Goal: Task Accomplishment & Management: Manage account settings

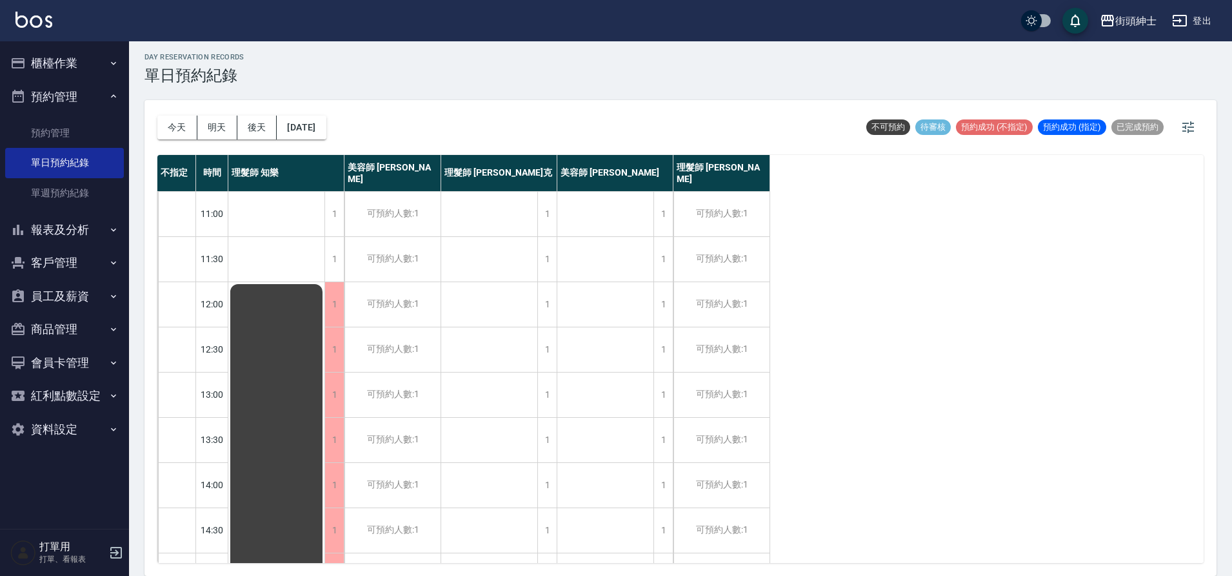
scroll to position [587, 0]
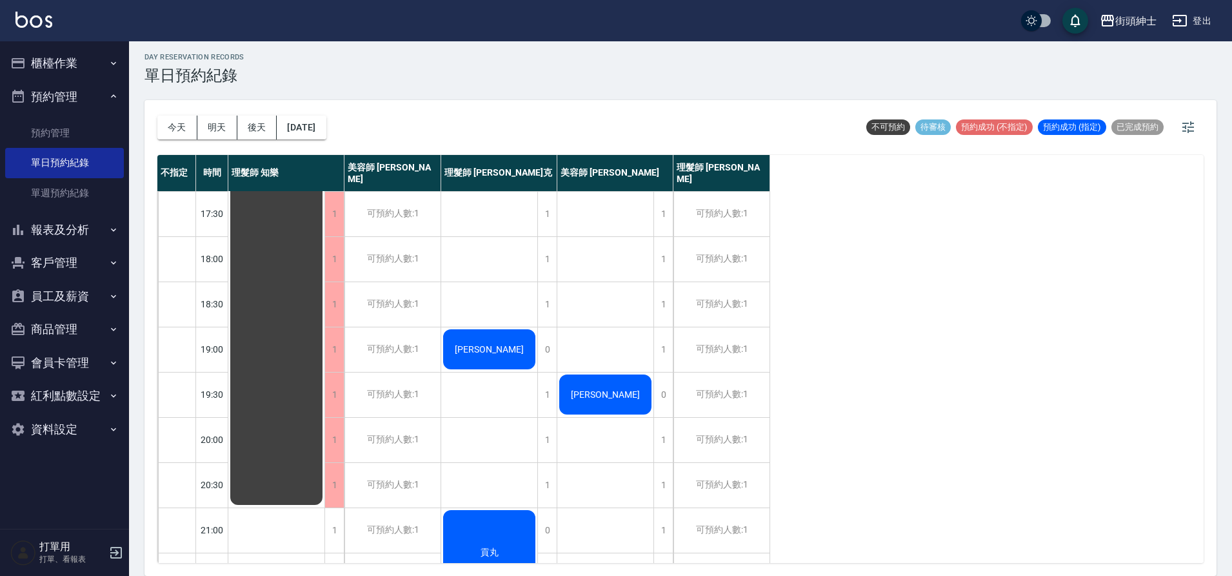
click at [186, 134] on button "今天" at bounding box center [177, 127] width 40 height 24
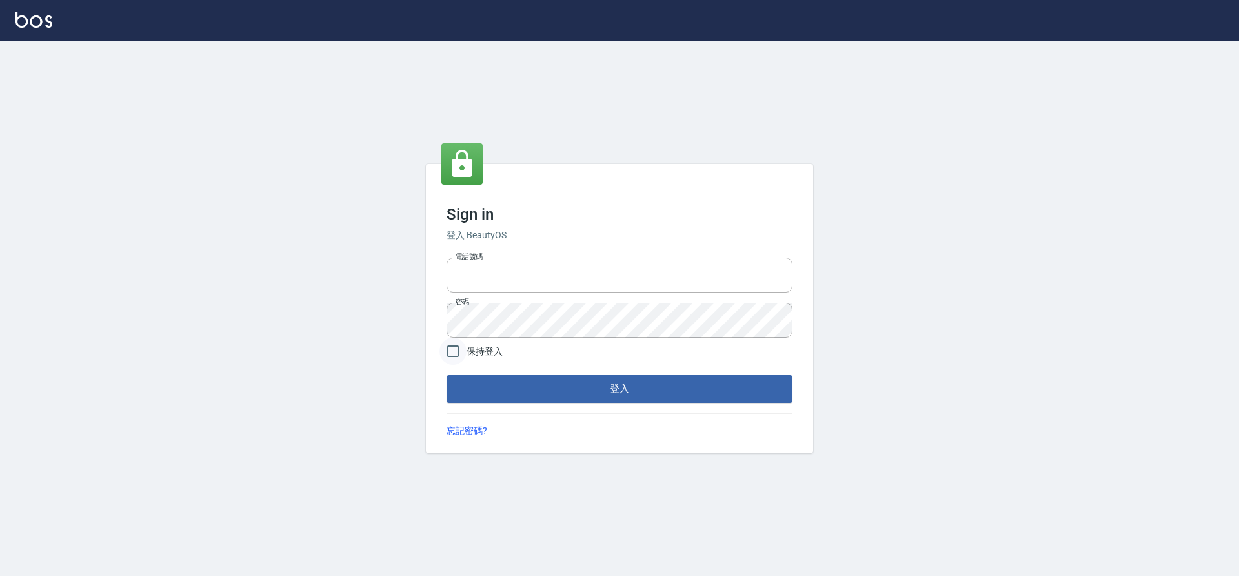
type input "0976742122"
click at [460, 359] on input "保持登入" at bounding box center [452, 350] width 27 height 27
checkbox input "true"
click at [517, 394] on button "登入" at bounding box center [620, 388] width 346 height 27
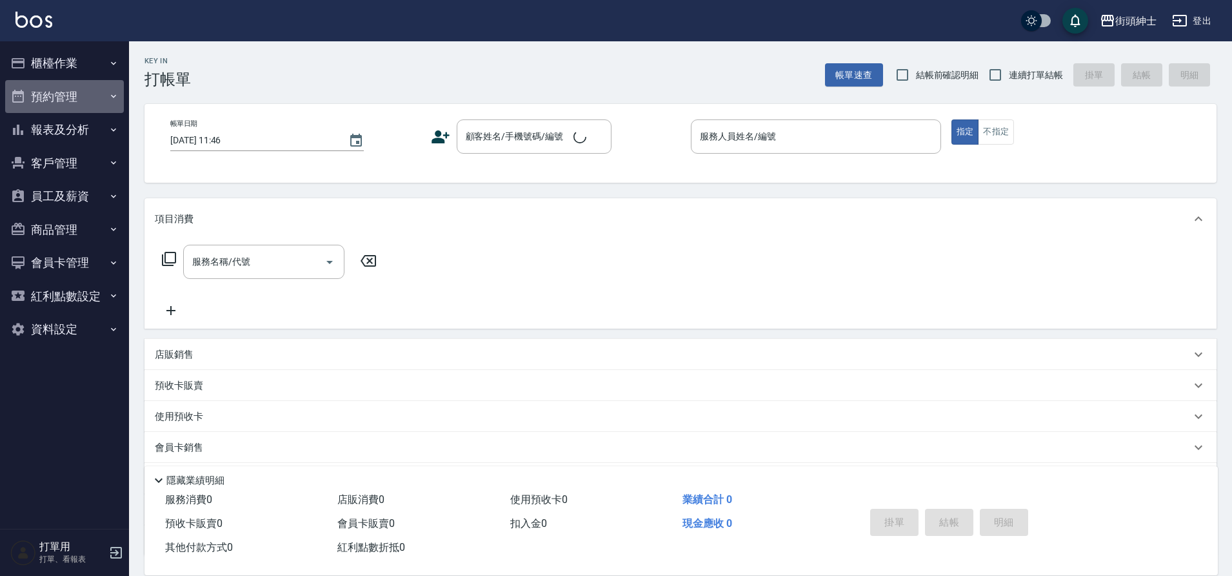
drag, startPoint x: 72, startPoint y: 92, endPoint x: 93, endPoint y: 156, distance: 67.3
click at [72, 92] on button "預約管理" at bounding box center [64, 97] width 119 height 34
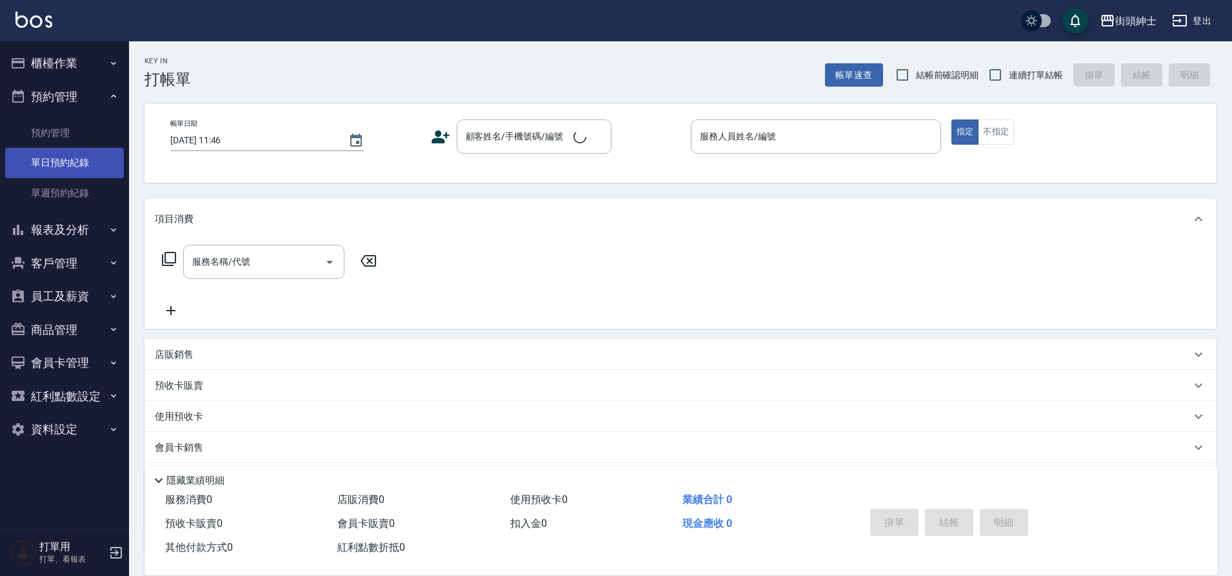
drag, startPoint x: 89, startPoint y: 168, endPoint x: 114, endPoint y: 161, distance: 26.3
click at [89, 168] on link "單日預約紀錄" at bounding box center [64, 163] width 119 height 30
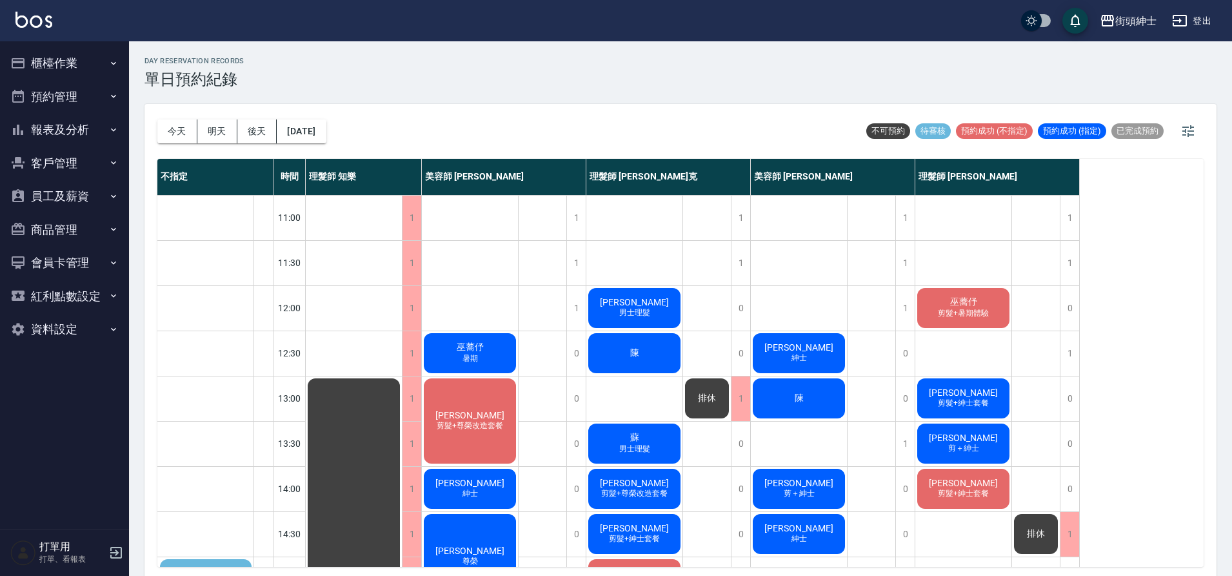
click at [985, 321] on div "巫蕎伃 剪髮+暑期體驗" at bounding box center [964, 308] width 96 height 44
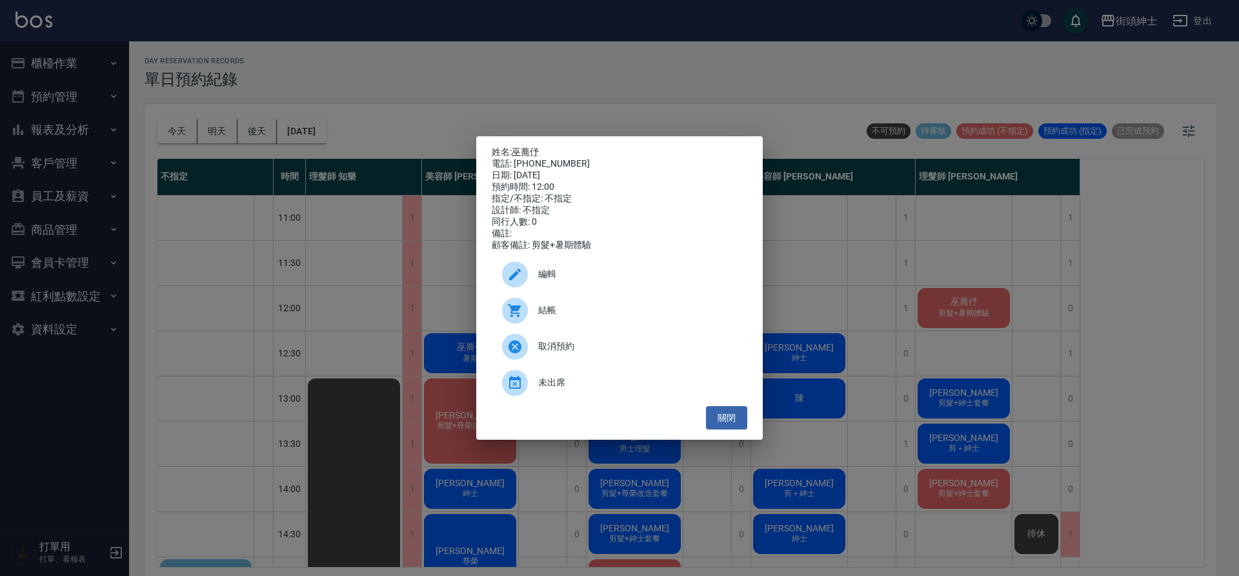
drag, startPoint x: 464, startPoint y: 197, endPoint x: 294, endPoint y: 165, distance: 173.4
click at [463, 197] on div "姓名: 巫蕎伃 電話: 0986691908 日期: 2025/09/20 預約時間: 12:00 指定/不指定: 不指定 設計師: 不指定 同行人數: 0 …" at bounding box center [619, 288] width 1239 height 576
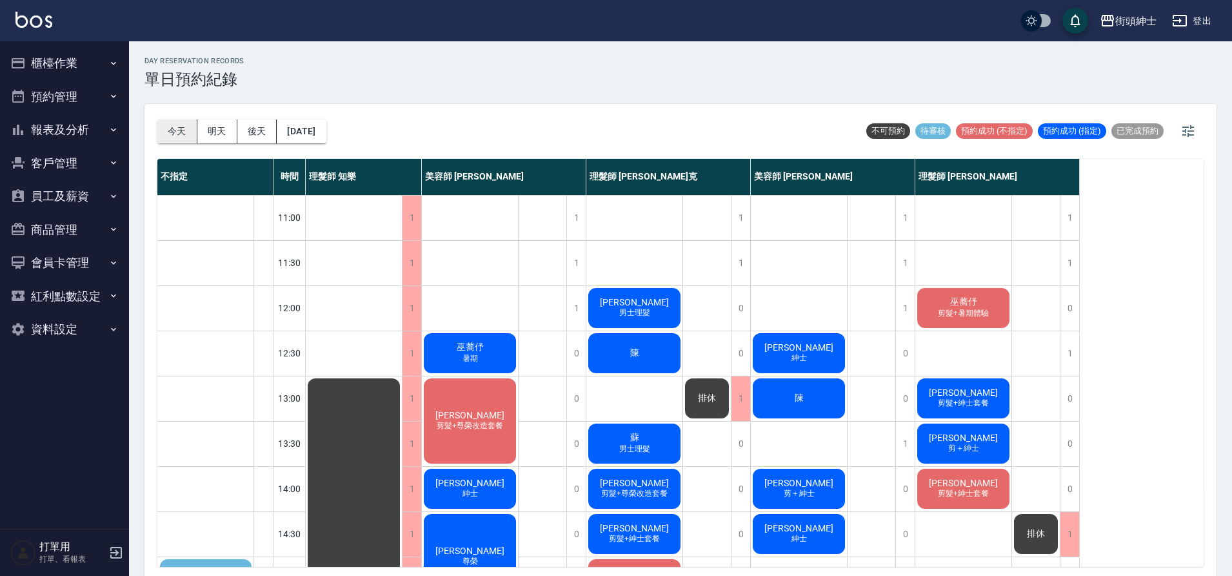
click at [172, 130] on button "今天" at bounding box center [177, 131] width 40 height 24
click at [76, 163] on button "客戶管理" at bounding box center [64, 163] width 119 height 34
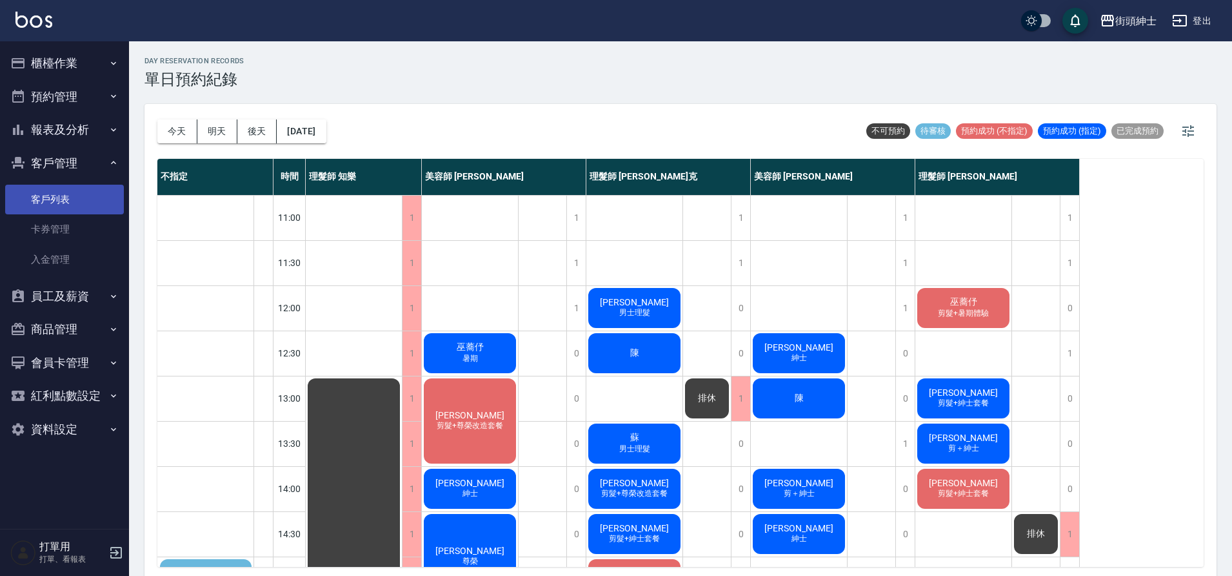
click at [91, 205] on link "客戶列表" at bounding box center [64, 200] width 119 height 30
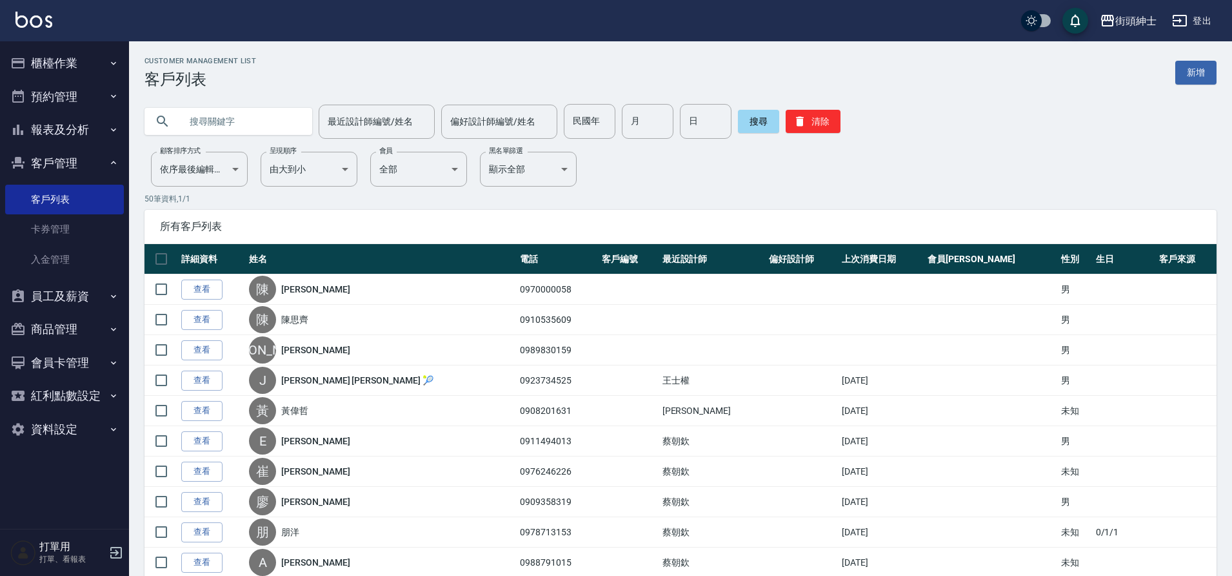
click at [277, 132] on input "text" at bounding box center [241, 121] width 121 height 35
type input "0978351097"
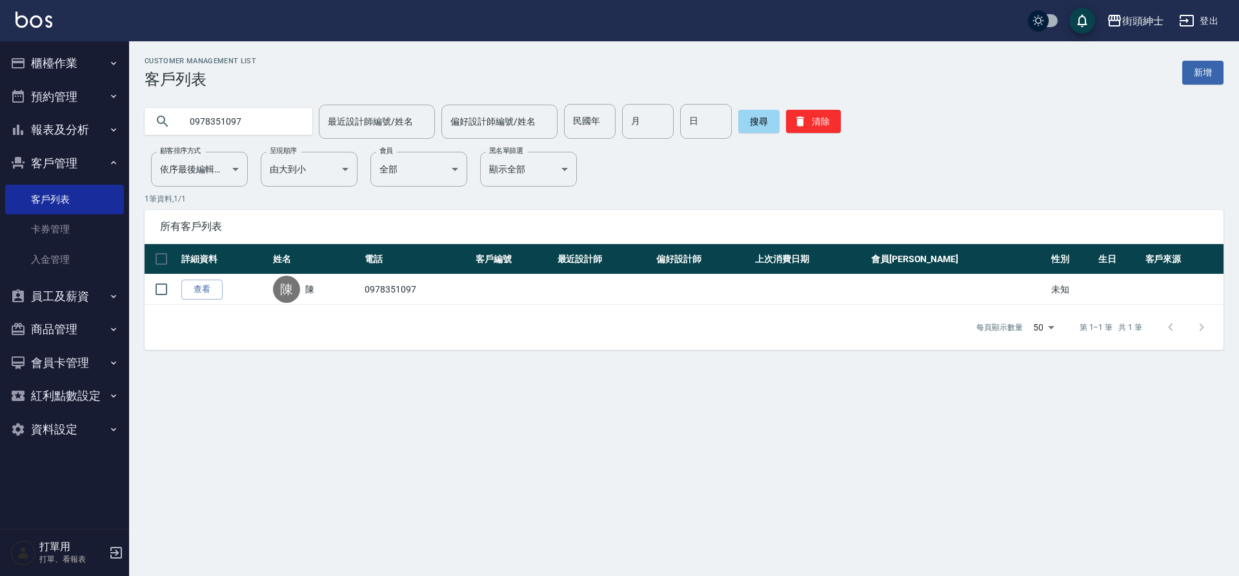
click at [207, 292] on link "查看" at bounding box center [201, 289] width 41 height 20
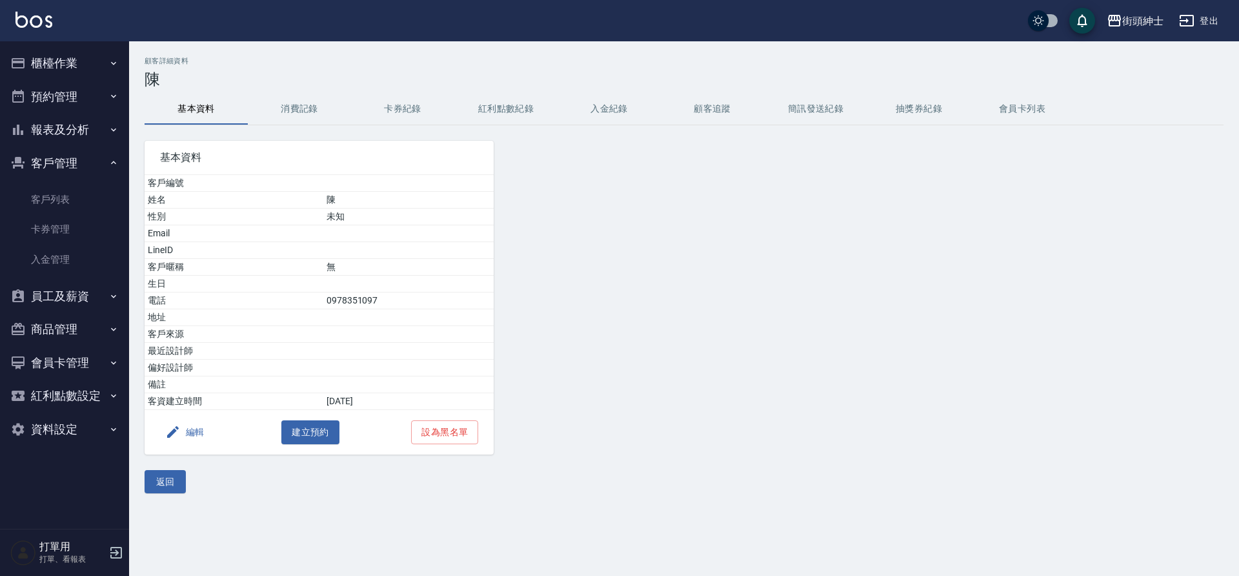
click at [300, 103] on button "消費記錄" at bounding box center [299, 109] width 103 height 31
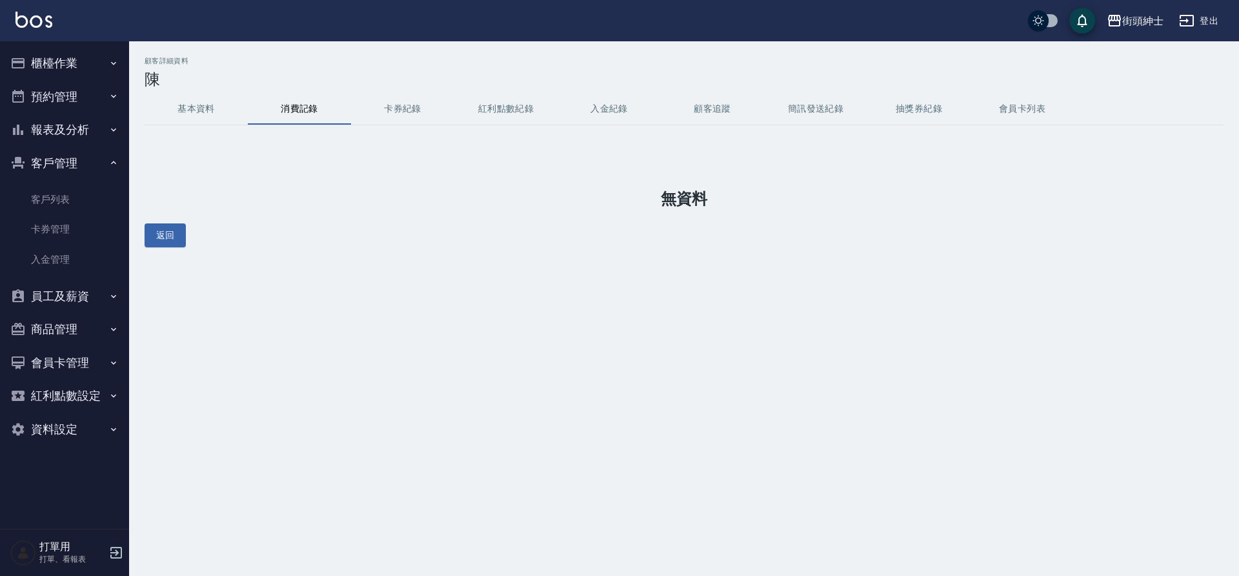
click at [212, 105] on button "基本資料" at bounding box center [196, 109] width 103 height 31
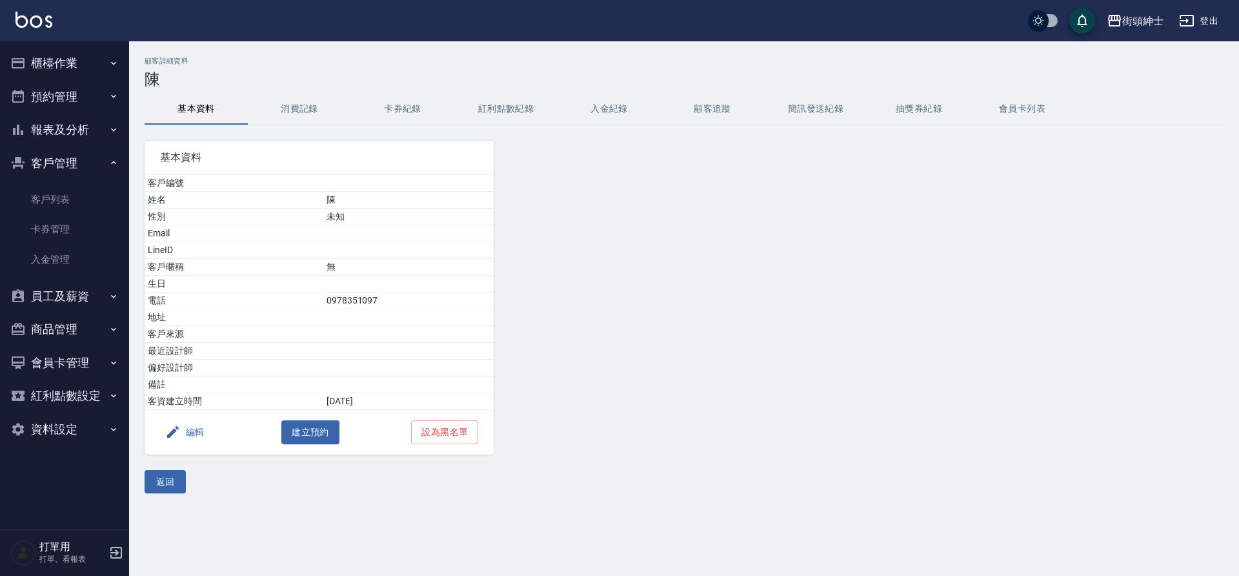
click at [81, 94] on button "預約管理" at bounding box center [64, 97] width 119 height 34
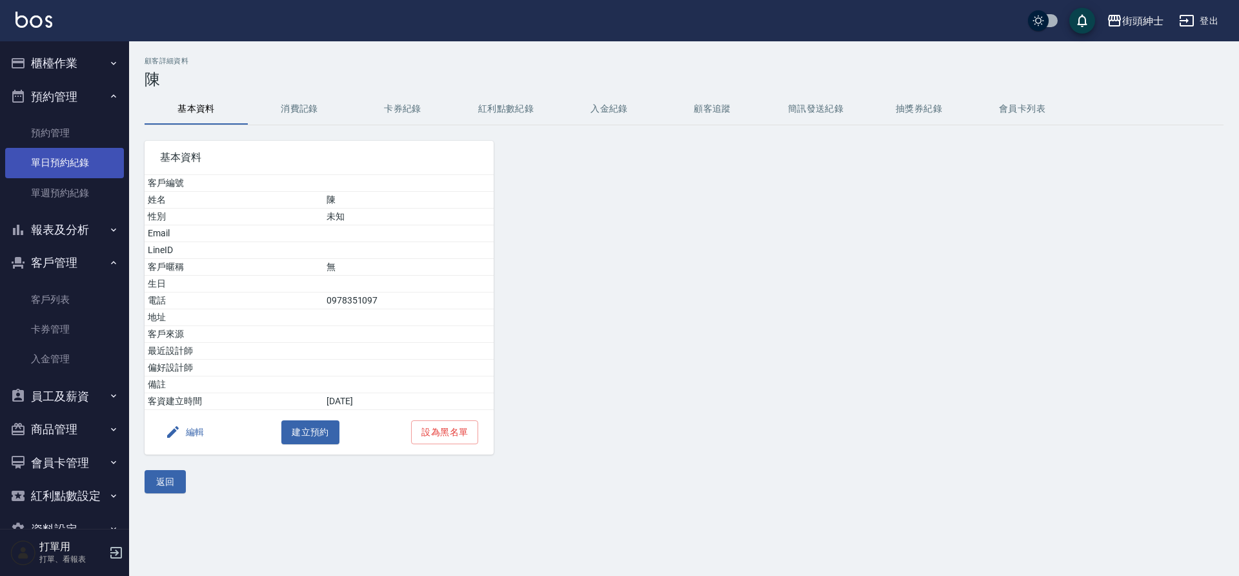
click at [79, 164] on link "單日預約紀錄" at bounding box center [64, 163] width 119 height 30
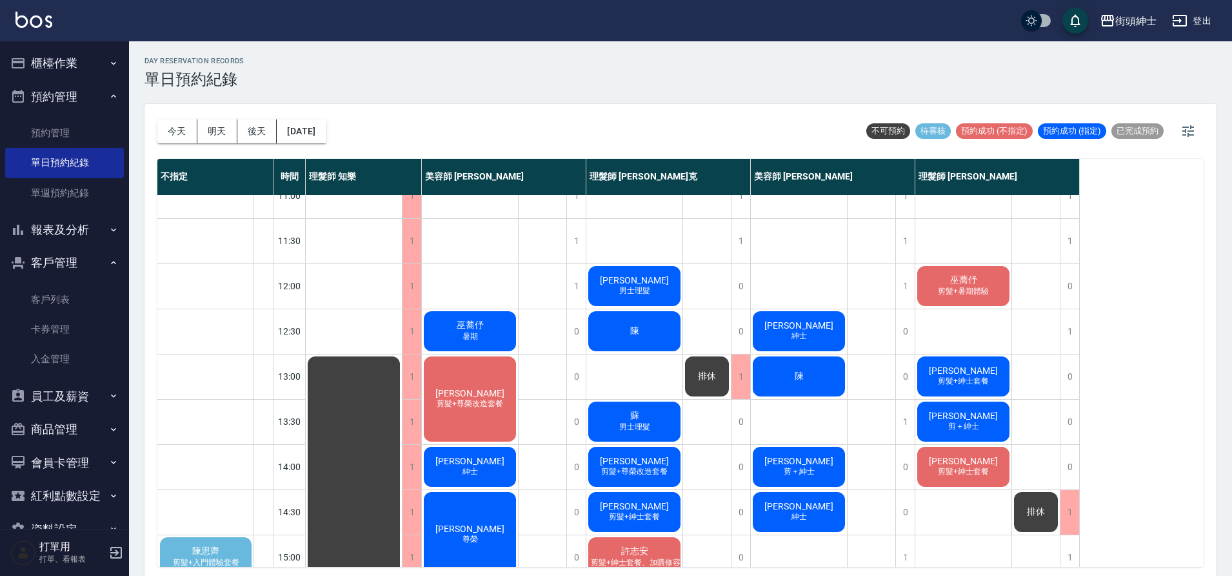
scroll to position [25, 0]
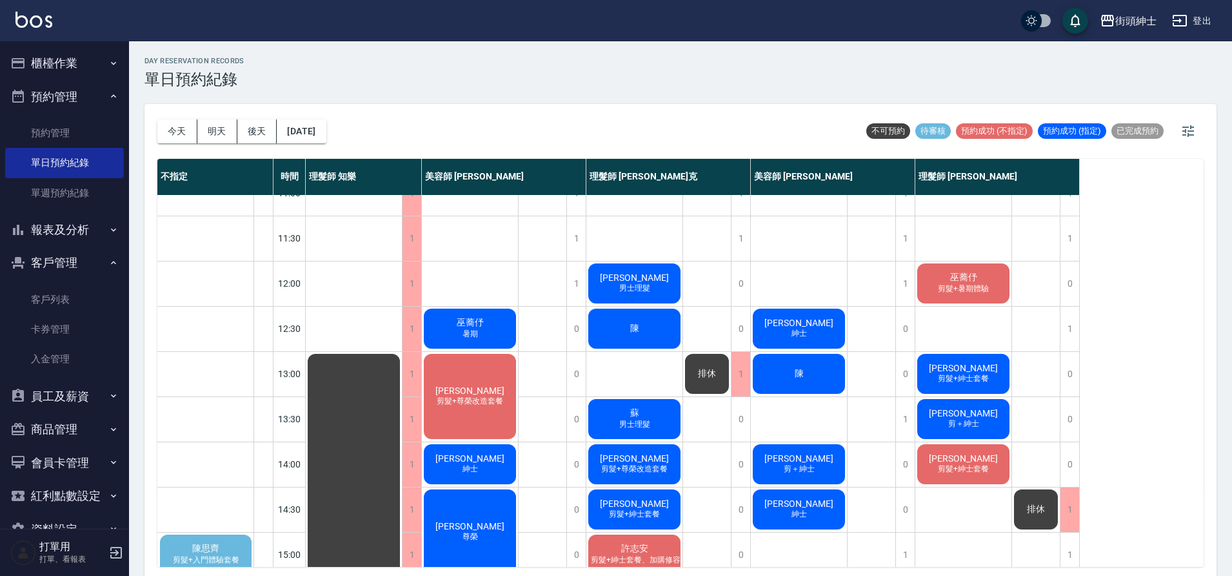
click at [808, 375] on div "陳" at bounding box center [799, 374] width 96 height 44
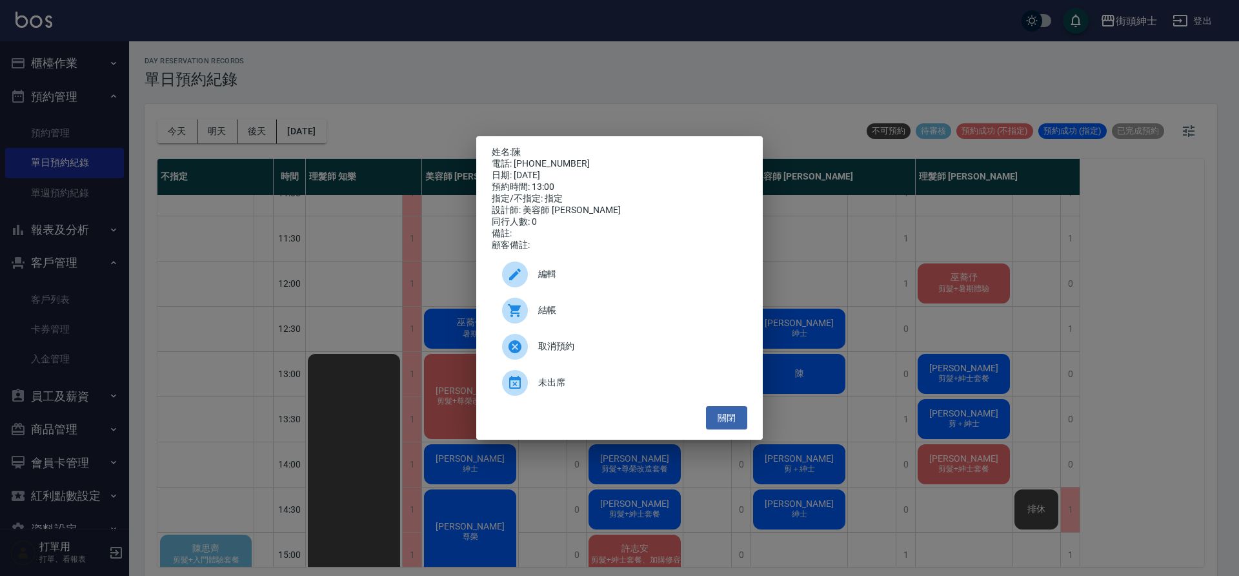
click at [460, 224] on div "姓名: 陳 電話: 0978351097 日期: 2025/09/20 預約時間: 13:00 指定/不指定: 指定 設計師: 美容師 小戴 同行人數: 0 …" at bounding box center [619, 288] width 1239 height 576
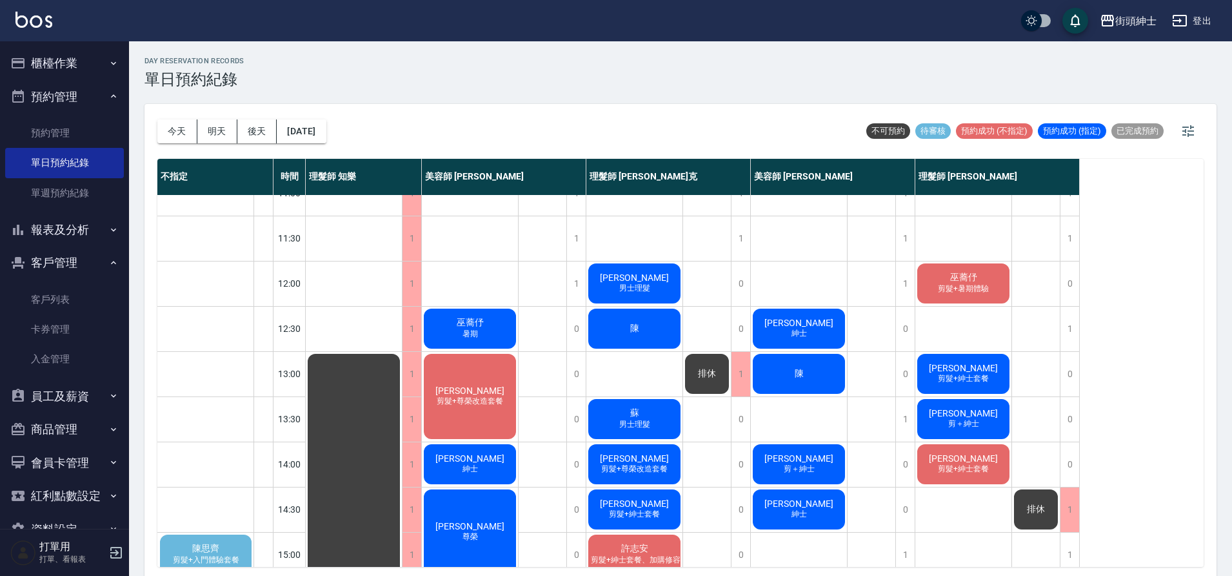
click at [656, 331] on div "陳" at bounding box center [635, 328] width 96 height 44
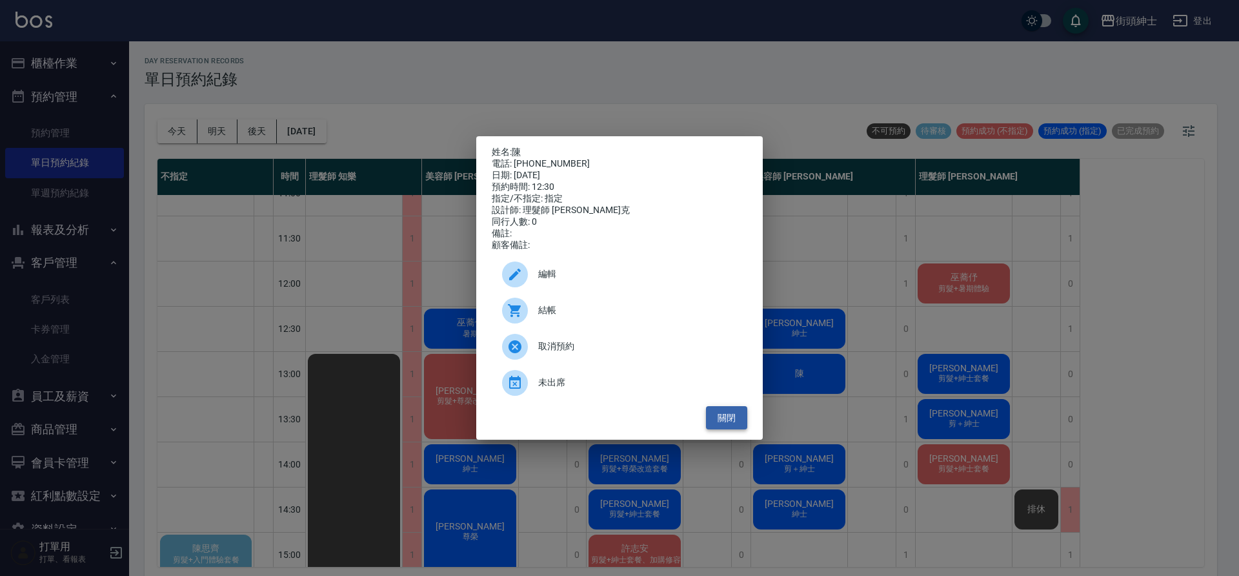
click at [735, 426] on button "關閉" at bounding box center [726, 418] width 41 height 24
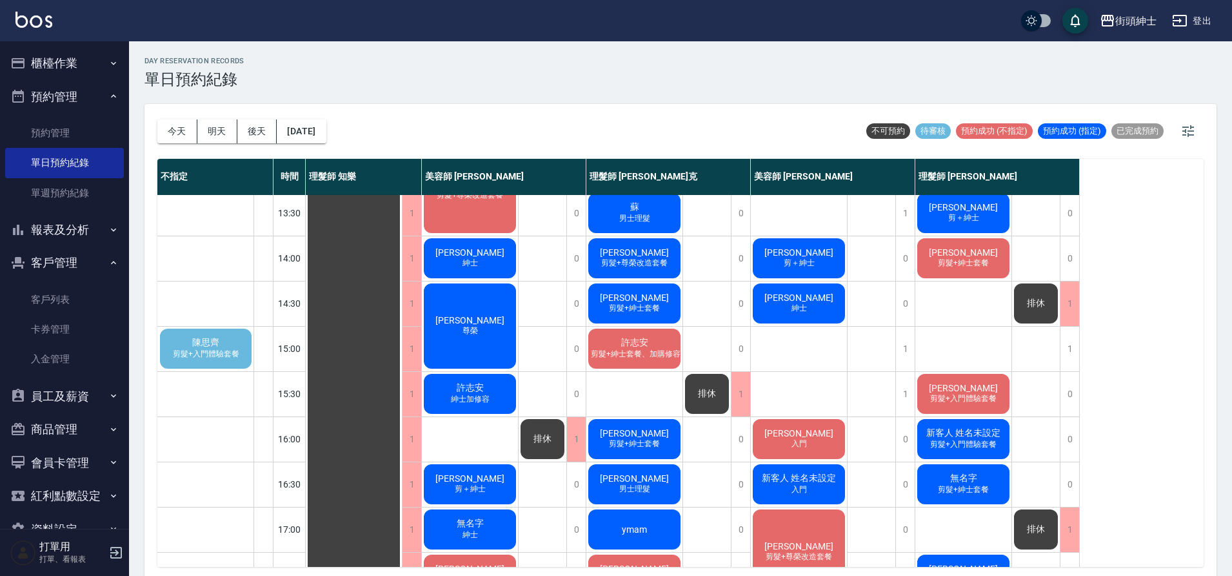
scroll to position [163, 0]
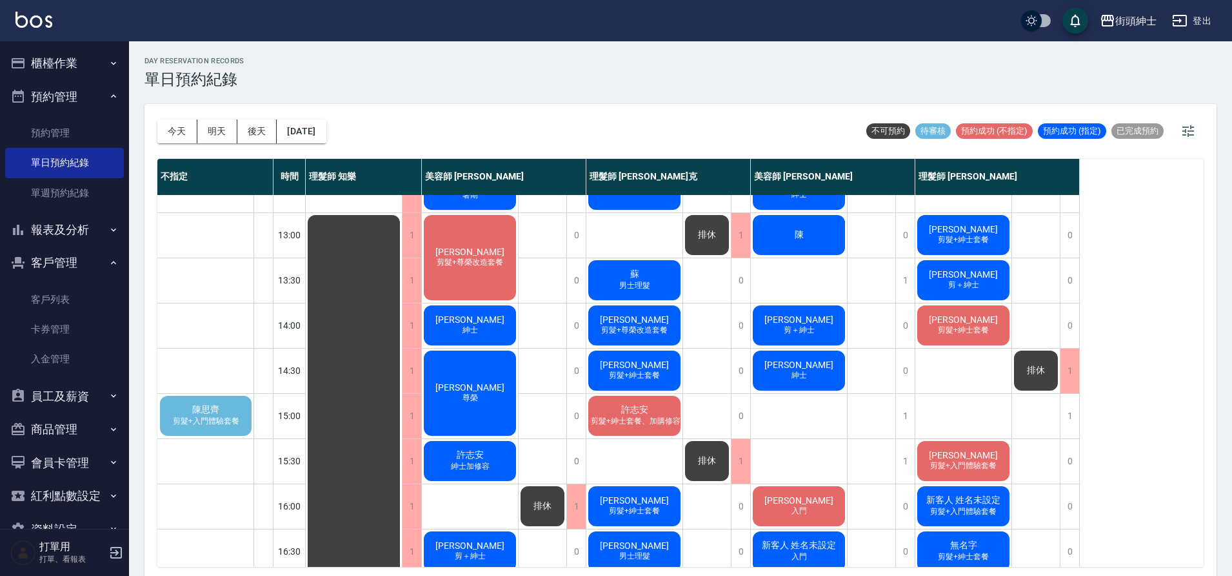
click at [206, 408] on span "陳思齊" at bounding box center [206, 410] width 32 height 12
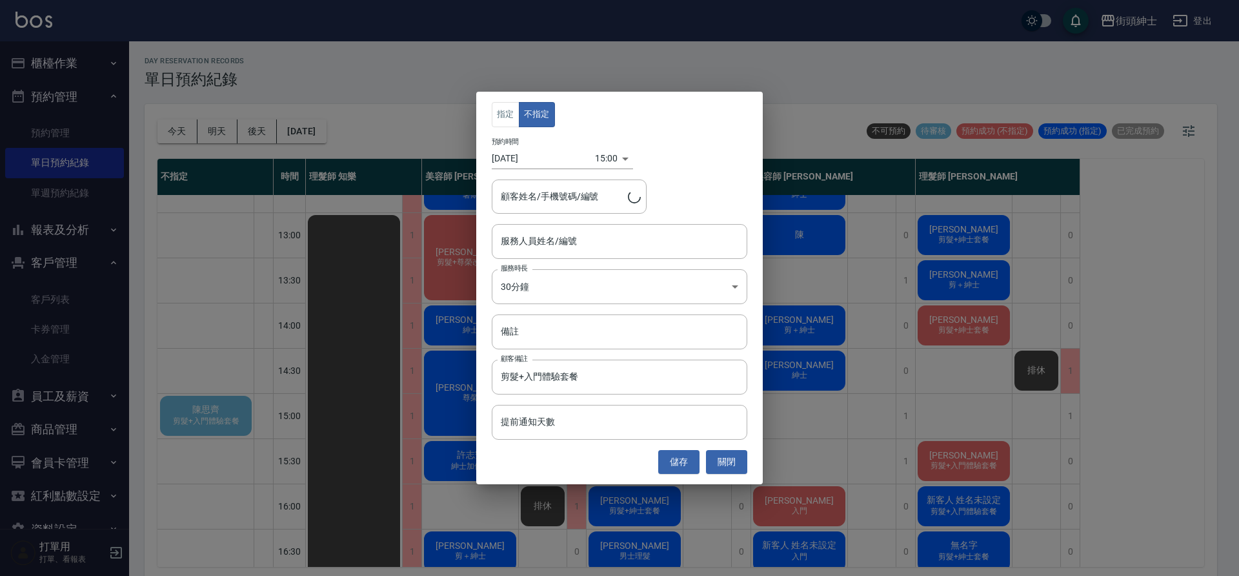
type input "陳思齊/0910535609"
click at [601, 240] on input "服務人員姓名/編號" at bounding box center [619, 241] width 244 height 23
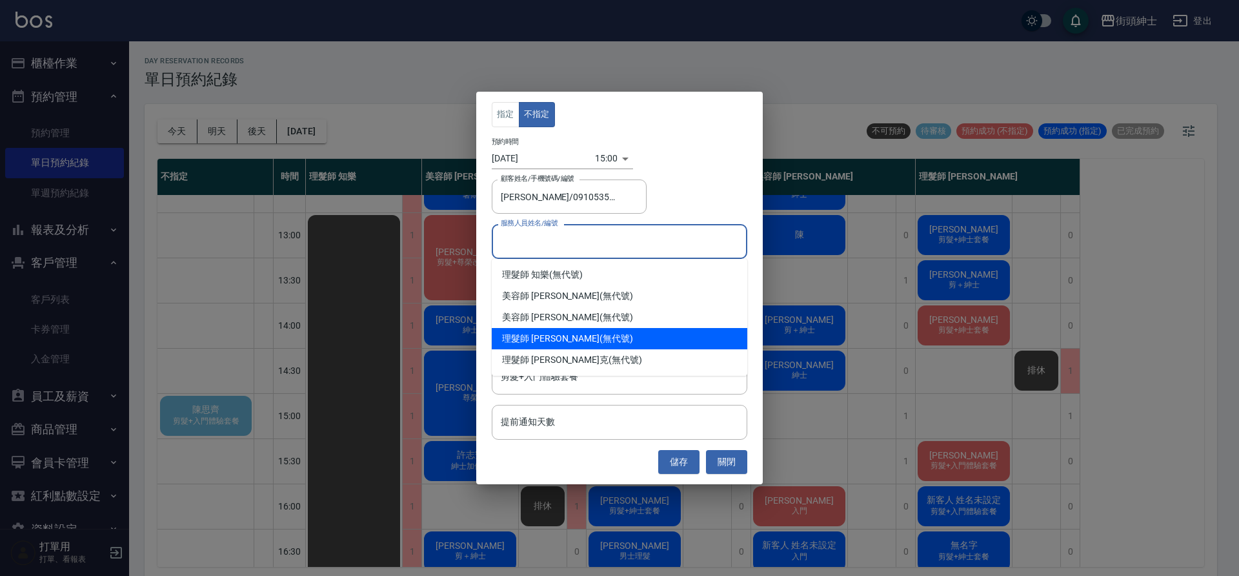
click at [579, 336] on div "理髮師 eric (無代號)" at bounding box center [620, 338] width 256 height 21
type input "理髮師 [PERSON_NAME](無代號)"
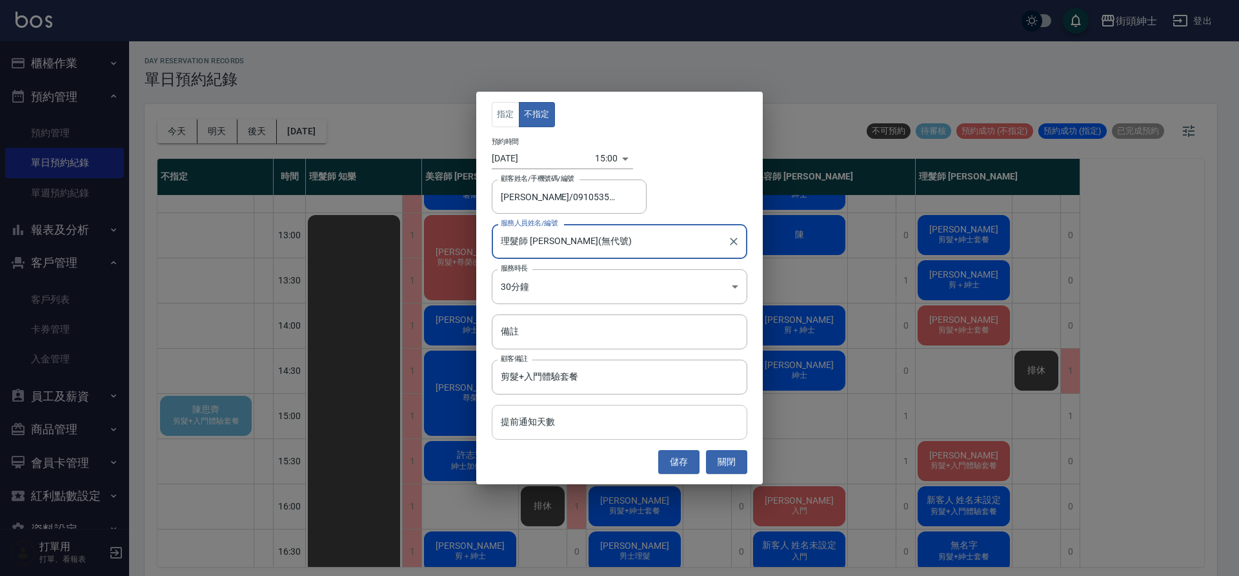
drag, startPoint x: 684, startPoint y: 465, endPoint x: 727, endPoint y: 431, distance: 54.7
click at [684, 465] on button "儲存" at bounding box center [678, 462] width 41 height 24
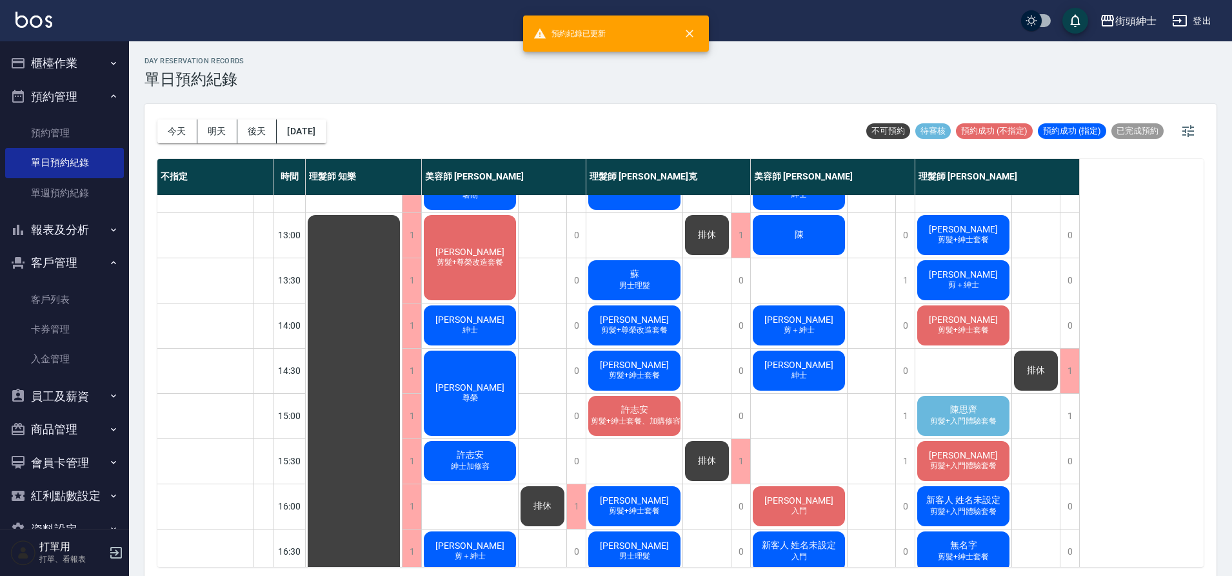
click at [969, 427] on div "陳思齊 剪髮+入門體驗套餐" at bounding box center [964, 416] width 96 height 44
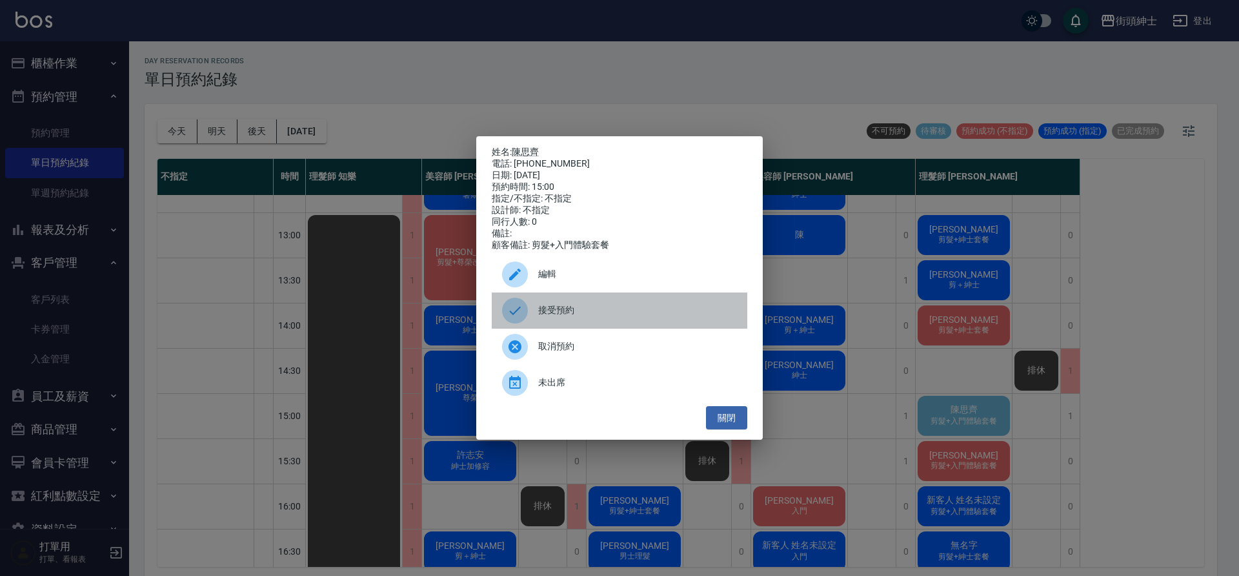
click at [561, 312] on span "接受預約" at bounding box center [637, 310] width 199 height 14
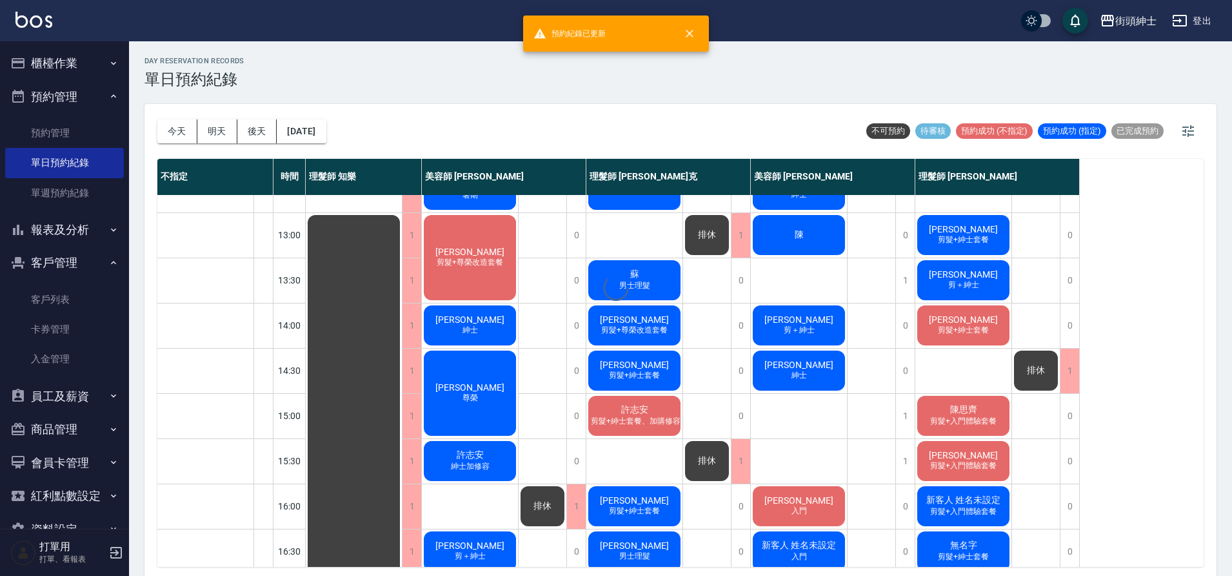
drag, startPoint x: 959, startPoint y: 420, endPoint x: 929, endPoint y: 413, distance: 31.8
click at [959, 421] on div at bounding box center [616, 288] width 1232 height 576
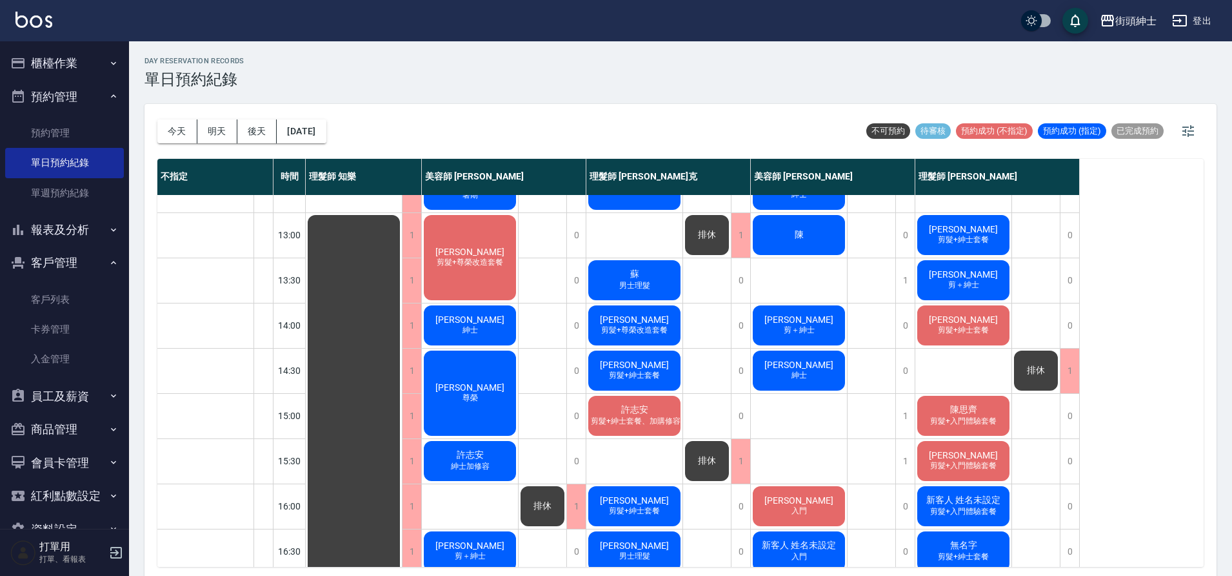
click at [941, 408] on div "陳思齊 剪髮+入門體驗套餐" at bounding box center [964, 416] width 96 height 44
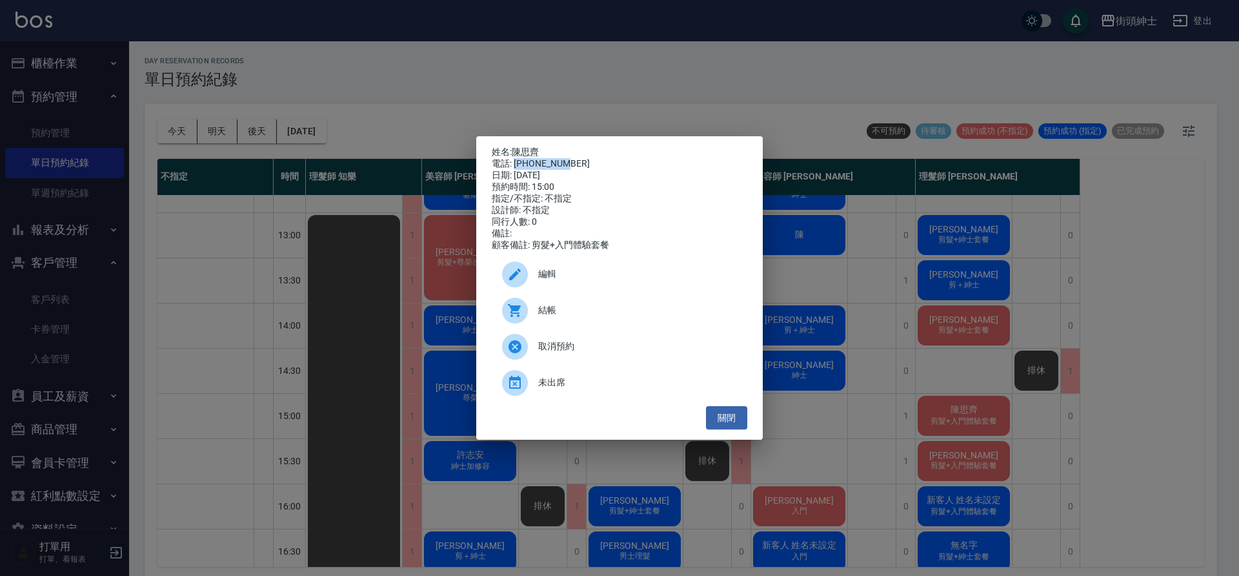
drag, startPoint x: 514, startPoint y: 163, endPoint x: 568, endPoint y: 163, distance: 54.2
click at [568, 163] on div "電話: 0910535609" at bounding box center [620, 164] width 256 height 12
copy div "0910535609"
click at [401, 282] on div "姓名: 陳思齊 電話: 0910535609 日期: 2025/09/20 預約時間: 15:00 指定/不指定: 不指定 設計師: 不指定 同行人數: 0 …" at bounding box center [619, 288] width 1239 height 576
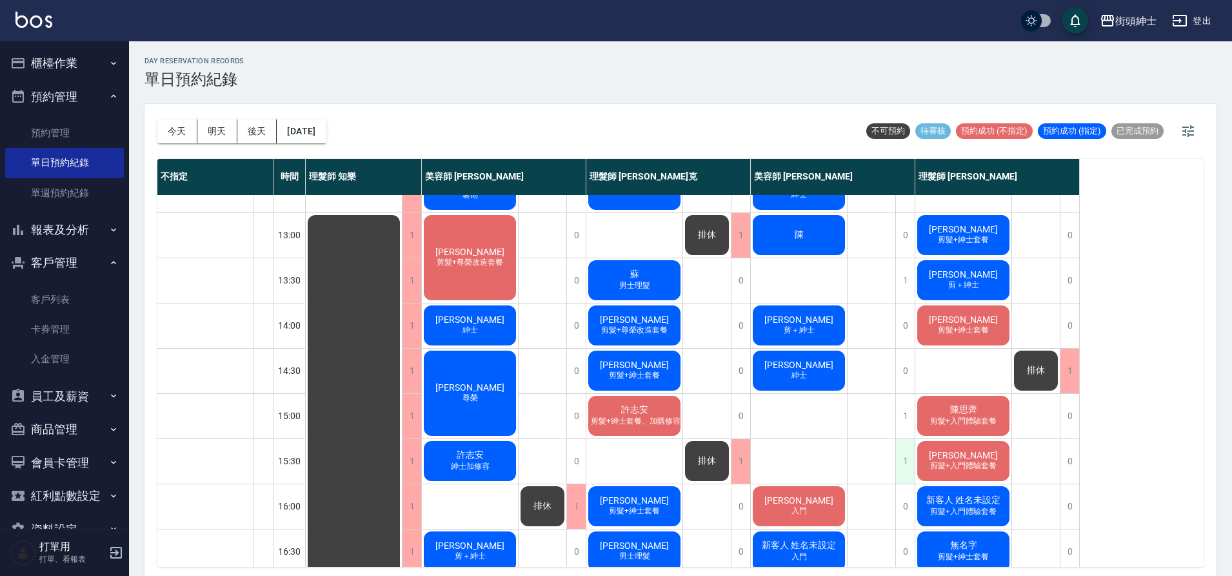
click at [910, 468] on div "1" at bounding box center [905, 461] width 19 height 45
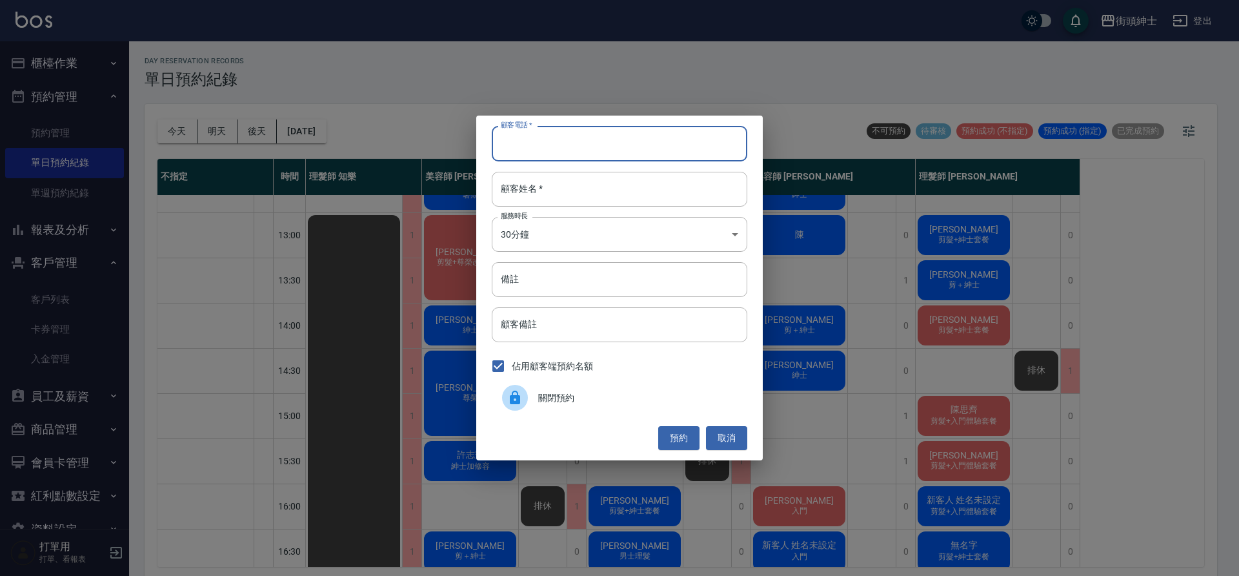
click at [606, 156] on input "顧客電話   *" at bounding box center [620, 143] width 256 height 35
paste input "0910535609"
type input "0910535609"
click at [561, 190] on input "顧客姓名   *" at bounding box center [620, 189] width 256 height 35
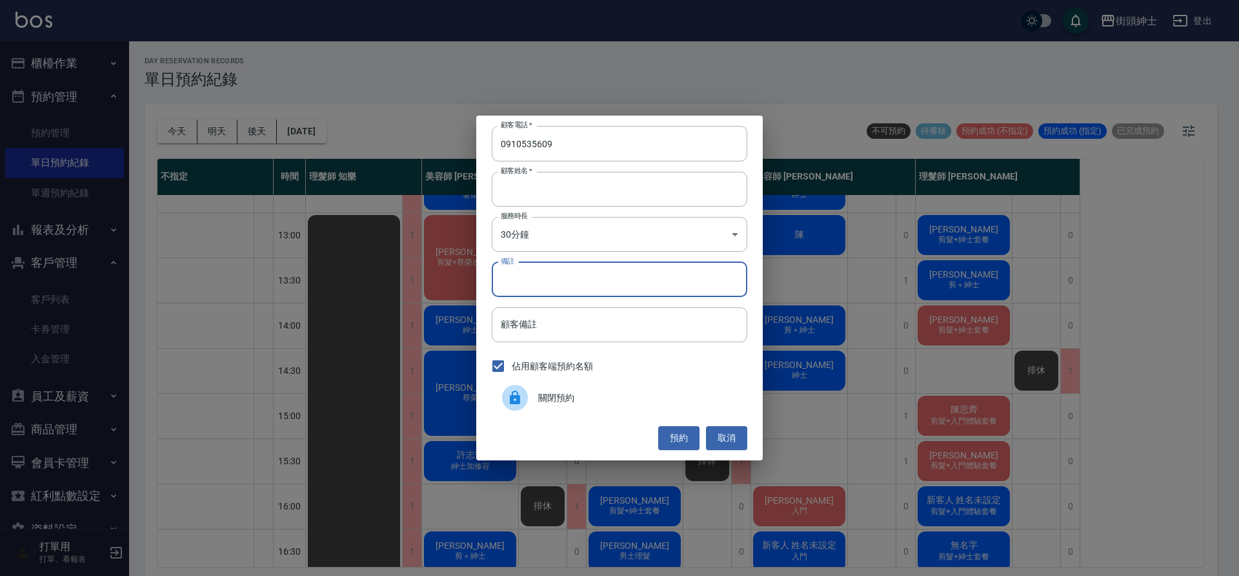
click at [572, 280] on input "備註" at bounding box center [620, 279] width 256 height 35
type input "b"
type input "入門"
click at [677, 433] on button "預約" at bounding box center [678, 438] width 41 height 24
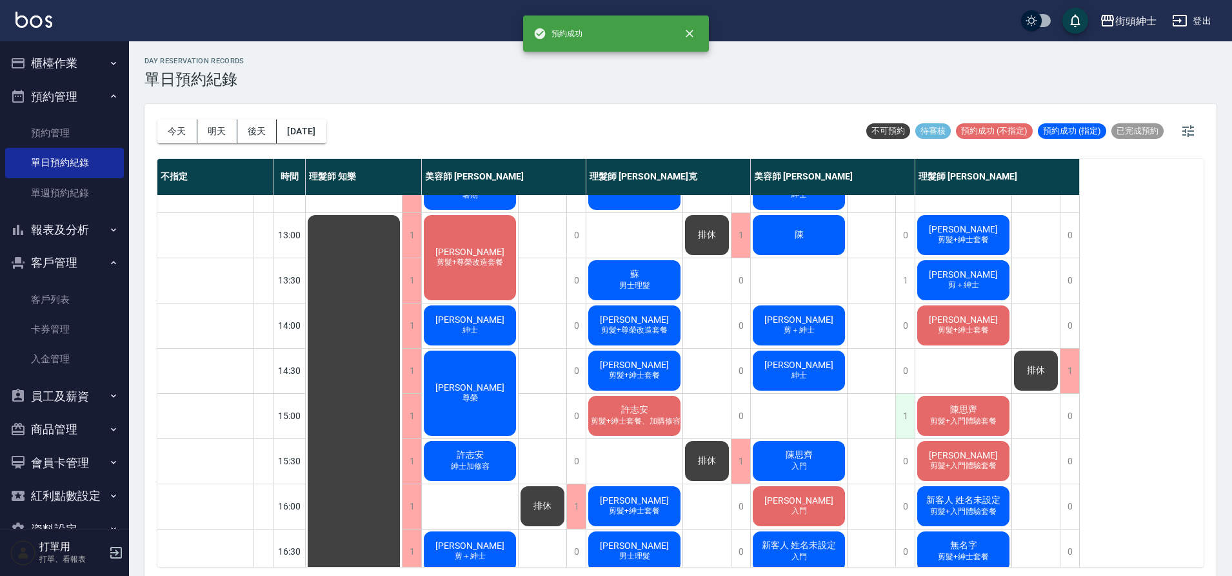
click at [898, 417] on div "1" at bounding box center [905, 416] width 19 height 45
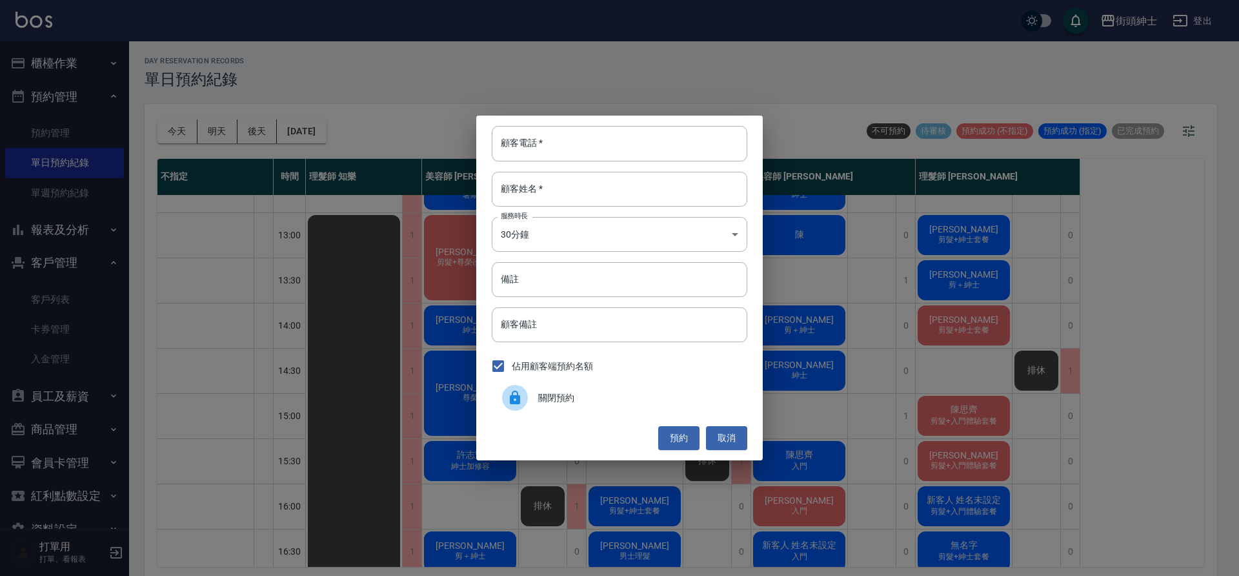
click at [671, 389] on div "關閉預約" at bounding box center [620, 397] width 256 height 36
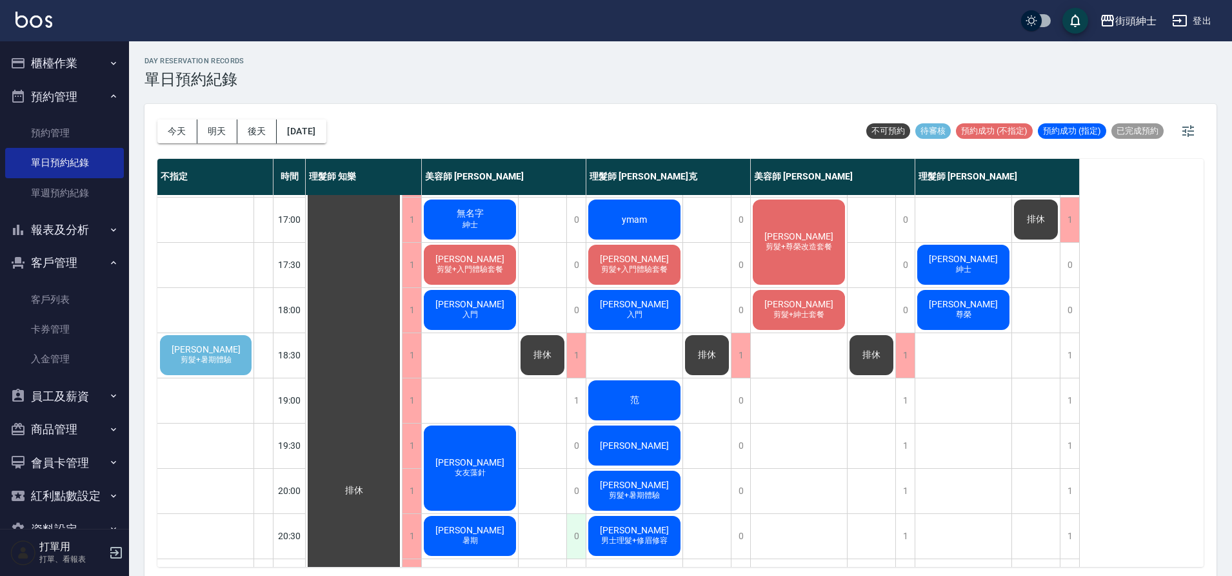
scroll to position [587, 0]
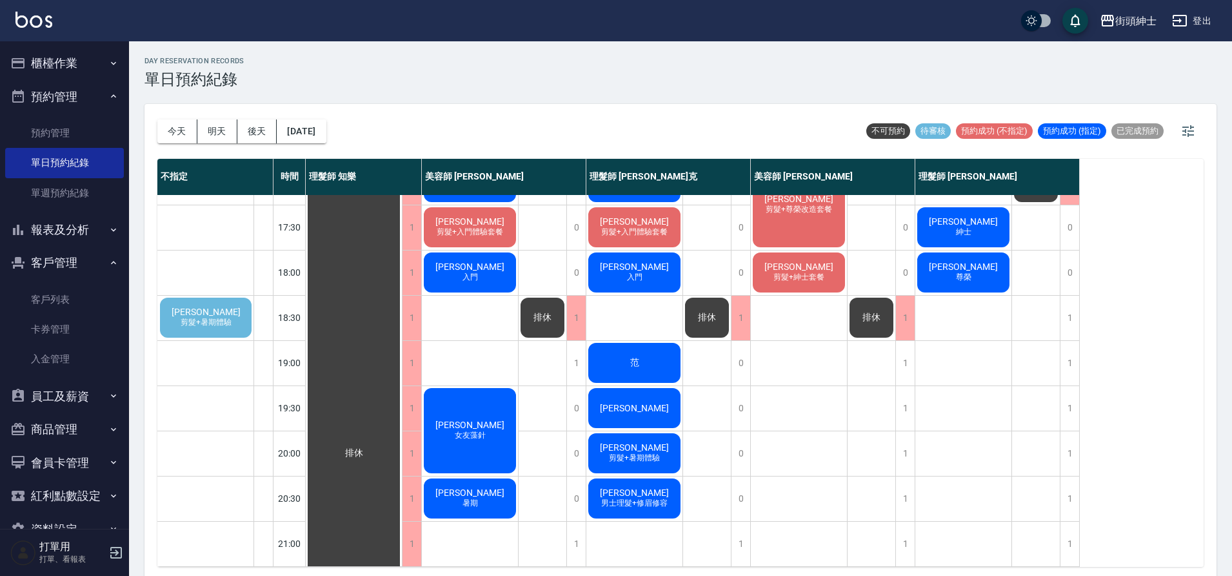
click at [210, 317] on span "剪髮+暑期體驗" at bounding box center [206, 322] width 56 height 11
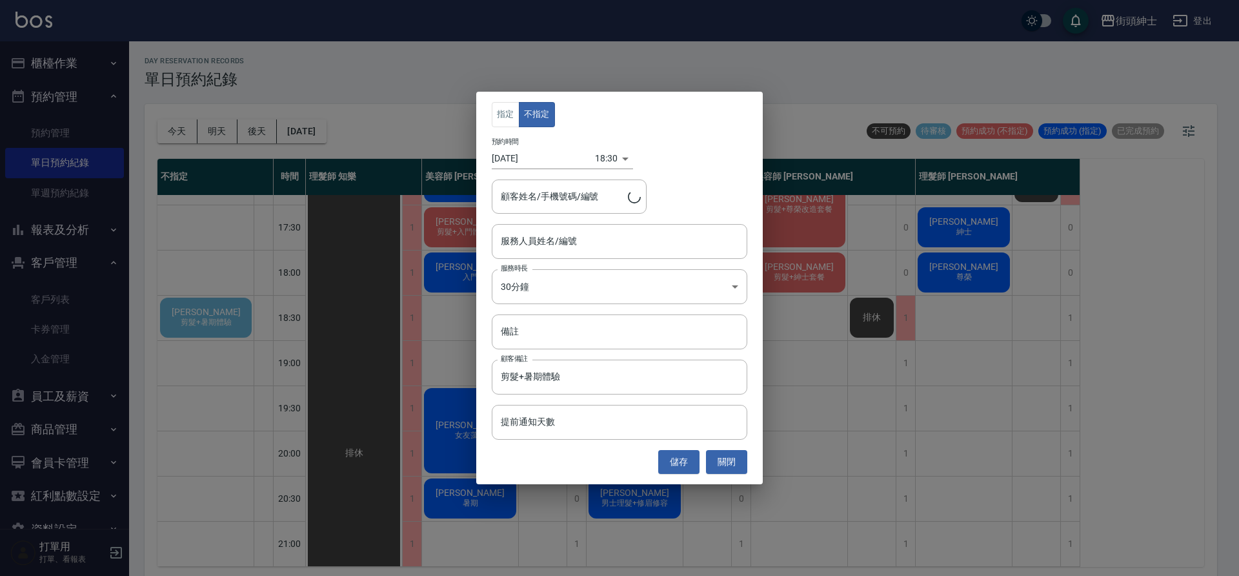
type input "詹育誠/0989830159"
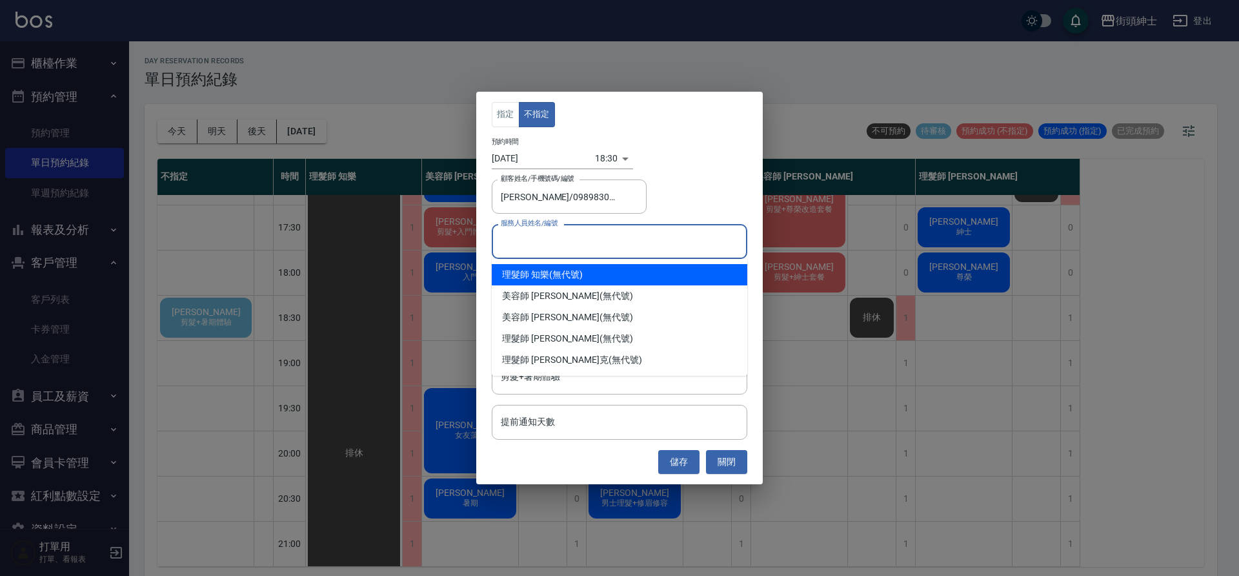
click at [614, 242] on input "服務人員姓名/編號" at bounding box center [619, 241] width 244 height 23
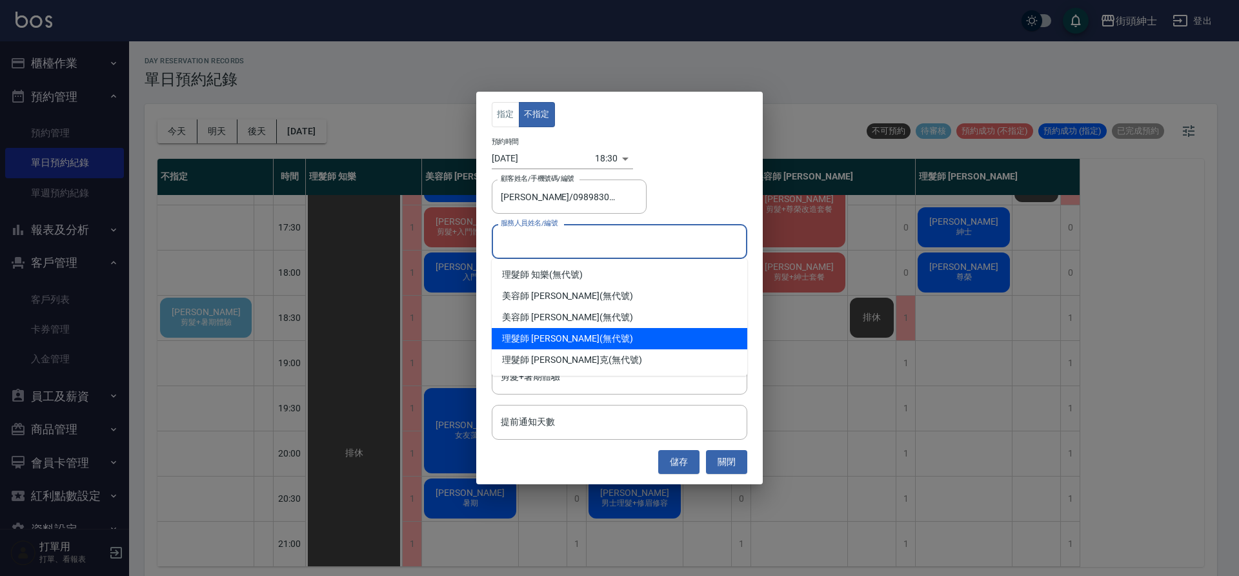
click at [603, 336] on div "理髮師 eric (無代號)" at bounding box center [620, 338] width 256 height 21
type input "理髮師 [PERSON_NAME](無代號)"
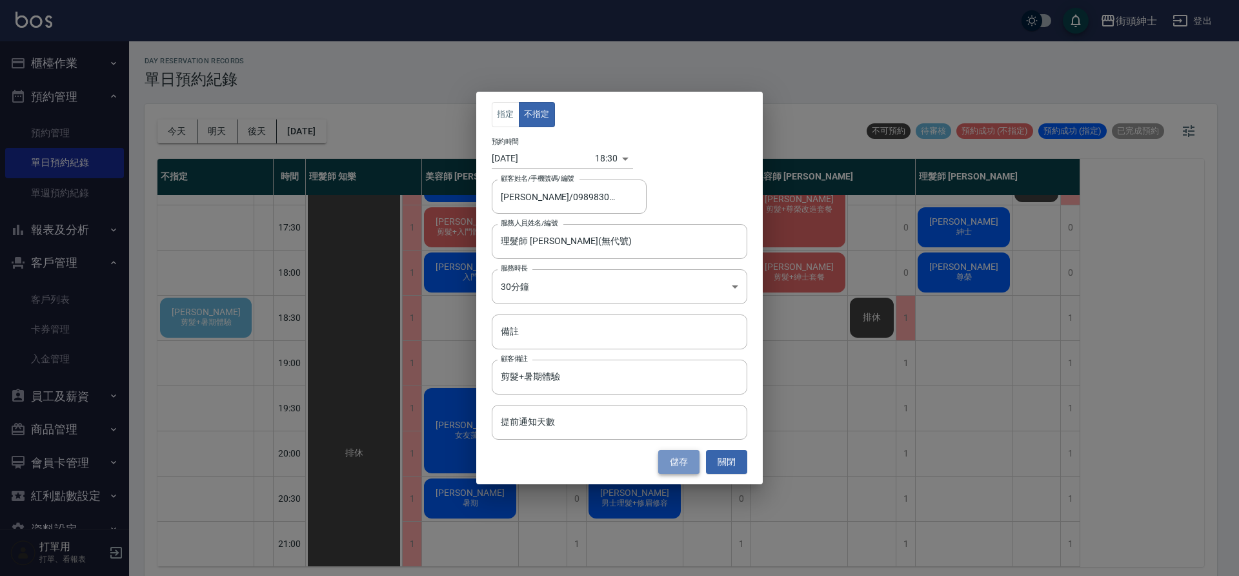
click at [688, 465] on button "儲存" at bounding box center [678, 462] width 41 height 24
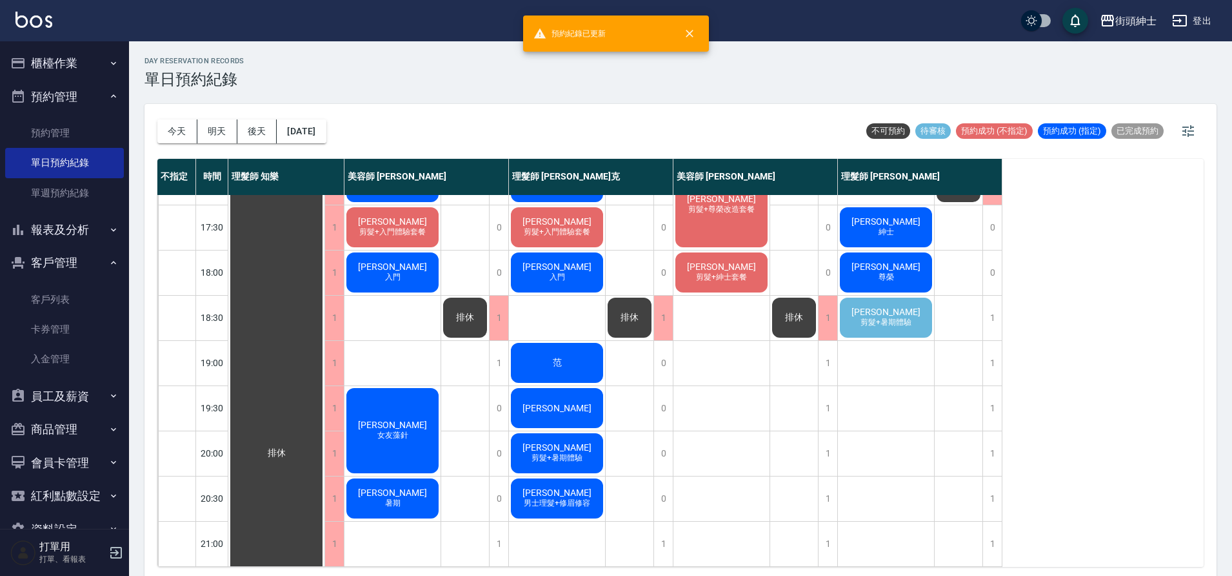
click at [860, 298] on div "詹育誠 剪髮+暑期體驗" at bounding box center [886, 318] width 96 height 44
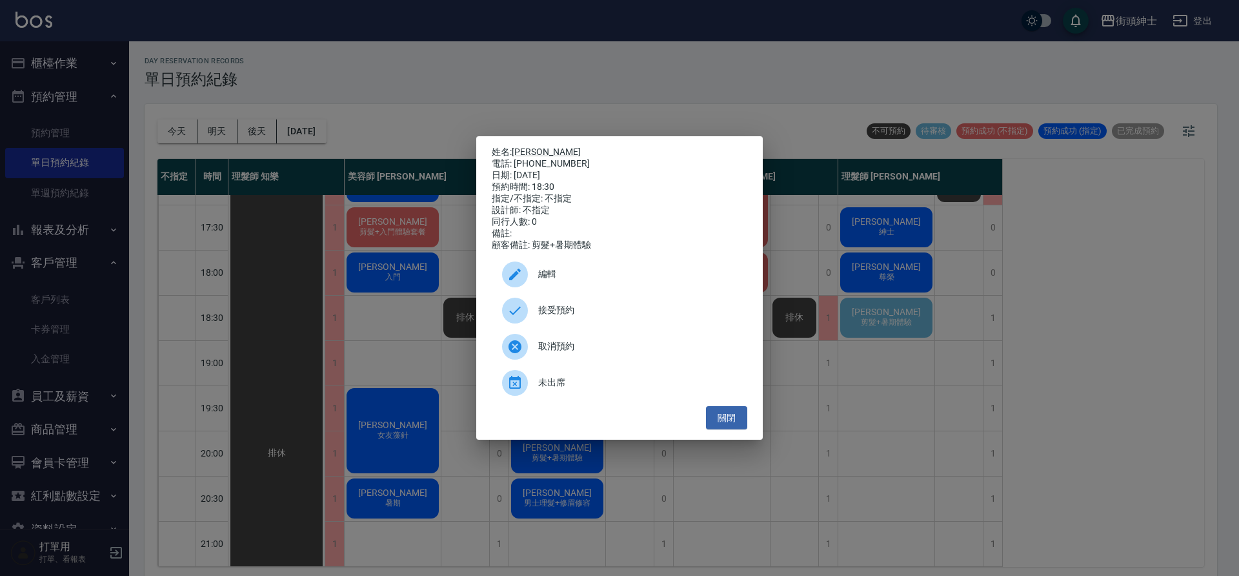
click at [534, 320] on div at bounding box center [520, 310] width 36 height 26
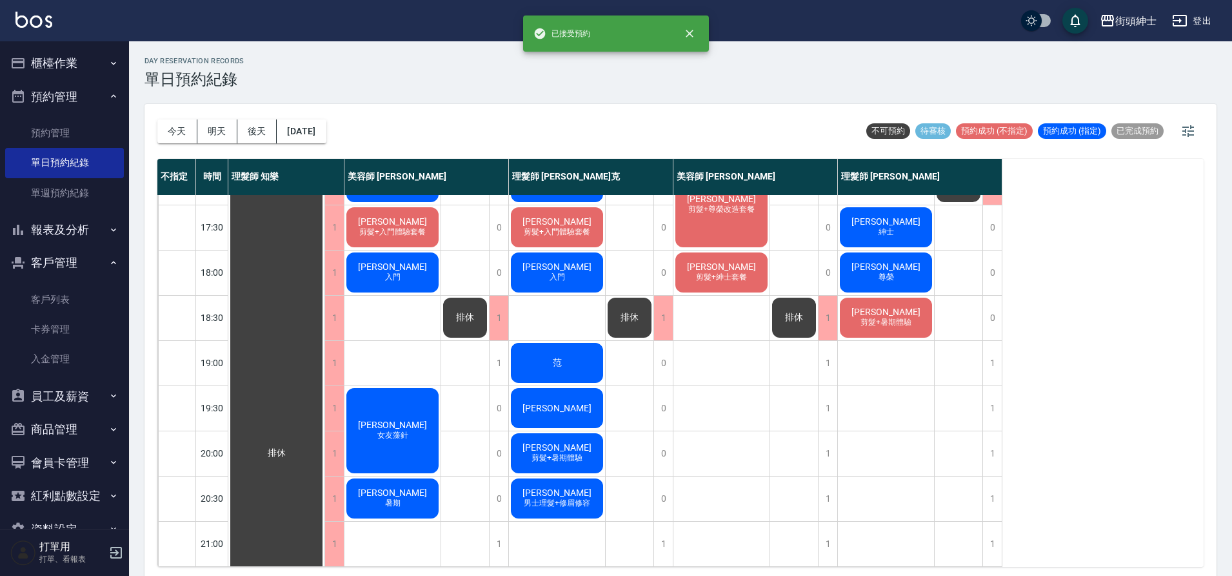
click at [883, 317] on span "剪髮+暑期體驗" at bounding box center [886, 322] width 56 height 11
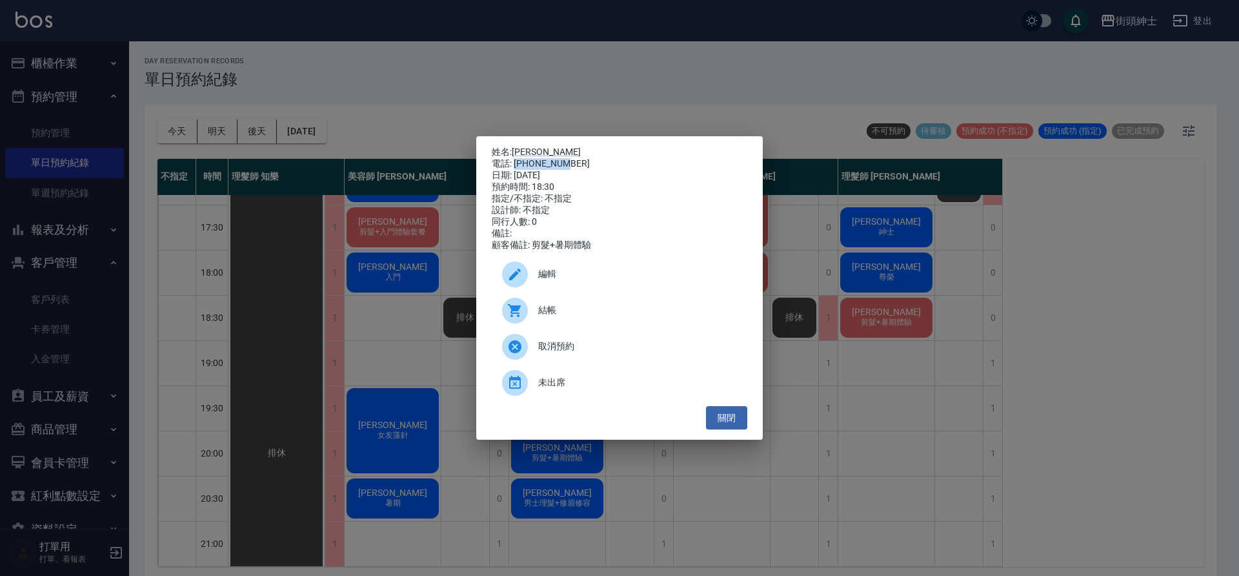
drag, startPoint x: 514, startPoint y: 160, endPoint x: 564, endPoint y: 163, distance: 50.4
click at [567, 161] on div "電話: 0989830159" at bounding box center [620, 164] width 256 height 12
copy div "0989830159"
click at [351, 316] on div "姓名: 詹育誠 電話: 0989830159 日期: 2025/09/20 預約時間: 18:30 指定/不指定: 不指定 設計師: 不指定 同行人數: 0 …" at bounding box center [619, 288] width 1239 height 576
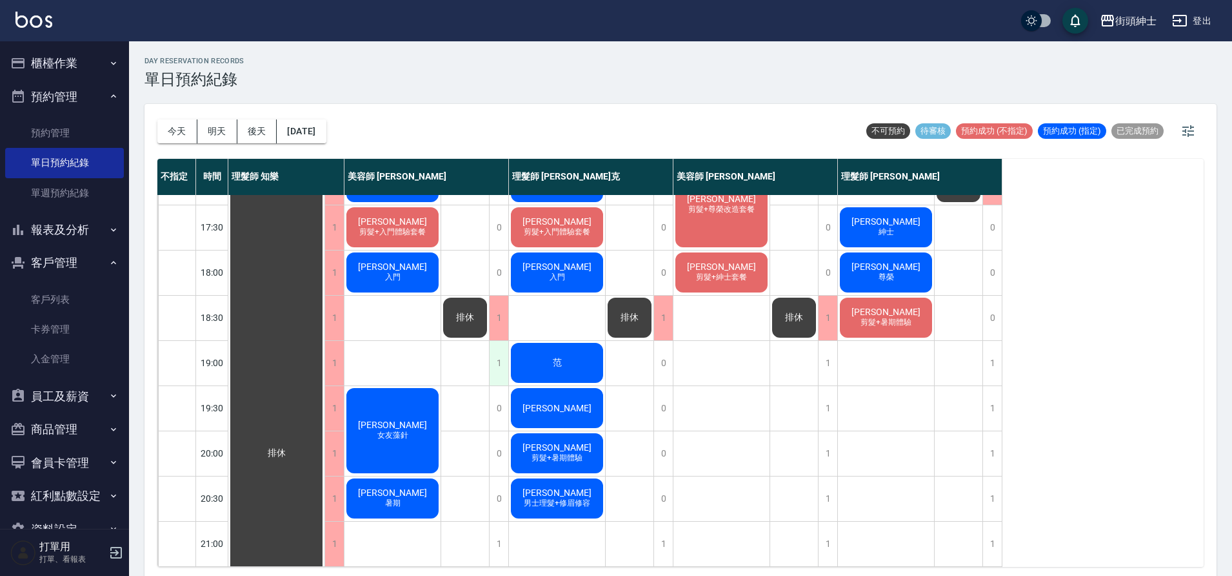
click at [501, 356] on div "1" at bounding box center [498, 363] width 19 height 45
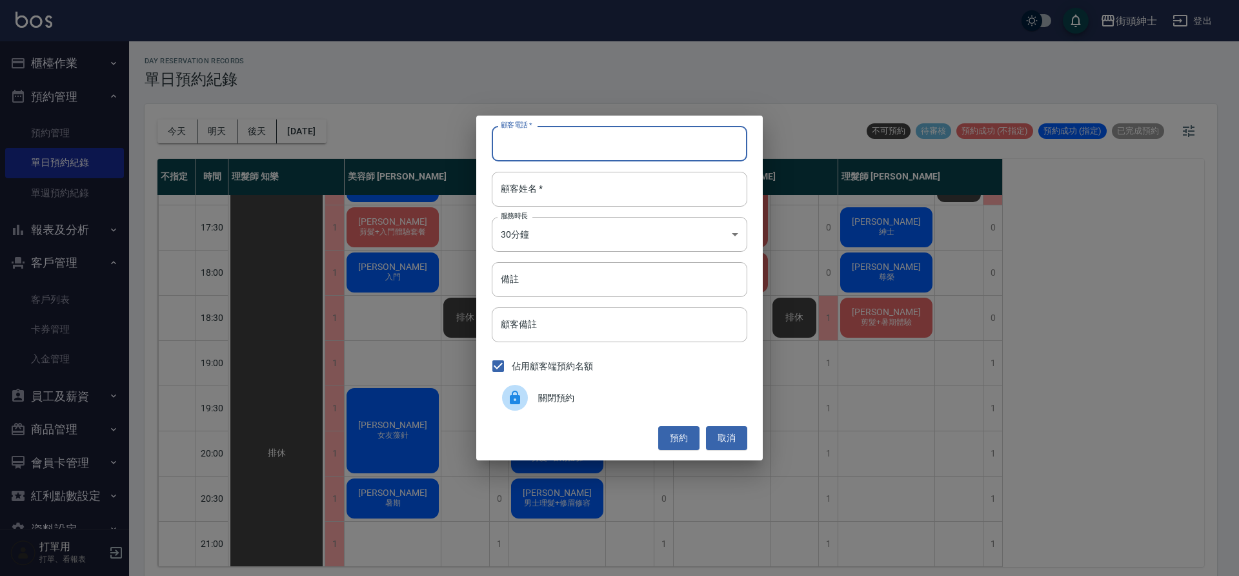
click at [608, 141] on input "顧客電話   *" at bounding box center [620, 143] width 256 height 35
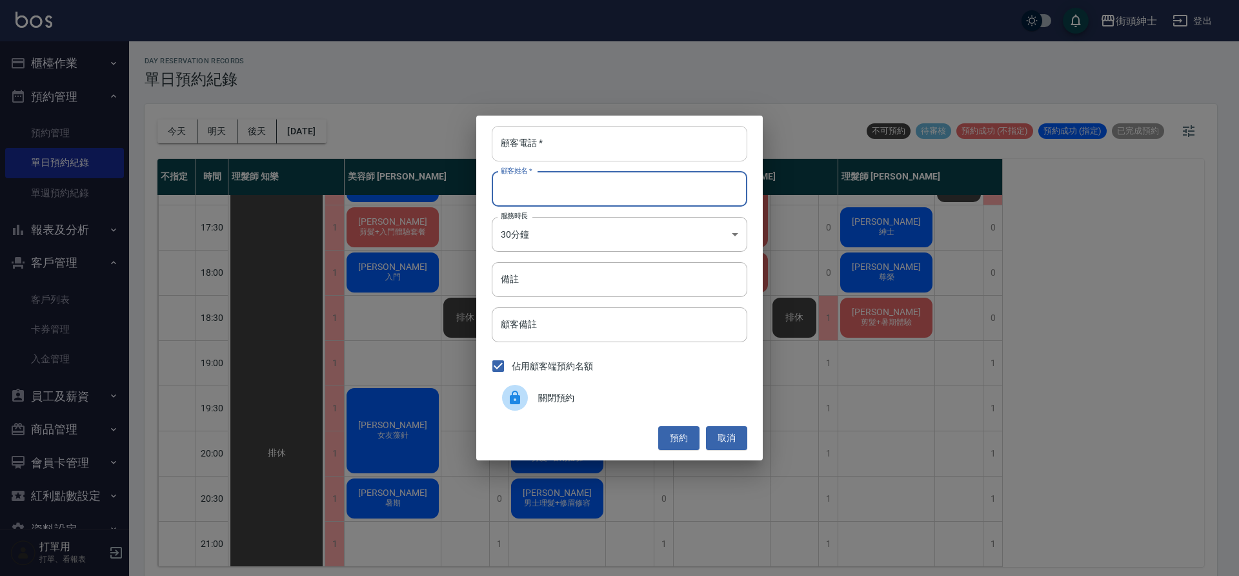
click at [643, 148] on input "顧客電話   *" at bounding box center [620, 143] width 256 height 35
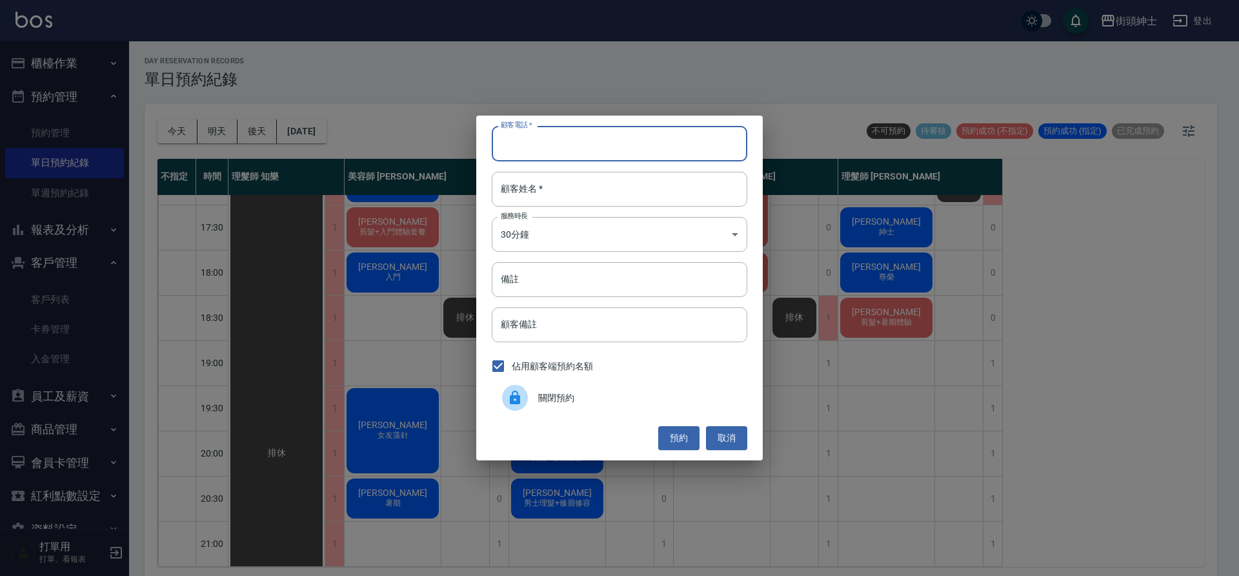
paste input "0989830159"
type input "0989830159"
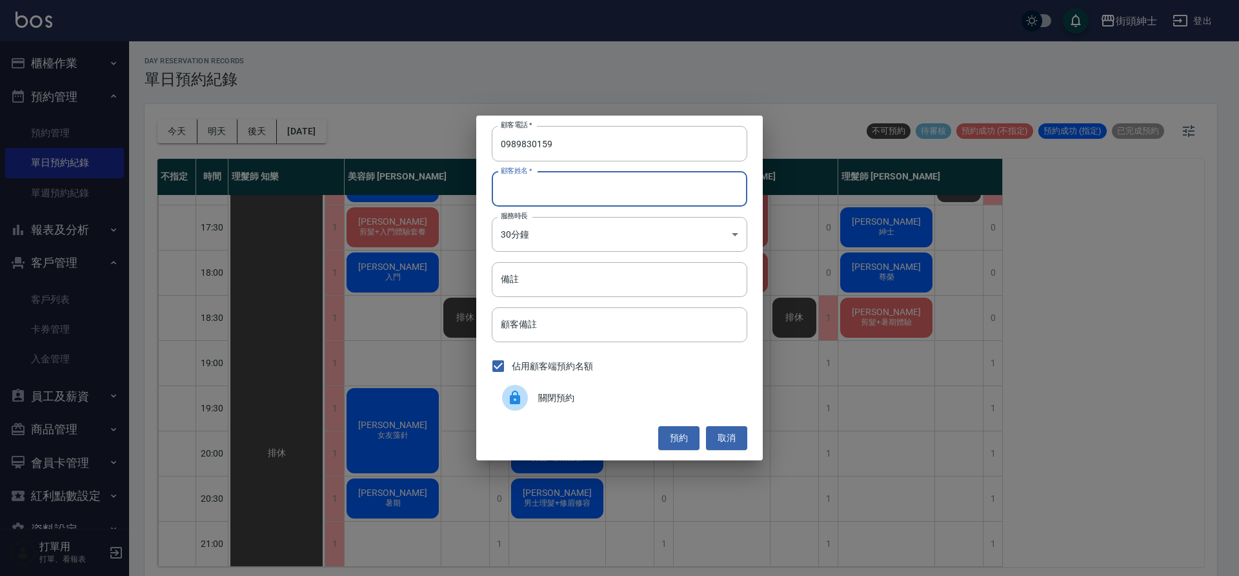
click at [599, 193] on input "顧客姓名   *" at bounding box center [620, 189] width 256 height 35
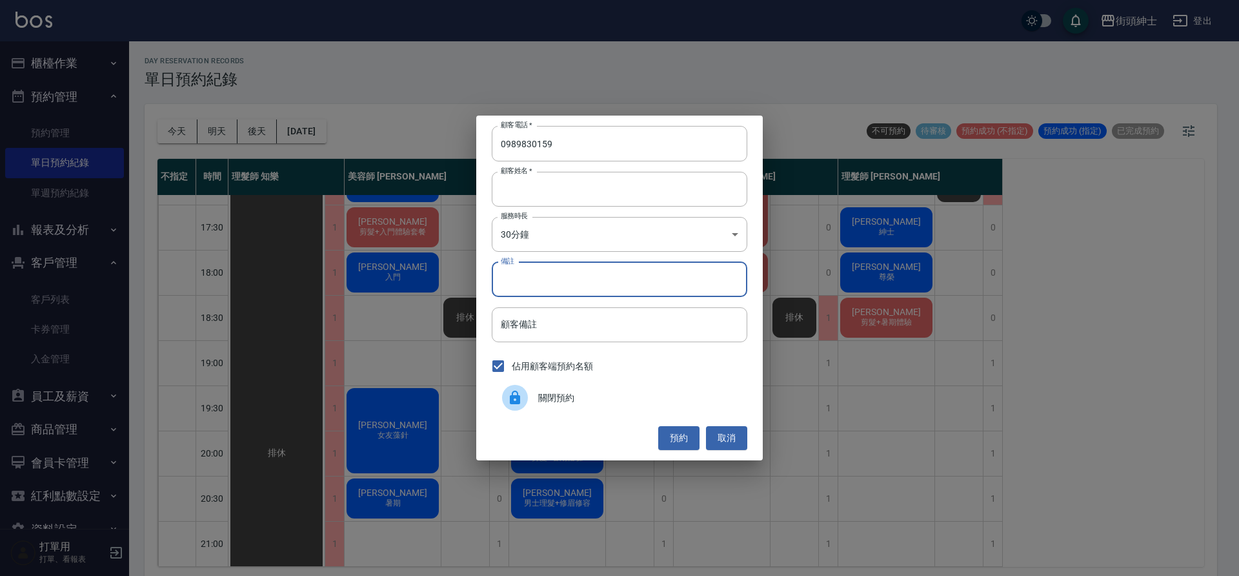
click at [619, 283] on input "備註" at bounding box center [620, 279] width 256 height 35
type input "暑期"
click at [692, 434] on button "預約" at bounding box center [678, 438] width 41 height 24
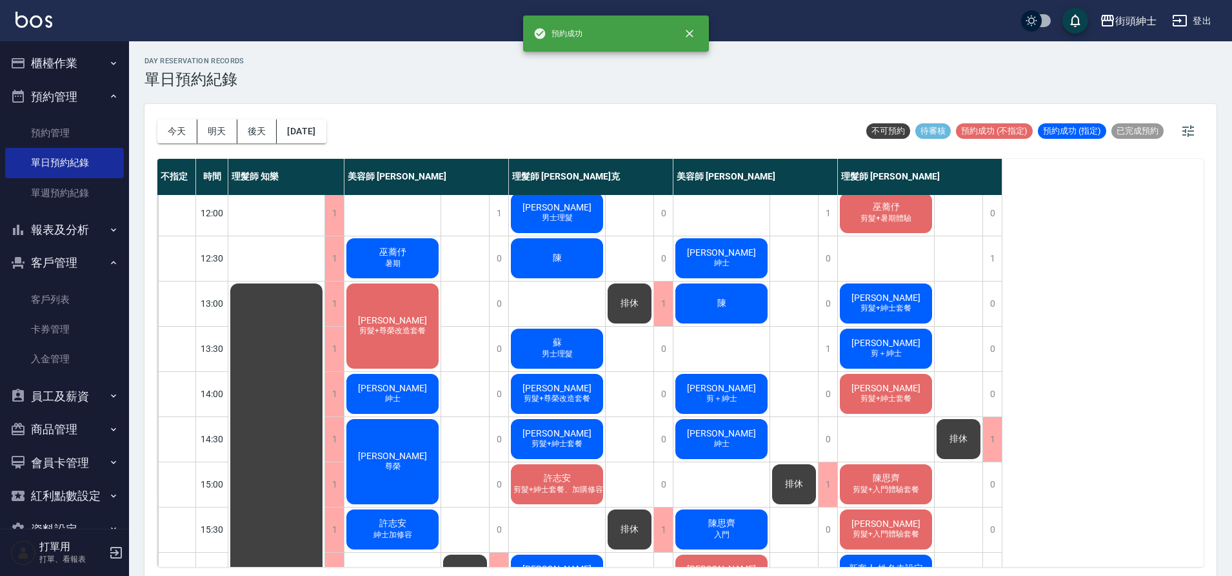
scroll to position [23, 0]
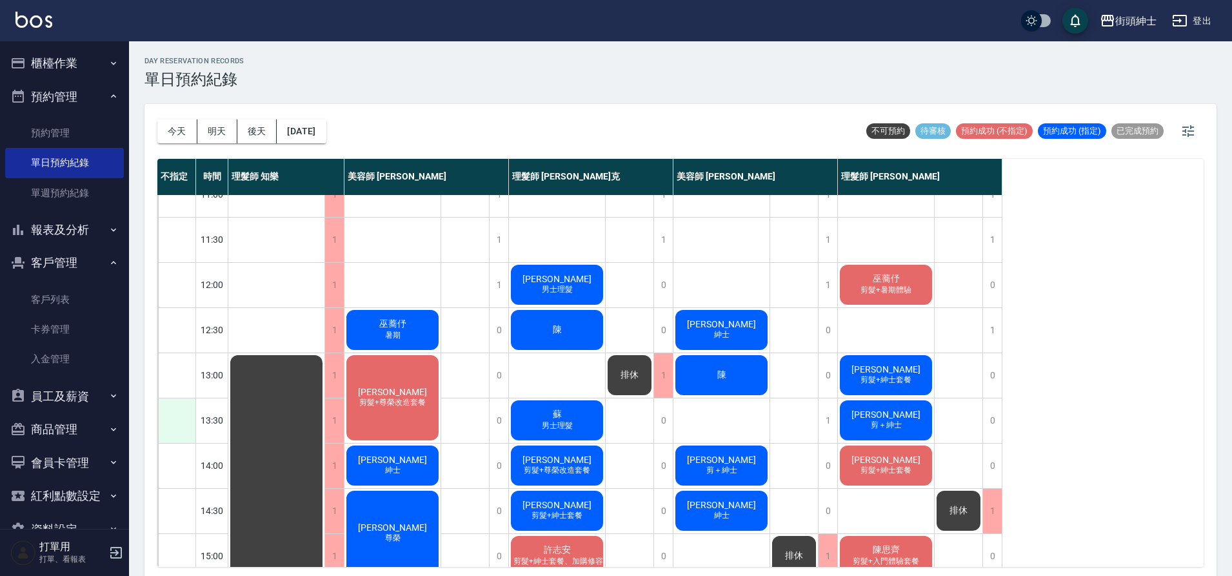
click at [192, 430] on div at bounding box center [176, 420] width 37 height 45
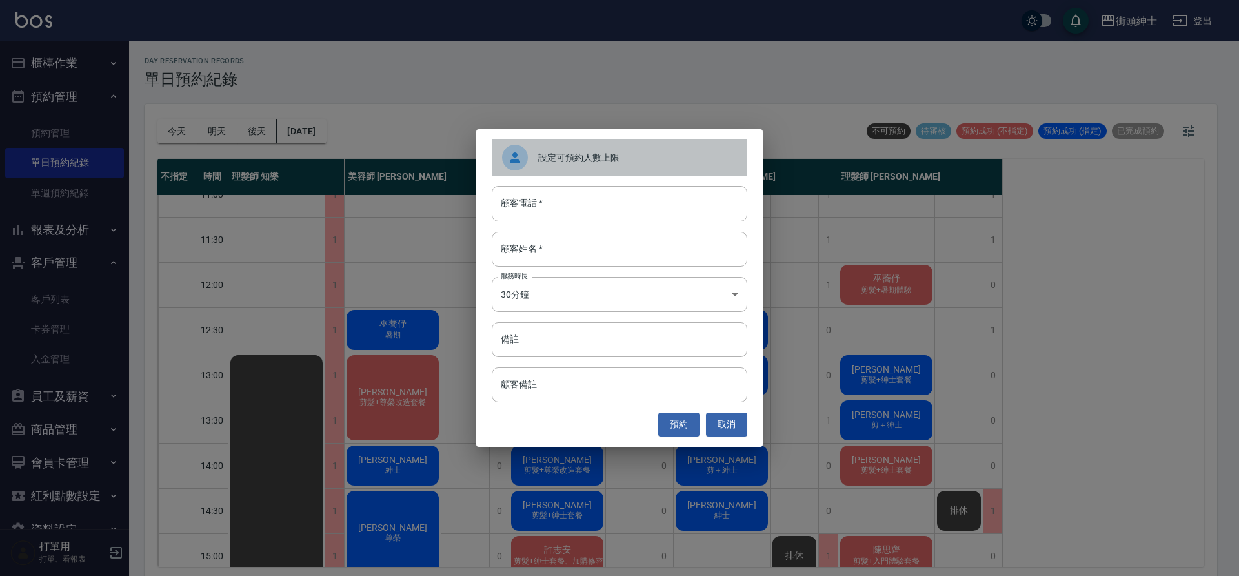
drag, startPoint x: 587, startPoint y: 150, endPoint x: 578, endPoint y: 159, distance: 11.9
click at [587, 152] on span "設定可預約人數上限" at bounding box center [637, 158] width 199 height 14
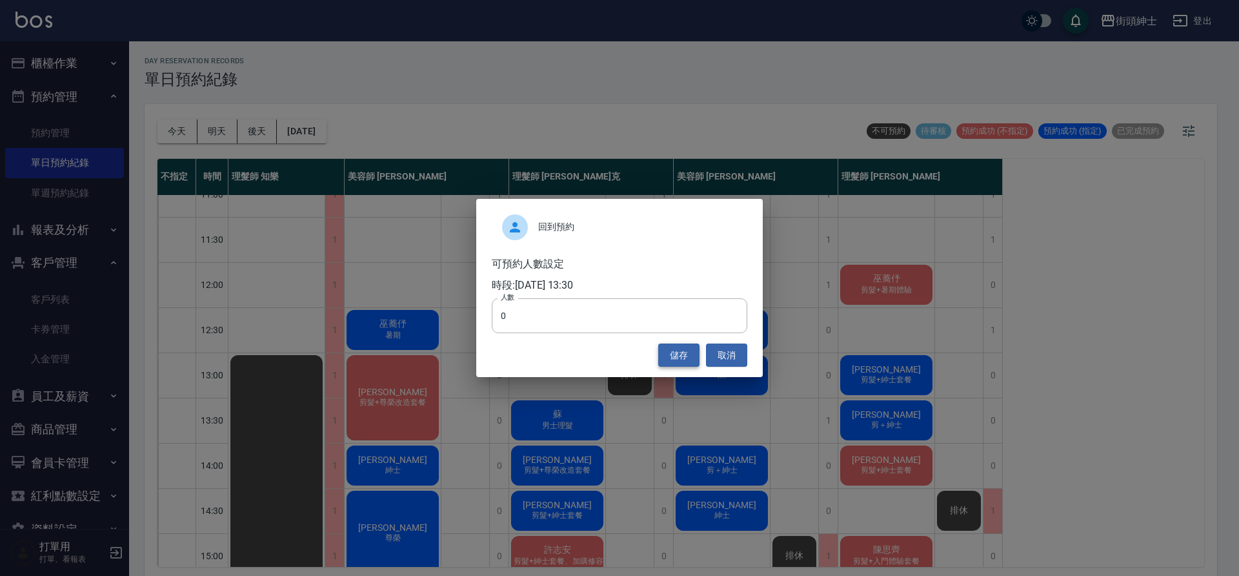
click at [678, 352] on button "儲存" at bounding box center [678, 355] width 41 height 24
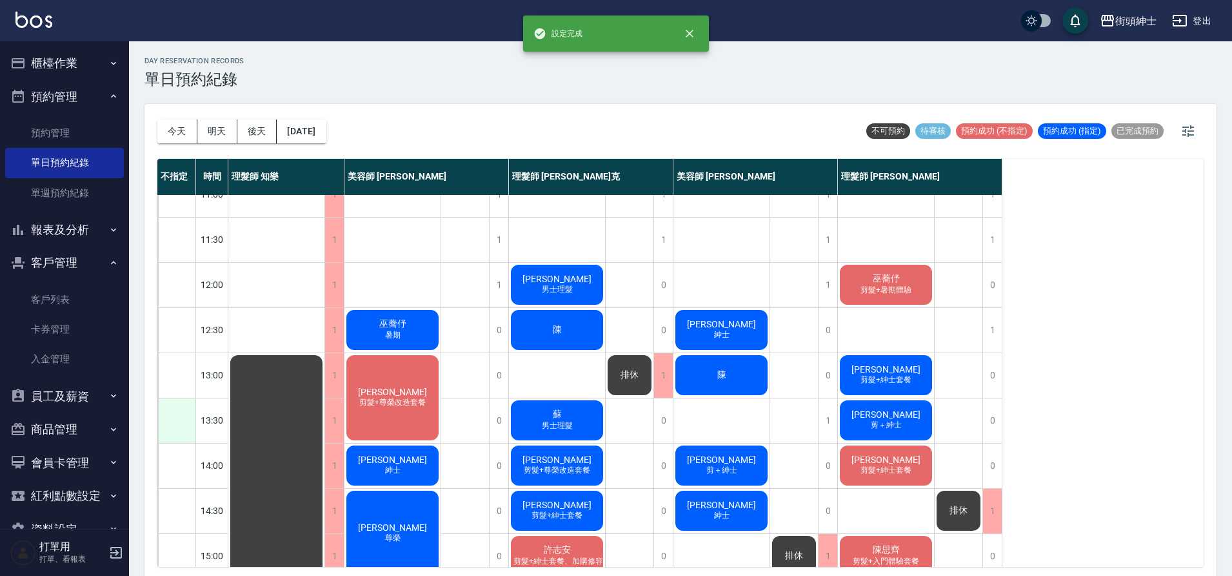
click at [185, 427] on div at bounding box center [176, 420] width 37 height 45
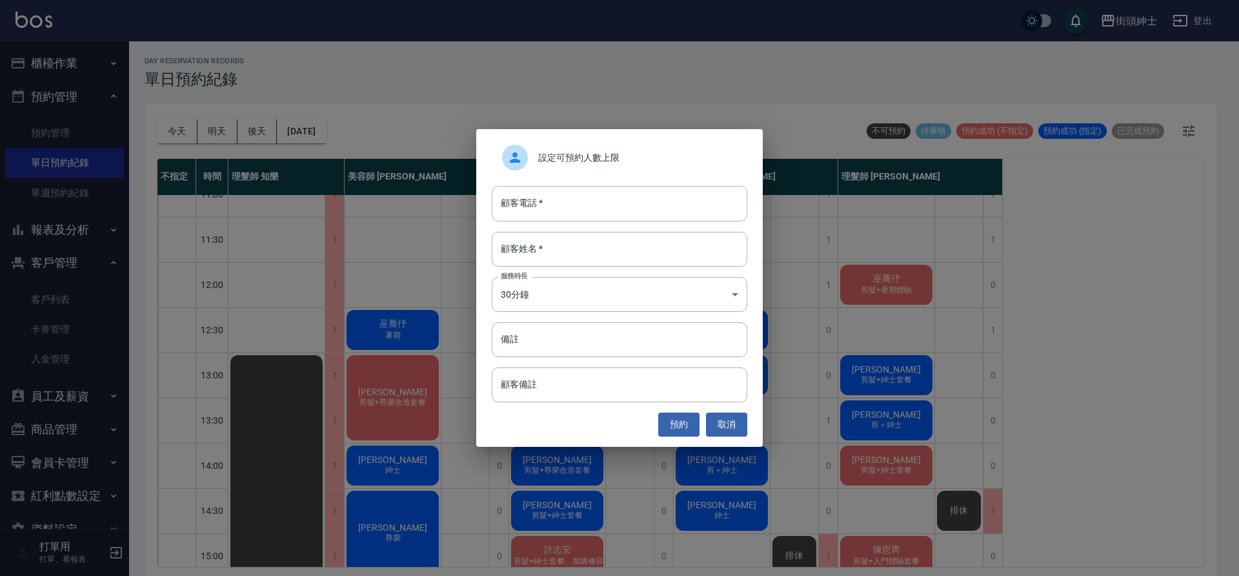
click at [218, 315] on div "設定可預約人數上限 顧客電話   * 顧客電話   * 顧客姓名   * 顧客姓名   * 服務時長 30分鐘 1 服務時長 備註 備註 顧客備註 顧客備註 …" at bounding box center [619, 288] width 1239 height 576
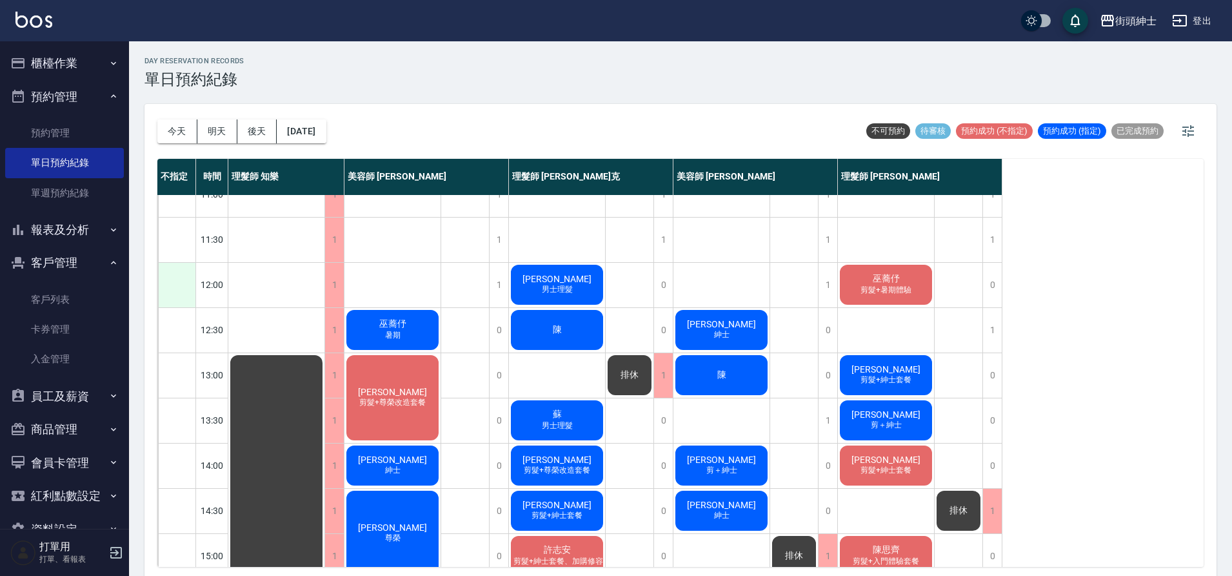
click at [167, 287] on div at bounding box center [176, 285] width 37 height 45
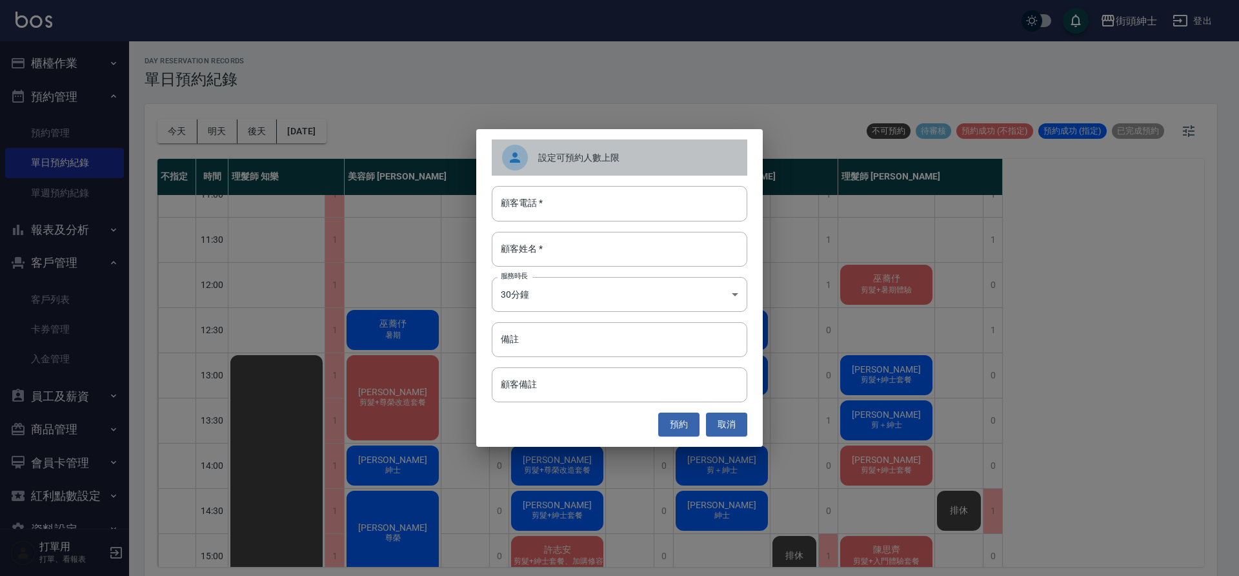
click at [560, 165] on div "設定可預約人數上限" at bounding box center [620, 157] width 256 height 36
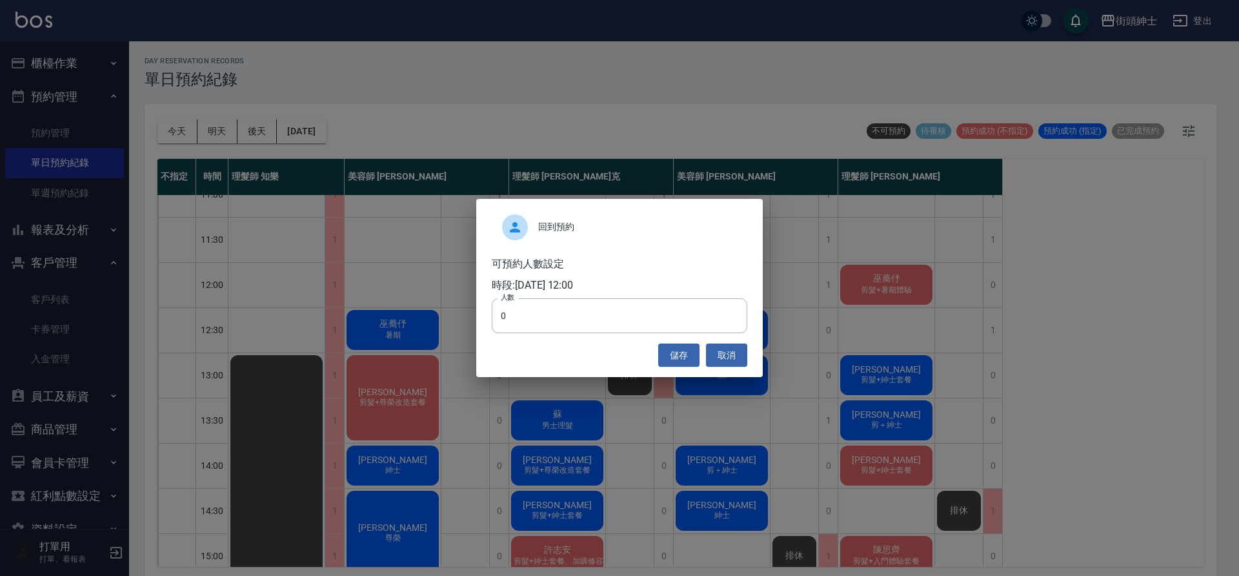
click at [335, 276] on div "回到預約 可預約人數設定 時段: 2025/09/20 12:00 人數 0 人數 儲存 取消" at bounding box center [619, 288] width 1239 height 576
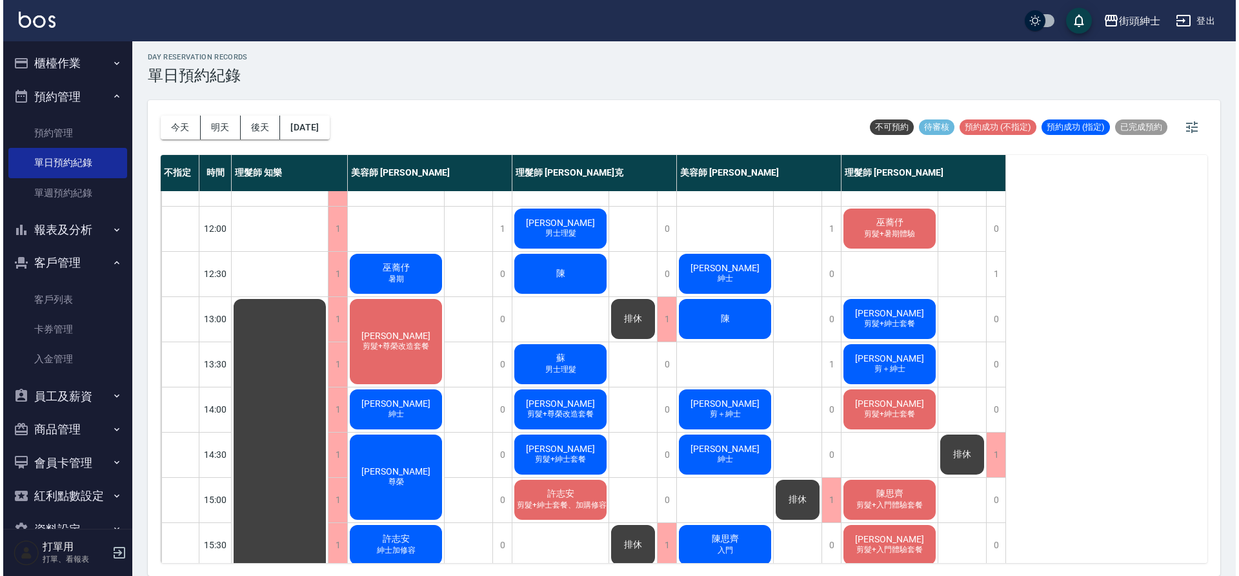
scroll to position [85, 0]
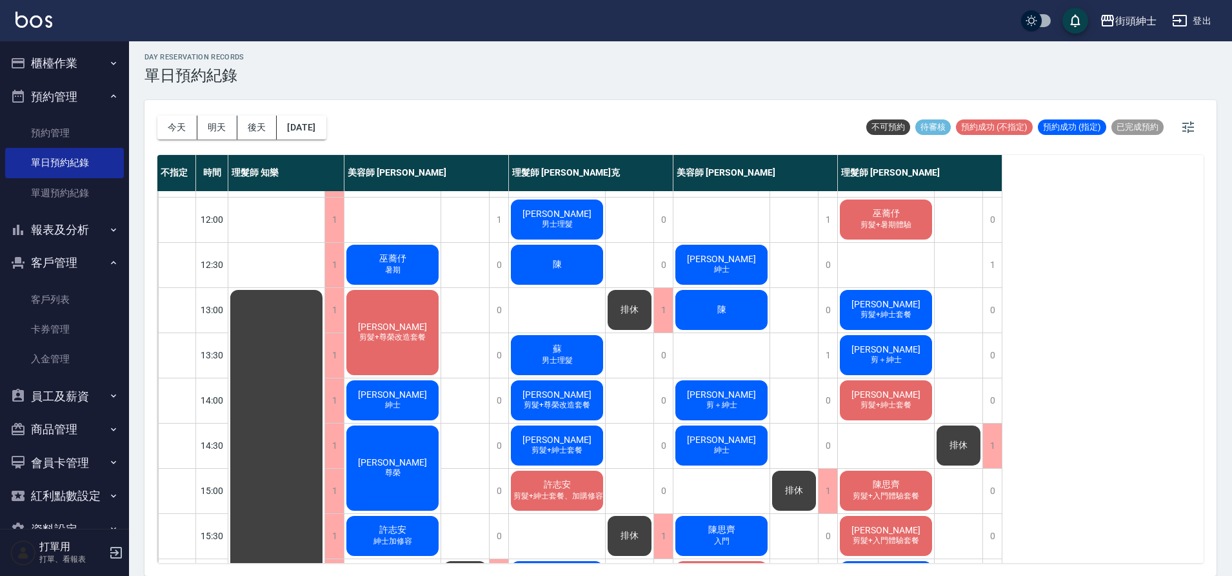
click at [912, 297] on div "張瑋峰 剪髮+紳士套餐" at bounding box center [886, 310] width 96 height 44
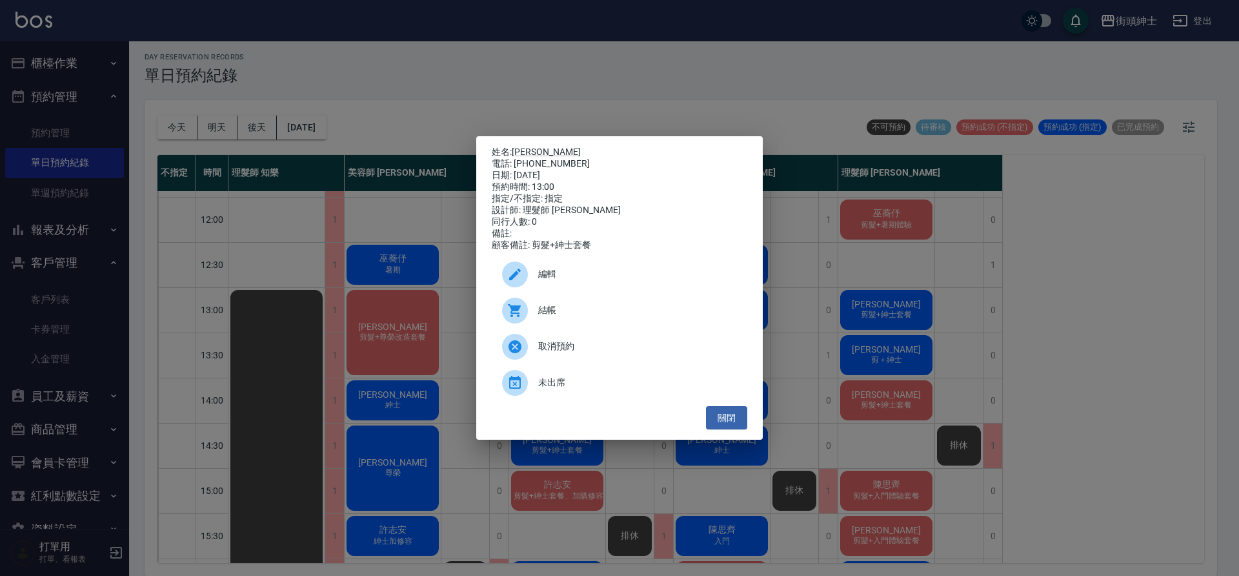
click at [626, 289] on div "編輯" at bounding box center [620, 274] width 256 height 36
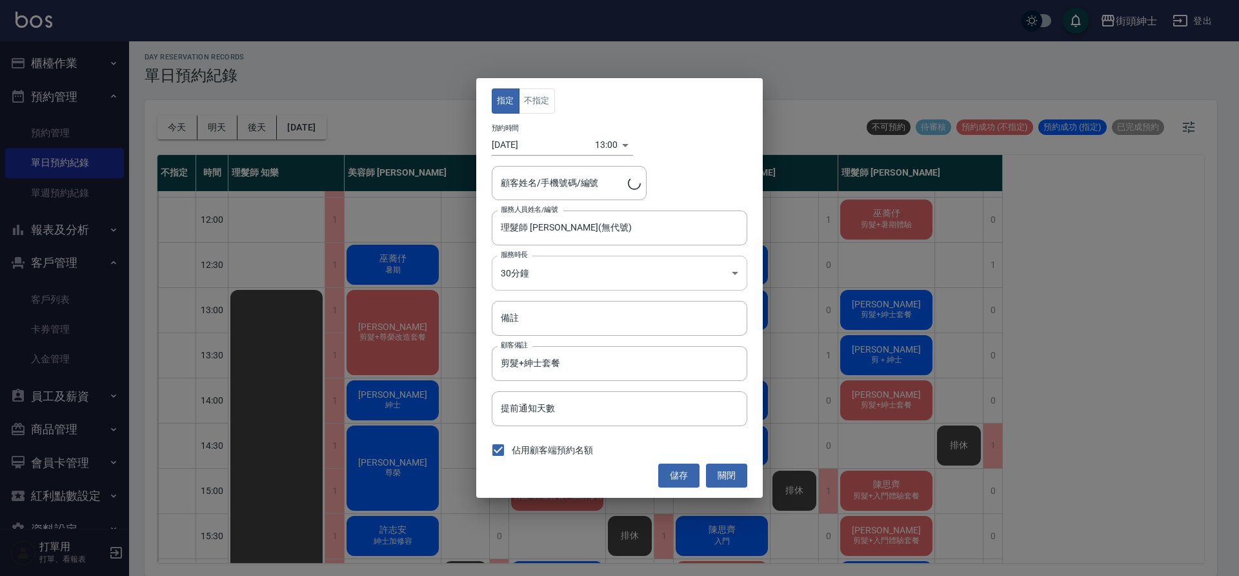
type input "張瑋峰/0917648913"
click at [607, 149] on body "街頭紳士 登出 櫃檯作業 打帳單 帳單列表 營業儀表板 現金收支登錄 材料自購登錄 每日結帳 排班表 現場電腦打卡 預約管理 預約管理 單日預約紀錄 單週預約…" at bounding box center [619, 285] width 1239 height 579
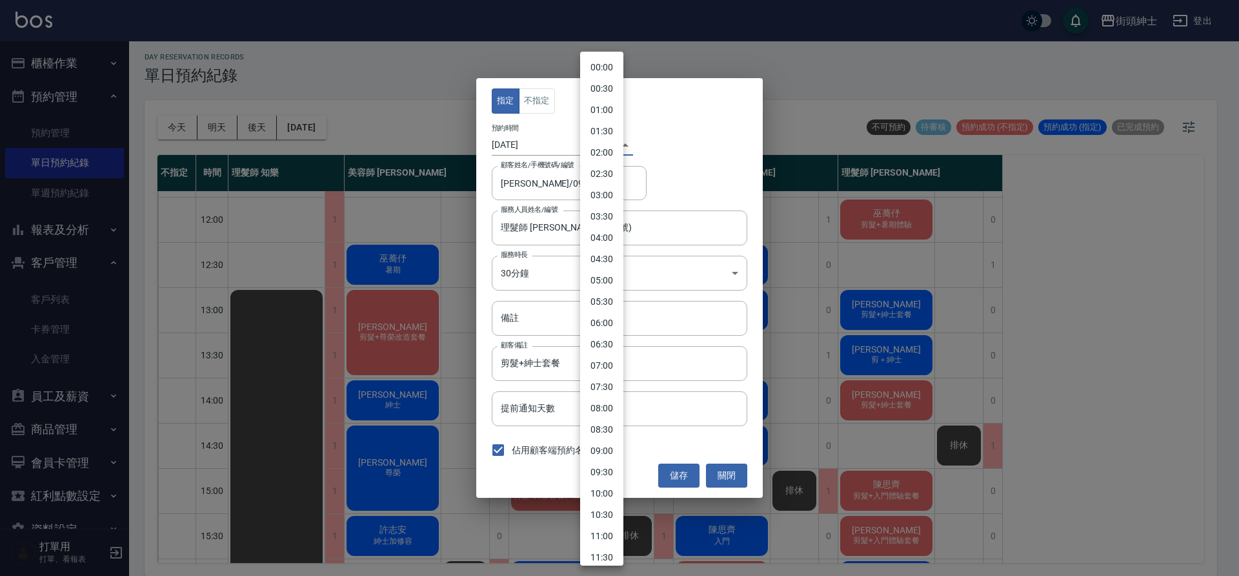
scroll to position [313, 0]
click at [606, 283] on li "12:30" at bounding box center [601, 286] width 43 height 21
type input "1758342600000"
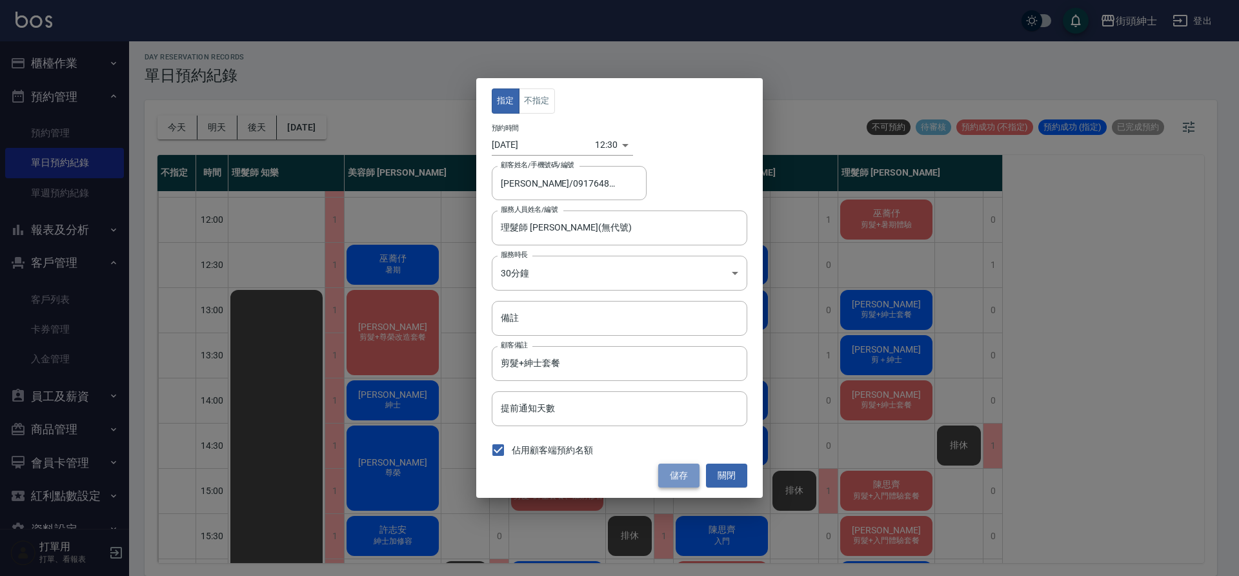
click at [692, 475] on button "儲存" at bounding box center [678, 475] width 41 height 24
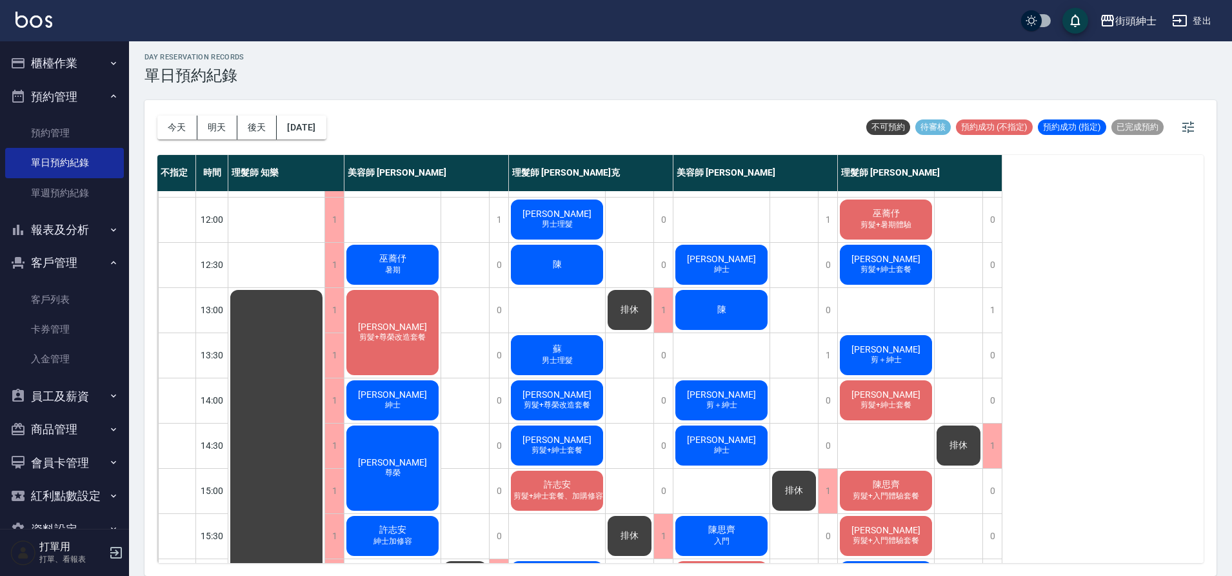
click at [741, 303] on div "陳" at bounding box center [722, 310] width 96 height 44
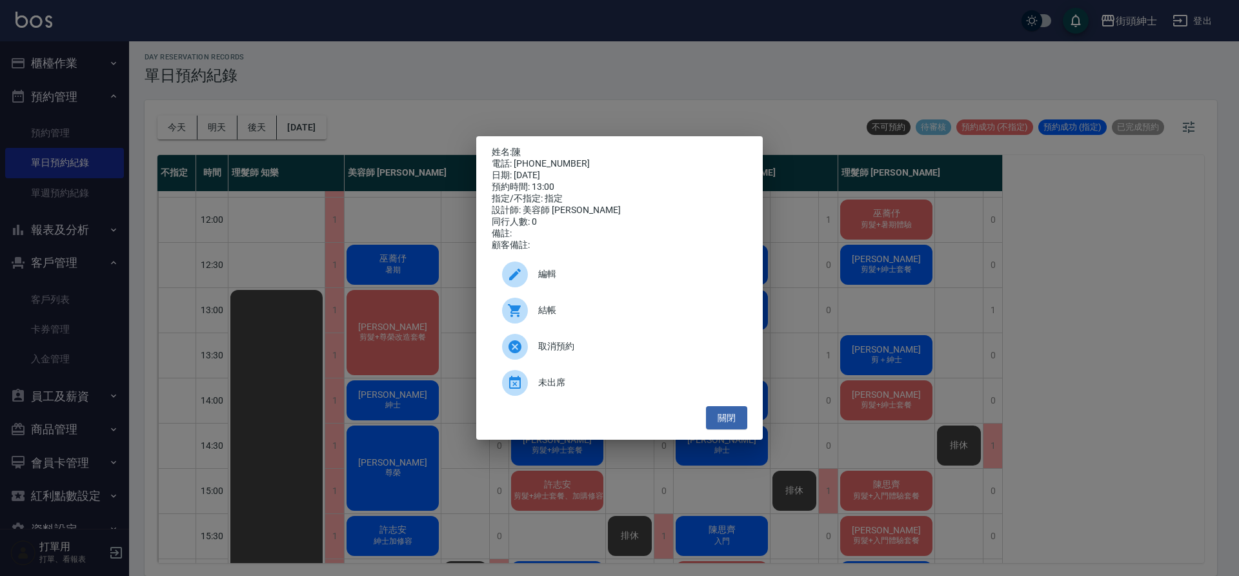
click at [660, 281] on span "編輯" at bounding box center [637, 274] width 199 height 14
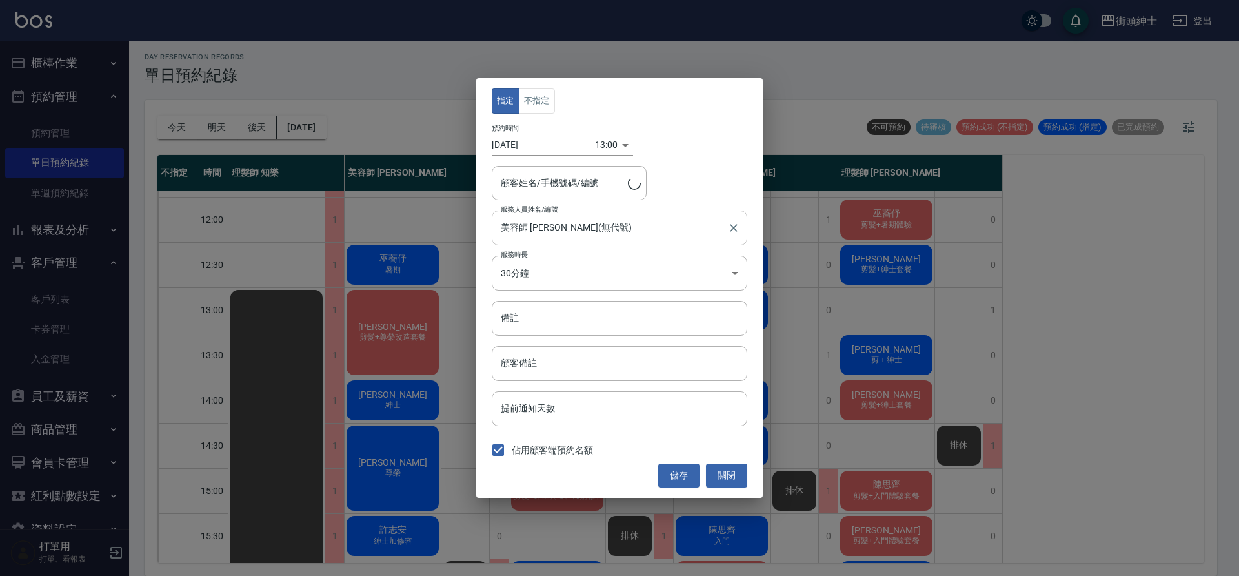
type input "陳/0978351097"
click at [599, 143] on body "街頭紳士 登出 櫃檯作業 打帳單 帳單列表 營業儀表板 現金收支登錄 材料自購登錄 每日結帳 排班表 現場電腦打卡 預約管理 預約管理 單日預約紀錄 單週預約…" at bounding box center [619, 285] width 1239 height 579
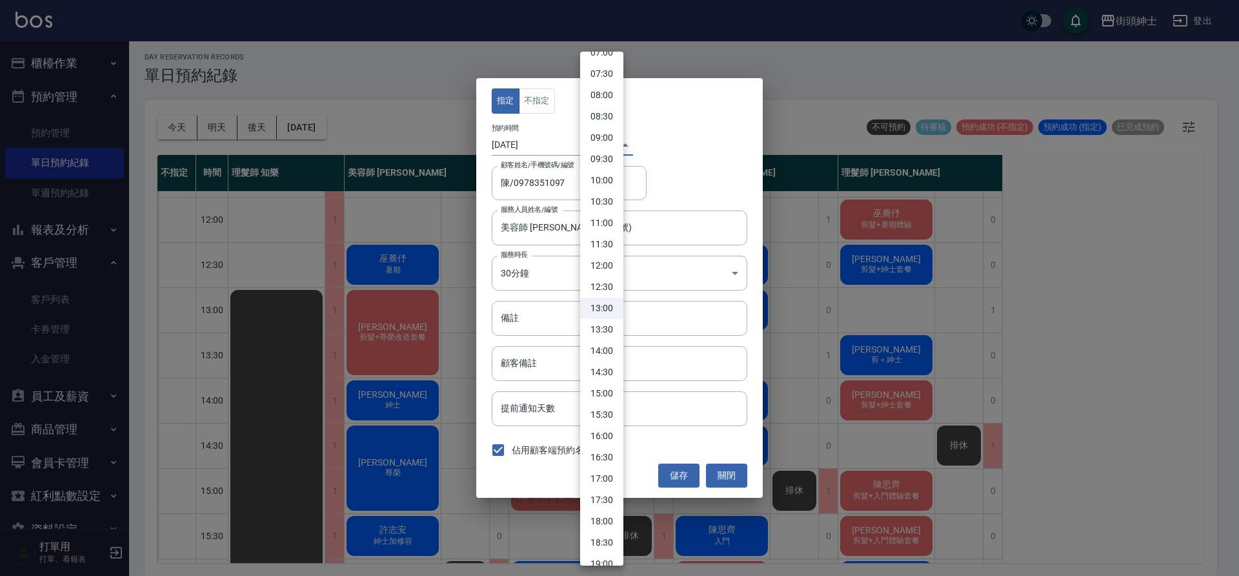
click at [612, 294] on li "12:30" at bounding box center [601, 286] width 43 height 21
type input "1758342600000"
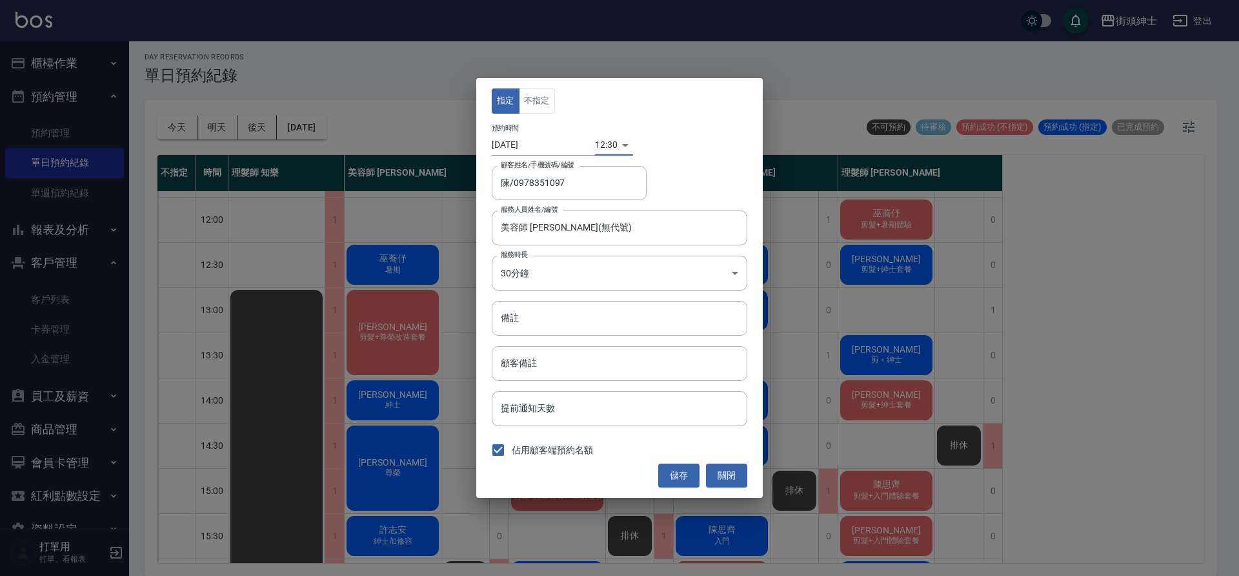
click at [688, 477] on button "儲存" at bounding box center [678, 475] width 41 height 24
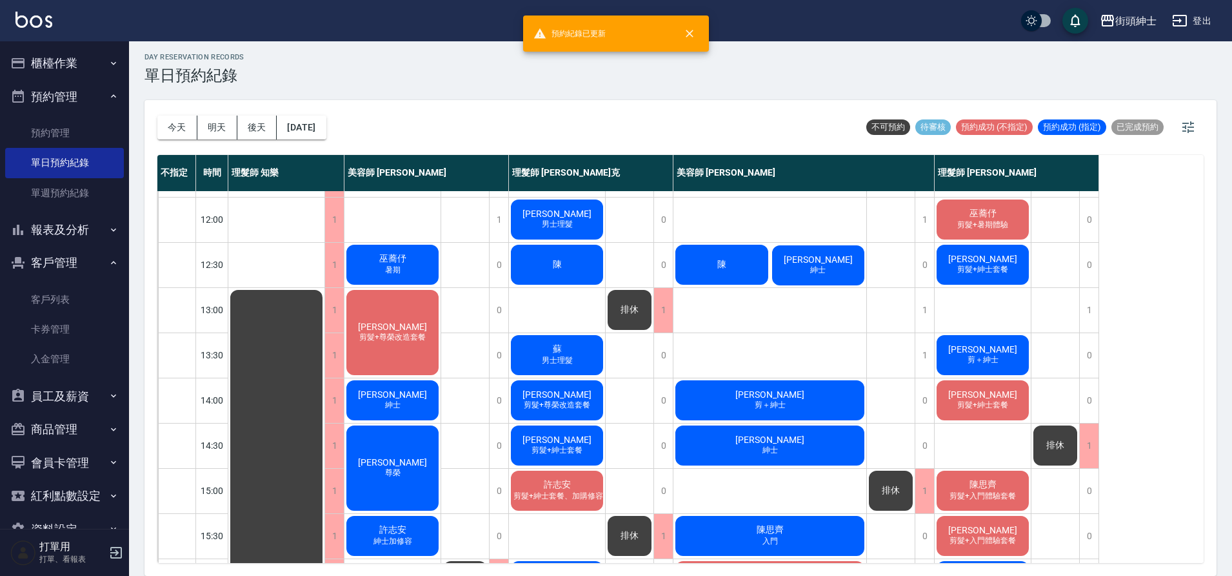
click at [841, 263] on div "張瑋峰 紳士" at bounding box center [818, 265] width 97 height 44
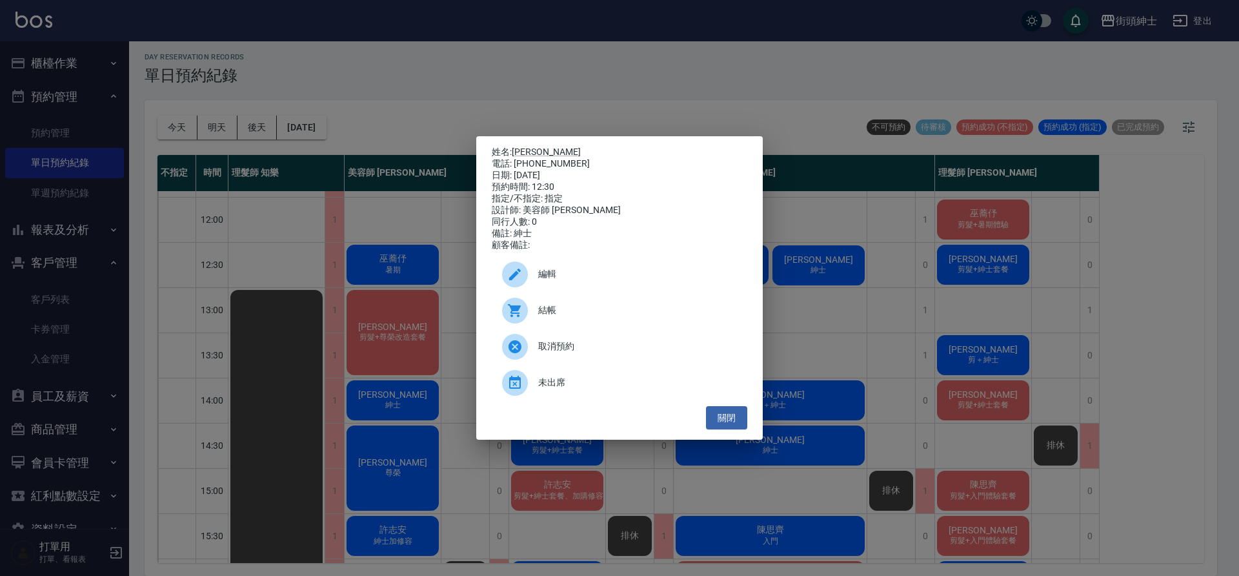
click at [609, 279] on span "編輯" at bounding box center [637, 274] width 199 height 14
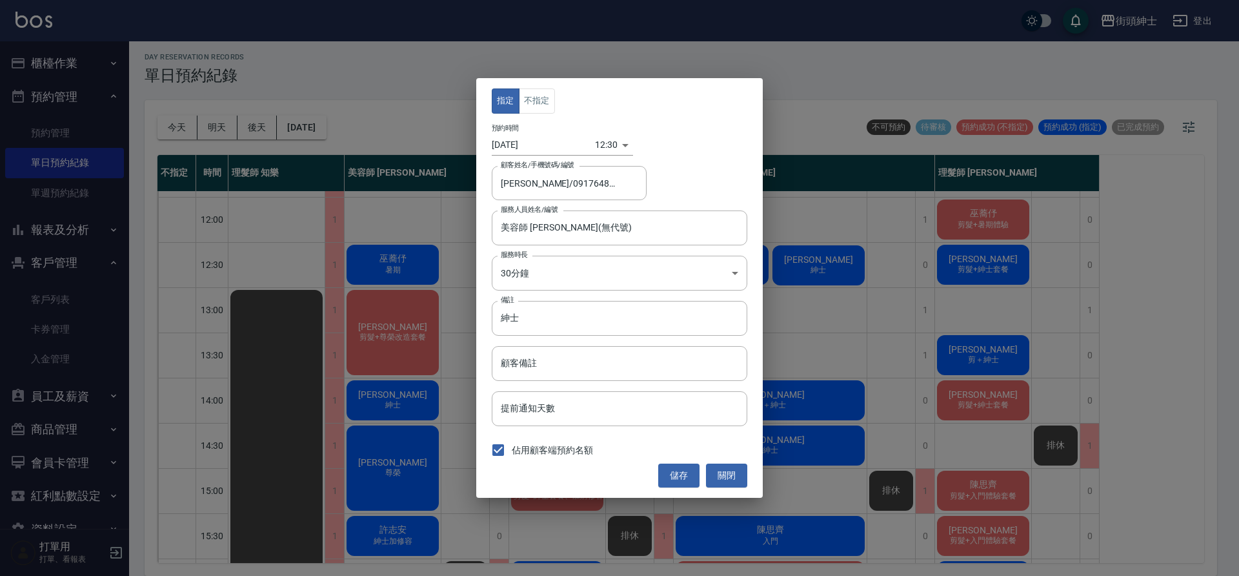
click at [601, 148] on body "街頭紳士 登出 櫃檯作業 打帳單 帳單列表 營業儀表板 現金收支登錄 材料自購登錄 每日結帳 排班表 現場電腦打卡 預約管理 預約管理 單日預約紀錄 單週預約…" at bounding box center [619, 285] width 1239 height 579
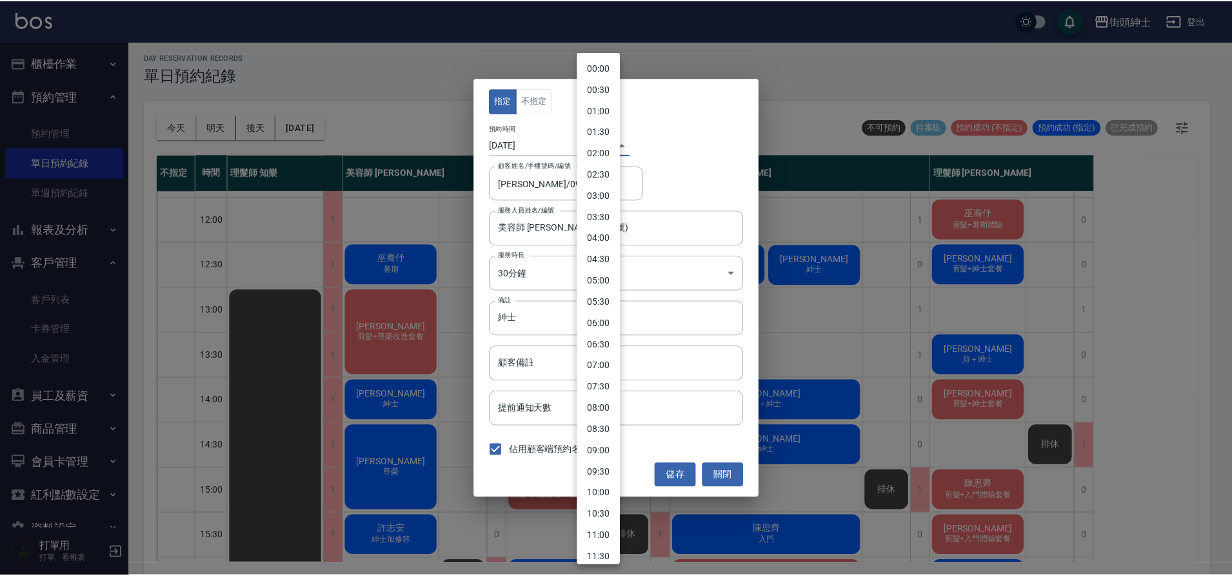
scroll to position [292, 0]
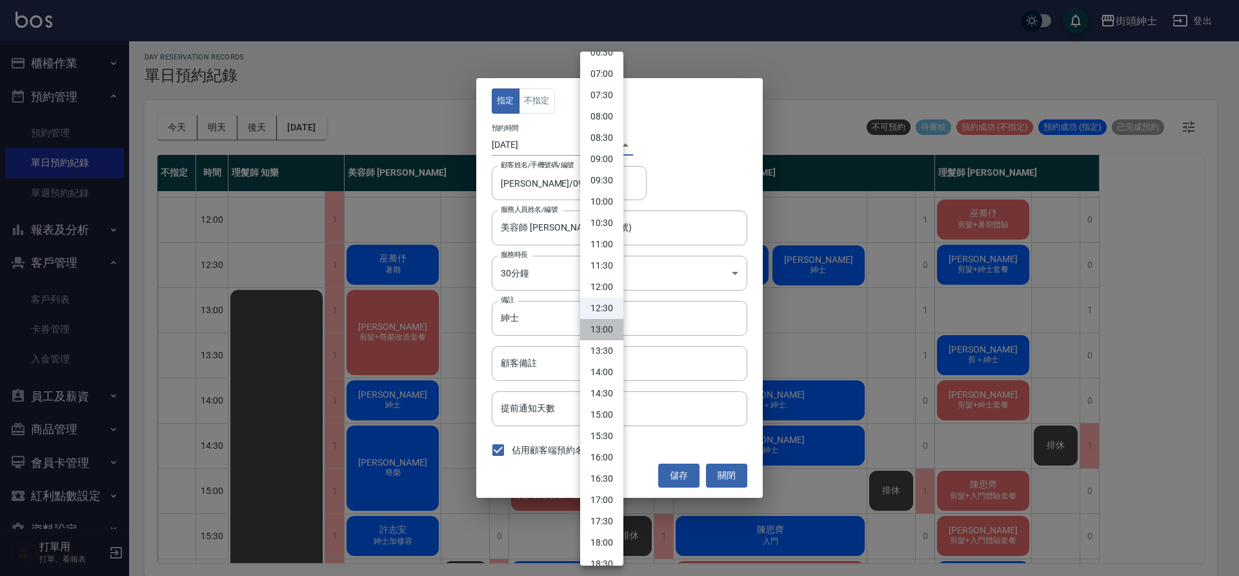
click at [607, 327] on li "13:00" at bounding box center [601, 329] width 43 height 21
type input "1758344400000"
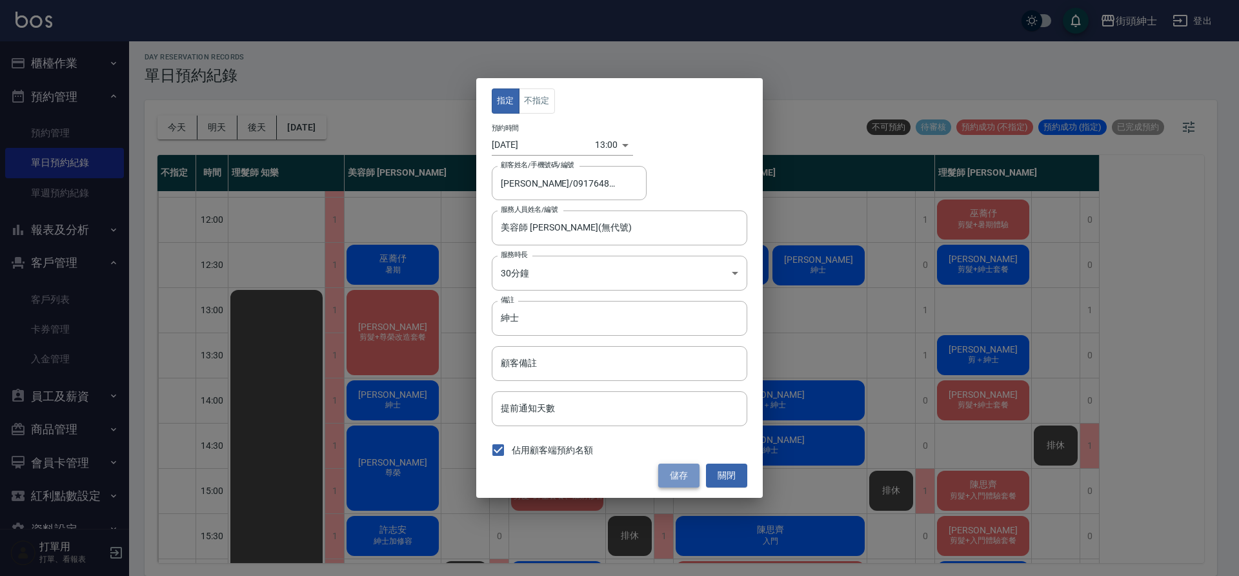
click at [681, 471] on button "儲存" at bounding box center [678, 475] width 41 height 24
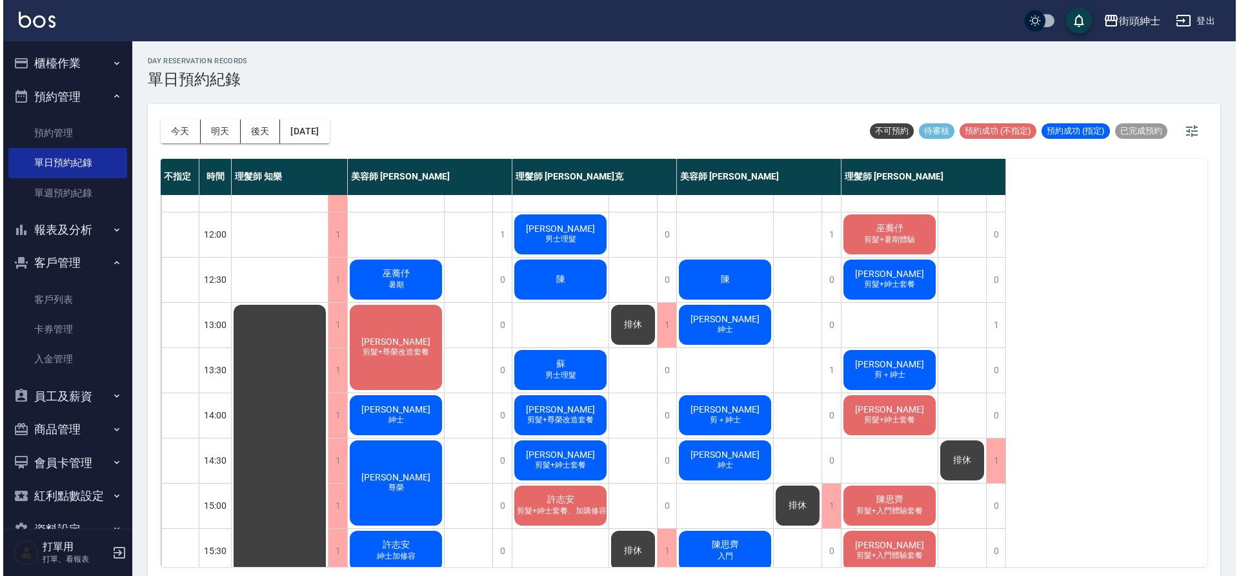
scroll to position [71, 0]
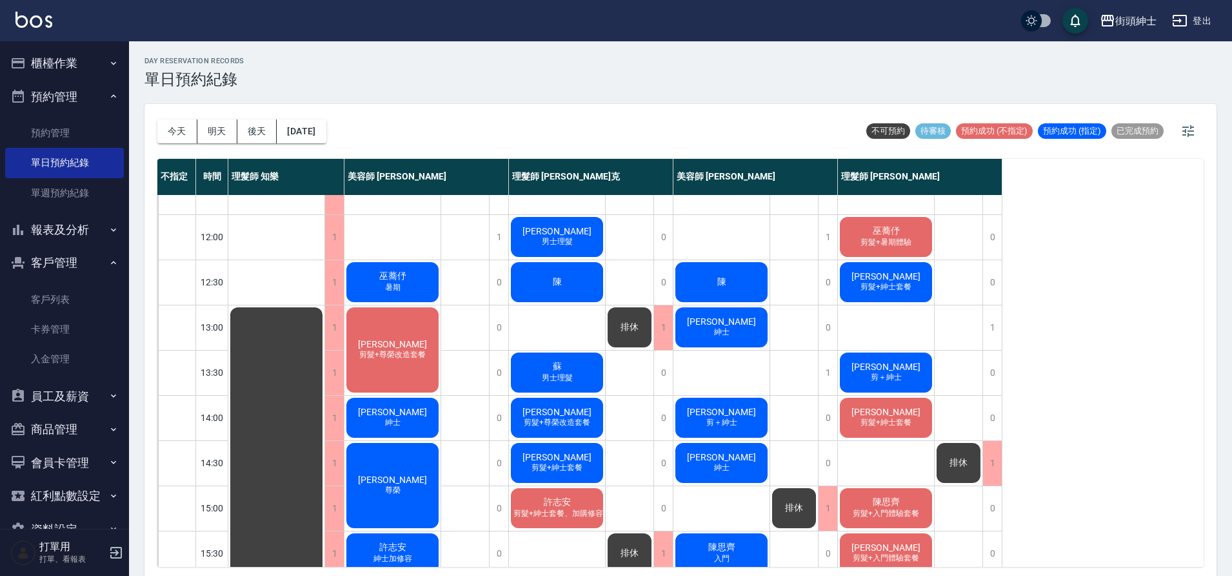
click at [579, 296] on div "陳" at bounding box center [557, 282] width 96 height 44
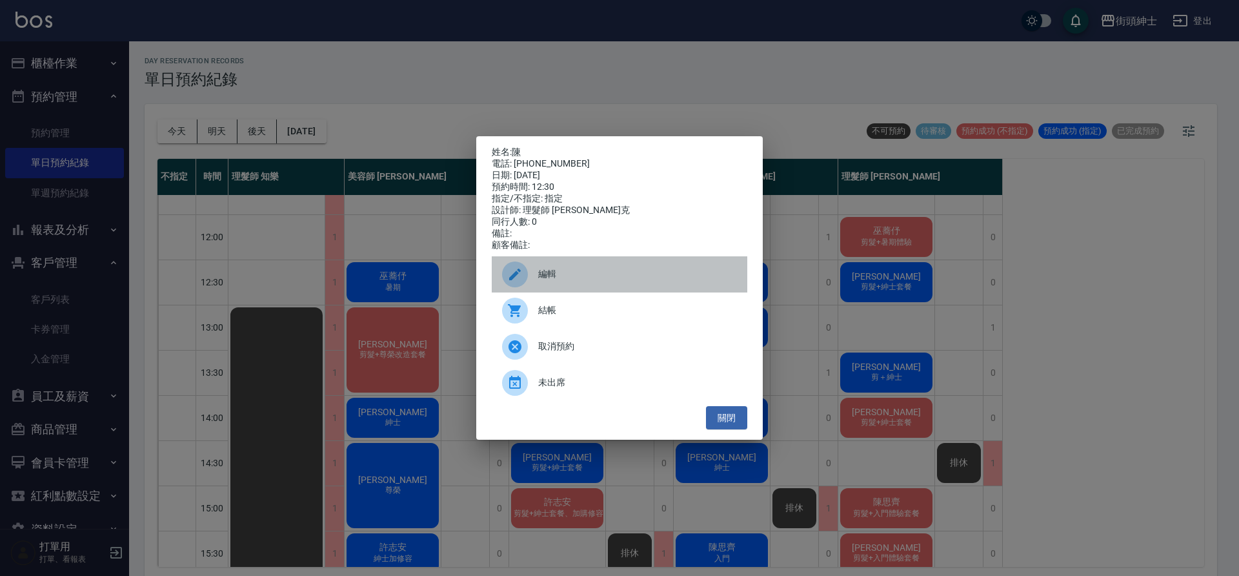
click at [594, 264] on div "編輯" at bounding box center [620, 274] width 256 height 36
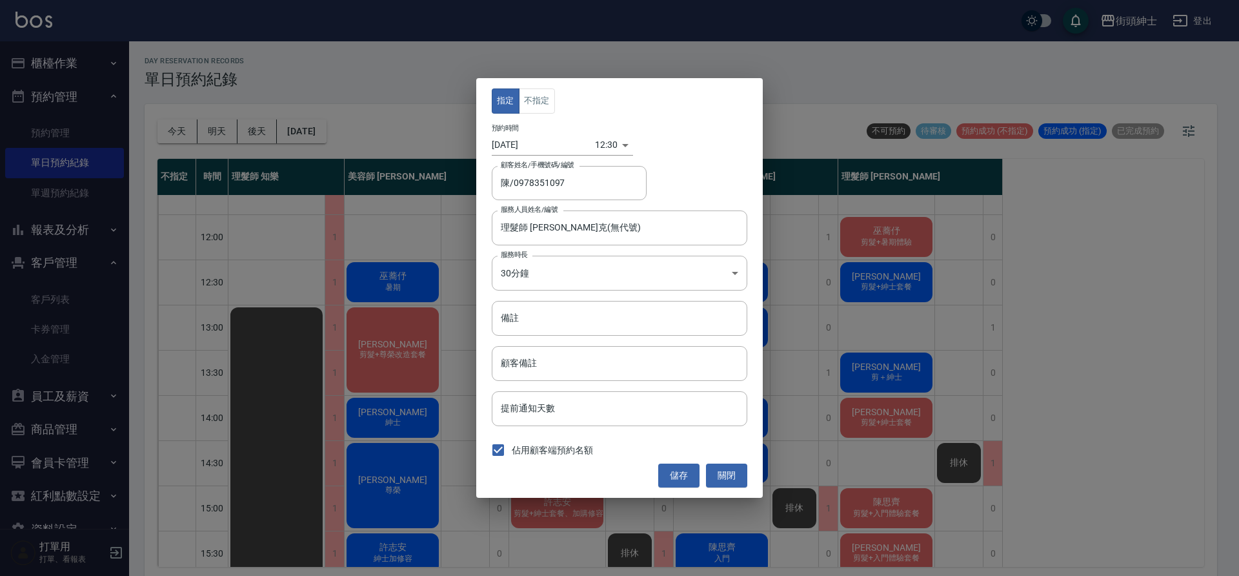
click at [592, 145] on body "街頭紳士 登出 櫃檯作業 打帳單 帳單列表 營業儀表板 現金收支登錄 材料自購登錄 每日結帳 排班表 現場電腦打卡 預約管理 預約管理 單日預約紀錄 單週預約…" at bounding box center [619, 289] width 1239 height 579
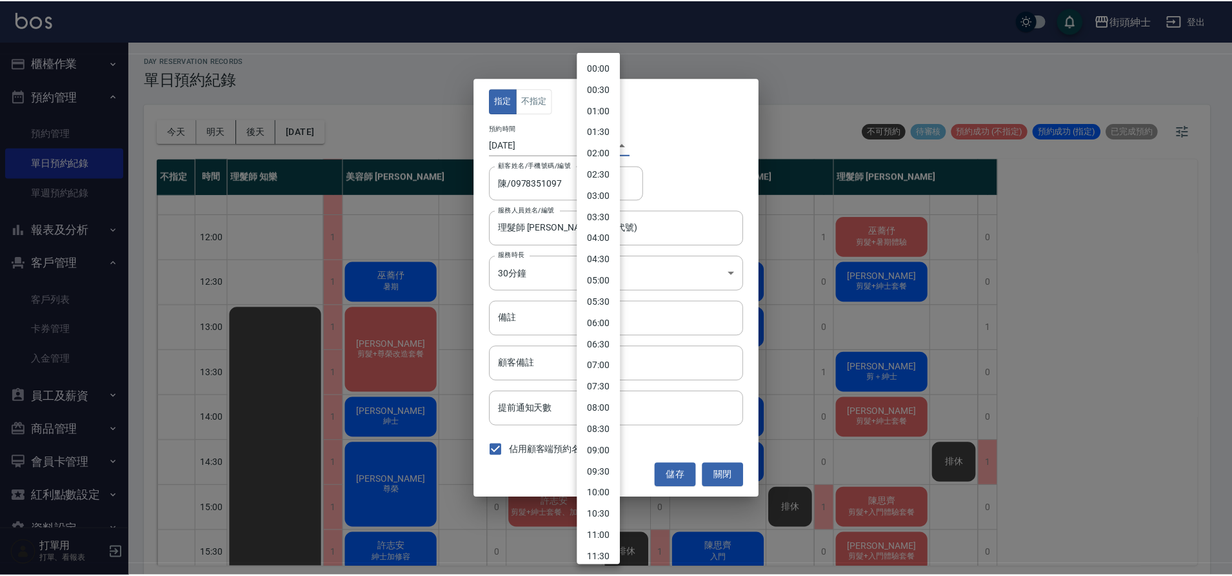
scroll to position [292, 0]
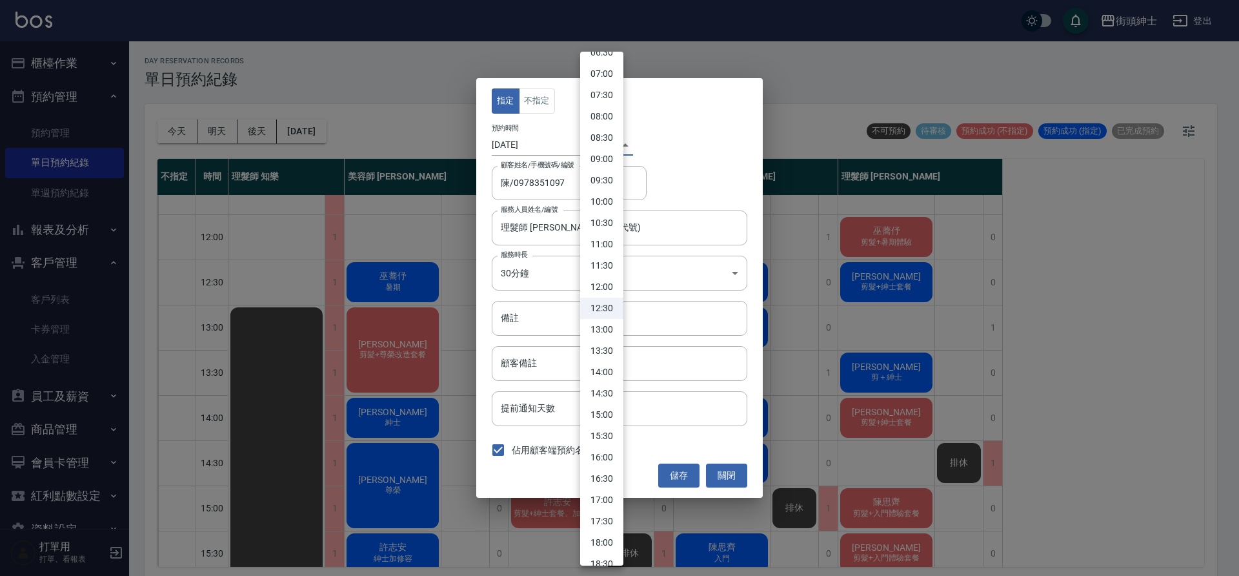
click at [616, 332] on li "13:00" at bounding box center [601, 329] width 43 height 21
type input "1758344400000"
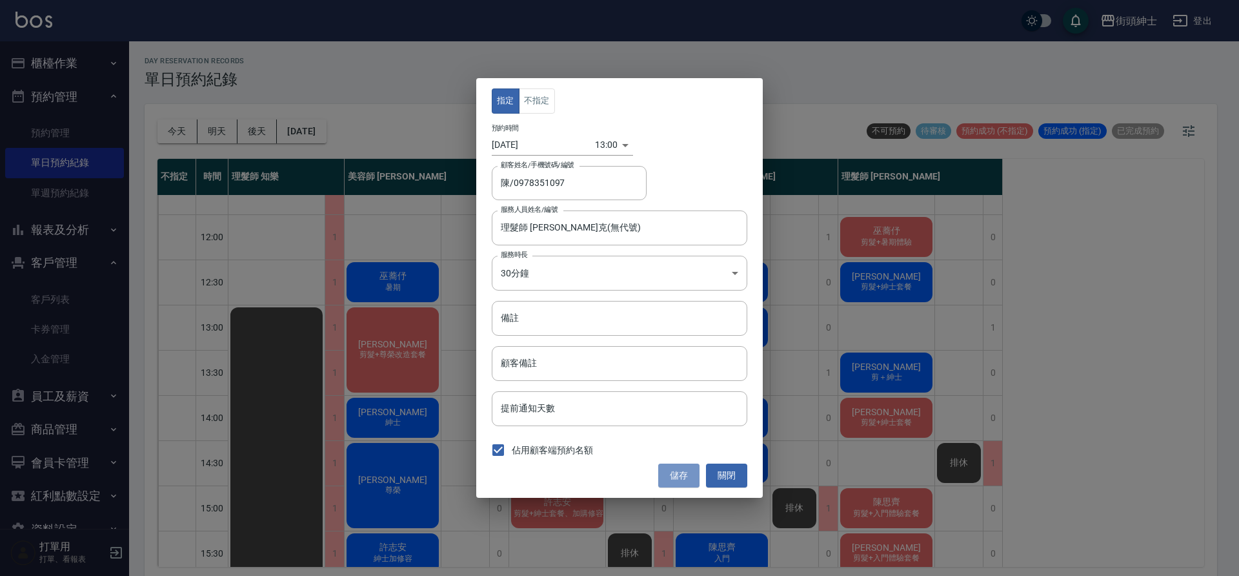
click at [679, 479] on button "儲存" at bounding box center [678, 475] width 41 height 24
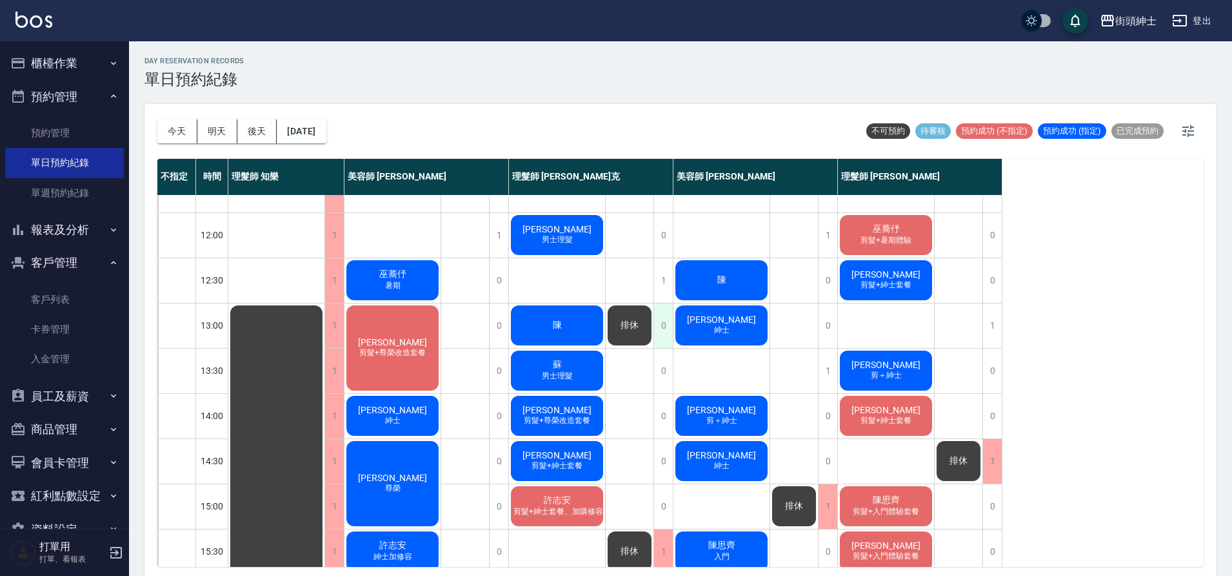
scroll to position [74, 0]
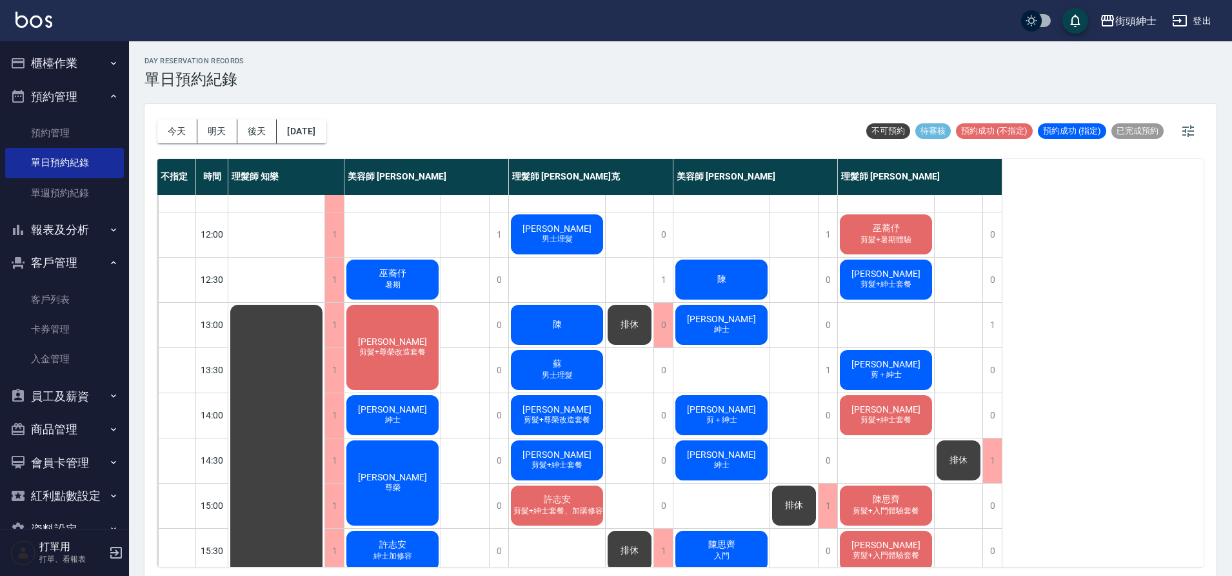
click at [431, 324] on div "李旻宜 剪髮+尊榮改造套餐" at bounding box center [393, 347] width 96 height 89
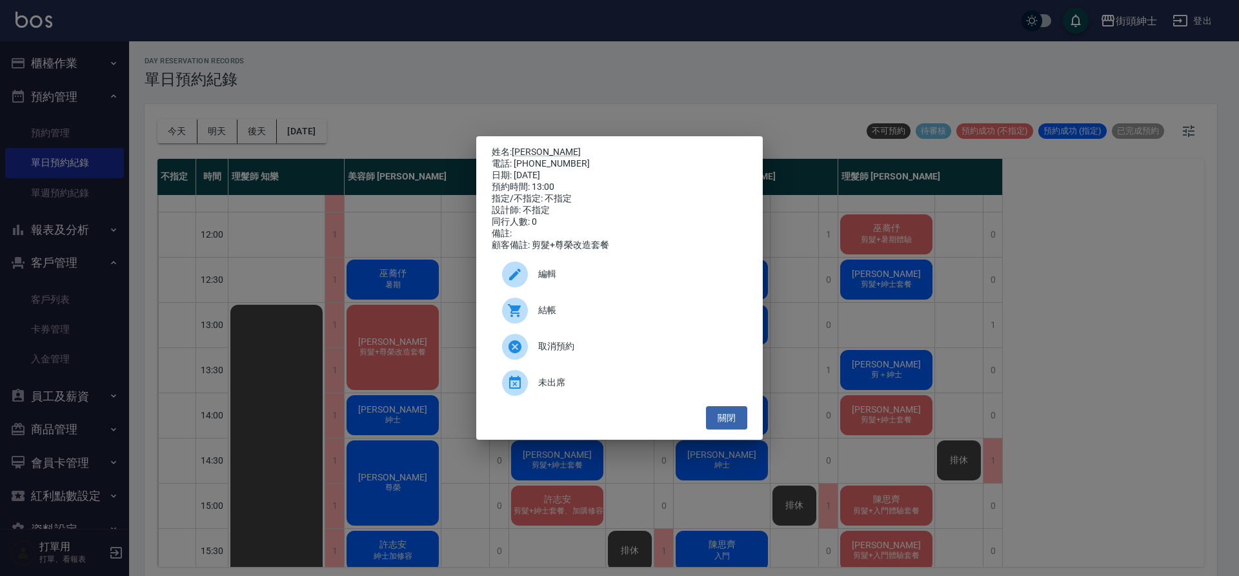
click at [585, 281] on span "編輯" at bounding box center [637, 274] width 199 height 14
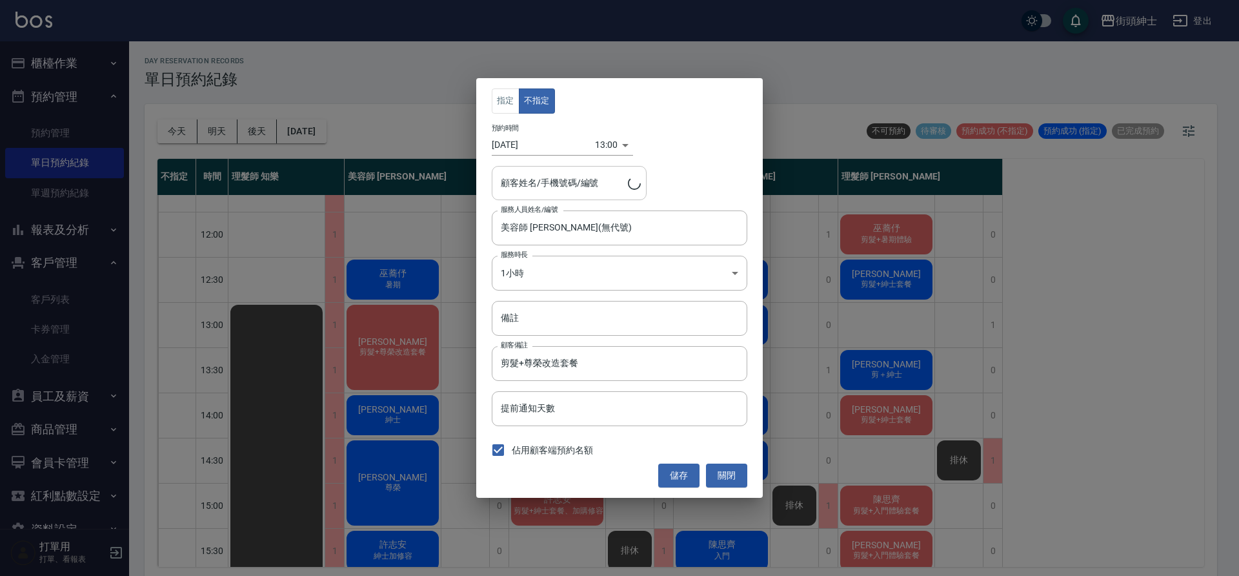
type input "李旻宜/0916647766"
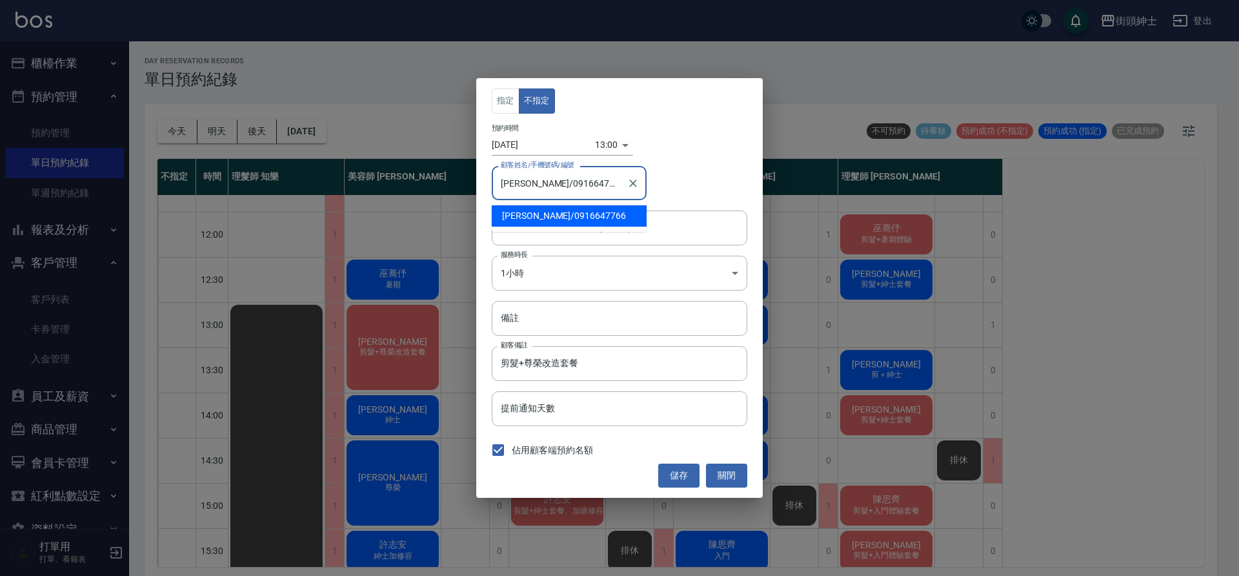
drag, startPoint x: 583, startPoint y: 186, endPoint x: 530, endPoint y: 188, distance: 52.3
click at [530, 188] on input "李旻宜/0916647766" at bounding box center [559, 183] width 124 height 23
click at [726, 475] on button "關閉" at bounding box center [726, 475] width 41 height 24
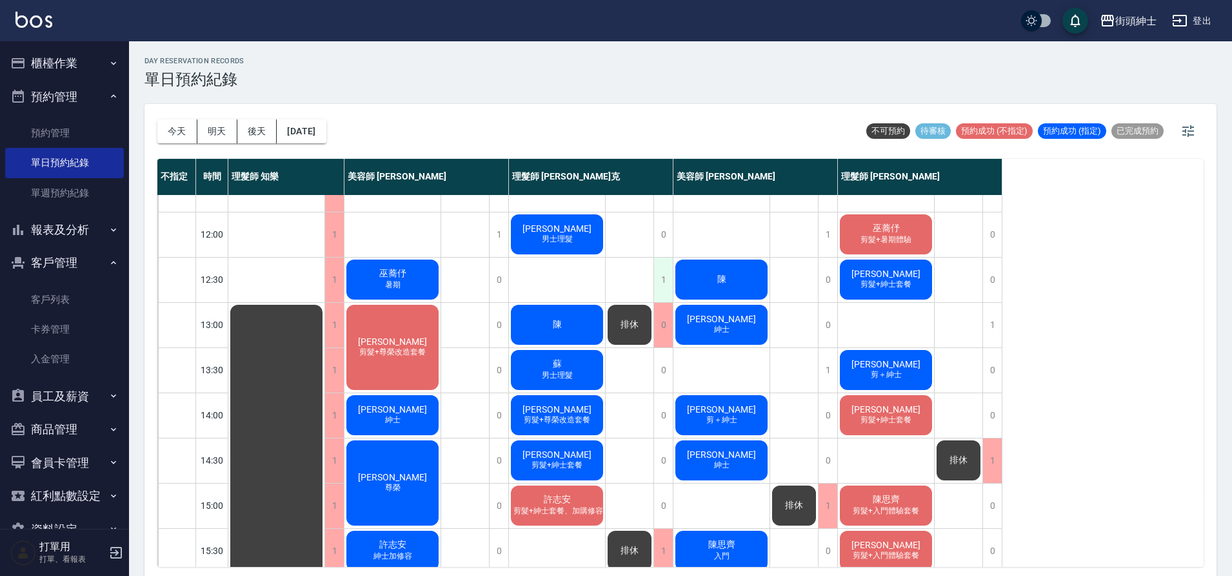
click at [658, 286] on div "1" at bounding box center [663, 279] width 19 height 45
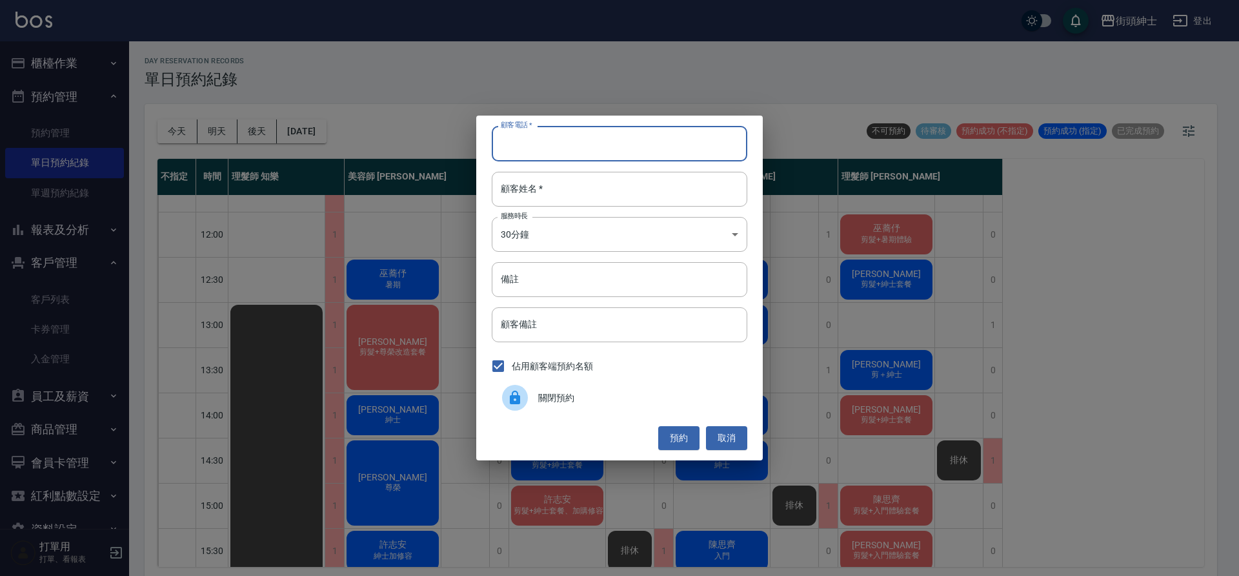
click at [607, 145] on input "顧客電話   *" at bounding box center [620, 143] width 256 height 35
paste input "0916647766"
type input "0916647766"
click at [647, 194] on input "顧客姓名   *" at bounding box center [620, 189] width 256 height 35
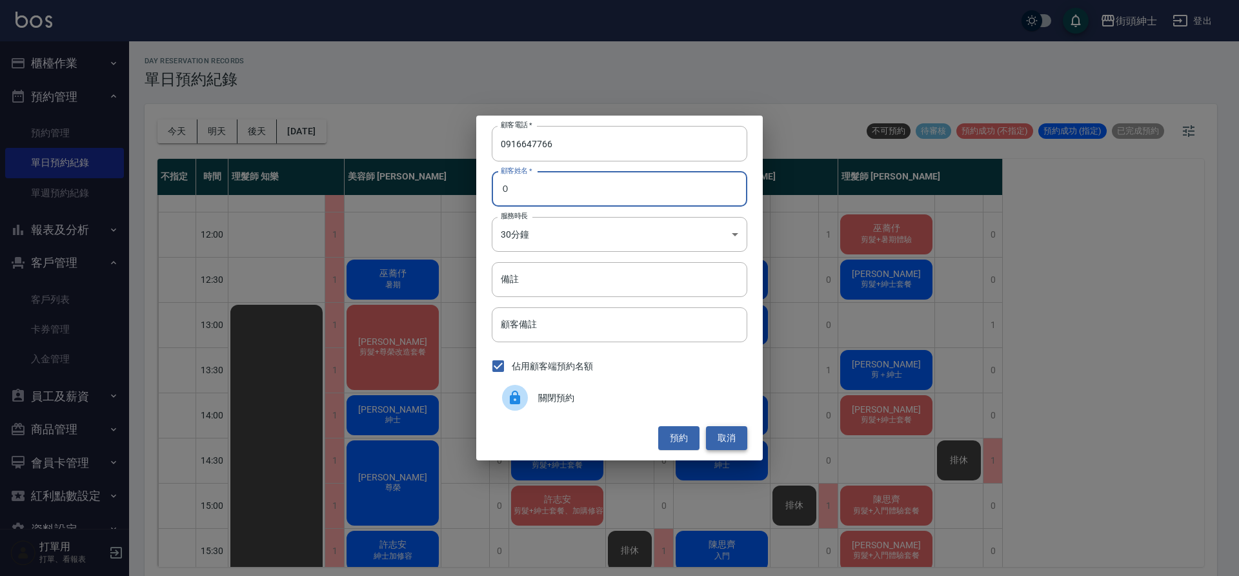
type input "０"
click at [718, 443] on button "取消" at bounding box center [726, 438] width 41 height 24
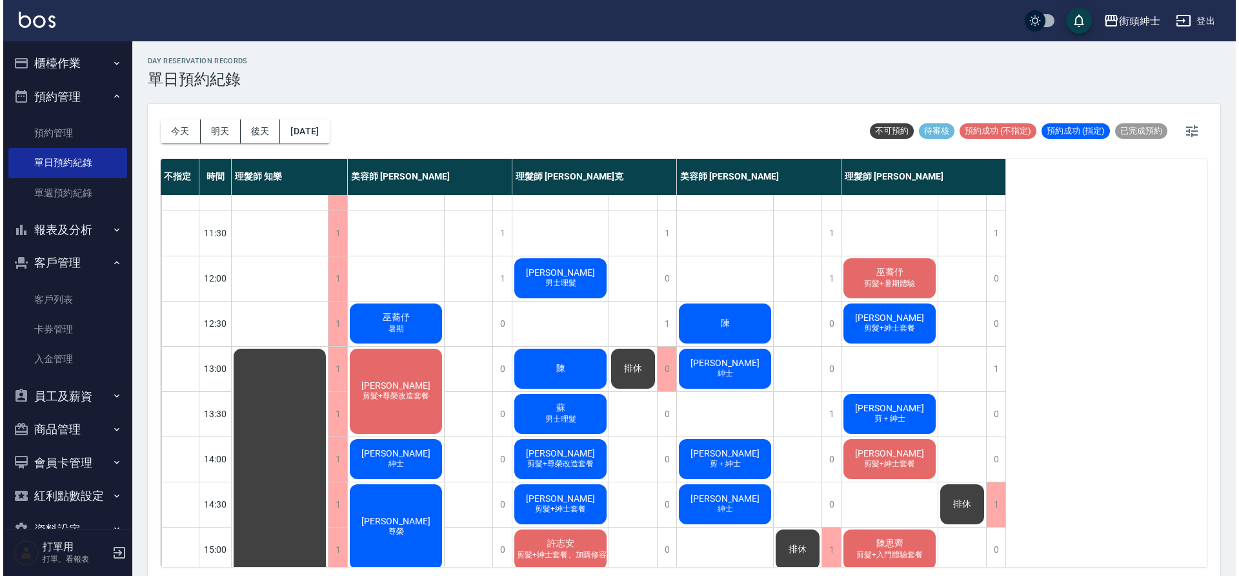
scroll to position [30, 0]
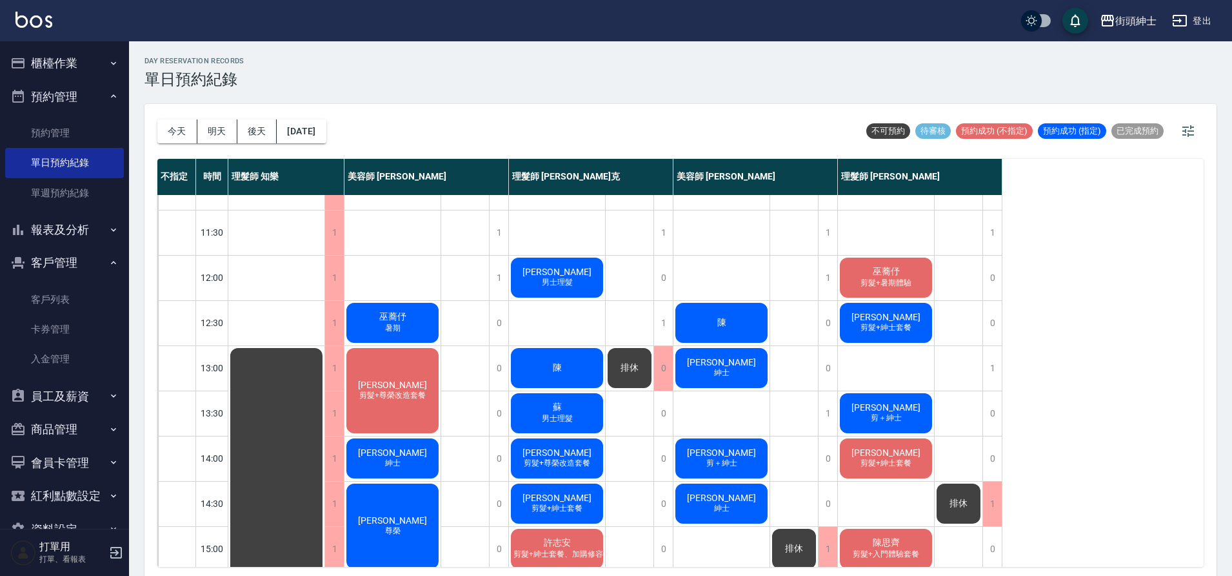
click at [591, 376] on div "陳" at bounding box center [557, 368] width 96 height 44
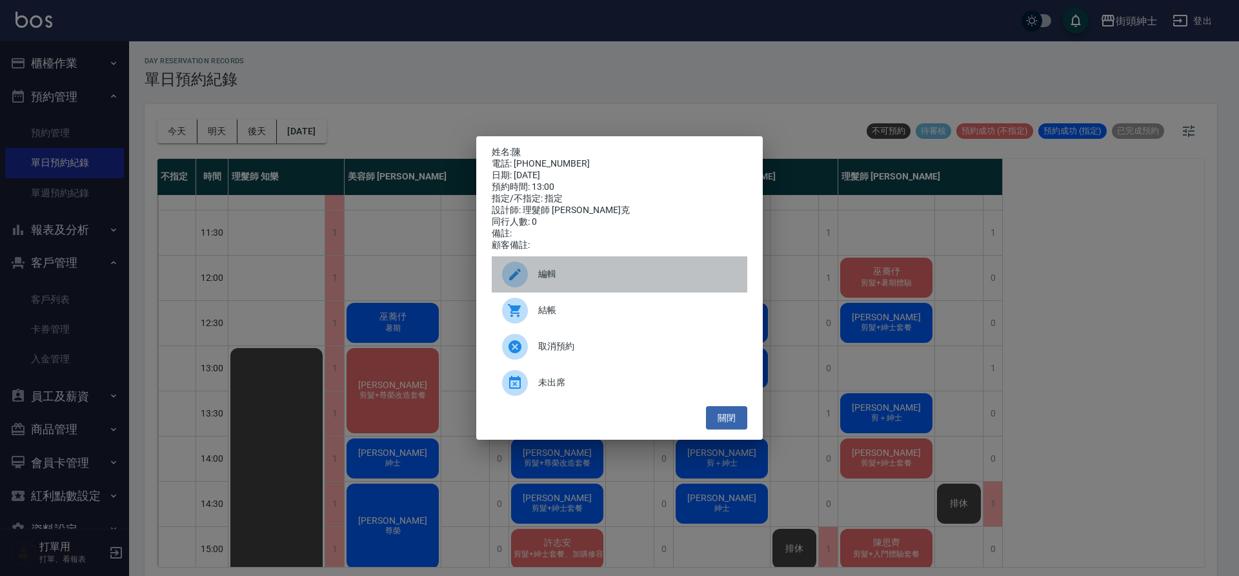
click at [583, 272] on div "編輯" at bounding box center [620, 274] width 256 height 36
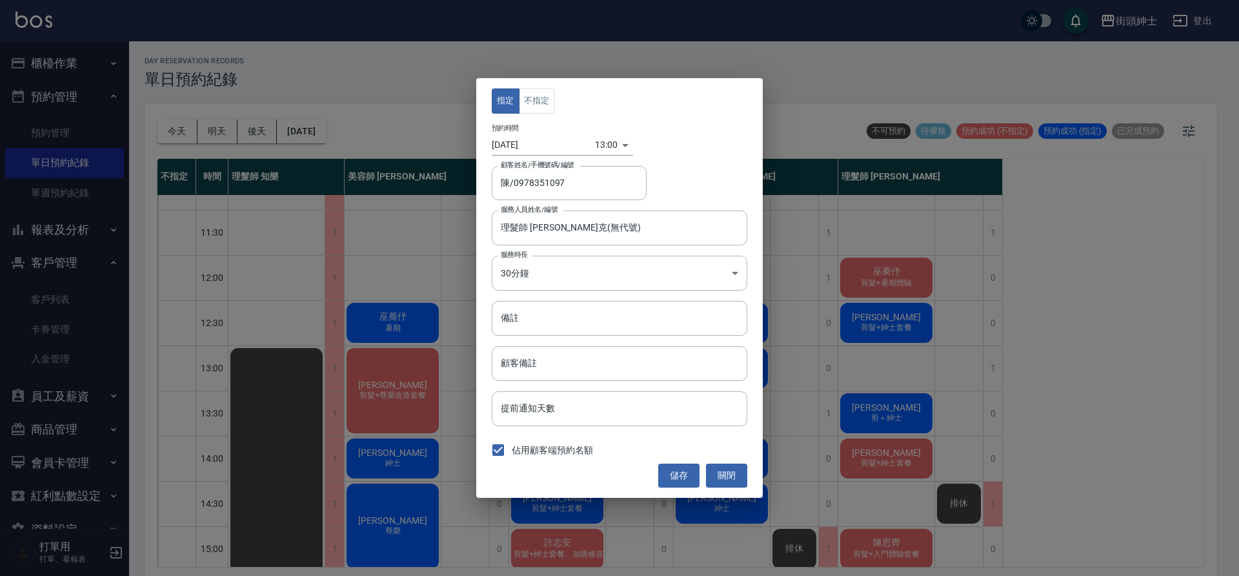
click at [602, 141] on body "街頭紳士 登出 櫃檯作業 打帳單 帳單列表 營業儀表板 現金收支登錄 材料自購登錄 每日結帳 排班表 現場電腦打卡 預約管理 預約管理 單日預約紀錄 單週預約…" at bounding box center [619, 289] width 1239 height 579
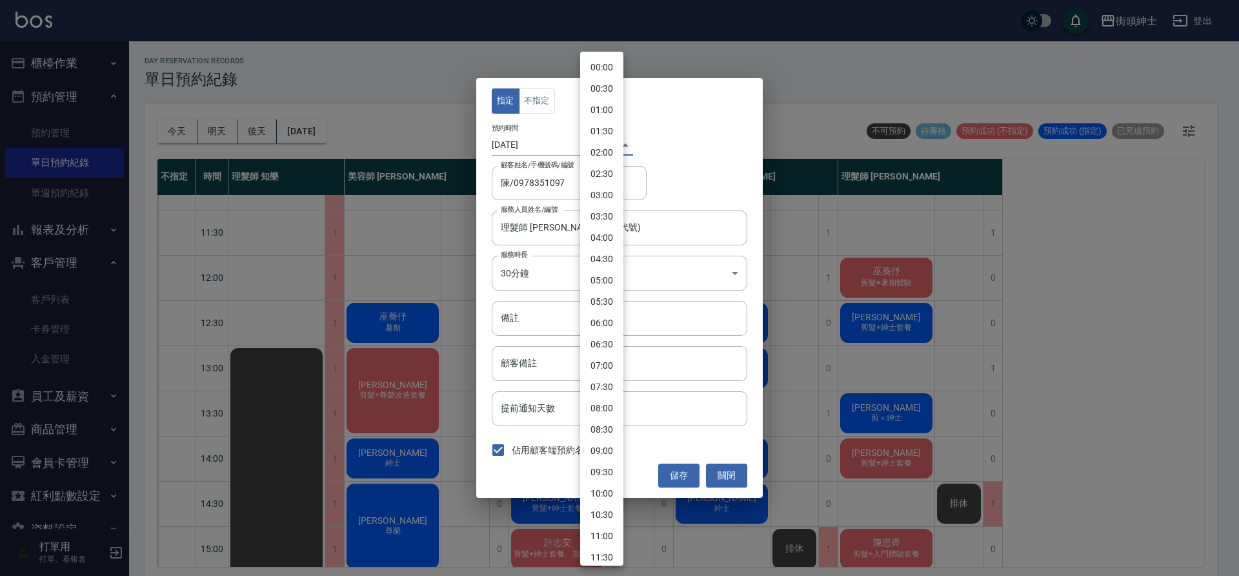
scroll to position [313, 0]
click at [607, 285] on li "12:30" at bounding box center [601, 286] width 43 height 21
type input "1758342600000"
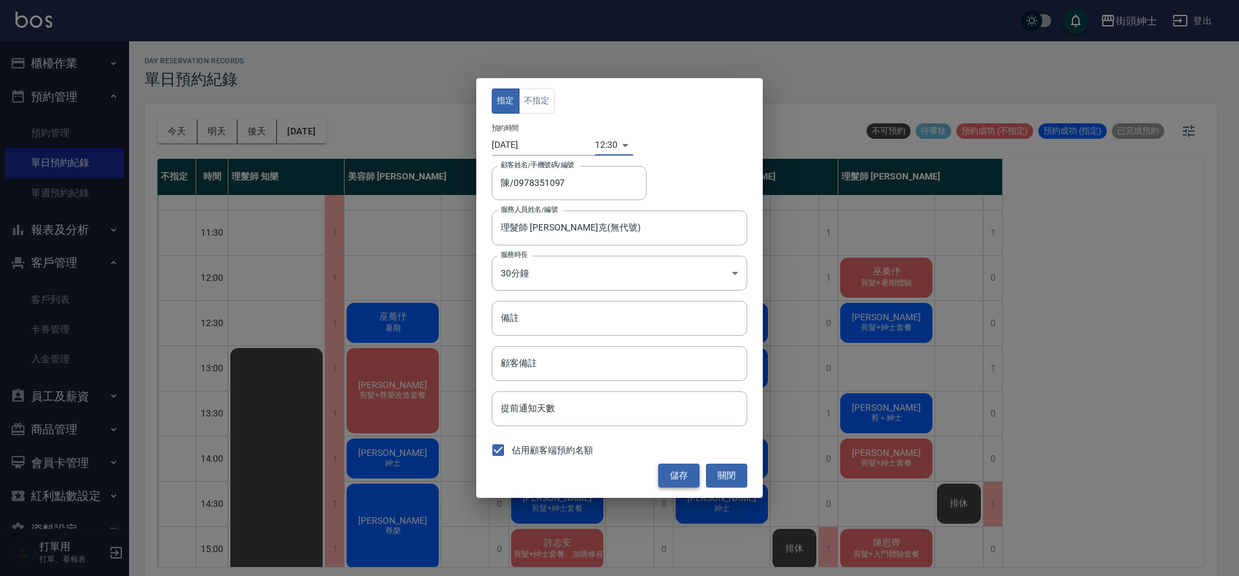
click at [680, 469] on button "儲存" at bounding box center [678, 475] width 41 height 24
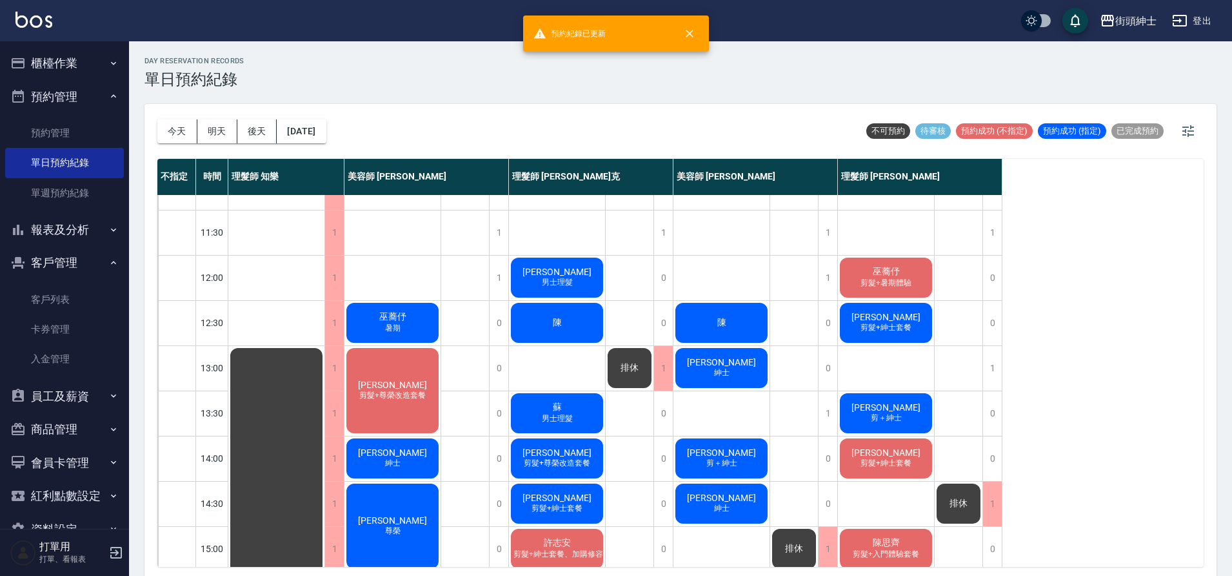
click at [733, 329] on div "陳" at bounding box center [722, 323] width 96 height 44
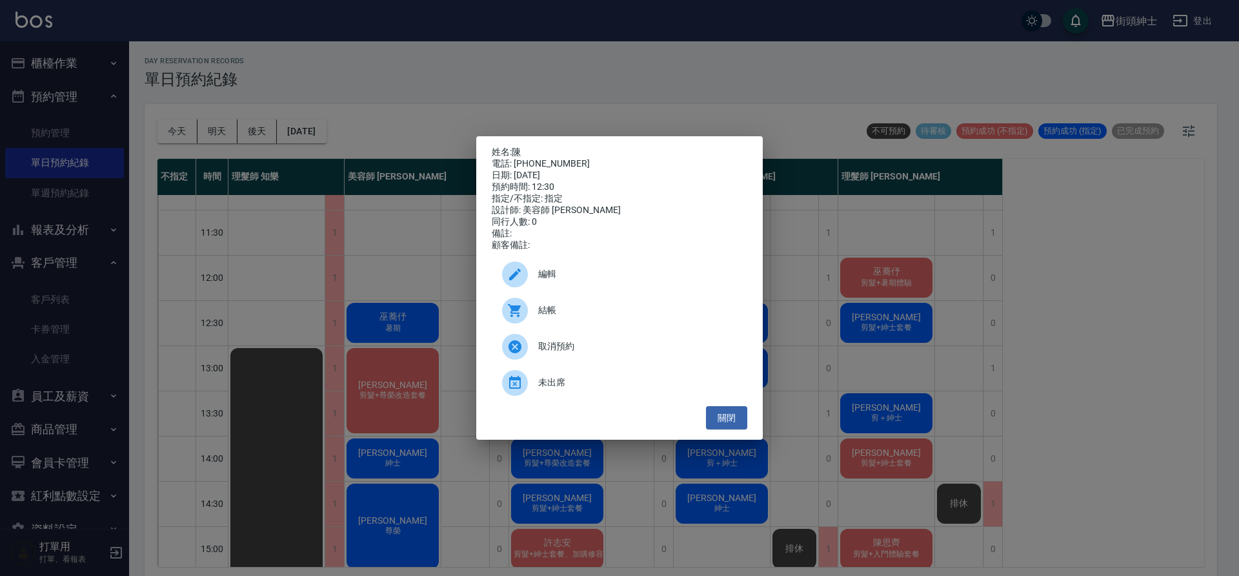
click at [573, 275] on span "編輯" at bounding box center [637, 274] width 199 height 14
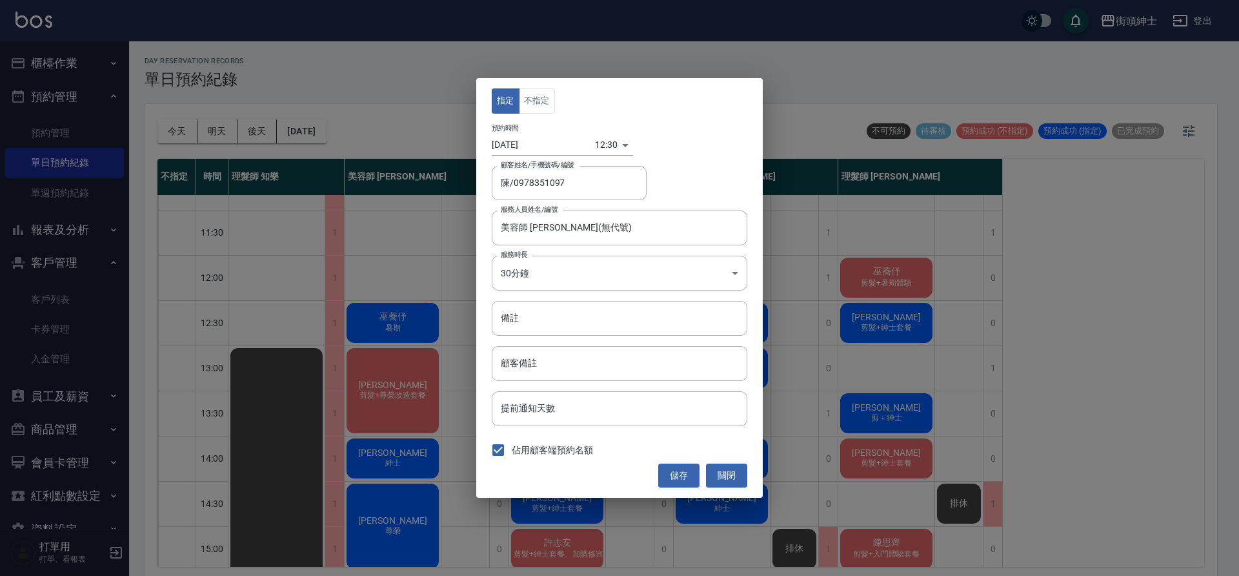
click at [594, 140] on body "街頭紳士 登出 櫃檯作業 打帳單 帳單列表 營業儀表板 現金收支登錄 材料自購登錄 每日結帳 排班表 現場電腦打卡 預約管理 預約管理 單日預約紀錄 單週預約…" at bounding box center [619, 289] width 1239 height 579
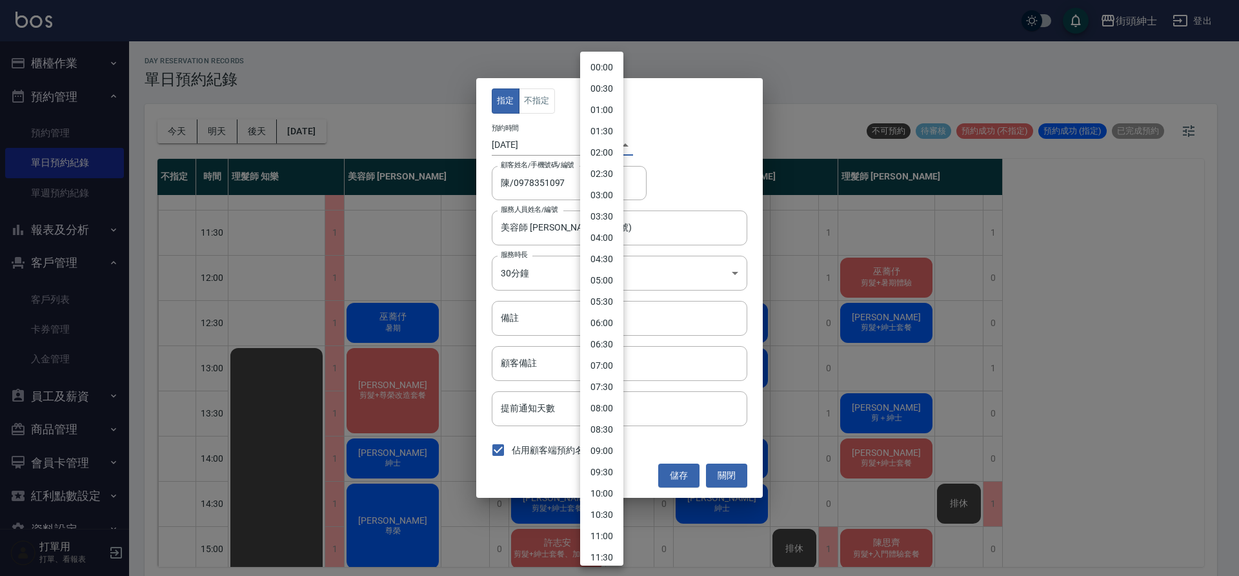
scroll to position [292, 0]
click at [606, 330] on li "13:00" at bounding box center [601, 329] width 43 height 21
type input "1758344400000"
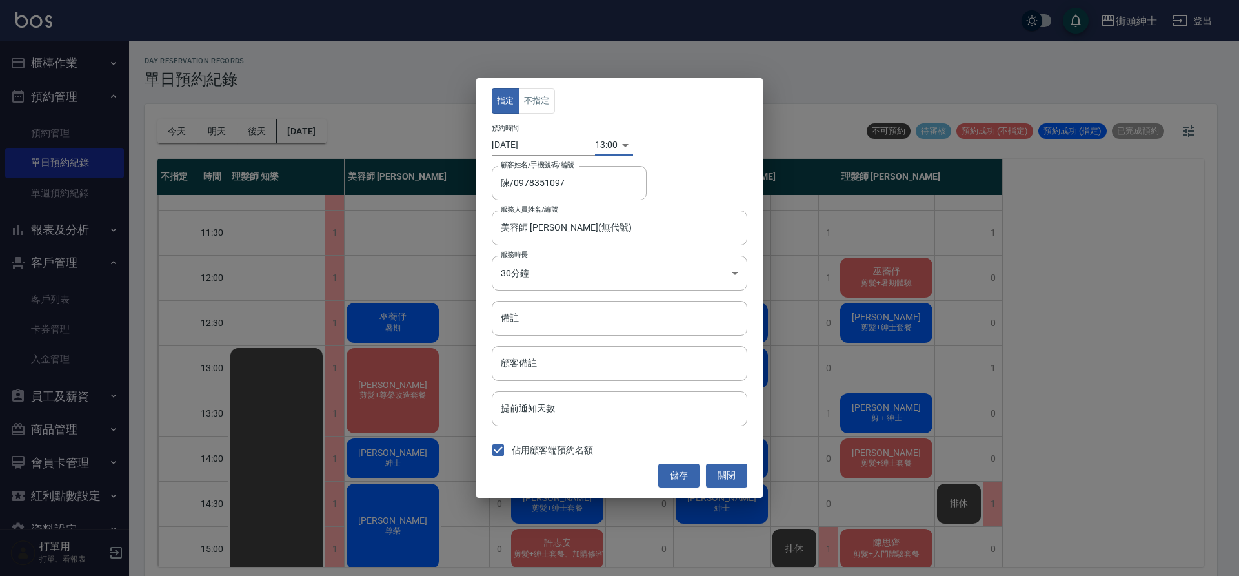
click at [685, 477] on button "儲存" at bounding box center [678, 475] width 41 height 24
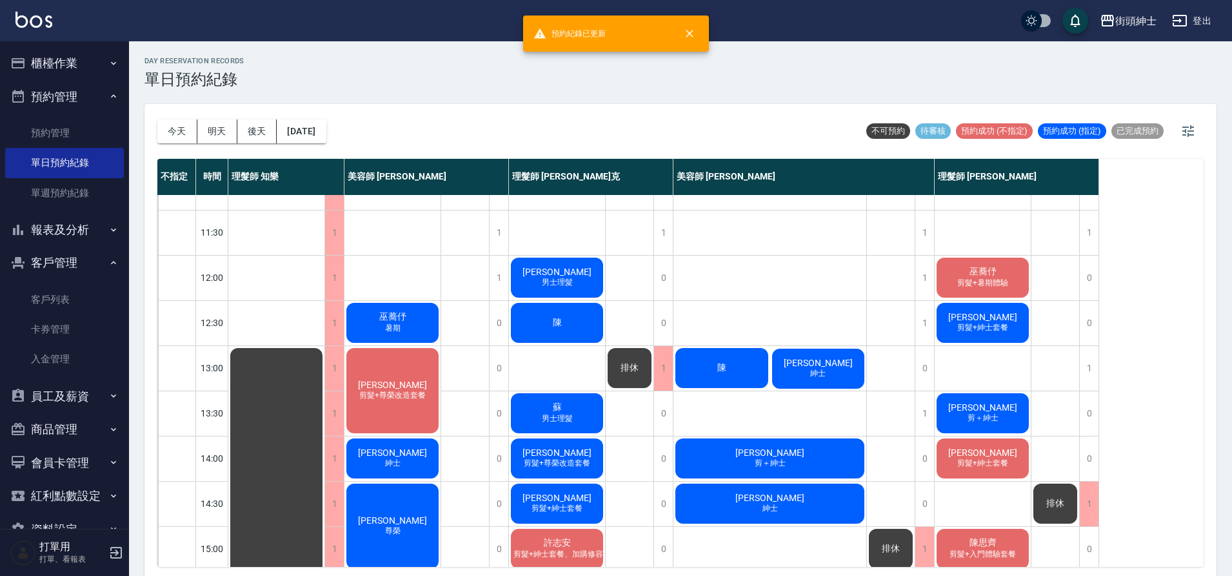
click at [824, 362] on span "張瑋峰" at bounding box center [818, 362] width 74 height 10
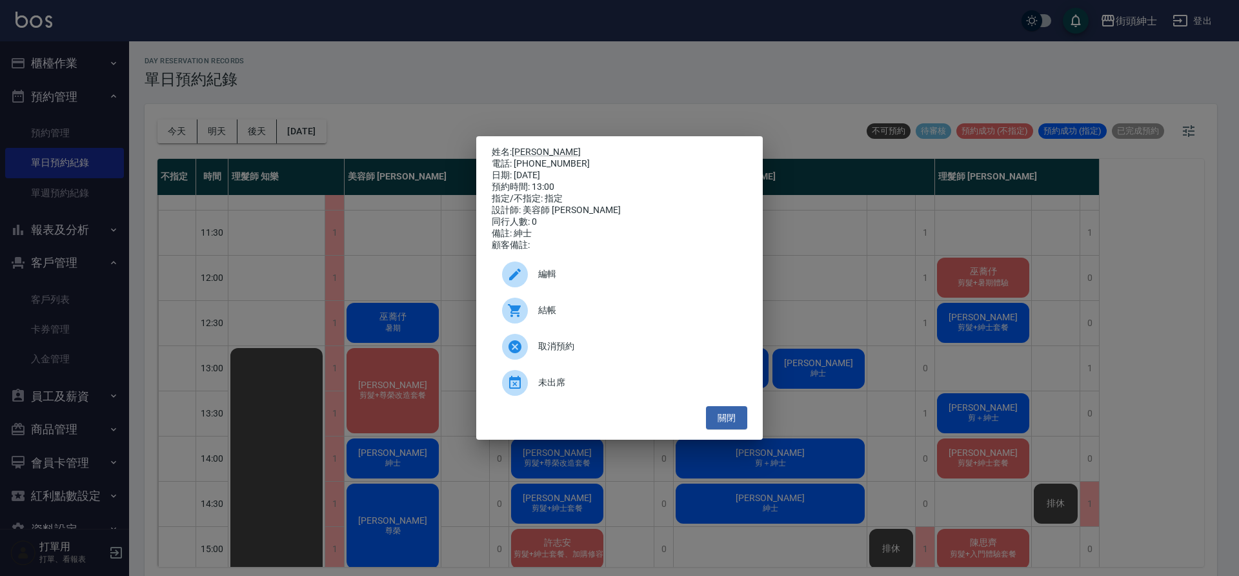
click at [619, 274] on span "編輯" at bounding box center [637, 274] width 199 height 14
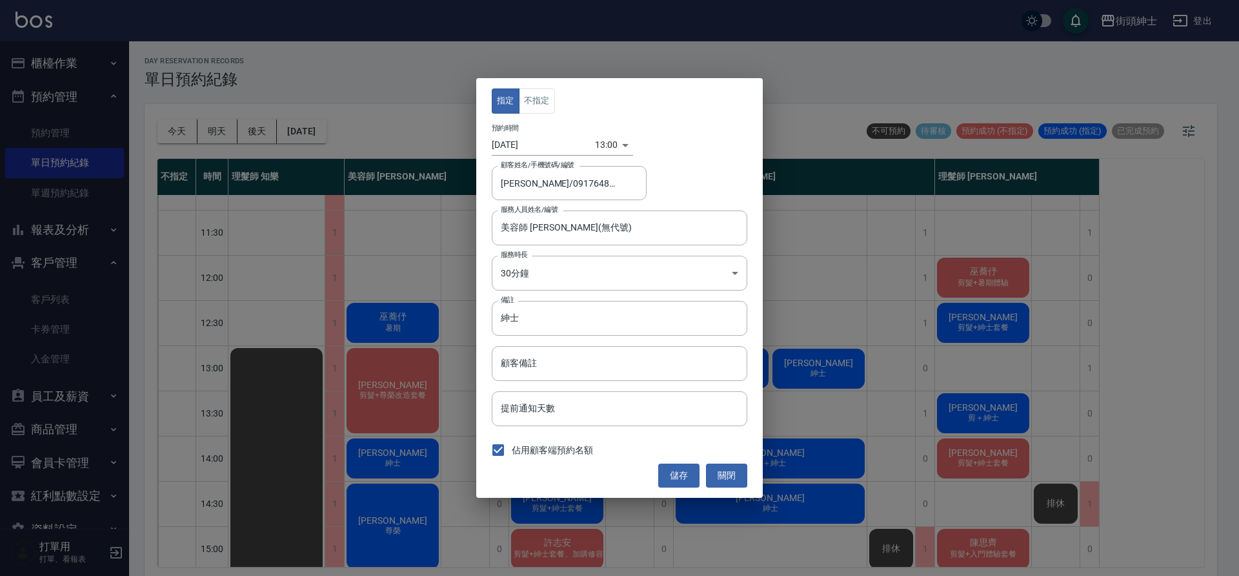
click at [600, 149] on body "街頭紳士 登出 櫃檯作業 打帳單 帳單列表 營業儀表板 現金收支登錄 材料自購登錄 每日結帳 排班表 現場電腦打卡 預約管理 預約管理 單日預約紀錄 單週預約…" at bounding box center [619, 289] width 1239 height 579
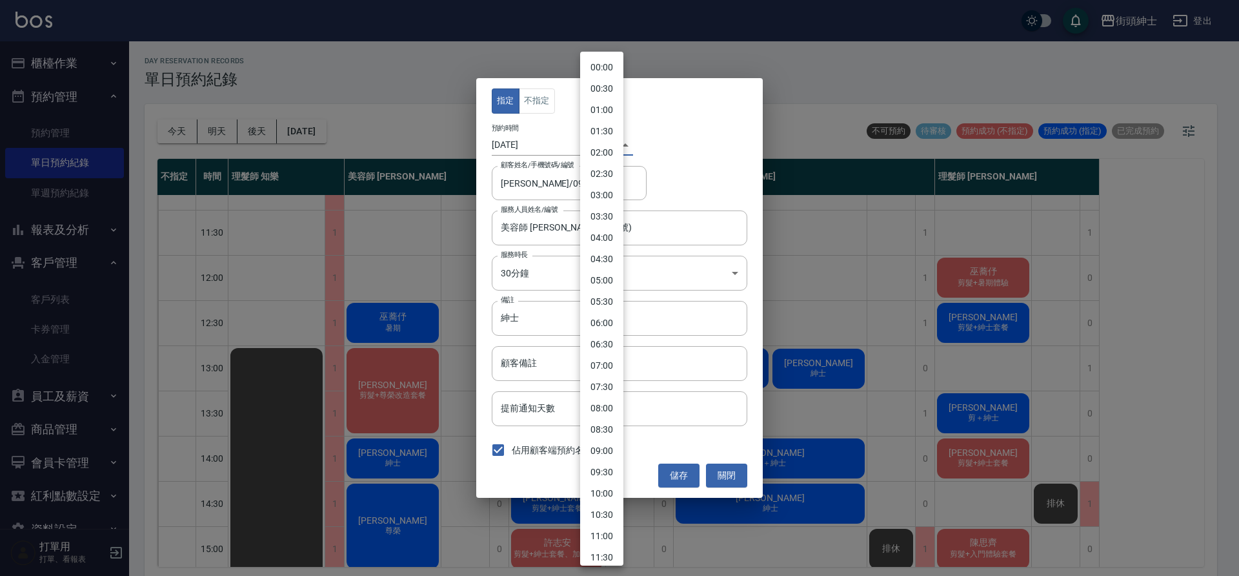
scroll to position [313, 0]
click at [609, 285] on li "12:30" at bounding box center [601, 286] width 43 height 21
type input "1758342600000"
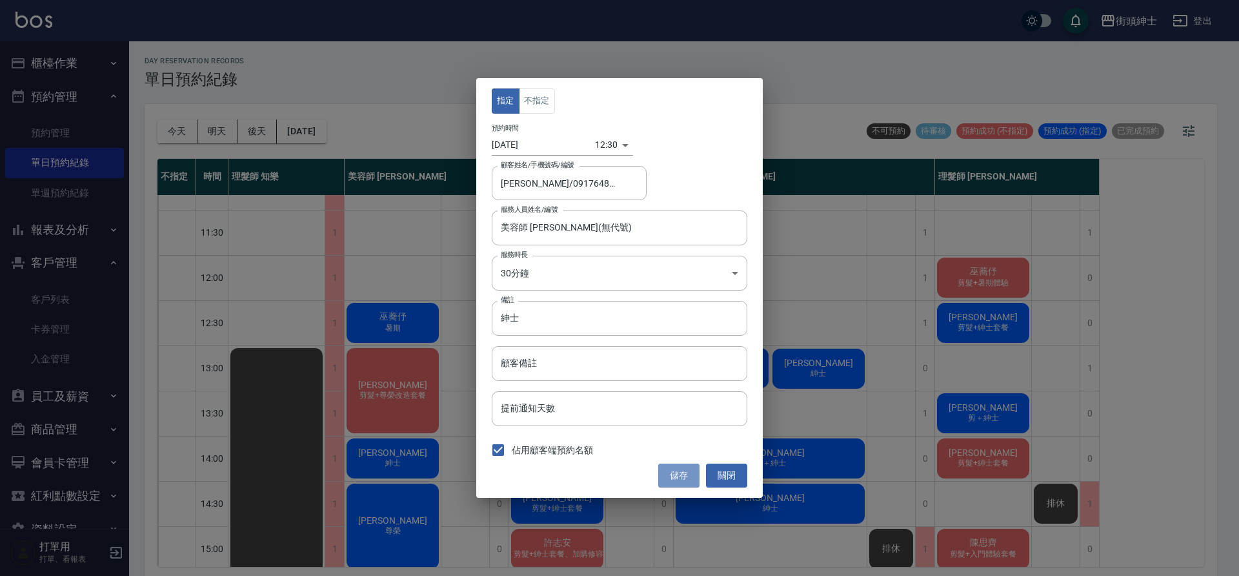
click at [677, 479] on button "儲存" at bounding box center [678, 475] width 41 height 24
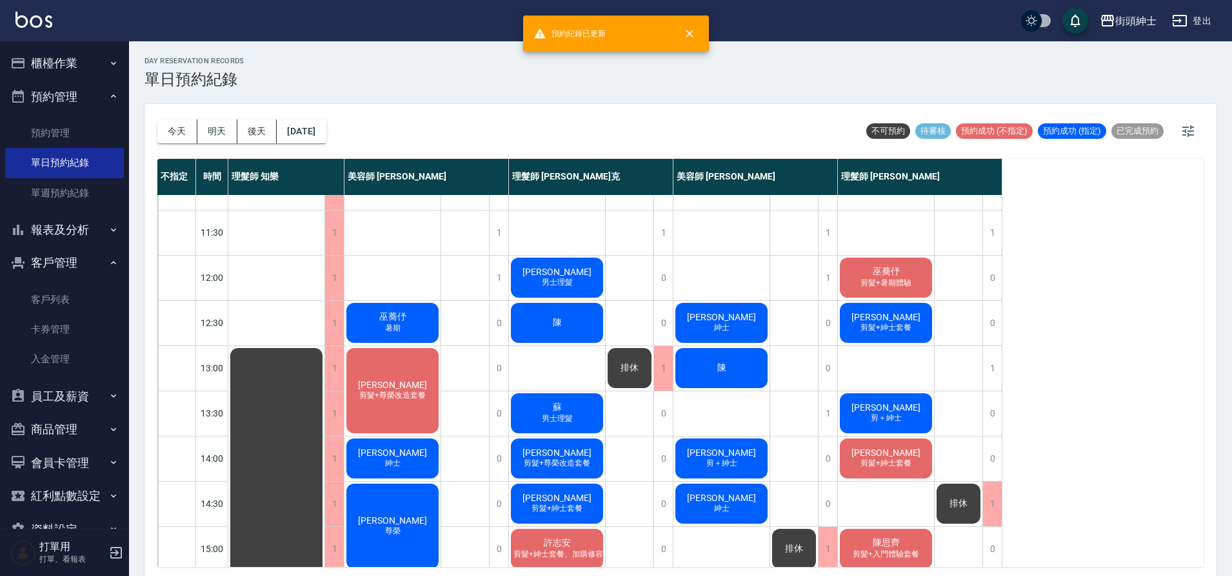
click at [869, 332] on span "剪髮+紳士套餐" at bounding box center [886, 327] width 56 height 11
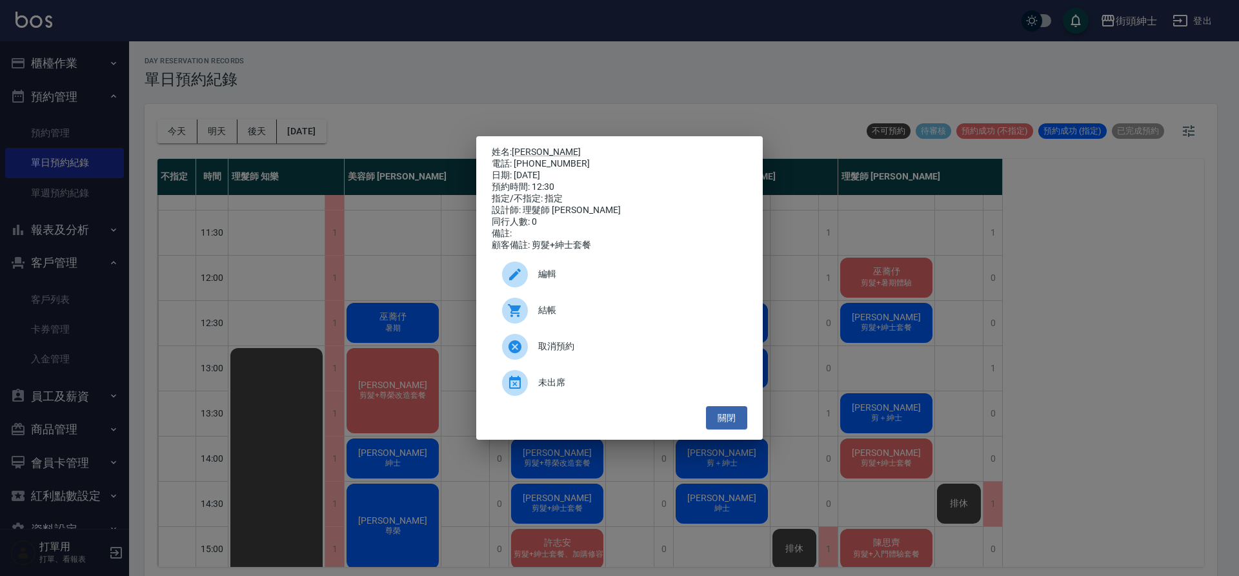
click at [586, 270] on div "編輯" at bounding box center [620, 274] width 256 height 36
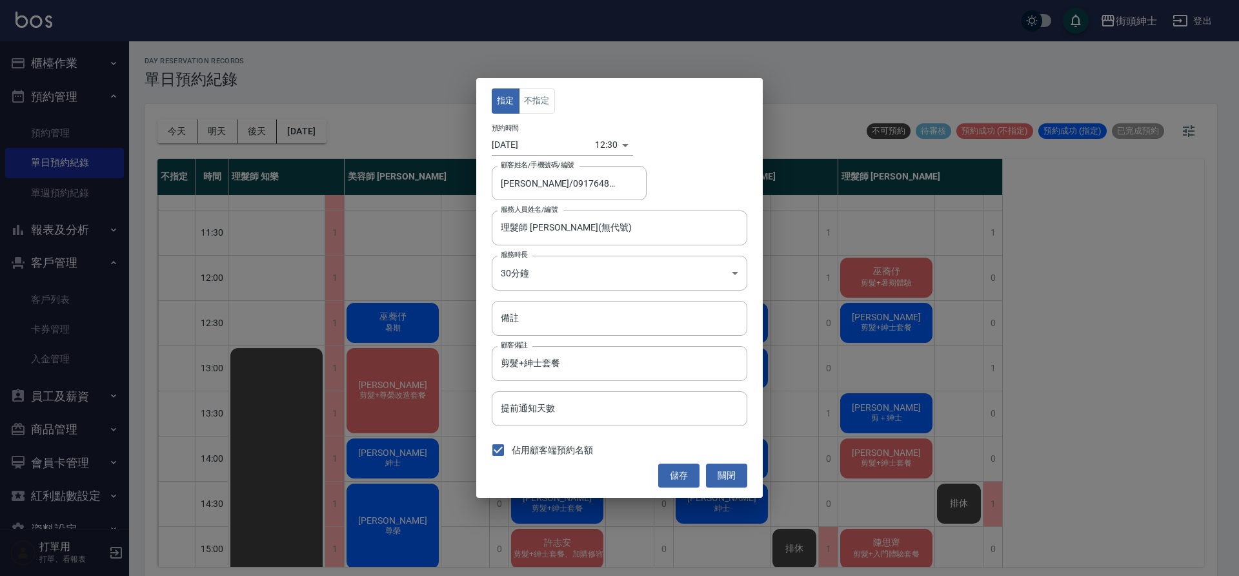
click at [589, 148] on body "街頭紳士 登出 櫃檯作業 打帳單 帳單列表 營業儀表板 現金收支登錄 材料自購登錄 每日結帳 排班表 現場電腦打卡 預約管理 預約管理 單日預約紀錄 單週預約…" at bounding box center [619, 289] width 1239 height 579
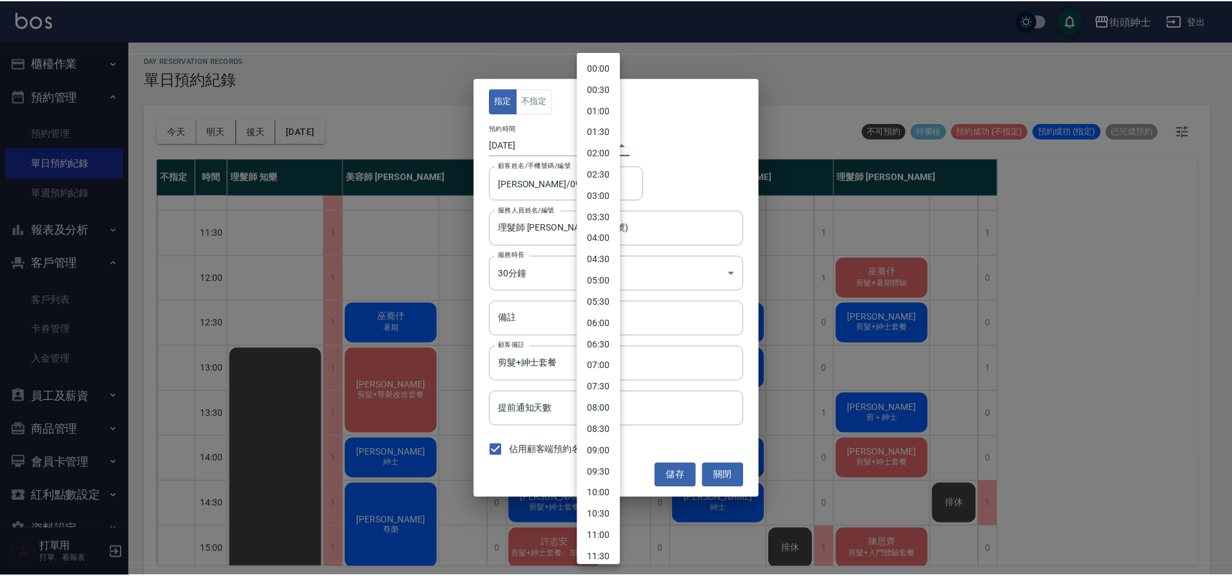
scroll to position [292, 0]
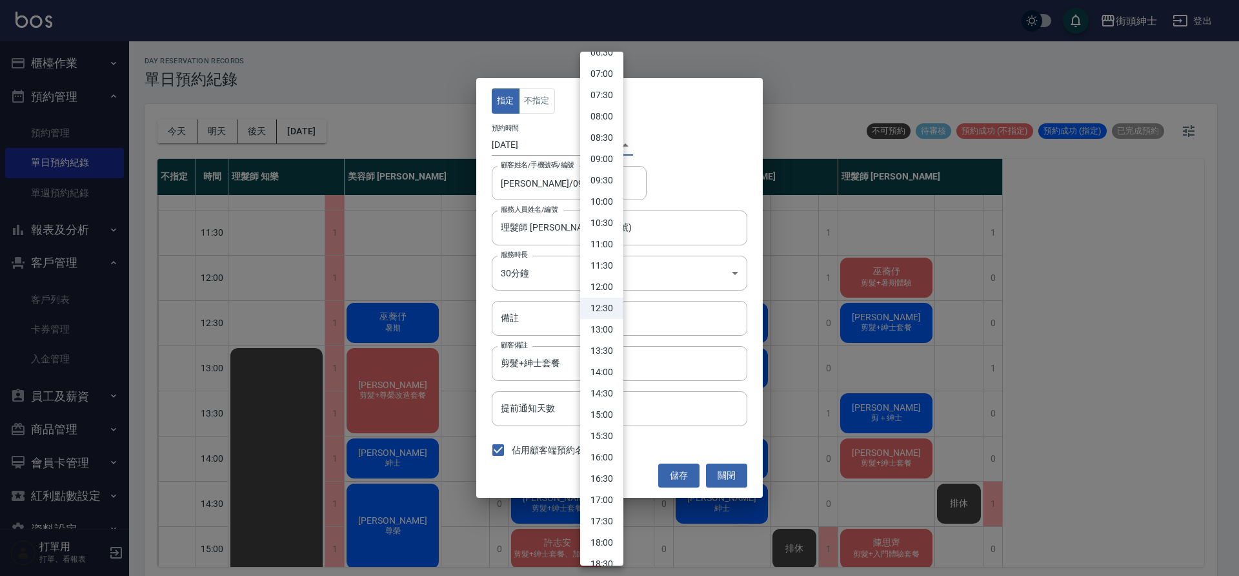
click at [608, 330] on li "13:00" at bounding box center [601, 329] width 43 height 21
type input "1758344400000"
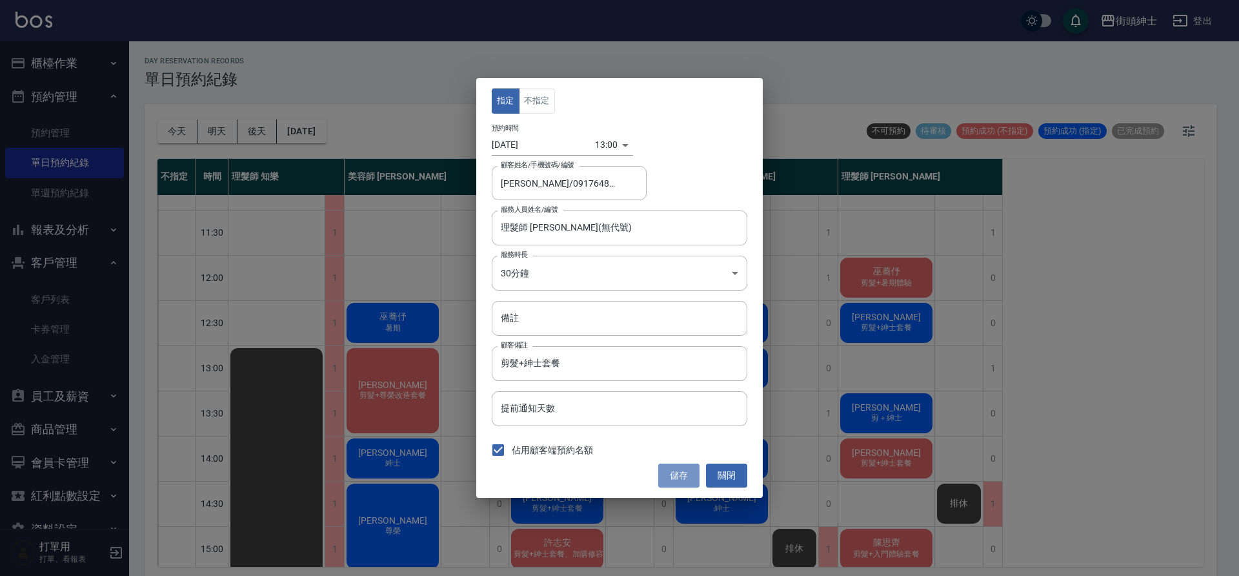
click at [676, 481] on button "儲存" at bounding box center [678, 475] width 41 height 24
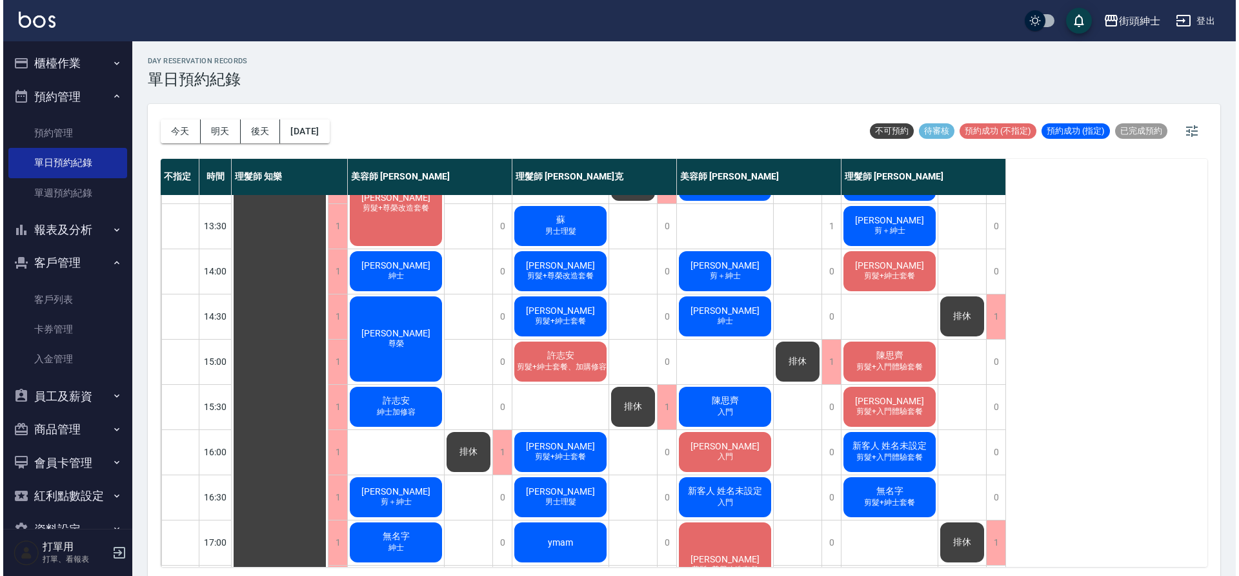
scroll to position [191, 0]
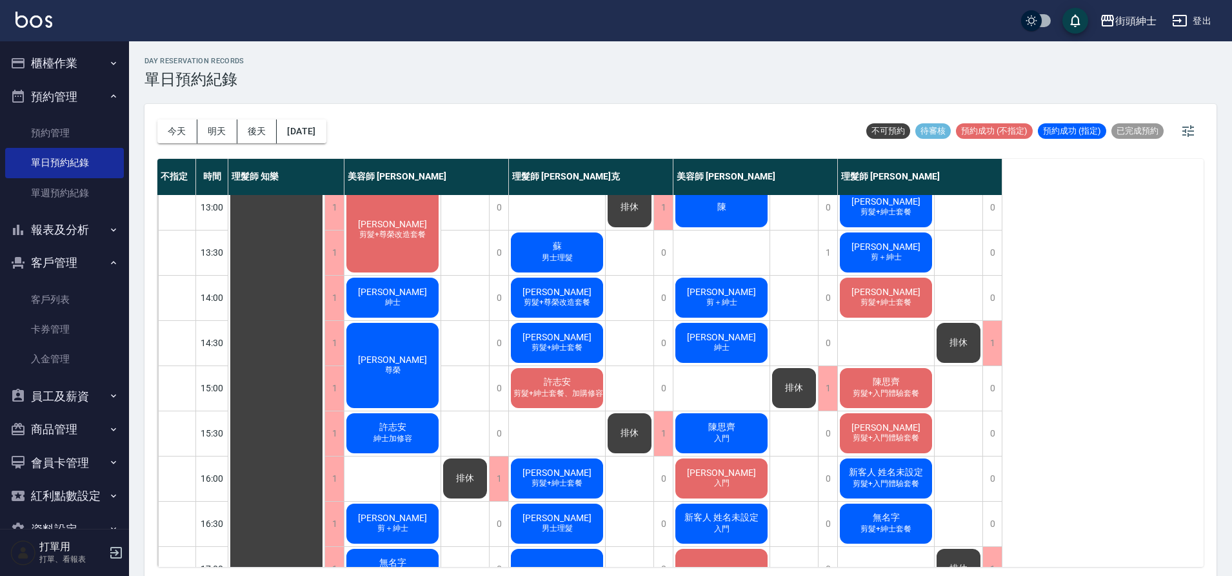
click at [373, 296] on div "叢培智 紳士" at bounding box center [393, 298] width 96 height 44
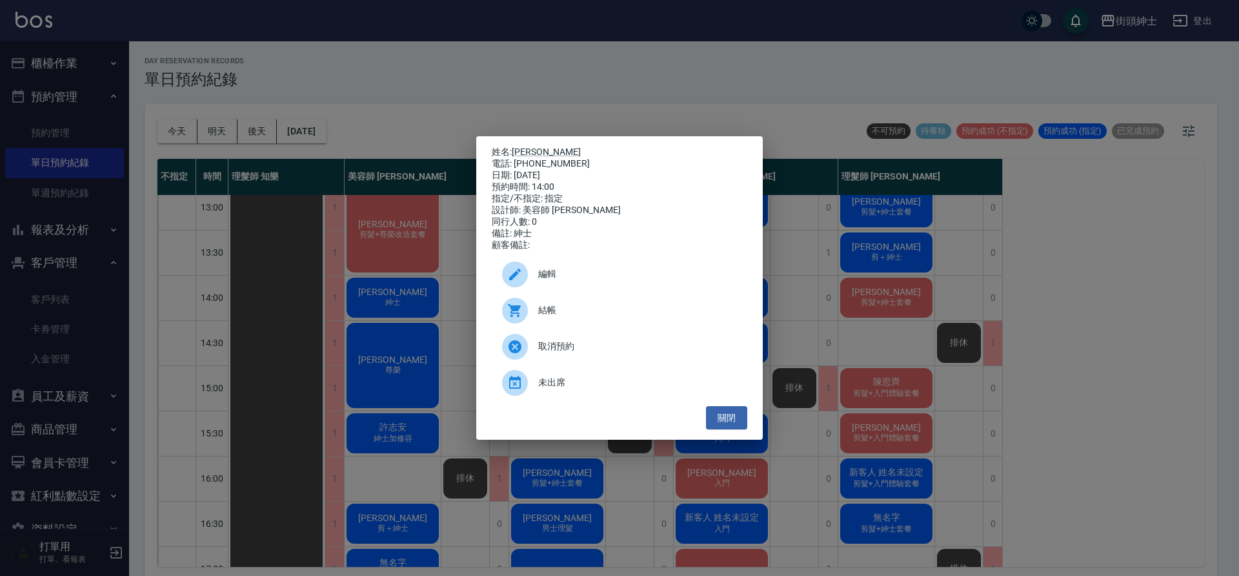
click at [570, 280] on span "編輯" at bounding box center [637, 274] width 199 height 14
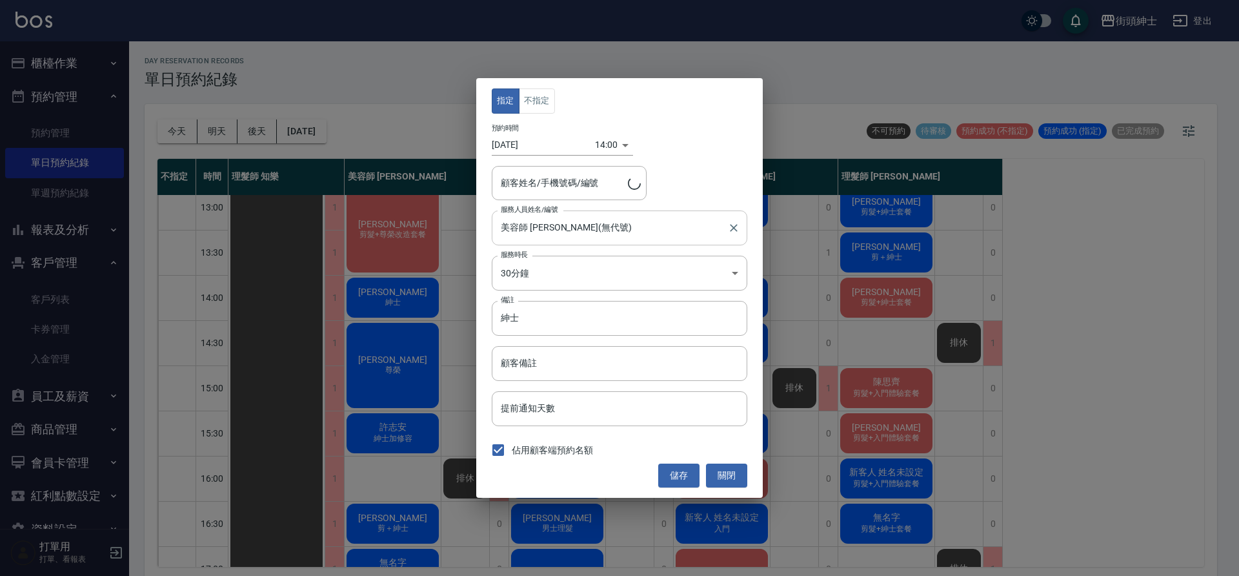
type input "叢培智/0906565958"
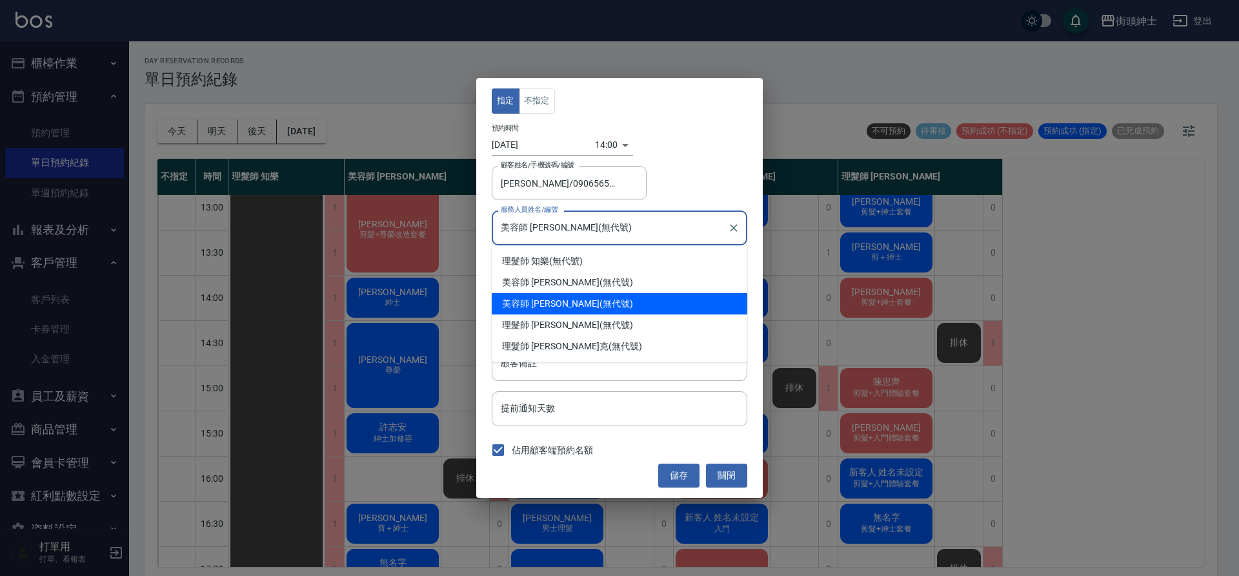
click at [570, 235] on input "美容師 Cherry(無代號)" at bounding box center [609, 227] width 225 height 23
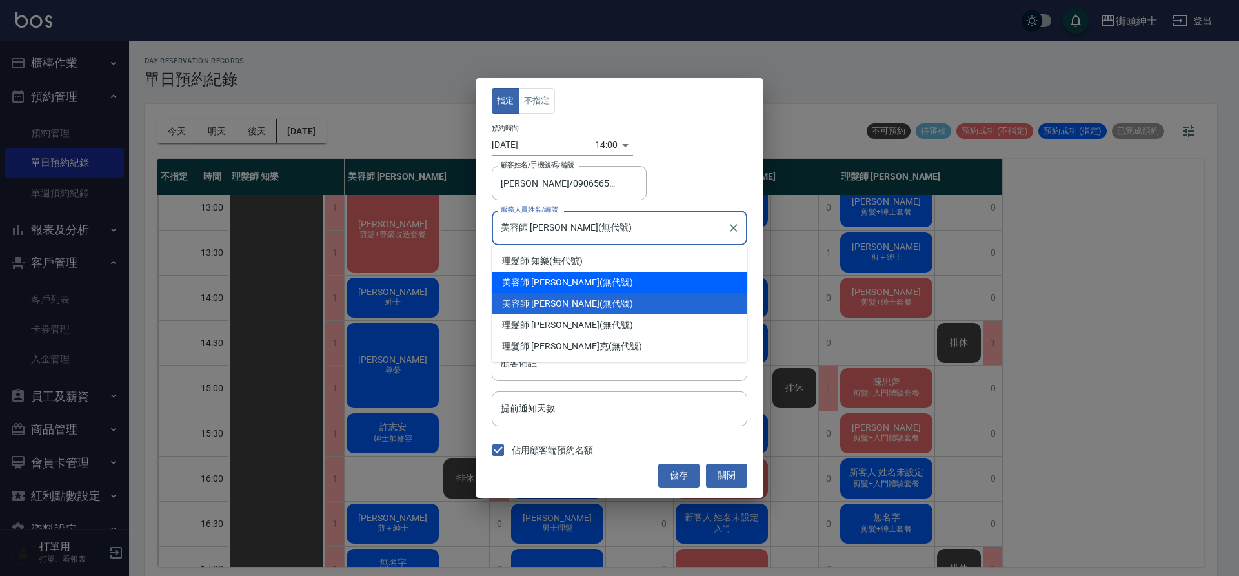
click at [594, 287] on div "美容師 小戴 (無代號)" at bounding box center [620, 282] width 256 height 21
type input "美容師 小戴(無代號)"
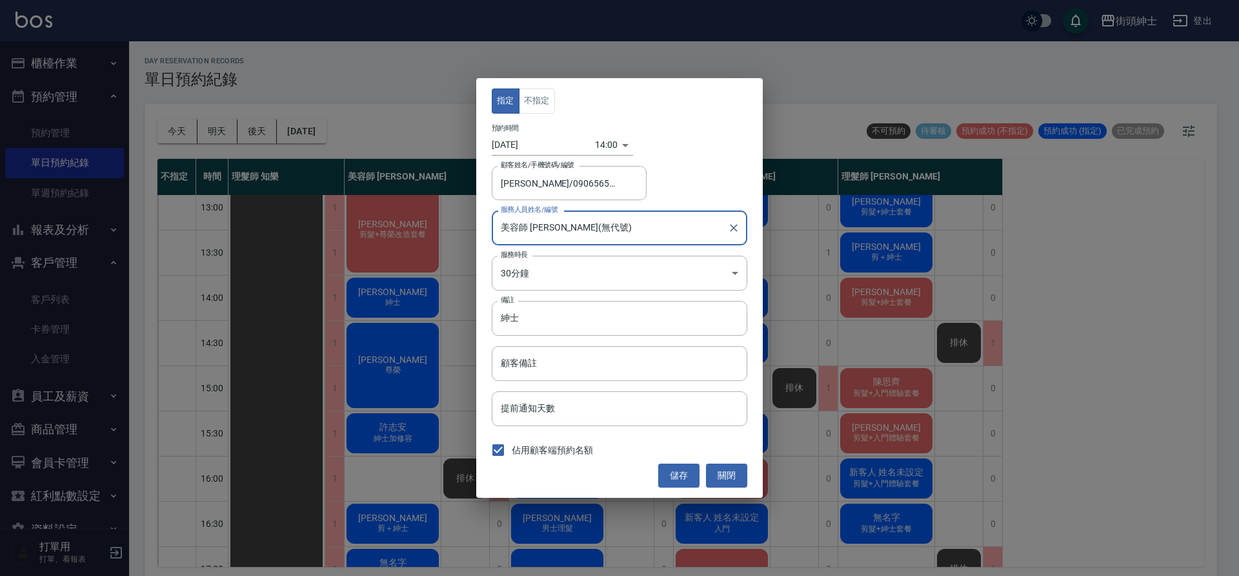
click at [605, 148] on body "街頭紳士 登出 櫃檯作業 打帳單 帳單列表 營業儀表板 現金收支登錄 材料自購登錄 每日結帳 排班表 現場電腦打卡 預約管理 預約管理 單日預約紀錄 單週預約…" at bounding box center [619, 289] width 1239 height 579
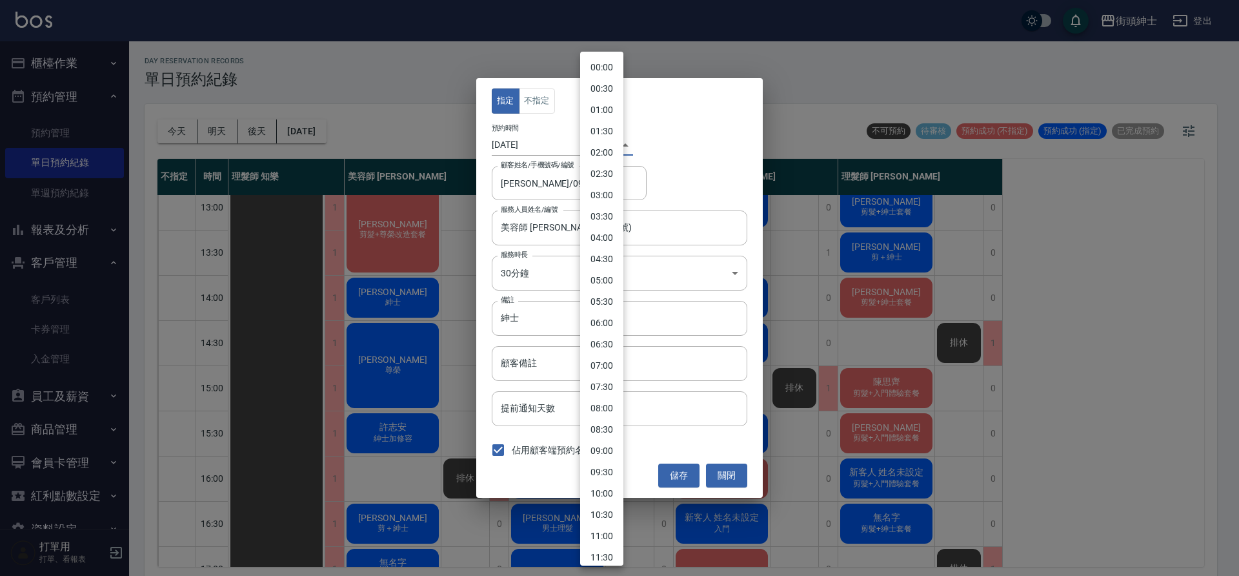
scroll to position [356, 0]
click at [597, 330] on li "14:30" at bounding box center [601, 329] width 43 height 21
type input "1758349800000"
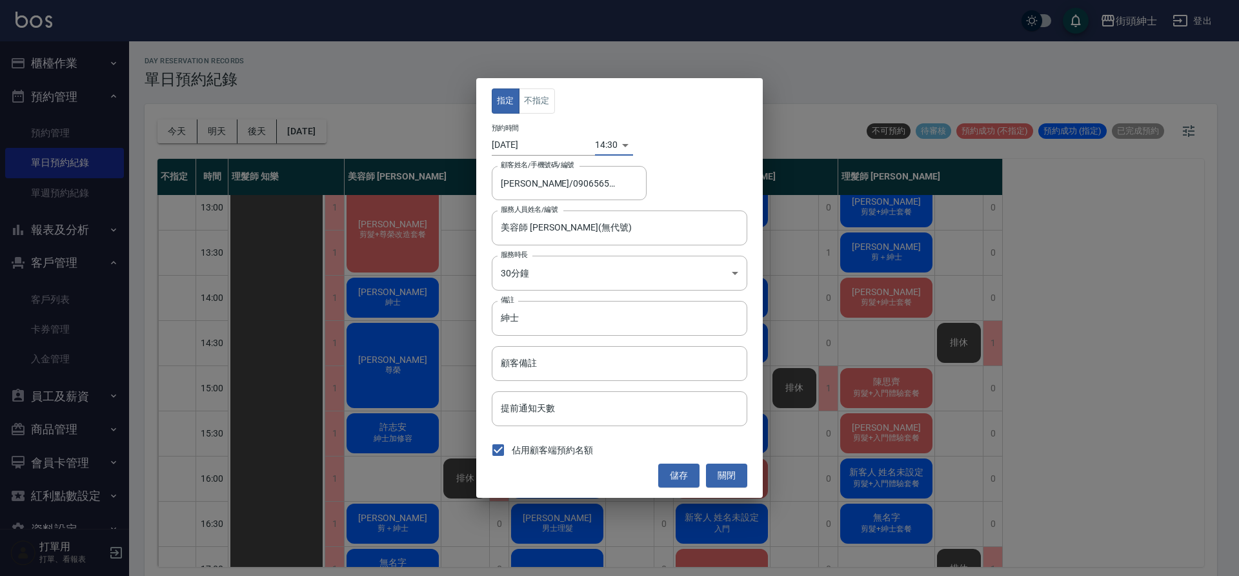
click at [672, 483] on button "儲存" at bounding box center [678, 475] width 41 height 24
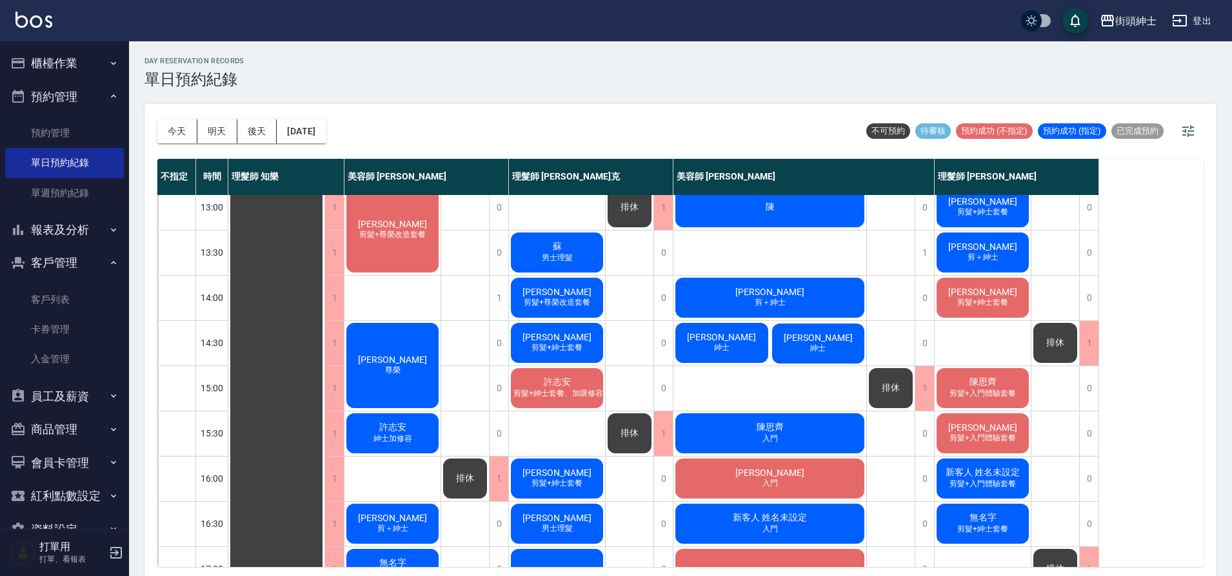
click at [716, 352] on span "紳士" at bounding box center [722, 347] width 21 height 11
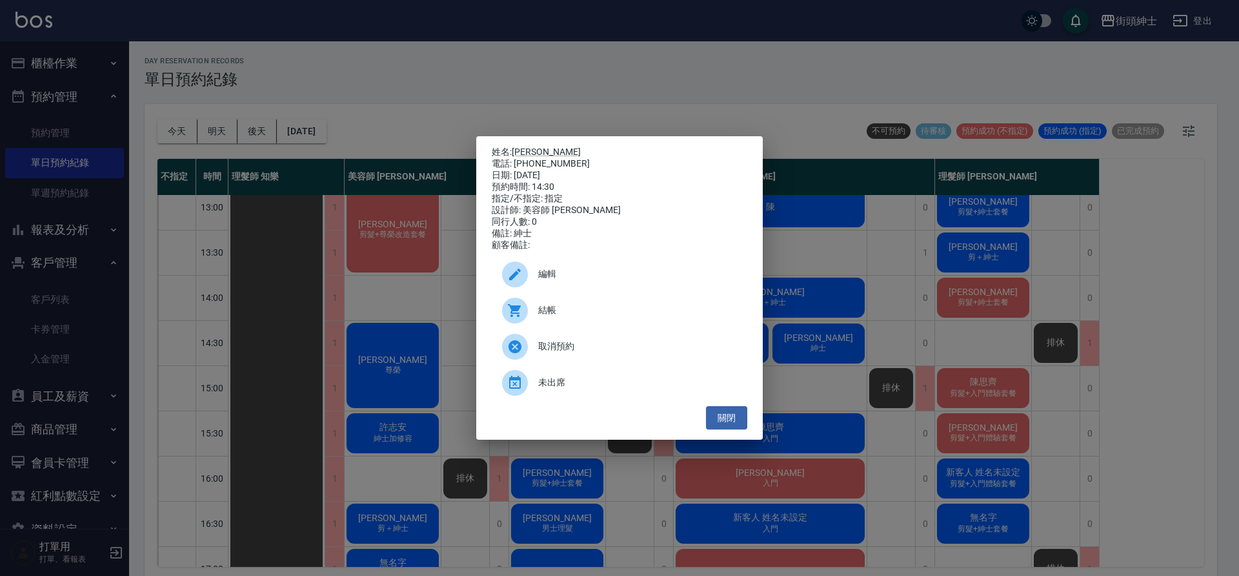
click at [619, 271] on div "編輯" at bounding box center [620, 274] width 256 height 36
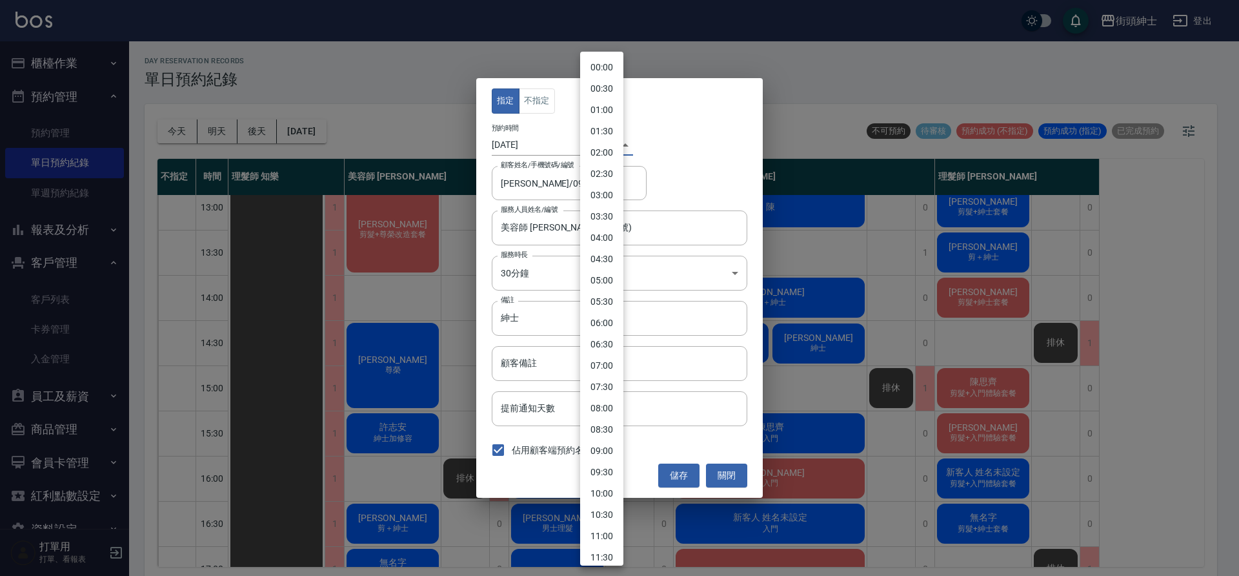
click at [599, 152] on body "街頭紳士 登出 櫃檯作業 打帳單 帳單列表 營業儀表板 現金收支登錄 材料自購登錄 每日結帳 排班表 現場電腦打卡 預約管理 預約管理 單日預約紀錄 單週預約…" at bounding box center [619, 289] width 1239 height 579
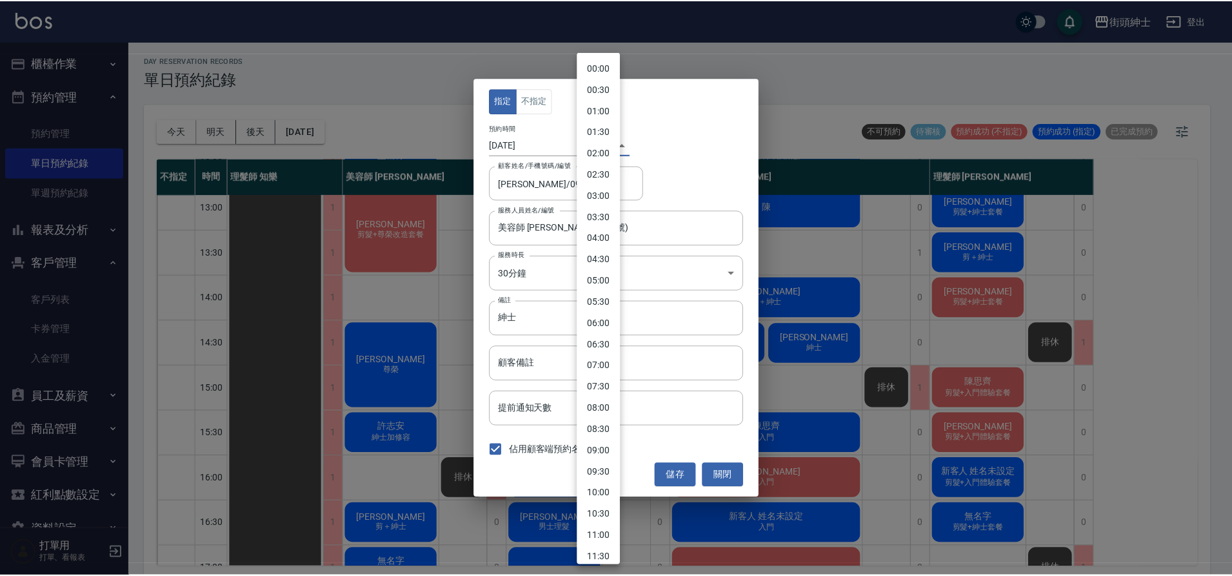
scroll to position [377, 0]
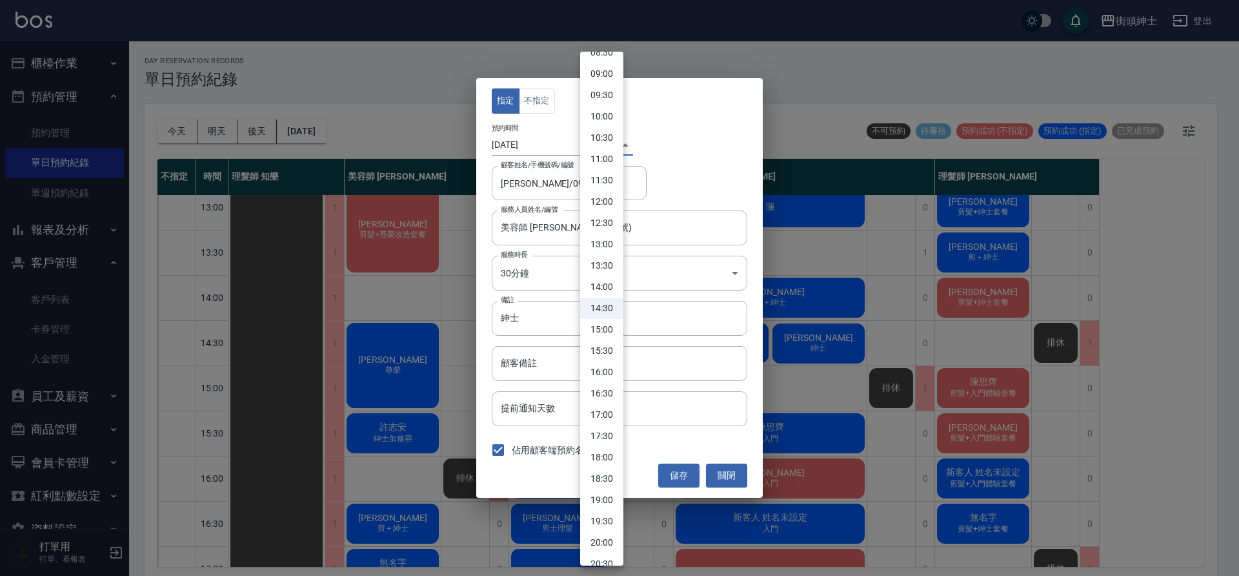
drag, startPoint x: 611, startPoint y: 324, endPoint x: 641, endPoint y: 384, distance: 67.2
click at [611, 324] on li "15:00" at bounding box center [601, 329] width 43 height 21
type input "1758351600000"
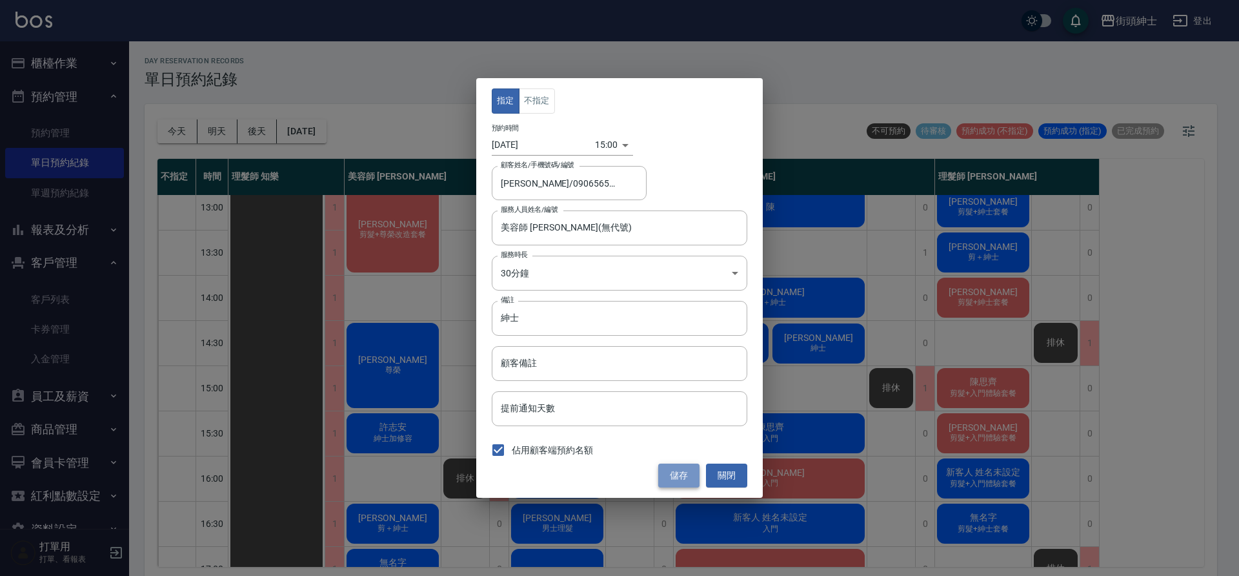
click at [679, 468] on button "儲存" at bounding box center [678, 475] width 41 height 24
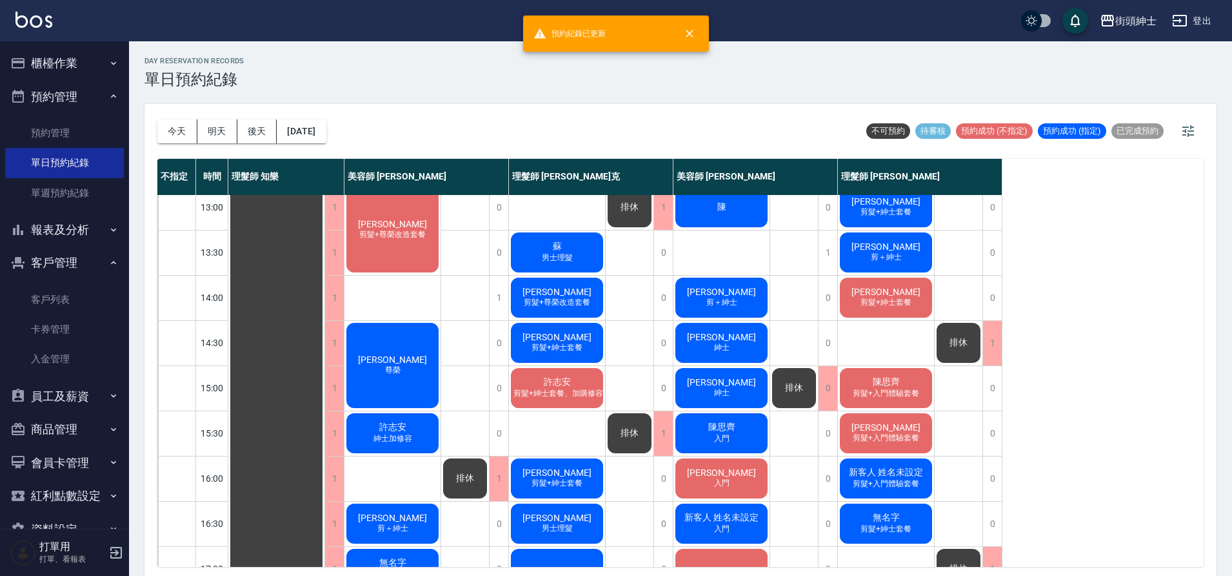
scroll to position [217, 0]
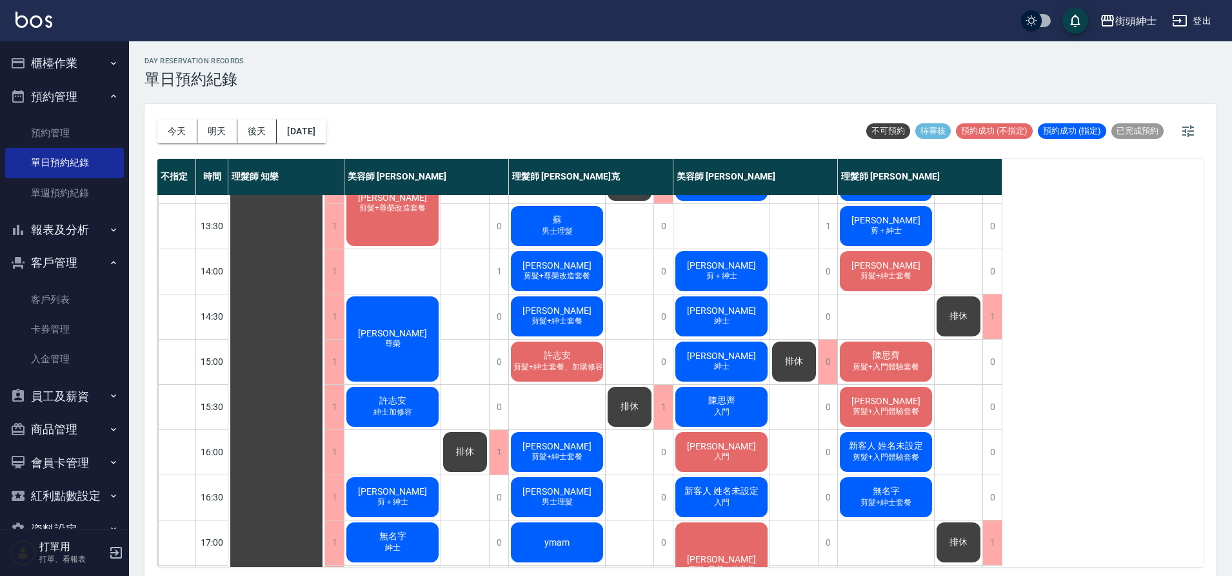
click at [803, 379] on div "排休" at bounding box center [794, 361] width 48 height 44
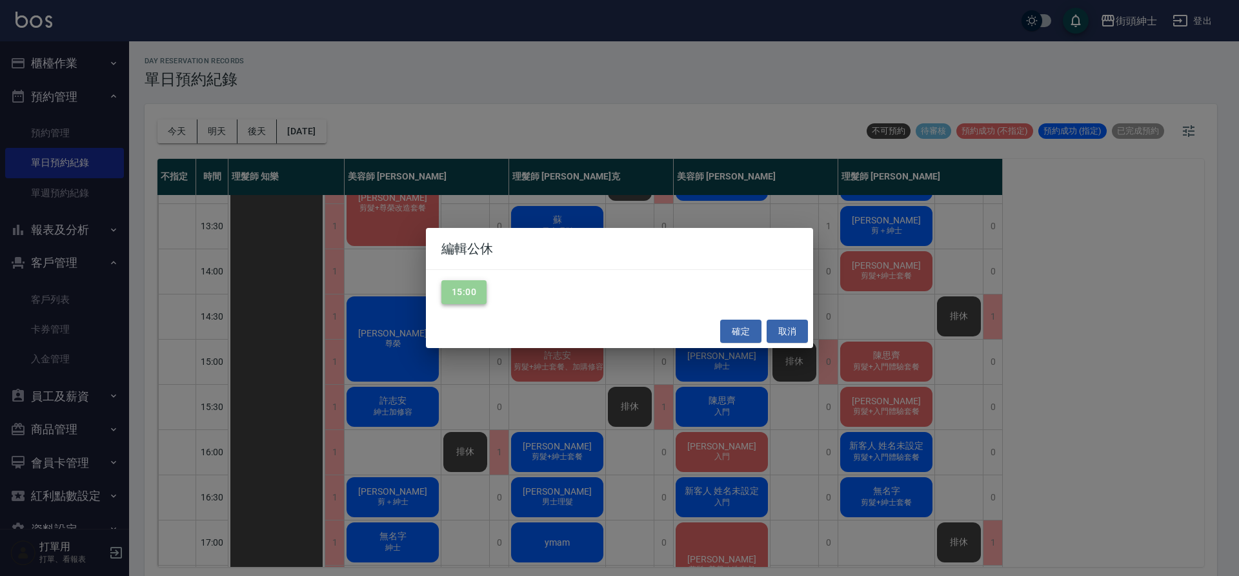
click at [457, 290] on button "15:00" at bounding box center [463, 292] width 45 height 24
click at [753, 333] on button "確定" at bounding box center [740, 331] width 41 height 24
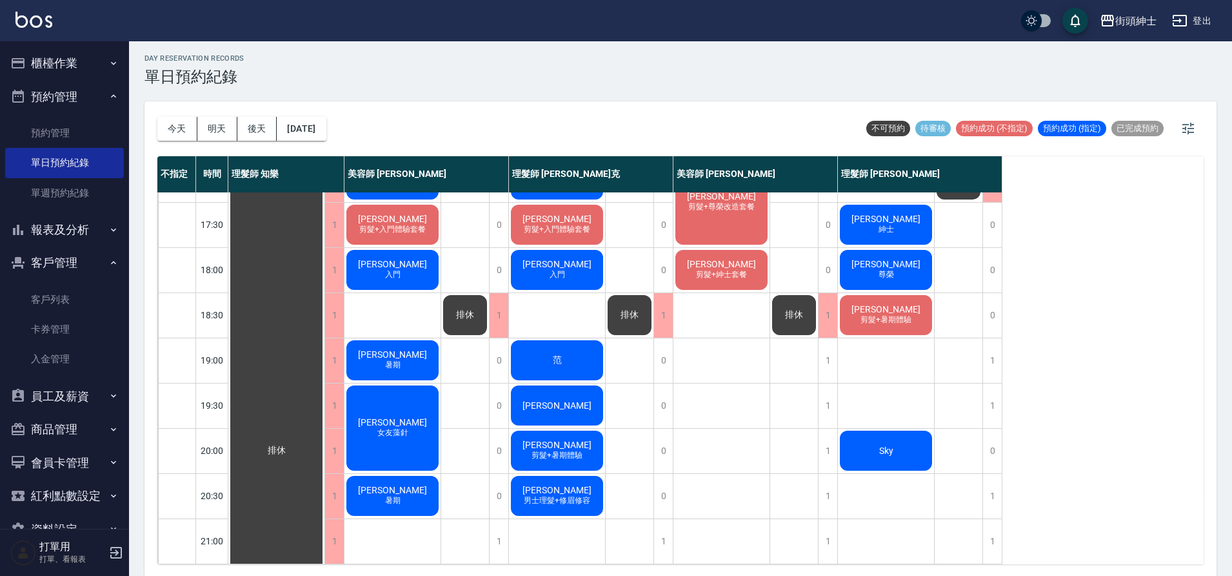
scroll to position [4, 0]
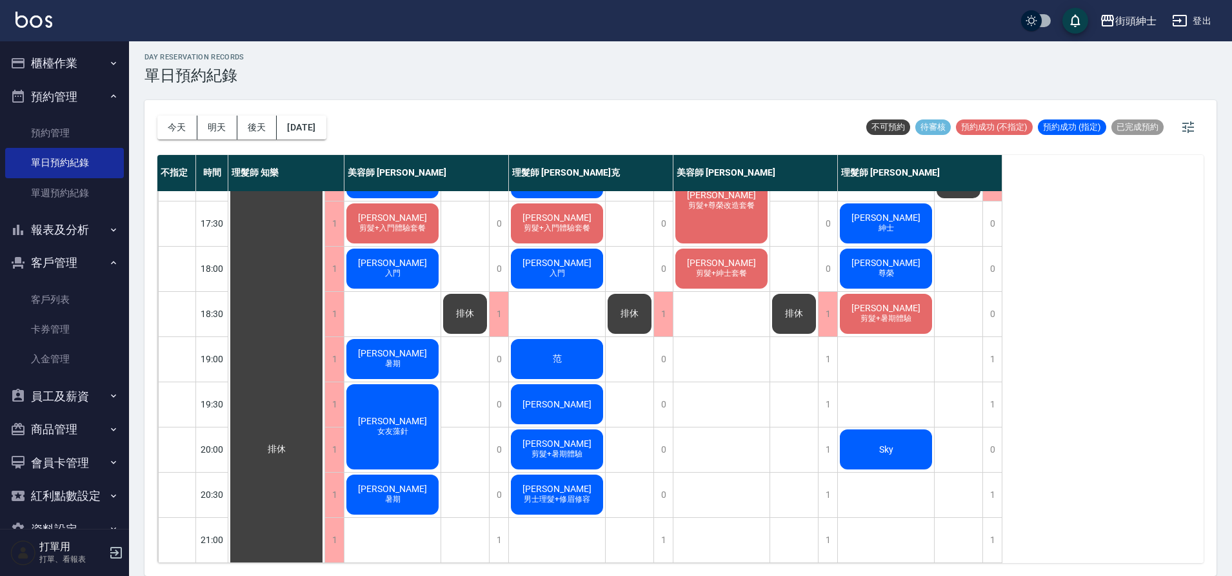
click at [924, 428] on div "Sky" at bounding box center [886, 449] width 96 height 44
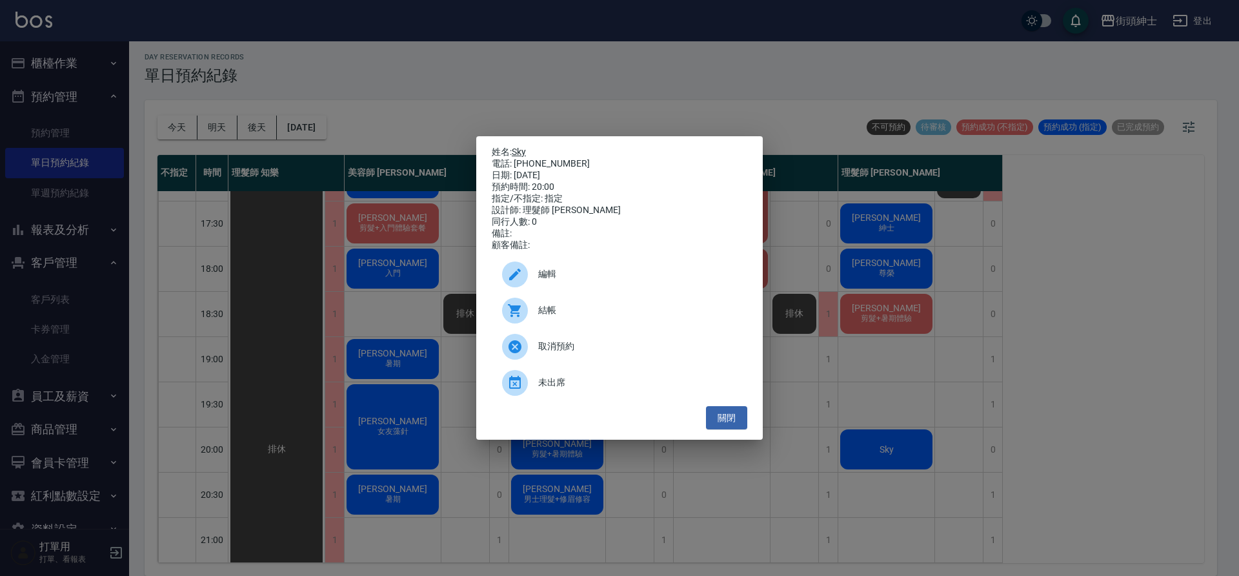
click at [521, 146] on link "Sky" at bounding box center [519, 151] width 14 height 10
click at [726, 429] on button "關閉" at bounding box center [726, 418] width 41 height 24
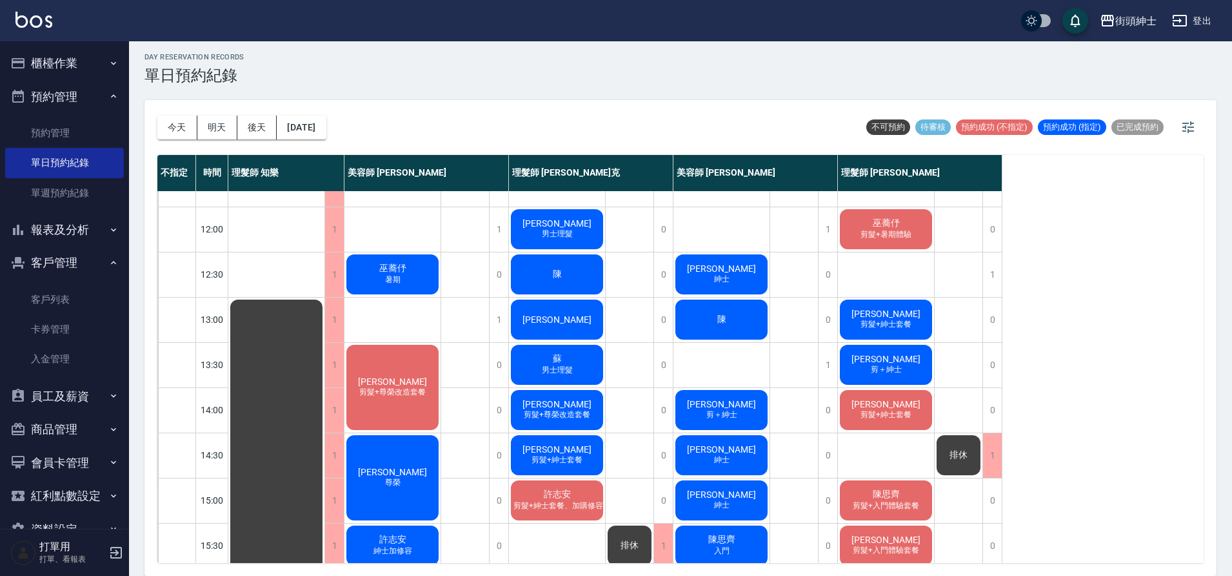
scroll to position [128, 0]
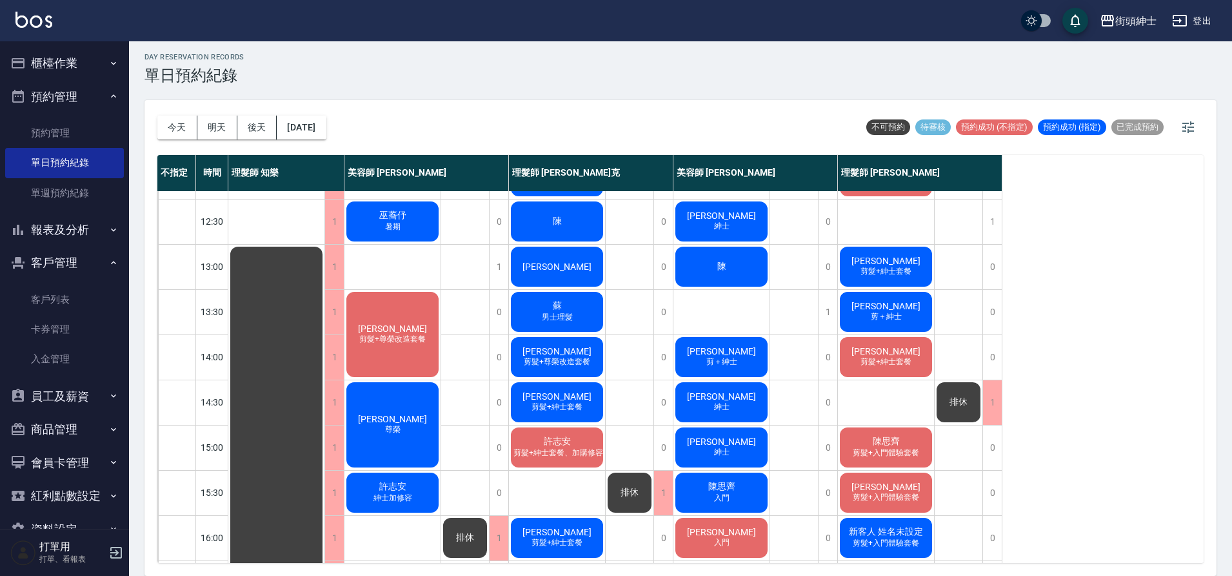
click at [585, 265] on div "李旻宜" at bounding box center [557, 267] width 96 height 44
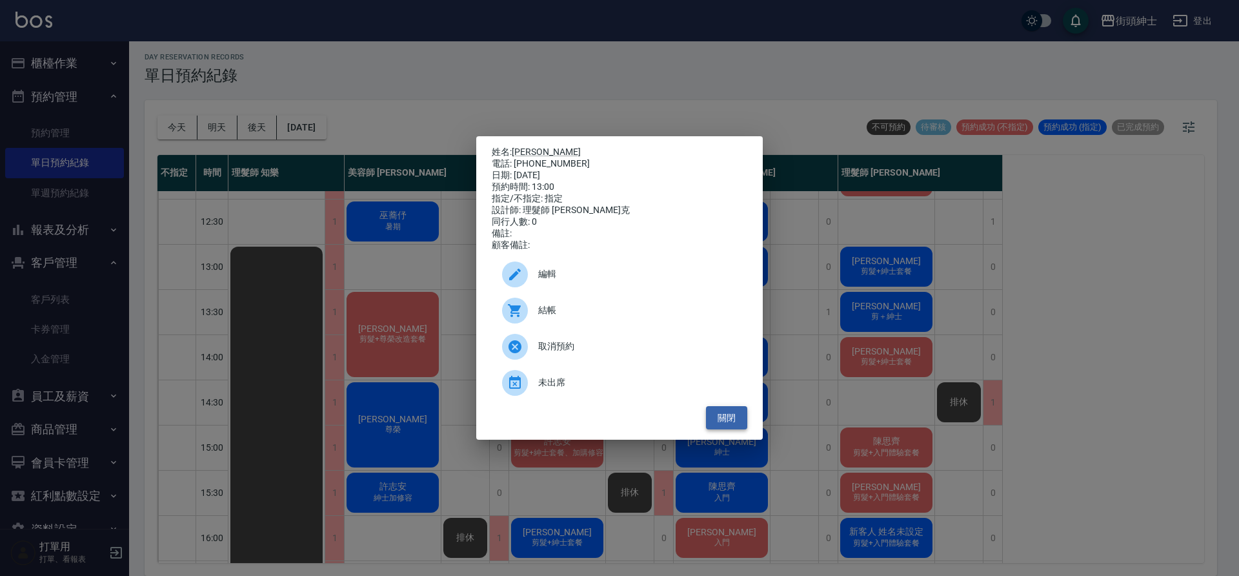
click at [734, 426] on button "關閉" at bounding box center [726, 418] width 41 height 24
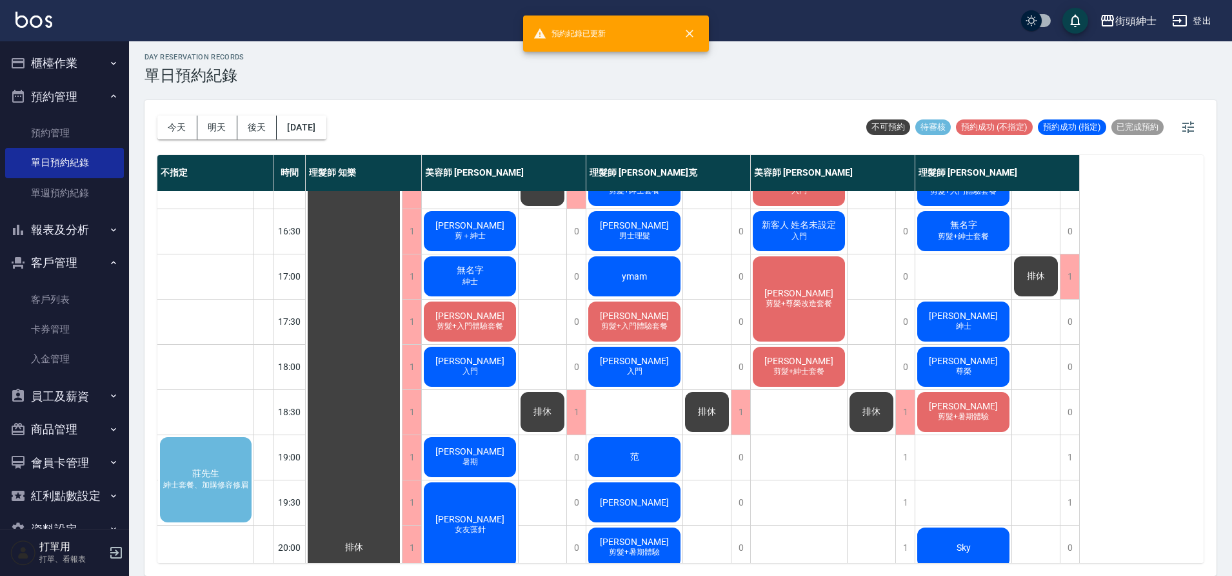
scroll to position [587, 0]
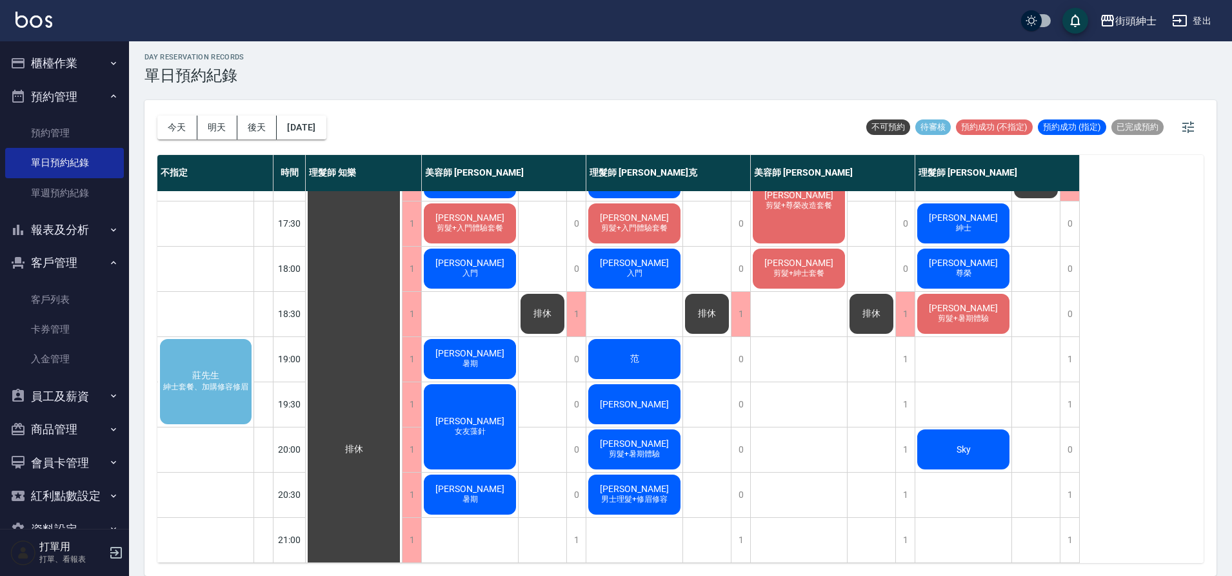
click at [223, 368] on div "莊先生 紳士套餐、加購修容修眉" at bounding box center [205, 381] width 95 height 89
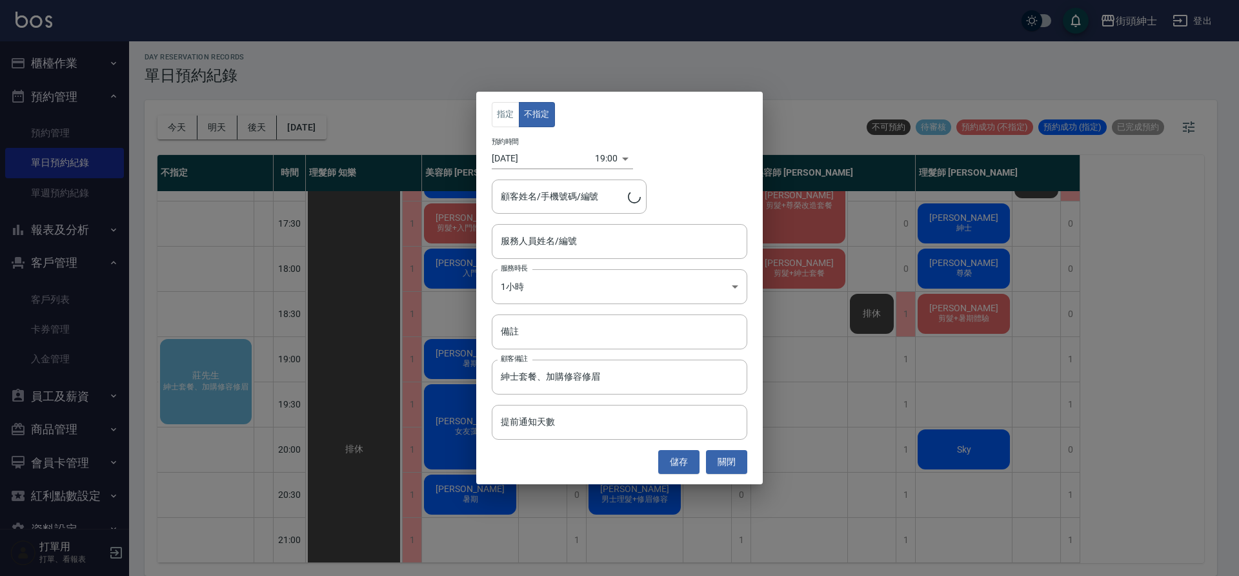
type input "莊先生/0975401150"
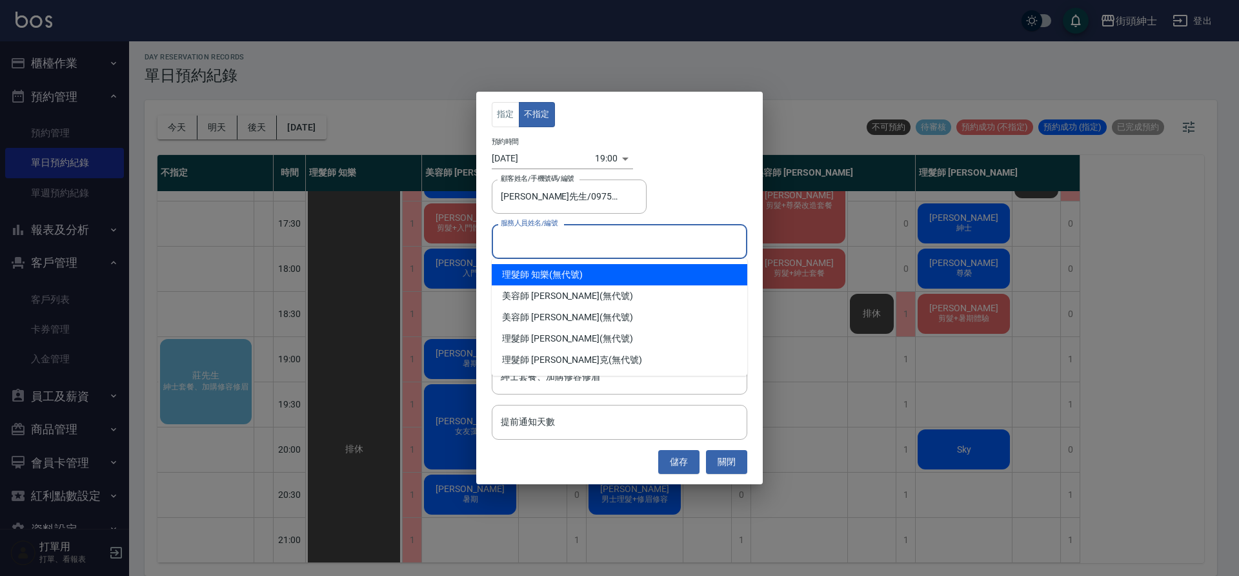
click at [592, 239] on input "服務人員姓名/編號" at bounding box center [619, 241] width 244 height 23
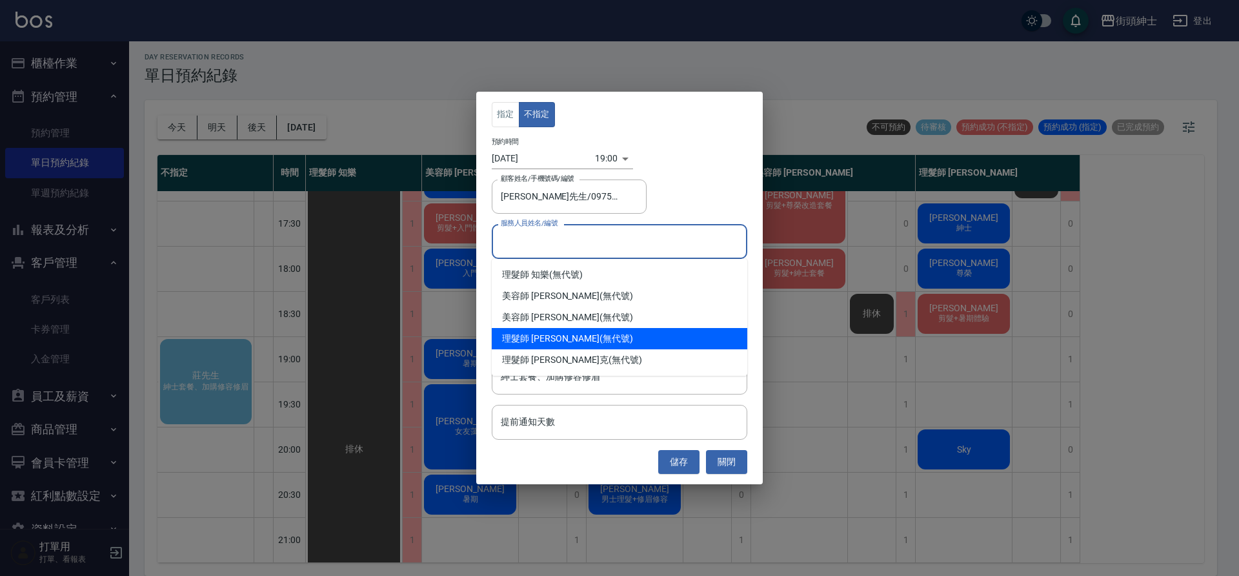
click at [582, 339] on div "理髮師 eric (無代號)" at bounding box center [620, 338] width 256 height 21
type input "理髮師 eric(無代號)"
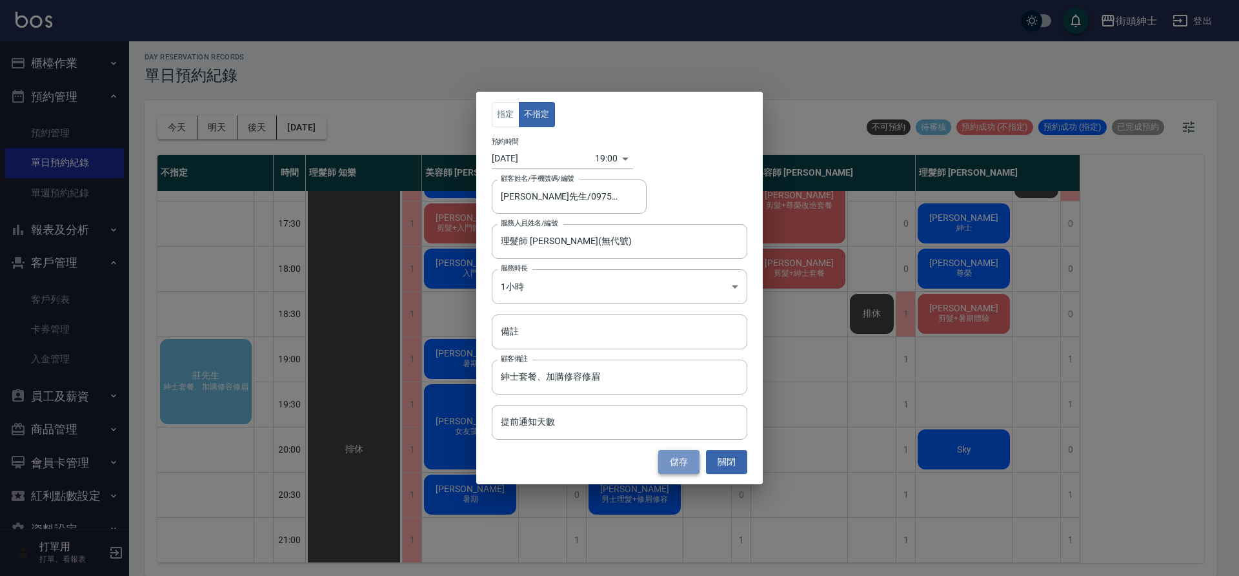
click at [676, 463] on button "儲存" at bounding box center [678, 462] width 41 height 24
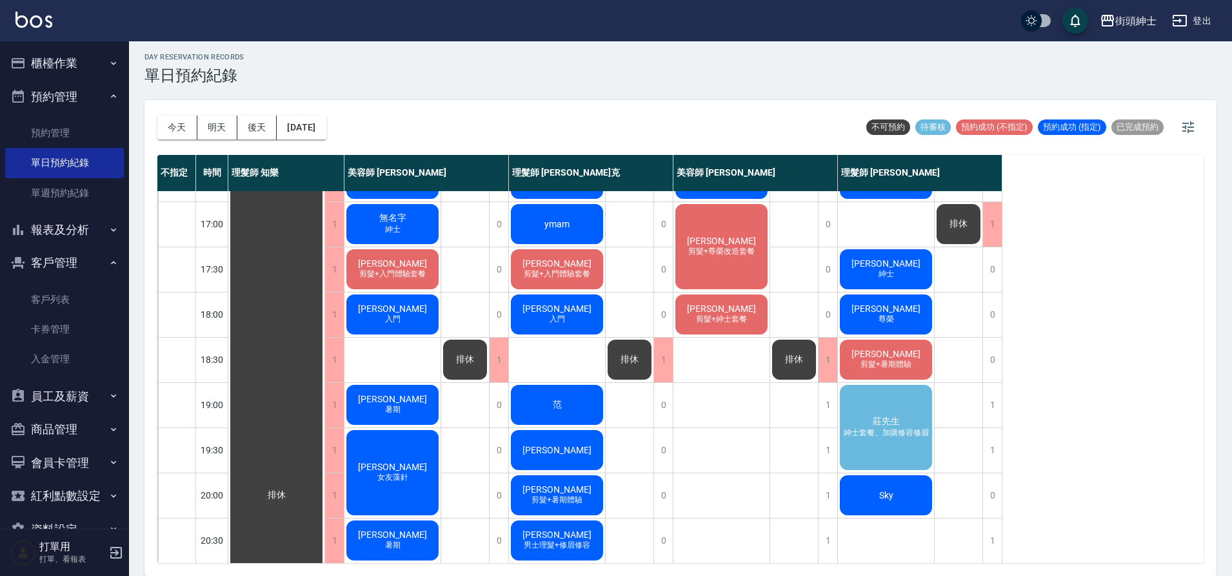
scroll to position [532, 0]
click at [856, 431] on span "紳士套餐、加購修容修眉" at bounding box center [886, 432] width 90 height 11
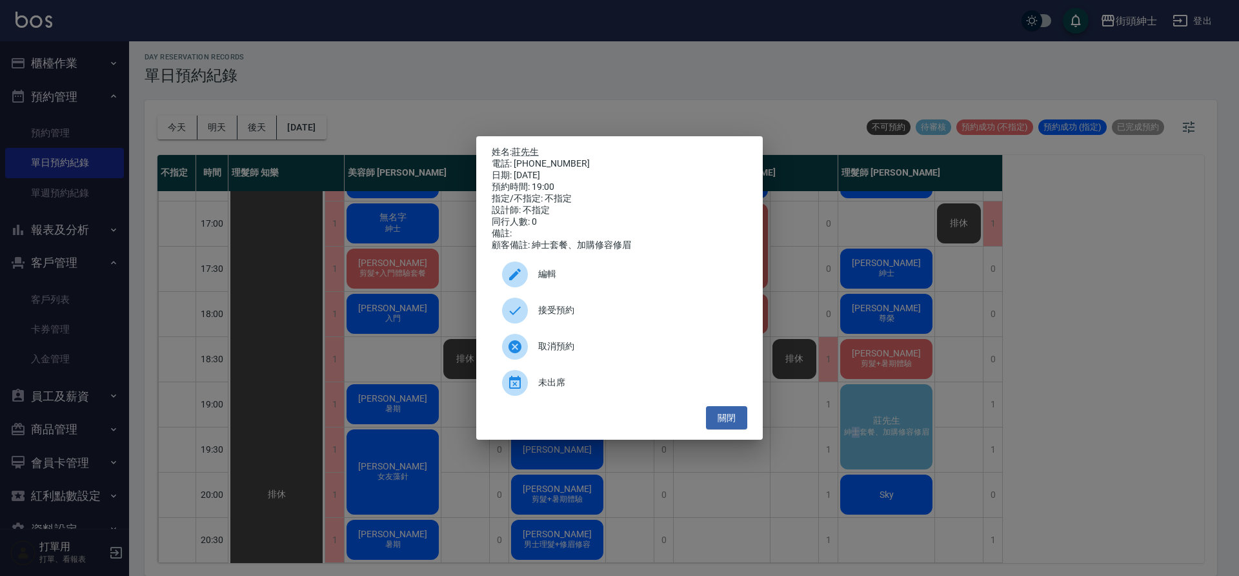
click at [568, 281] on span "編輯" at bounding box center [637, 274] width 199 height 14
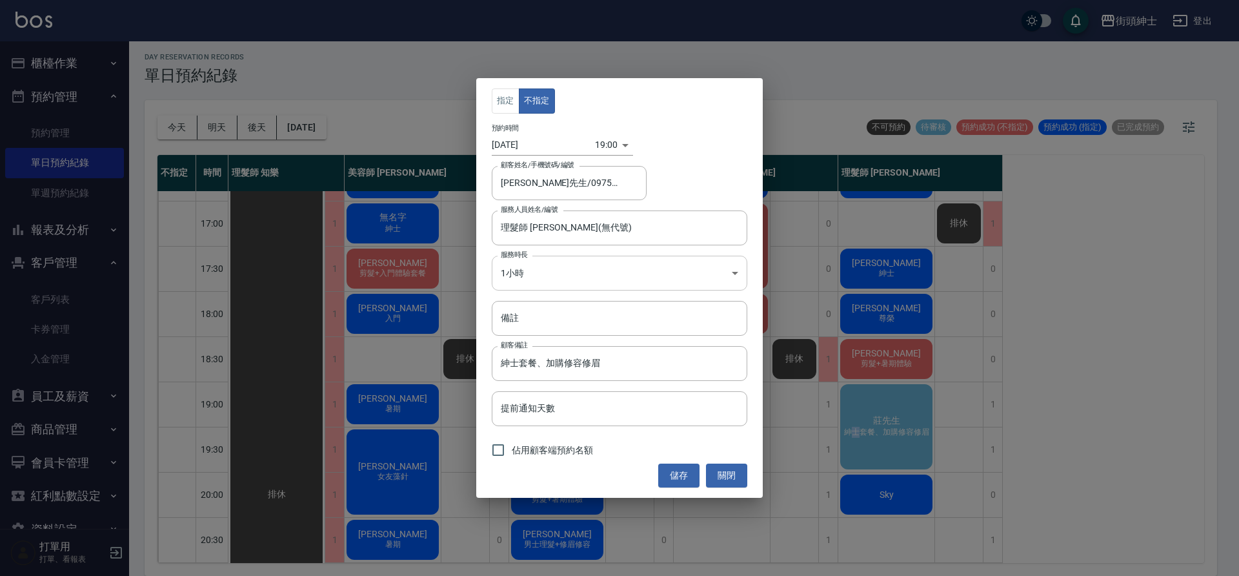
click at [565, 275] on body "街頭紳士 登出 櫃檯作業 打帳單 帳單列表 營業儀表板 現金收支登錄 材料自購登錄 每日結帳 排班表 現場電腦打卡 預約管理 預約管理 單日預約紀錄 單週預約…" at bounding box center [619, 285] width 1239 height 579
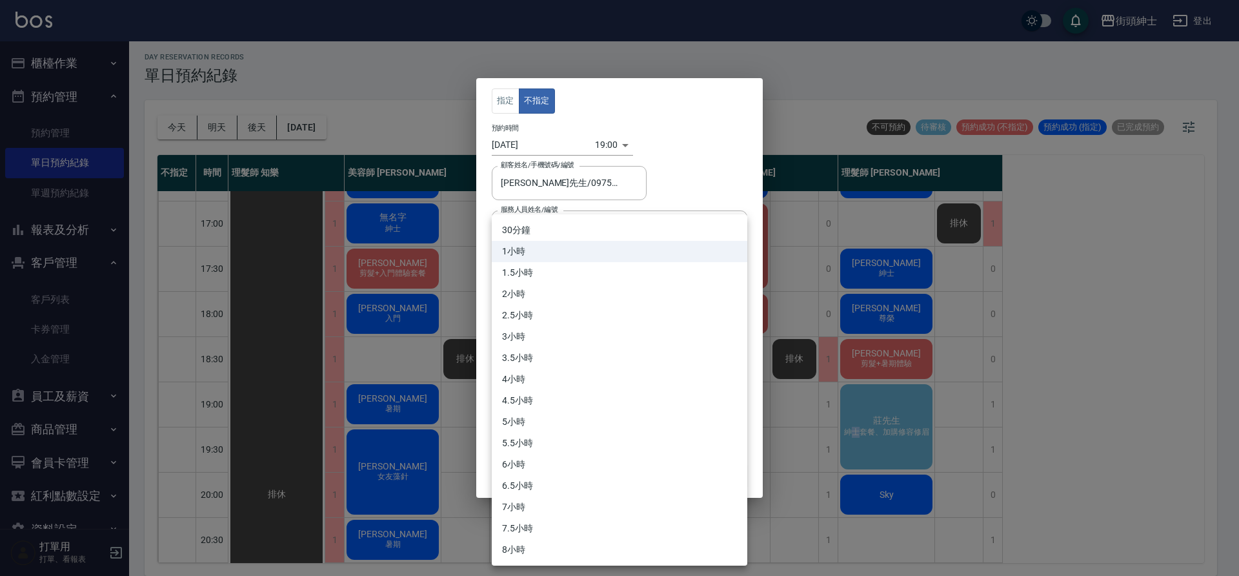
click at [563, 228] on li "30分鐘" at bounding box center [620, 229] width 256 height 21
type input "1"
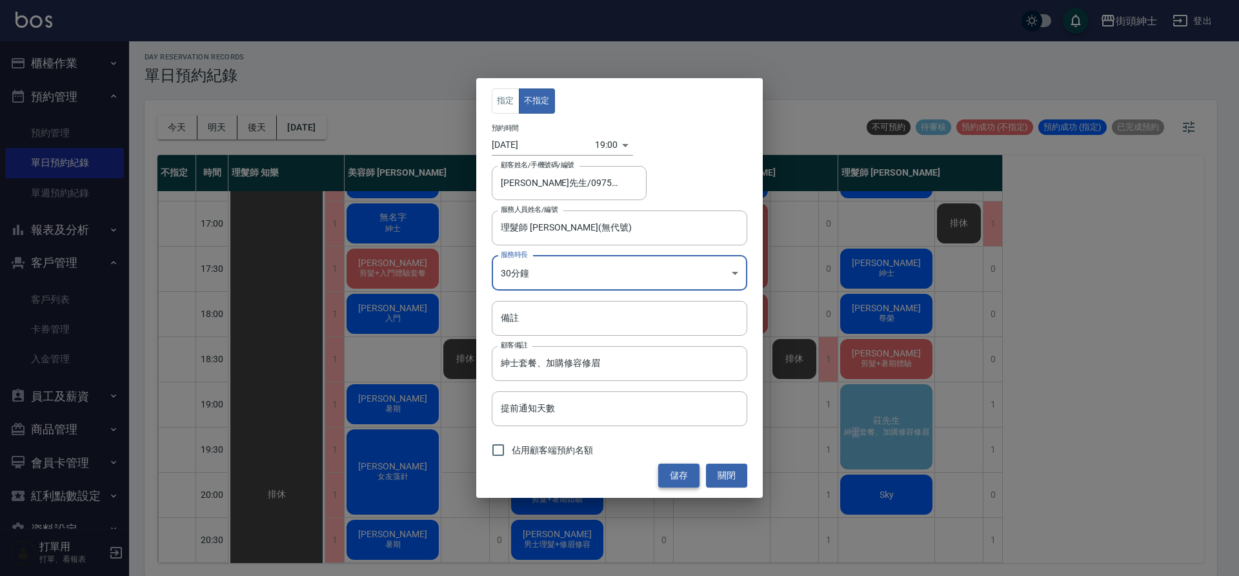
click at [686, 470] on button "儲存" at bounding box center [678, 475] width 41 height 24
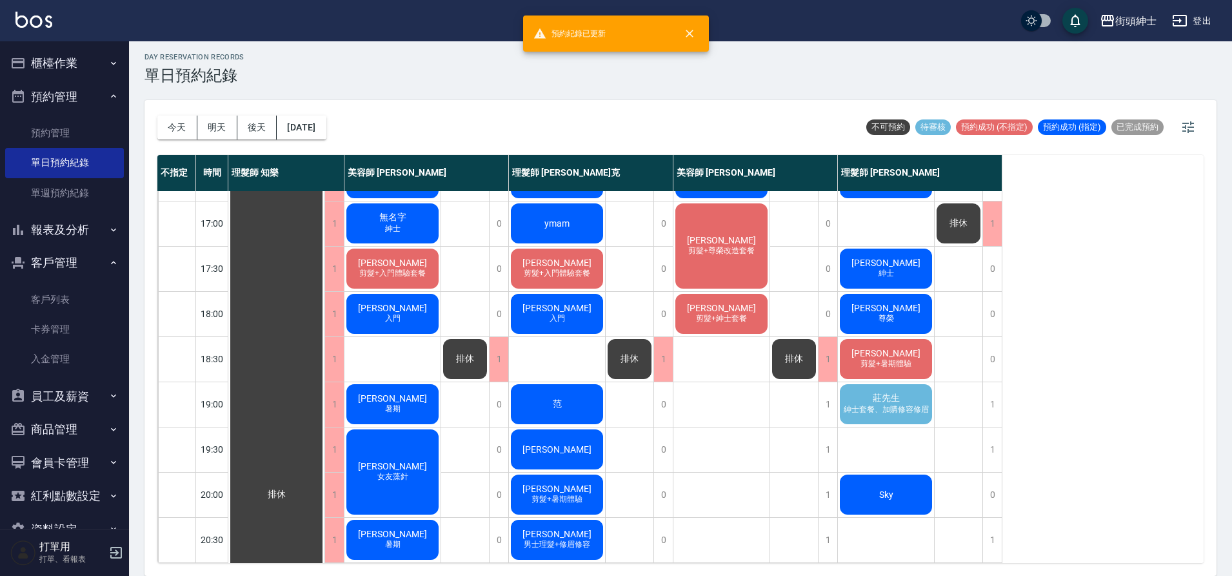
click at [879, 404] on div "莊先生 紳士套餐、加購修容修眉" at bounding box center [886, 404] width 96 height 44
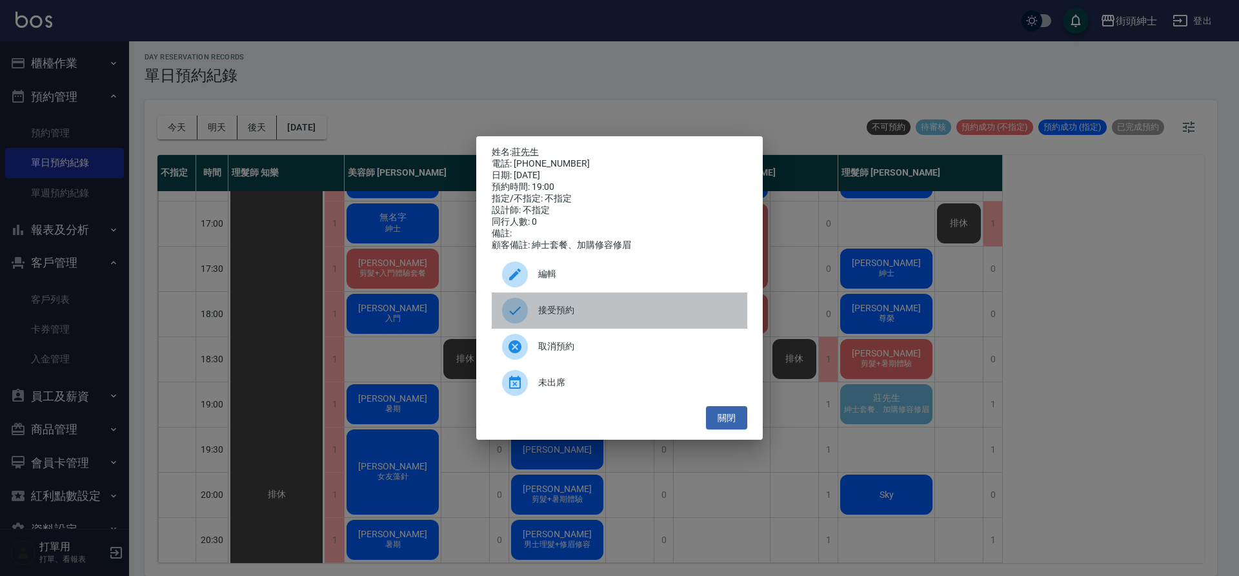
click at [540, 312] on span "接受預約" at bounding box center [637, 310] width 199 height 14
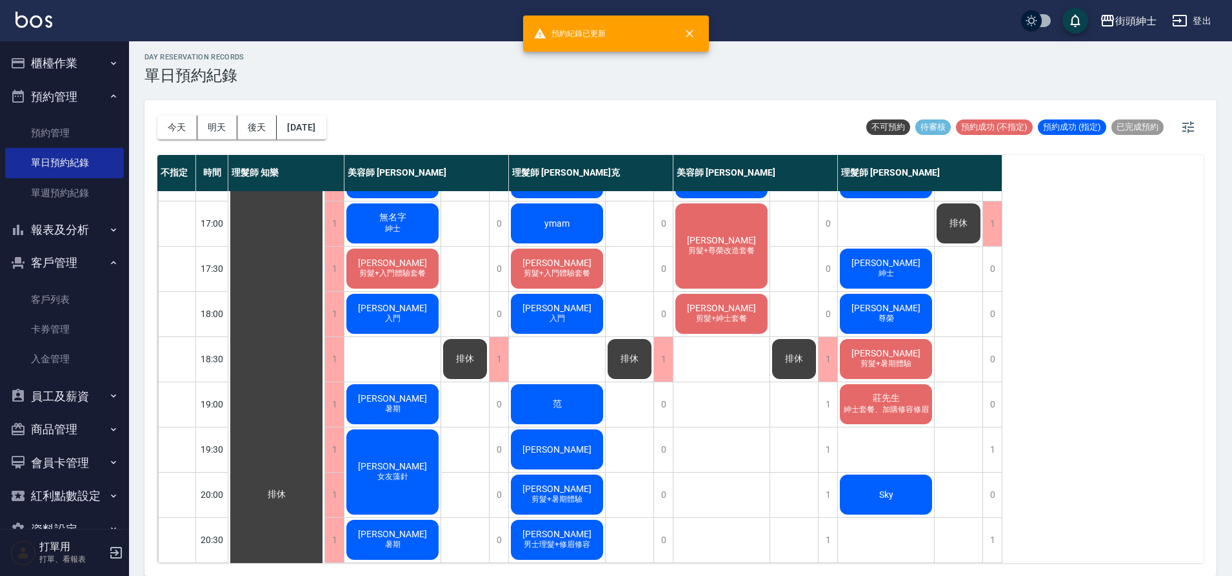
click at [861, 407] on span "紳士套餐、加購修容修眉" at bounding box center [886, 409] width 90 height 11
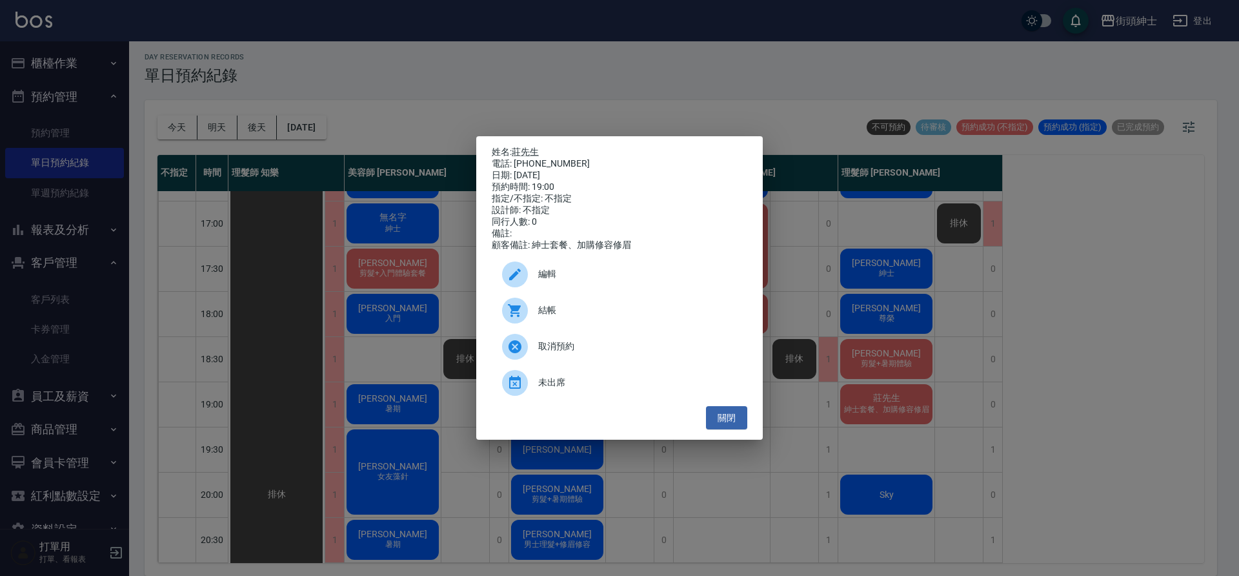
click at [574, 286] on div "編輯" at bounding box center [620, 274] width 256 height 36
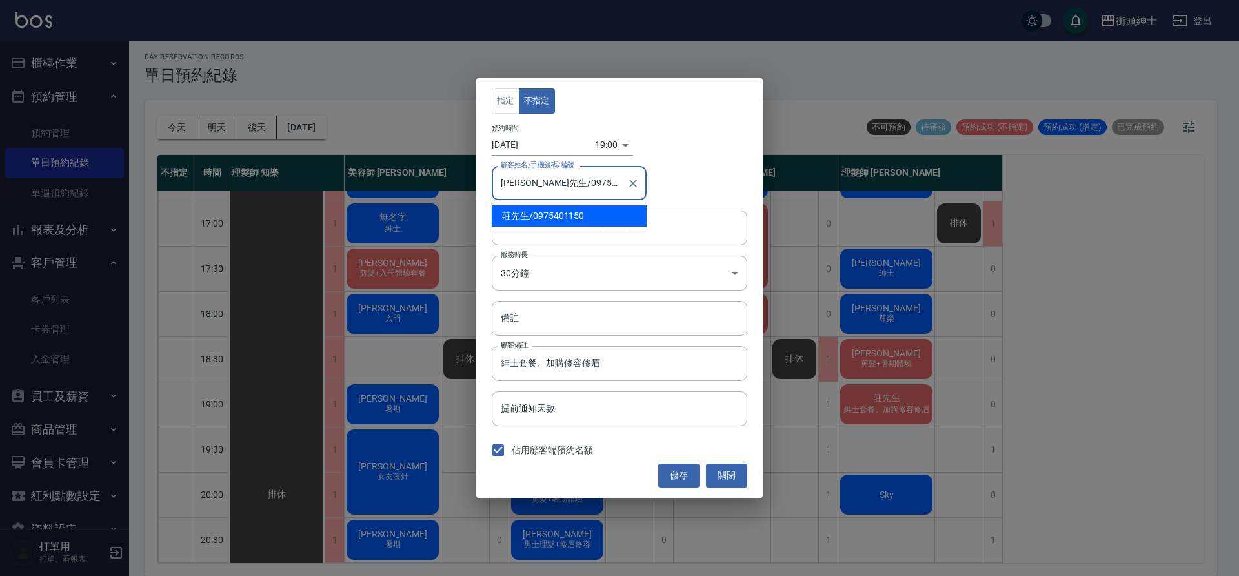
drag, startPoint x: 581, startPoint y: 185, endPoint x: 530, endPoint y: 181, distance: 51.1
click at [530, 181] on input "莊先生/0975401150" at bounding box center [559, 183] width 124 height 23
click at [724, 470] on button "關閉" at bounding box center [726, 475] width 41 height 24
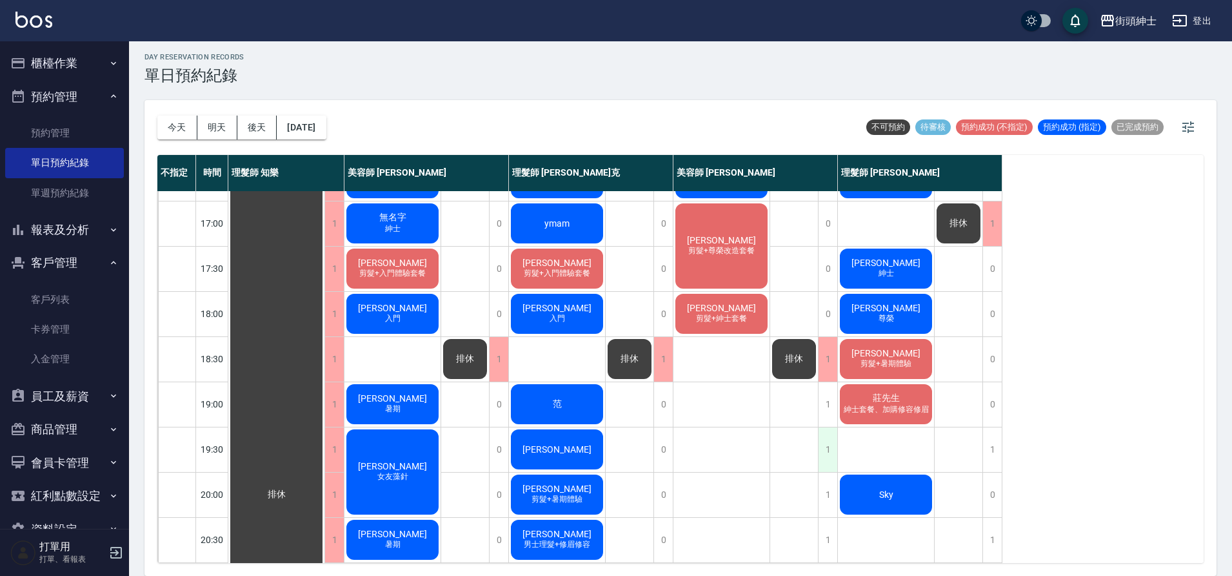
click at [827, 439] on div "1" at bounding box center [827, 449] width 19 height 45
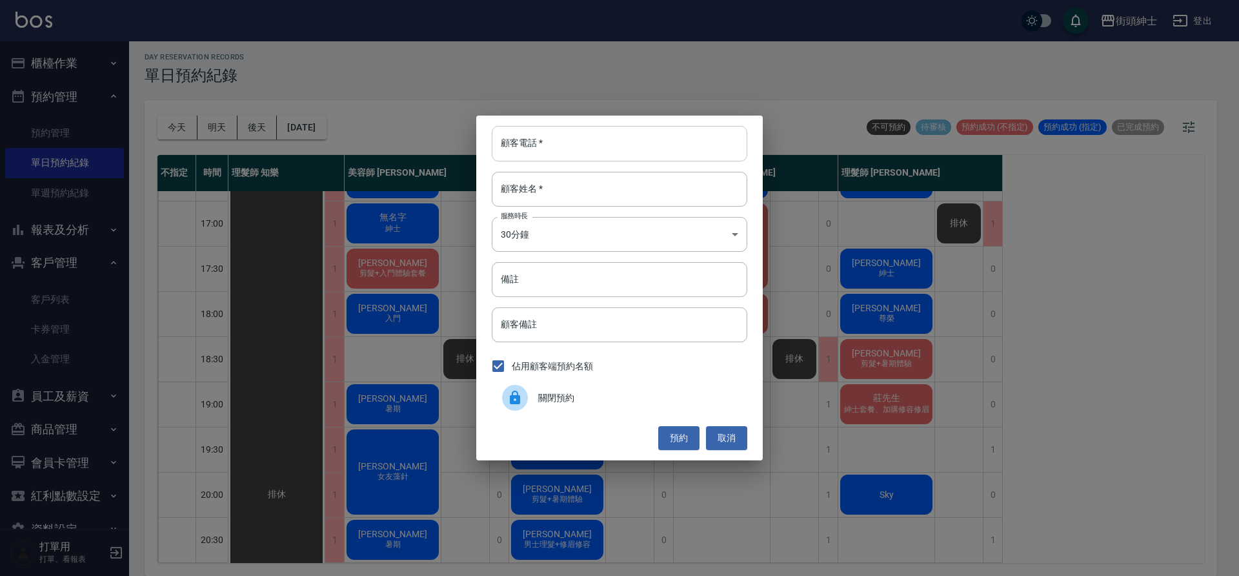
click at [587, 157] on input "顧客電話   *" at bounding box center [620, 143] width 256 height 35
paste input "0975401150"
type input "0975401150"
click at [604, 185] on input "顧客姓名   *" at bounding box center [620, 189] width 256 height 35
type input "０"
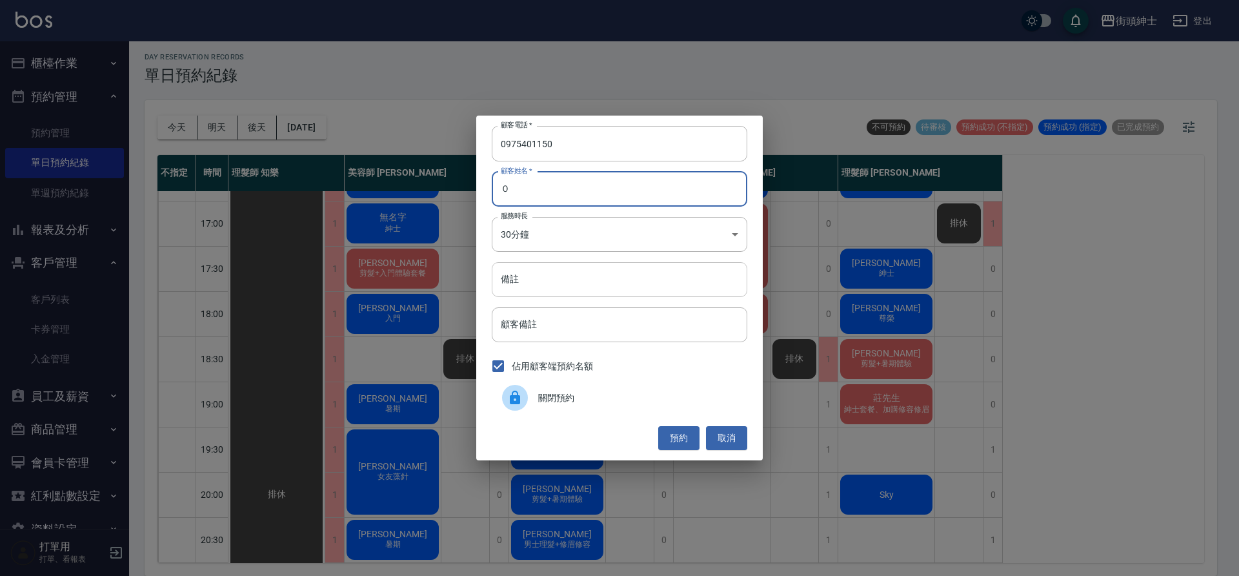
click at [628, 268] on input "備註" at bounding box center [620, 279] width 256 height 35
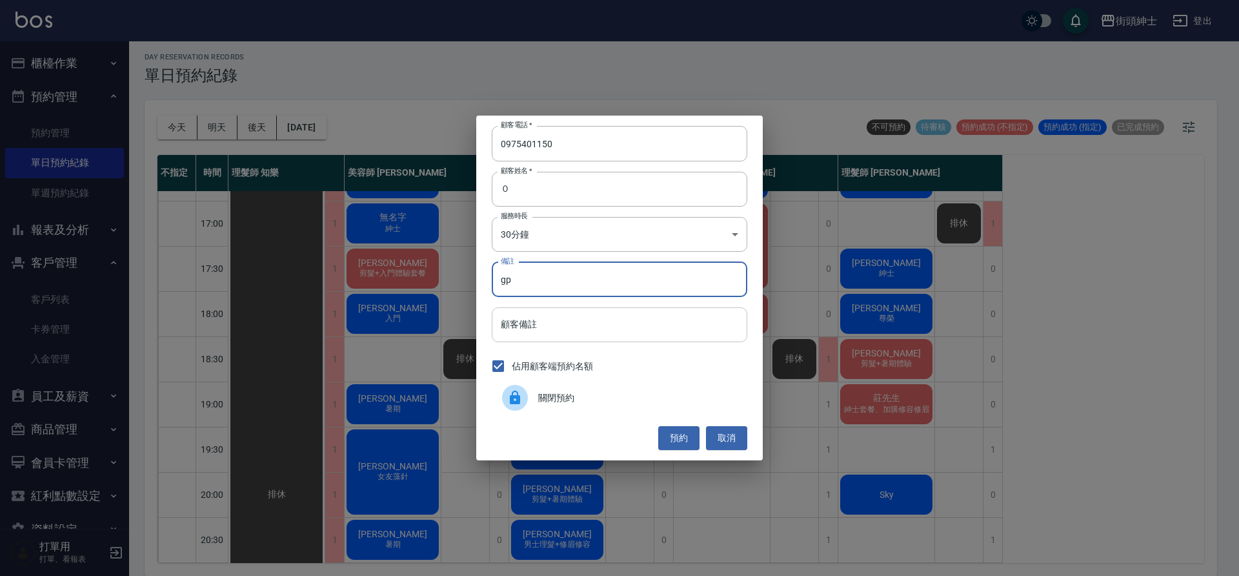
type input "g"
type input "紳士＋修容"
click at [689, 428] on button "預約" at bounding box center [678, 438] width 41 height 24
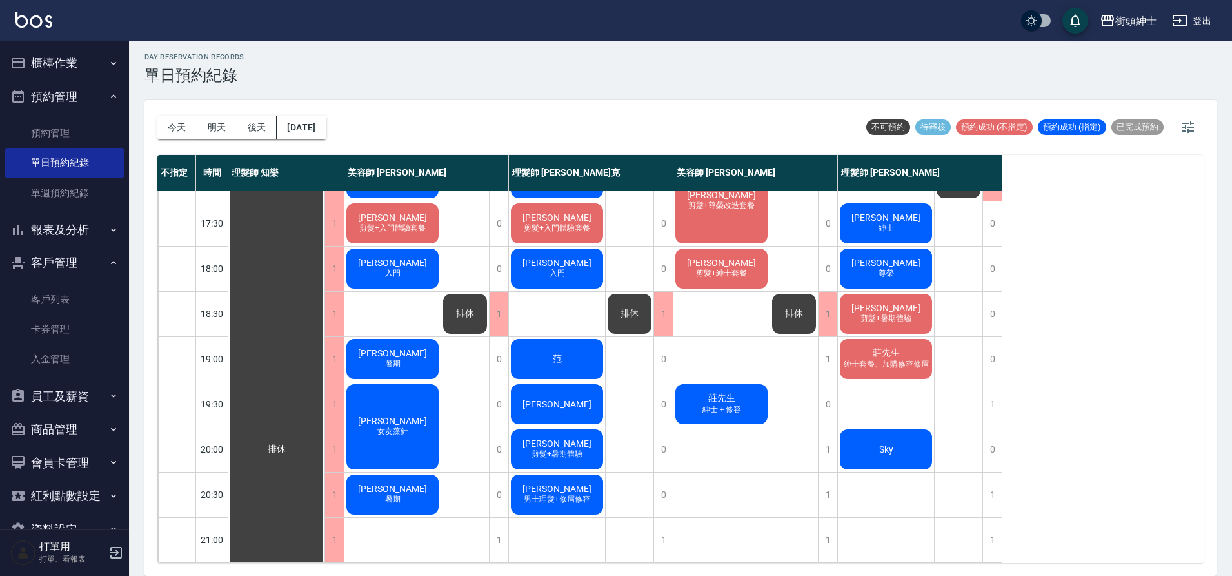
scroll to position [567, 0]
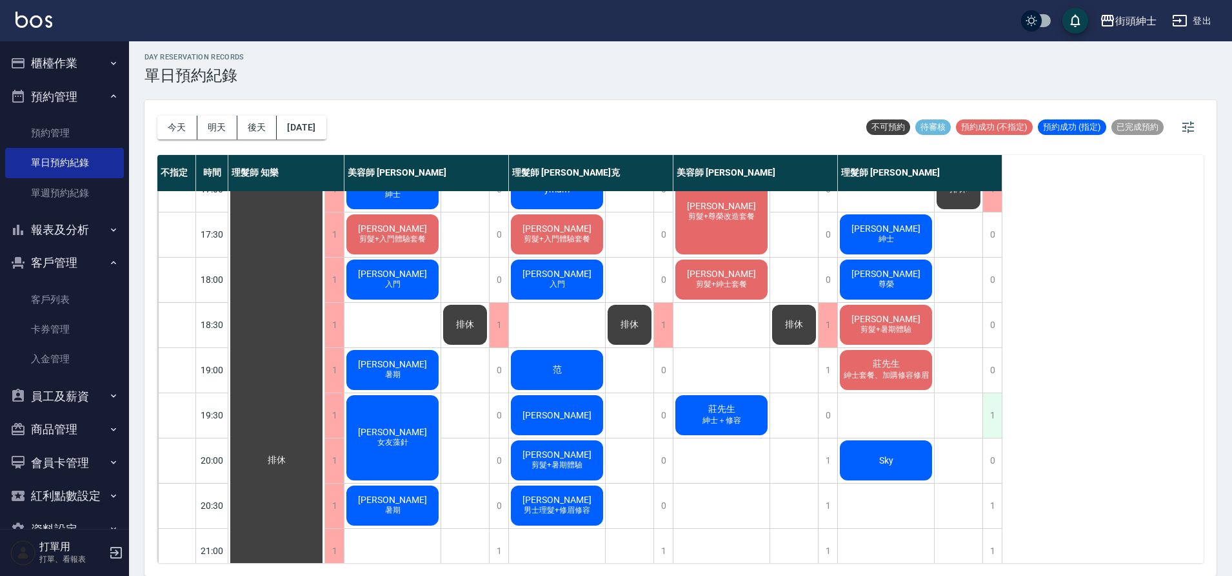
click at [996, 418] on div "1" at bounding box center [992, 415] width 19 height 45
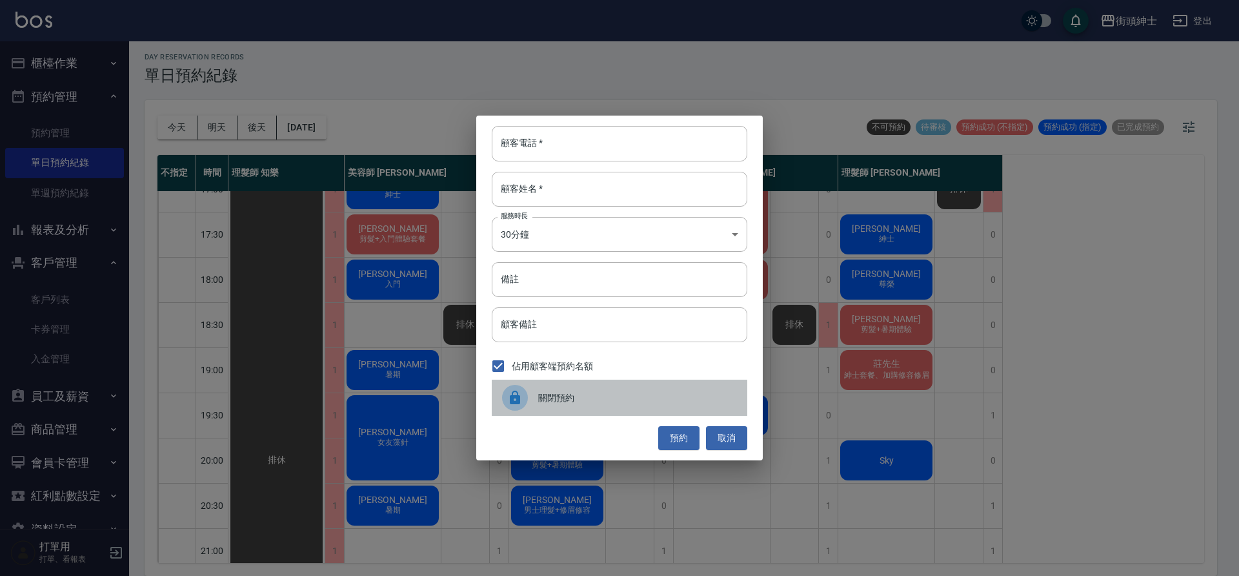
drag, startPoint x: 668, startPoint y: 398, endPoint x: 681, endPoint y: 397, distance: 12.9
click at [668, 398] on span "關閉預約" at bounding box center [637, 398] width 199 height 14
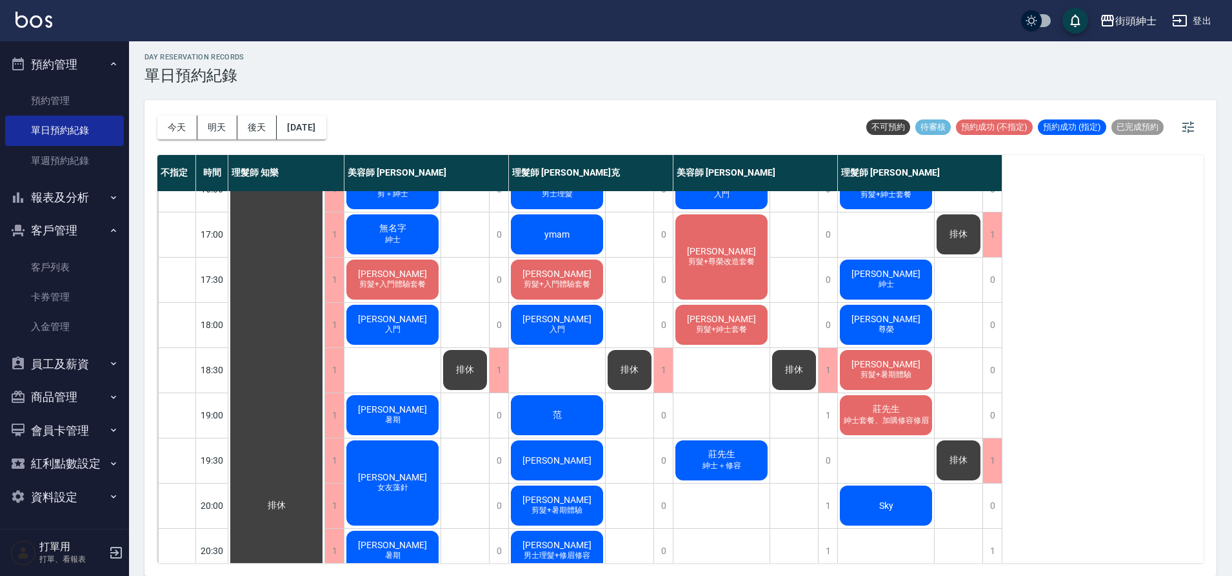
scroll to position [537, 0]
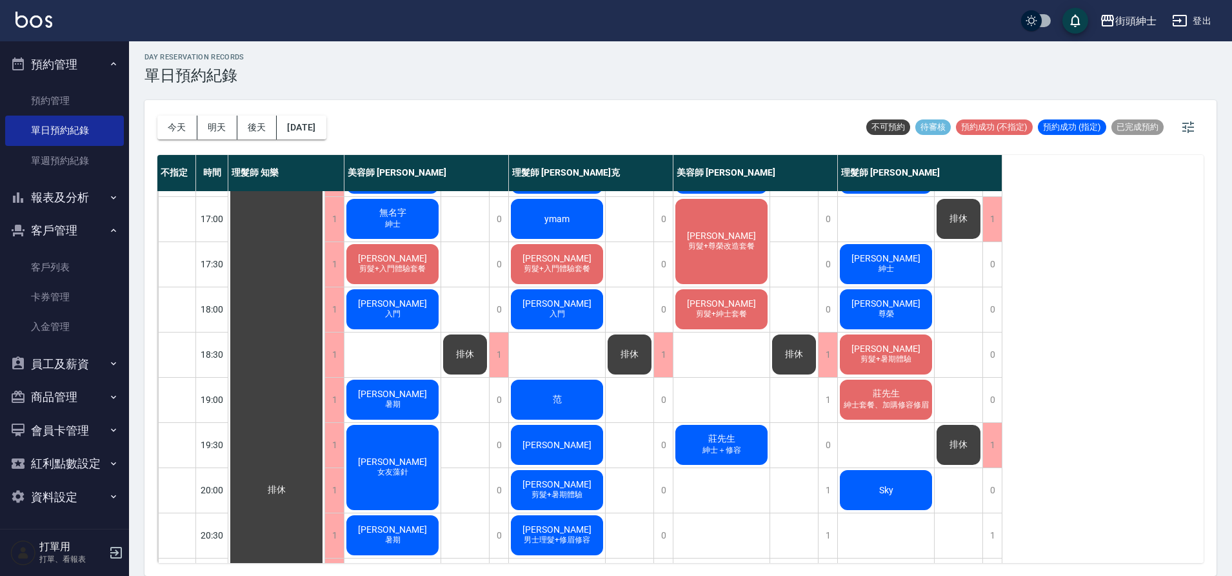
click at [741, 436] on div "莊先生 紳士＋修容" at bounding box center [722, 445] width 96 height 44
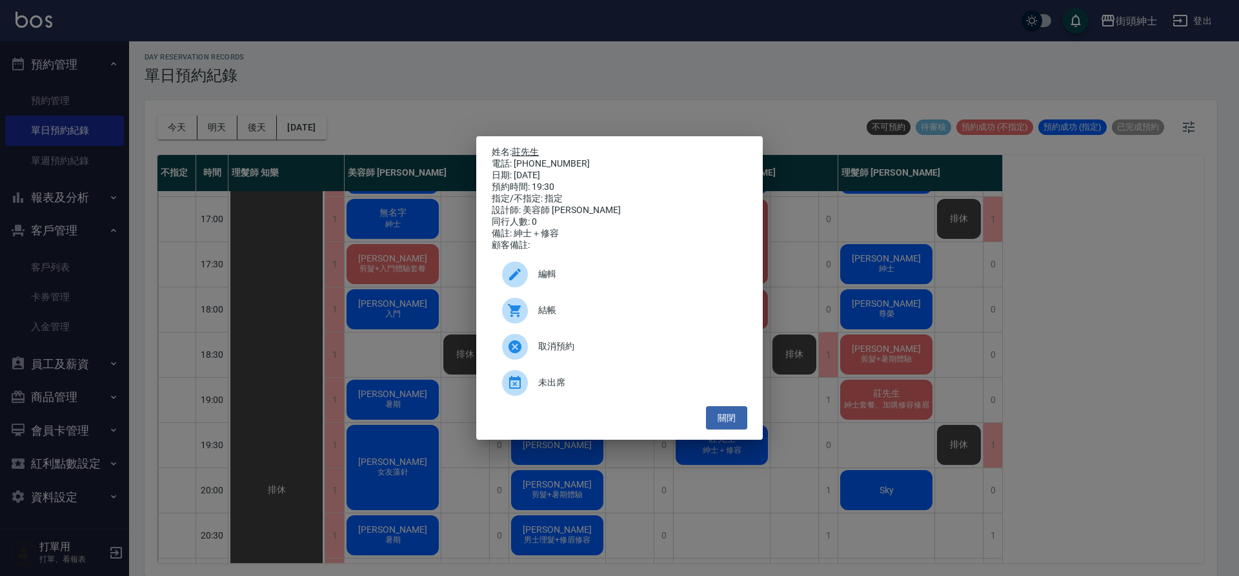
click at [525, 152] on link "莊先生" at bounding box center [525, 151] width 27 height 10
click at [741, 430] on button "關閉" at bounding box center [726, 418] width 41 height 24
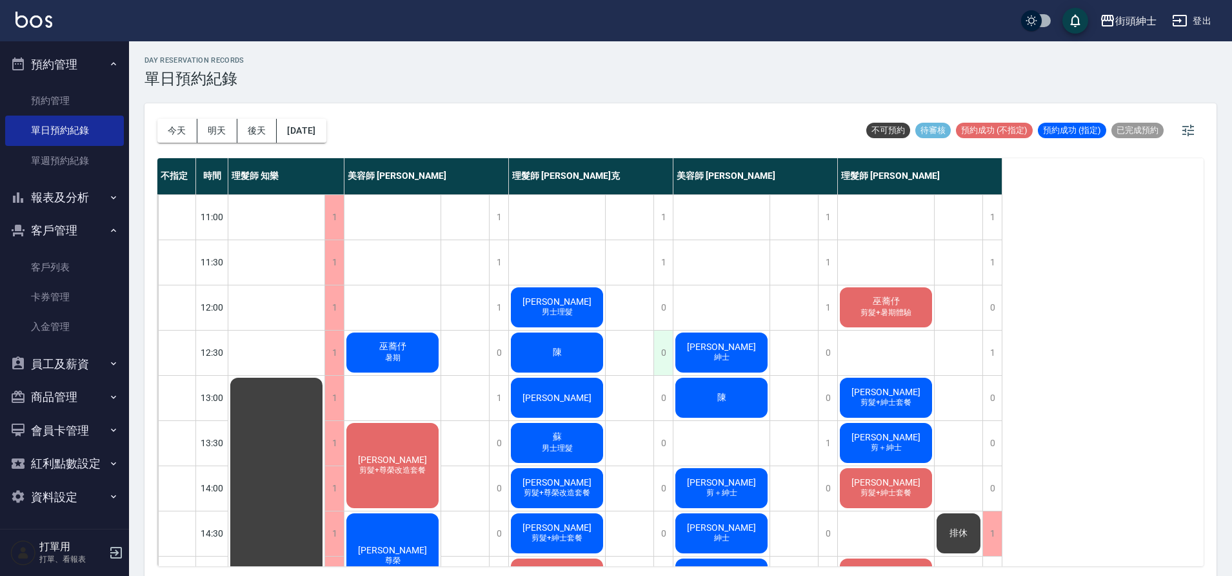
scroll to position [0, 0]
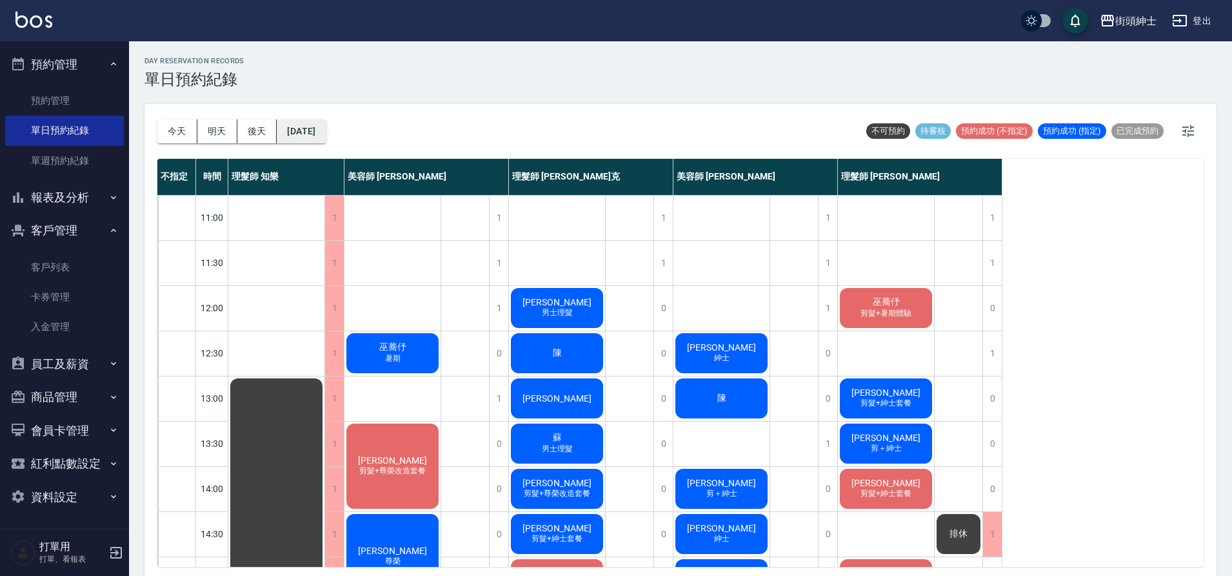
click at [323, 138] on button "2025/09/20" at bounding box center [301, 131] width 49 height 24
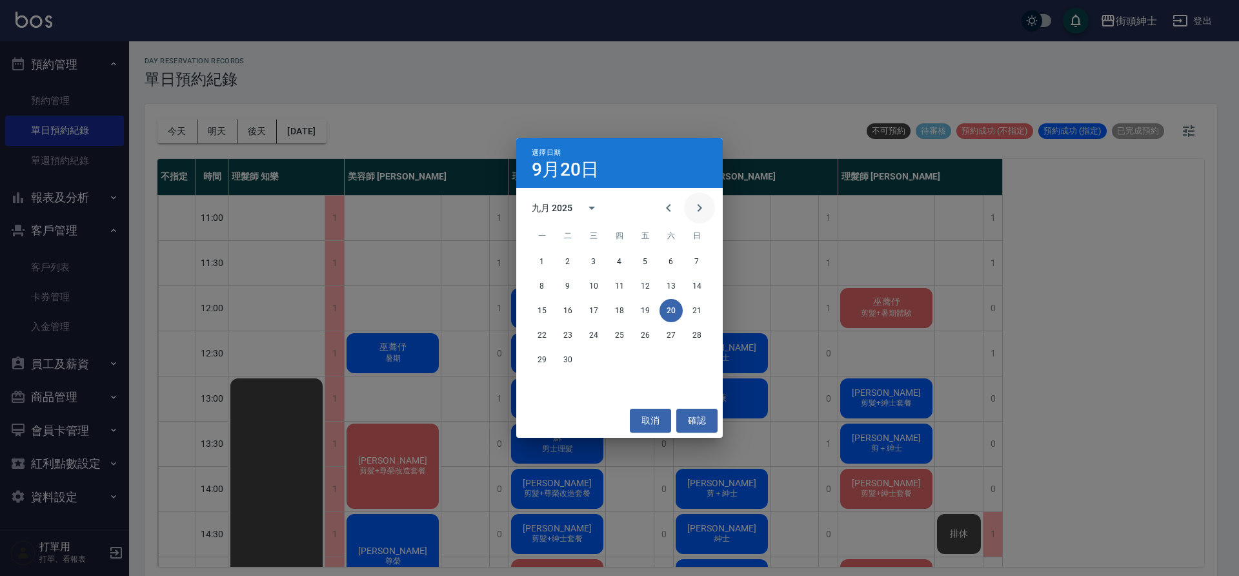
click at [703, 210] on icon "Next month" at bounding box center [699, 207] width 15 height 15
click at [542, 294] on button "6" at bounding box center [541, 285] width 23 height 23
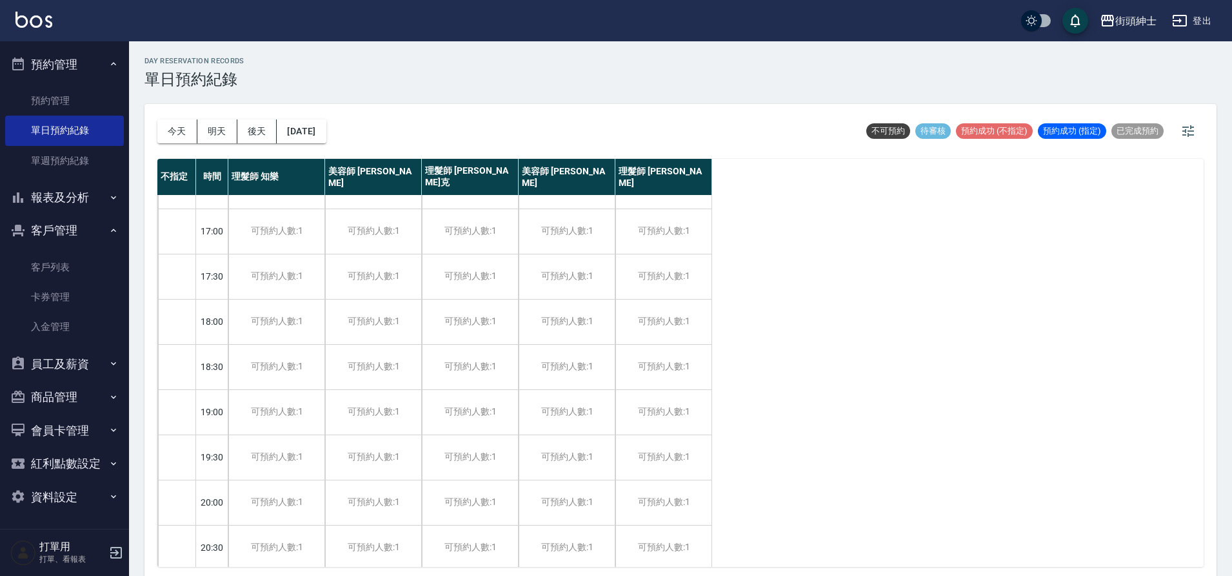
scroll to position [587, 0]
click at [305, 123] on button "2025/10/06" at bounding box center [301, 131] width 49 height 24
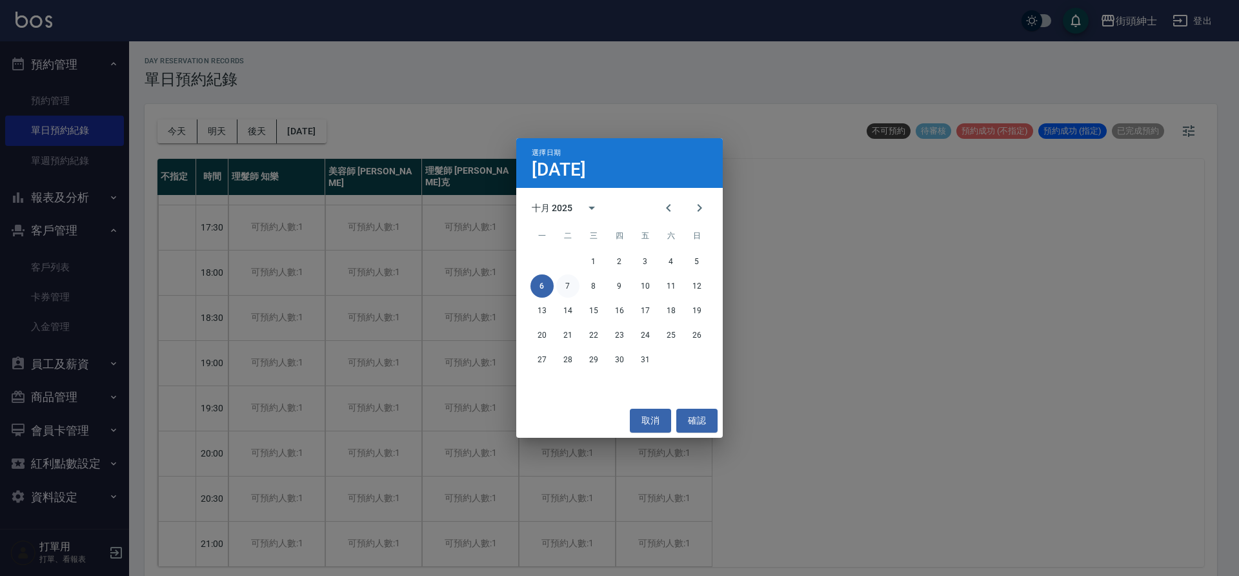
click at [567, 286] on button "7" at bounding box center [567, 285] width 23 height 23
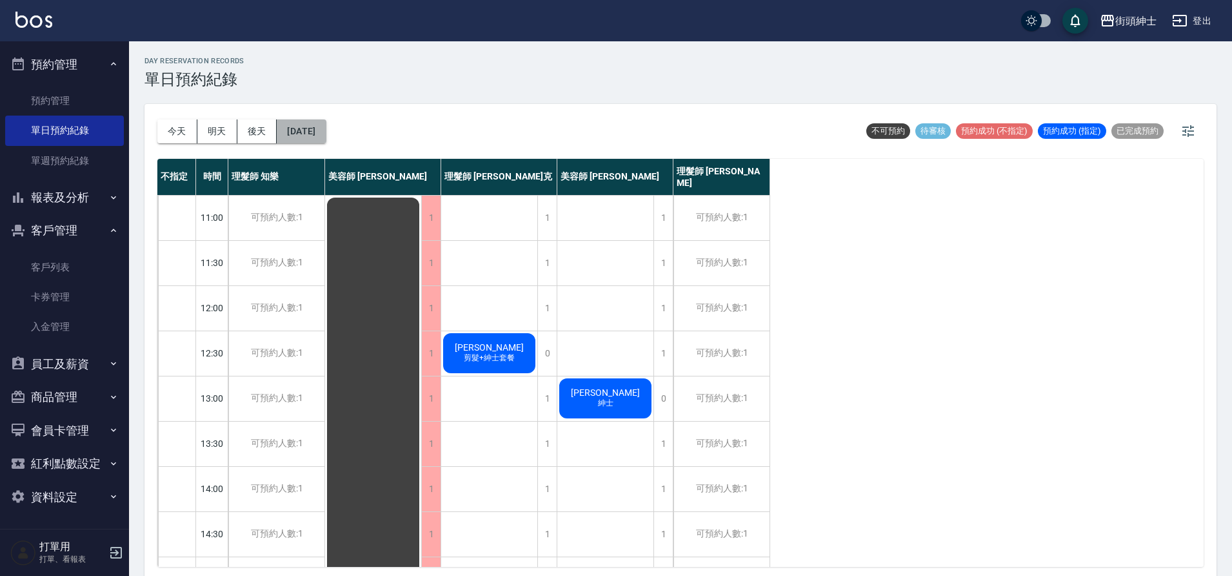
click at [326, 139] on button "2025/10/07" at bounding box center [301, 131] width 49 height 24
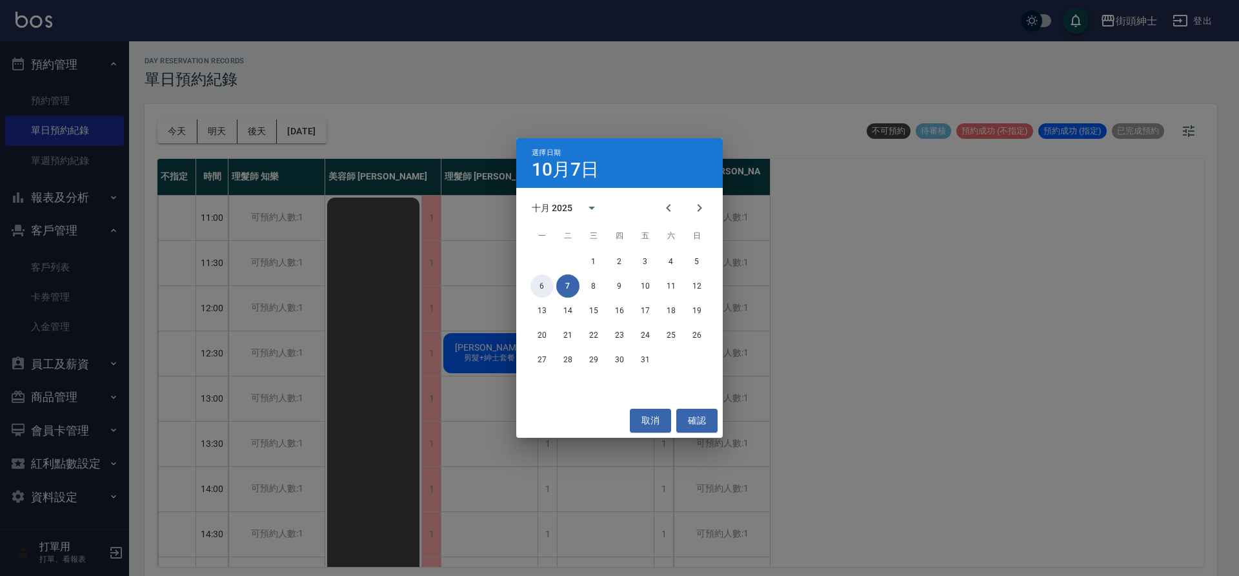
click at [543, 276] on button "6" at bounding box center [541, 285] width 23 height 23
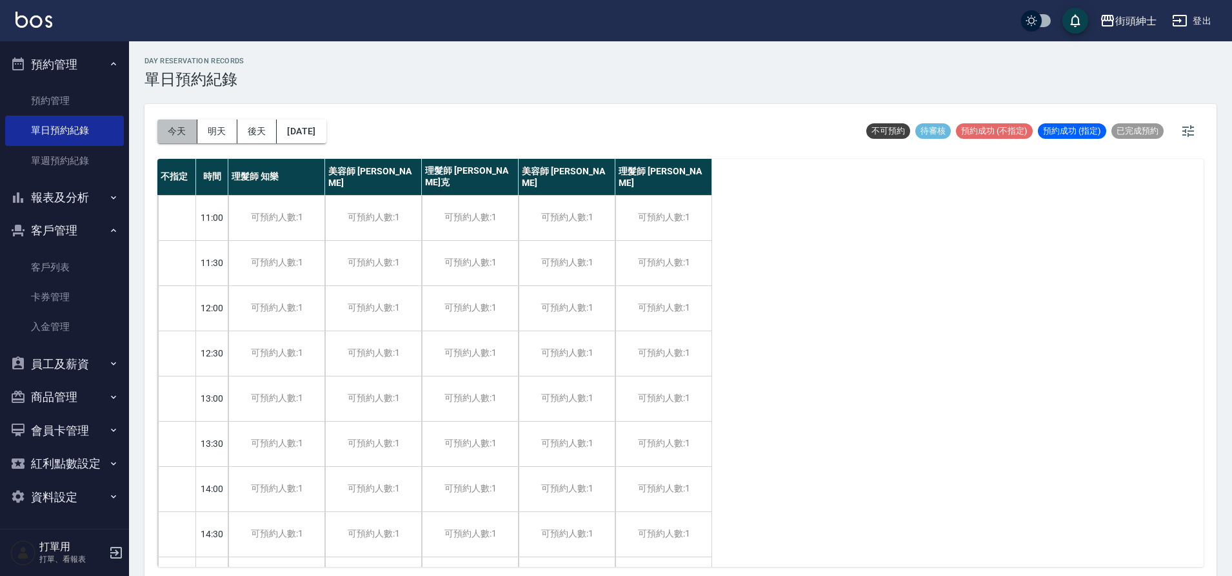
click at [172, 130] on button "今天" at bounding box center [177, 131] width 40 height 24
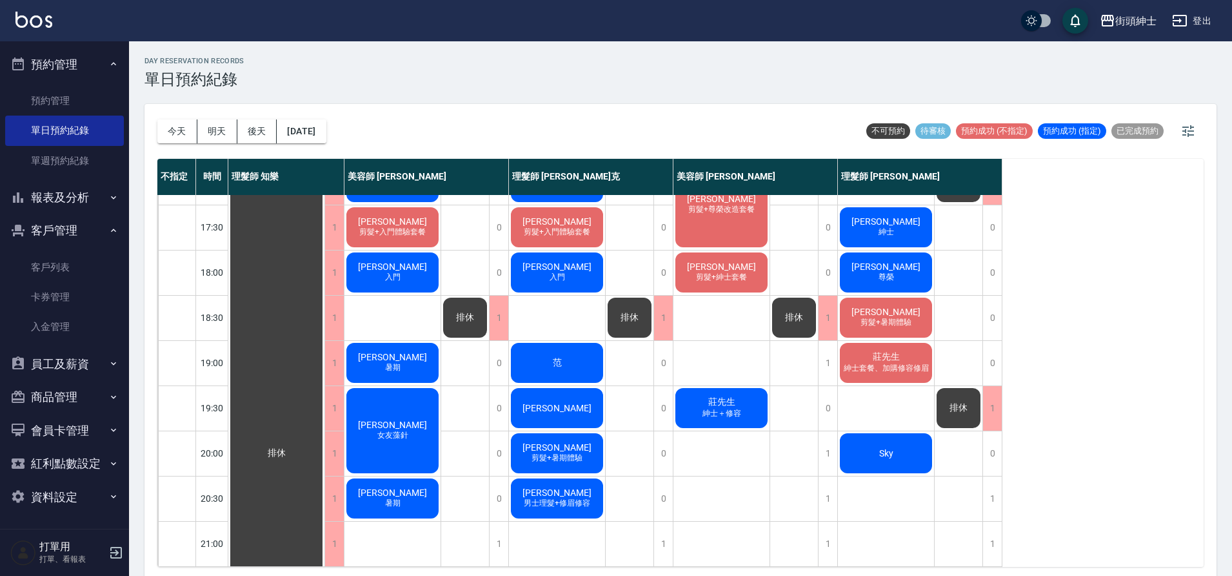
scroll to position [587, 0]
click at [323, 139] on button "2025/09/20" at bounding box center [301, 131] width 49 height 24
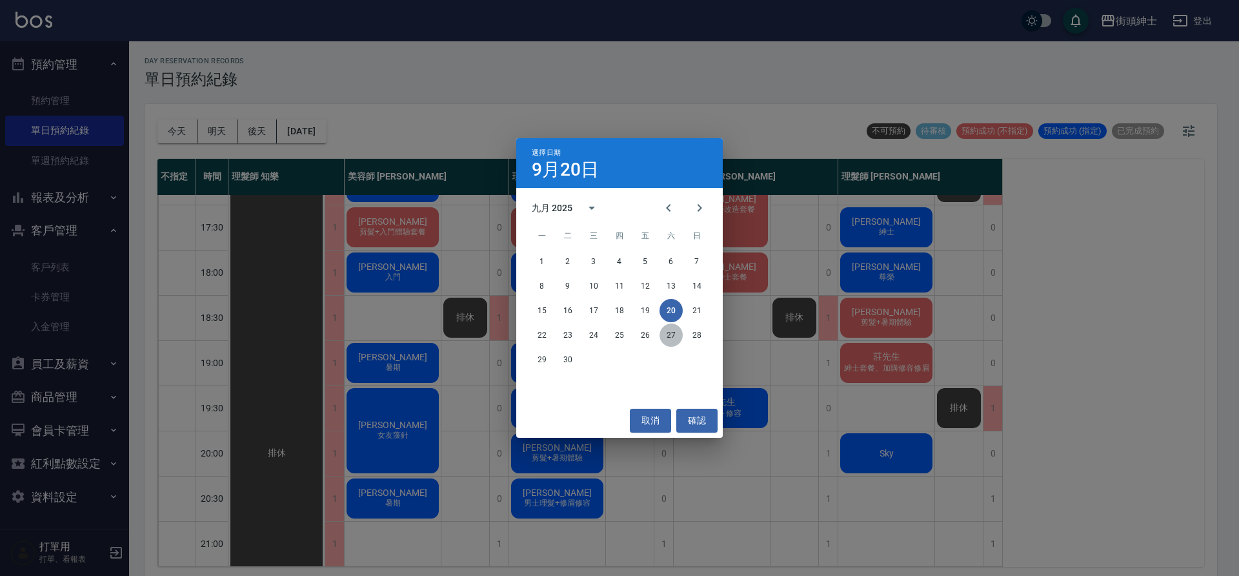
click at [672, 332] on button "27" at bounding box center [670, 334] width 23 height 23
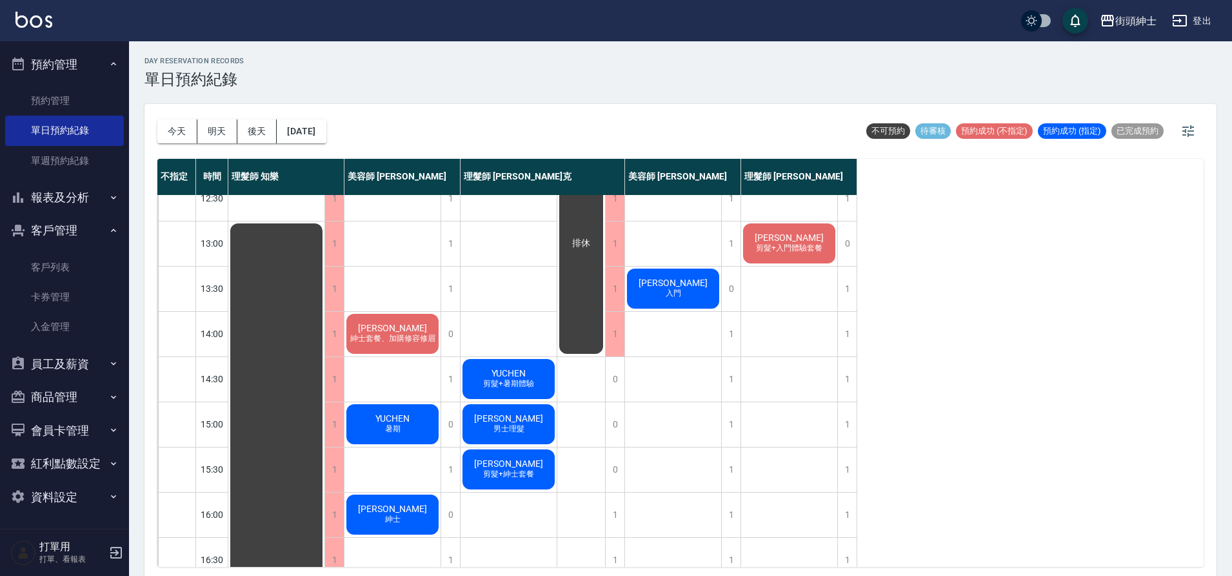
scroll to position [156, 0]
click at [405, 509] on div "祐勳 紳士" at bounding box center [393, 514] width 96 height 44
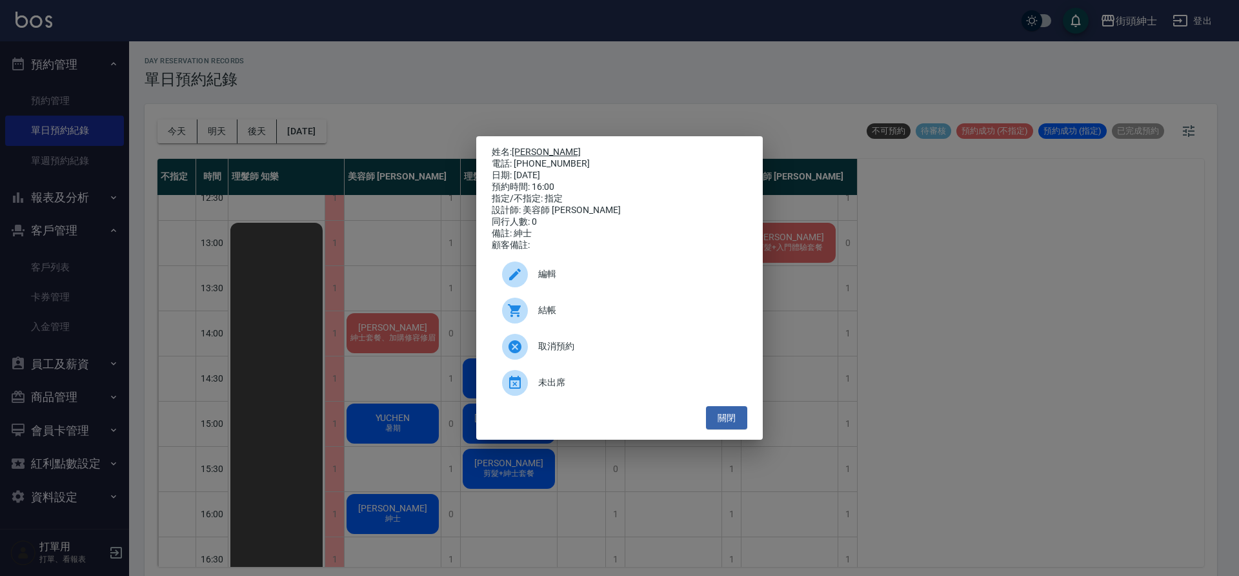
click at [521, 152] on link "祐勳" at bounding box center [546, 151] width 69 height 10
click at [741, 412] on button "關閉" at bounding box center [726, 418] width 41 height 24
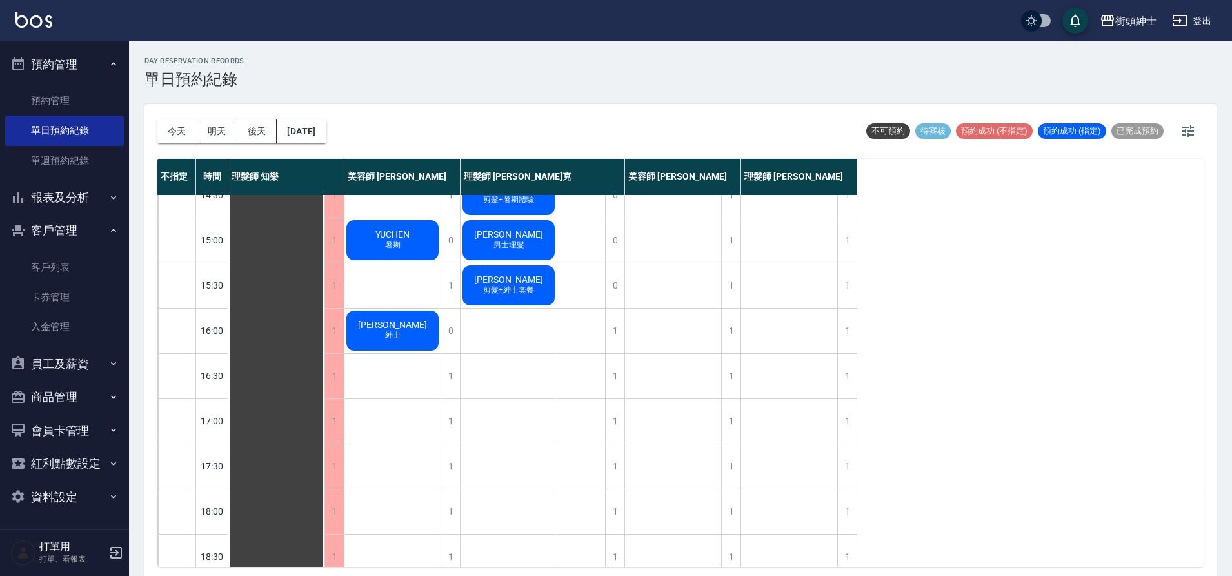
scroll to position [399, 0]
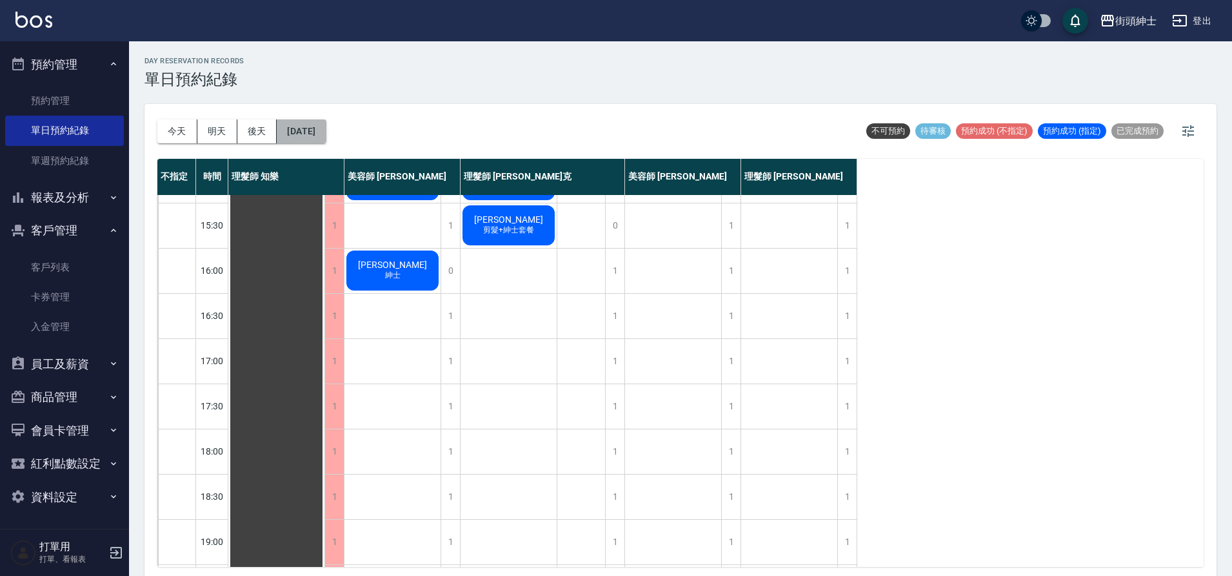
click at [319, 132] on button "2025/09/27" at bounding box center [301, 131] width 49 height 24
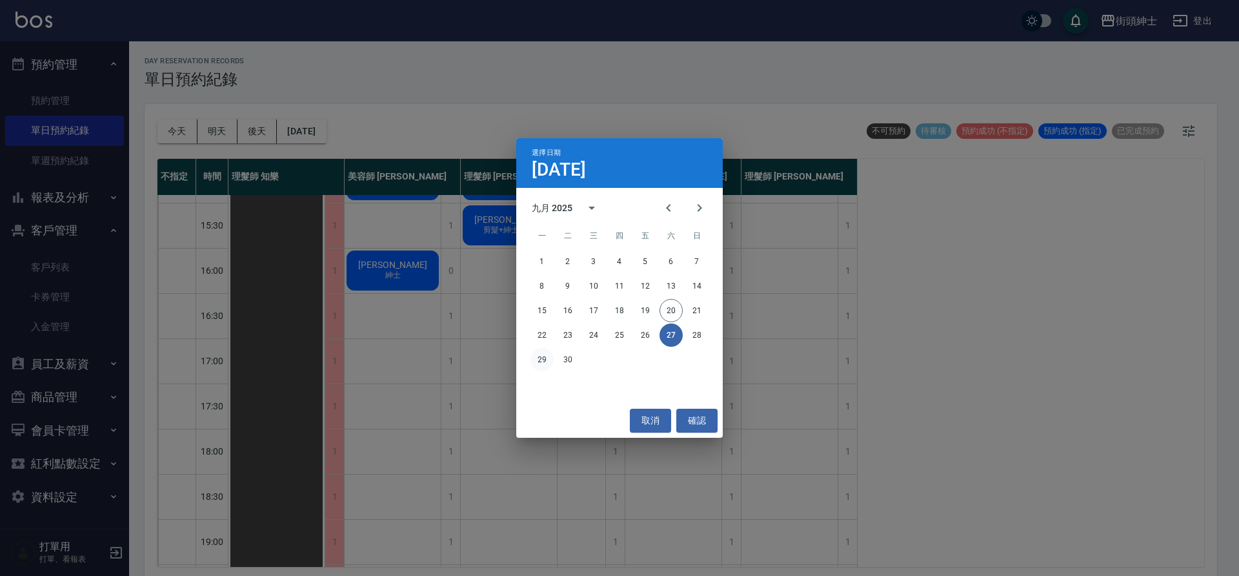
click at [543, 362] on button "29" at bounding box center [541, 359] width 23 height 23
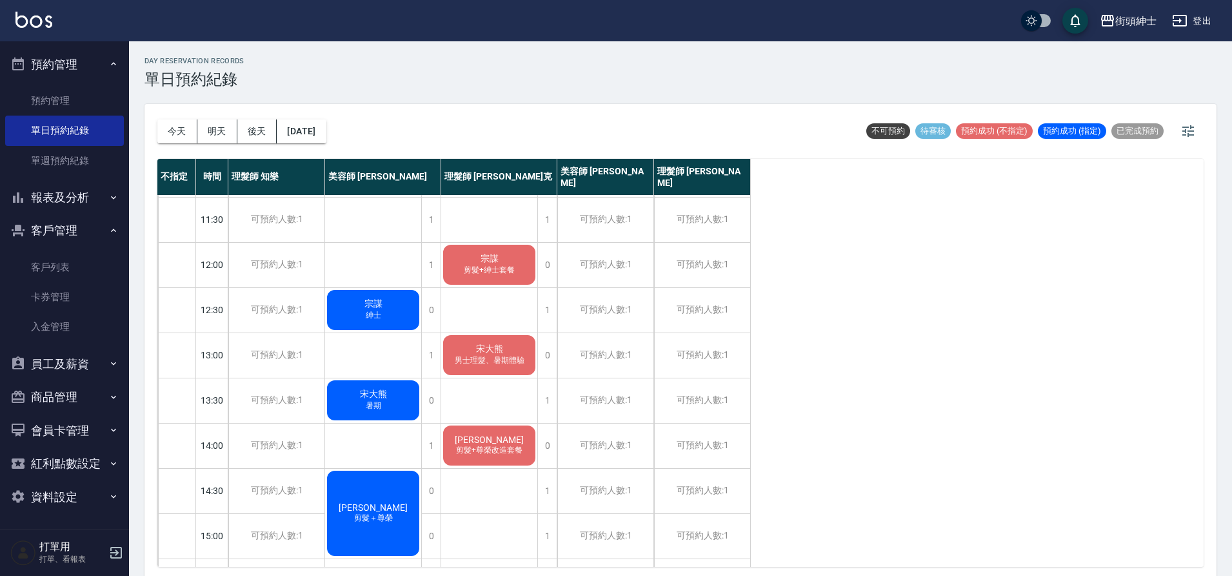
scroll to position [45, 0]
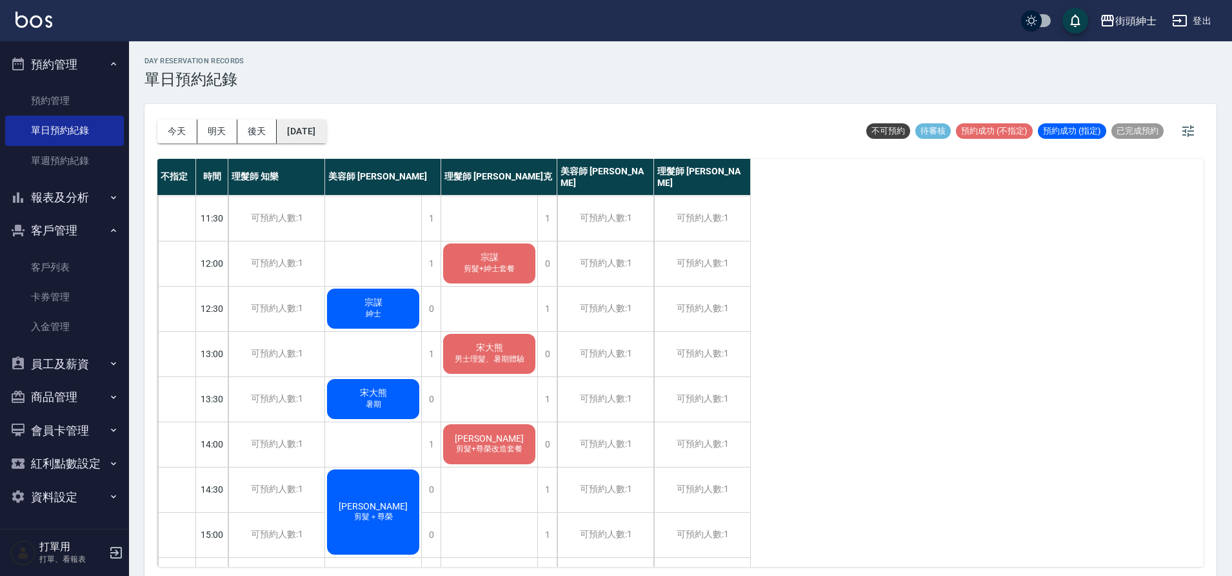
click at [326, 132] on button "2025/09/29" at bounding box center [301, 131] width 49 height 24
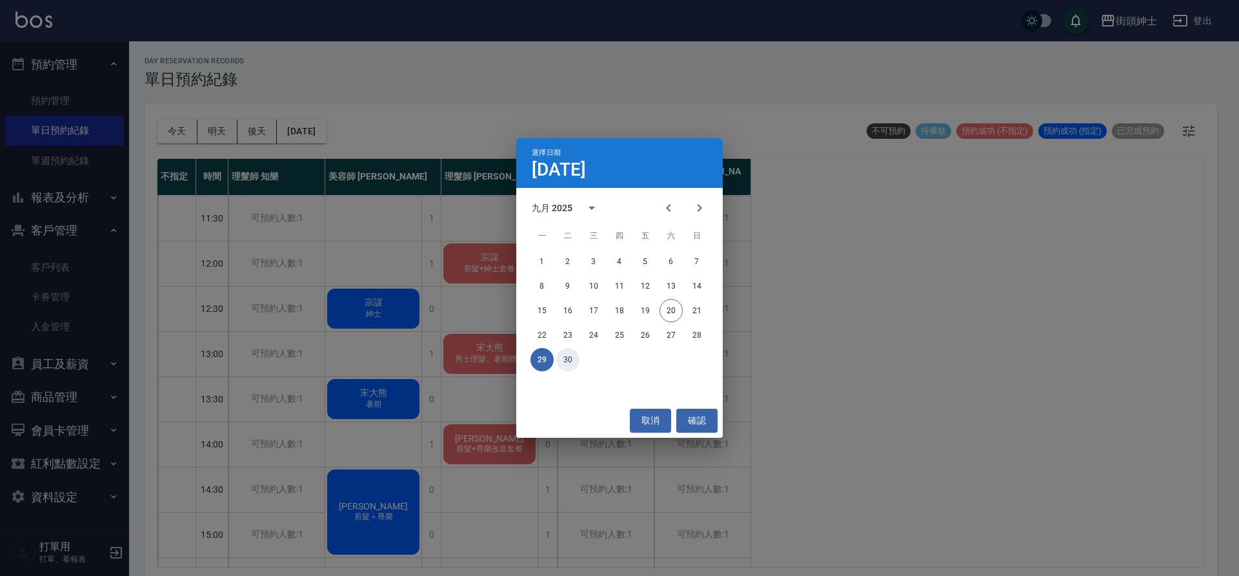
click at [576, 361] on button "30" at bounding box center [567, 359] width 23 height 23
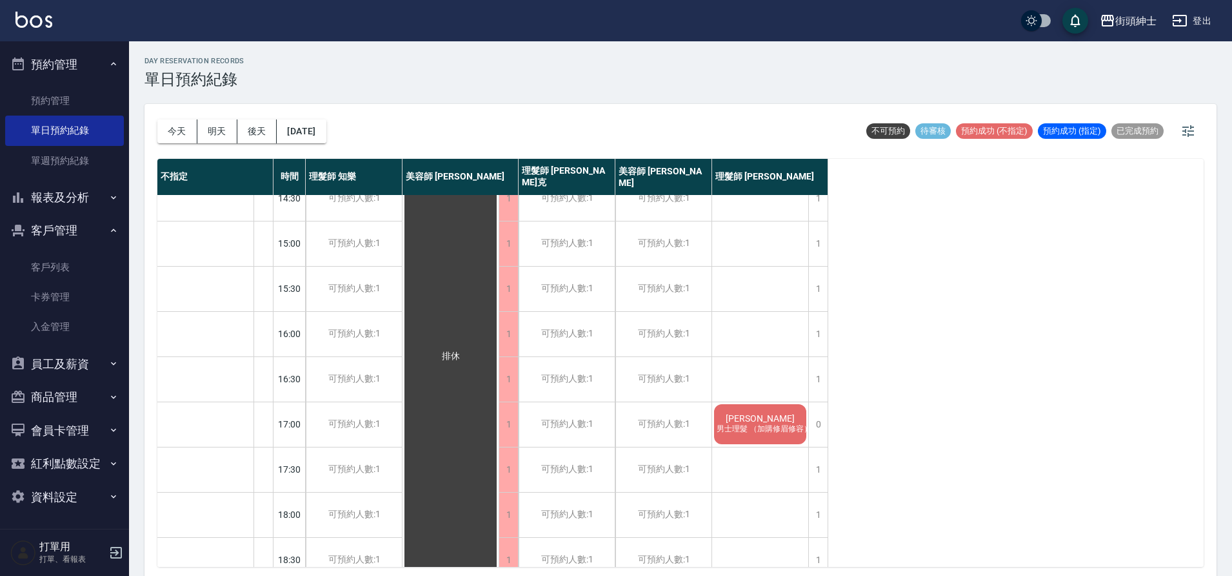
scroll to position [397, 0]
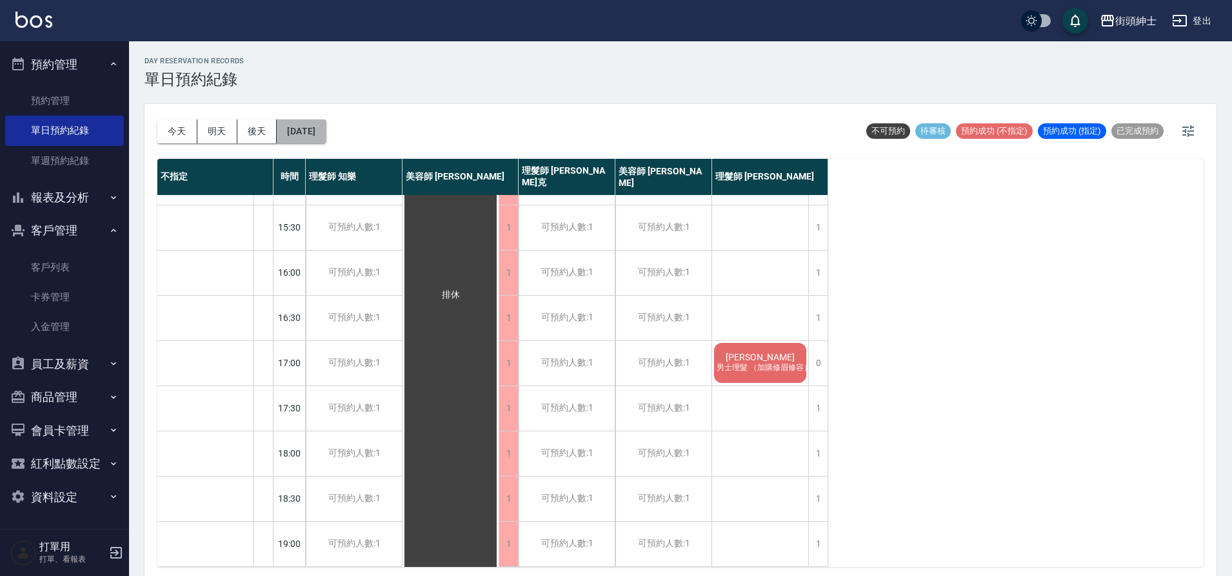
click at [326, 127] on button "2025/09/30" at bounding box center [301, 131] width 49 height 24
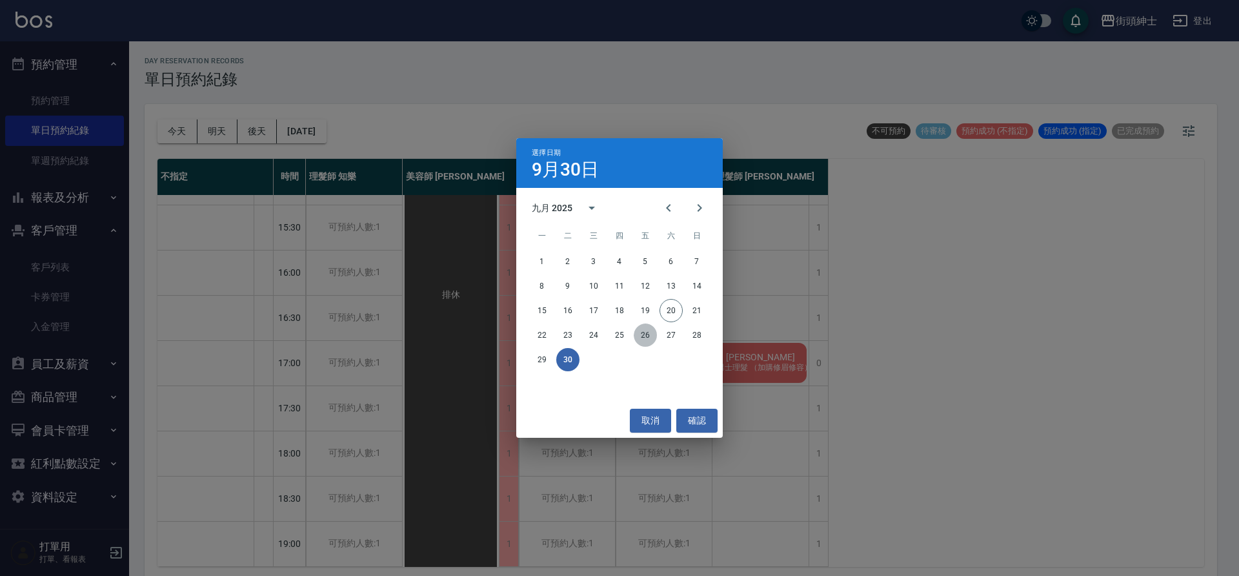
click at [648, 327] on button "26" at bounding box center [645, 334] width 23 height 23
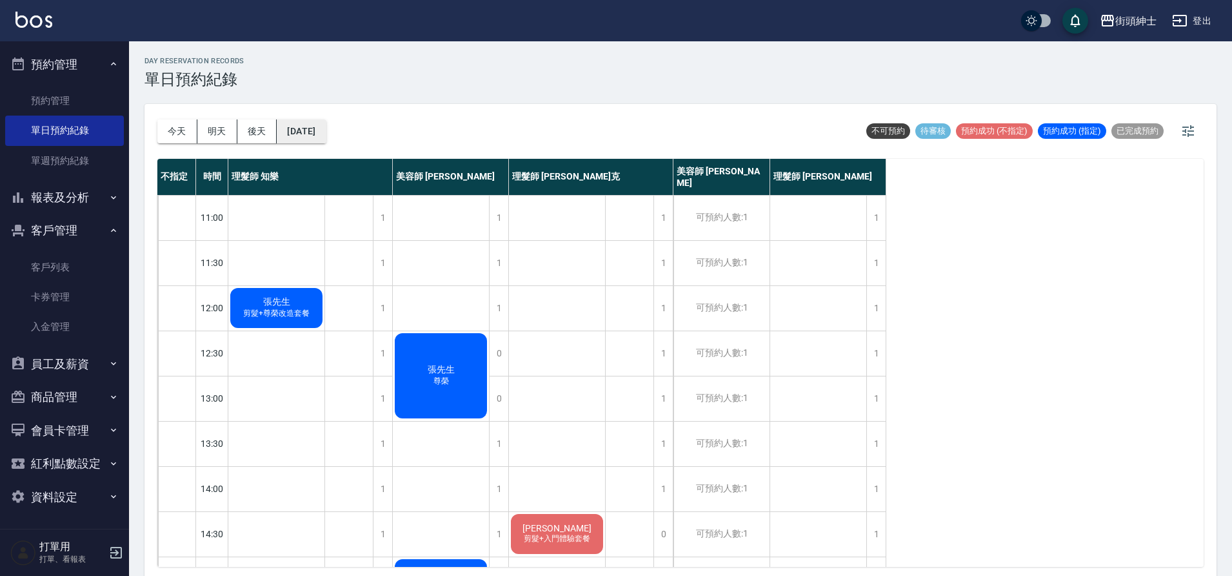
click at [325, 125] on button "2025/09/26" at bounding box center [301, 131] width 49 height 24
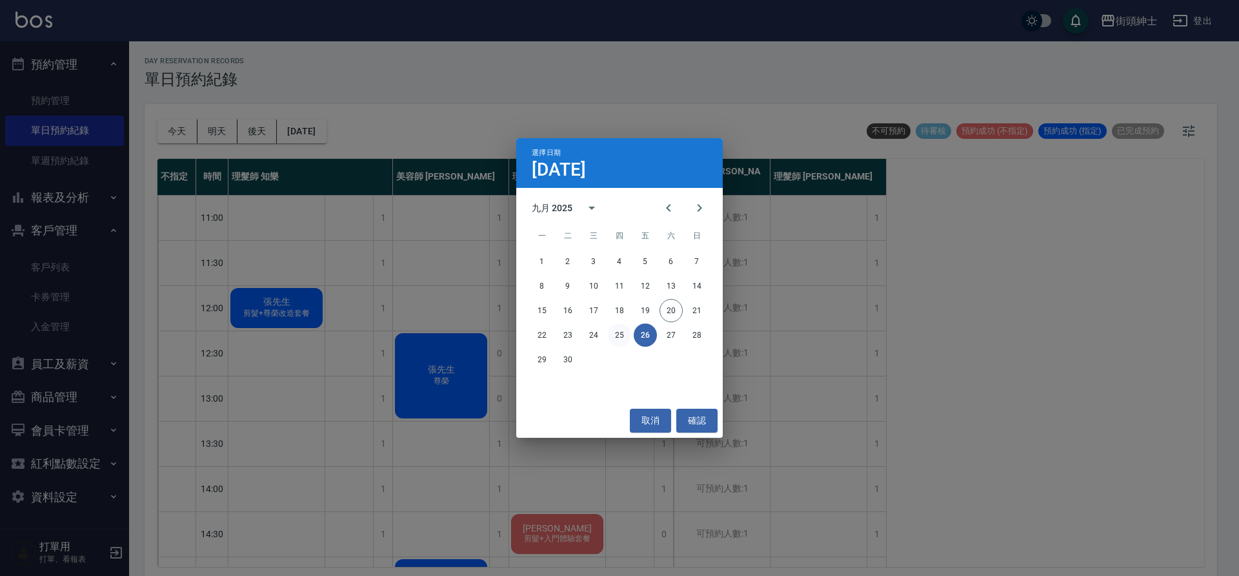
click at [619, 340] on button "25" at bounding box center [619, 334] width 23 height 23
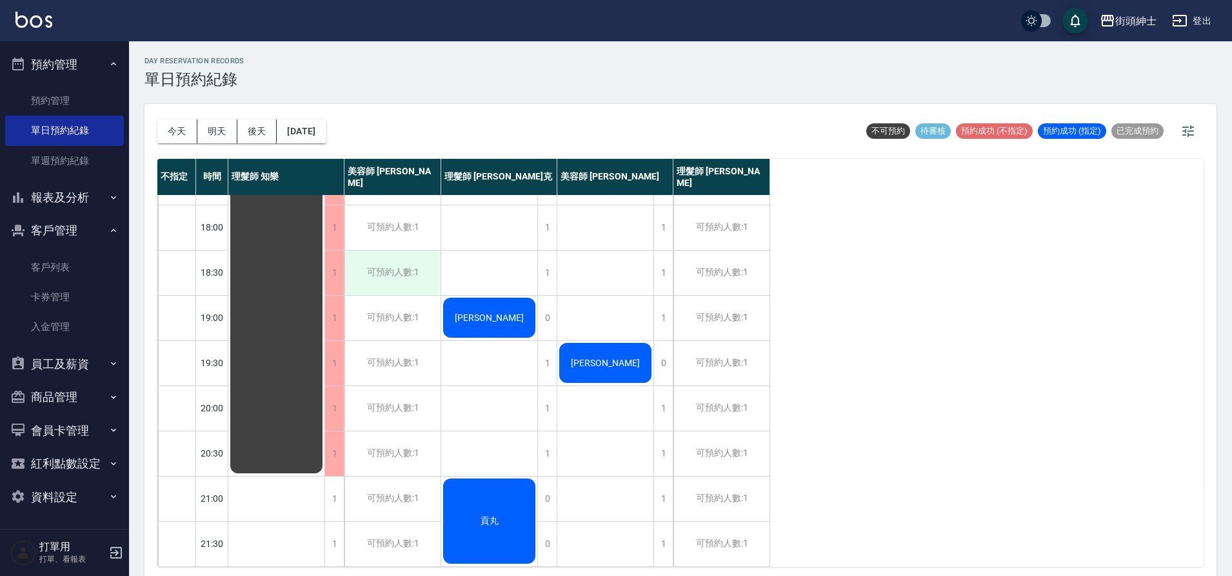
scroll to position [4, 0]
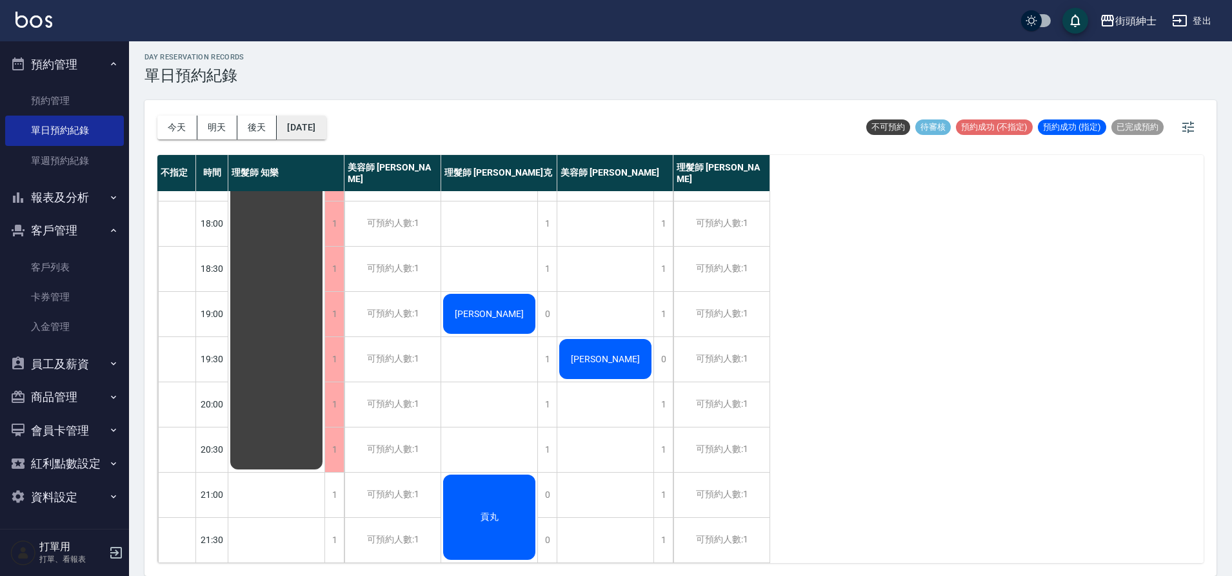
click at [311, 134] on button "2025/09/25" at bounding box center [301, 127] width 49 height 24
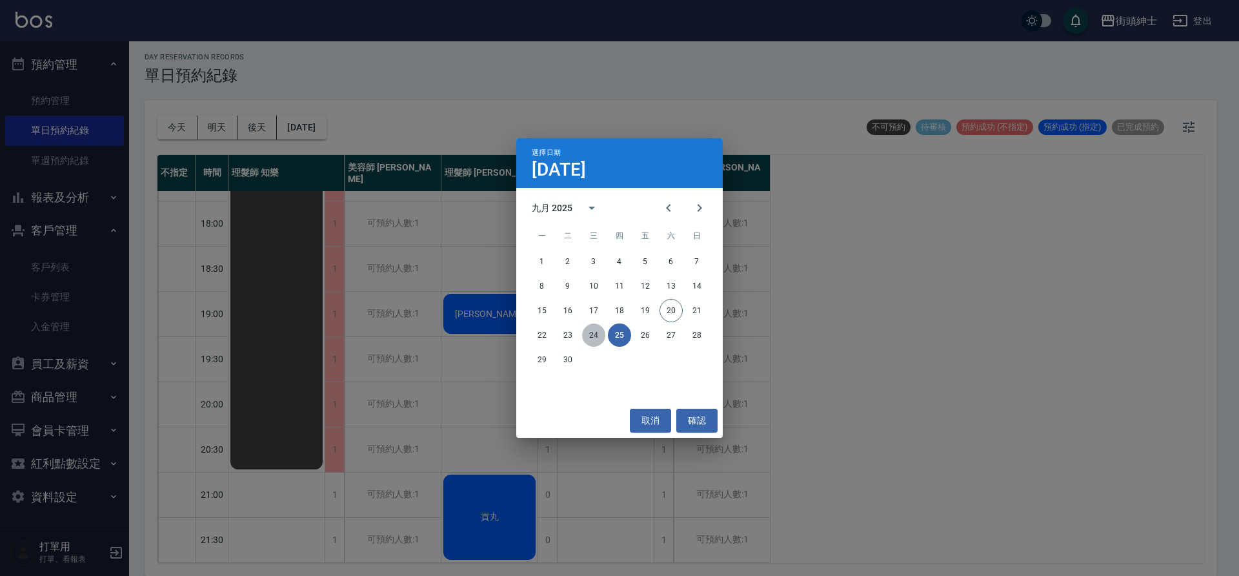
click at [587, 338] on button "24" at bounding box center [593, 334] width 23 height 23
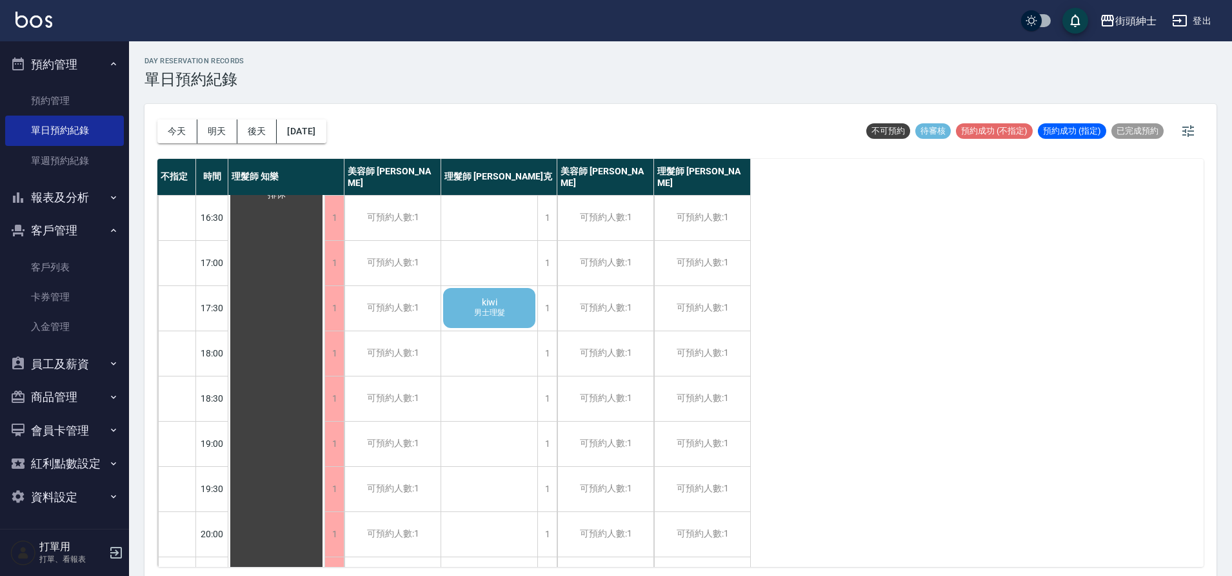
scroll to position [365, 0]
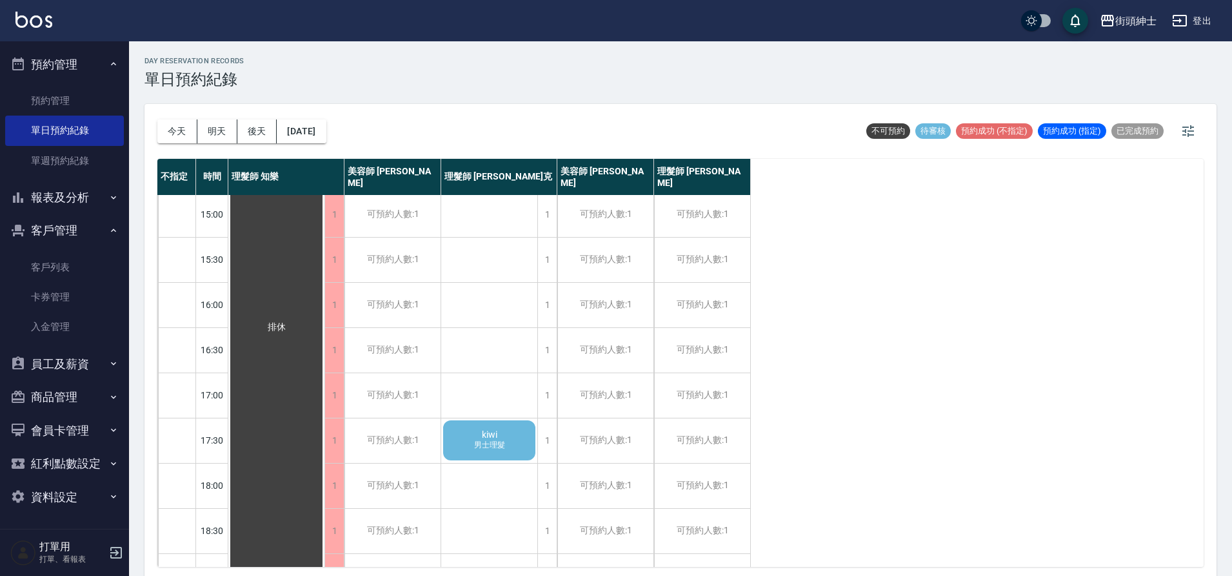
click at [485, 434] on span "kiwi" at bounding box center [489, 434] width 21 height 10
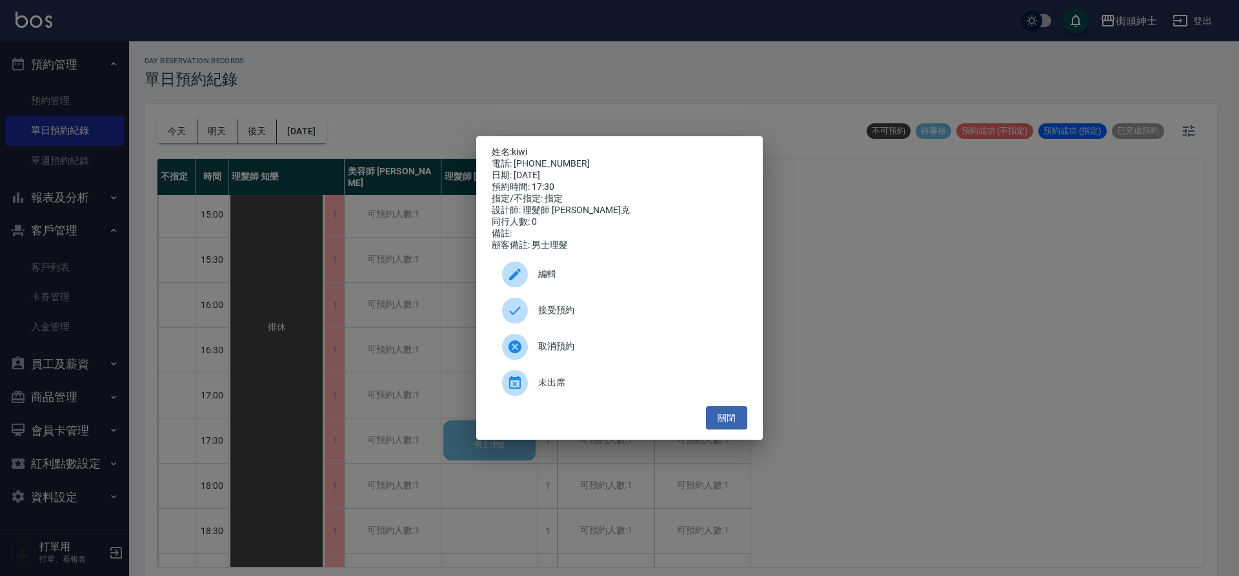
click at [579, 310] on span "接受預約" at bounding box center [637, 310] width 199 height 14
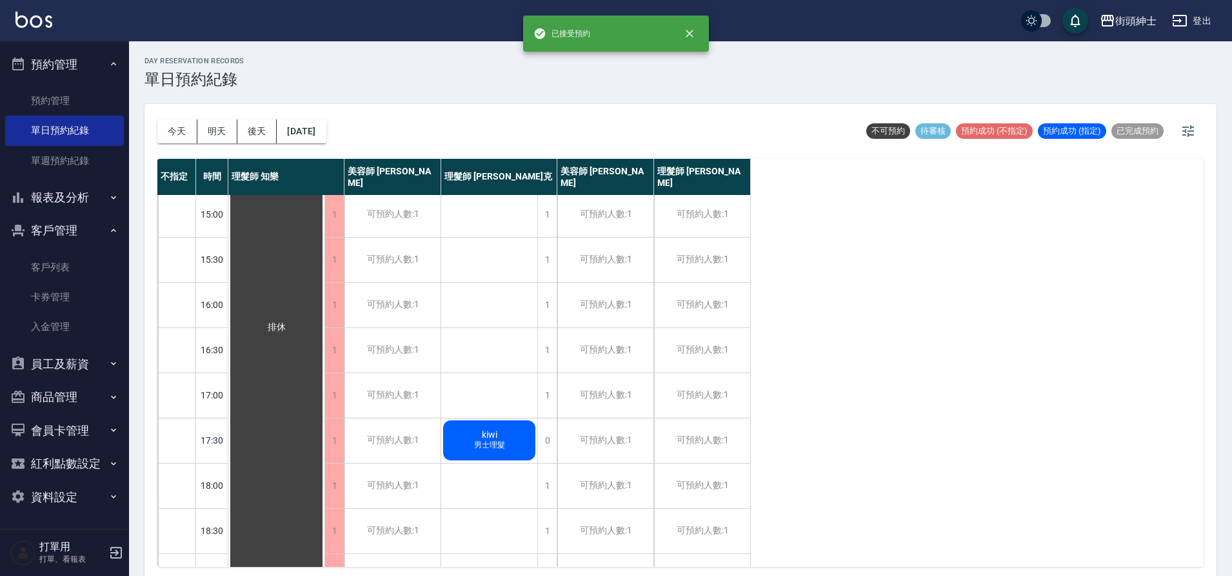
scroll to position [88, 0]
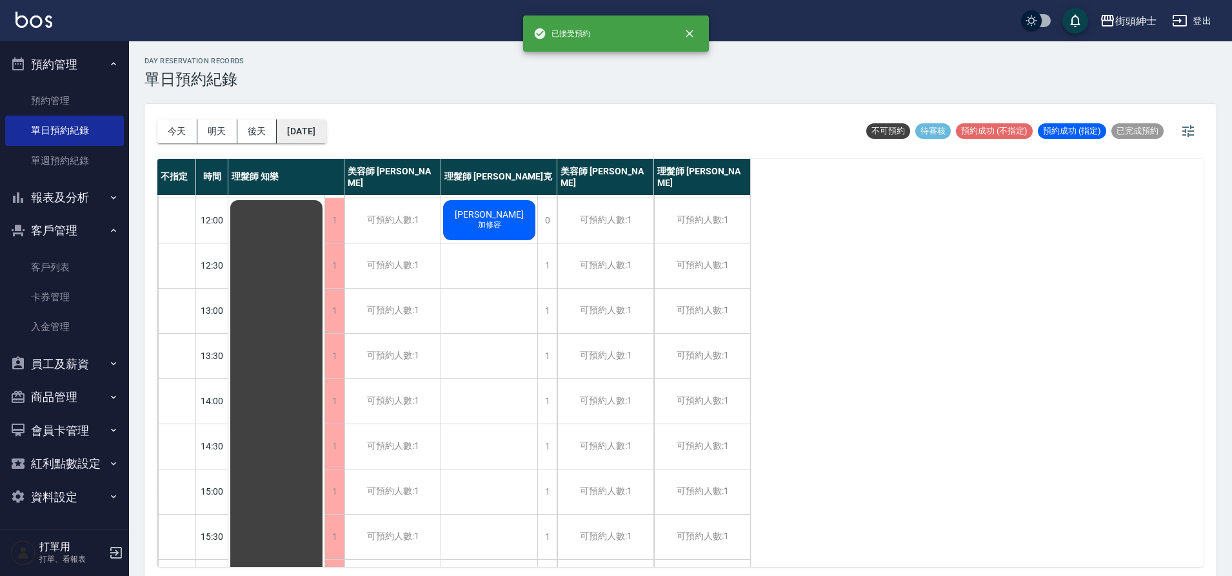
click at [305, 135] on button "2025/09/24" at bounding box center [301, 131] width 49 height 24
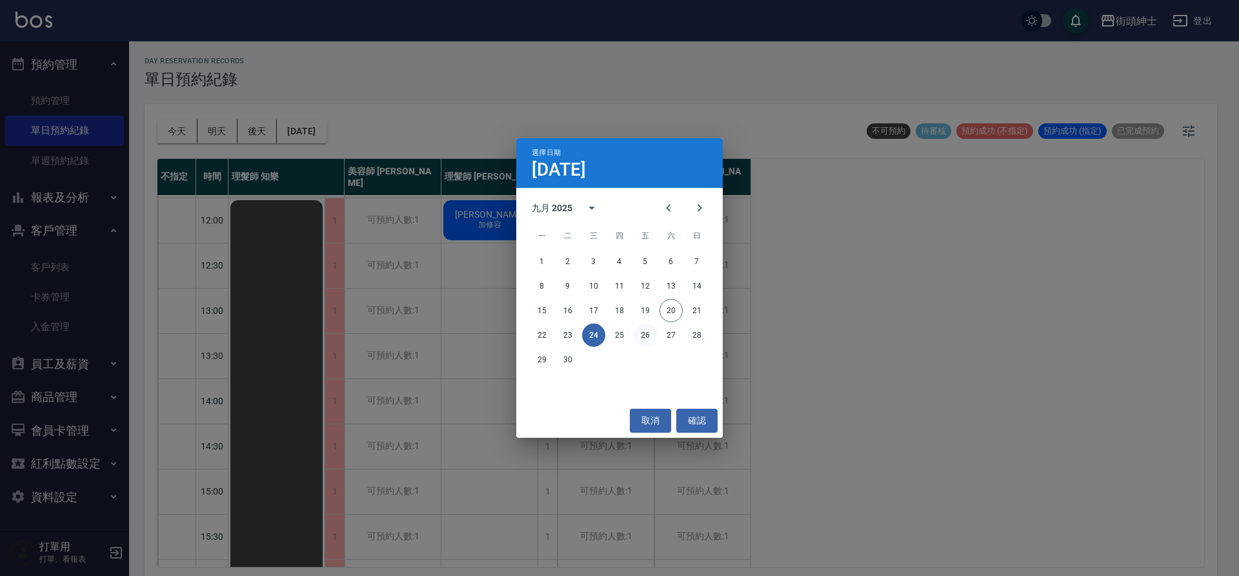
click at [640, 334] on button "26" at bounding box center [645, 334] width 23 height 23
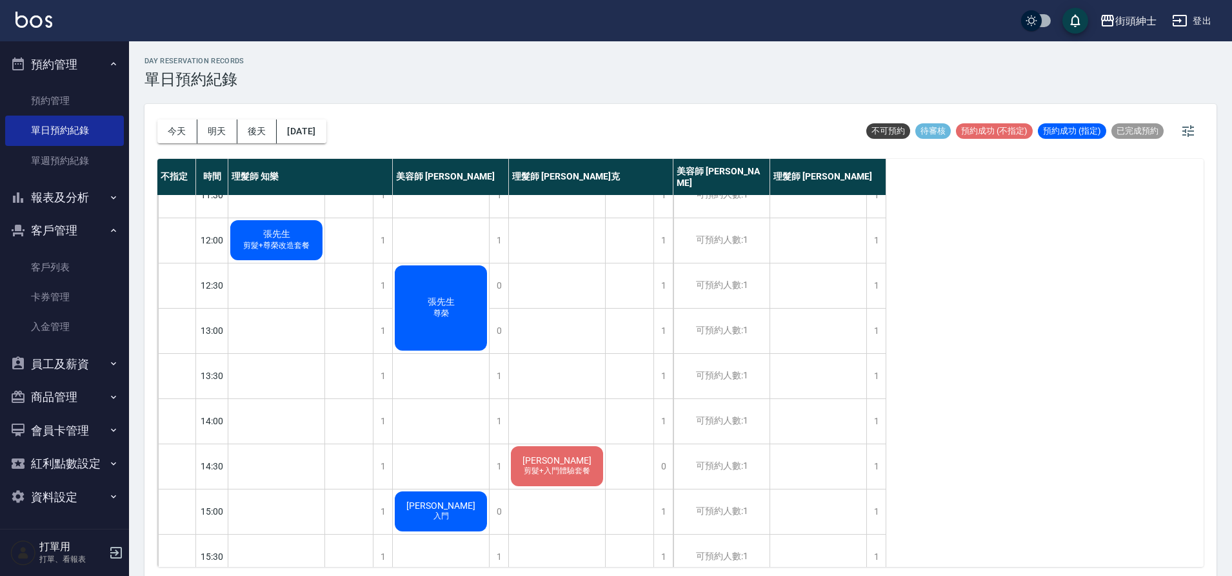
scroll to position [59, 0]
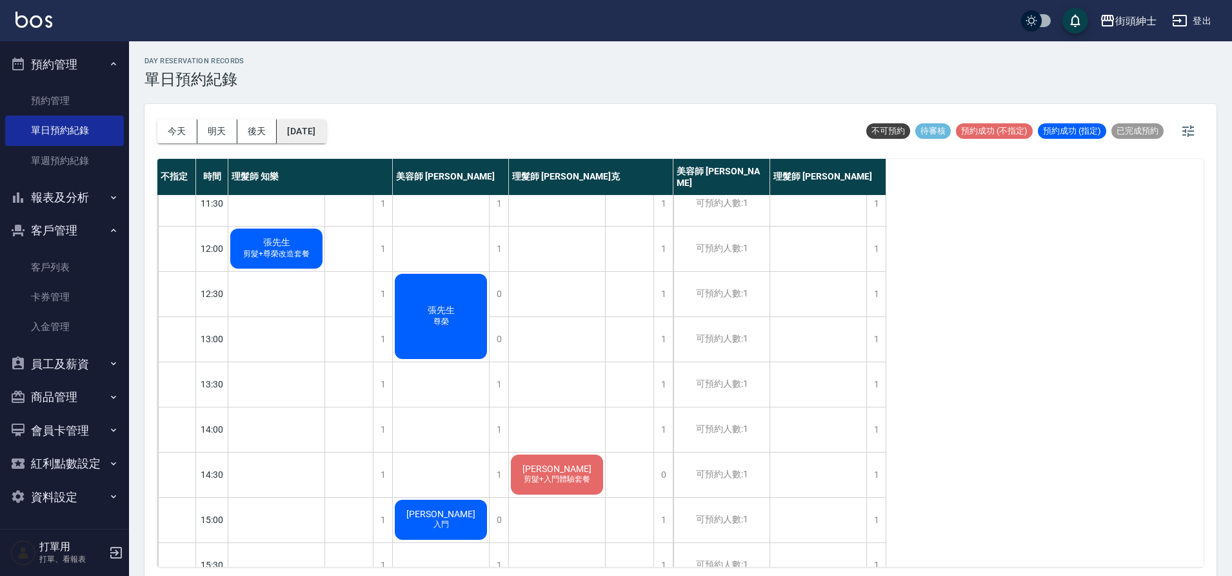
click at [305, 126] on button "2025/09/26" at bounding box center [301, 131] width 49 height 24
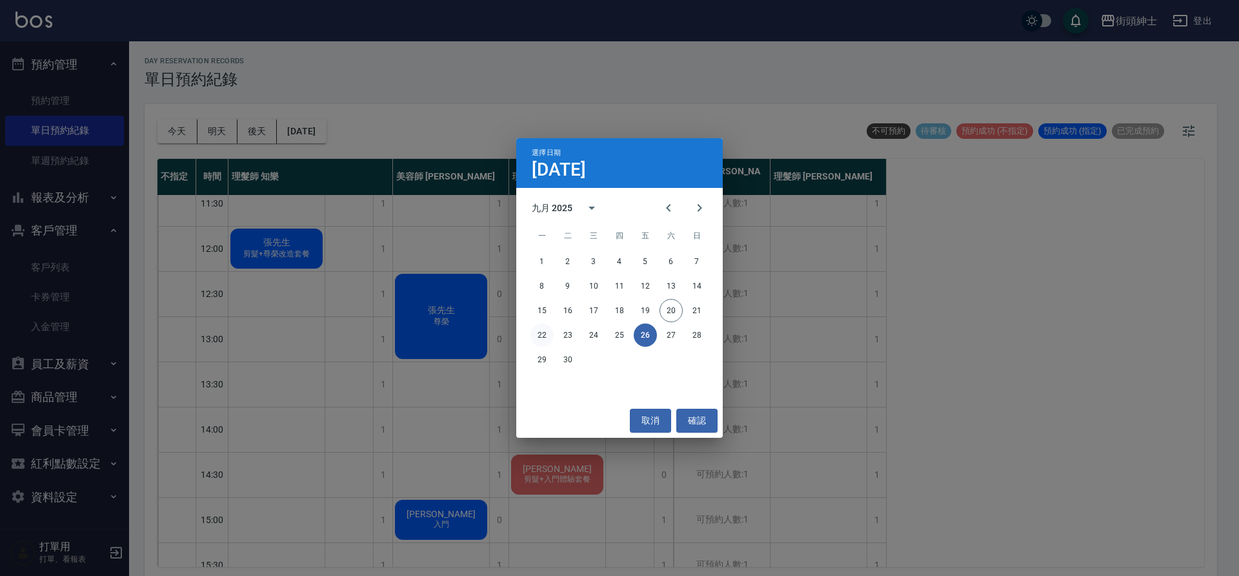
click at [548, 336] on button "22" at bounding box center [541, 334] width 23 height 23
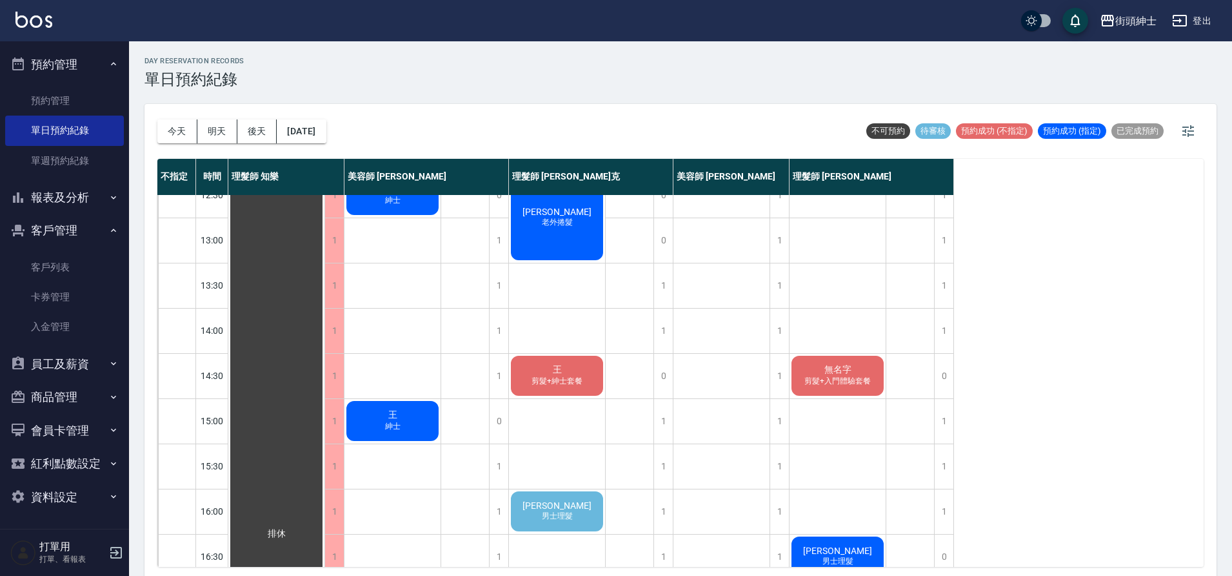
scroll to position [159, 0]
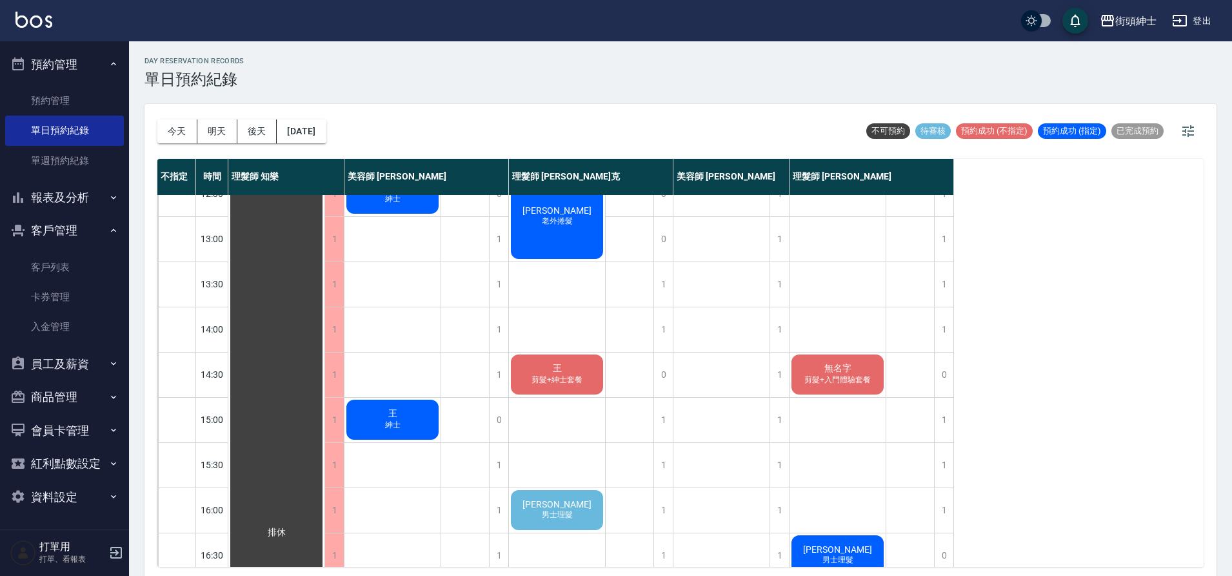
click at [588, 500] on div "威廉 男士理髮" at bounding box center [557, 510] width 96 height 44
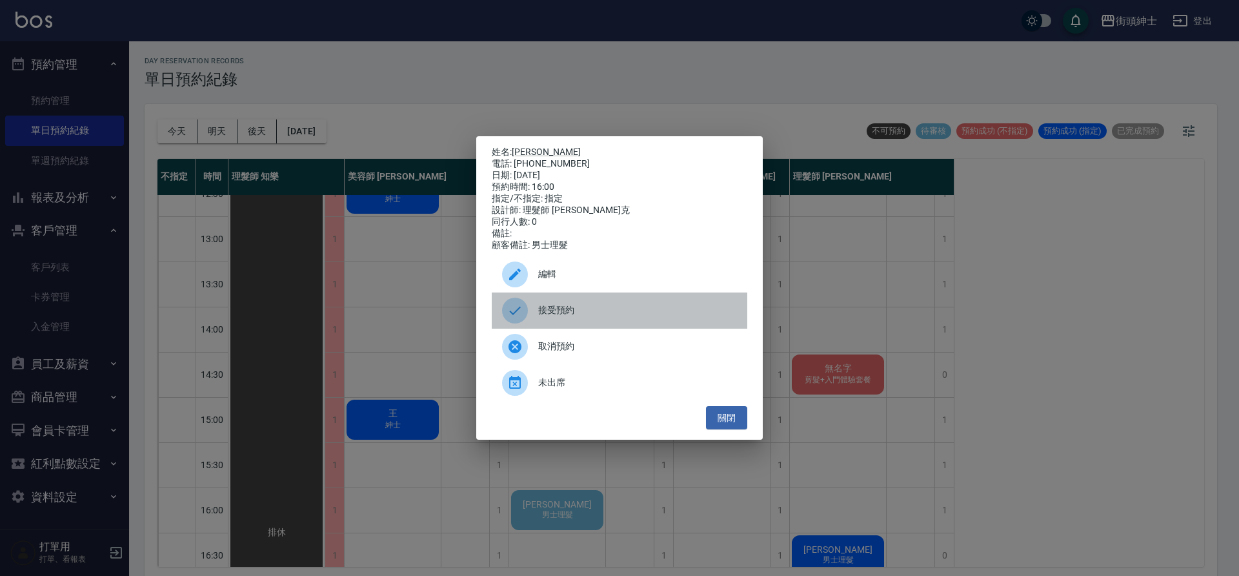
click at [661, 317] on span "接受預約" at bounding box center [637, 310] width 199 height 14
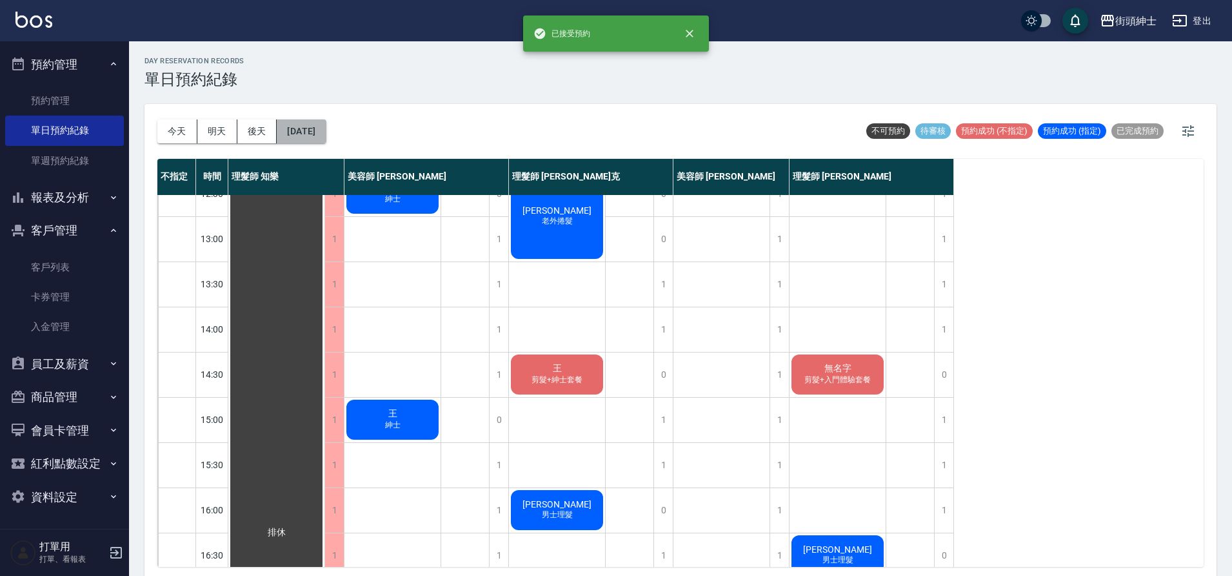
click at [306, 131] on button "2025/09/22" at bounding box center [301, 131] width 49 height 24
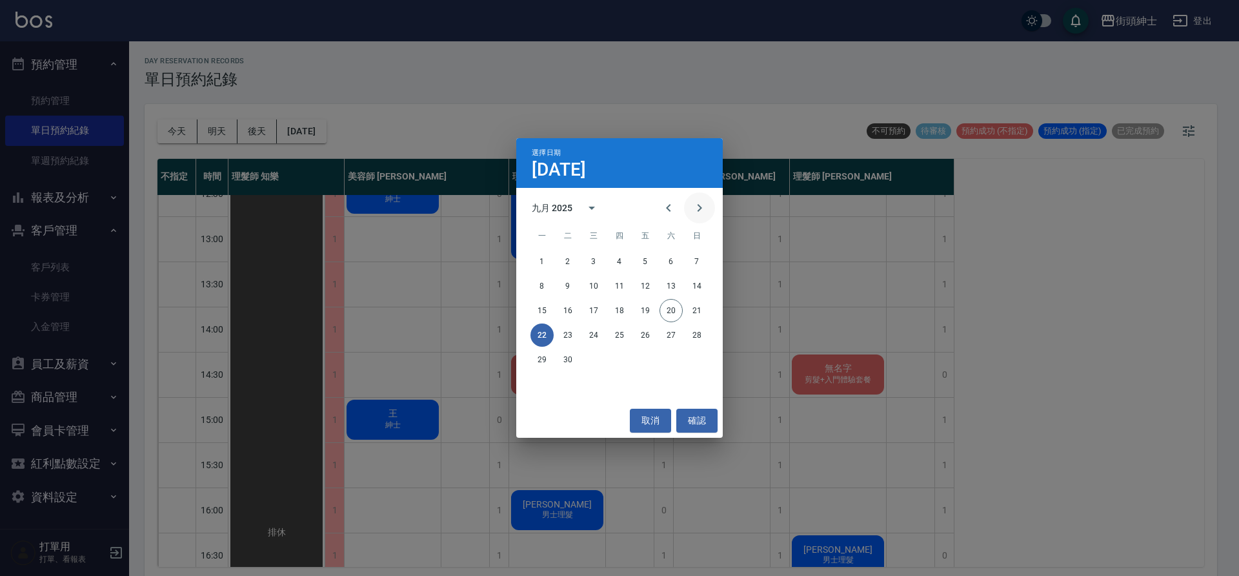
click at [707, 214] on icon "Next month" at bounding box center [699, 207] width 15 height 15
click at [605, 261] on div "1 2 3 4 5" at bounding box center [619, 261] width 206 height 23
click at [600, 259] on button "1" at bounding box center [593, 261] width 23 height 23
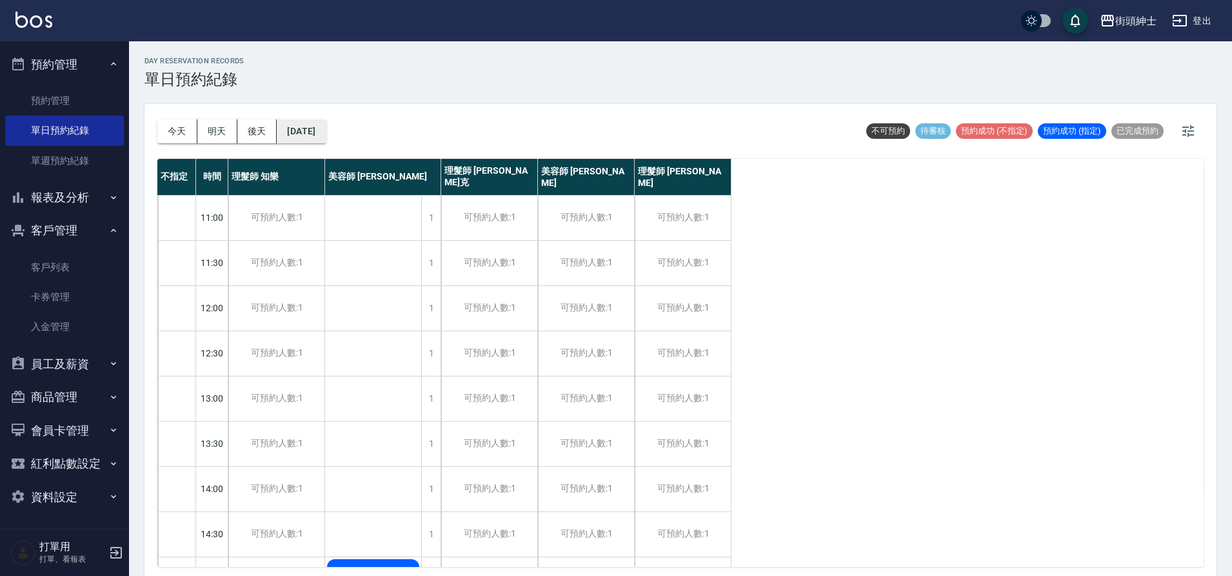
click at [321, 141] on button "2025/10/01" at bounding box center [301, 131] width 49 height 24
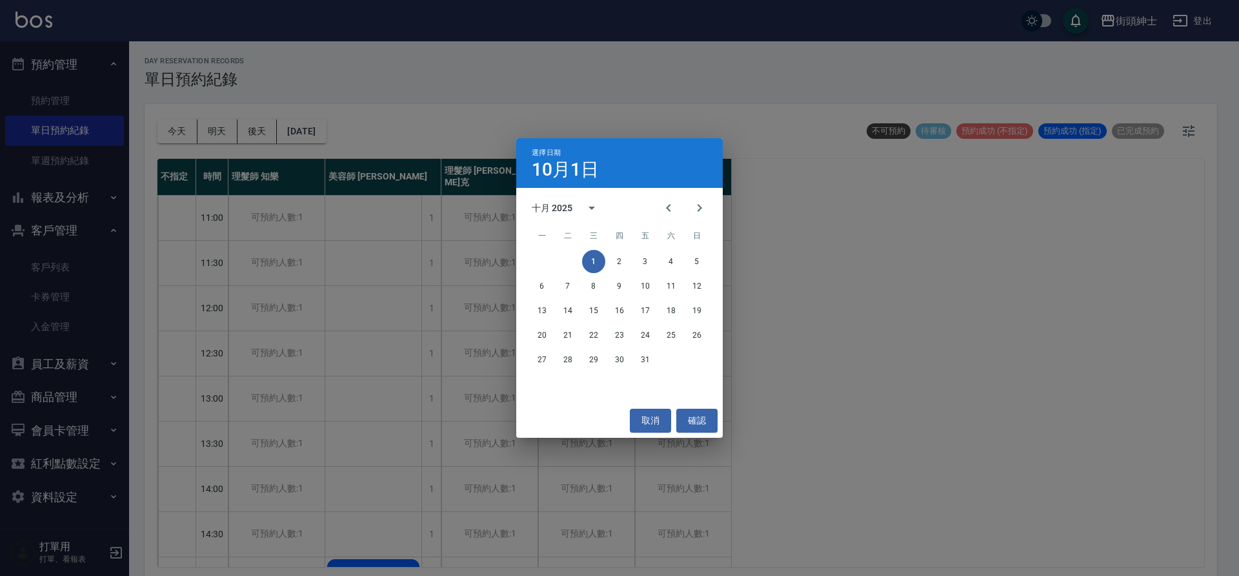
click at [610, 272] on div "1 2 3 4 5" at bounding box center [619, 261] width 206 height 23
click at [616, 265] on button "2" at bounding box center [619, 261] width 23 height 23
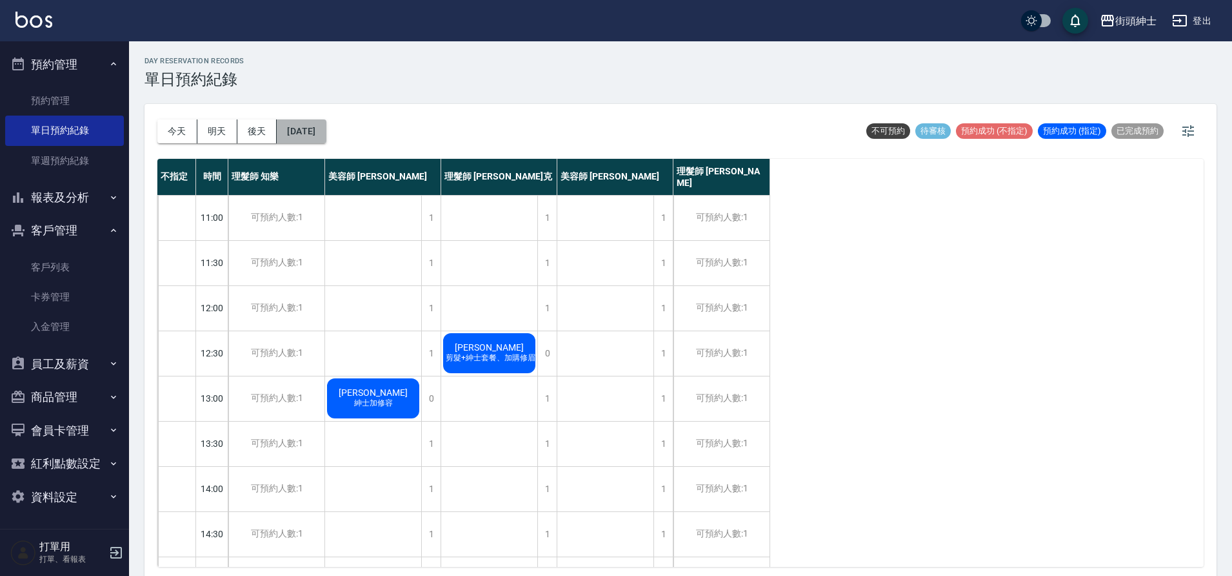
click at [314, 128] on button "2025/10/02" at bounding box center [301, 131] width 49 height 24
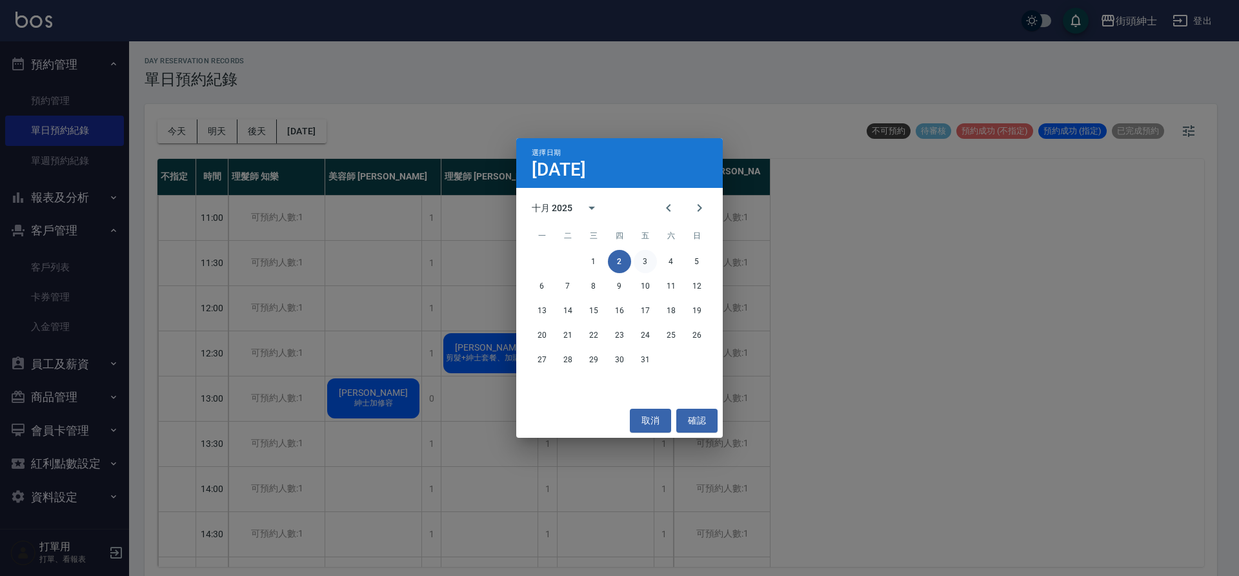
click at [639, 263] on button "3" at bounding box center [645, 261] width 23 height 23
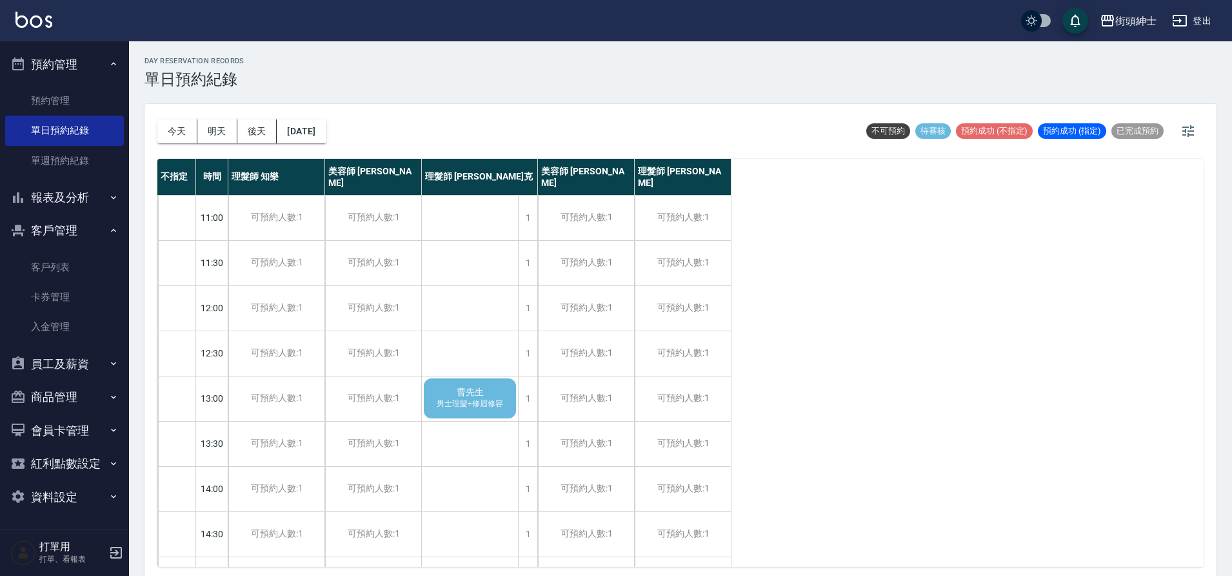
click at [492, 401] on span "男士理髮+修眉修容" at bounding box center [470, 403] width 72 height 11
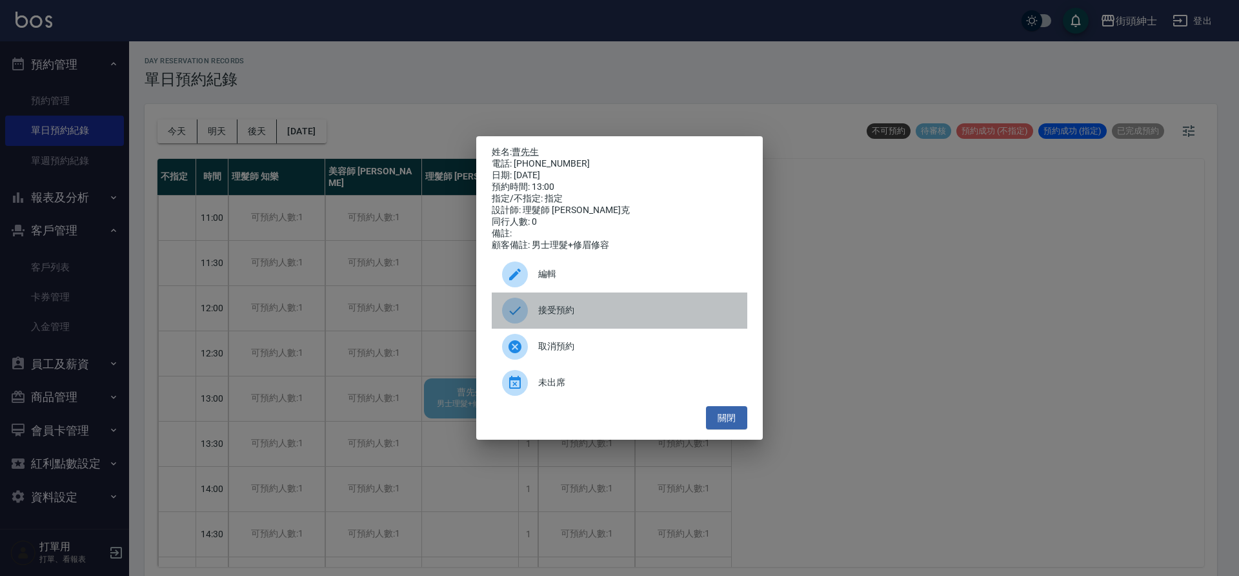
drag, startPoint x: 571, startPoint y: 308, endPoint x: 573, endPoint y: 283, distance: 25.9
click at [571, 308] on span "接受預約" at bounding box center [637, 310] width 199 height 14
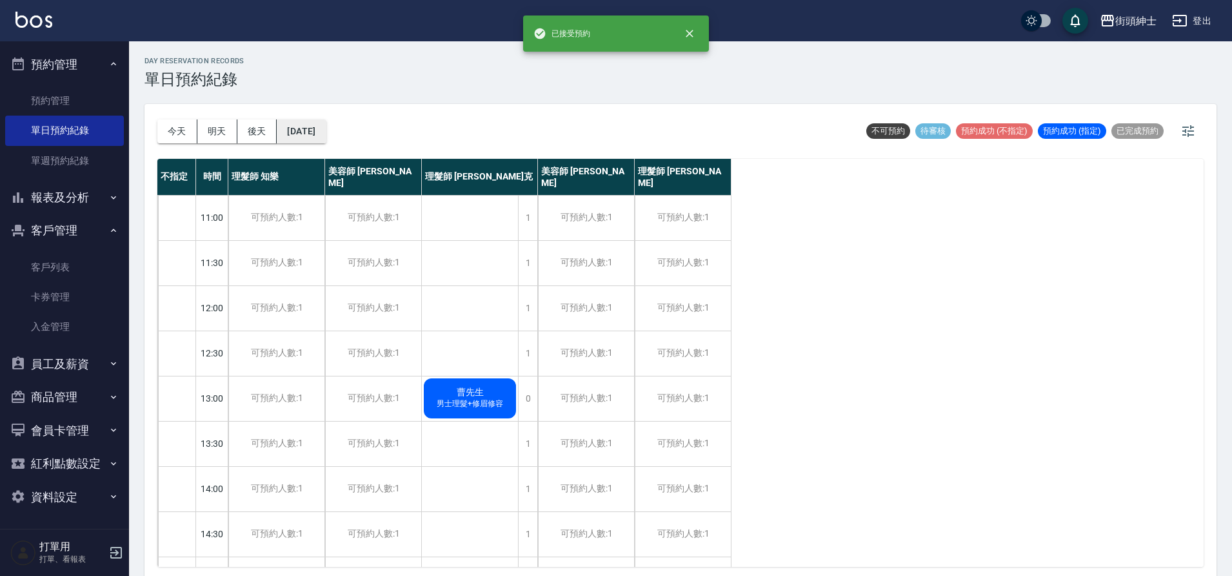
click at [326, 137] on button "2025/10/03" at bounding box center [301, 131] width 49 height 24
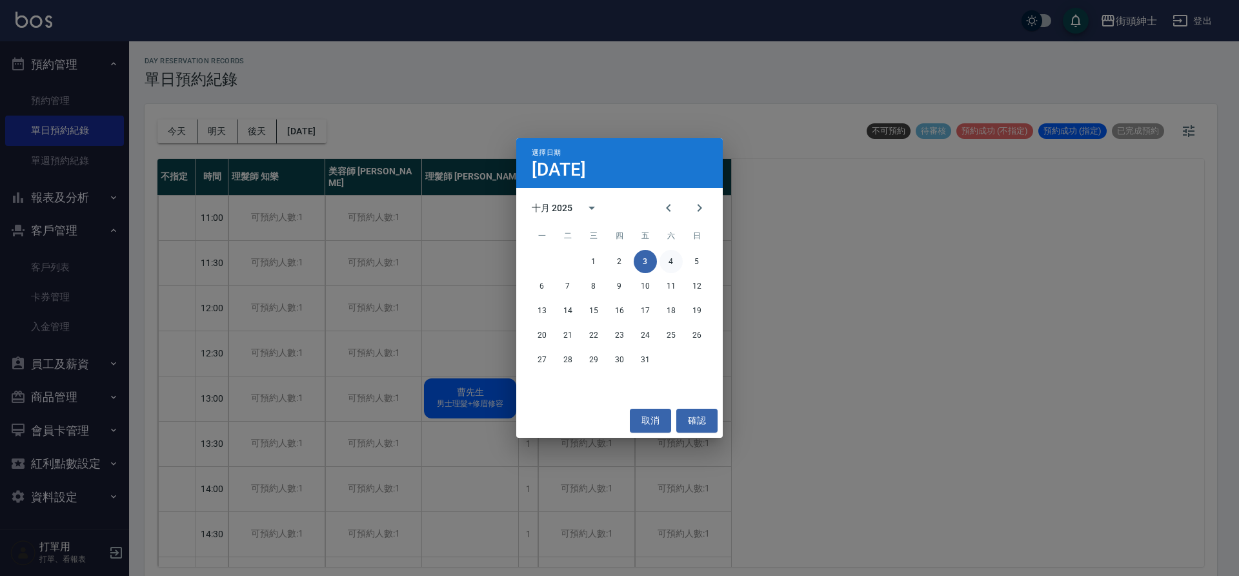
click at [664, 261] on button "4" at bounding box center [670, 261] width 23 height 23
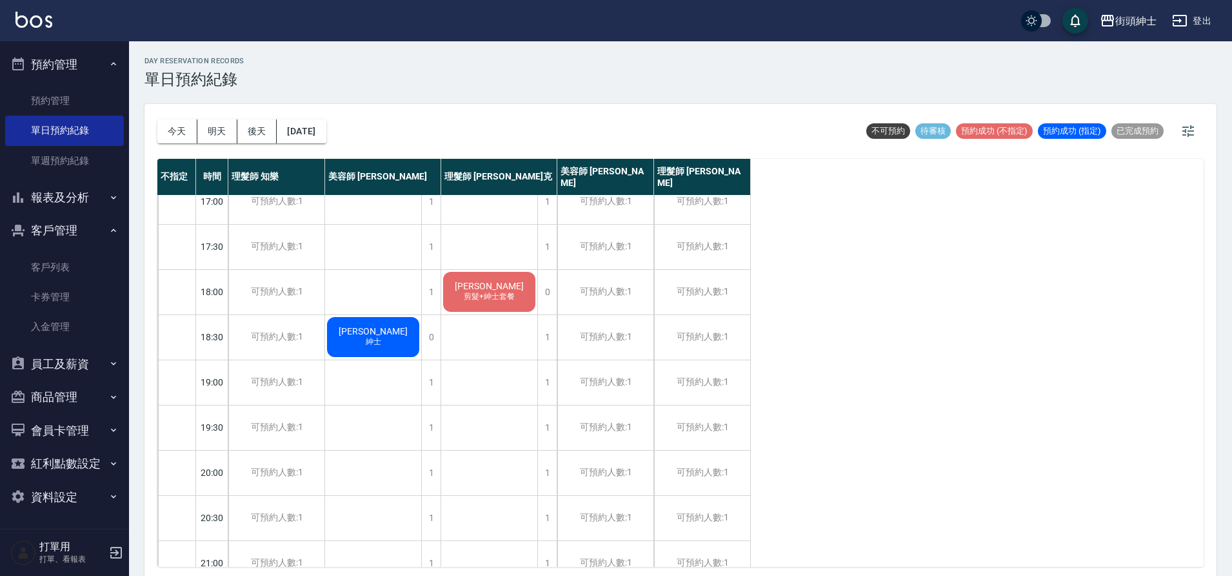
scroll to position [572, 0]
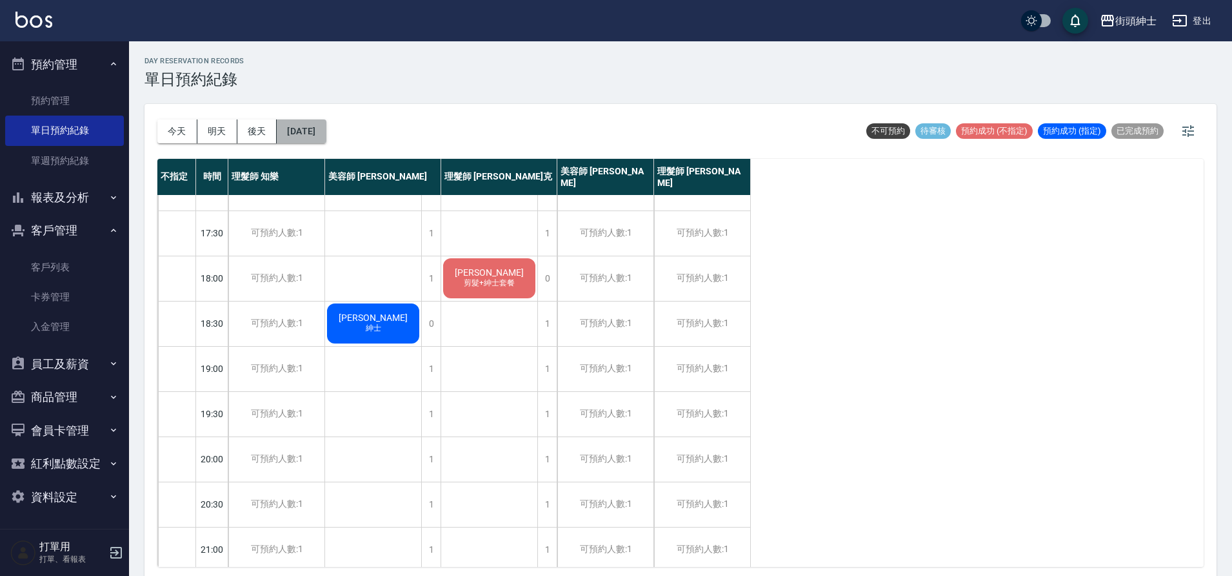
click at [304, 136] on button "2025/10/04" at bounding box center [301, 131] width 49 height 24
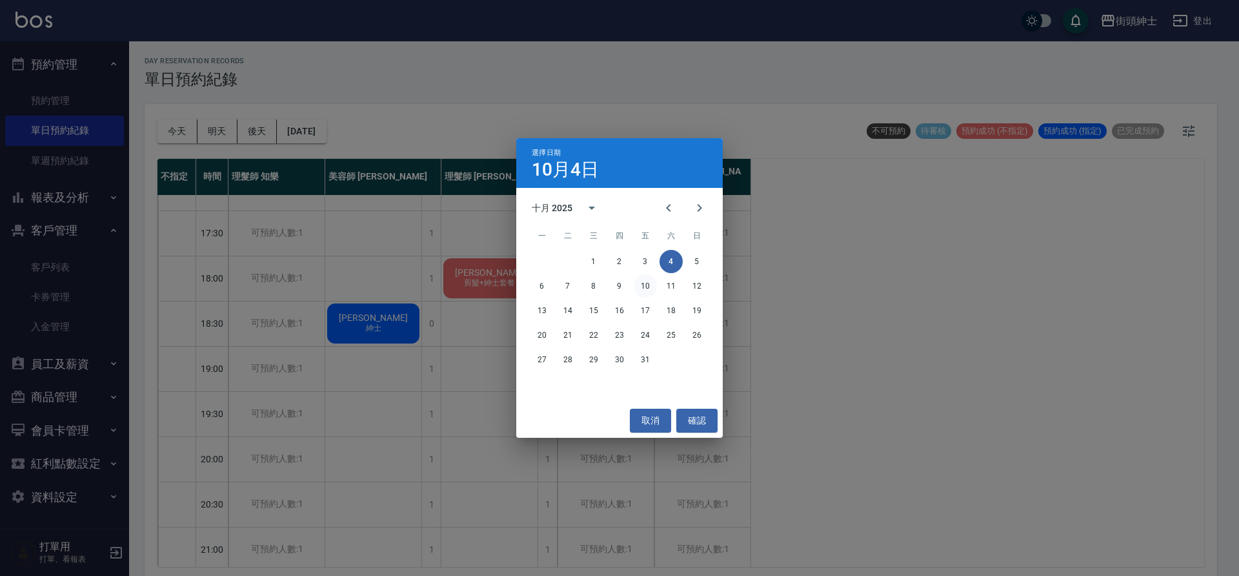
click at [642, 290] on button "10" at bounding box center [645, 285] width 23 height 23
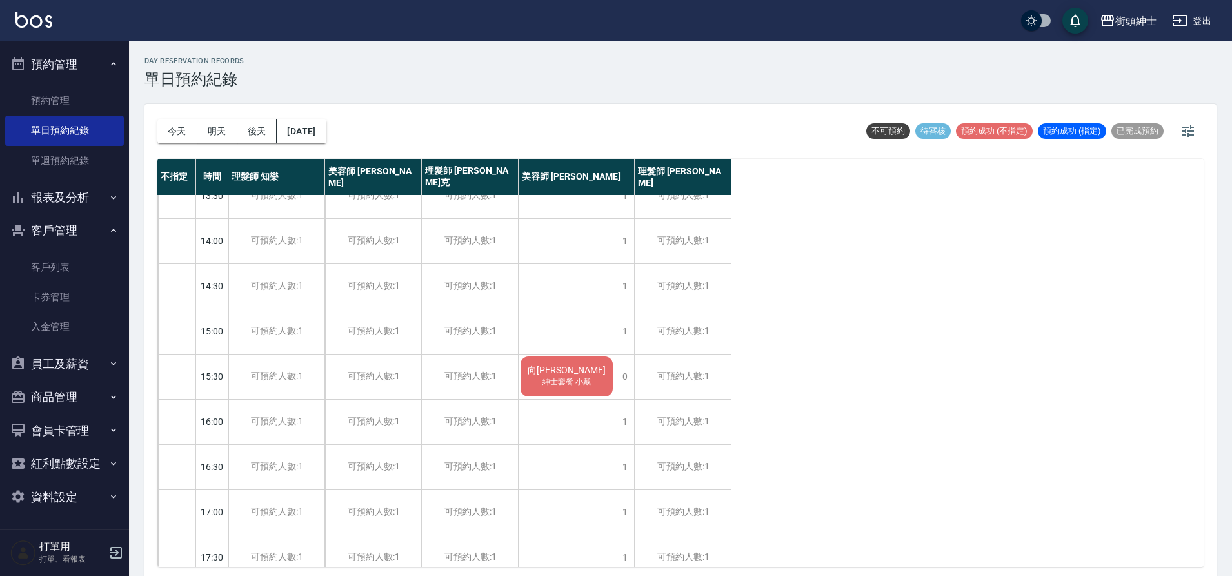
scroll to position [119, 0]
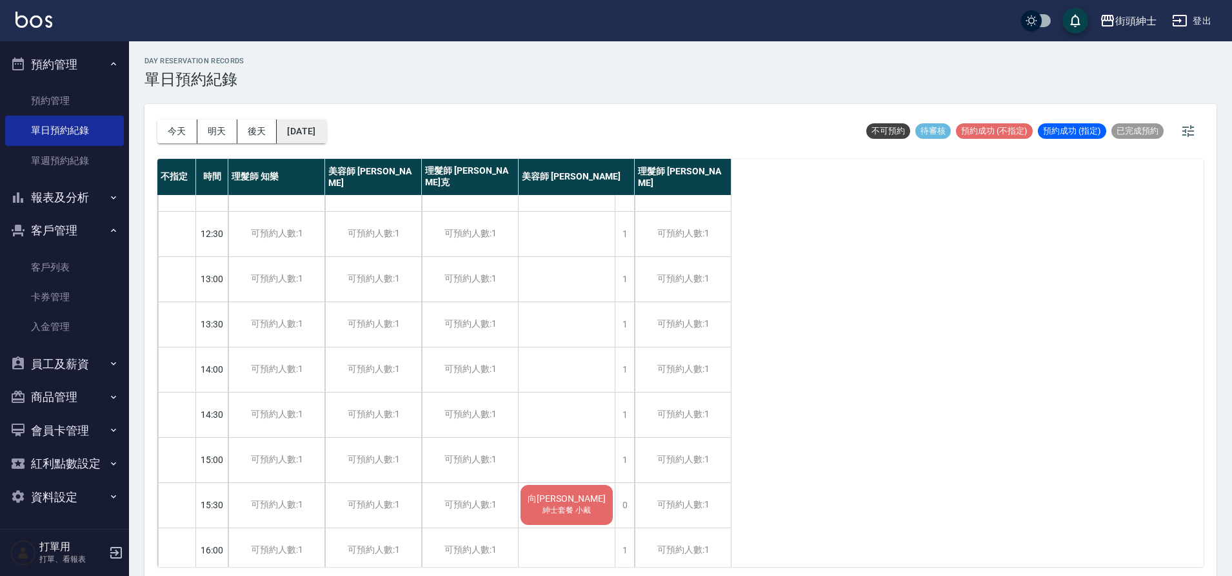
click at [310, 123] on button "2025/10/10" at bounding box center [301, 131] width 49 height 24
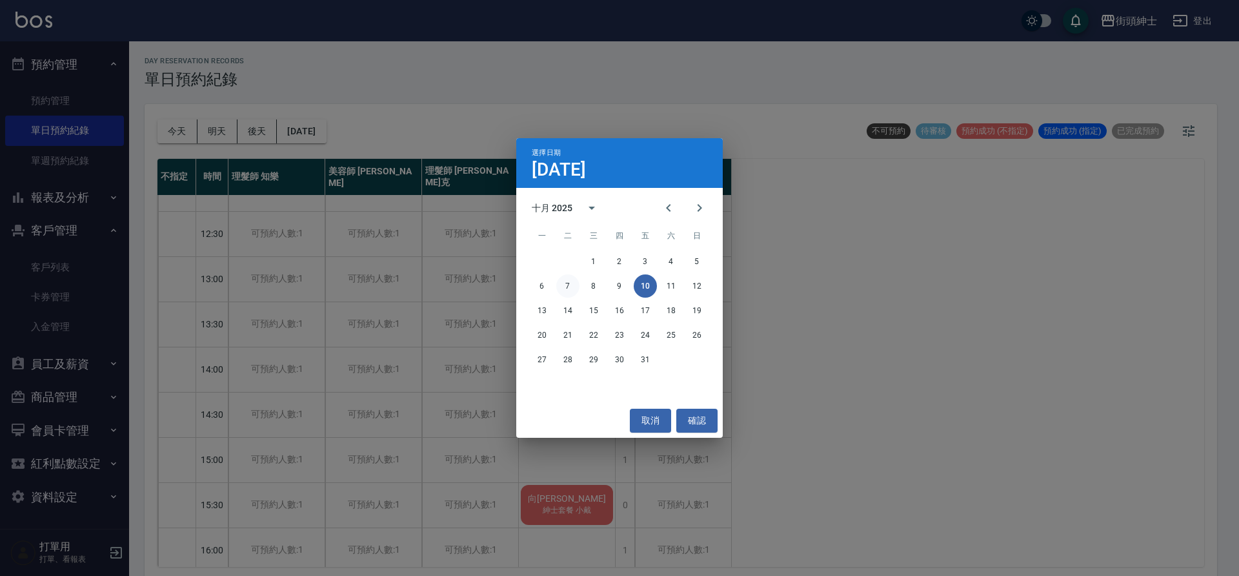
click at [573, 284] on button "7" at bounding box center [567, 285] width 23 height 23
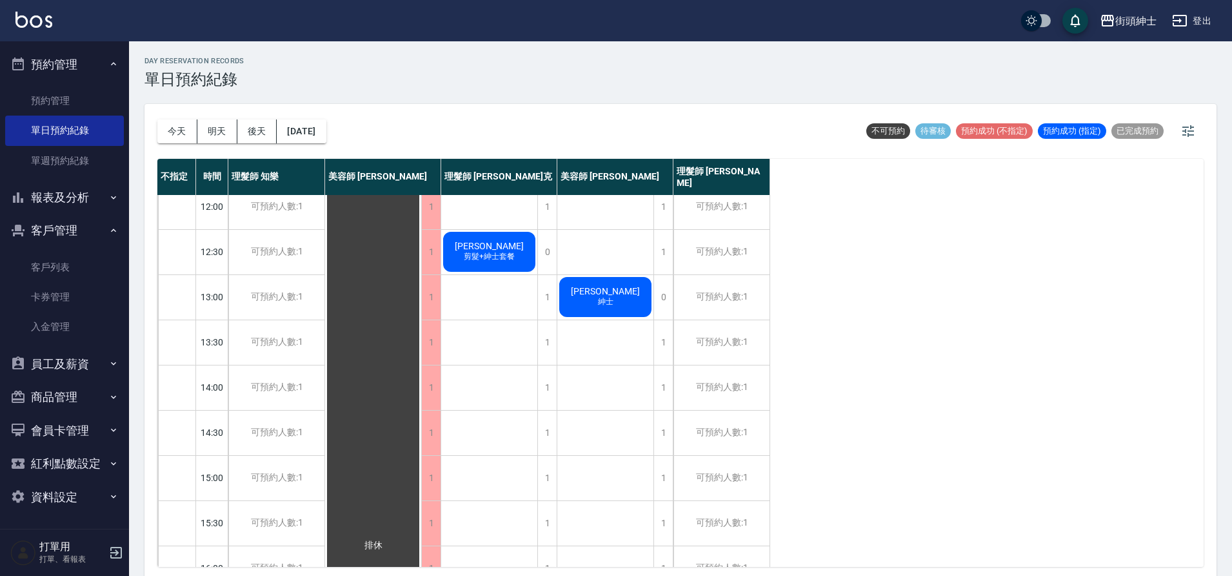
scroll to position [93, 0]
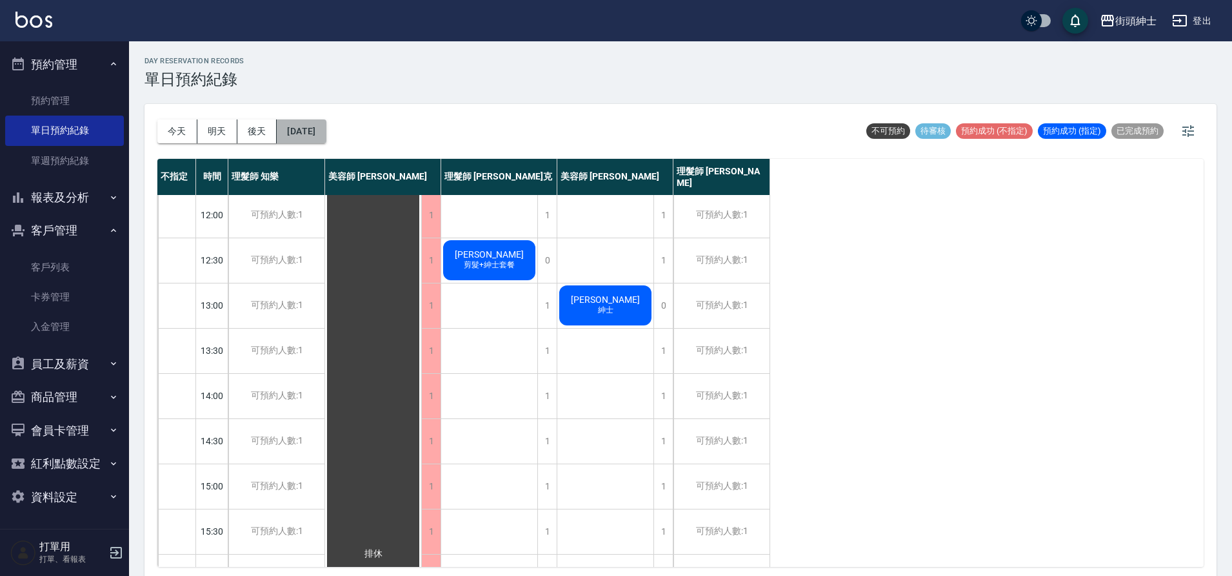
click at [321, 136] on button "2025/10/07" at bounding box center [301, 131] width 49 height 24
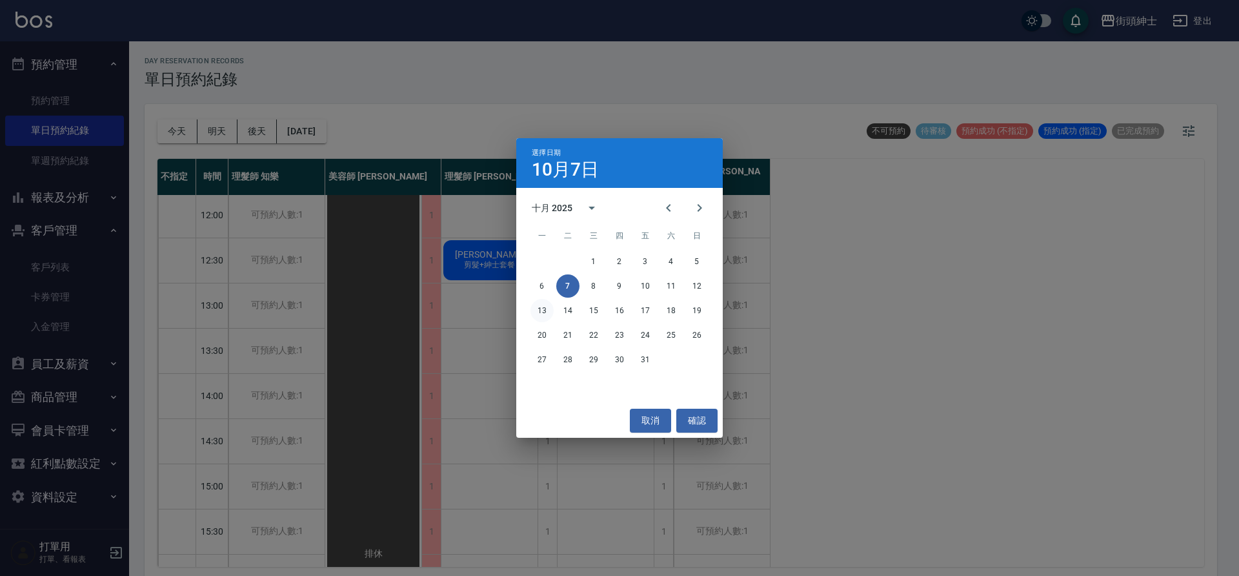
click at [548, 314] on button "13" at bounding box center [541, 310] width 23 height 23
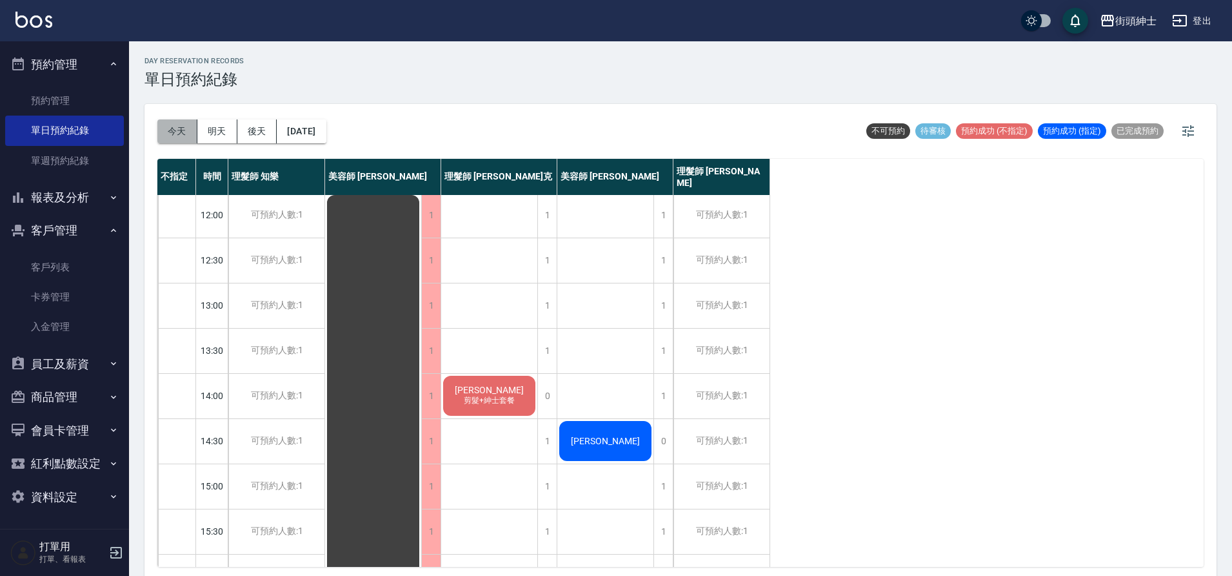
click at [181, 138] on button "今天" at bounding box center [177, 131] width 40 height 24
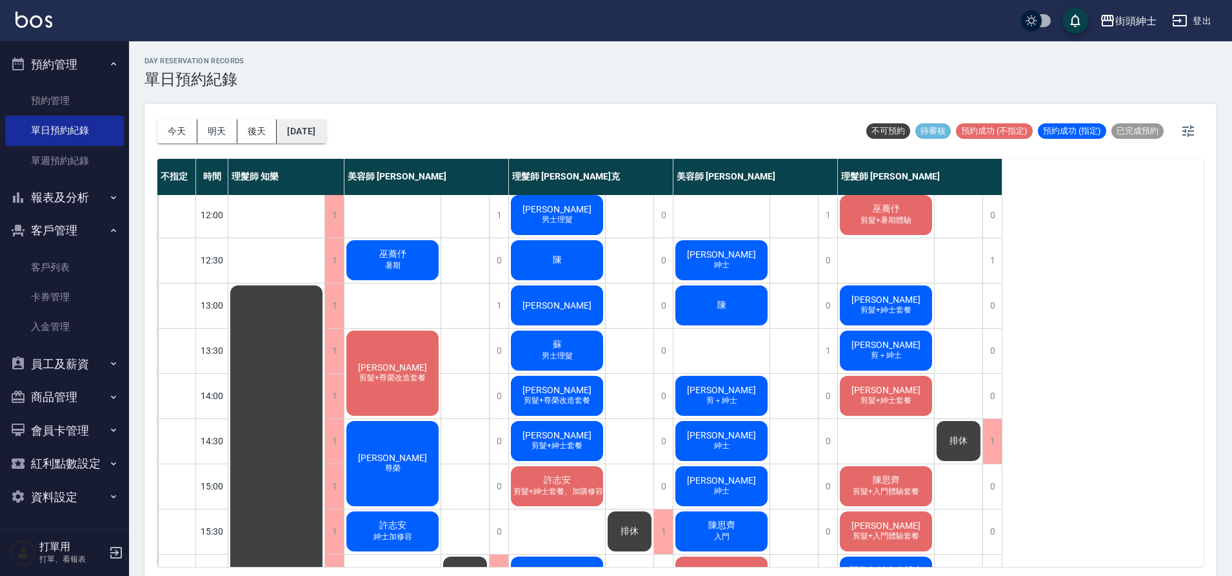
click at [319, 135] on button "2025/09/20" at bounding box center [301, 131] width 49 height 24
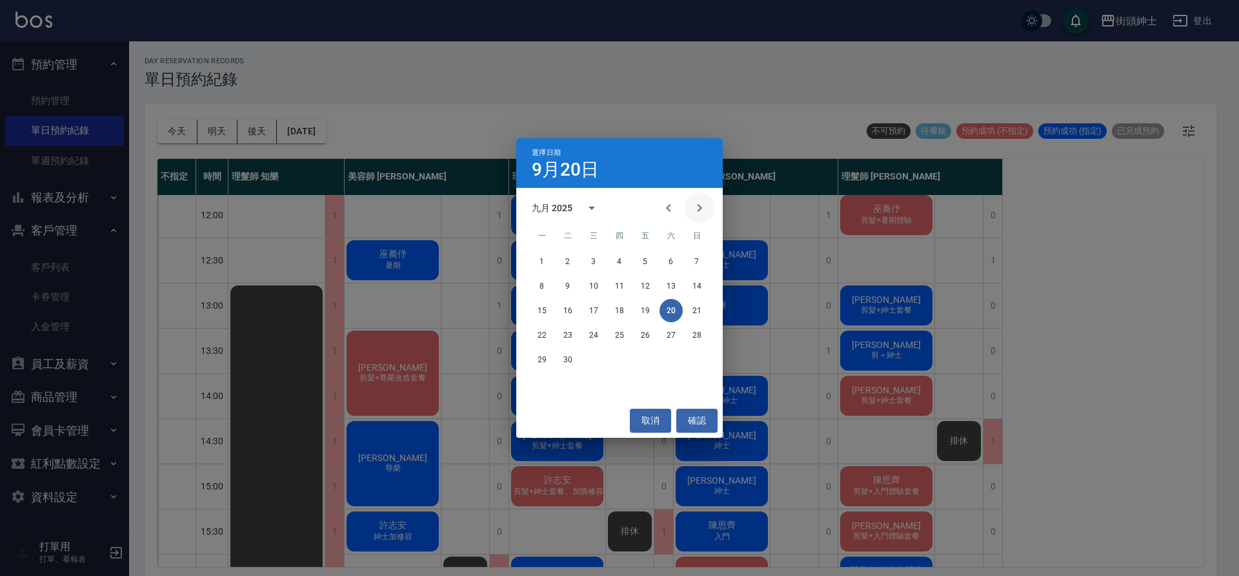
click at [690, 201] on button "Next month" at bounding box center [699, 207] width 31 height 31
click at [703, 211] on icon "Next month" at bounding box center [699, 207] width 15 height 15
click at [680, 208] on button "Previous month" at bounding box center [668, 207] width 31 height 31
click at [674, 312] on button "18" at bounding box center [670, 310] width 23 height 23
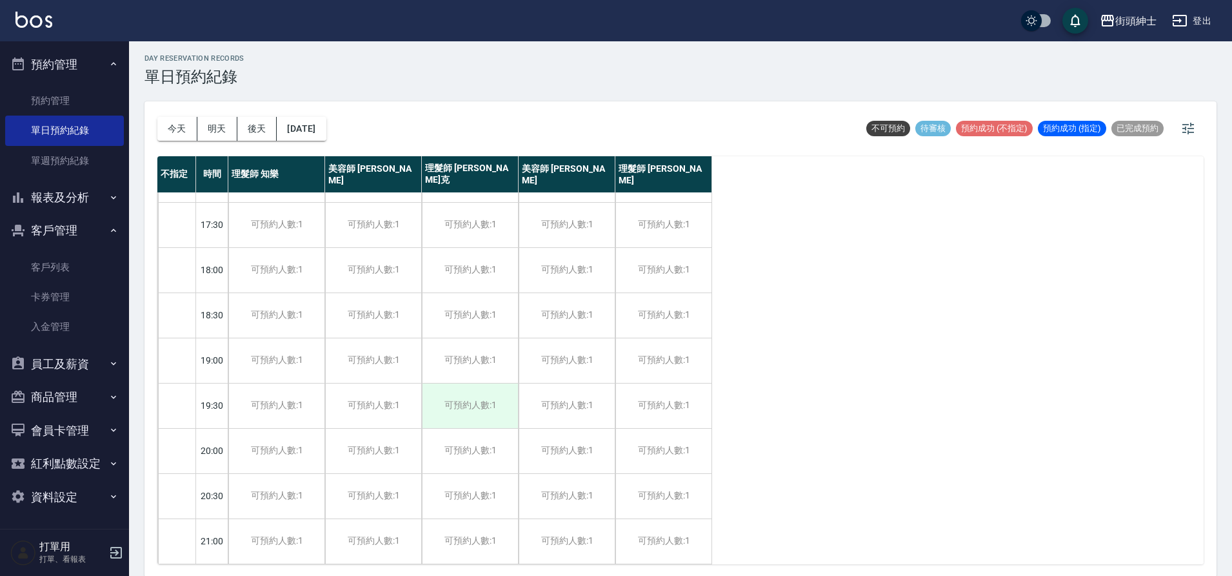
scroll to position [4, 0]
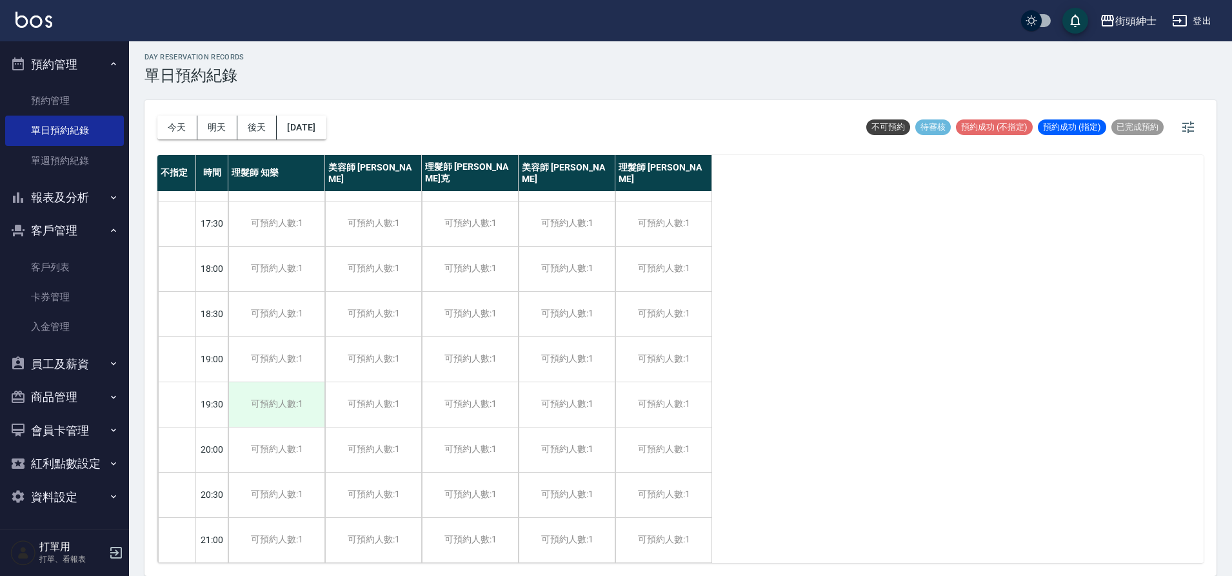
click at [287, 393] on div "可預約人數:1" at bounding box center [276, 404] width 96 height 45
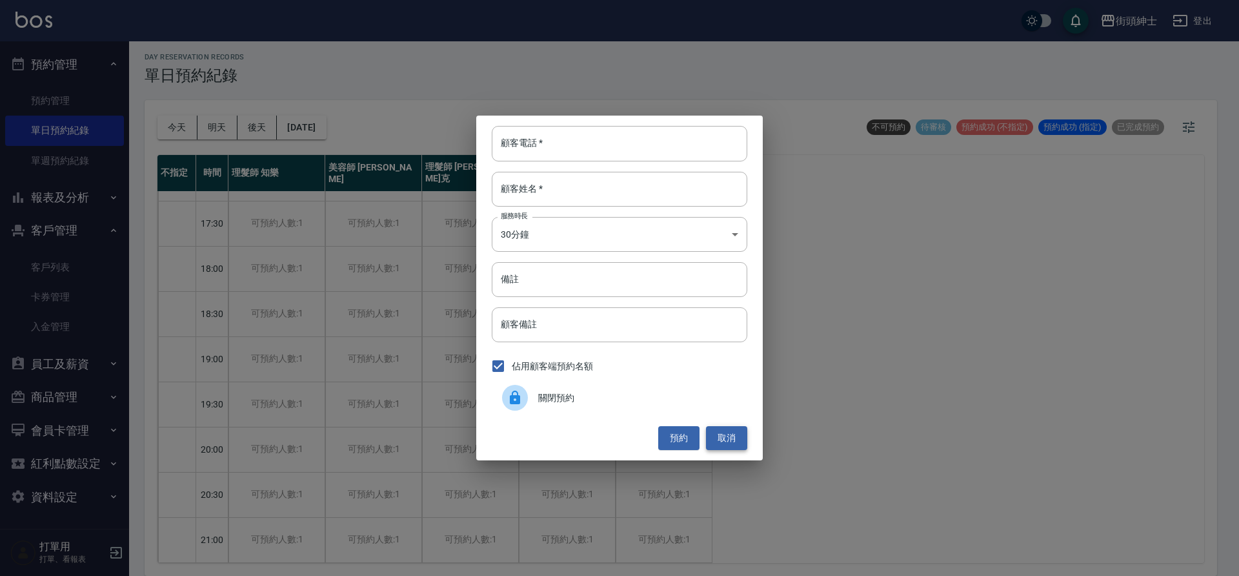
click at [722, 440] on button "取消" at bounding box center [726, 438] width 41 height 24
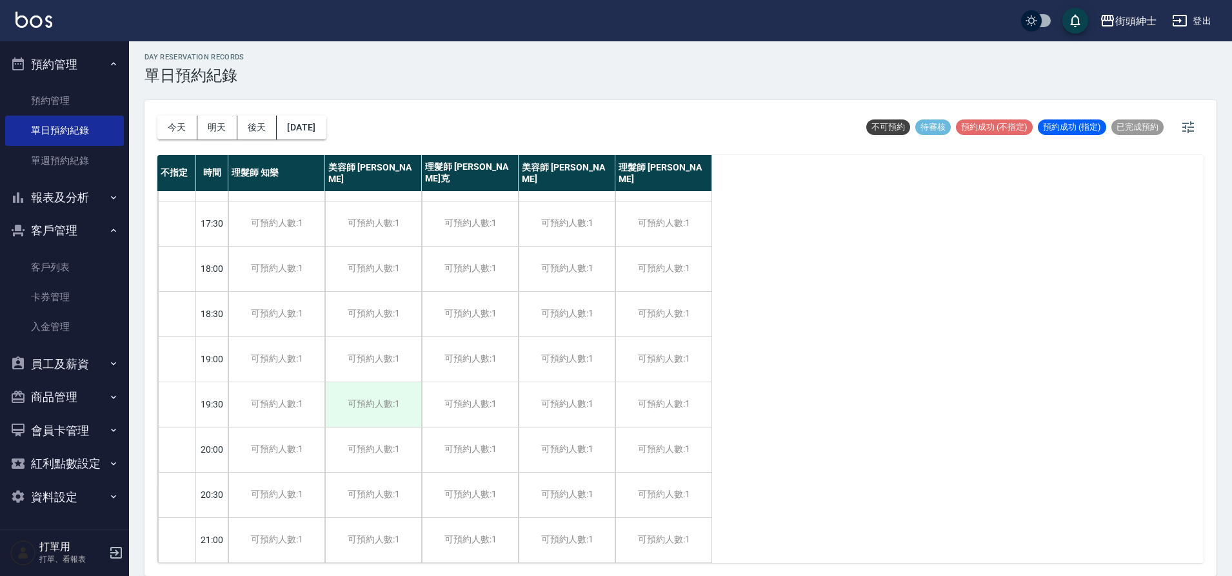
click at [400, 396] on div "可預約人數:1" at bounding box center [373, 404] width 96 height 45
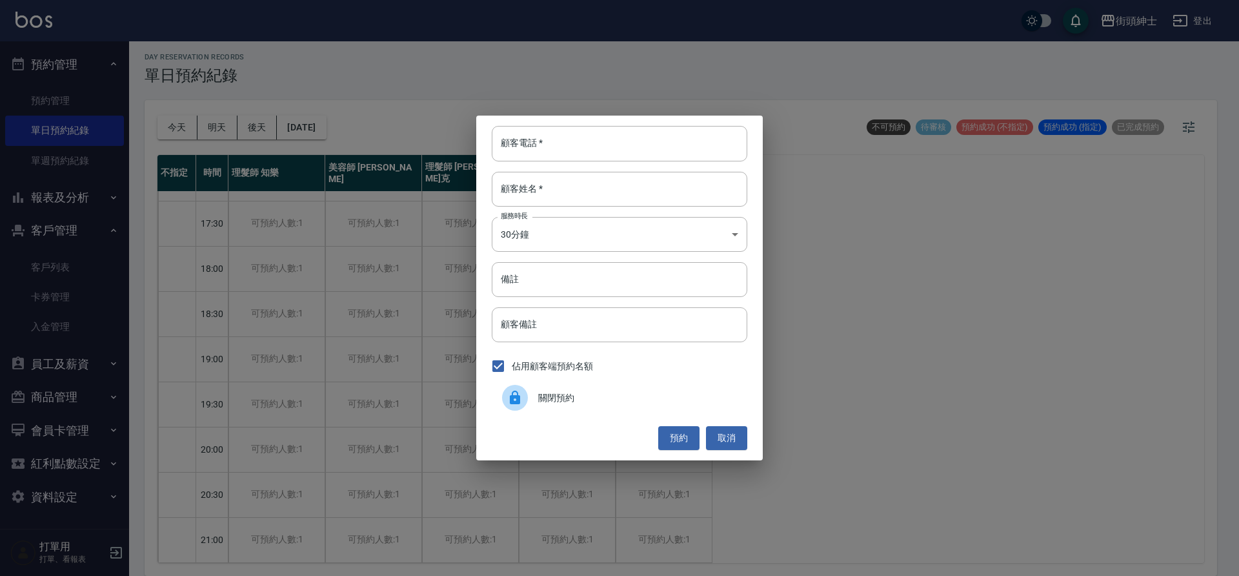
click at [553, 399] on span "關閉預約" at bounding box center [637, 398] width 199 height 14
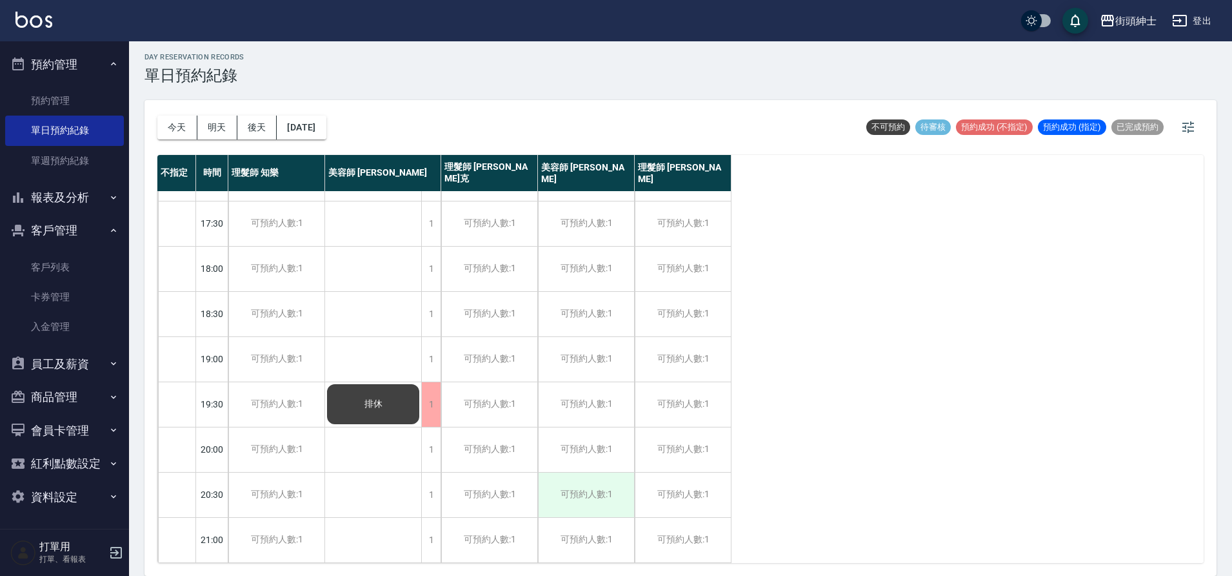
scroll to position [587, 0]
click at [436, 443] on div "1" at bounding box center [430, 449] width 19 height 45
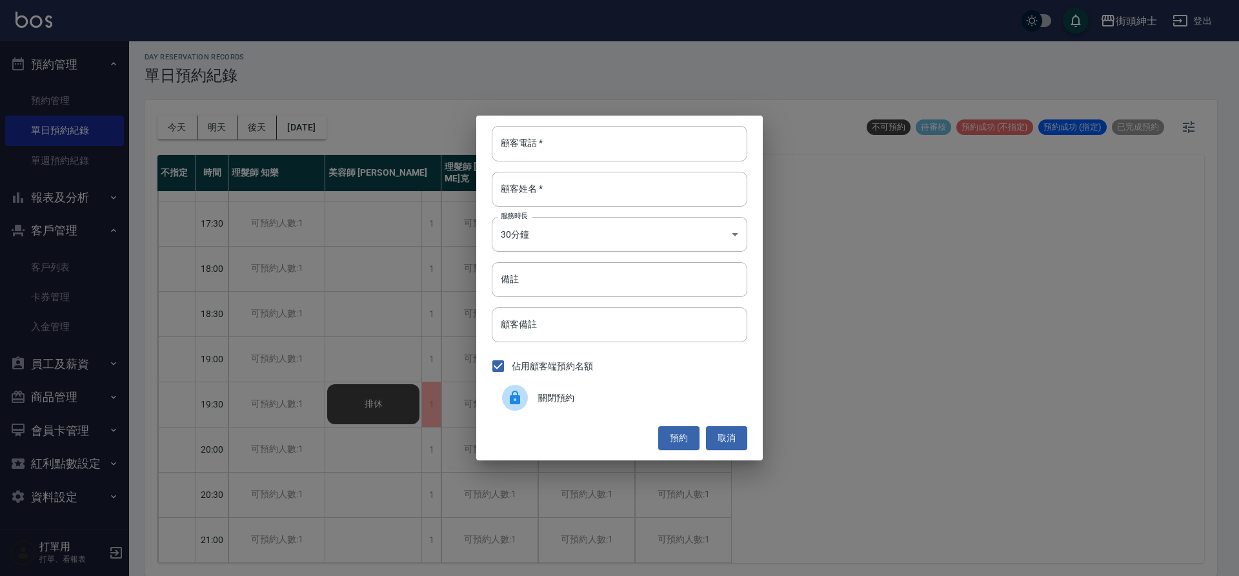
click at [512, 399] on icon at bounding box center [515, 397] width 10 height 14
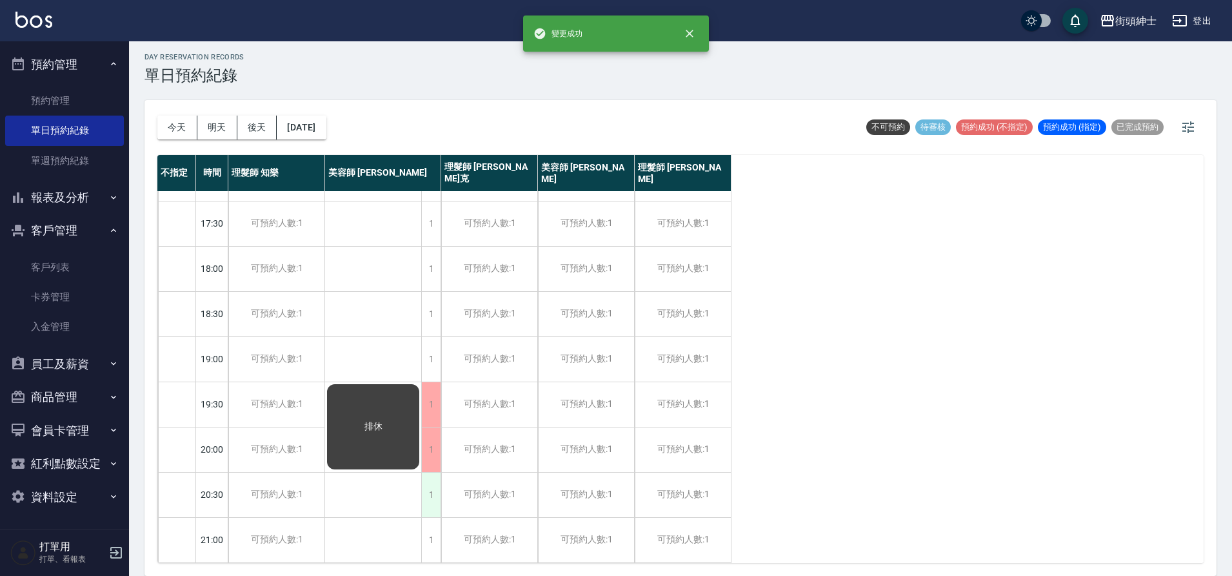
click at [434, 486] on div "1" at bounding box center [430, 494] width 19 height 45
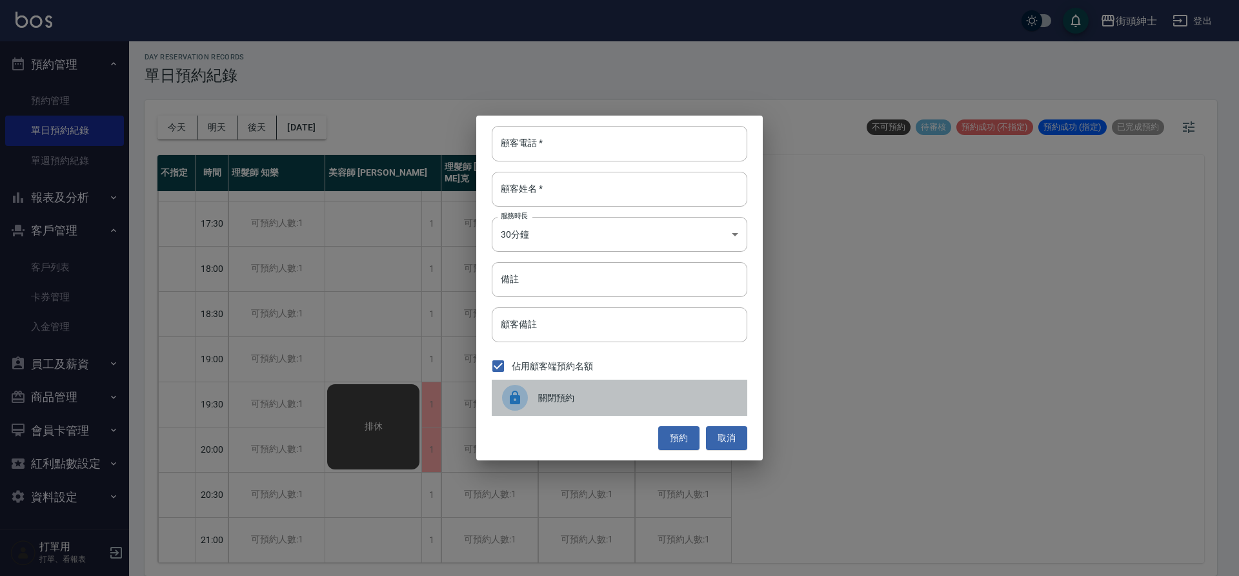
click at [548, 403] on span "關閉預約" at bounding box center [637, 398] width 199 height 14
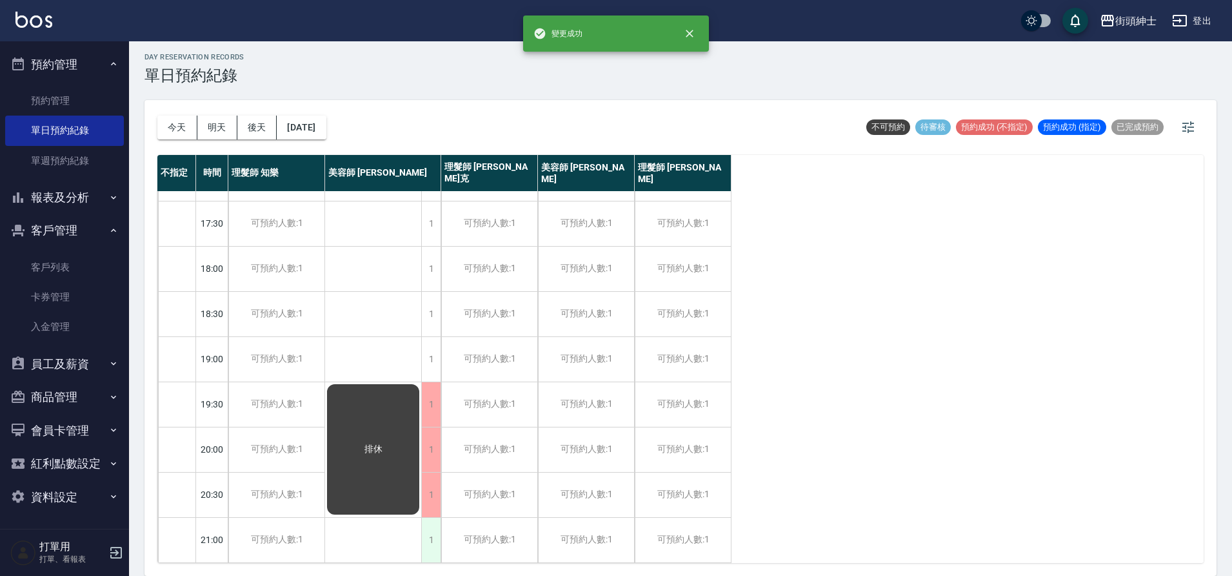
click at [430, 529] on div "1" at bounding box center [430, 539] width 19 height 45
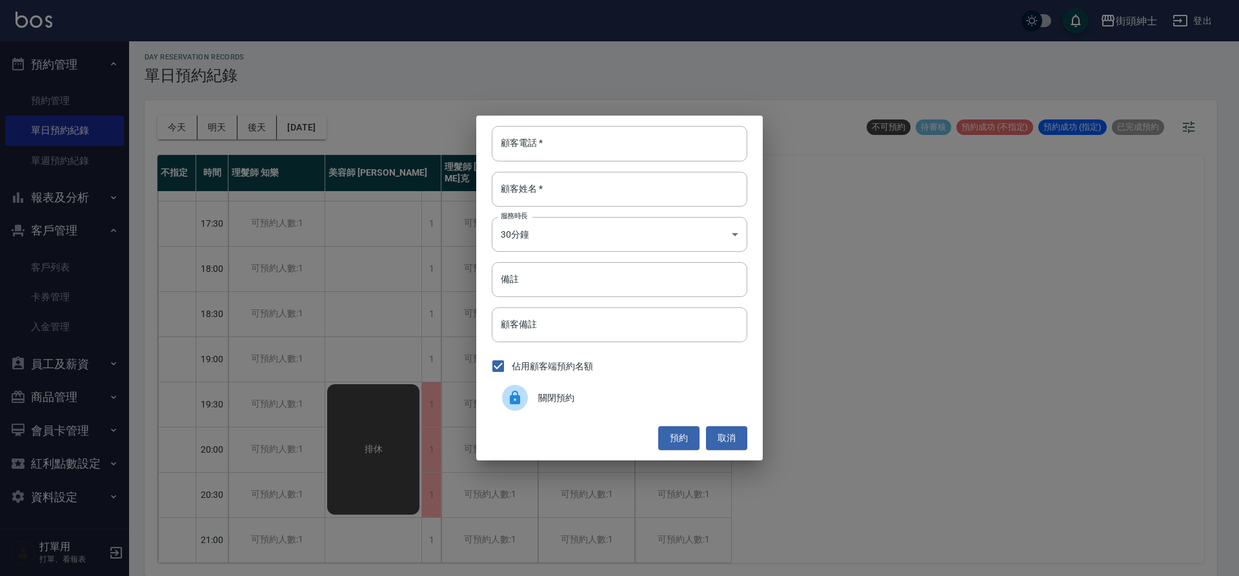
click at [539, 414] on div "關閉預約" at bounding box center [620, 397] width 256 height 36
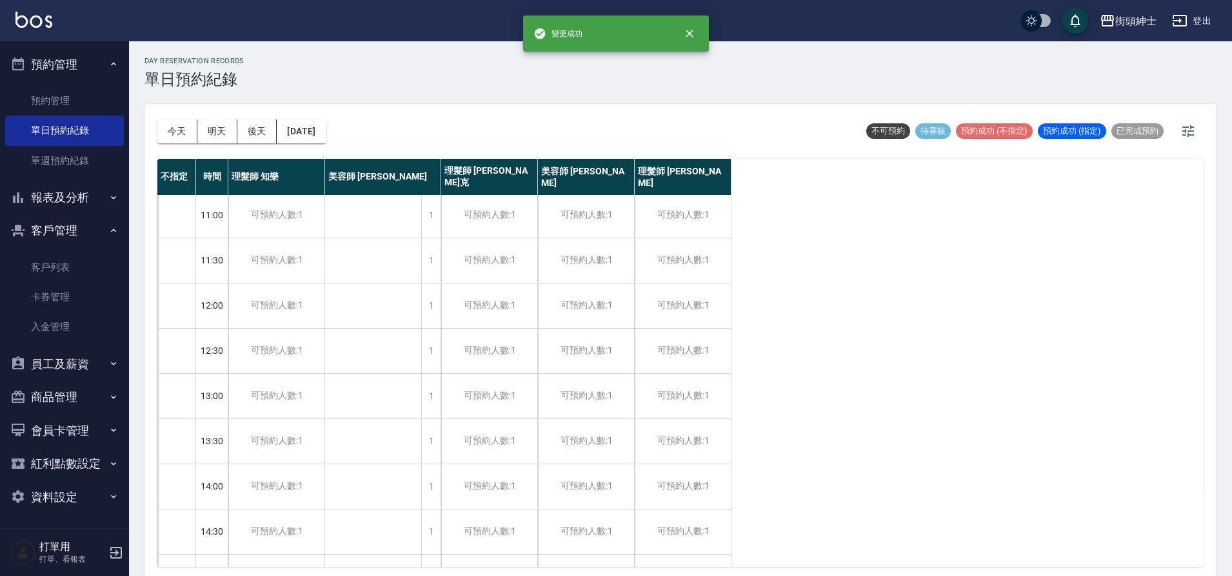
scroll to position [0, 0]
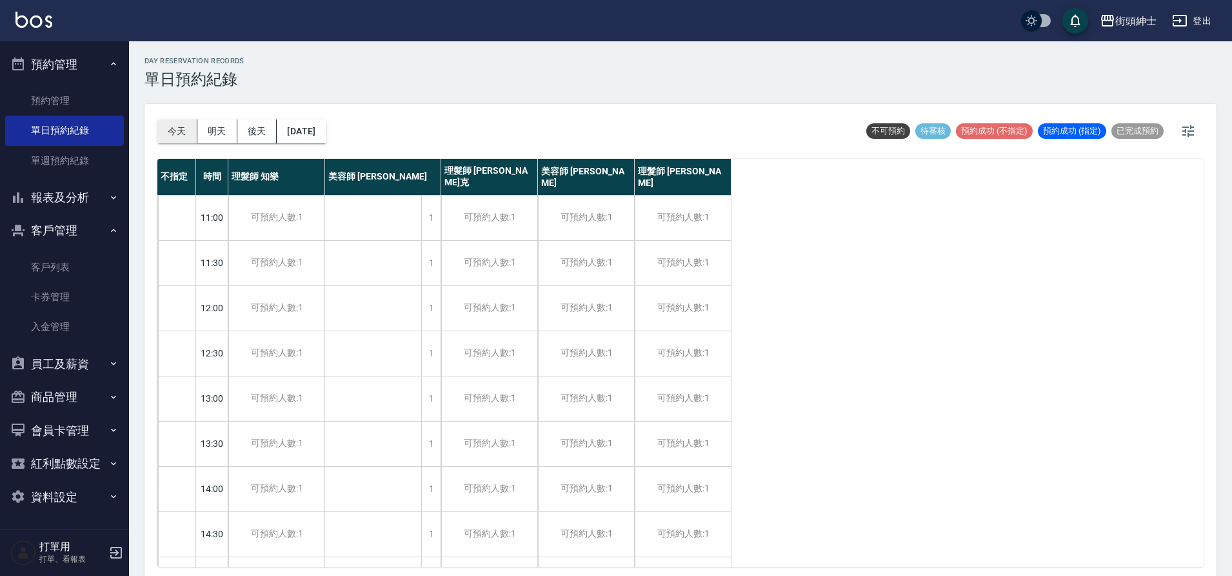
click at [170, 128] on button "今天" at bounding box center [177, 131] width 40 height 24
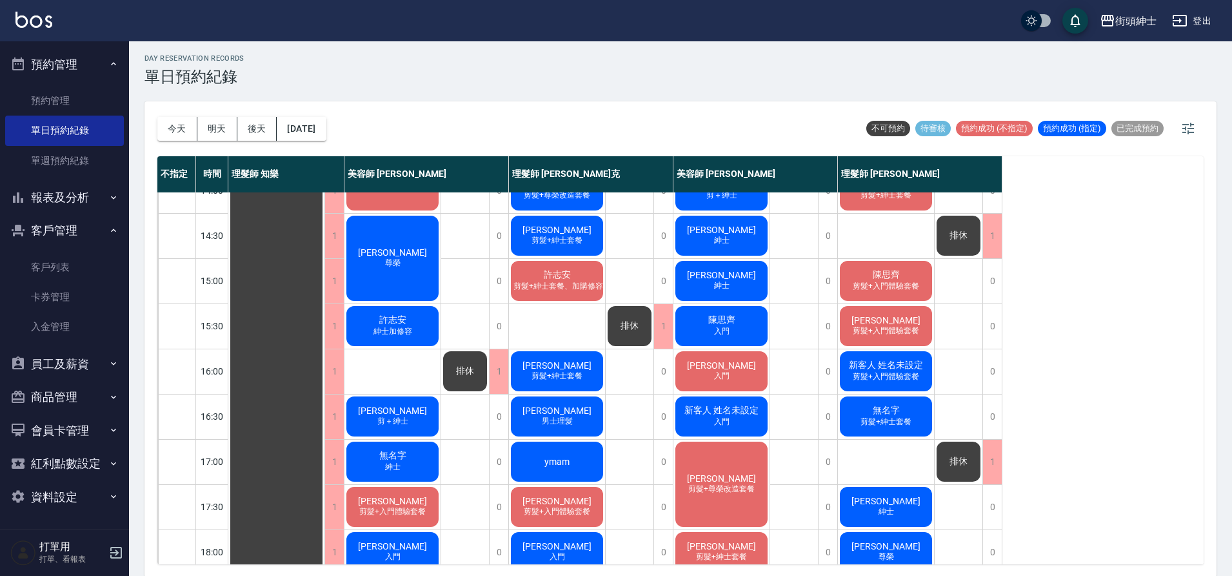
scroll to position [219, 0]
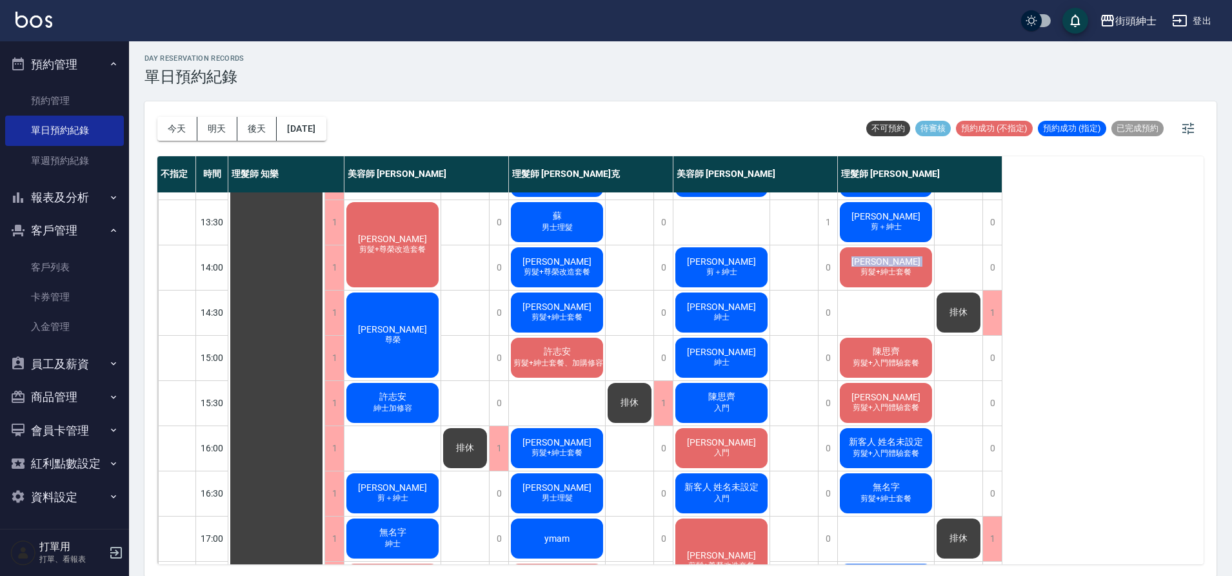
click at [865, 267] on div "廖哲儀 剪髮+紳士套餐" at bounding box center [886, 267] width 96 height 44
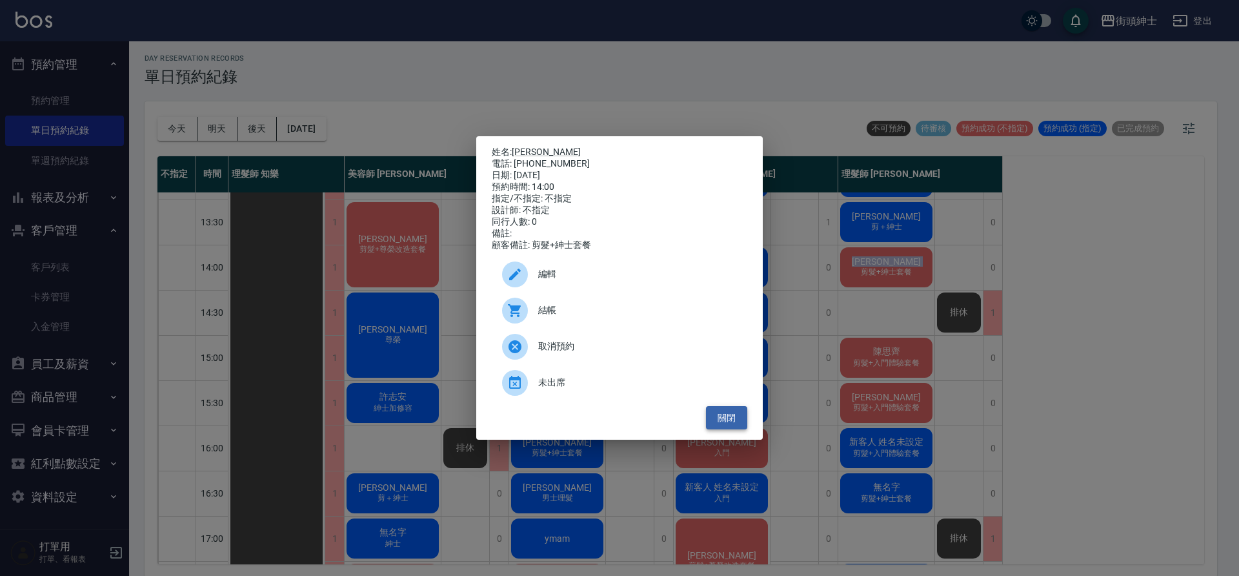
click at [743, 422] on button "關閉" at bounding box center [726, 418] width 41 height 24
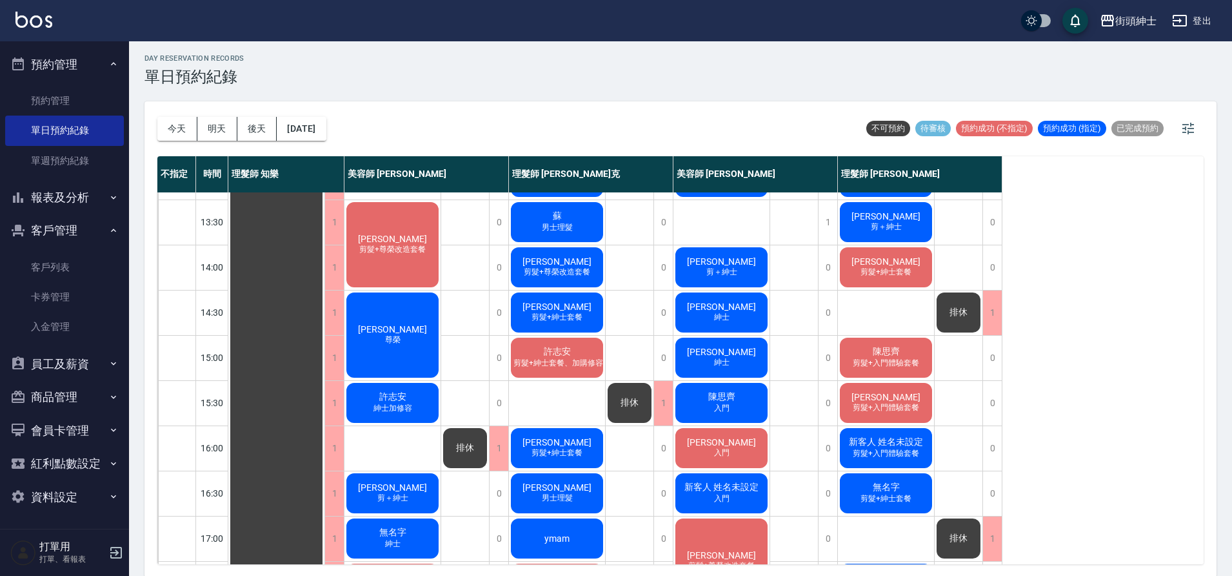
click at [1079, 225] on div "不指定 時間 理髮師 知樂 美容師 Cherry 理髮師 Vic 維克 美容師 小戴 理髮師 eric 11:00 11:30 12:00 12:30 13:…" at bounding box center [680, 360] width 1047 height 408
click at [755, 274] on div "阿傑 剪＋紳士" at bounding box center [722, 267] width 96 height 44
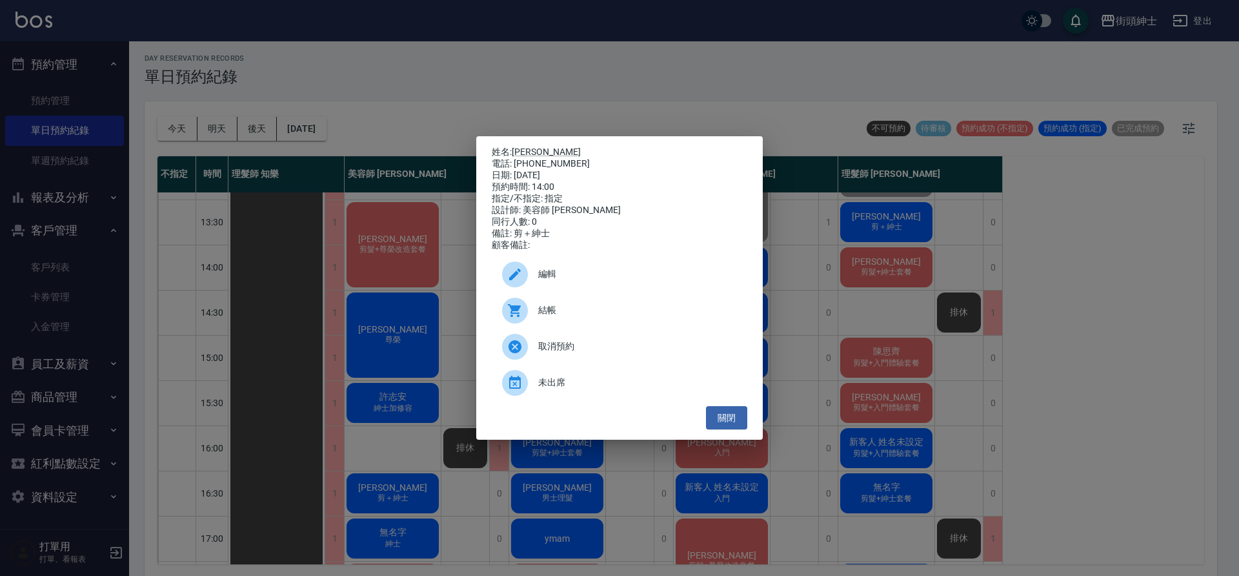
drag, startPoint x: 901, startPoint y: 294, endPoint x: 890, endPoint y: 298, distance: 11.9
click at [901, 294] on div "姓名: 阿傑 電話: 0983693506 日期: 2025/09/20 預約時間: 14:00 指定/不指定: 指定 設計師: 美容師 小戴 同行人數: 0…" at bounding box center [619, 288] width 1239 height 576
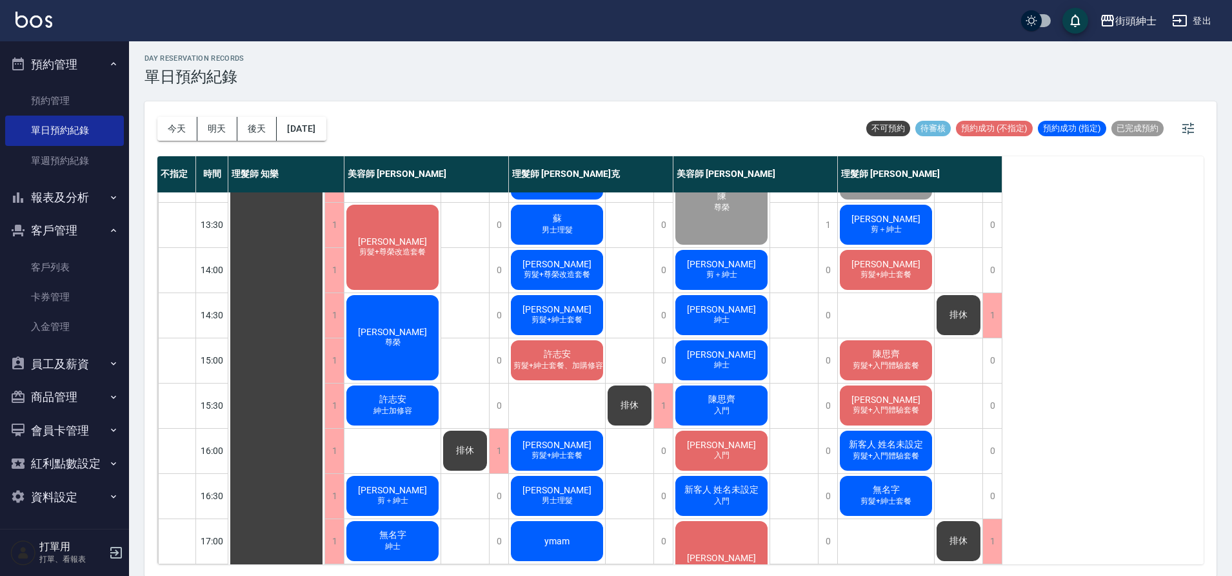
scroll to position [214, 0]
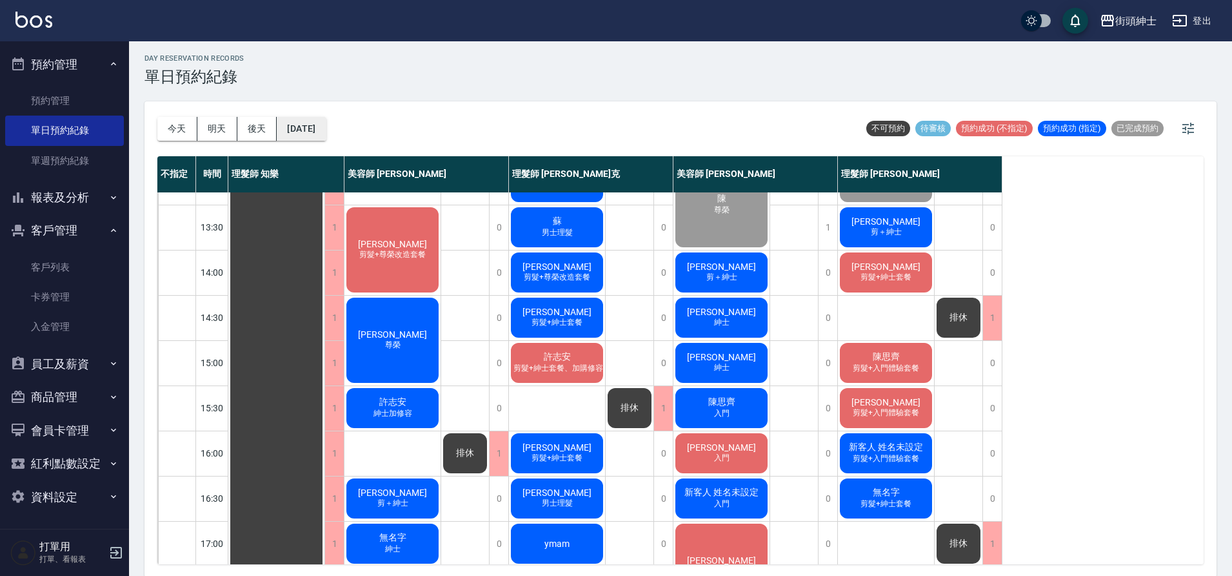
click at [306, 128] on button "2025/09/20" at bounding box center [301, 129] width 49 height 24
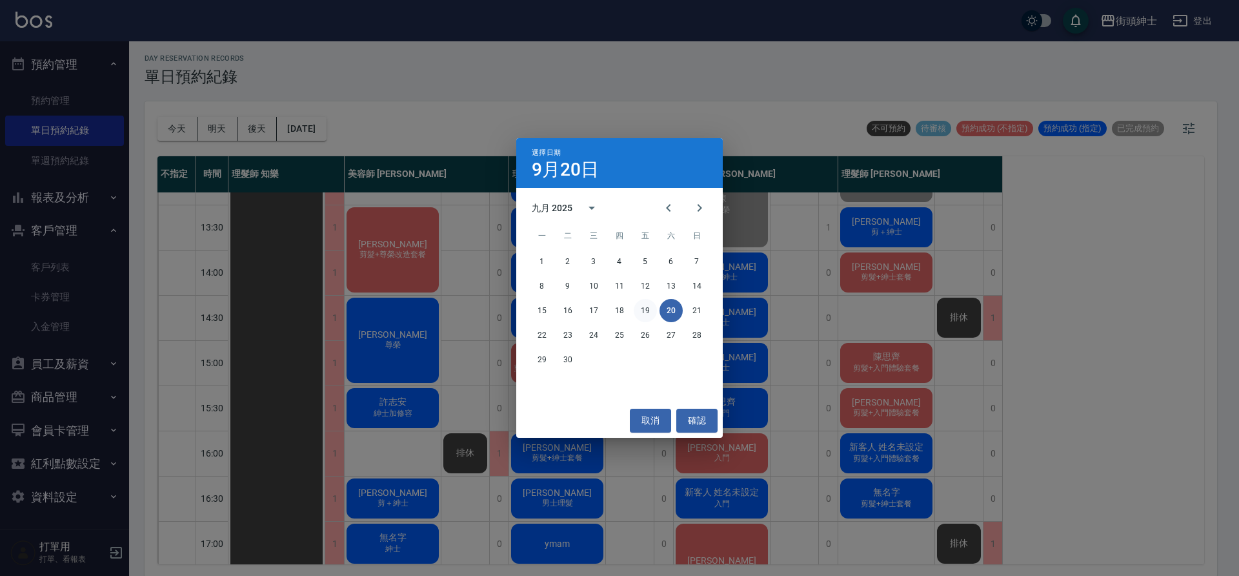
click at [645, 314] on button "19" at bounding box center [645, 310] width 23 height 23
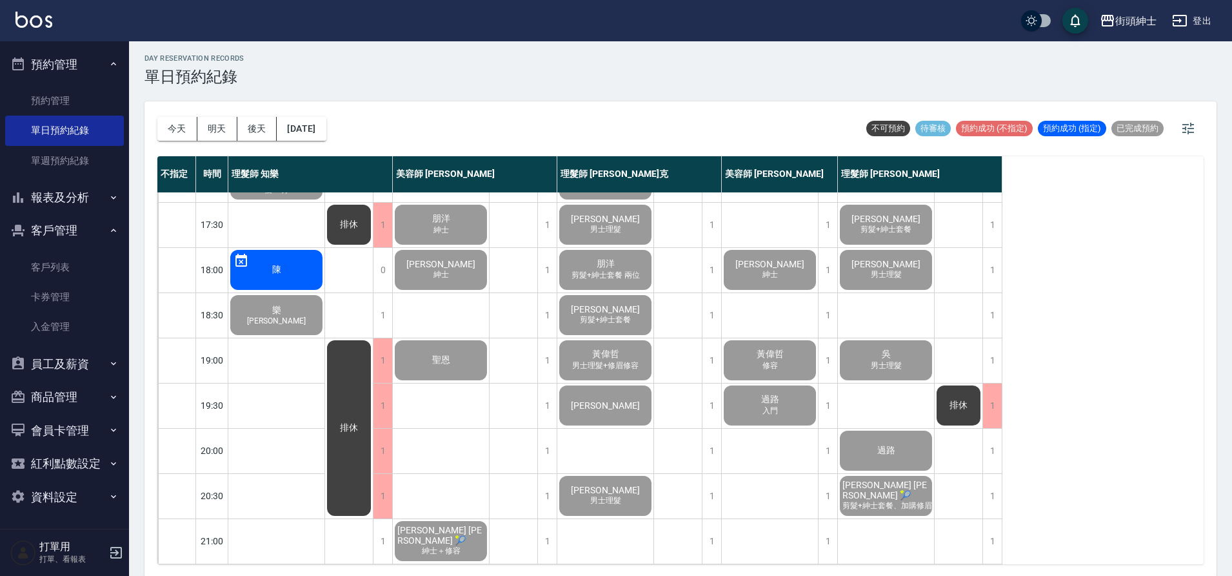
scroll to position [587, 0]
click at [182, 136] on button "今天" at bounding box center [177, 129] width 40 height 24
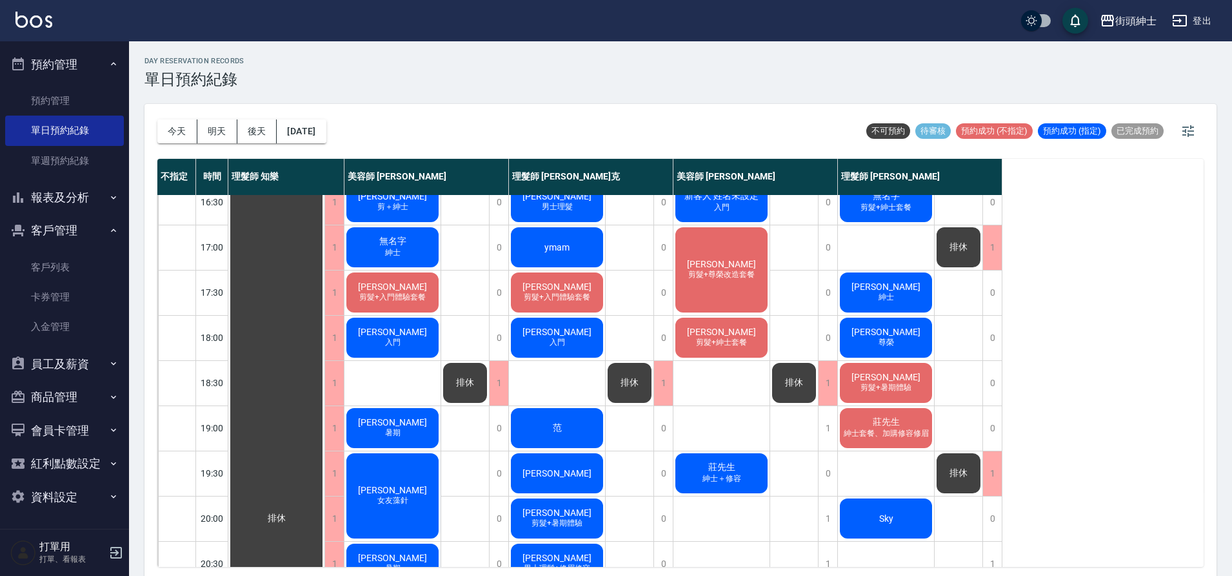
scroll to position [587, 0]
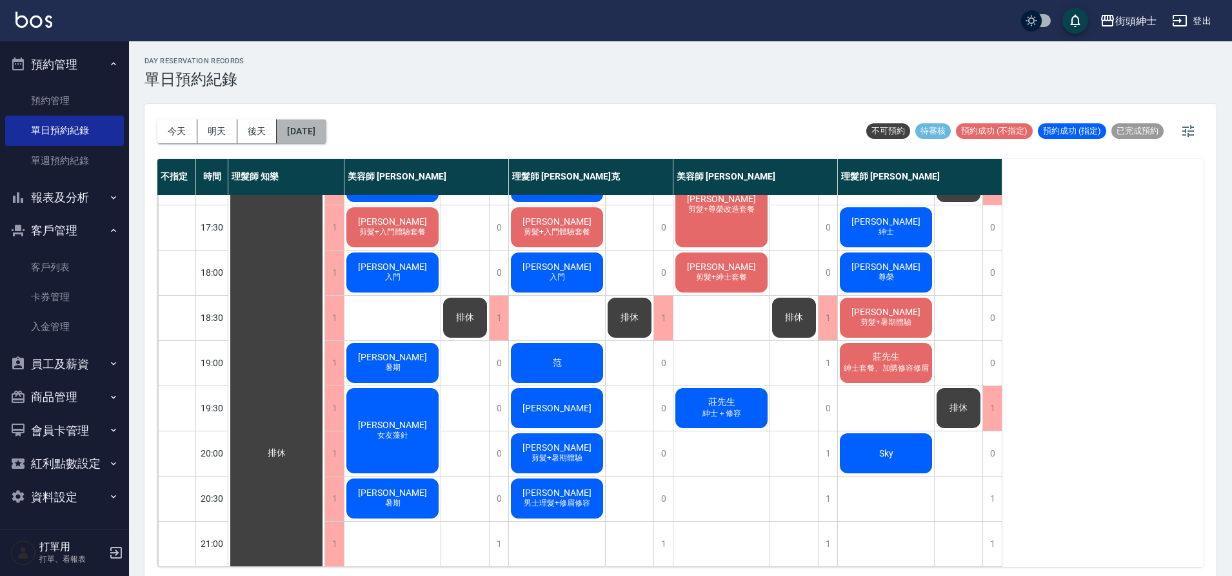
click at [318, 122] on button "2025/09/20" at bounding box center [301, 131] width 49 height 24
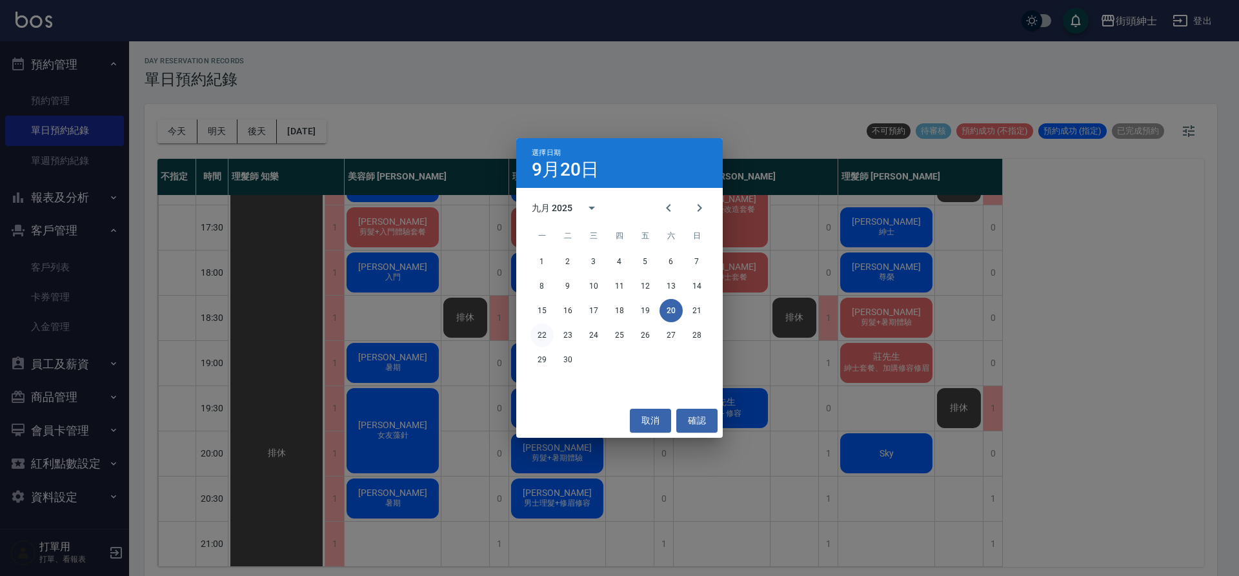
click at [547, 334] on button "22" at bounding box center [541, 334] width 23 height 23
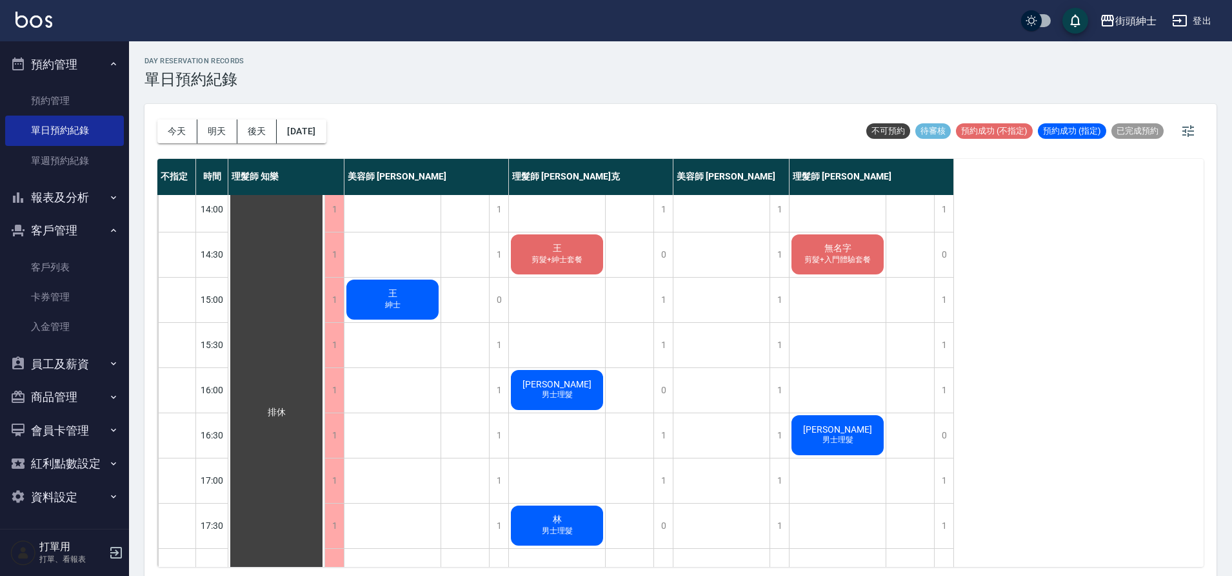
scroll to position [224, 0]
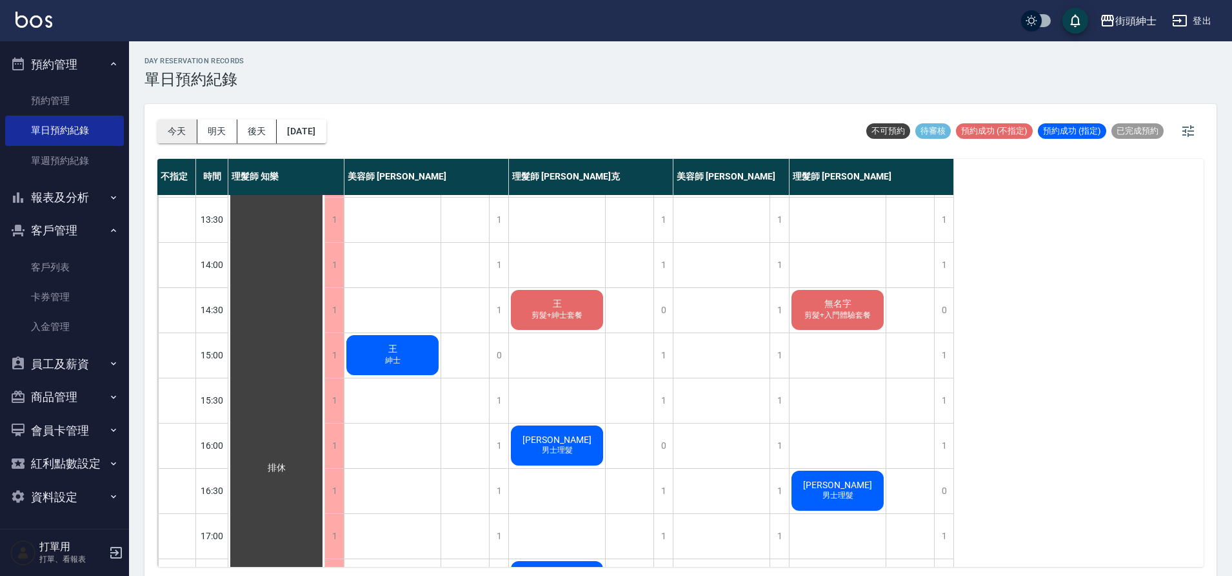
click at [186, 131] on button "今天" at bounding box center [177, 131] width 40 height 24
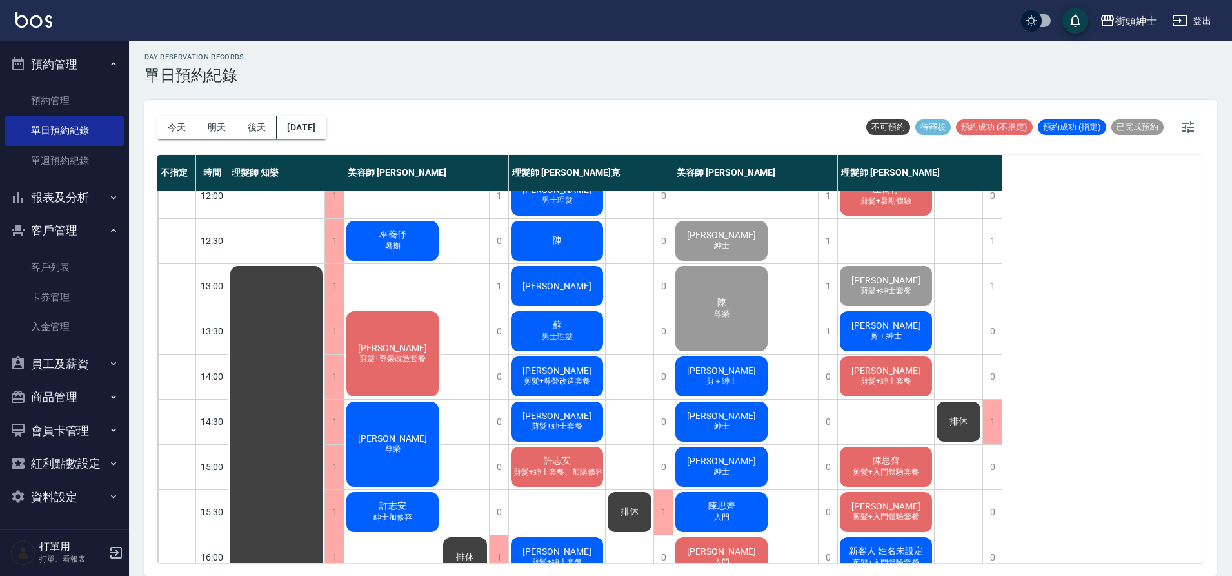
scroll to position [118, 0]
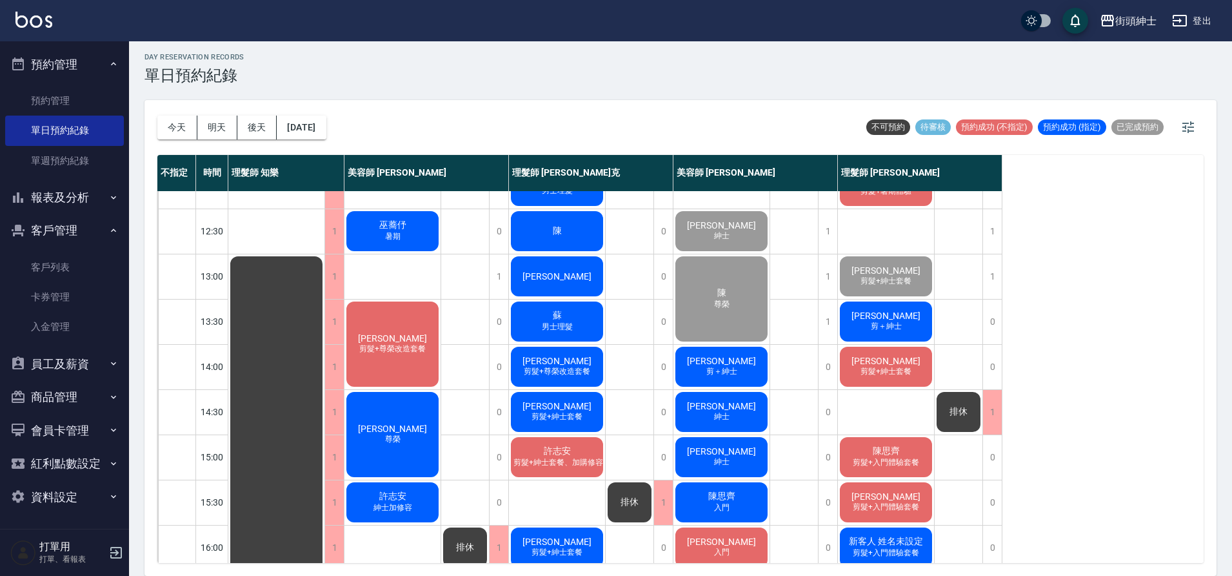
click at [910, 353] on div "廖哲儀 剪髮+紳士套餐" at bounding box center [886, 367] width 96 height 44
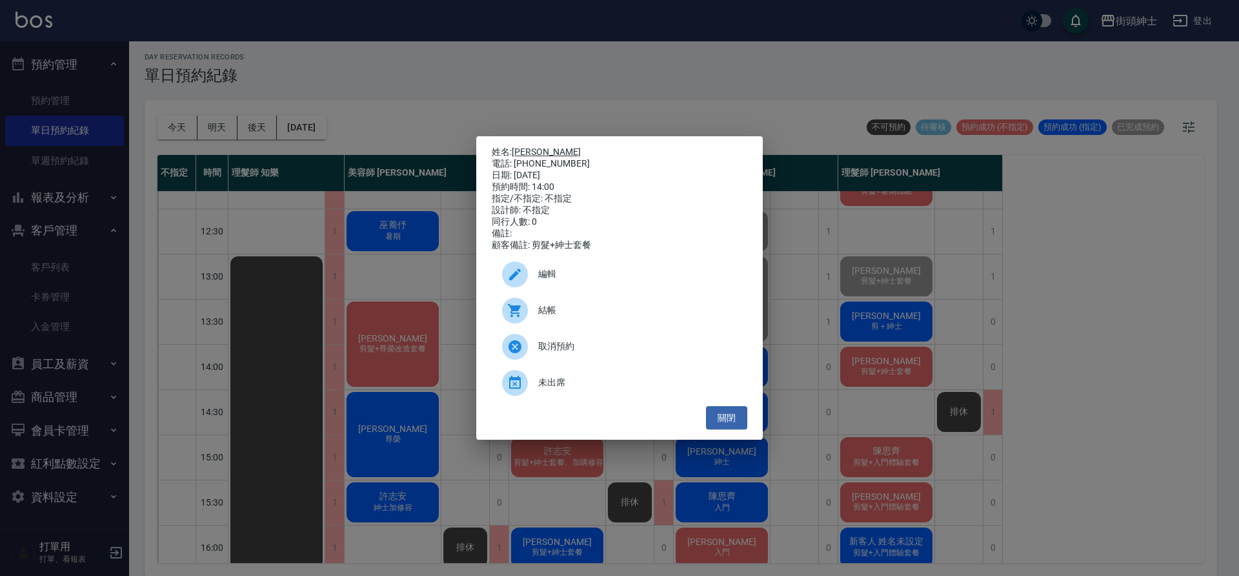
click at [526, 146] on link "廖哲儀" at bounding box center [546, 151] width 69 height 10
click at [731, 417] on button "關閉" at bounding box center [726, 418] width 41 height 24
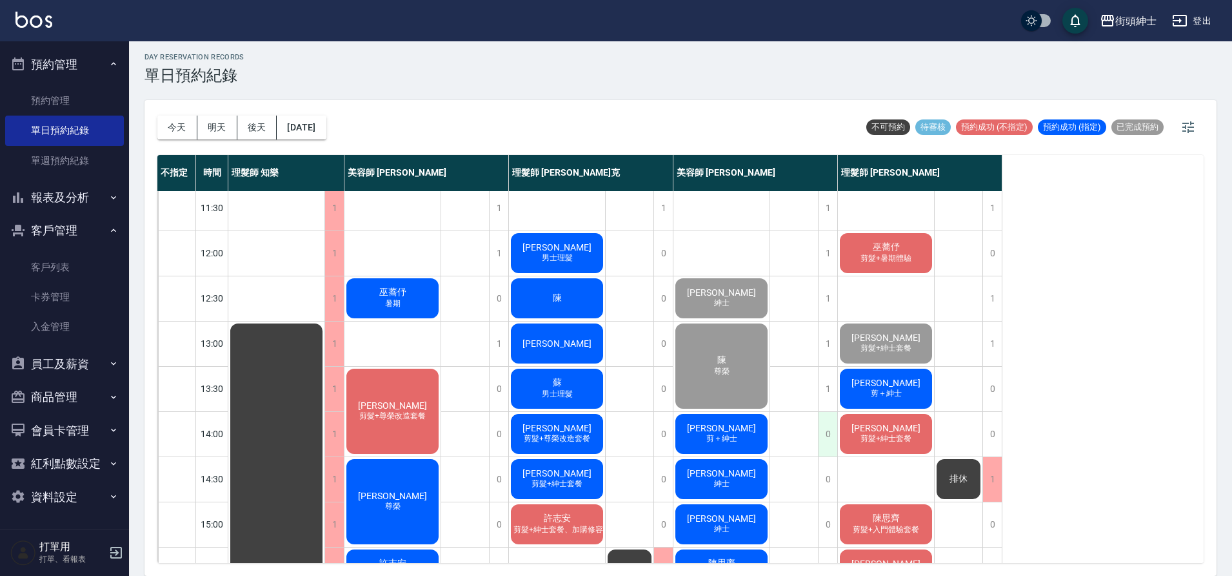
scroll to position [0, 0]
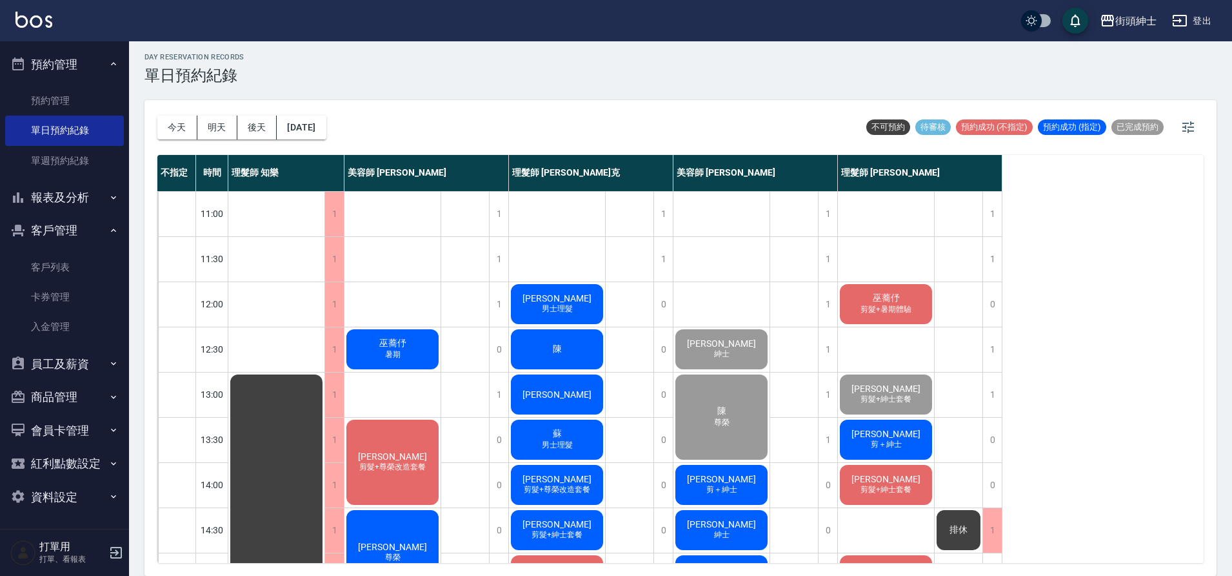
click at [892, 308] on span "剪髮+暑期體驗" at bounding box center [886, 309] width 56 height 11
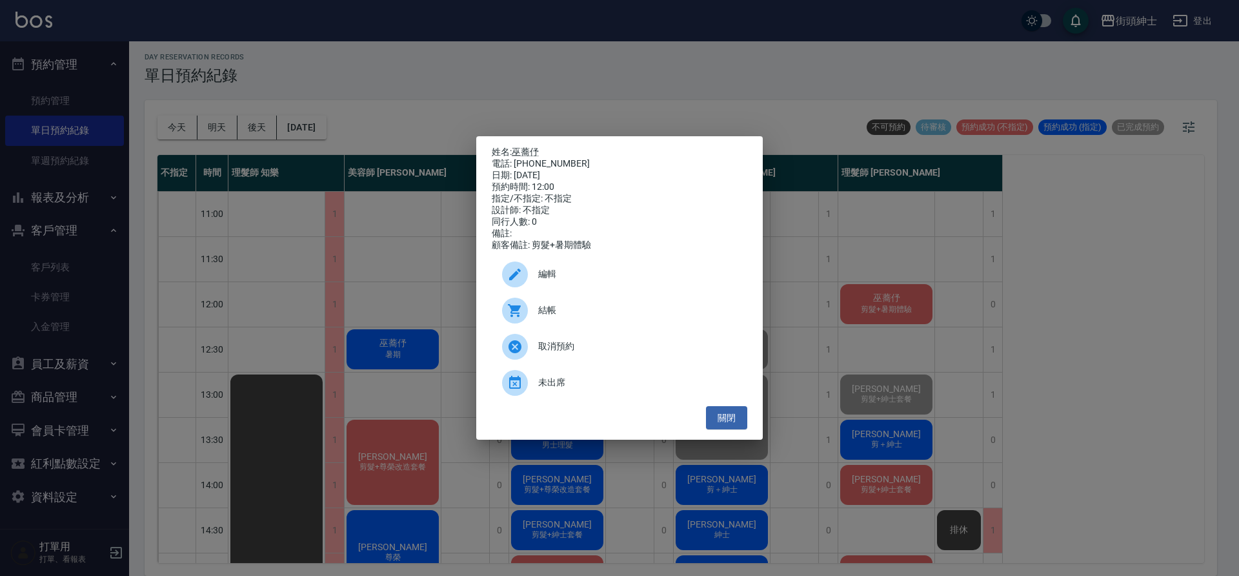
click at [638, 317] on span "結帳" at bounding box center [637, 310] width 199 height 14
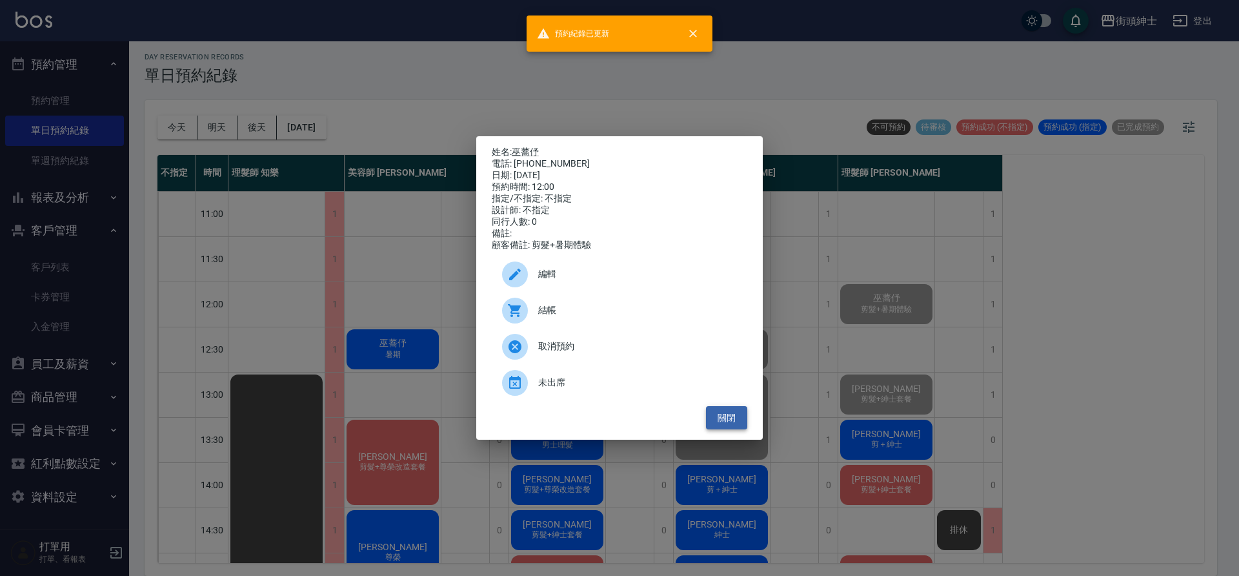
click at [733, 427] on button "關閉" at bounding box center [726, 418] width 41 height 24
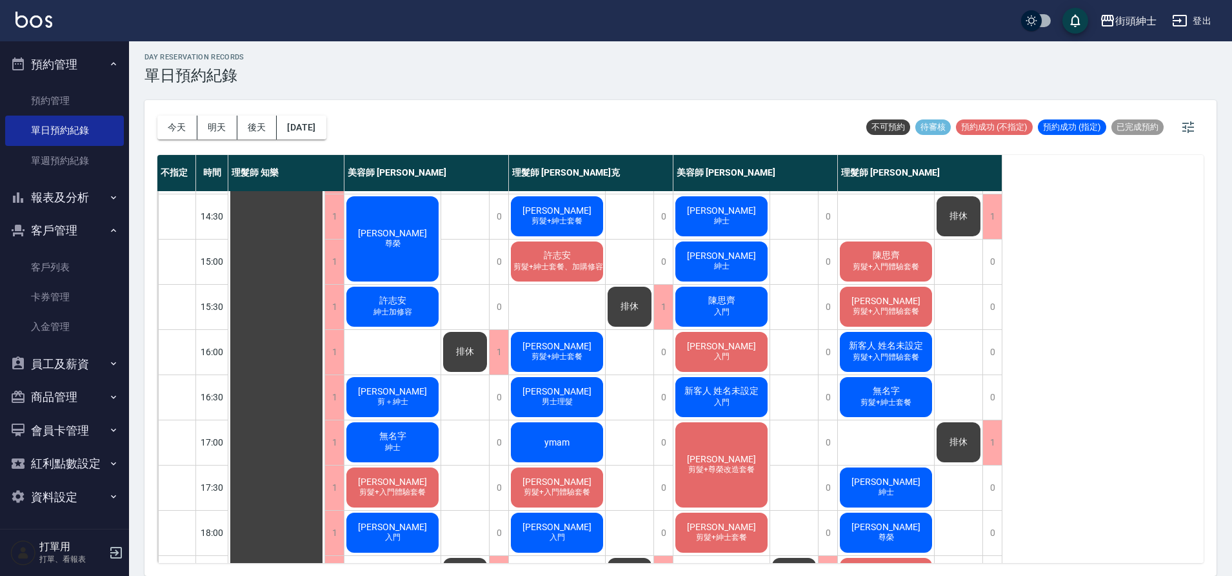
scroll to position [299, 0]
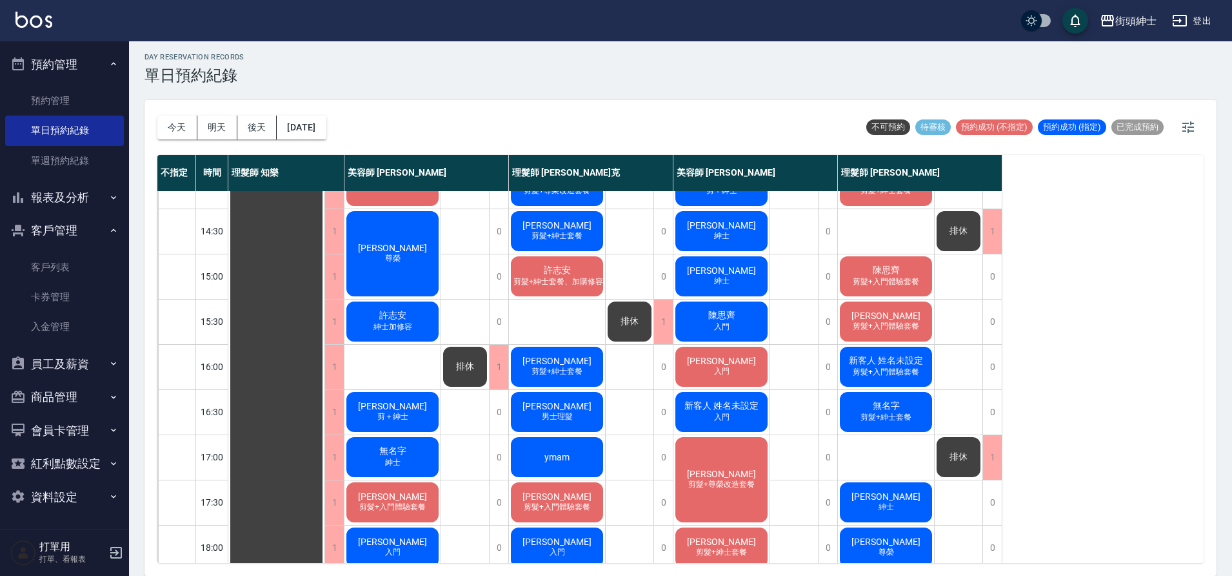
click at [587, 272] on div "許志安 剪髮+紳士套餐、加購修容修眉" at bounding box center [557, 276] width 96 height 44
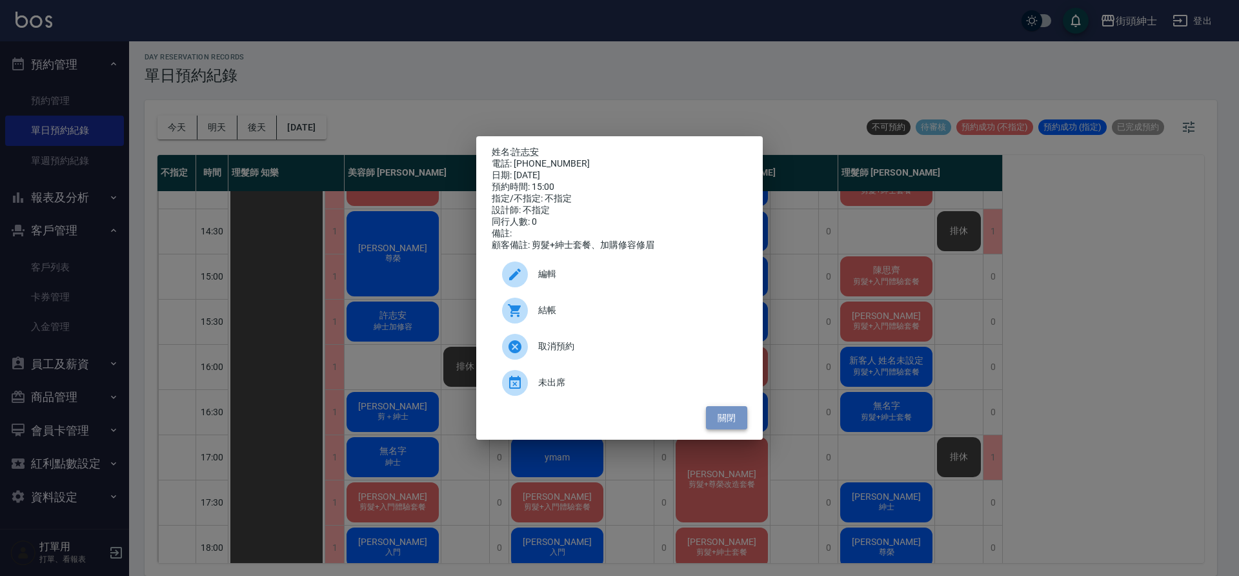
click at [732, 416] on button "關閉" at bounding box center [726, 418] width 41 height 24
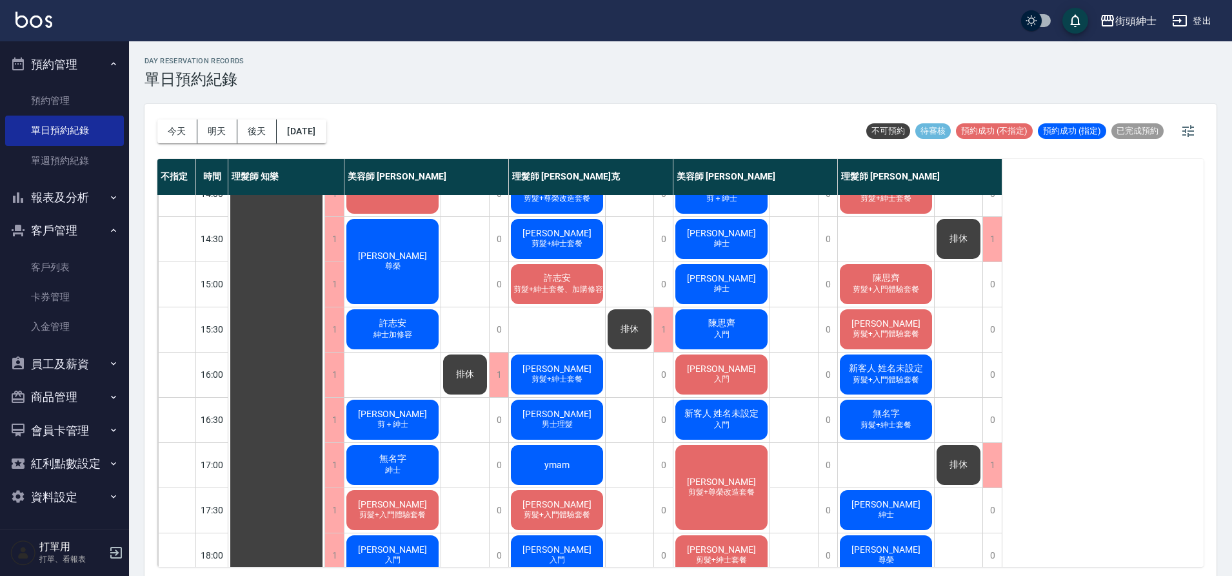
scroll to position [293, 0]
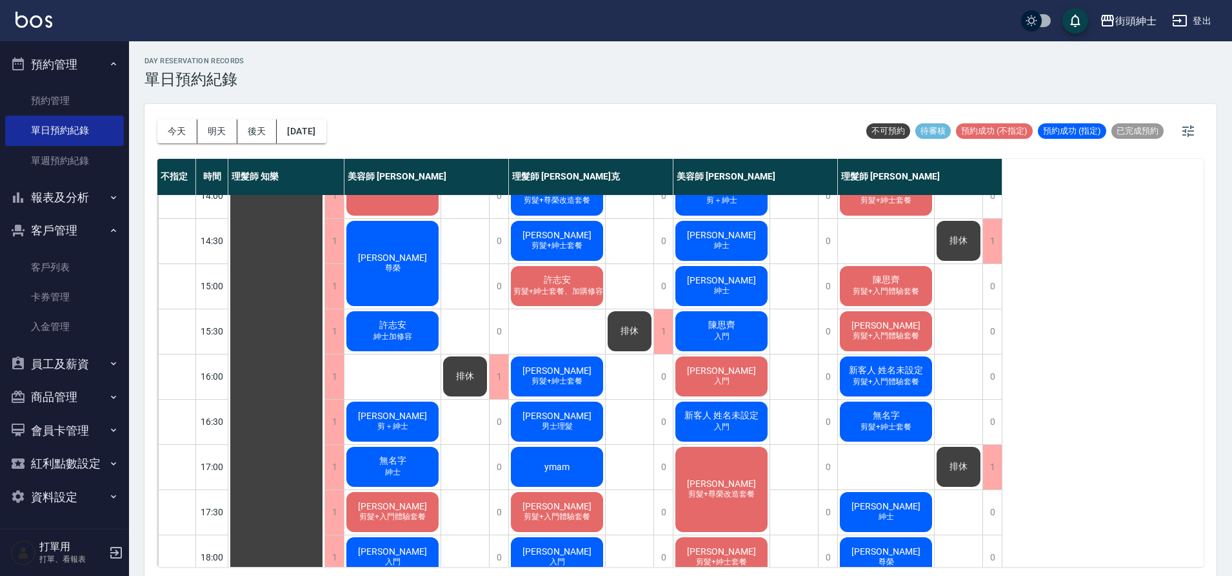
click at [406, 401] on div "許力仁 剪＋紳士" at bounding box center [393, 421] width 96 height 44
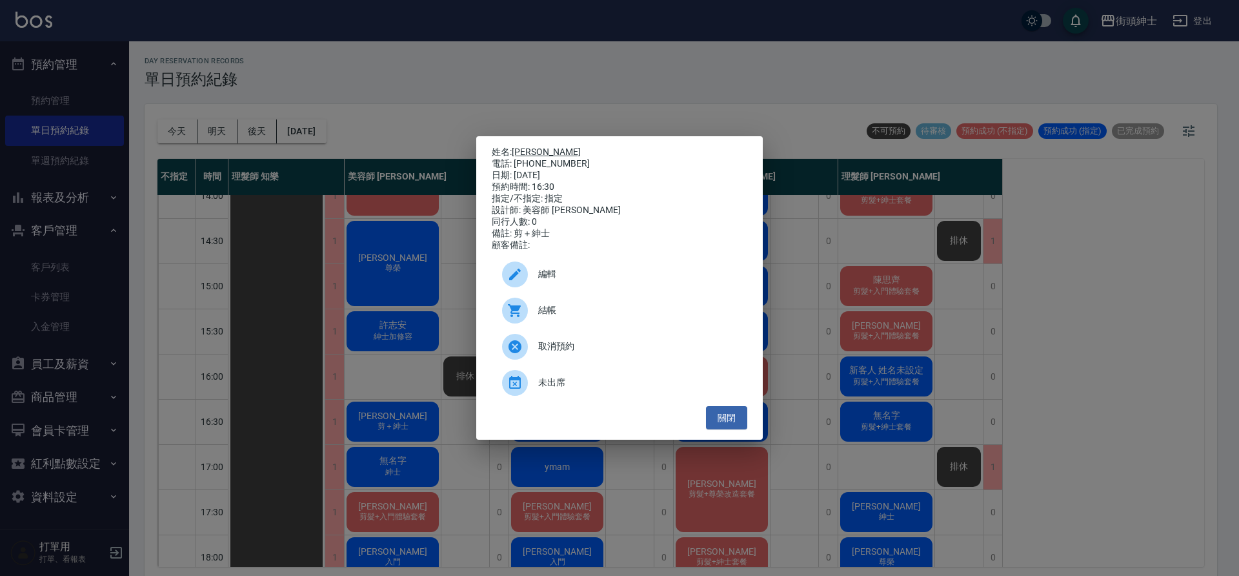
click at [536, 151] on link "許力仁" at bounding box center [546, 151] width 69 height 10
click at [736, 416] on button "關閉" at bounding box center [726, 418] width 41 height 24
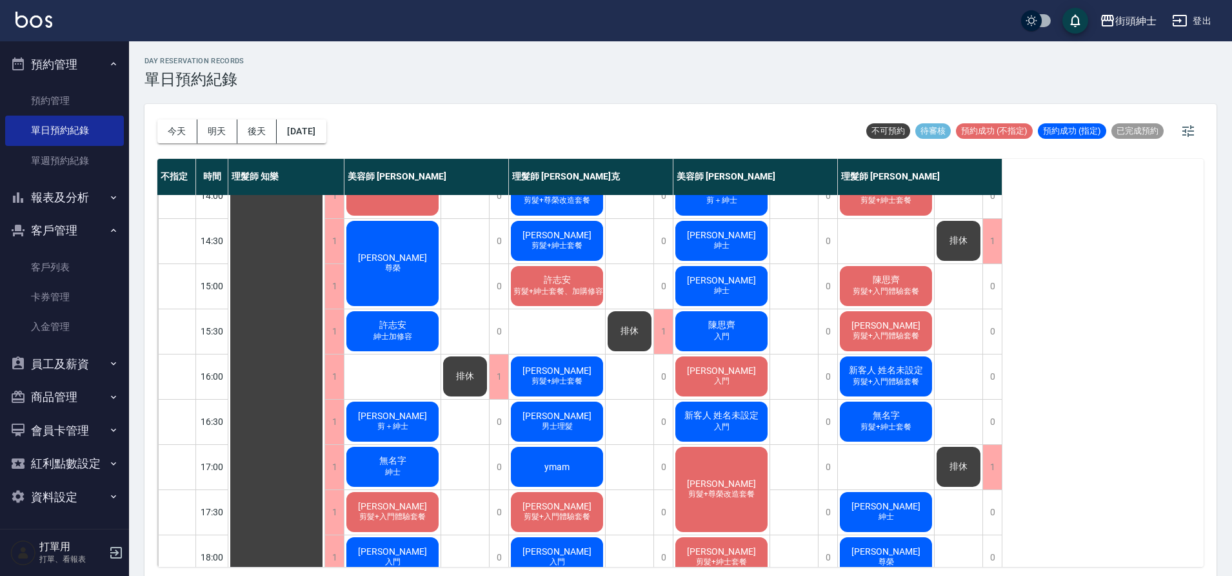
click at [421, 318] on div "許志安 紳士加修容" at bounding box center [393, 331] width 96 height 44
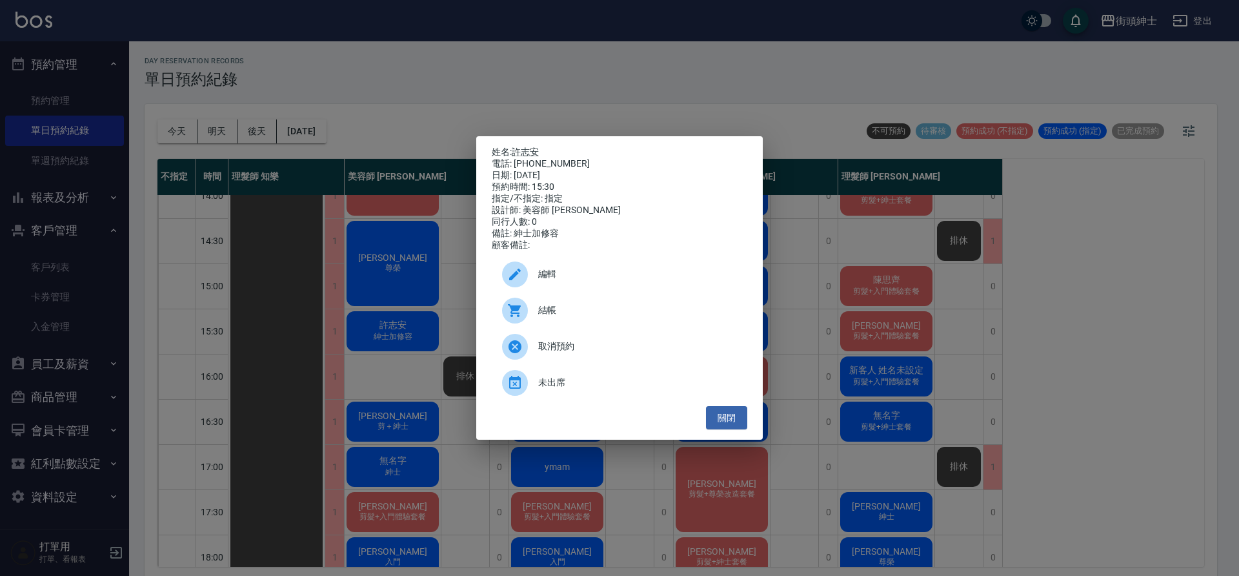
click at [516, 138] on div "姓名: 許志安 電話: 0900248152 日期: 2025/09/20 預約時間: 15:30 指定/不指定: 指定 設計師: 美容師 Cherry 同行…" at bounding box center [619, 288] width 286 height 304
click at [524, 146] on link "許志安" at bounding box center [525, 151] width 27 height 10
drag, startPoint x: 732, startPoint y: 417, endPoint x: 732, endPoint y: 410, distance: 7.1
click at [732, 412] on button "關閉" at bounding box center [726, 418] width 41 height 24
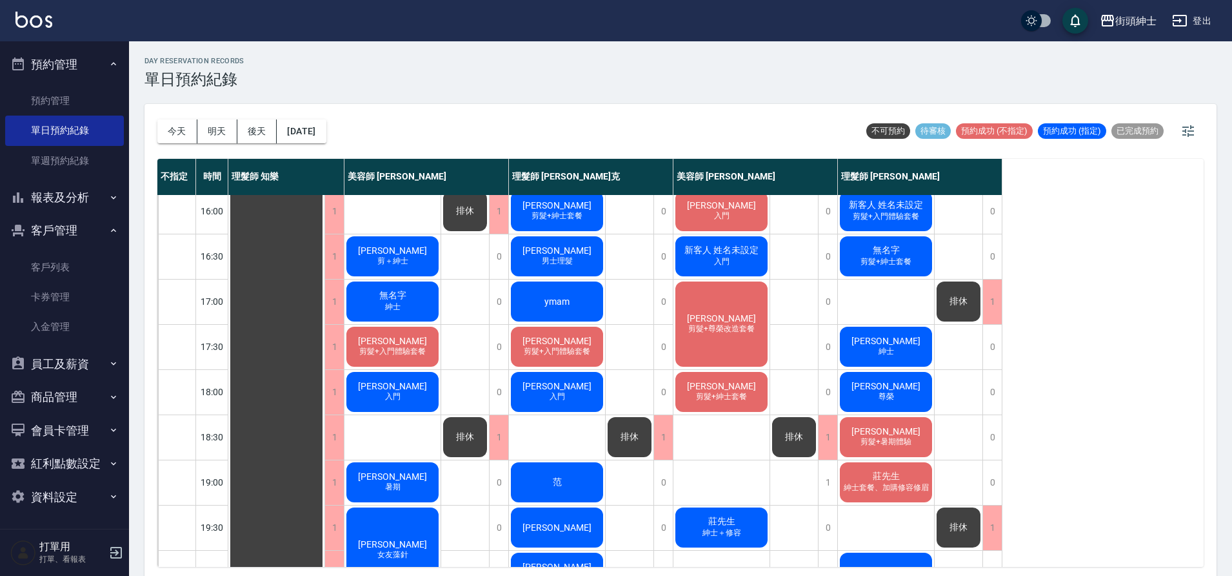
scroll to position [345, 0]
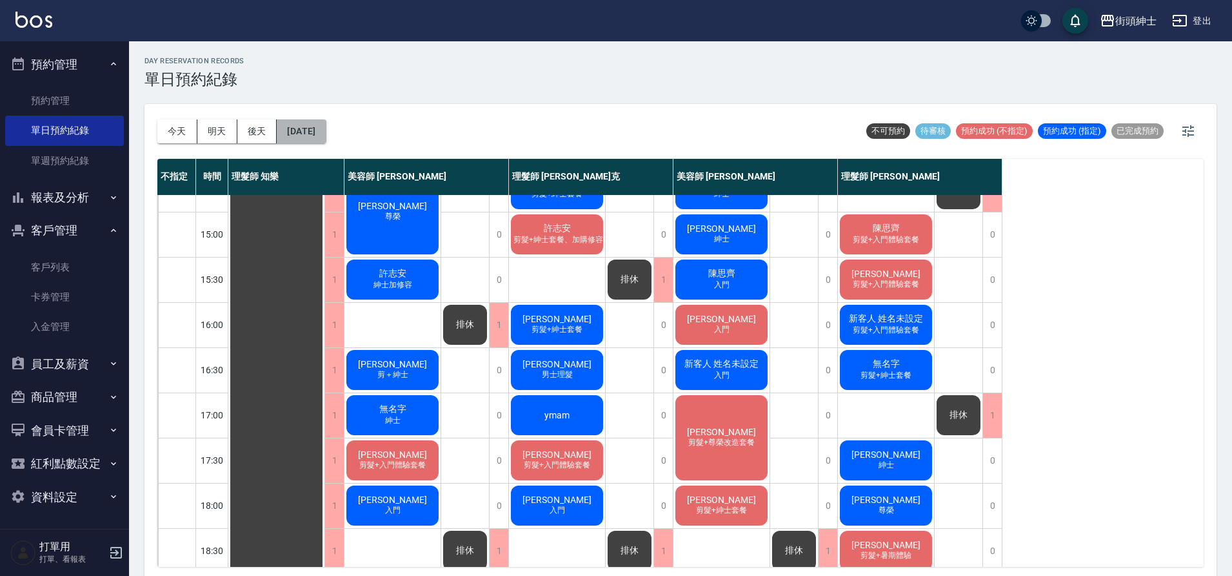
click at [326, 137] on button "2025/09/20" at bounding box center [301, 131] width 49 height 24
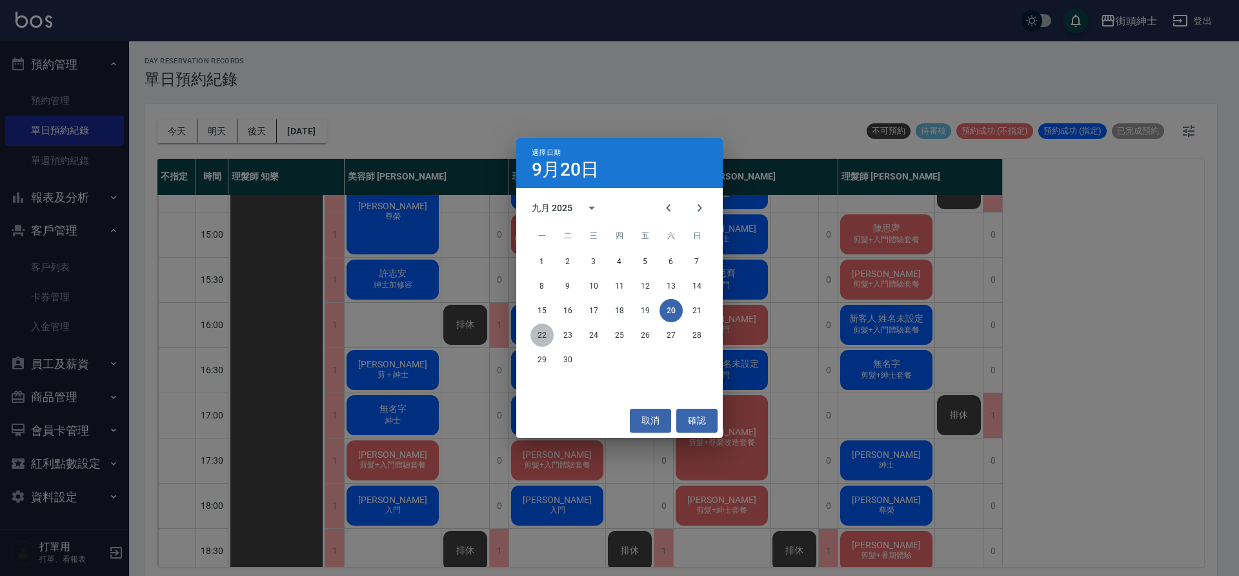
click at [537, 339] on button "22" at bounding box center [541, 334] width 23 height 23
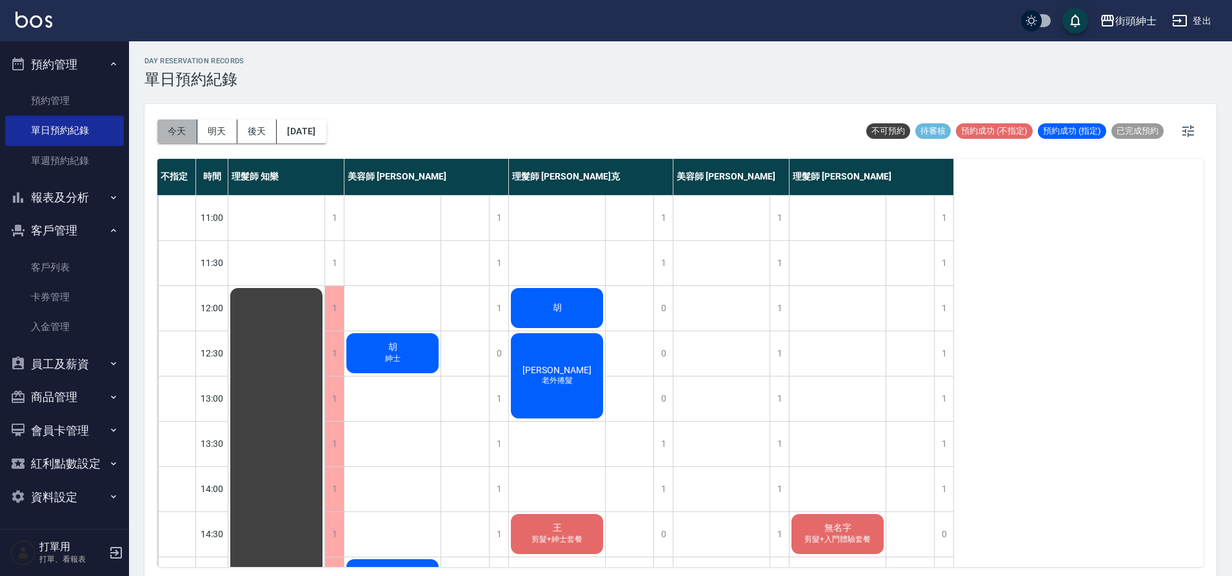
click at [168, 131] on button "今天" at bounding box center [177, 131] width 40 height 24
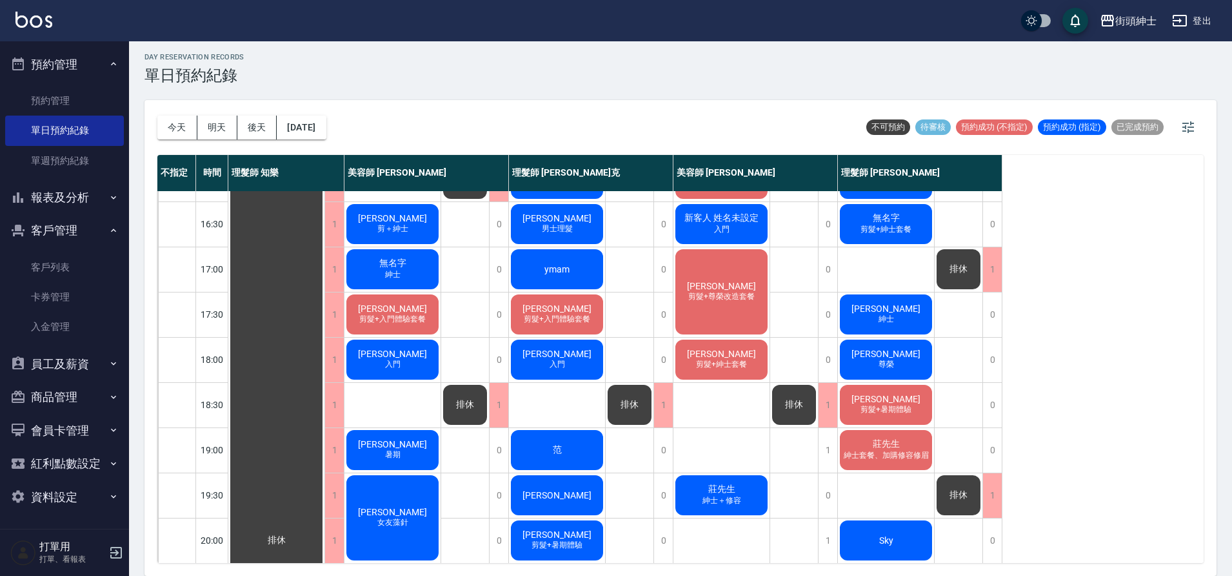
scroll to position [408, 0]
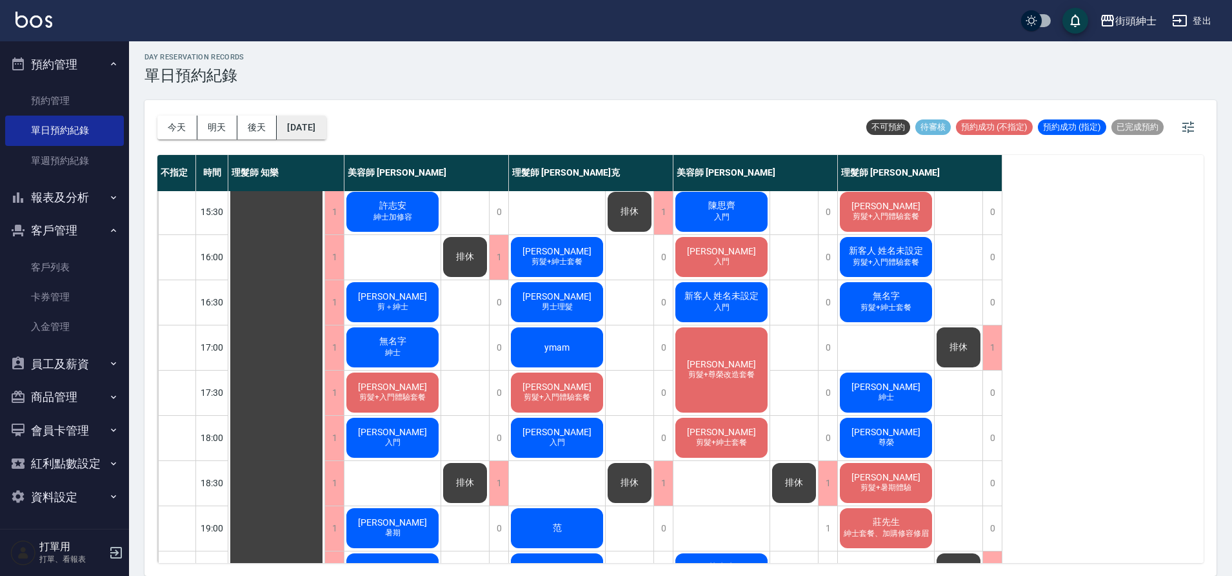
click at [319, 132] on button "2025/09/20" at bounding box center [301, 127] width 49 height 24
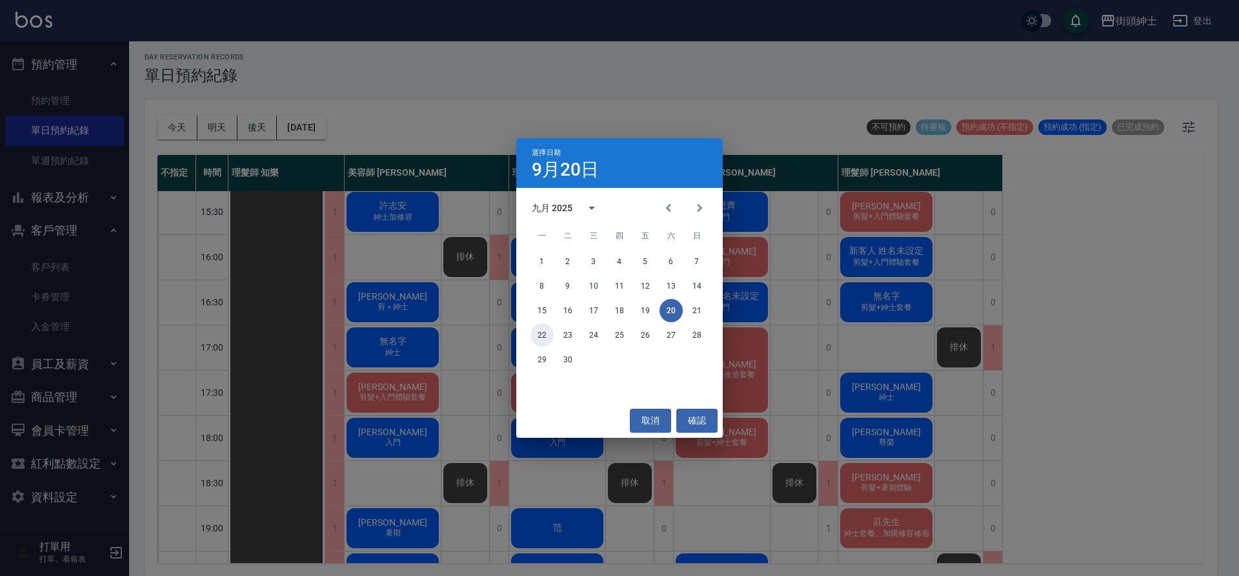
click at [548, 327] on button "22" at bounding box center [541, 334] width 23 height 23
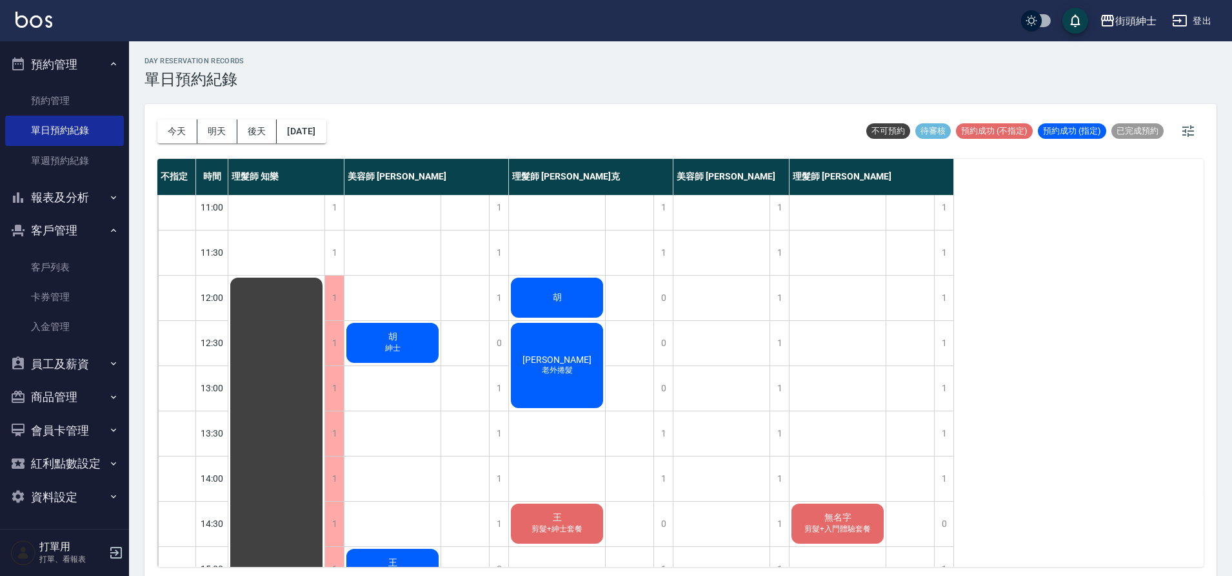
scroll to position [19, 0]
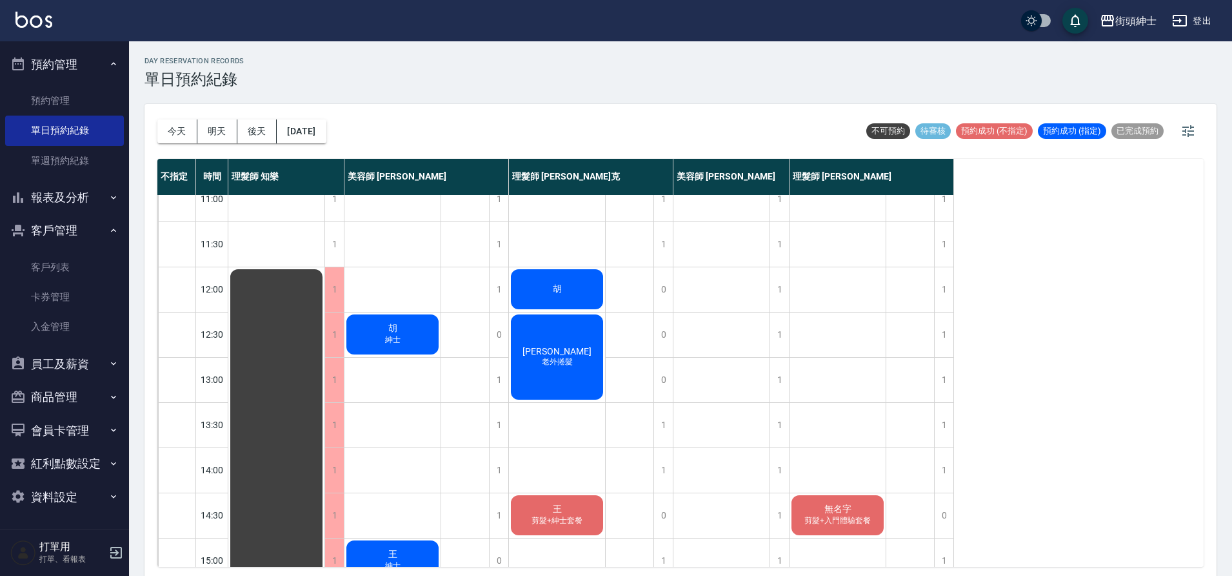
click at [319, 144] on div "今天 明天 後天 2025/09/22" at bounding box center [241, 131] width 169 height 55
click at [323, 140] on button "2025/09/22" at bounding box center [301, 131] width 49 height 24
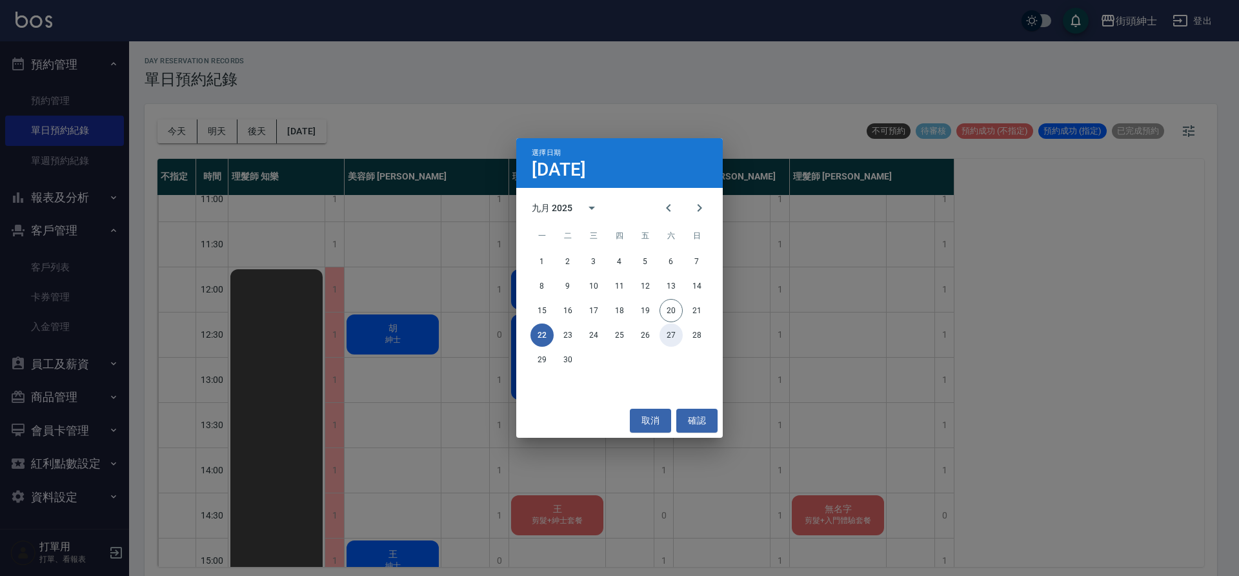
click at [665, 339] on button "27" at bounding box center [670, 334] width 23 height 23
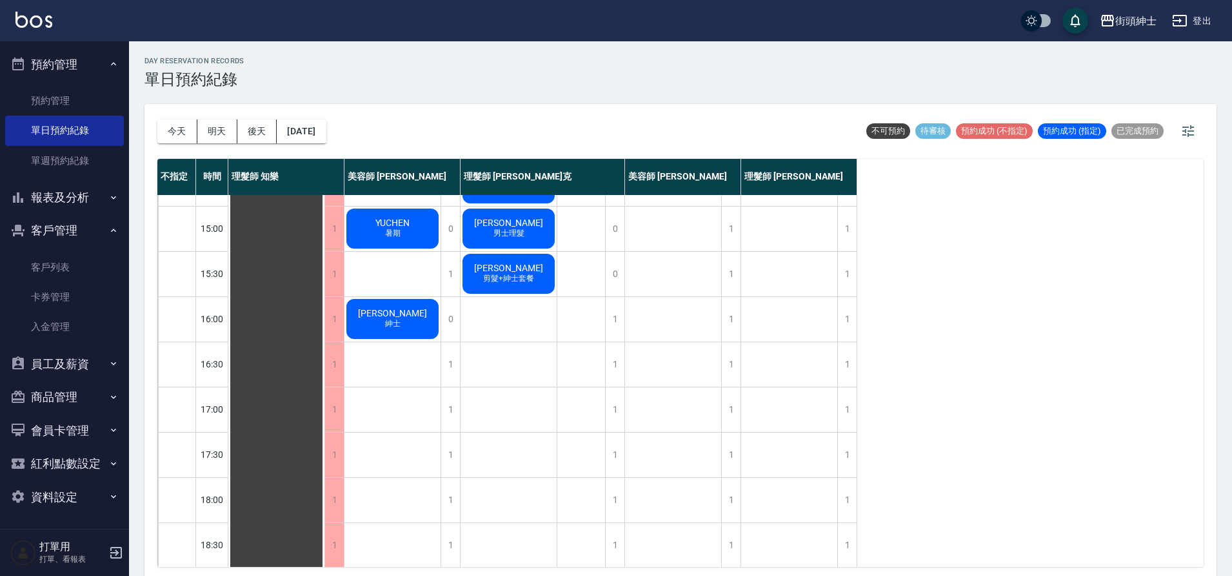
scroll to position [364, 0]
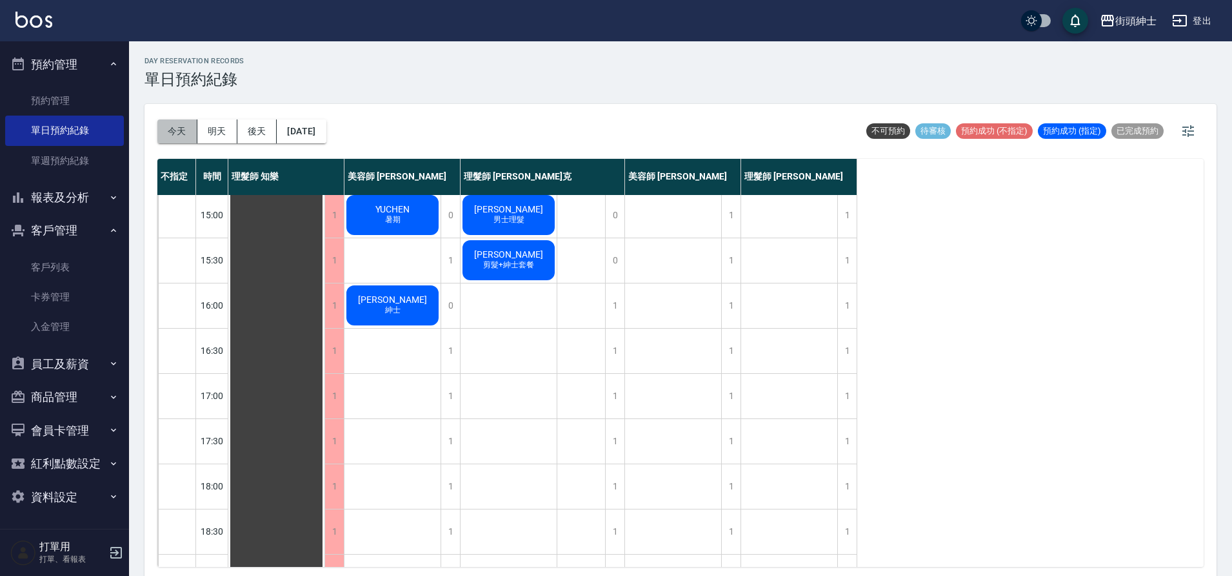
drag, startPoint x: 167, startPoint y: 136, endPoint x: 178, endPoint y: 138, distance: 11.3
click at [168, 136] on button "今天" at bounding box center [177, 131] width 40 height 24
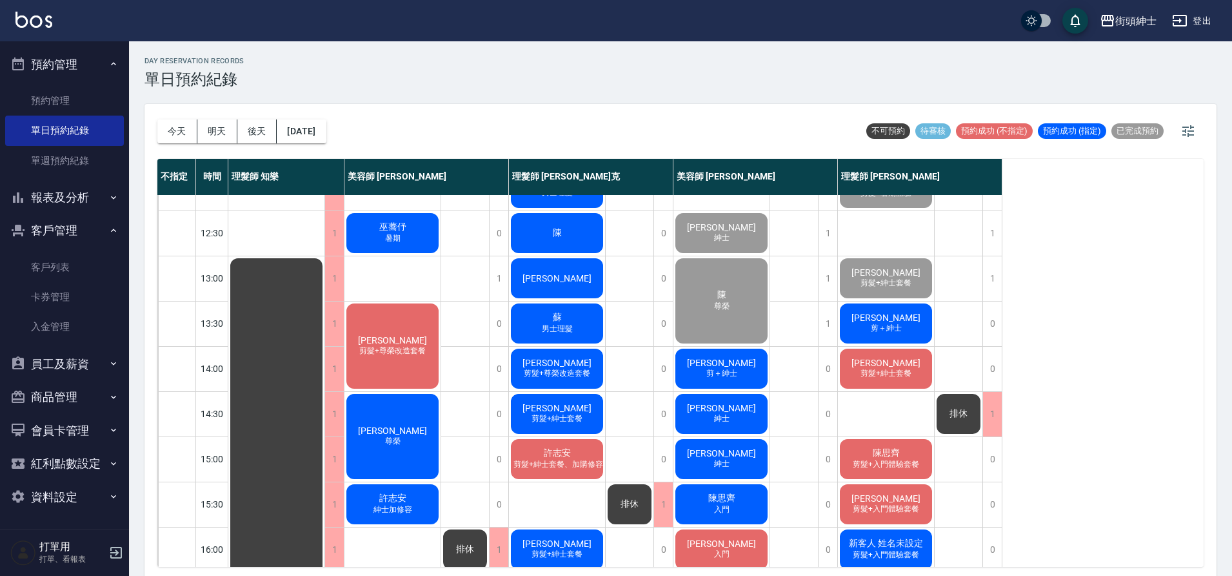
scroll to position [250, 0]
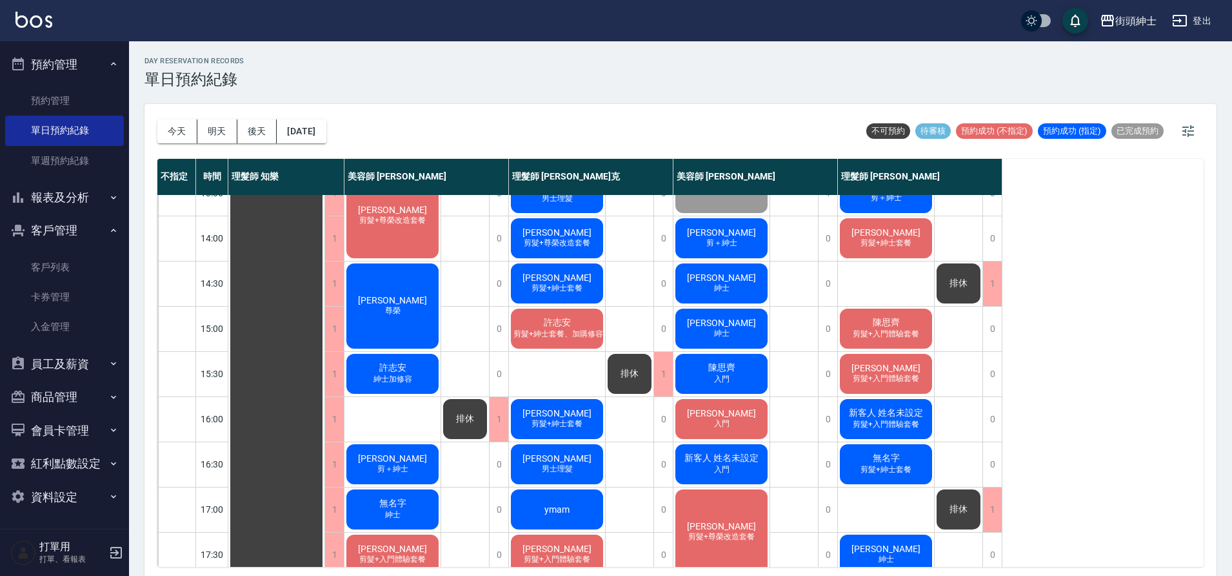
click at [749, 463] on span "新客人 姓名未設定" at bounding box center [721, 458] width 79 height 12
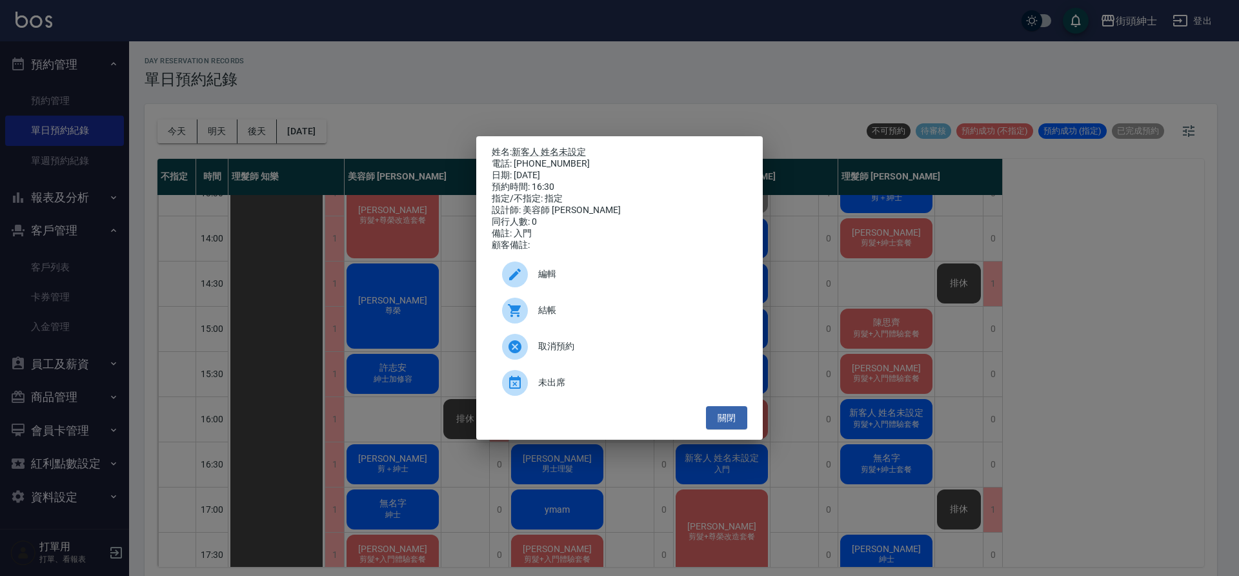
drag, startPoint x: 381, startPoint y: 216, endPoint x: 743, endPoint y: 471, distance: 443.2
click at [381, 216] on div "姓名: 新客人 姓名未設定 電話: 0958503525 日期: 2025/09/20 預約時間: 16:30 指定/不指定: 指定 設計師: 美容師 小戴 …" at bounding box center [619, 288] width 1239 height 576
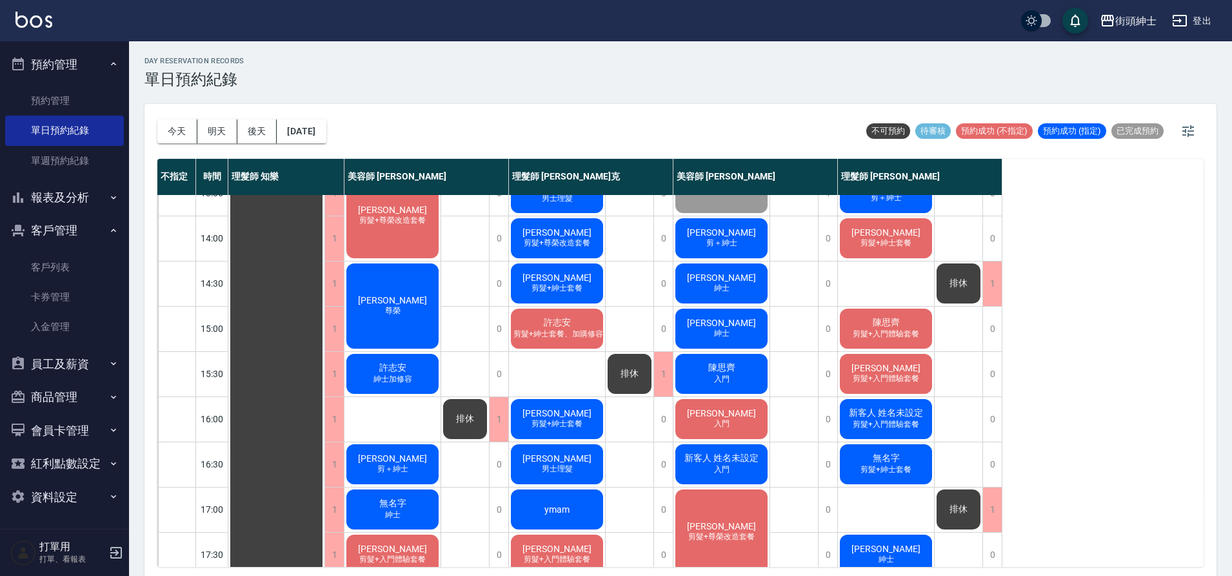
click at [907, 467] on span "剪髮+紳士套餐" at bounding box center [886, 469] width 56 height 11
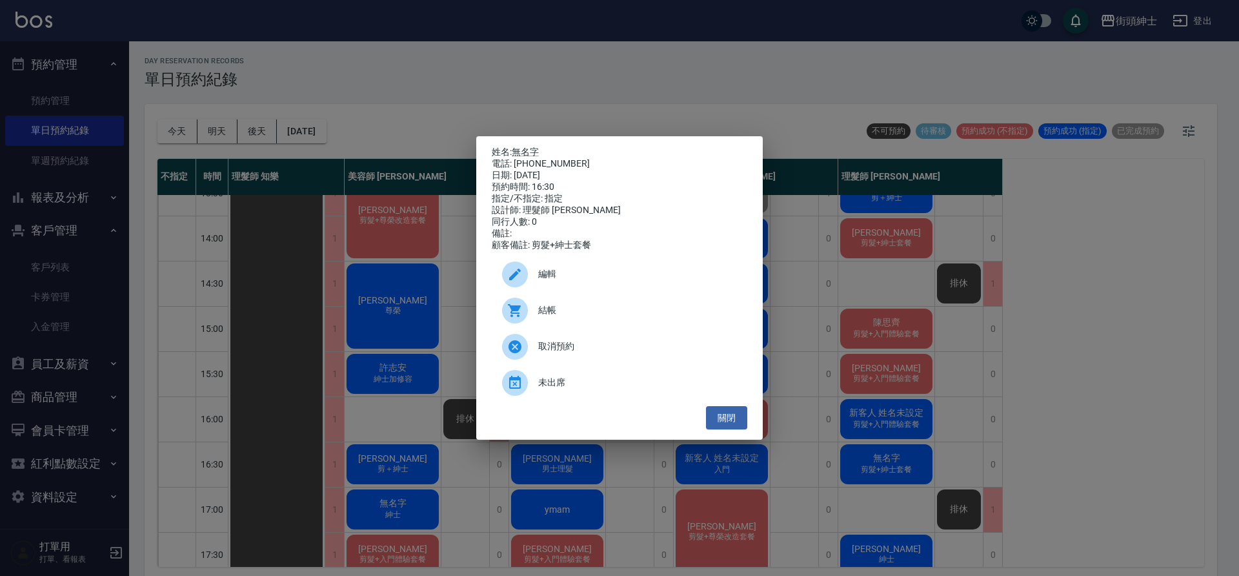
click at [557, 103] on div "姓名: 無名字 電話: 0933691612 日期: 2025/09/20 預約時間: 16:30 指定/不指定: 指定 設計師: 理髮師 eric 同行人數…" at bounding box center [619, 288] width 1239 height 576
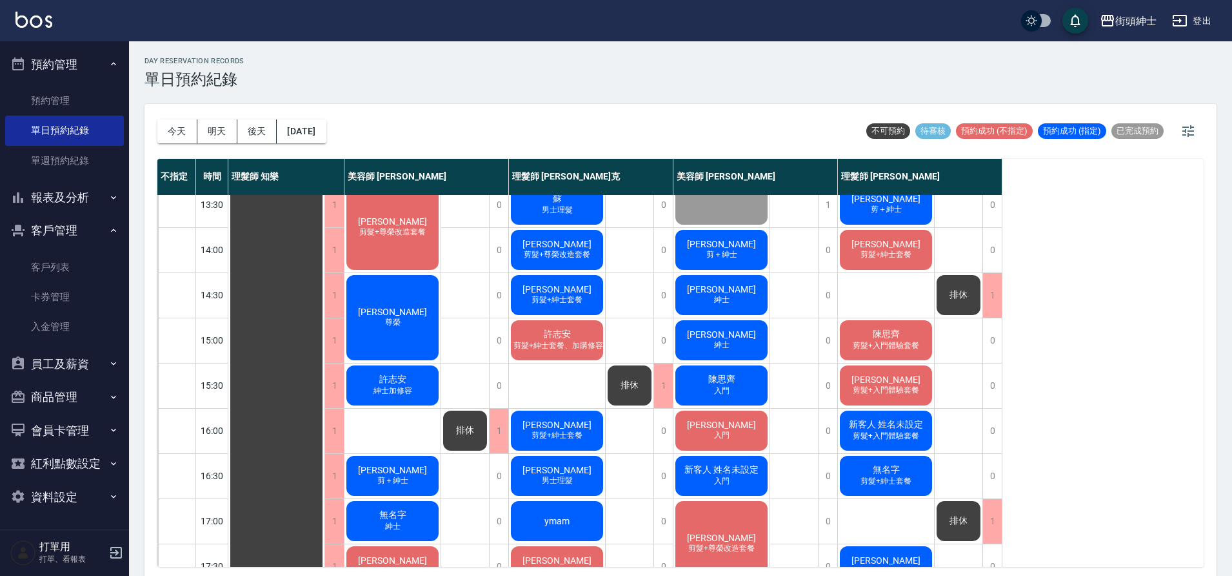
scroll to position [221, 0]
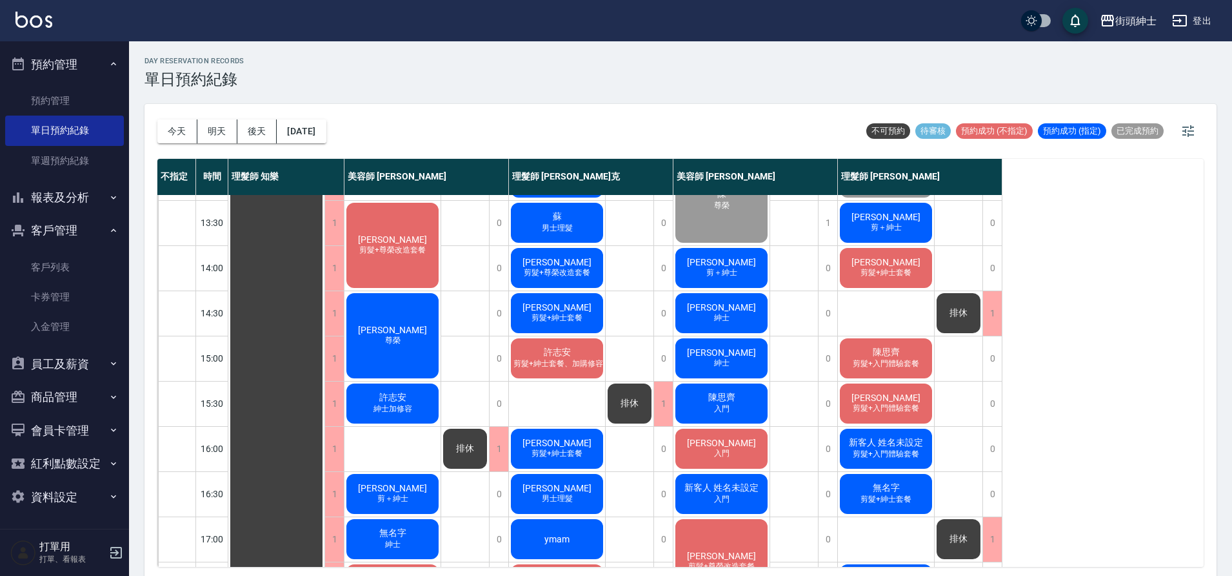
click at [909, 489] on div "無名字 剪髮+紳士套餐" at bounding box center [886, 494] width 96 height 44
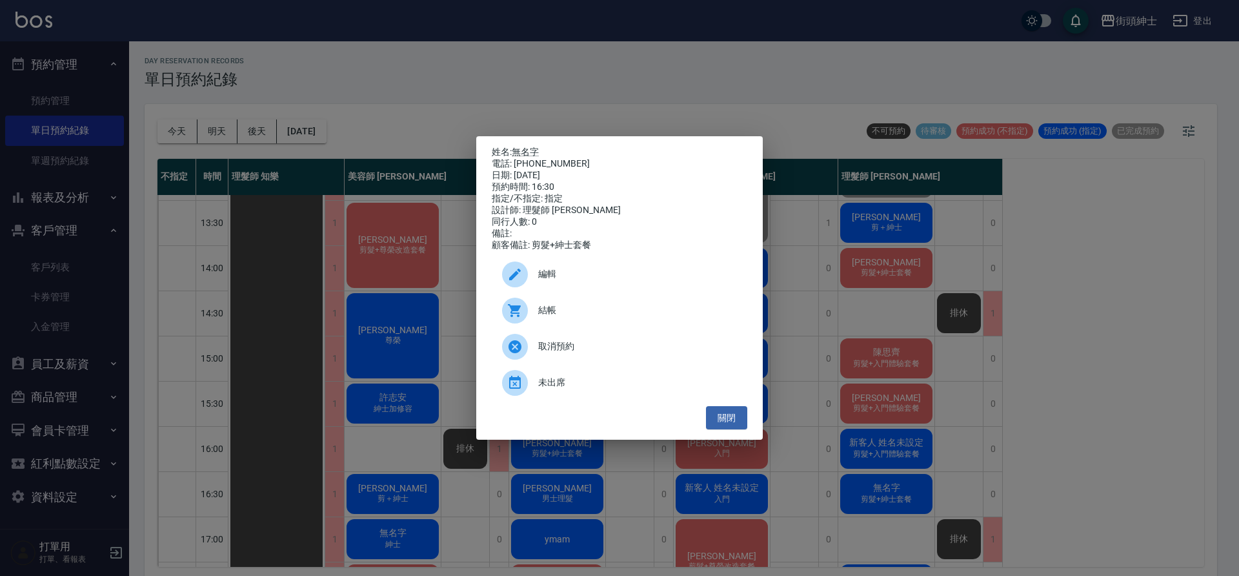
click at [816, 116] on div "姓名: 無名字 電話: 0933691612 日期: 2025/09/20 預約時間: 16:30 指定/不指定: 指定 設計師: 理髮師 eric 同行人數…" at bounding box center [619, 288] width 1239 height 576
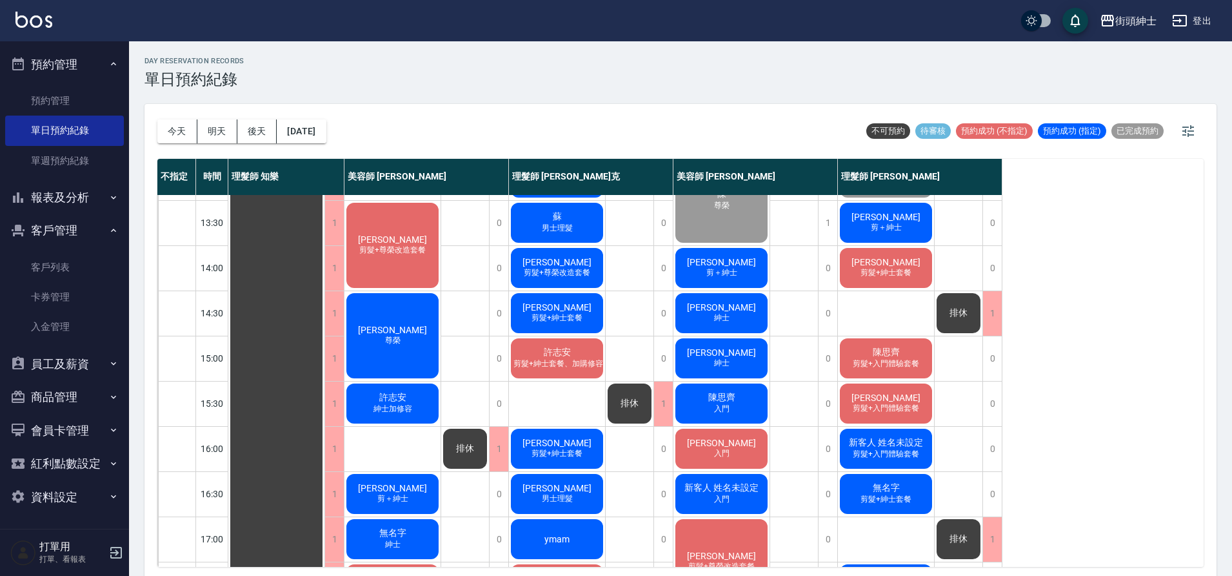
click at [912, 452] on span "剪髮+入門體驗套餐" at bounding box center [886, 453] width 72 height 11
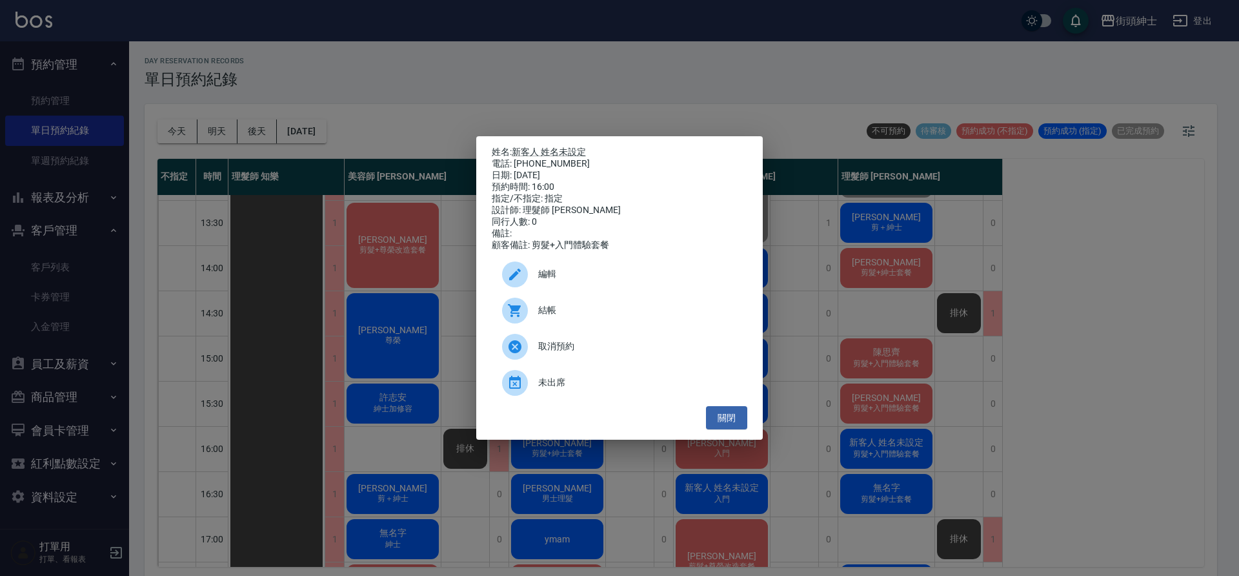
click at [680, 84] on div "姓名: 新客人 姓名未設定 電話: 0958503525 日期: 2025/09/20 預約時間: 16:00 指定/不指定: 指定 設計師: 理髮師 eri…" at bounding box center [619, 288] width 1239 height 576
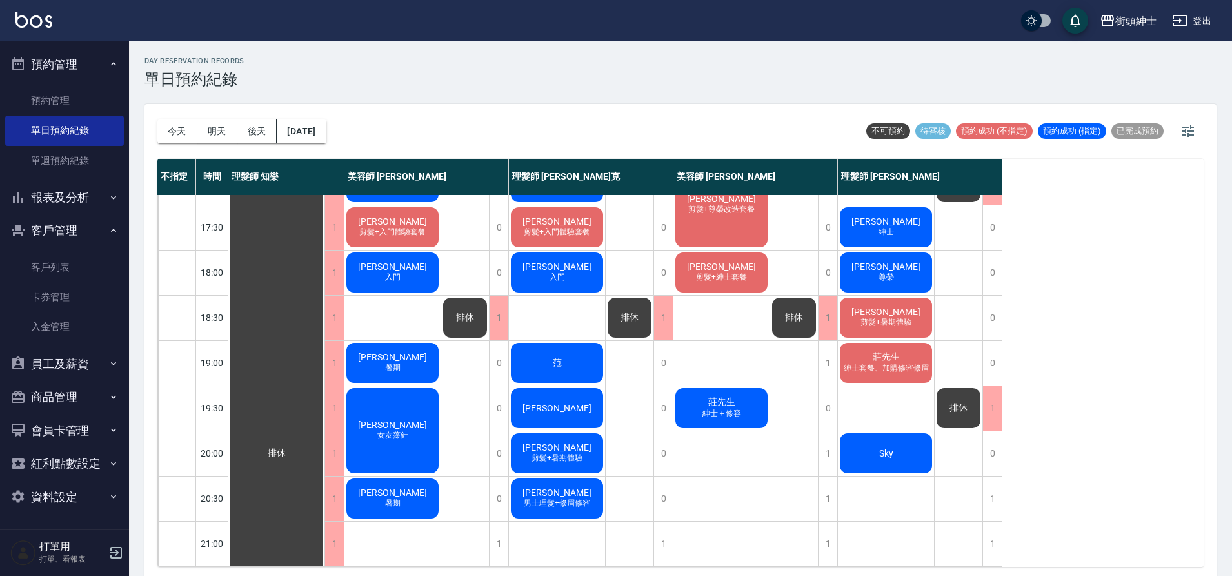
scroll to position [587, 0]
click at [263, 134] on button "後天" at bounding box center [257, 131] width 40 height 24
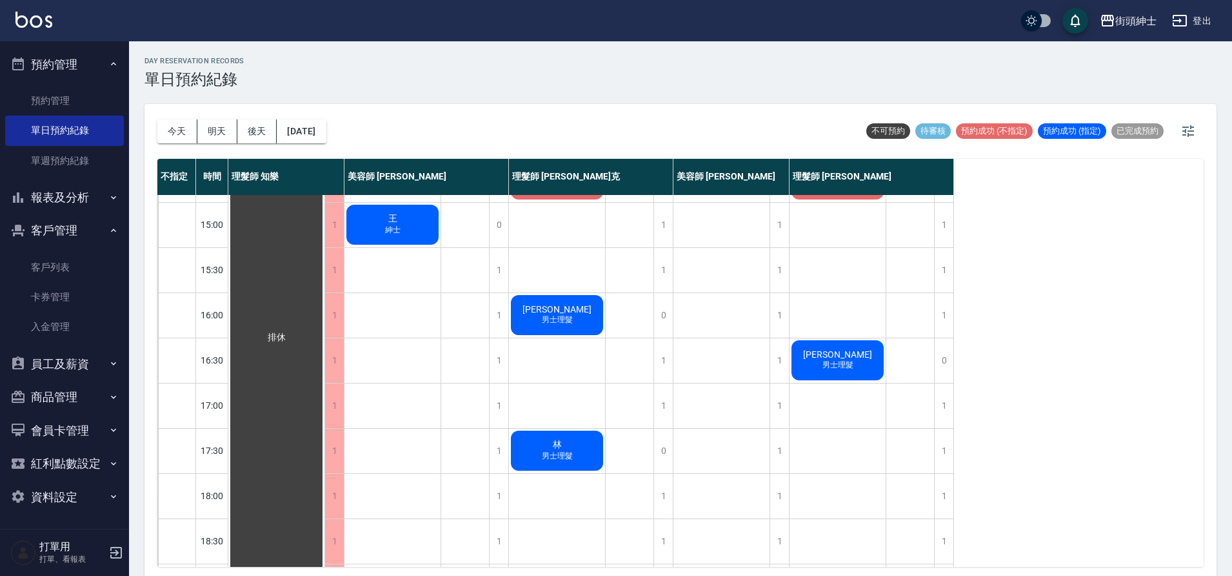
scroll to position [396, 0]
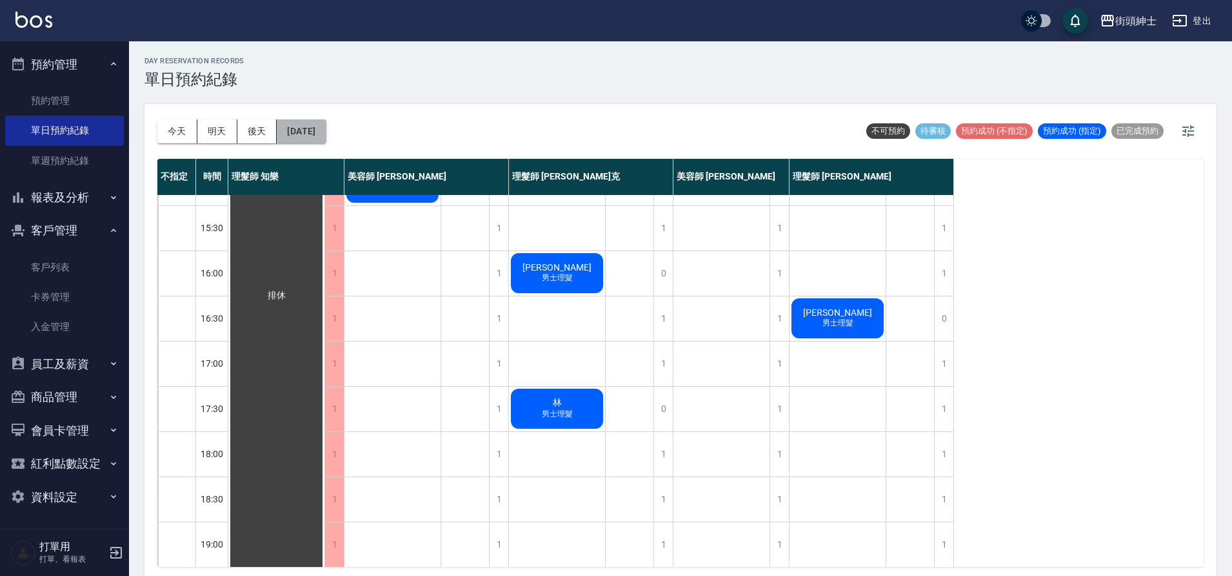
click at [326, 131] on button "2025/09/22" at bounding box center [301, 131] width 49 height 24
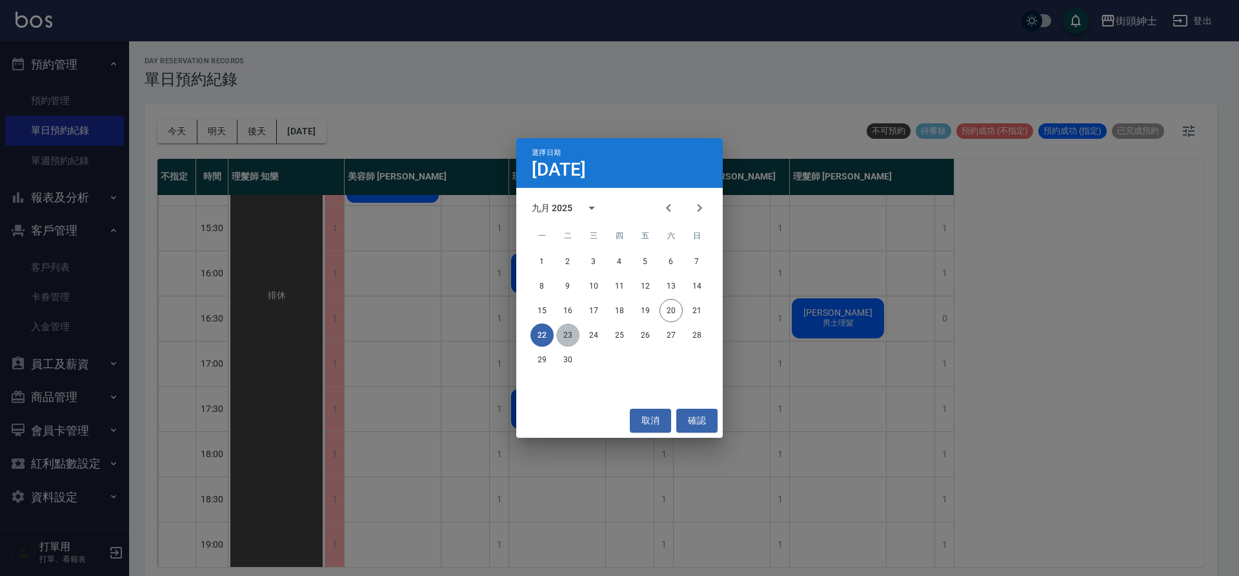
click at [570, 336] on button "23" at bounding box center [567, 334] width 23 height 23
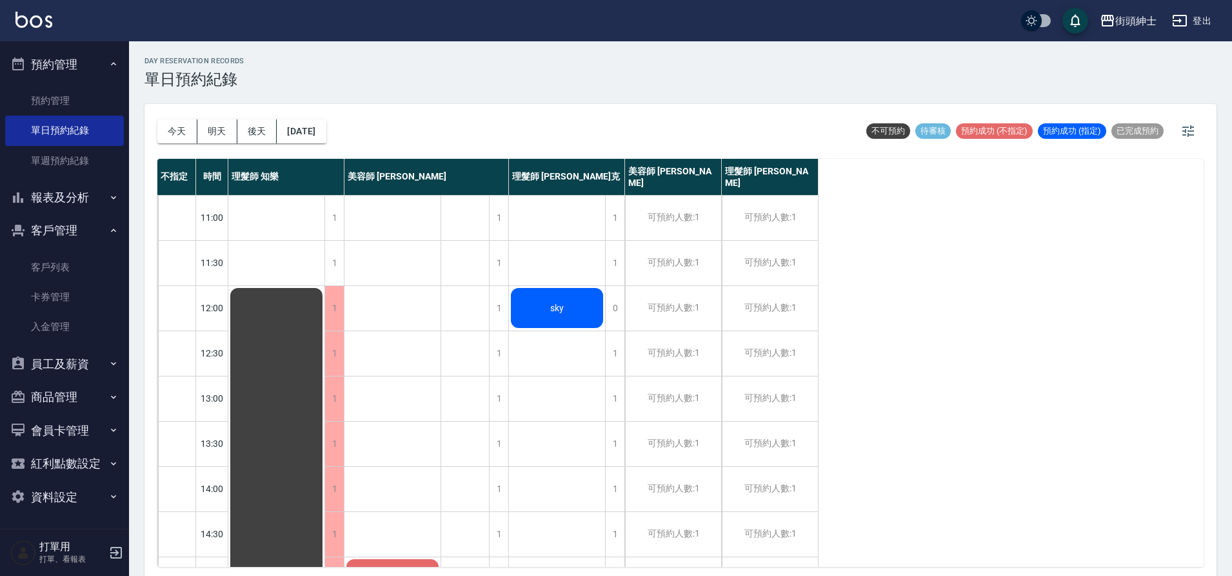
click at [568, 310] on div "sky" at bounding box center [557, 308] width 96 height 44
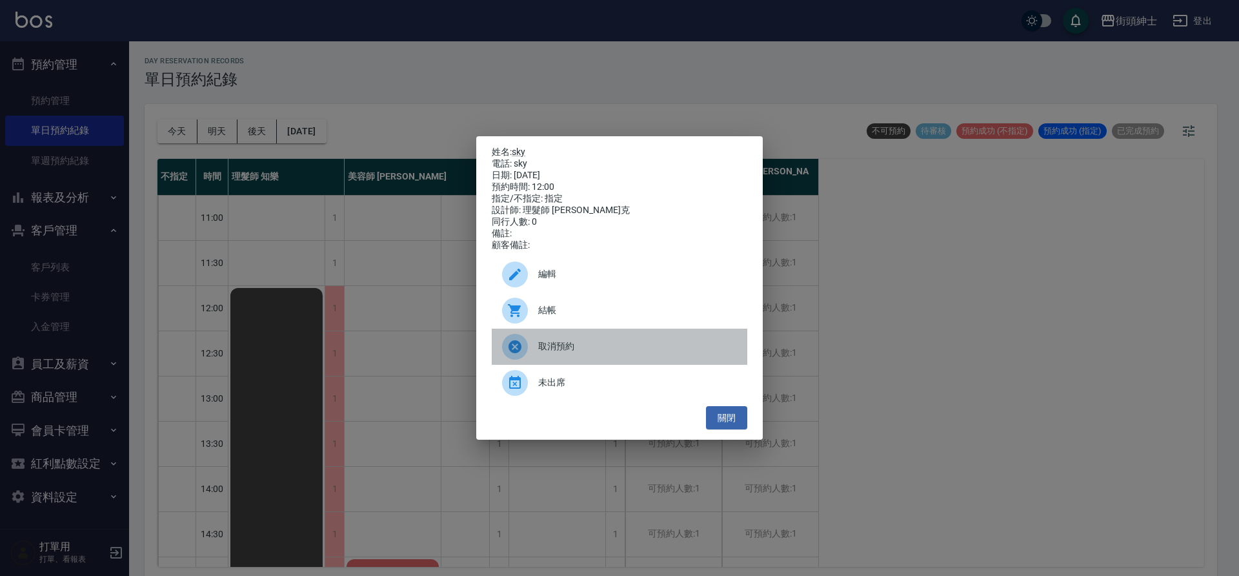
click at [643, 344] on div "取消預約" at bounding box center [620, 346] width 256 height 36
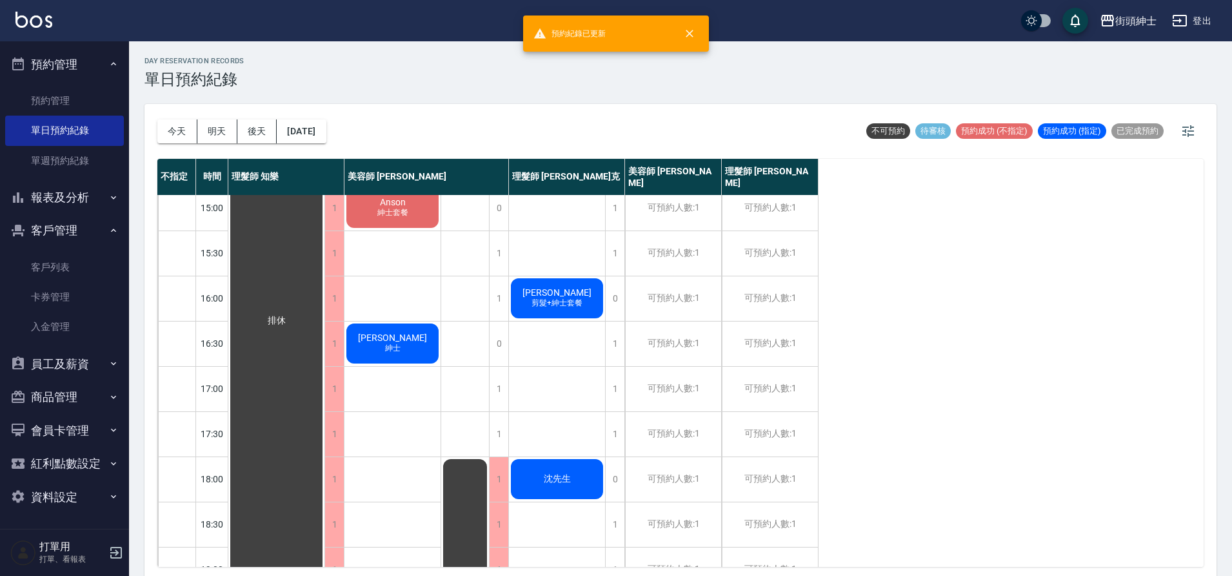
scroll to position [372, 0]
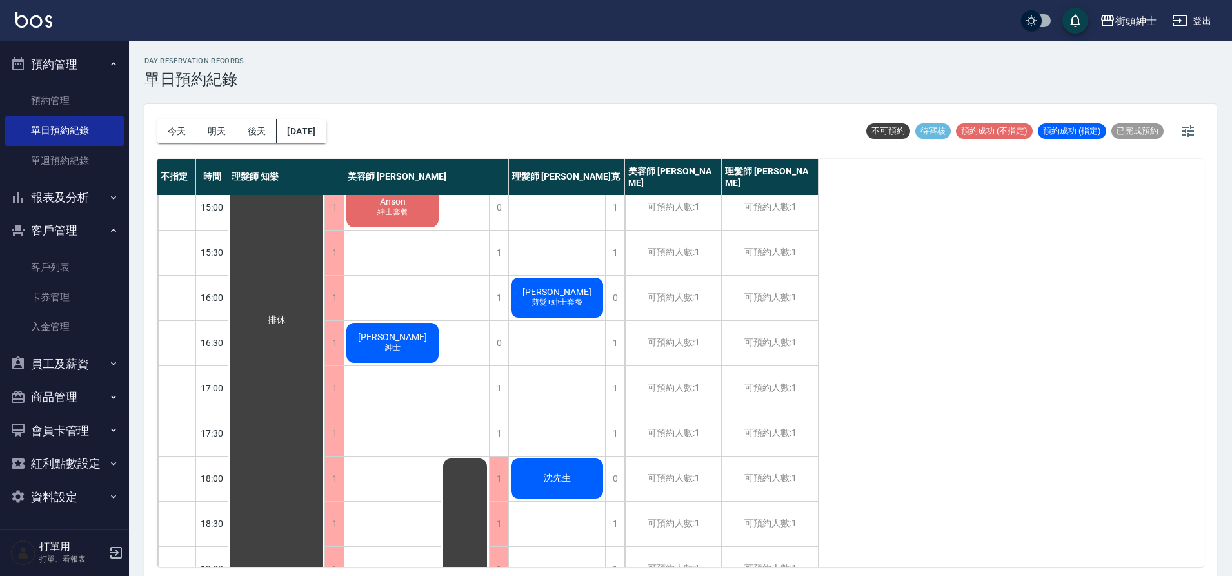
drag, startPoint x: 179, startPoint y: 130, endPoint x: 189, endPoint y: 131, distance: 10.3
click at [179, 132] on button "今天" at bounding box center [177, 131] width 40 height 24
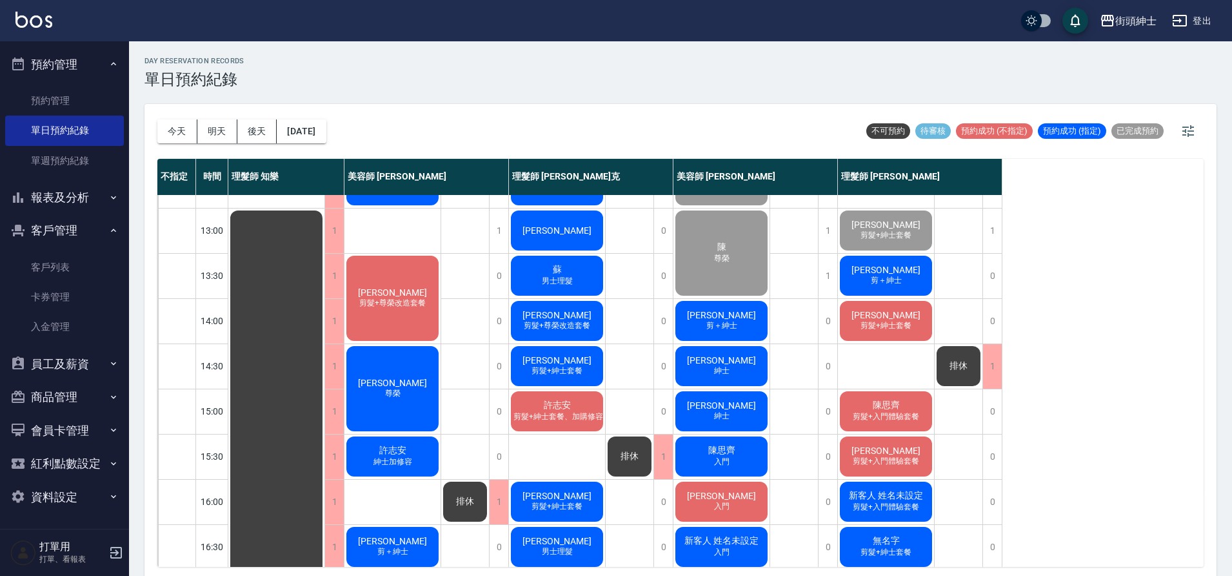
scroll to position [161, 0]
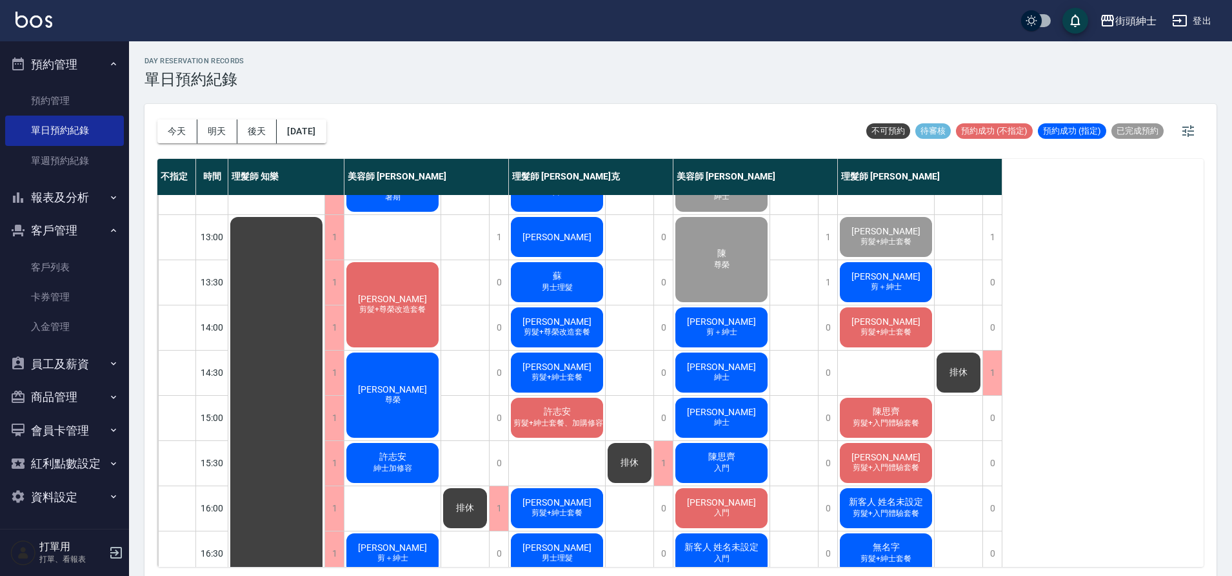
click at [895, 285] on span "剪＋紳士" at bounding box center [887, 286] width 36 height 11
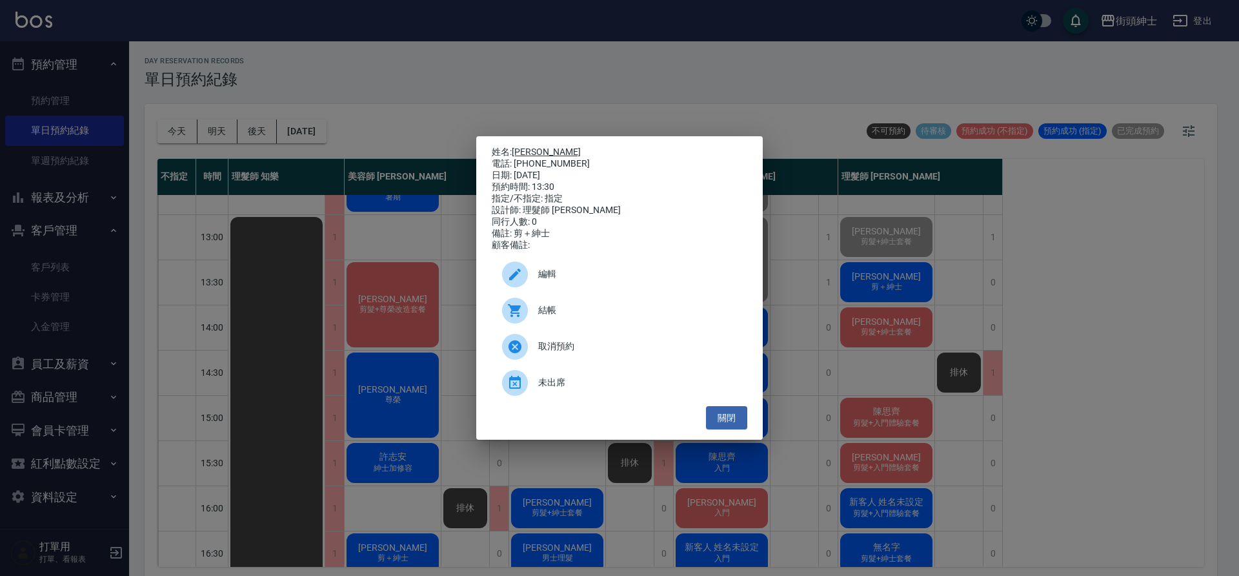
click at [524, 146] on link "阿傑" at bounding box center [546, 151] width 69 height 10
click at [725, 423] on button "關閉" at bounding box center [726, 418] width 41 height 24
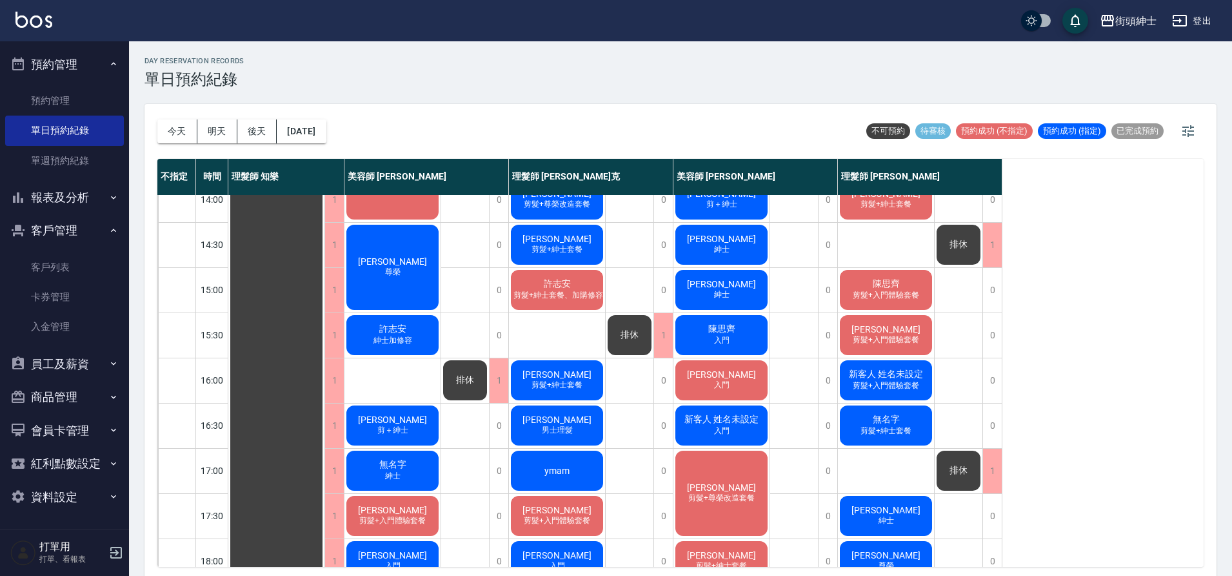
scroll to position [261, 0]
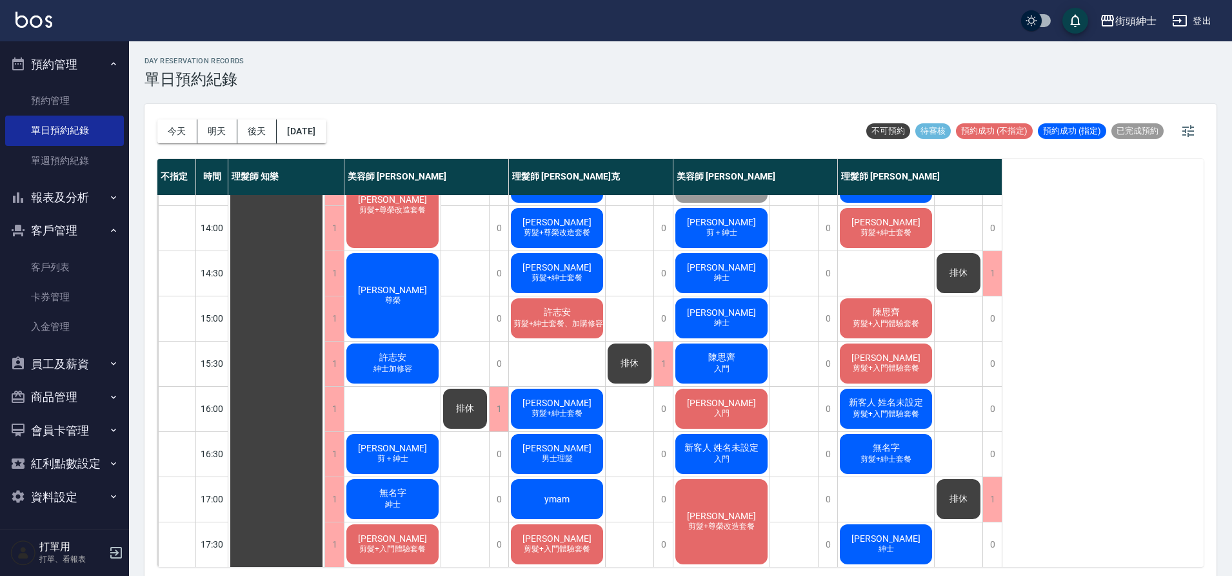
click at [890, 404] on span "新客人 姓名未設定" at bounding box center [886, 403] width 79 height 12
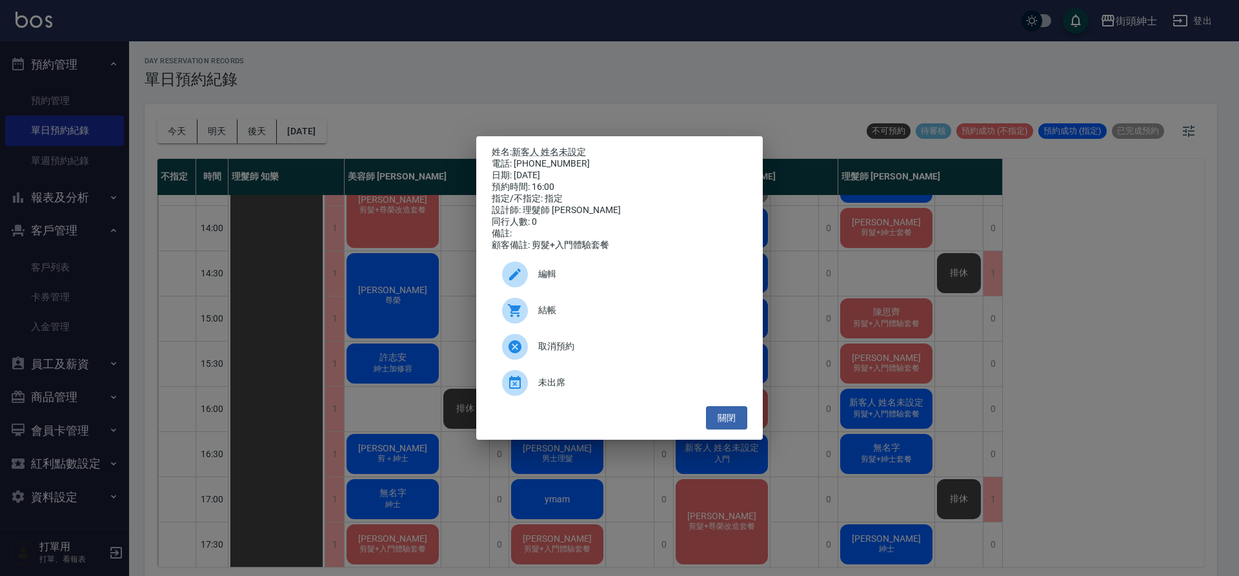
drag, startPoint x: 381, startPoint y: 208, endPoint x: 465, endPoint y: 252, distance: 94.1
click at [390, 214] on div "姓名: 新客人 姓名未設定 電話: 0958503525 日期: 2025/09/20 預約時間: 16:00 指定/不指定: 指定 設計師: 理髮師 eri…" at bounding box center [619, 288] width 1239 height 576
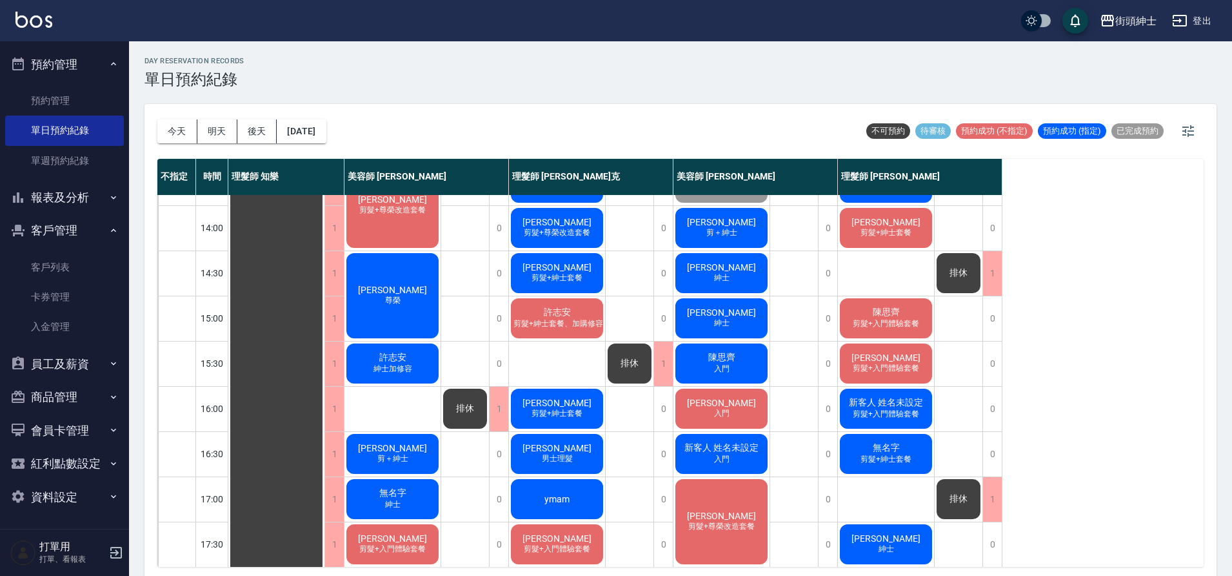
click at [586, 409] on div "許力仁 剪髮+紳士套餐" at bounding box center [557, 409] width 96 height 44
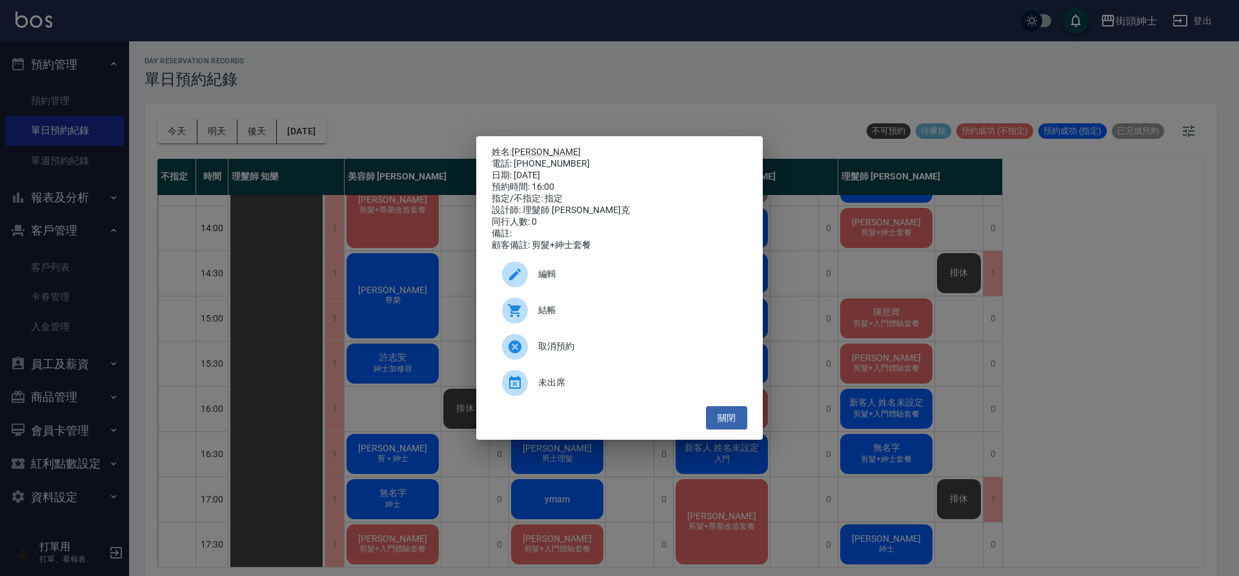
click at [565, 104] on div "姓名: 許力仁 電話: 0960540787 日期: 2025/09/20 預約時間: 16:00 指定/不指定: 指定 設計師: 理髮師 Vic 維克 同行…" at bounding box center [619, 288] width 1239 height 576
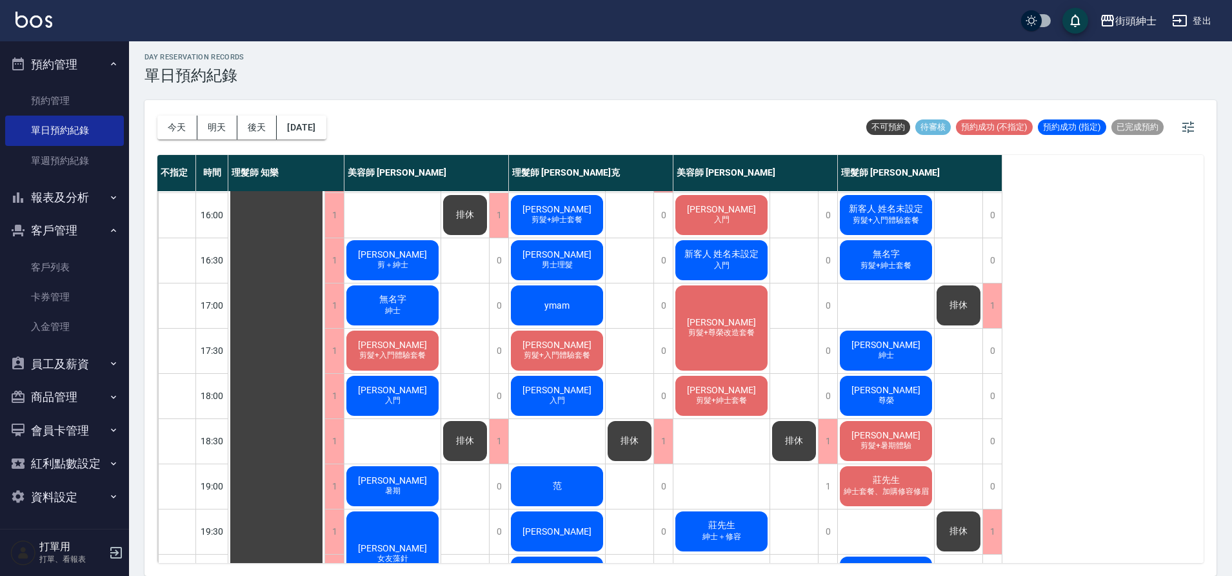
scroll to position [339, 0]
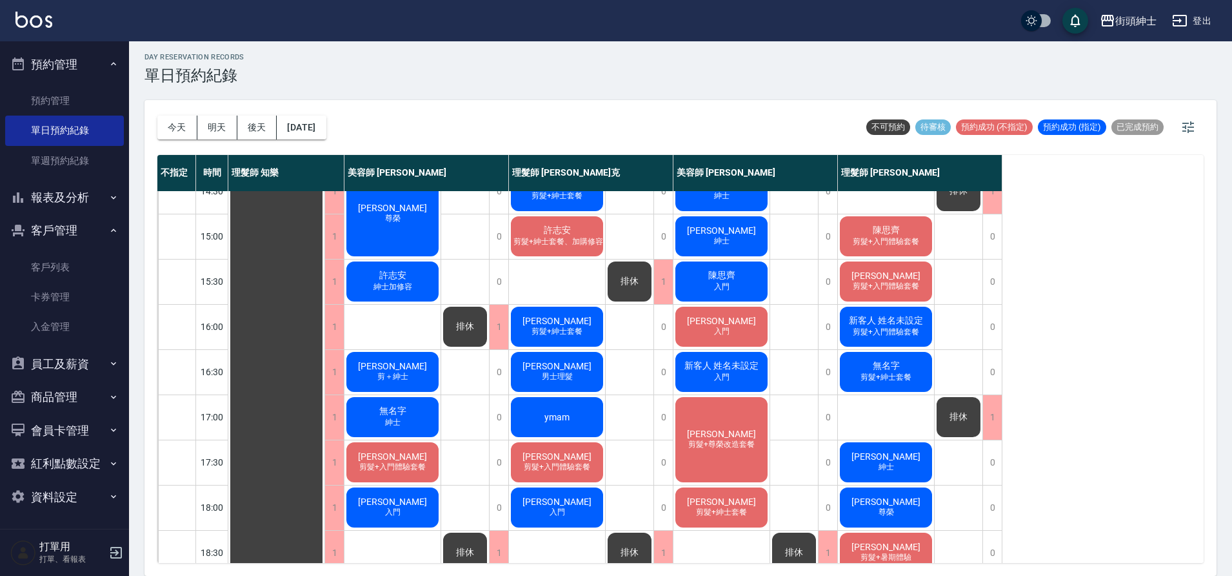
click at [894, 332] on span "剪髮+入門體驗套餐" at bounding box center [886, 331] width 72 height 11
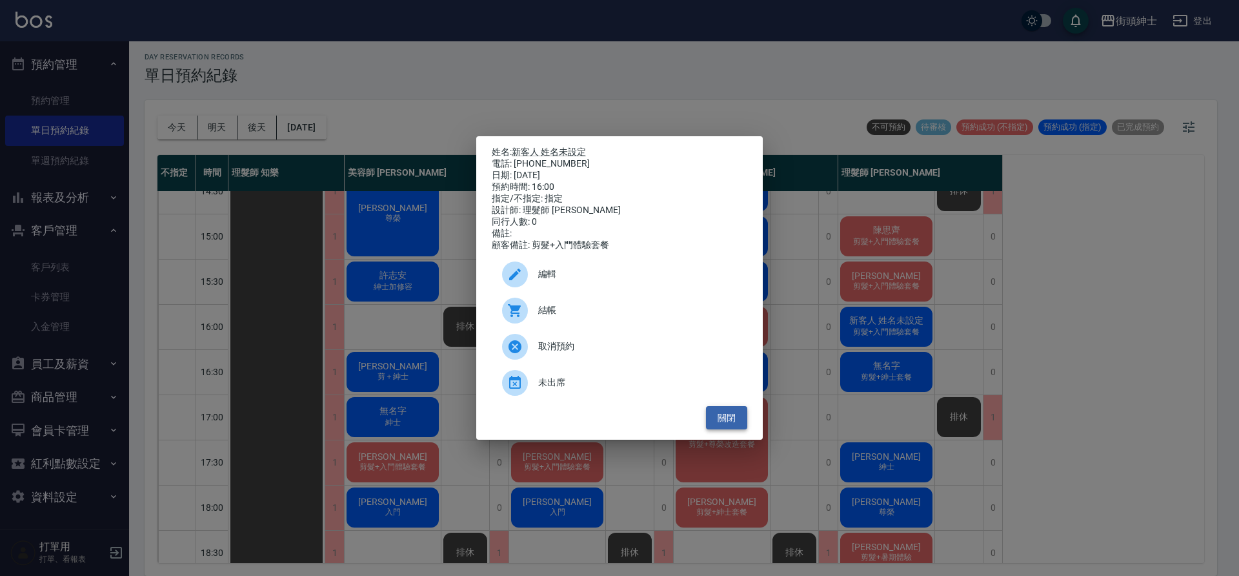
click at [745, 422] on button "關閉" at bounding box center [726, 418] width 41 height 24
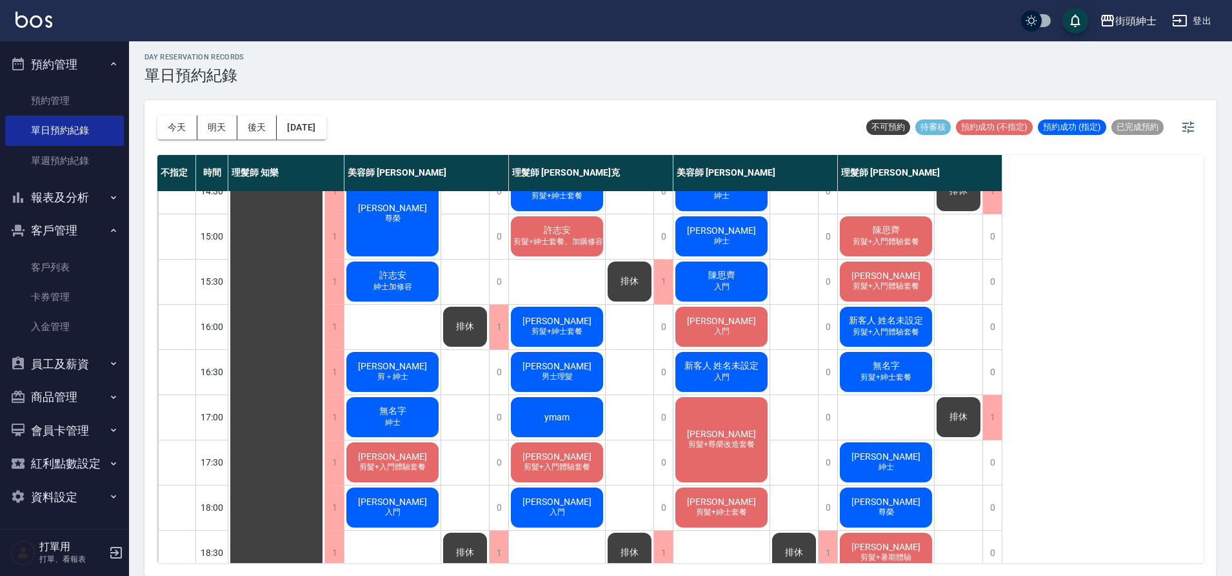
click at [869, 334] on span "剪髮+入門體驗套餐" at bounding box center [886, 331] width 72 height 11
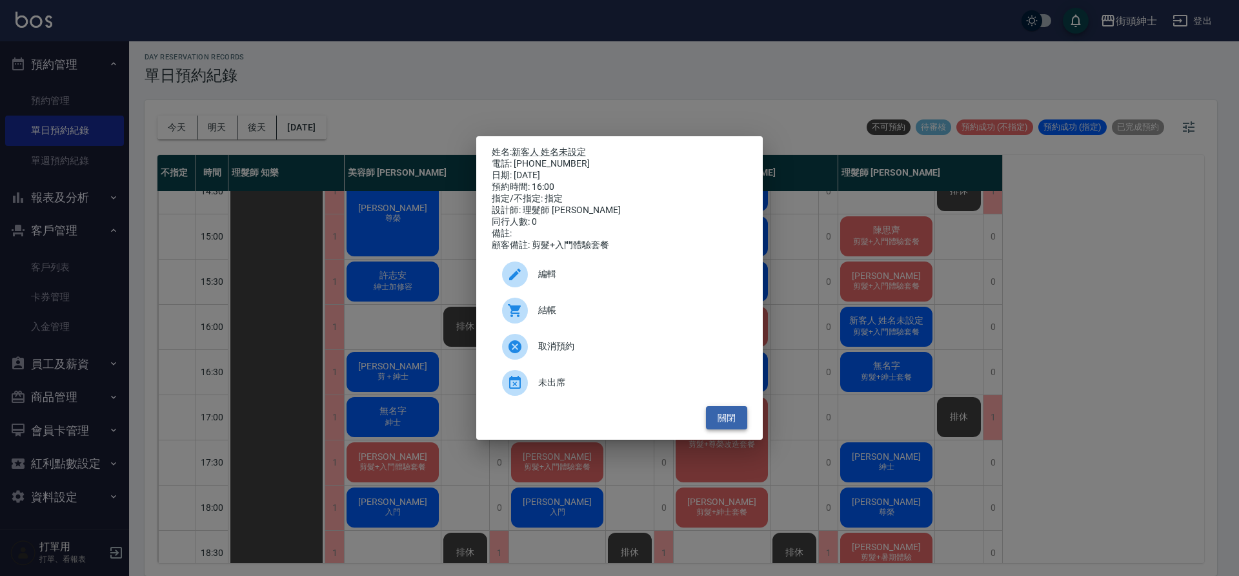
click at [739, 420] on button "關閉" at bounding box center [726, 418] width 41 height 24
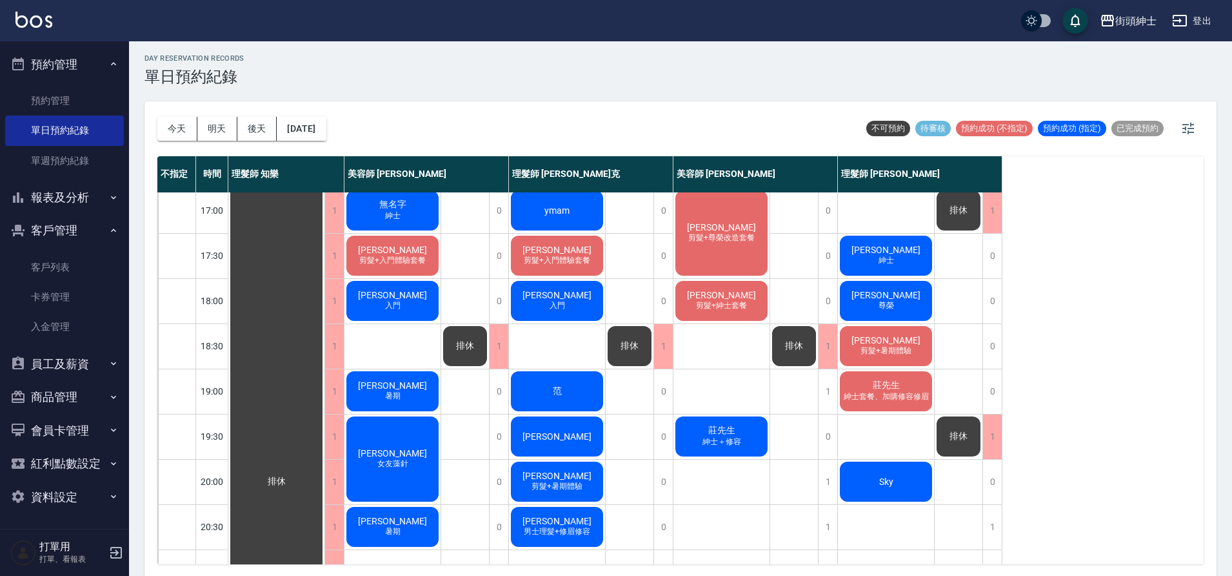
scroll to position [538, 0]
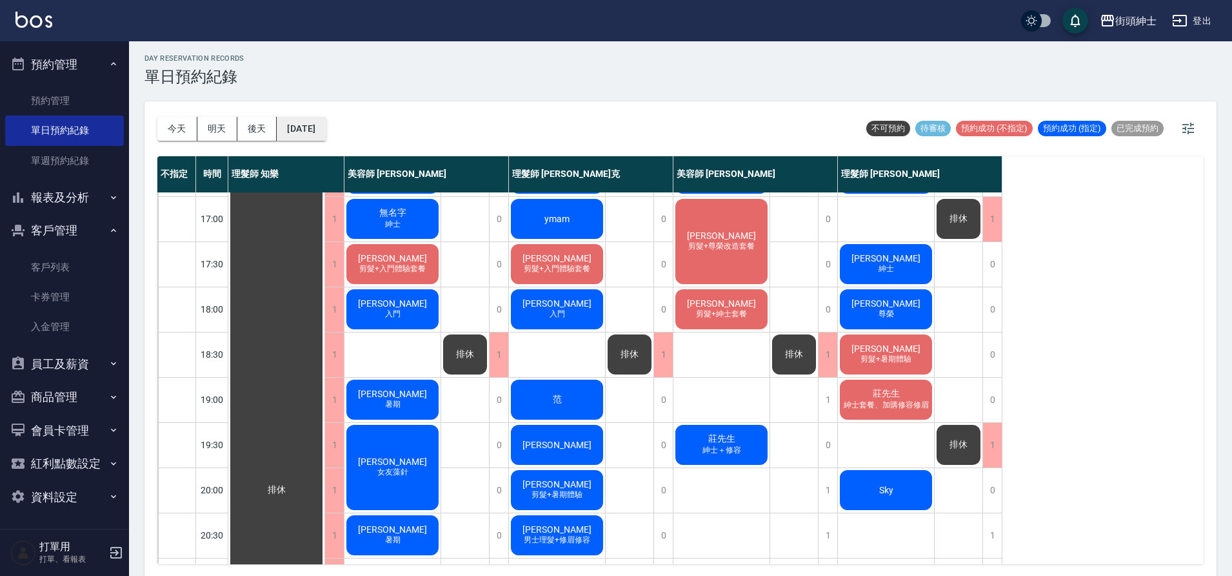
click at [306, 135] on button "2025/09/20" at bounding box center [301, 129] width 49 height 24
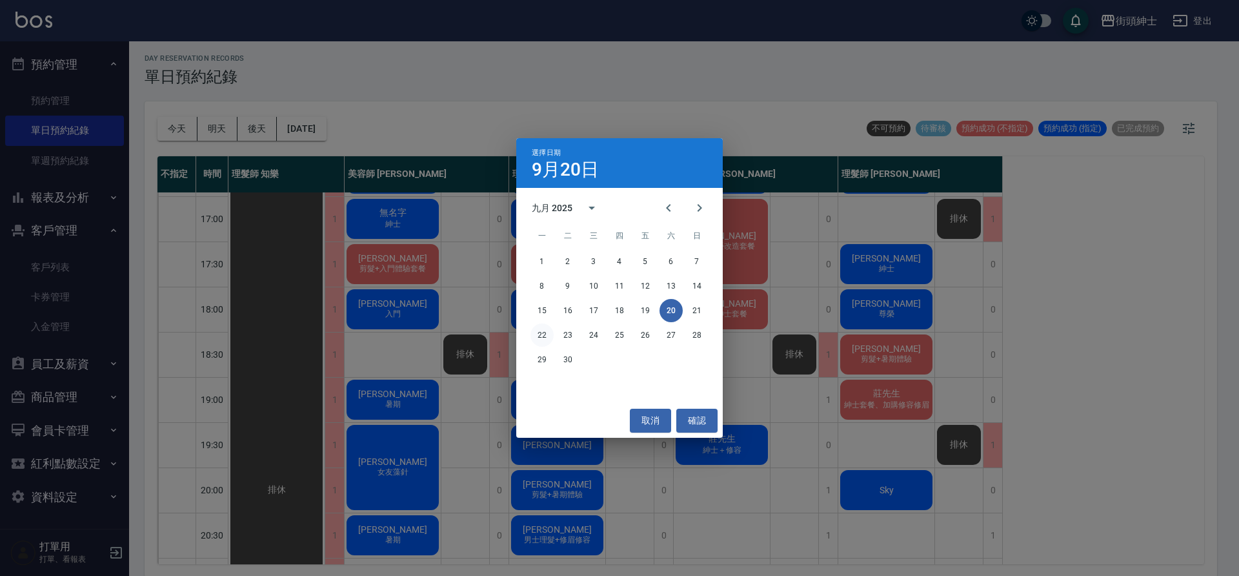
click at [534, 334] on button "22" at bounding box center [541, 334] width 23 height 23
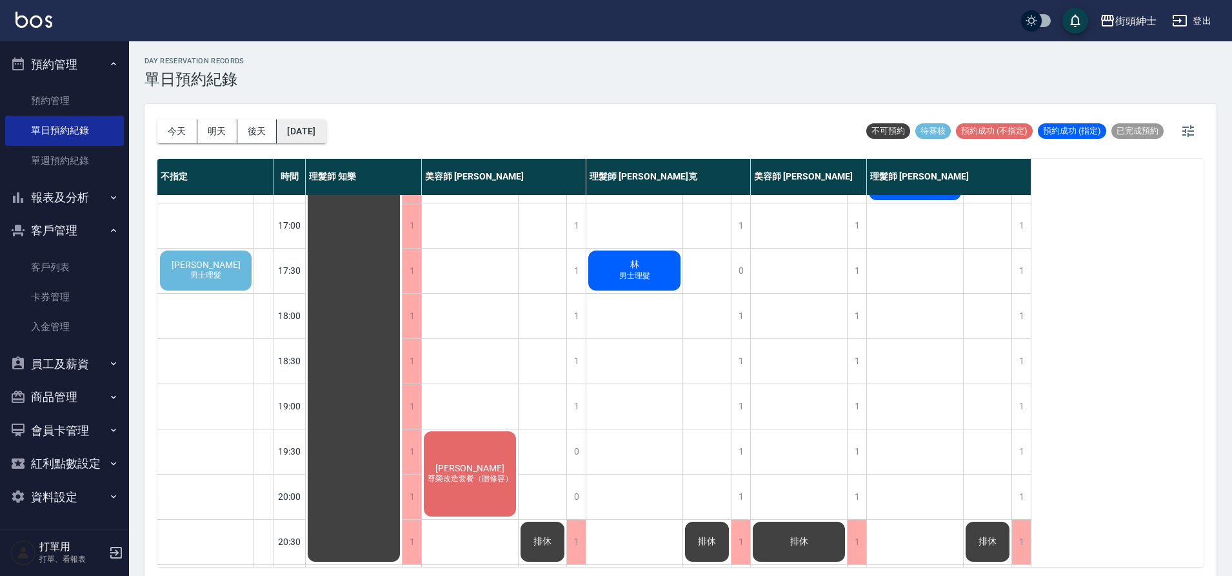
click at [323, 134] on button "2025/09/22" at bounding box center [301, 131] width 49 height 24
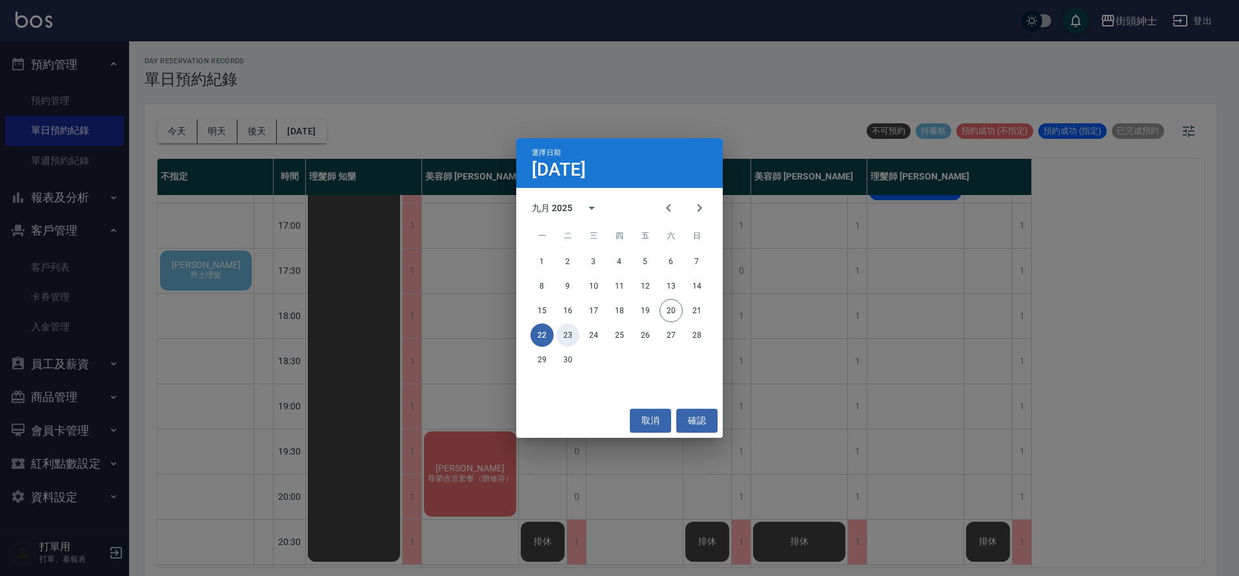
click at [576, 334] on button "23" at bounding box center [567, 334] width 23 height 23
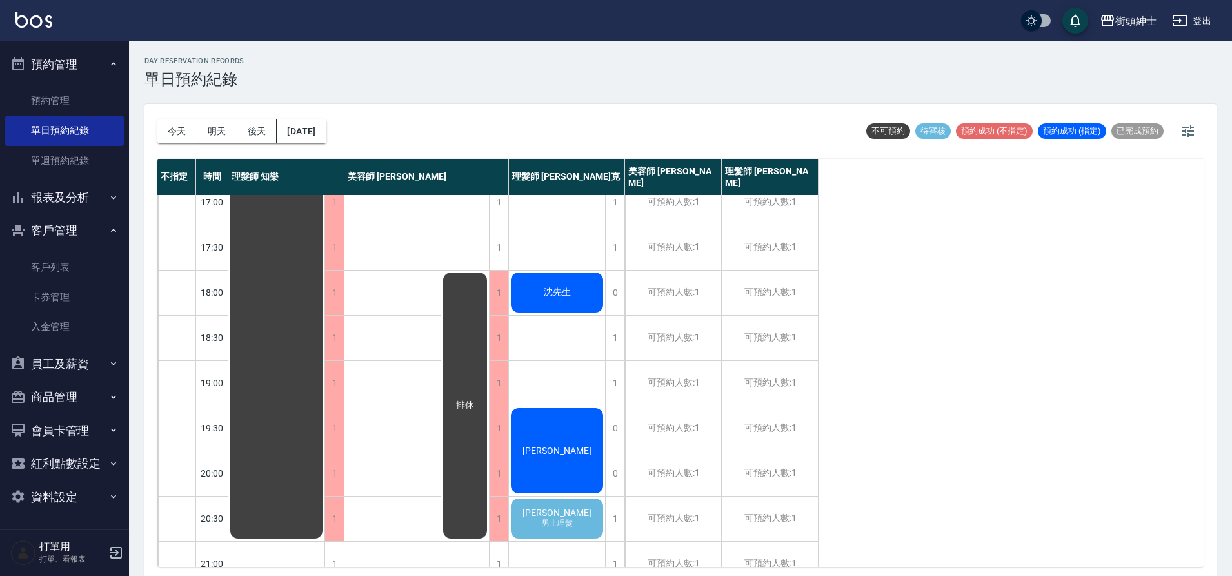
scroll to position [587, 0]
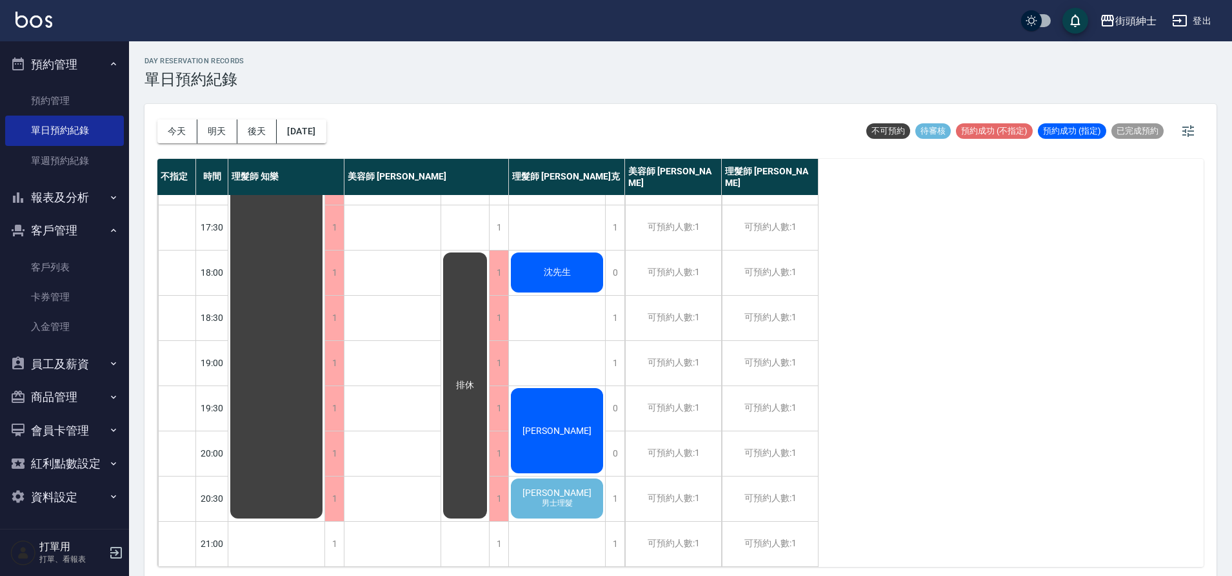
click at [561, 497] on span "男士理髮" at bounding box center [557, 502] width 36 height 11
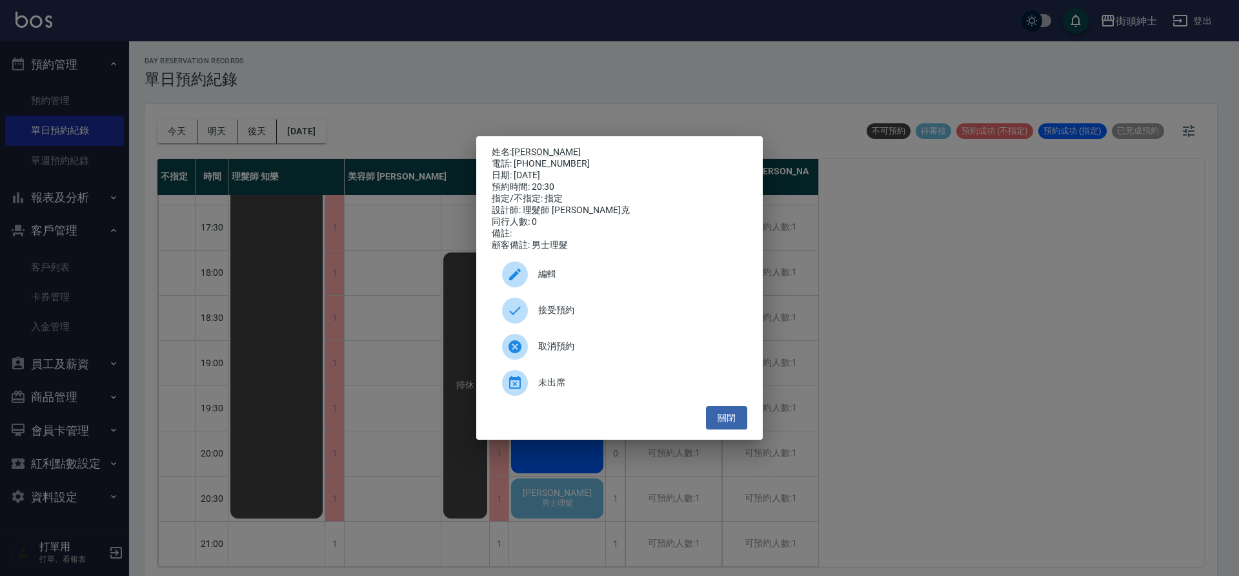
click at [580, 314] on span "接受預約" at bounding box center [637, 310] width 199 height 14
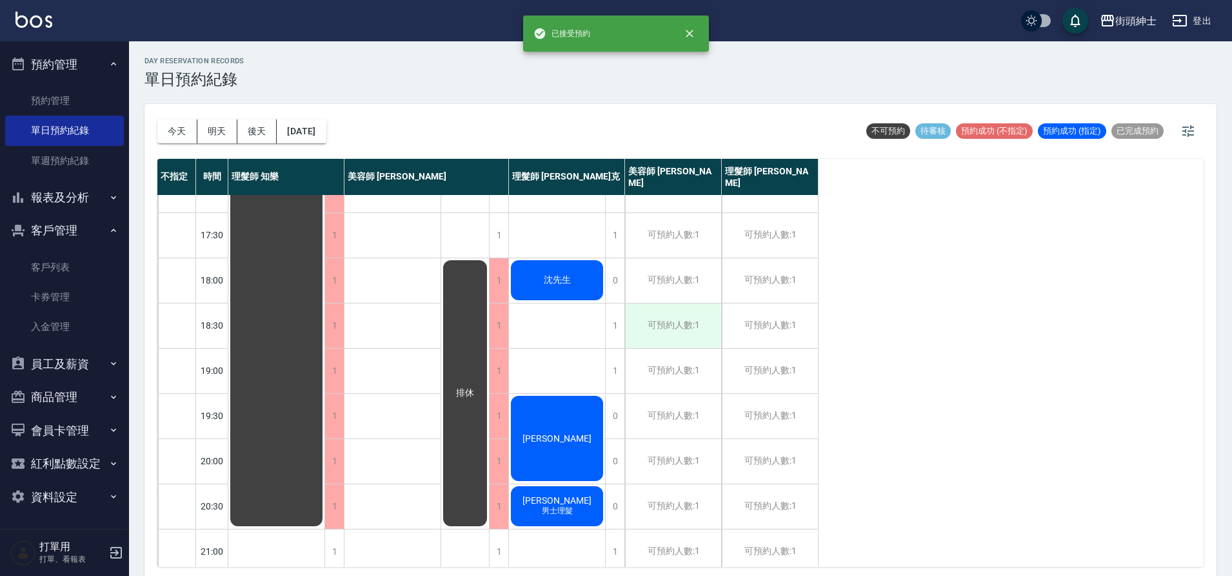
scroll to position [561, 0]
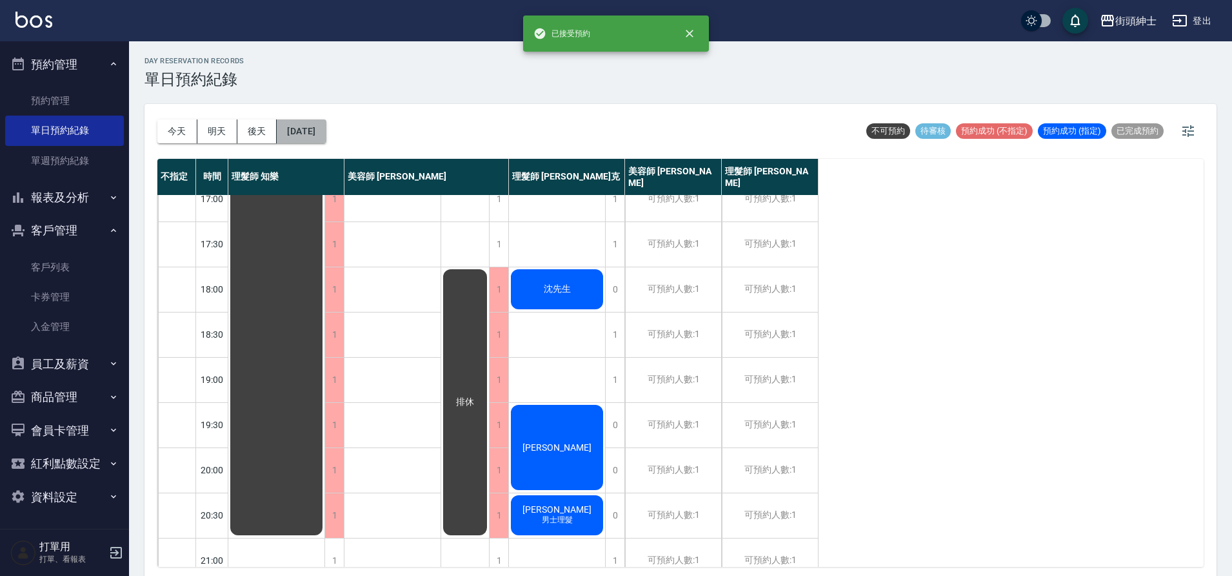
click at [326, 139] on button "2025/09/23" at bounding box center [301, 131] width 49 height 24
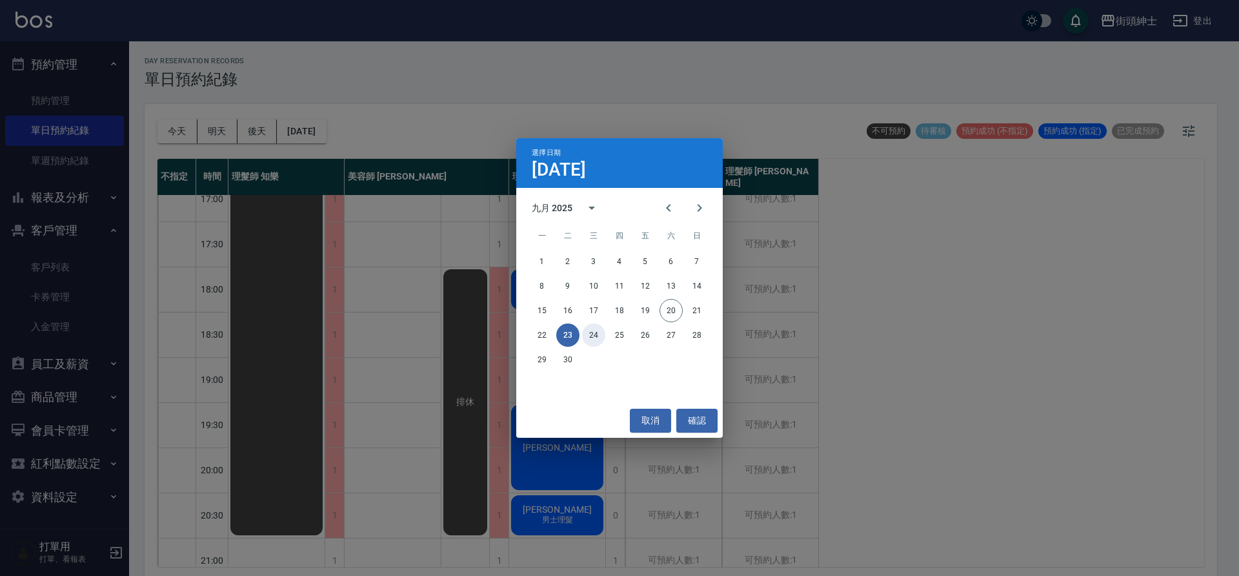
click at [589, 337] on button "24" at bounding box center [593, 334] width 23 height 23
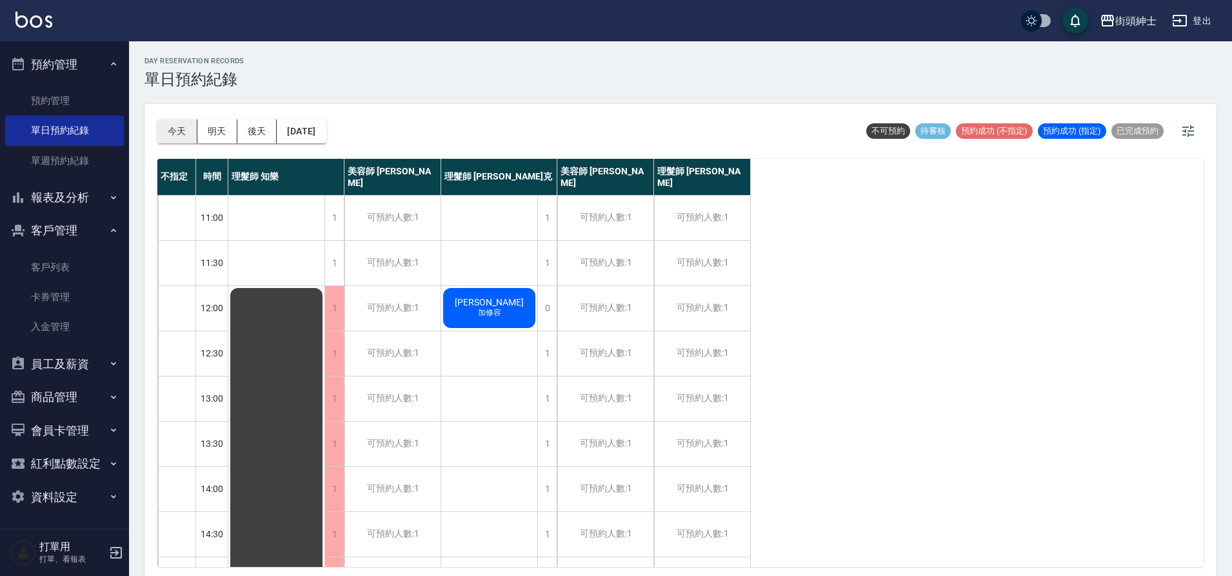
click at [191, 136] on button "今天" at bounding box center [177, 131] width 40 height 24
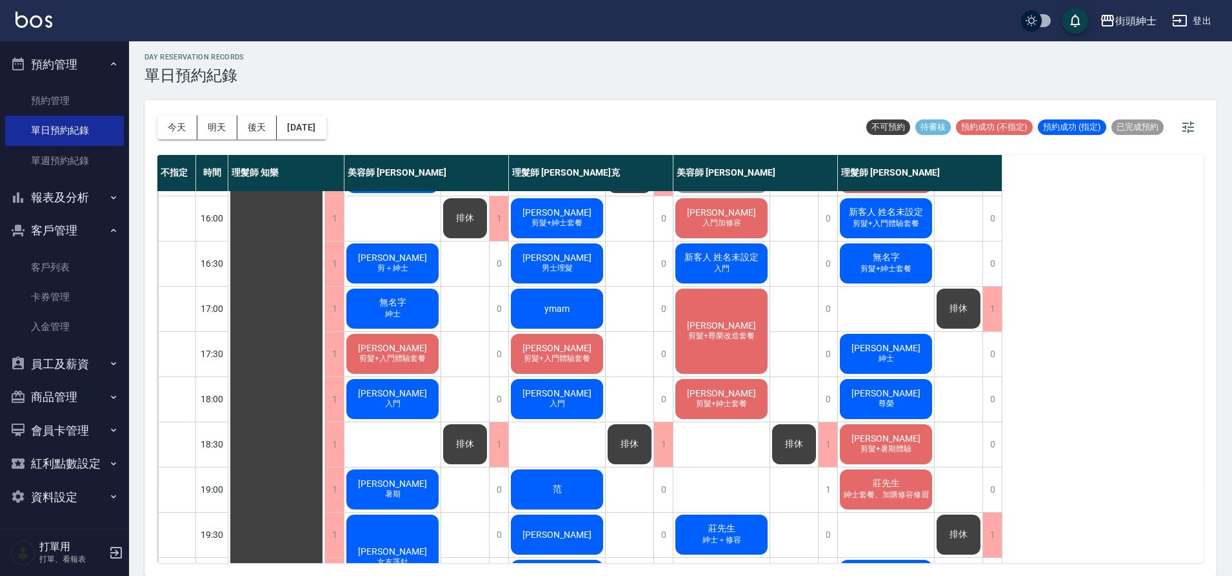
scroll to position [447, 0]
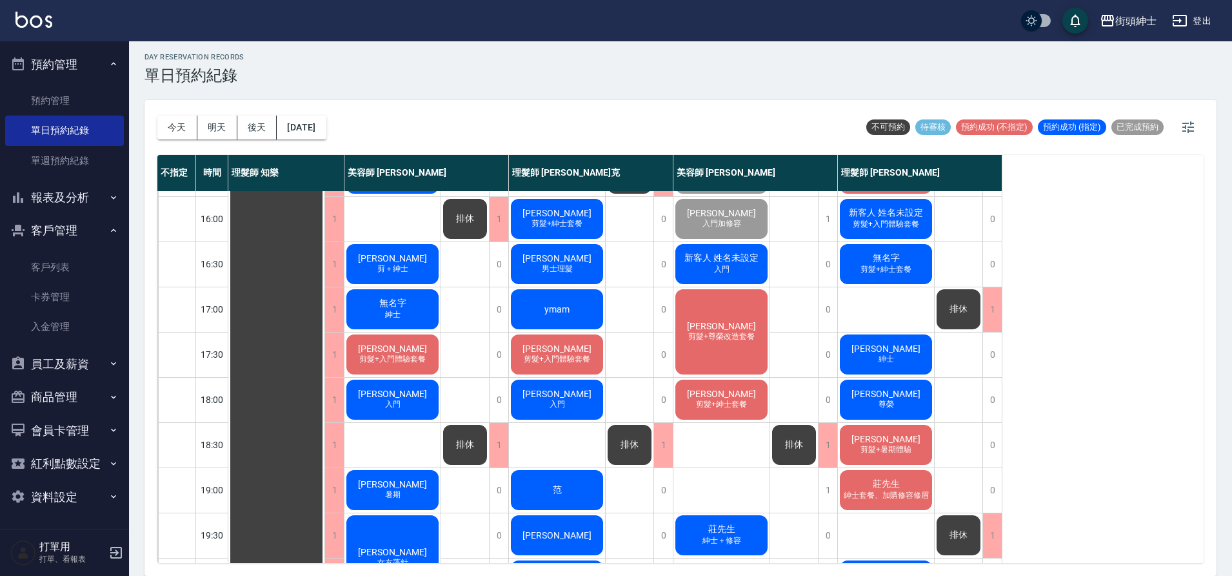
click at [263, 124] on button "後天" at bounding box center [257, 127] width 40 height 24
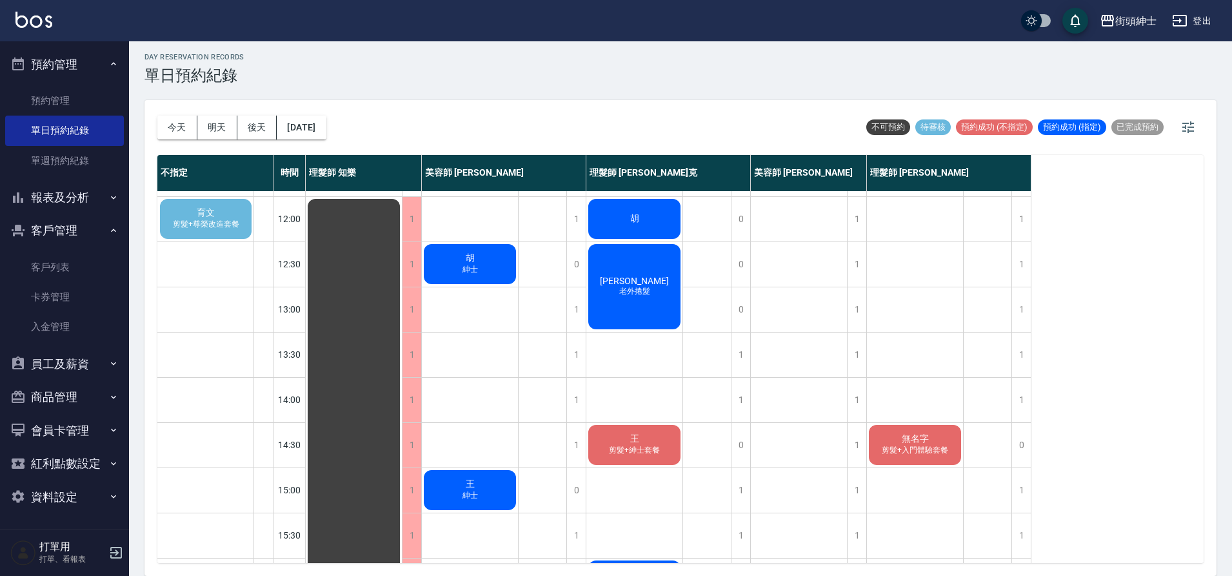
scroll to position [8, 0]
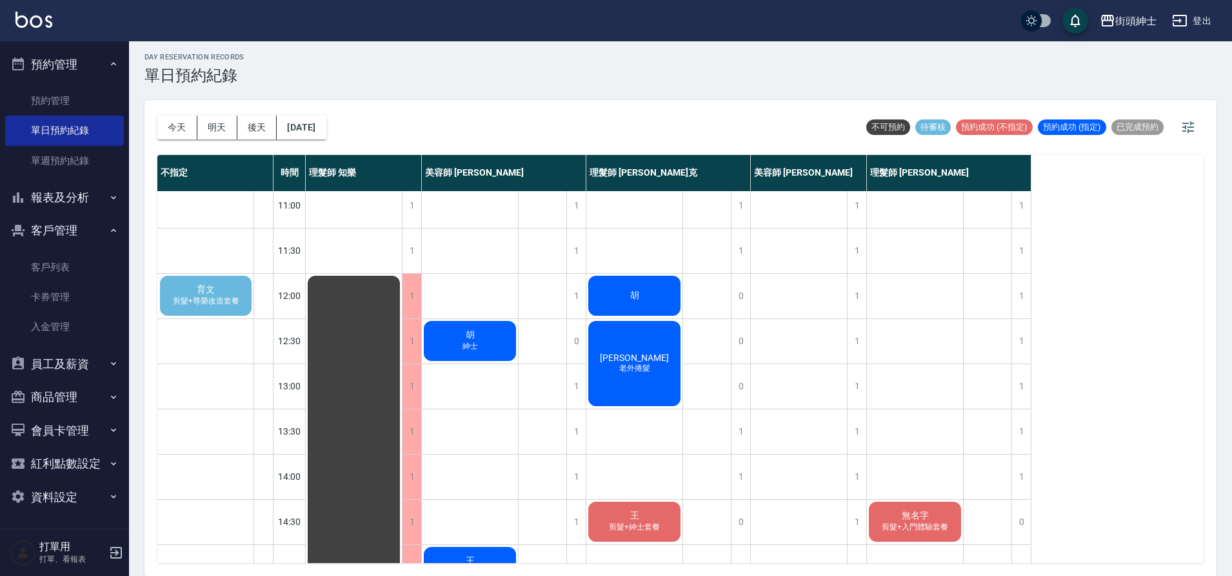
drag, startPoint x: 177, startPoint y: 125, endPoint x: 234, endPoint y: 114, distance: 57.1
click at [177, 125] on button "今天" at bounding box center [177, 127] width 40 height 24
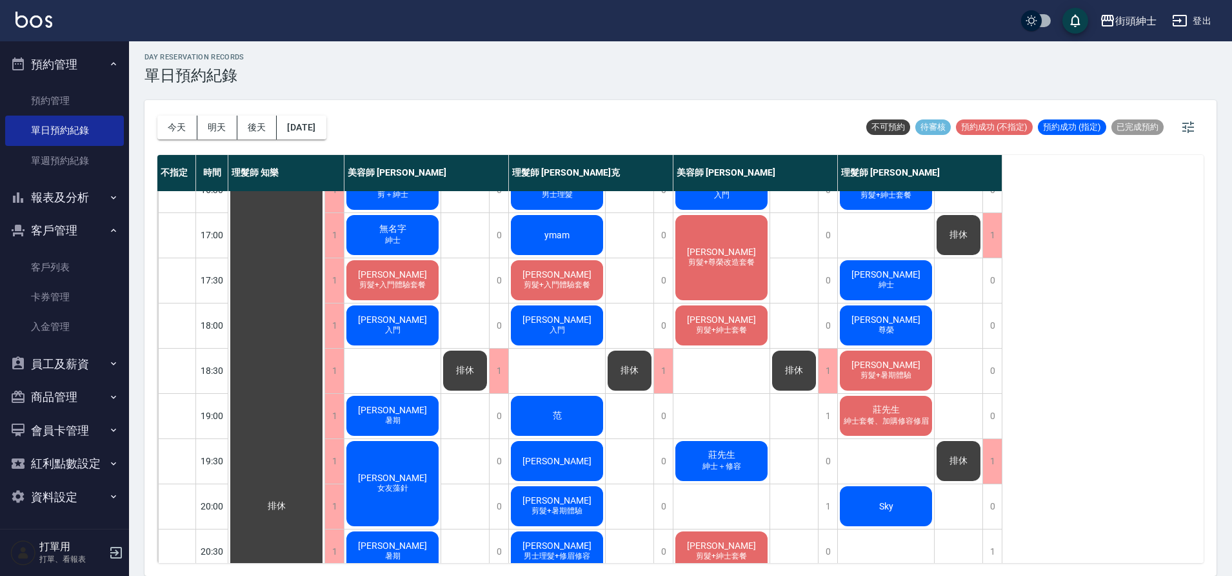
scroll to position [520, 0]
click at [220, 135] on button "明天" at bounding box center [217, 127] width 40 height 24
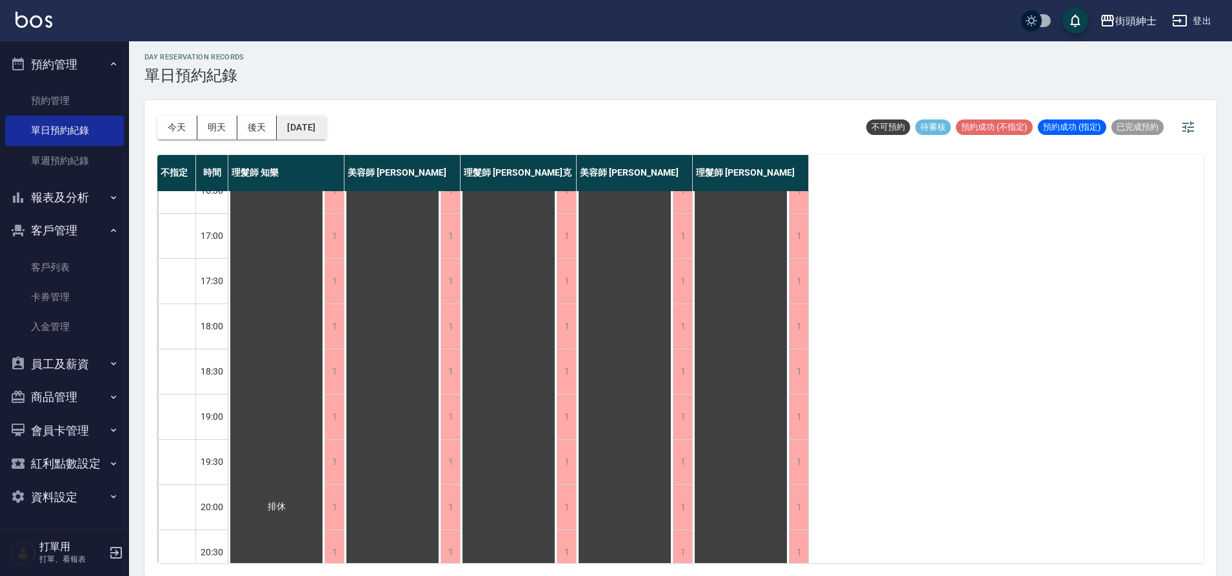
click at [314, 128] on button "2025/09/21" at bounding box center [301, 127] width 49 height 24
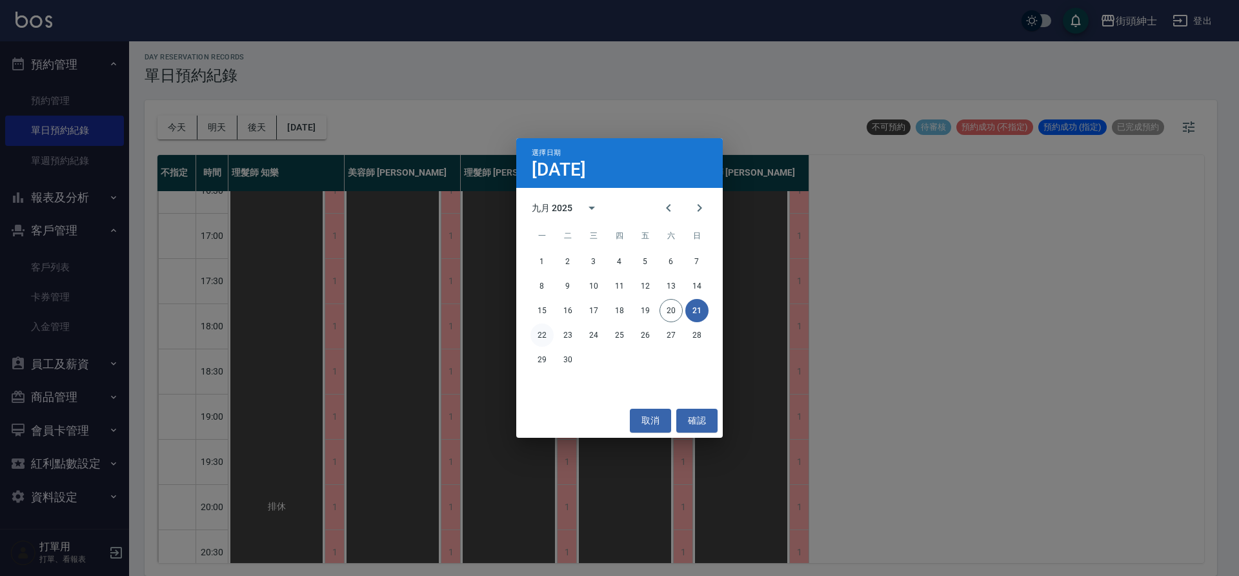
click at [541, 336] on button "22" at bounding box center [541, 334] width 23 height 23
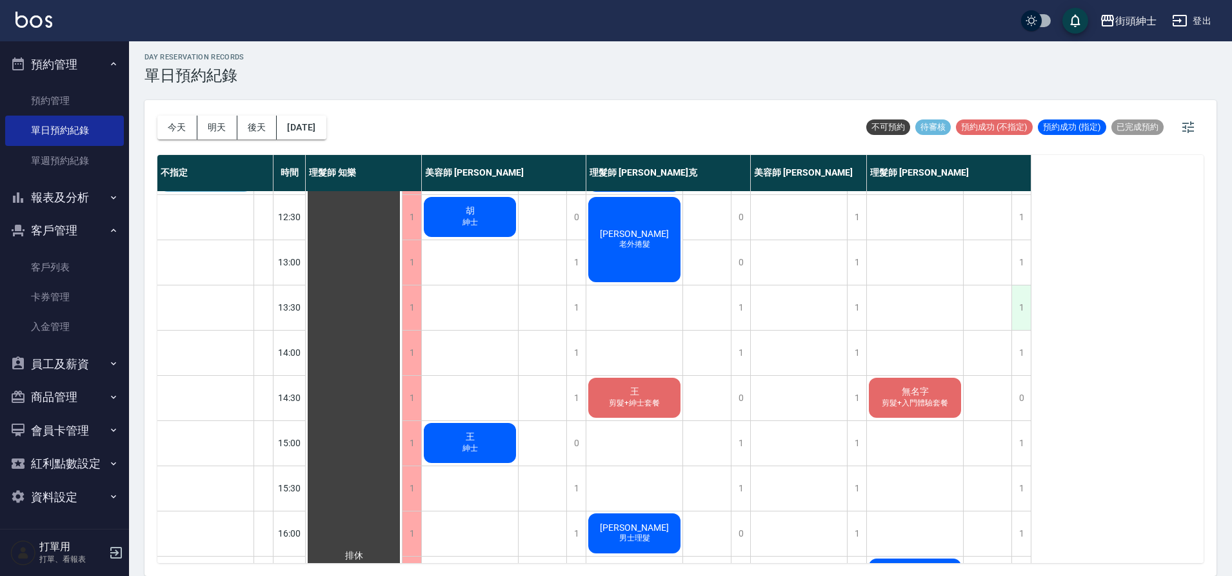
scroll to position [131, 0]
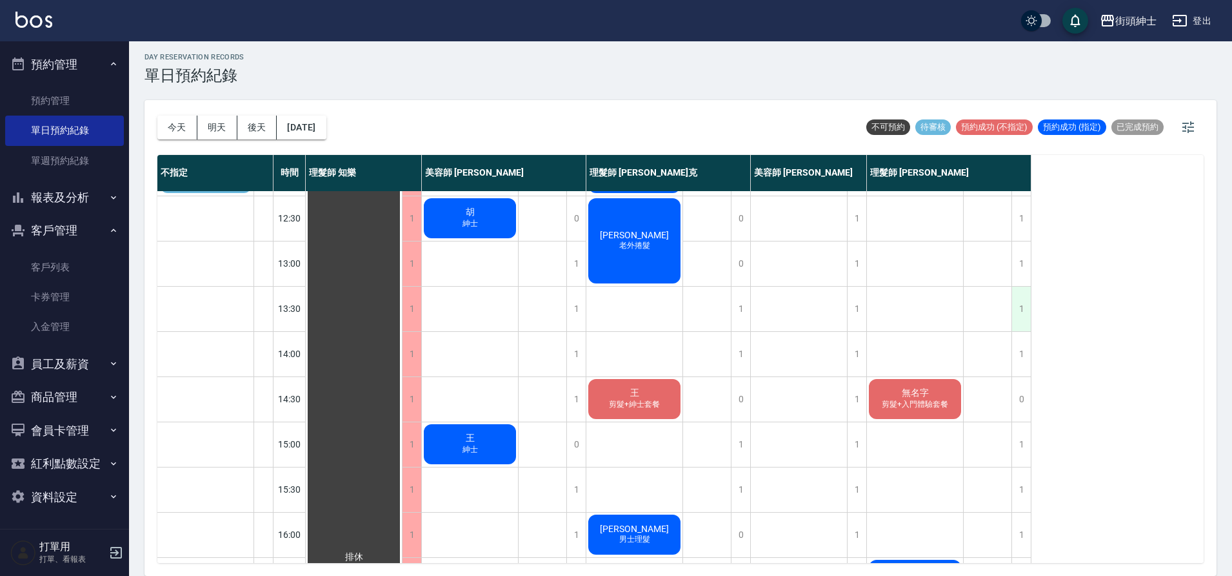
click at [1015, 317] on div "1" at bounding box center [1021, 308] width 19 height 45
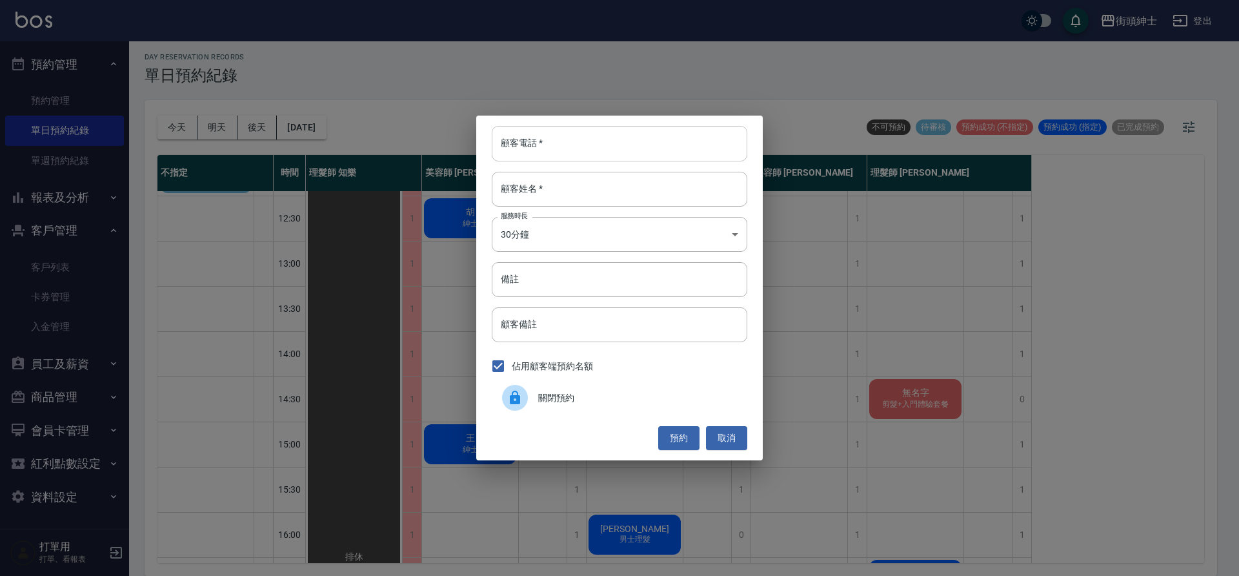
click at [584, 145] on input "顧客電話   *" at bounding box center [620, 143] width 256 height 35
click at [710, 141] on input "顧客電話   *" at bounding box center [620, 143] width 256 height 35
type input "０"
type input "0987657128"
click at [704, 181] on input "顧客姓名   *" at bounding box center [620, 189] width 256 height 35
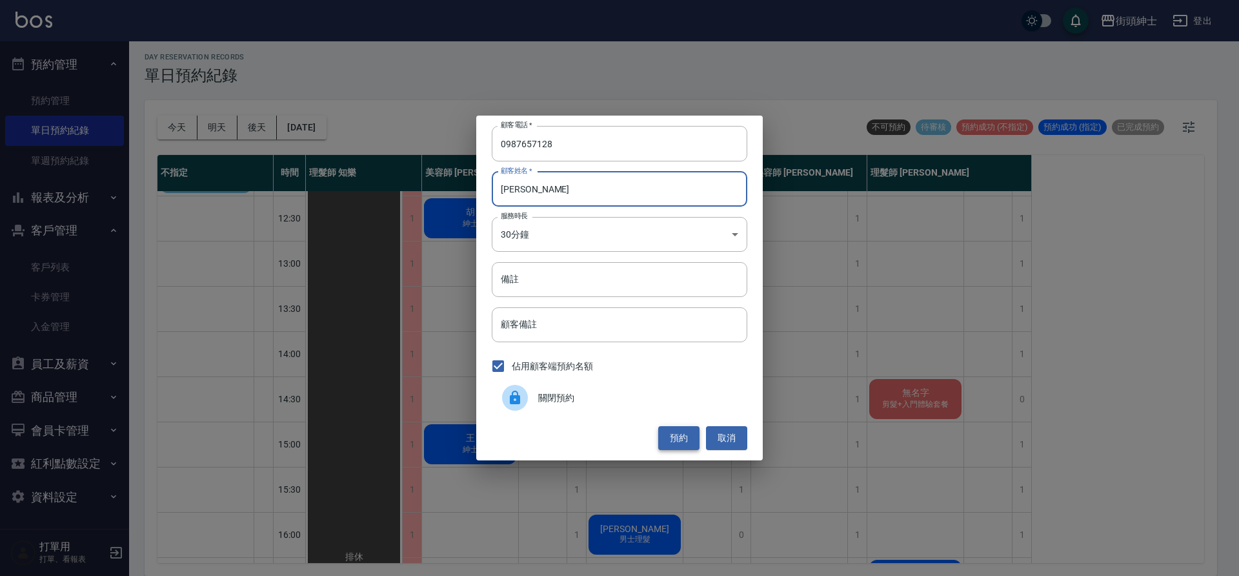
type input "詹"
click at [683, 439] on button "預約" at bounding box center [678, 438] width 41 height 24
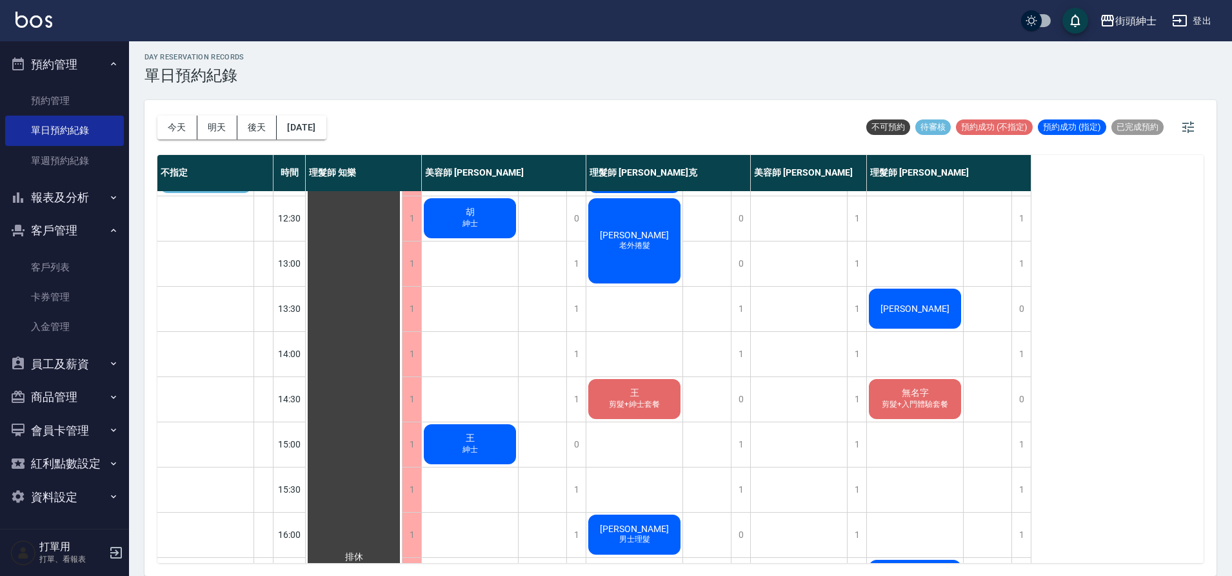
click at [918, 305] on span "詹" at bounding box center [915, 308] width 74 height 10
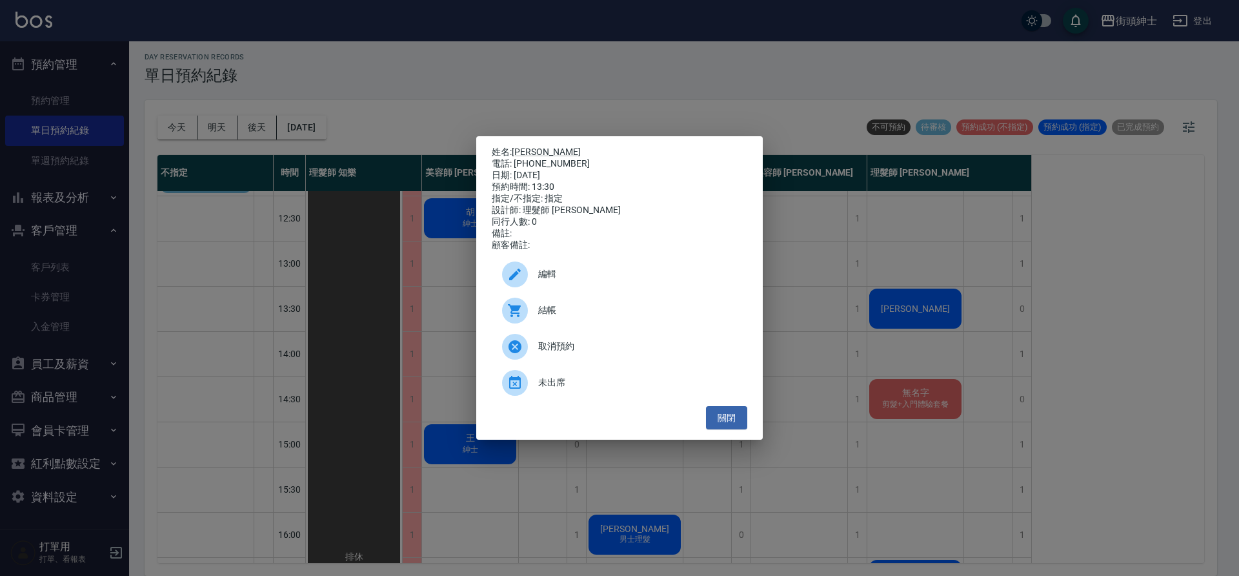
click at [611, 270] on div "編輯" at bounding box center [620, 274] width 256 height 36
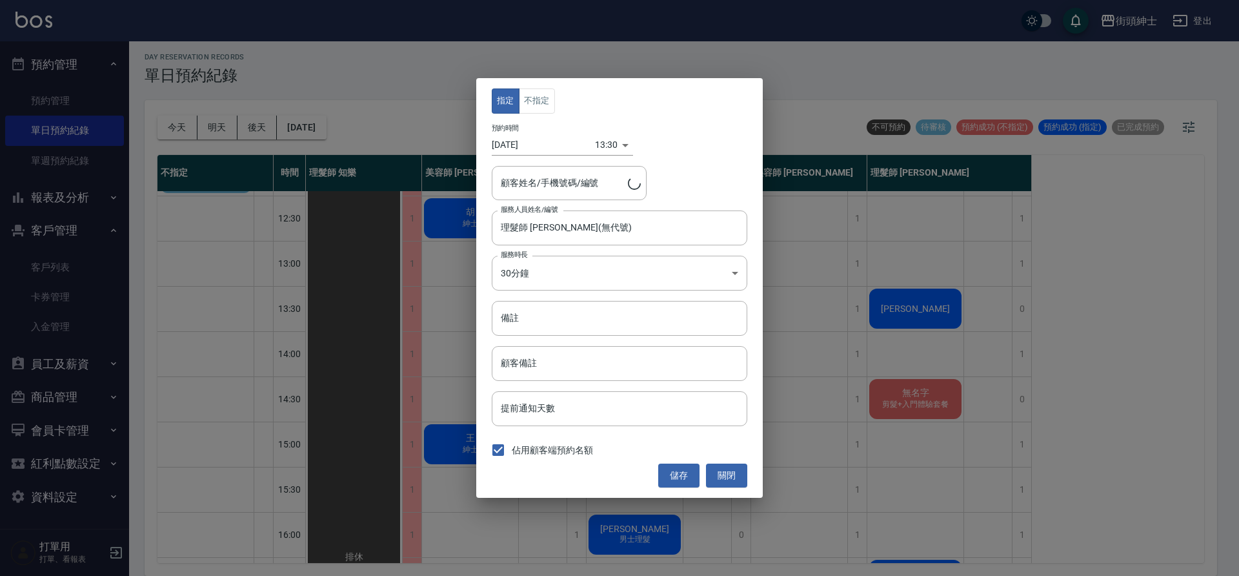
type input "詹/0987657128"
click at [552, 100] on button "不指定" at bounding box center [537, 100] width 36 height 25
click at [686, 474] on button "儲存" at bounding box center [678, 475] width 41 height 24
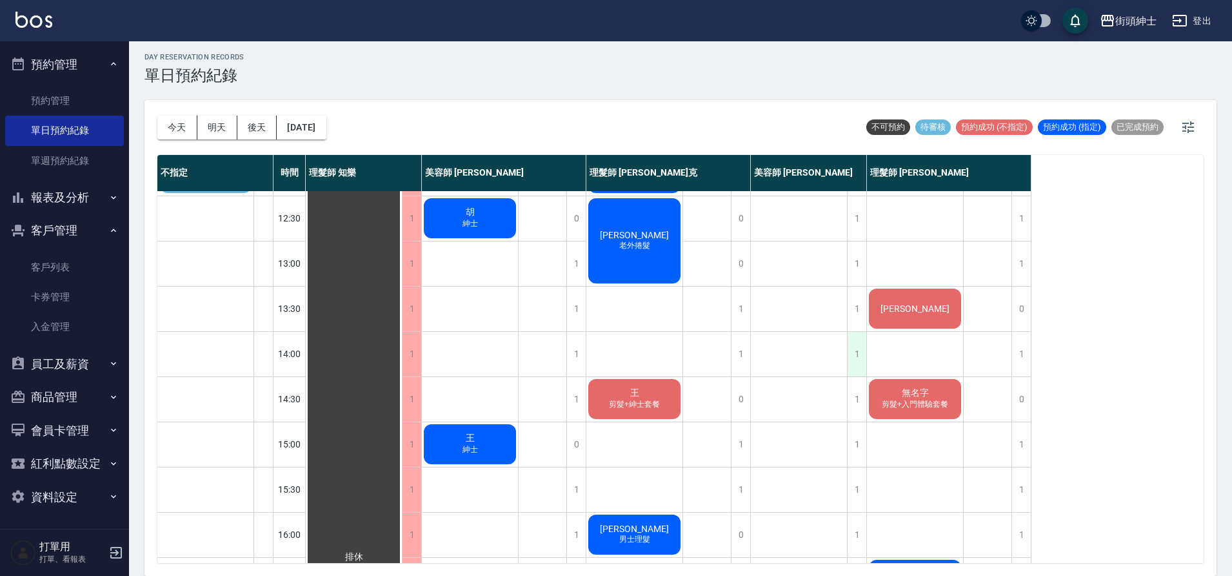
click at [868, 340] on div "詹 無名字 剪髮+入門體驗套餐 chih yi 男士理髮" at bounding box center [915, 534] width 97 height 949
click at [859, 343] on div "1" at bounding box center [856, 354] width 19 height 45
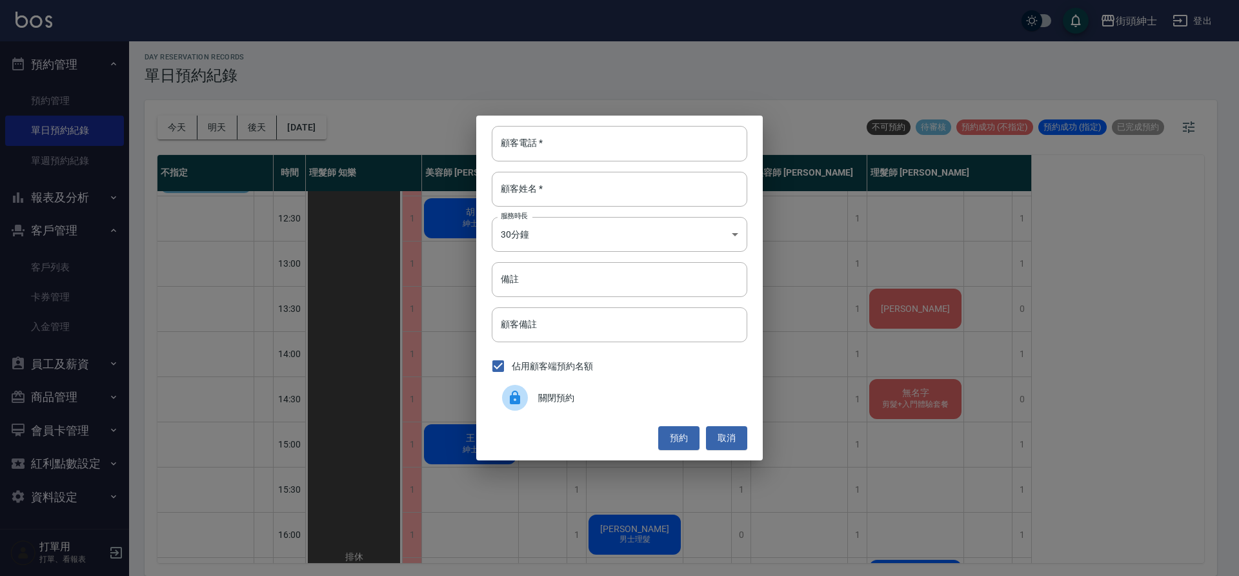
click at [575, 399] on span "關閉預約" at bounding box center [637, 398] width 199 height 14
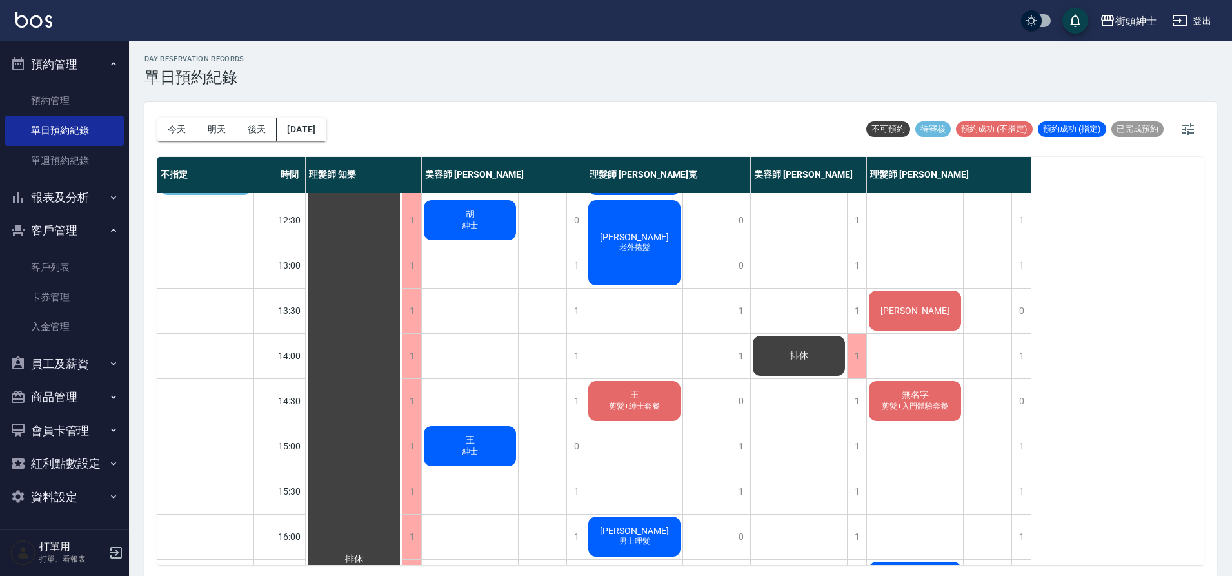
scroll to position [1, 0]
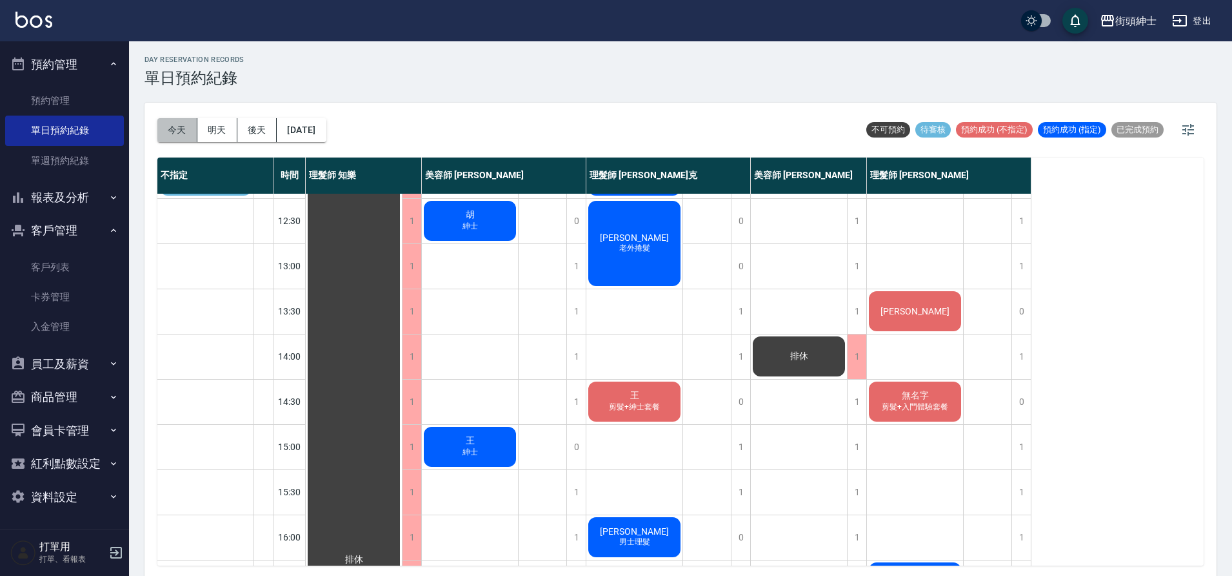
drag, startPoint x: 179, startPoint y: 132, endPoint x: 186, endPoint y: 140, distance: 11.0
click at [179, 132] on button "今天" at bounding box center [177, 130] width 40 height 24
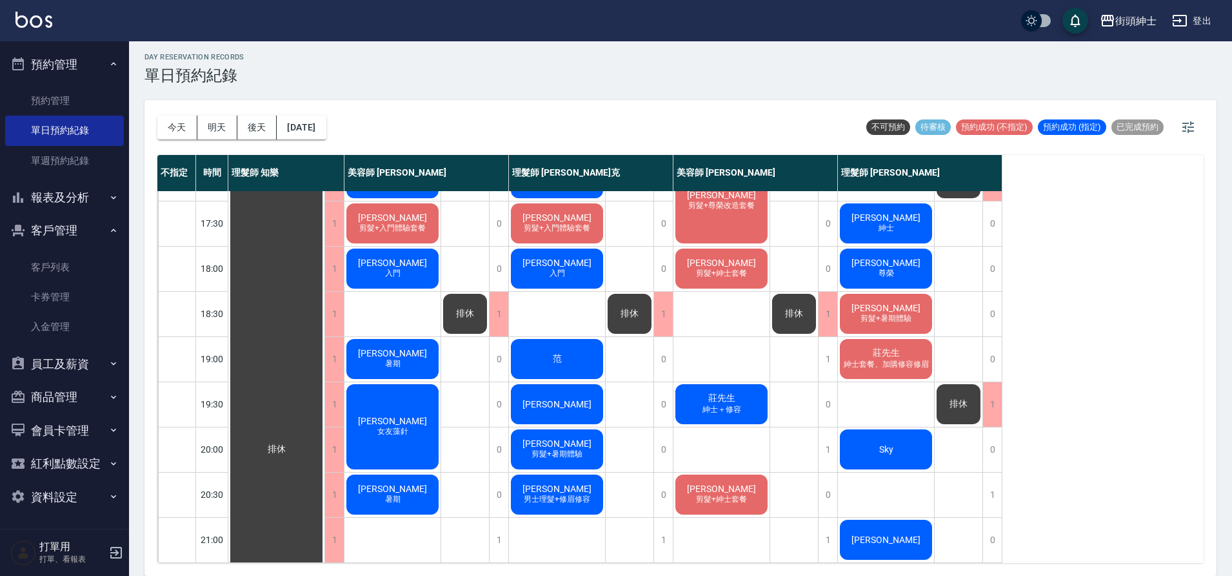
scroll to position [587, 0]
drag, startPoint x: 552, startPoint y: 276, endPoint x: 545, endPoint y: 282, distance: 9.2
click at [548, 281] on div "Ruth Chou 男士理髮 陳 李旻宜 蘇 男士理髮 阿憲 剪髮+尊榮改造套餐 叢培智 剪髮+紳士套餐 許志安 剪髮+紳士套餐、加購修容修眉 許力仁 剪髮+…" at bounding box center [557, 87] width 97 height 949
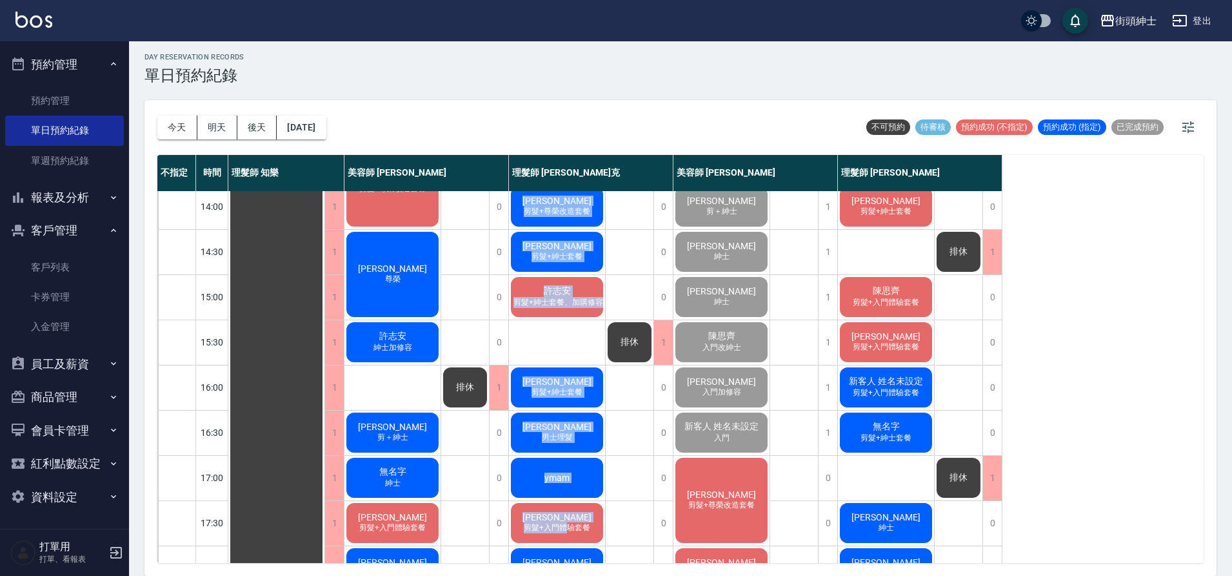
scroll to position [252, 0]
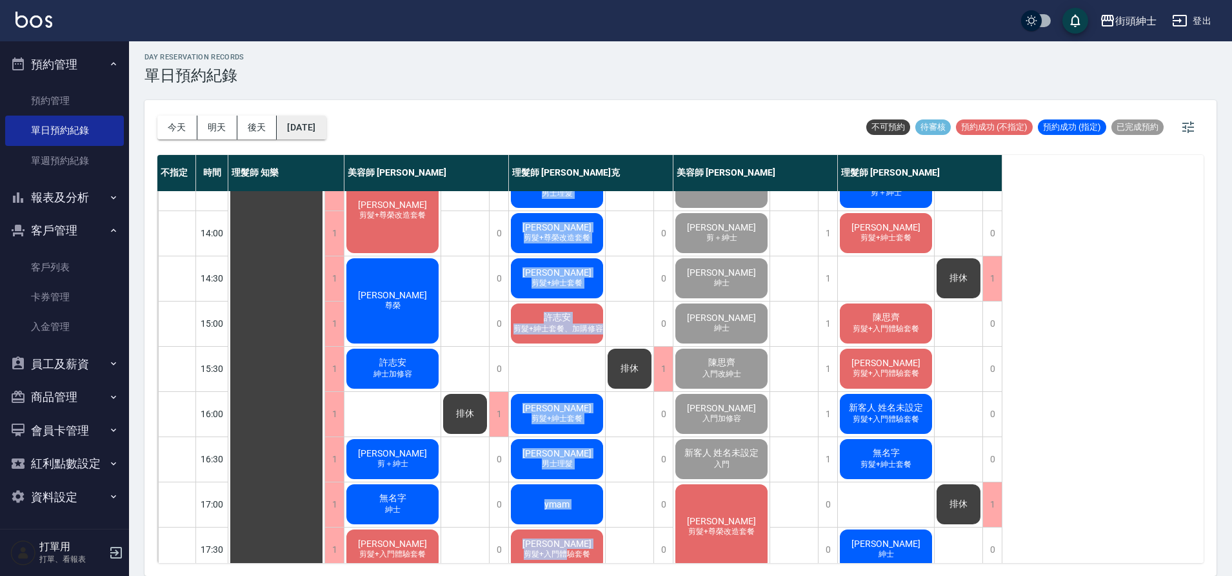
click at [326, 135] on button "2025/09/20" at bounding box center [301, 127] width 49 height 24
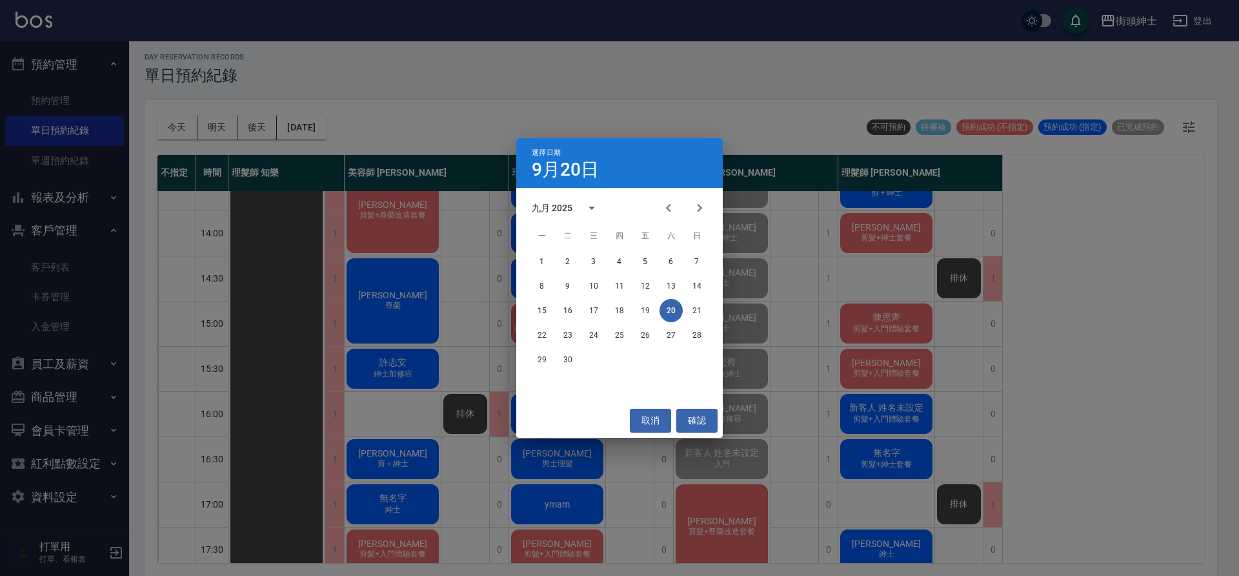
drag, startPoint x: 844, startPoint y: 340, endPoint x: 827, endPoint y: 346, distance: 18.4
click at [844, 341] on div "選擇日期 9月20日 九月 2025 一 二 三 四 五 六 日 1 2 3 4 5 6 7 8 9 10 11 12 13 14 15 16 17 18 1…" at bounding box center [619, 288] width 1239 height 576
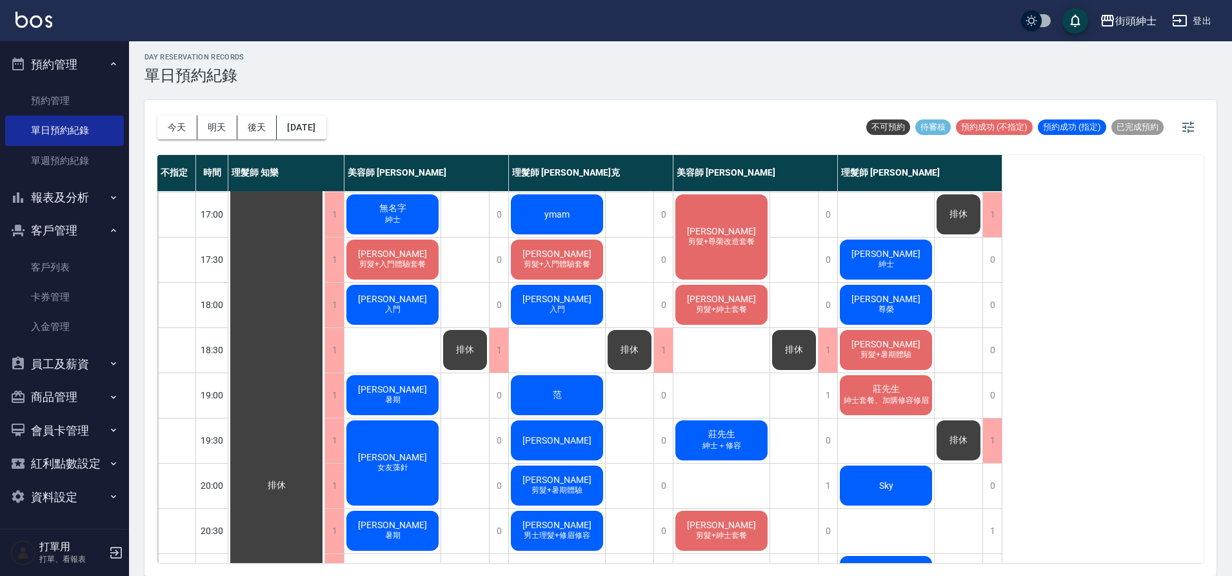
scroll to position [587, 0]
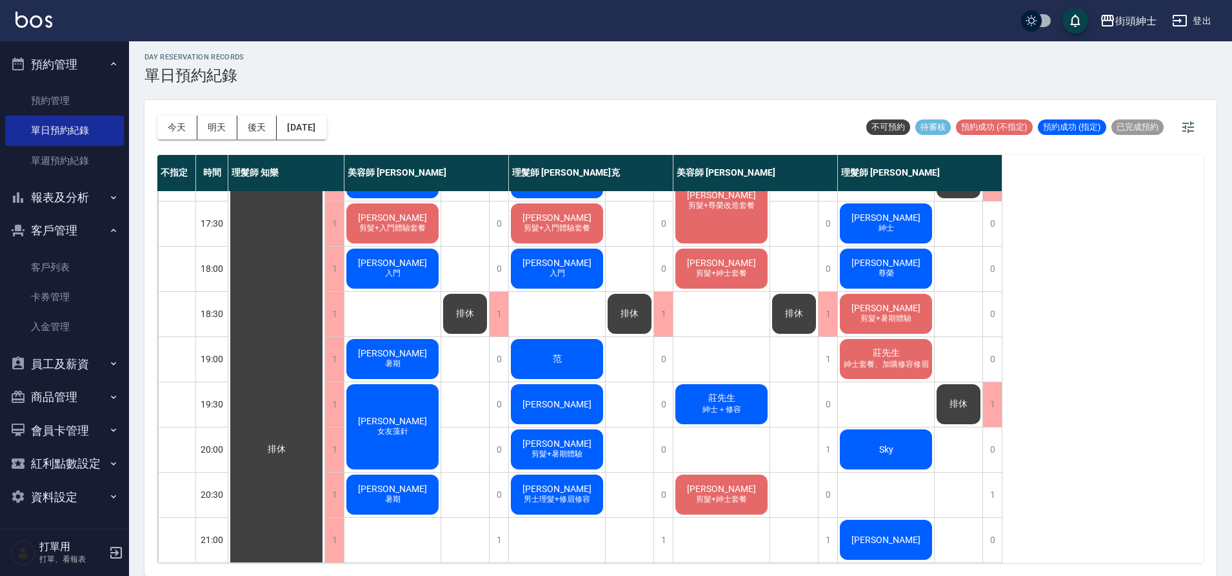
click at [417, 248] on div "魏伯勳 入門" at bounding box center [393, 268] width 96 height 44
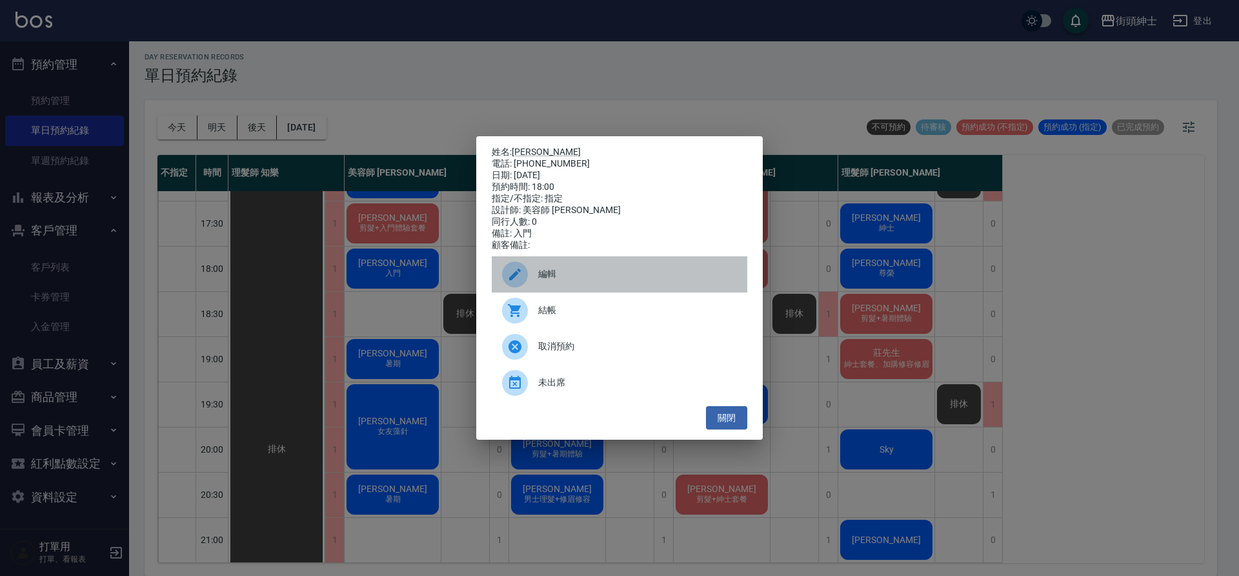
click at [531, 282] on div at bounding box center [520, 274] width 36 height 26
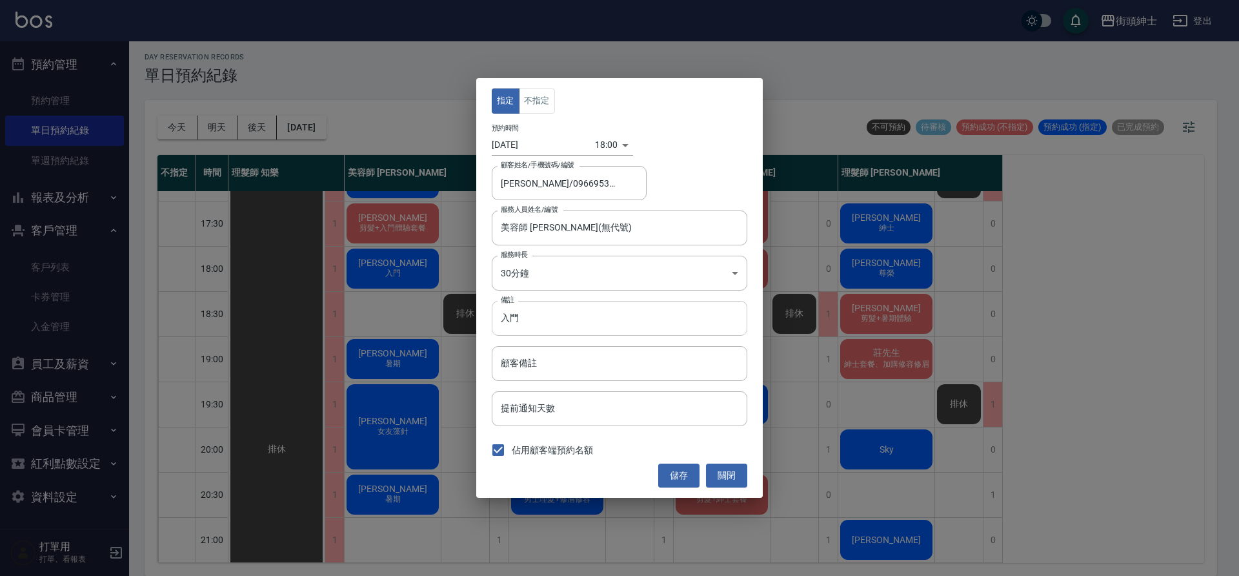
click at [600, 313] on input "入門" at bounding box center [620, 318] width 256 height 35
type input "入門＋修容"
click at [687, 475] on button "儲存" at bounding box center [678, 475] width 41 height 24
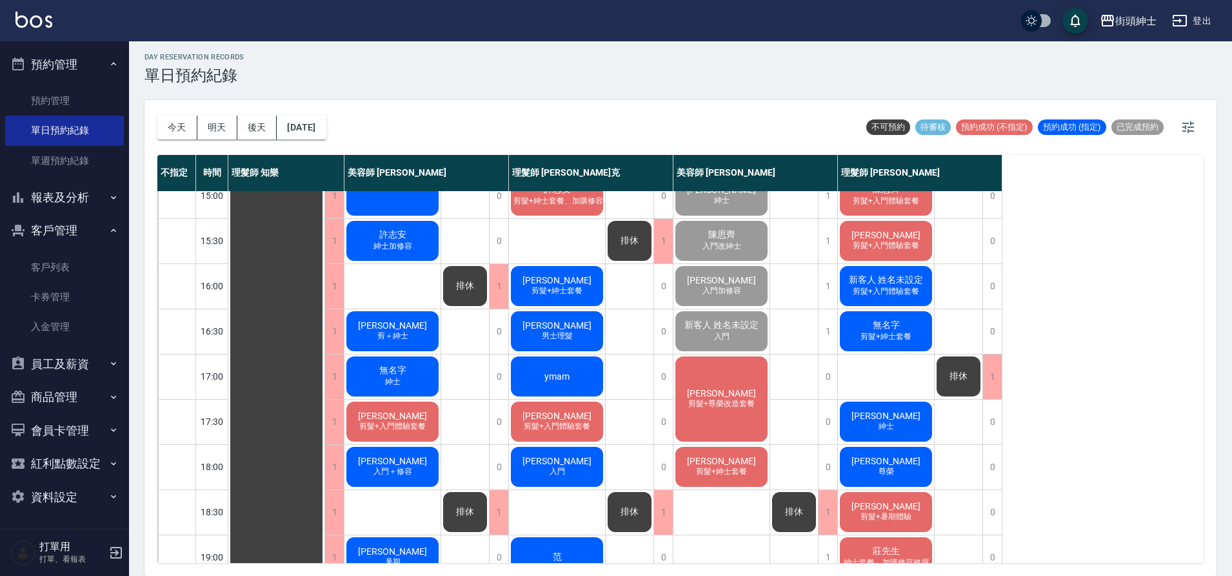
scroll to position [377, 0]
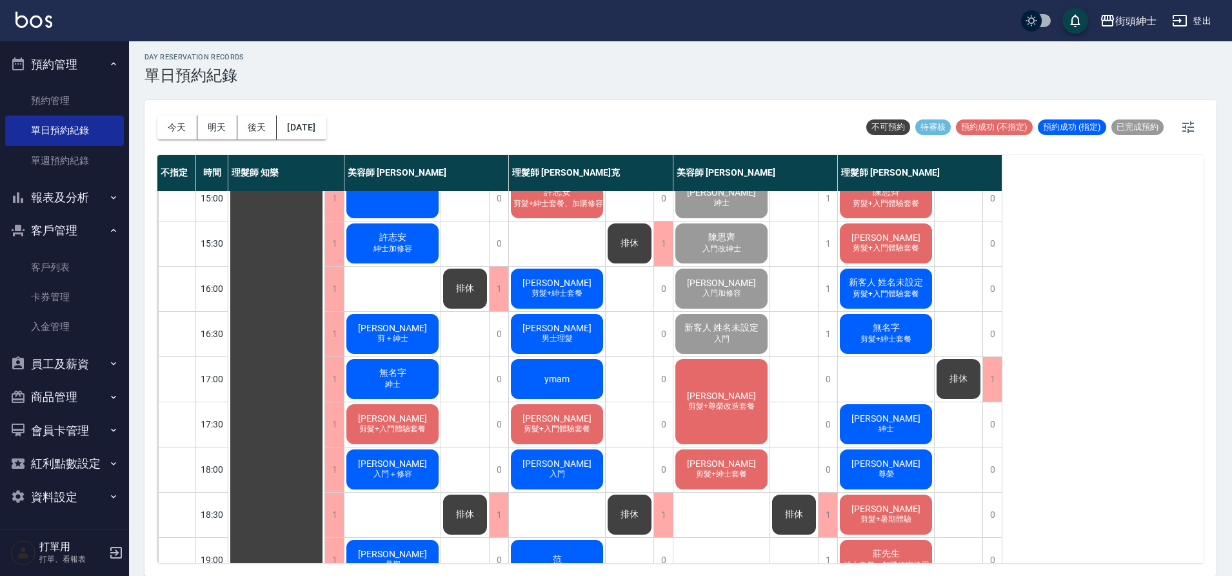
click at [415, 338] on div "許力仁 剪＋紳士" at bounding box center [393, 334] width 96 height 44
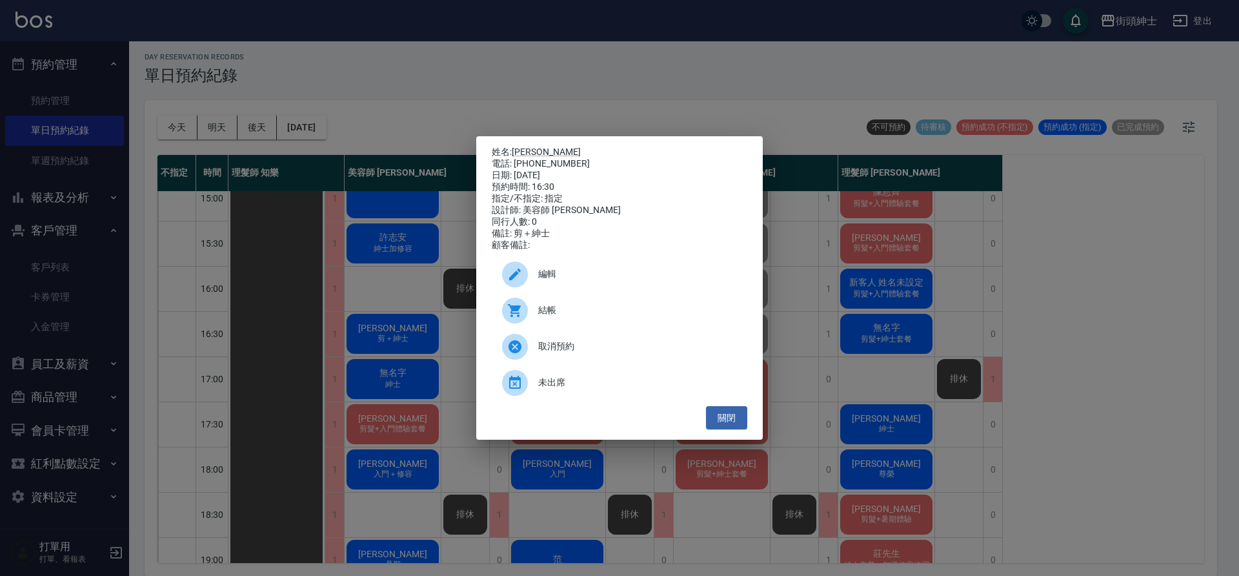
click at [647, 276] on span "編輯" at bounding box center [637, 274] width 199 height 14
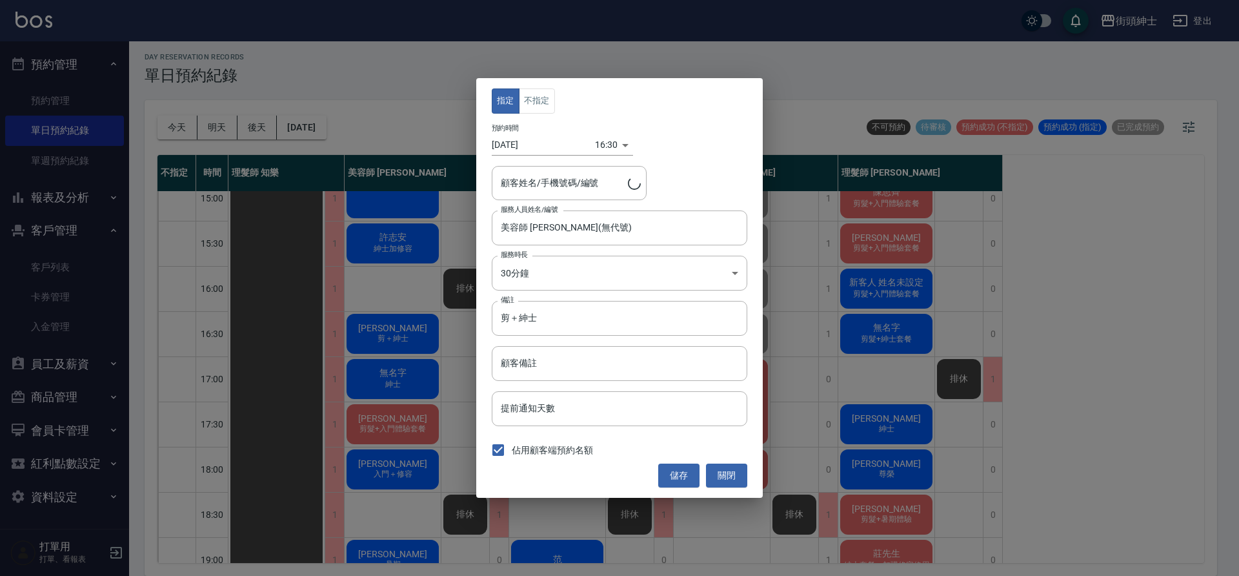
type input "許力仁/0960540787"
click at [618, 312] on input "剪＋紳士" at bounding box center [620, 318] width 256 height 35
click at [596, 370] on input "顧客備註" at bounding box center [620, 363] width 256 height 35
click at [582, 312] on input "剪＋紳士" at bounding box center [620, 318] width 256 height 35
click at [594, 315] on input "剪＋紳士" at bounding box center [620, 318] width 256 height 35
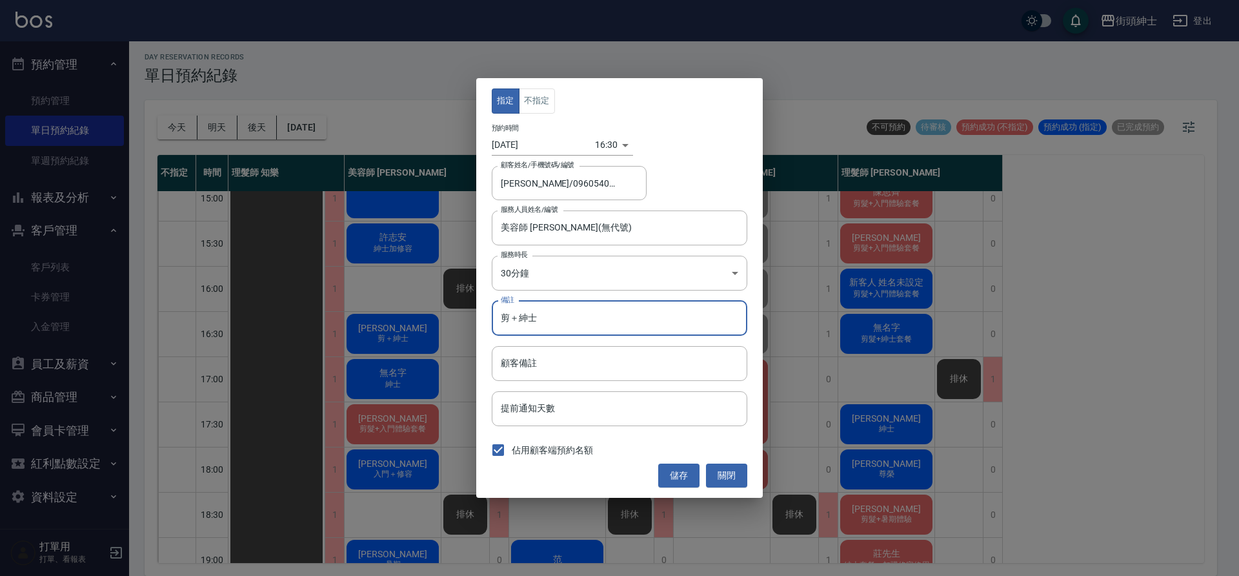
click at [597, 319] on input "剪＋紳士" at bounding box center [620, 318] width 256 height 35
type input "剪＋紳士＋修容"
click at [690, 477] on button "儲存" at bounding box center [678, 475] width 41 height 24
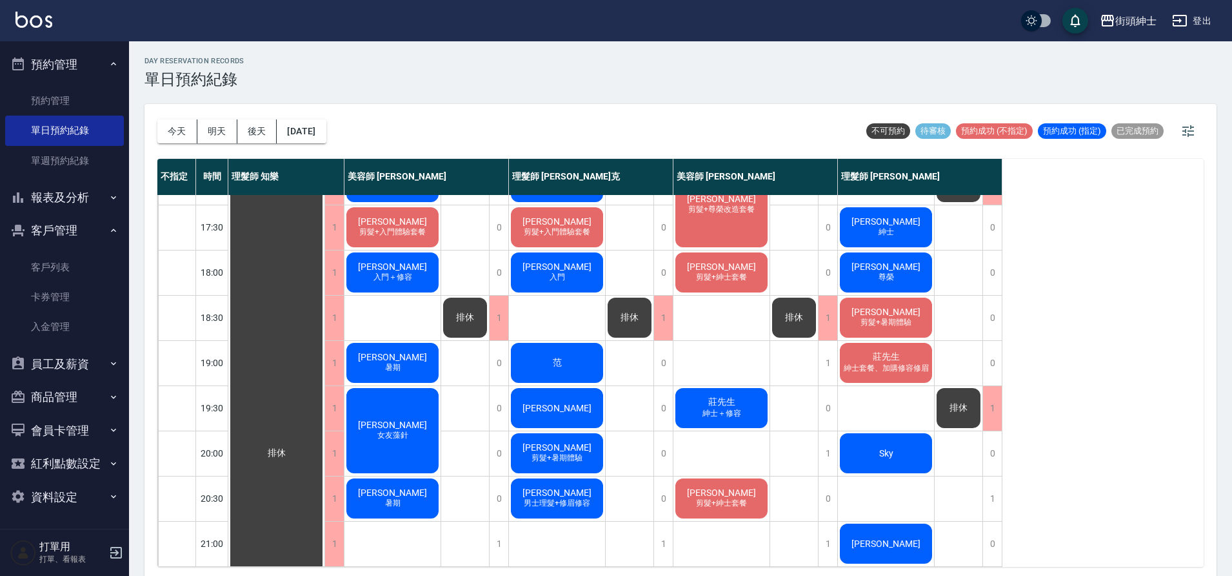
scroll to position [587, 0]
click at [326, 135] on button "2025/09/20" at bounding box center [301, 131] width 49 height 24
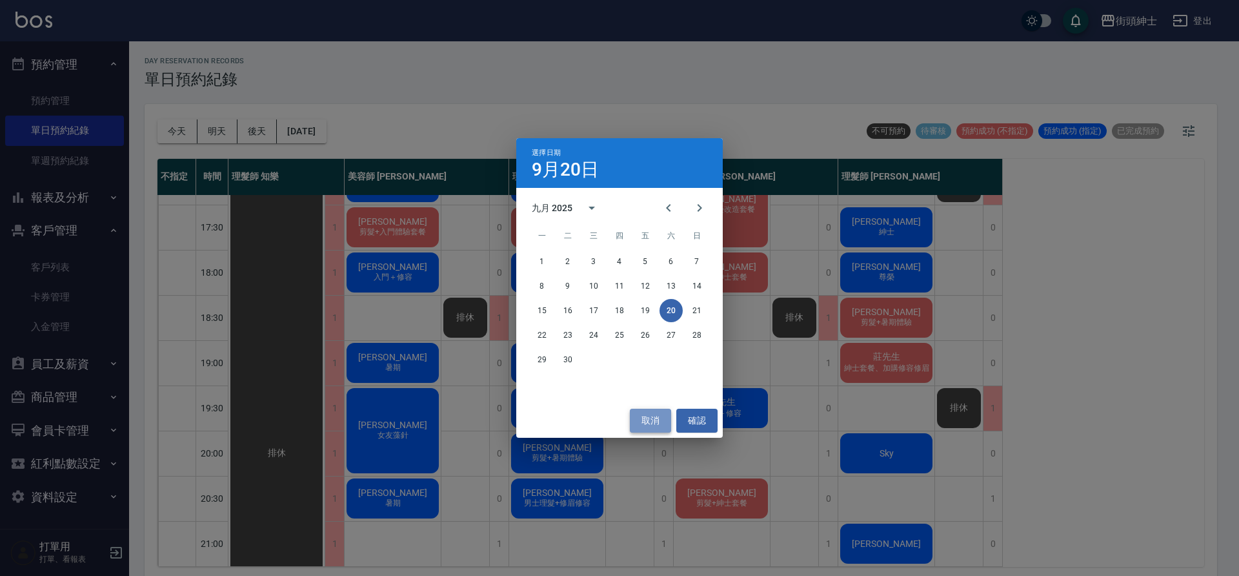
click at [658, 416] on button "取消" at bounding box center [650, 420] width 41 height 24
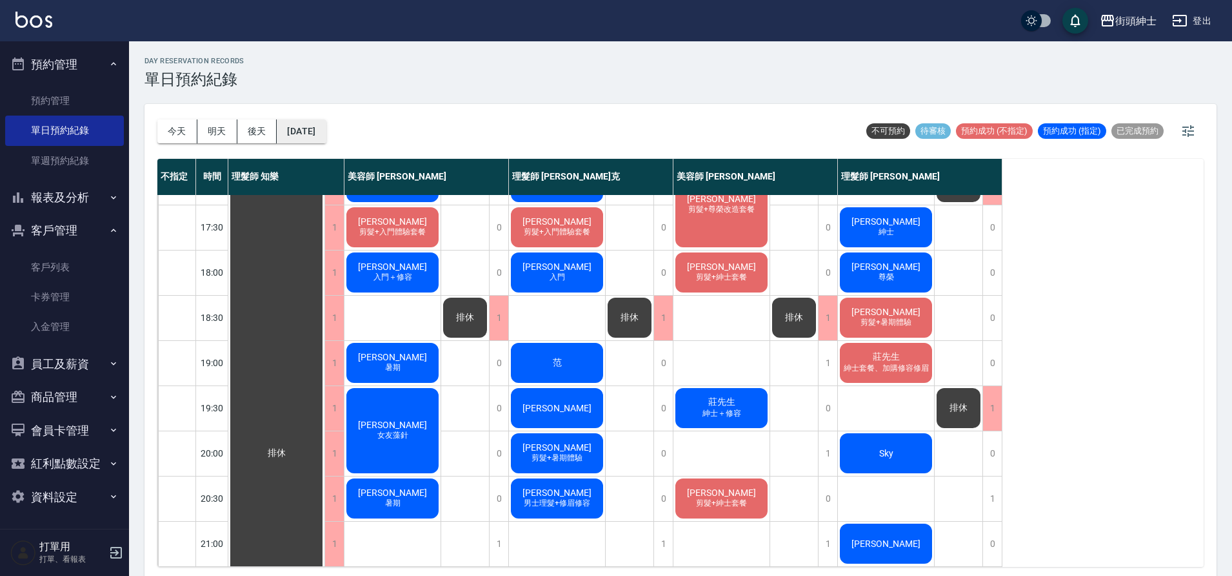
click at [321, 137] on button "2025/09/20" at bounding box center [301, 131] width 49 height 24
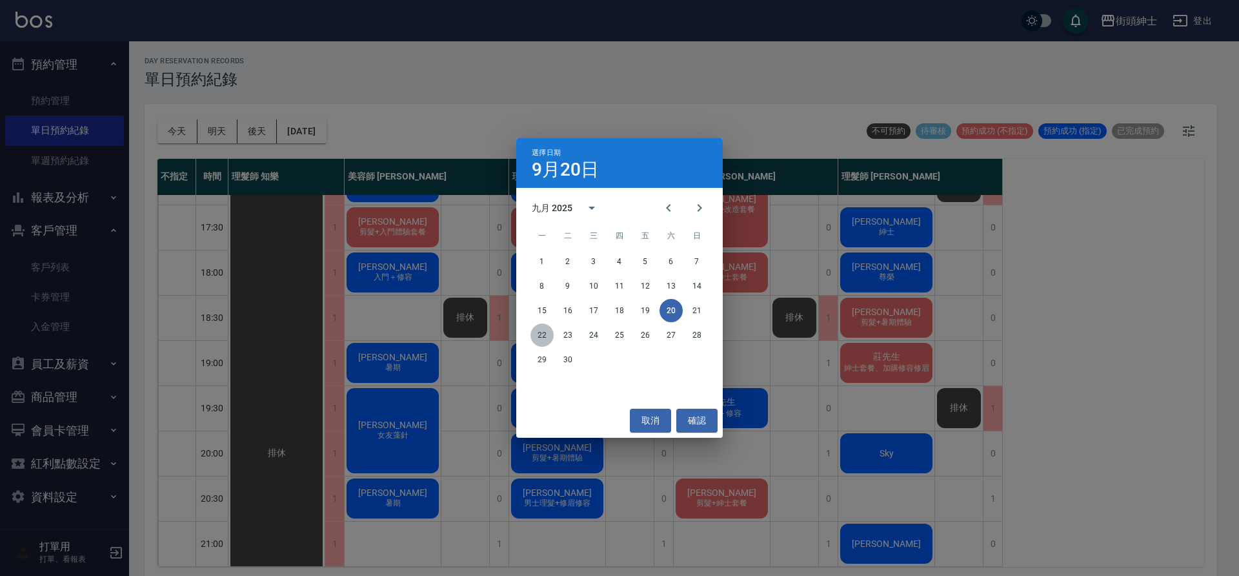
click at [540, 332] on button "22" at bounding box center [541, 334] width 23 height 23
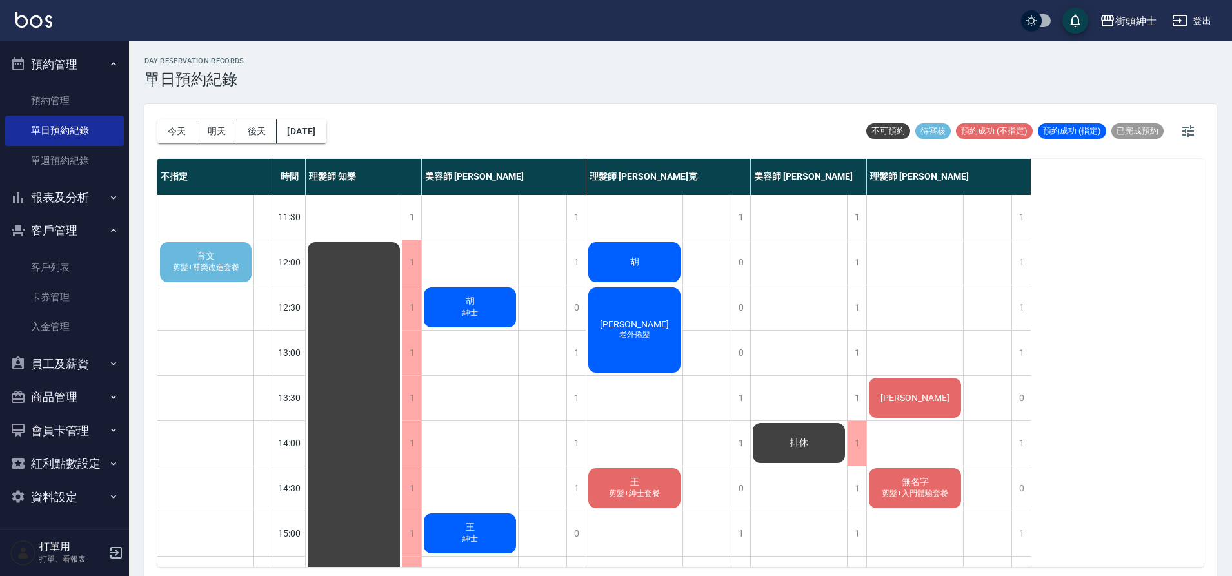
scroll to position [41, 0]
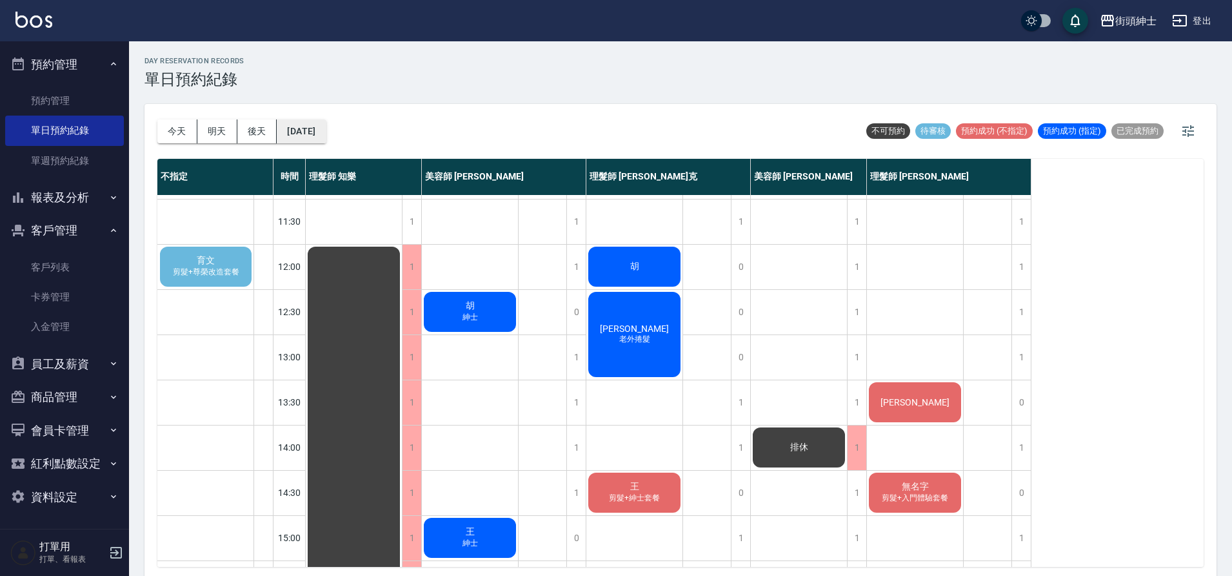
drag, startPoint x: 330, startPoint y: 145, endPoint x: 330, endPoint y: 128, distance: 16.8
click at [326, 144] on div "今天 明天 後天 2025/09/22" at bounding box center [241, 131] width 169 height 55
click at [326, 127] on button "2025/09/22" at bounding box center [301, 131] width 49 height 24
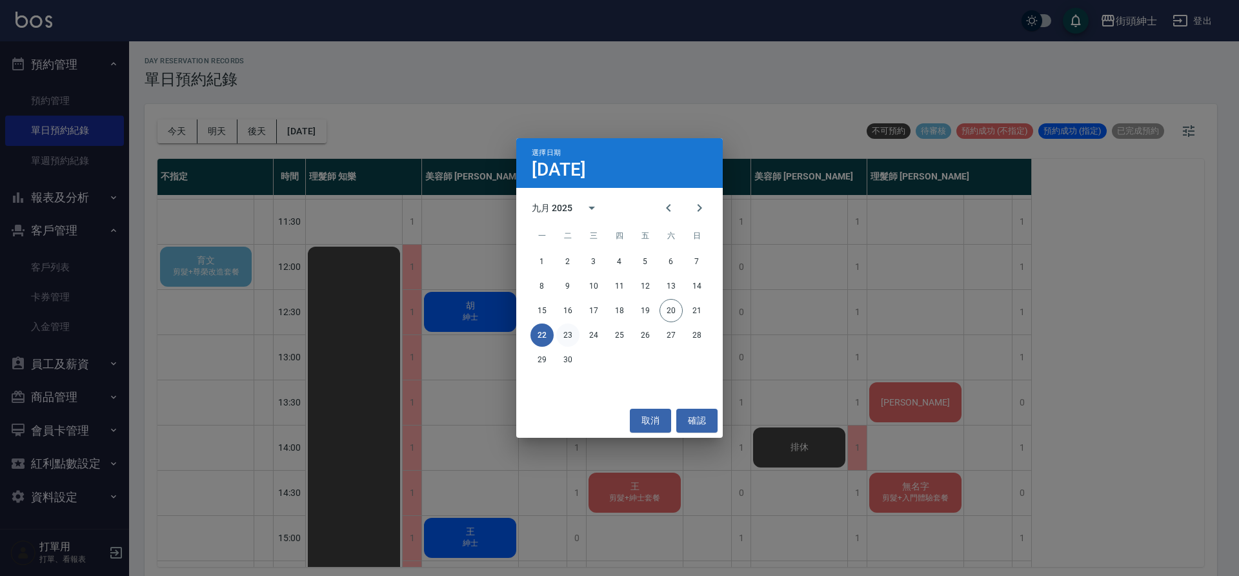
click at [569, 337] on button "23" at bounding box center [567, 334] width 23 height 23
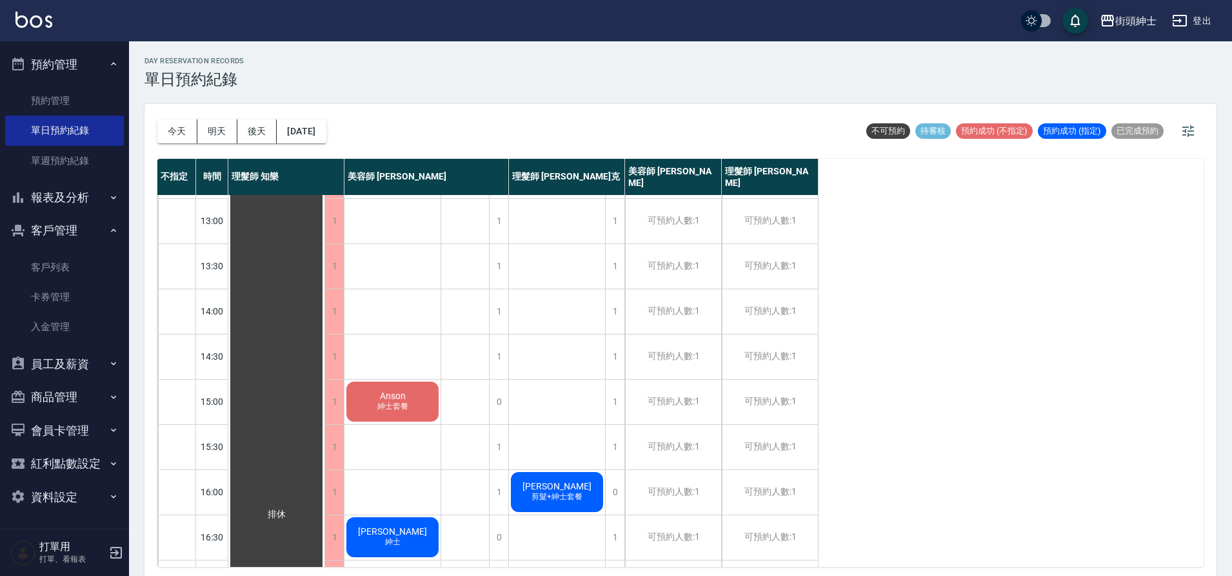
scroll to position [166, 0]
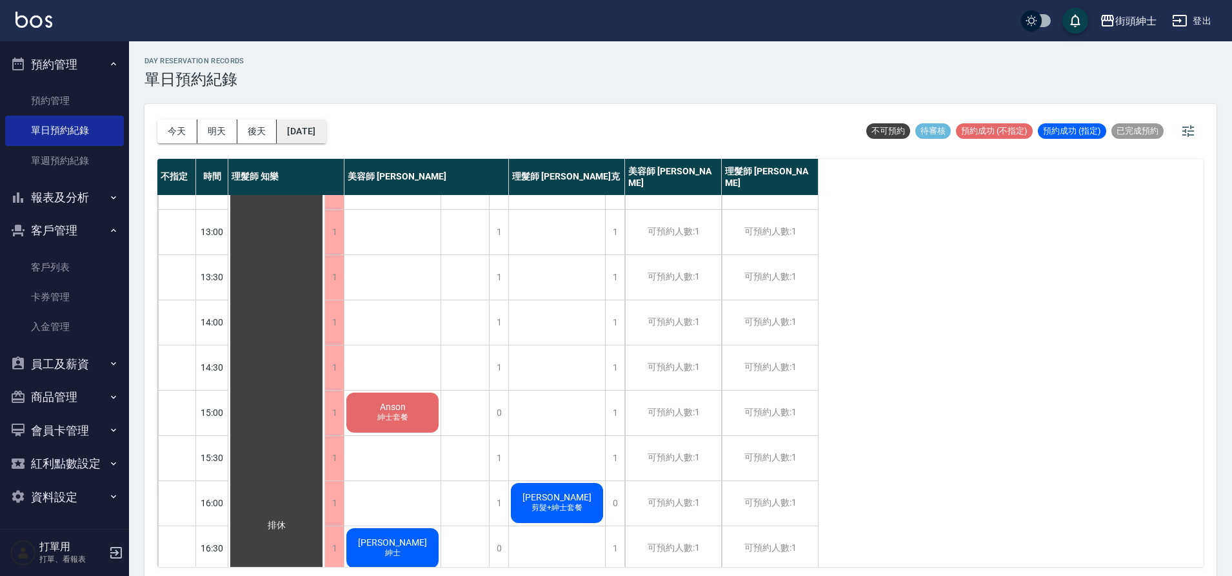
click at [319, 122] on button "2025/09/23" at bounding box center [301, 131] width 49 height 24
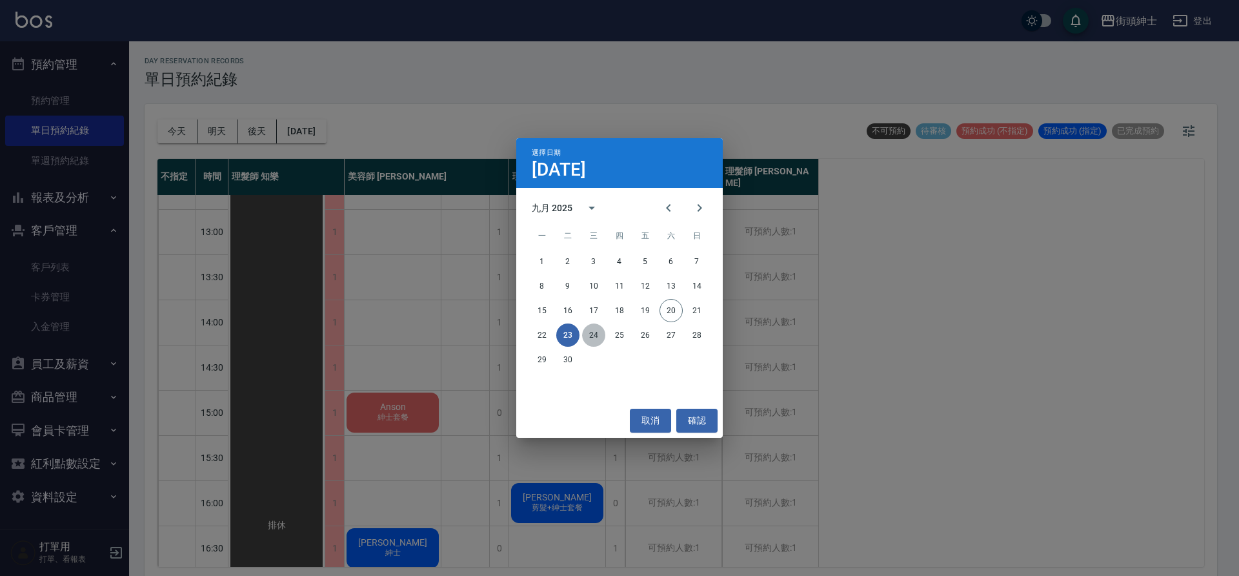
click at [583, 332] on button "24" at bounding box center [593, 334] width 23 height 23
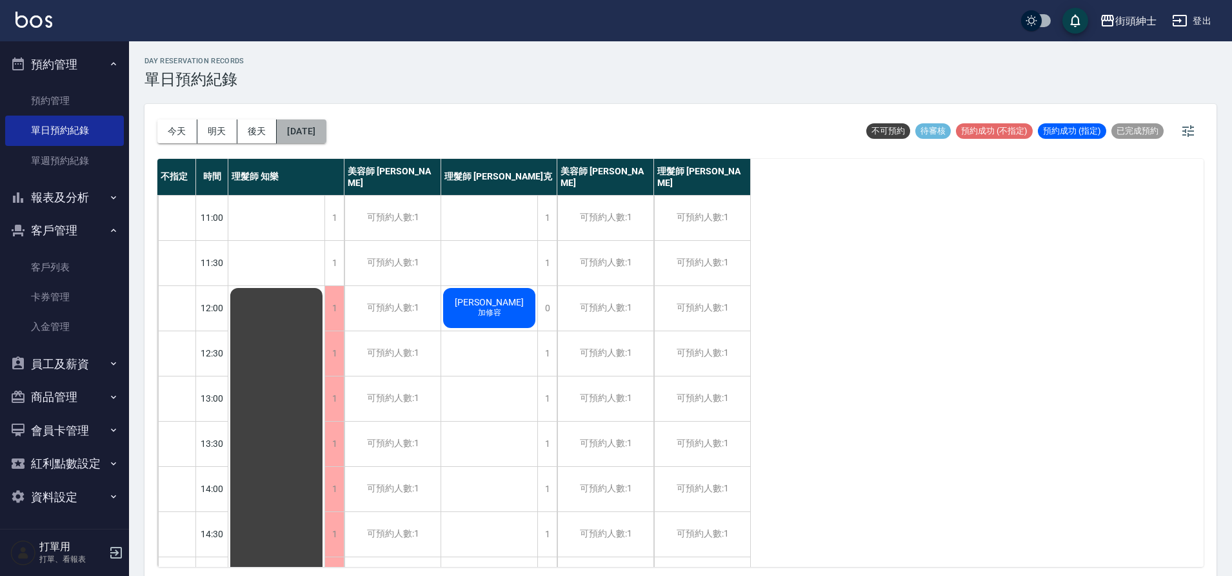
click at [317, 130] on button "2025/09/24" at bounding box center [301, 131] width 49 height 24
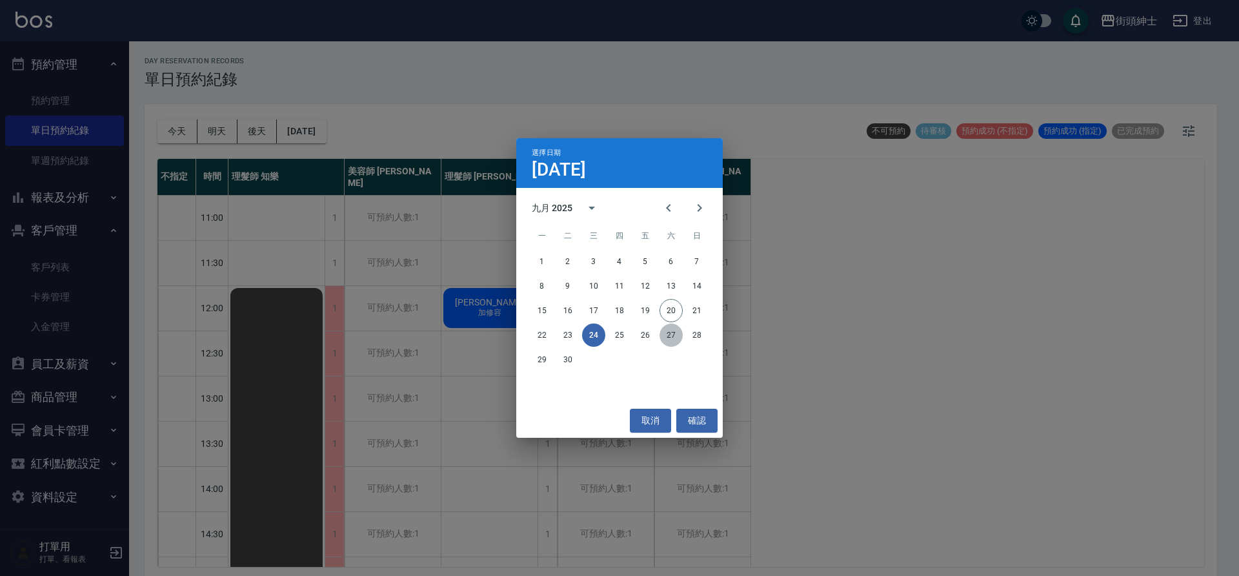
click at [672, 332] on button "27" at bounding box center [670, 334] width 23 height 23
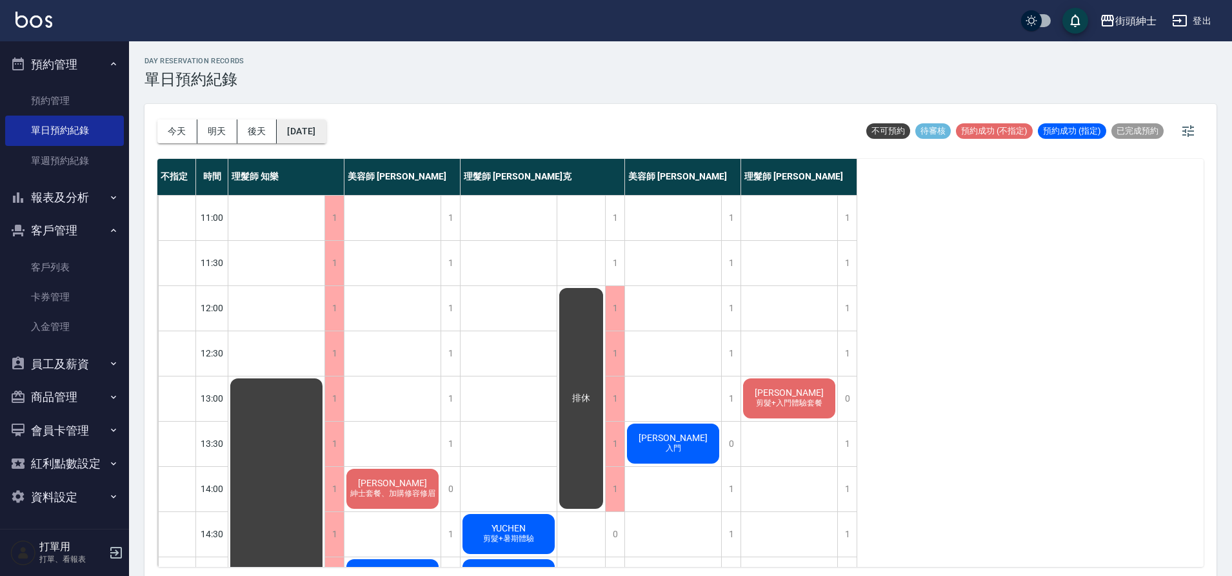
click at [326, 141] on button "2025/09/27" at bounding box center [301, 131] width 49 height 24
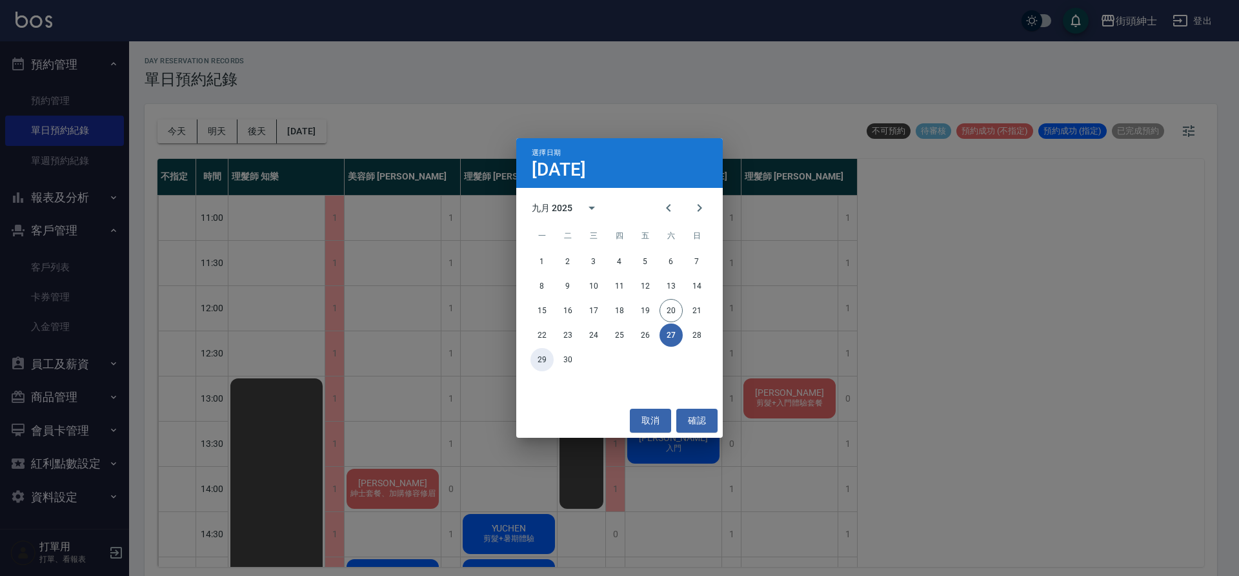
click at [547, 356] on button "29" at bounding box center [541, 359] width 23 height 23
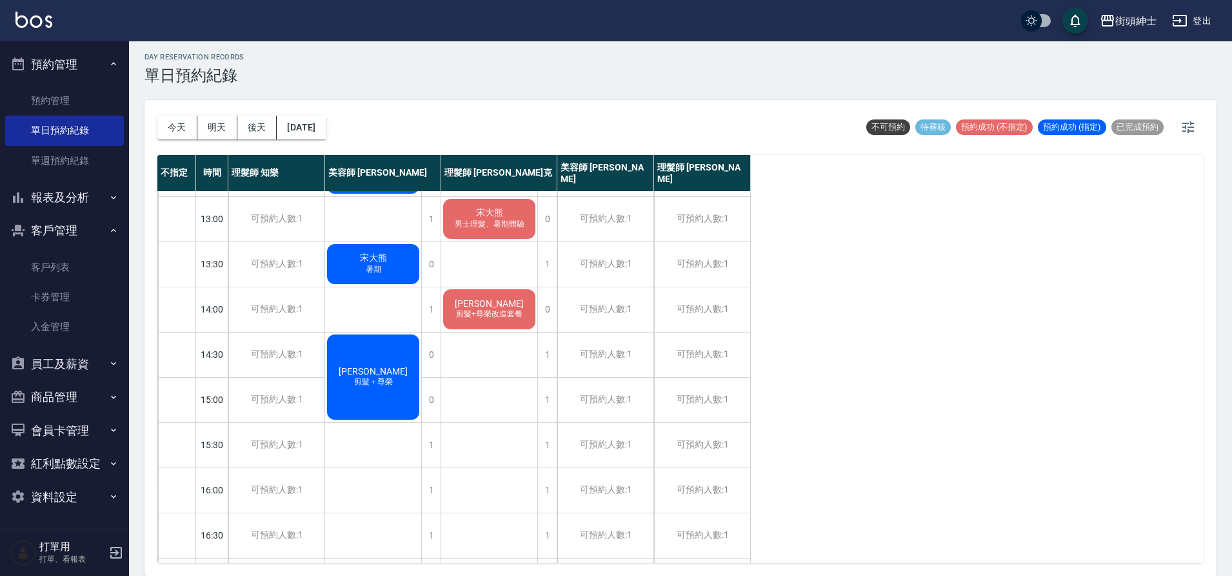
scroll to position [321, 0]
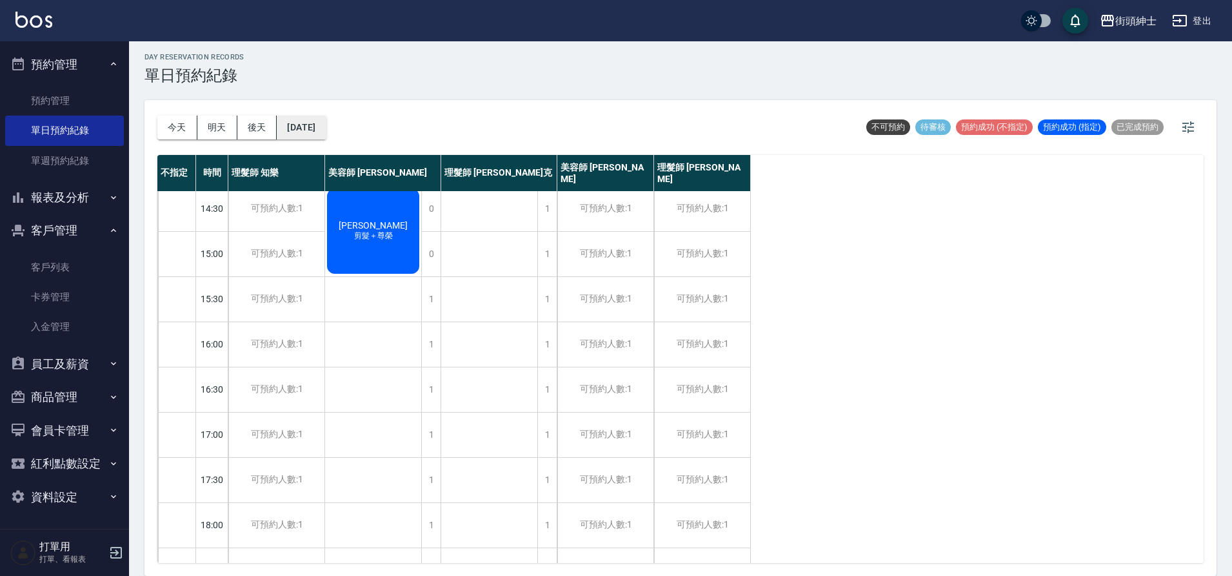
click at [326, 128] on button "2025/09/29" at bounding box center [301, 127] width 49 height 24
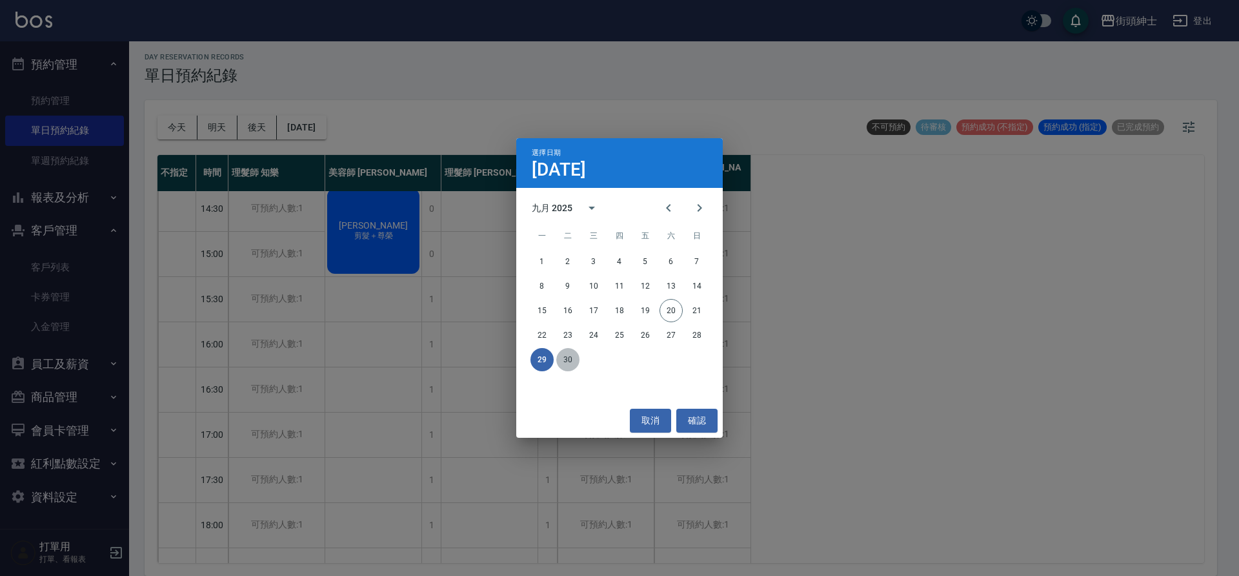
click at [576, 352] on button "30" at bounding box center [567, 359] width 23 height 23
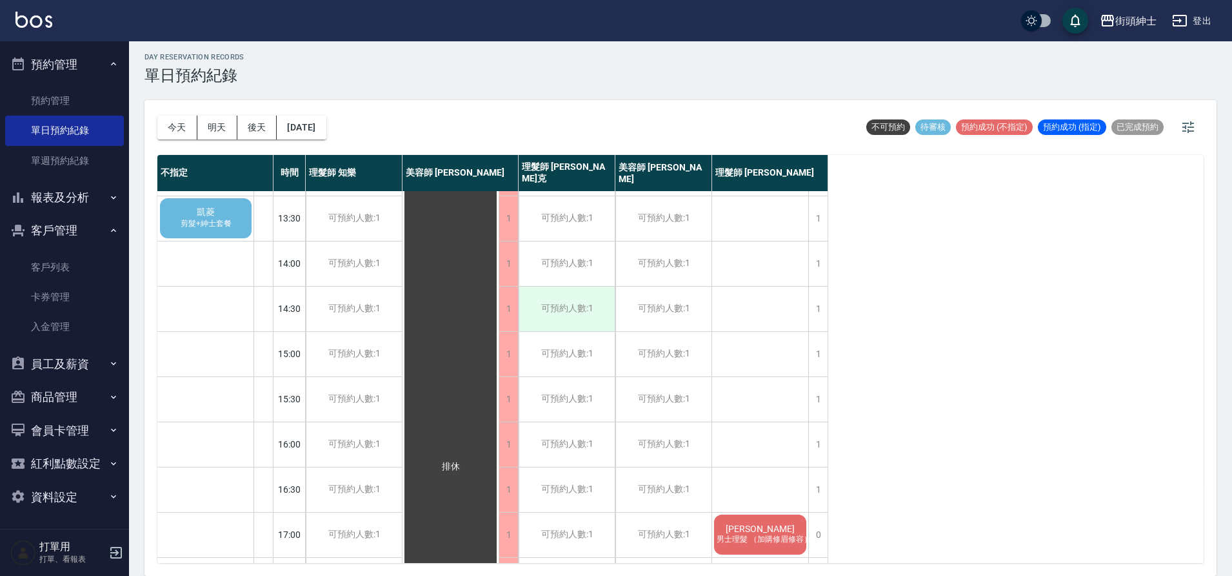
scroll to position [201, 0]
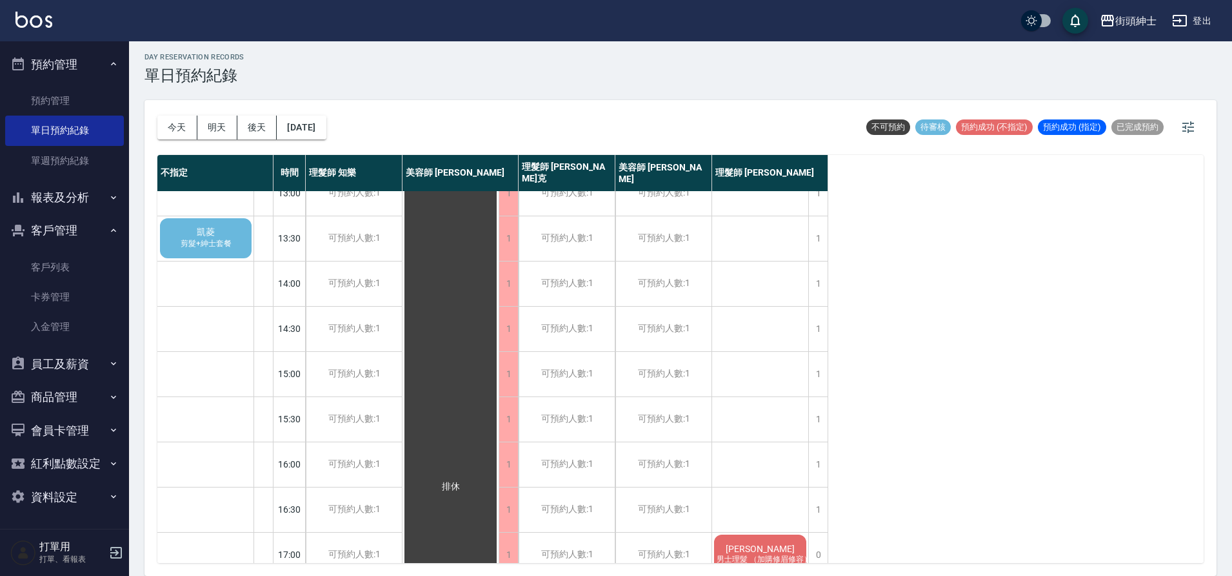
click at [241, 234] on div "凱菱 剪髮+紳士套餐" at bounding box center [205, 238] width 95 height 44
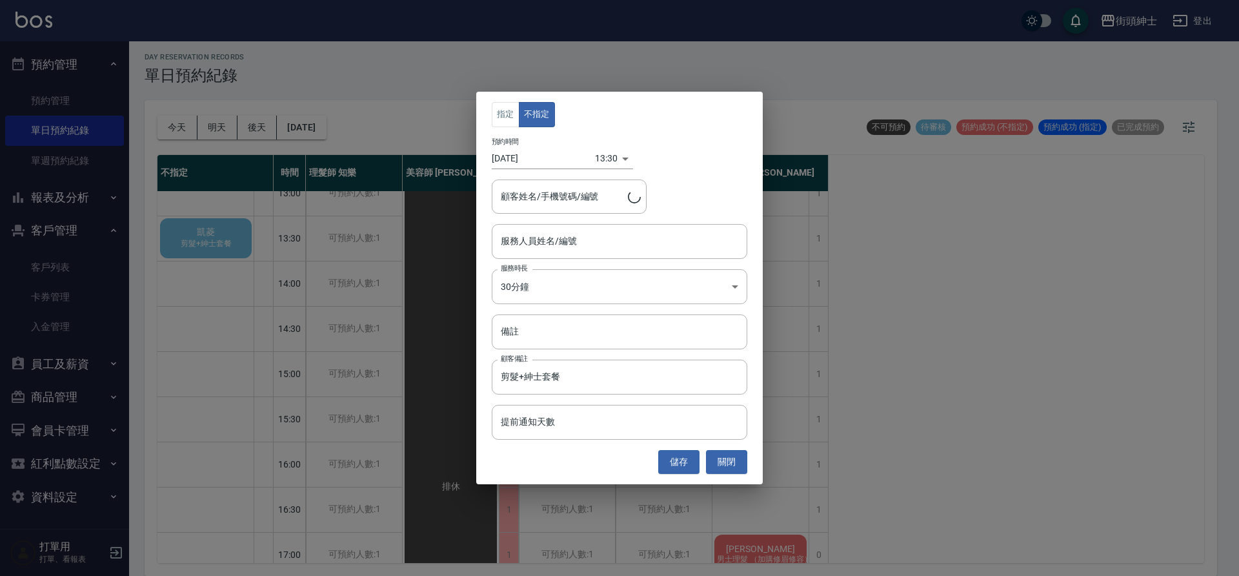
type input "凱菱/0989037488"
click at [732, 459] on button "關閉" at bounding box center [726, 462] width 41 height 24
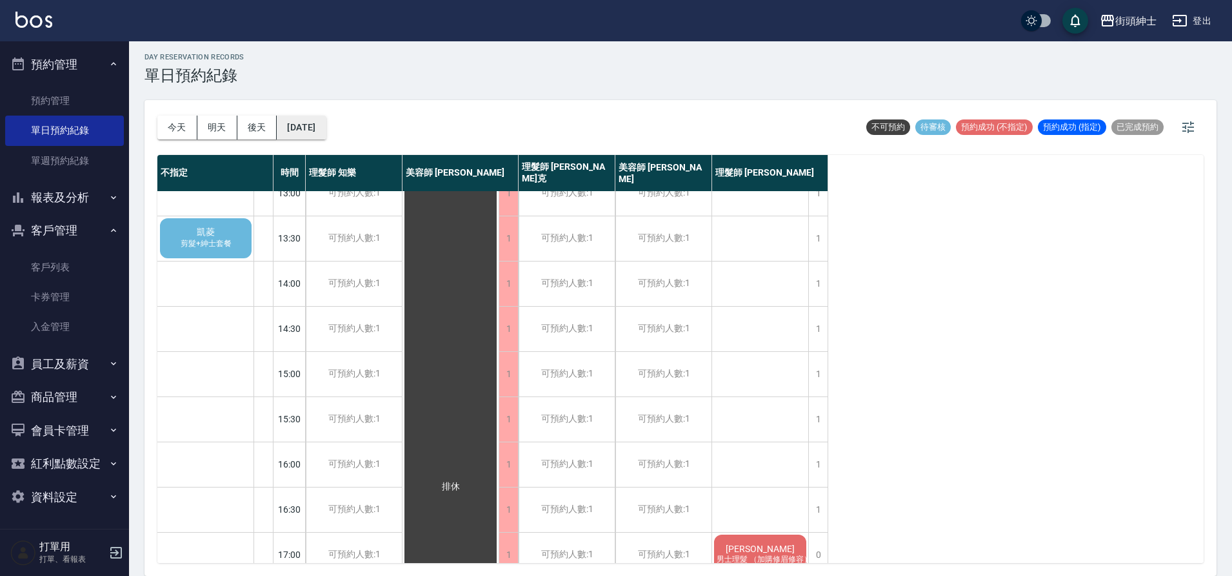
click at [321, 137] on button "2025/09/30" at bounding box center [301, 127] width 49 height 24
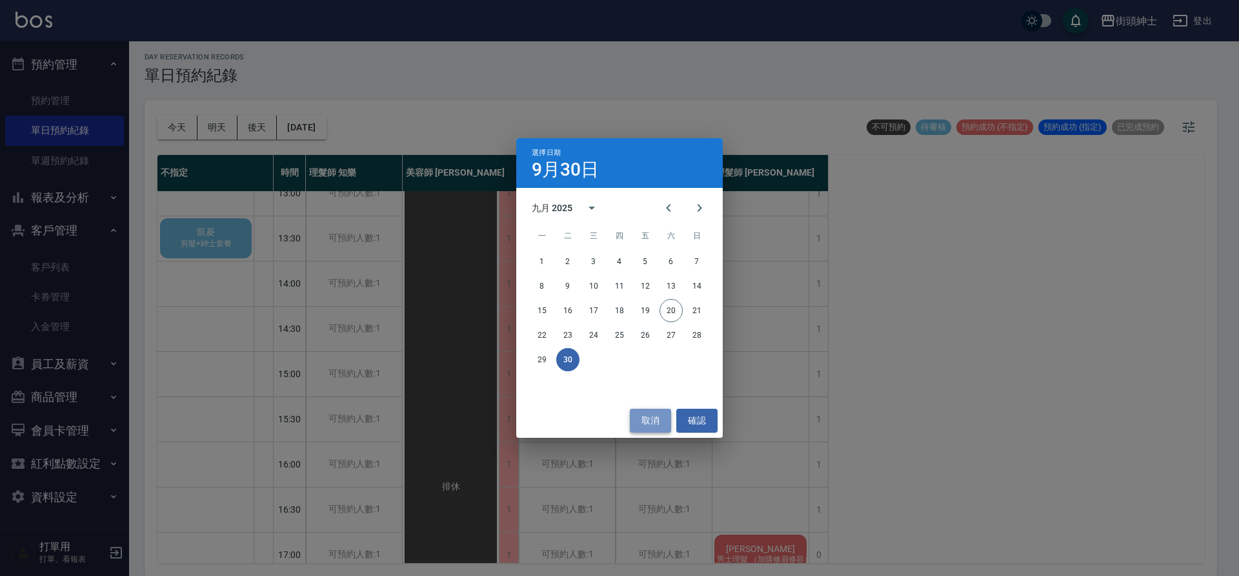
click at [660, 419] on button "取消" at bounding box center [650, 420] width 41 height 24
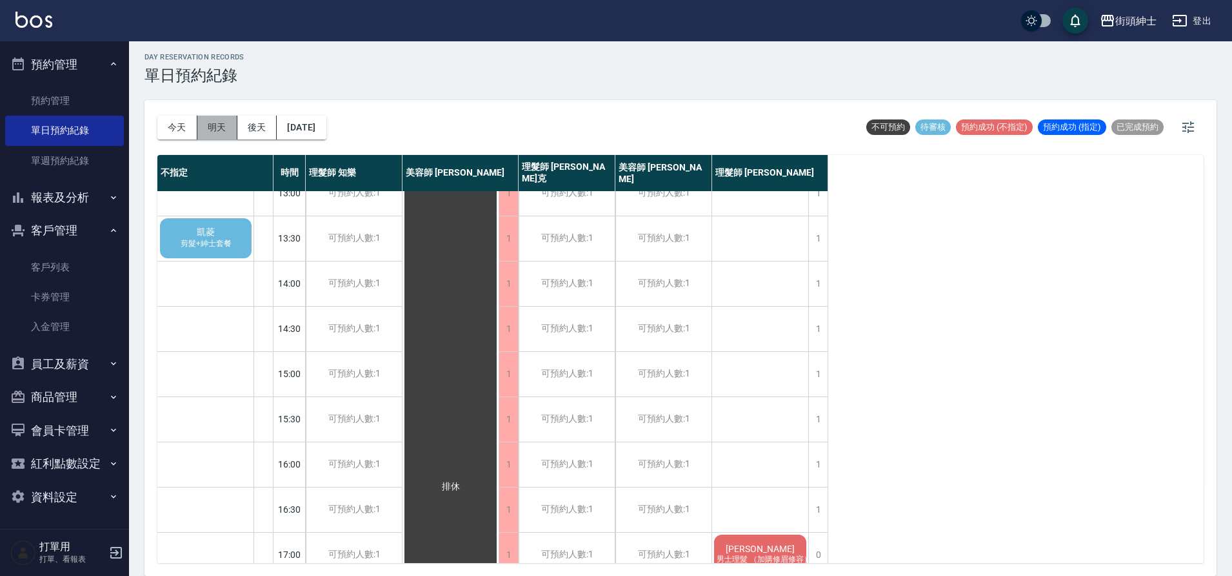
click at [197, 133] on button "明天" at bounding box center [217, 127] width 40 height 24
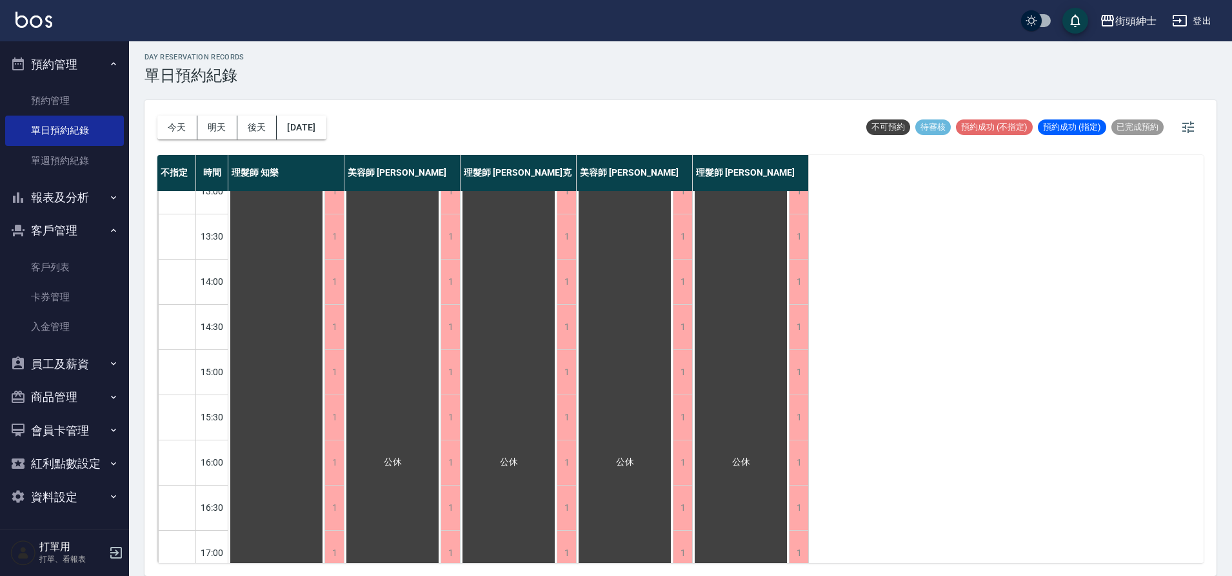
scroll to position [204, 0]
click at [177, 130] on button "今天" at bounding box center [177, 127] width 40 height 24
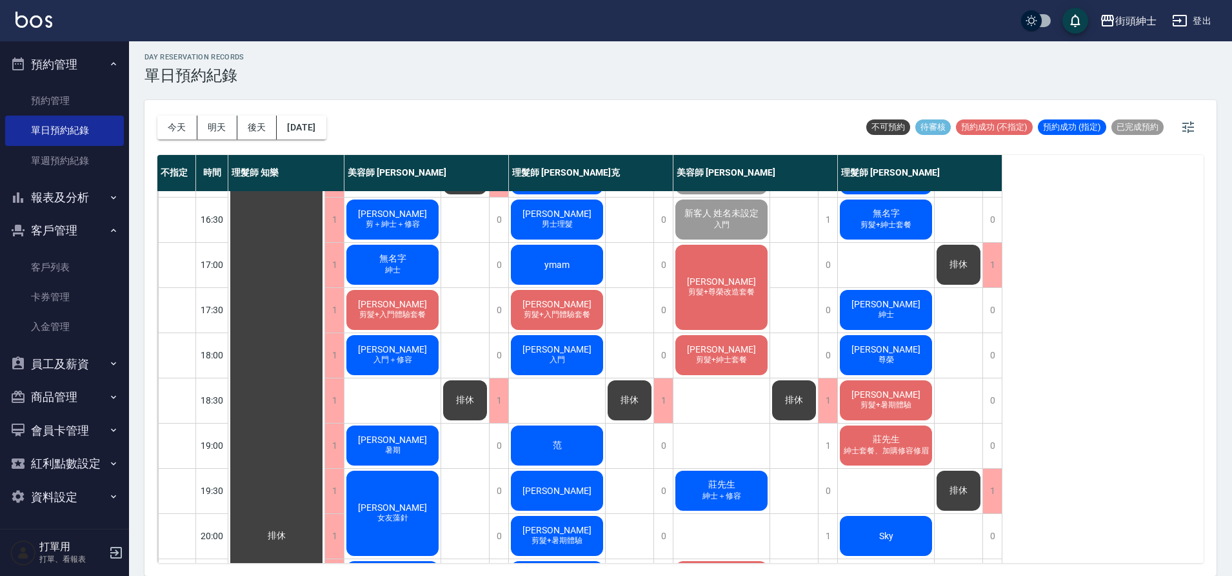
scroll to position [587, 0]
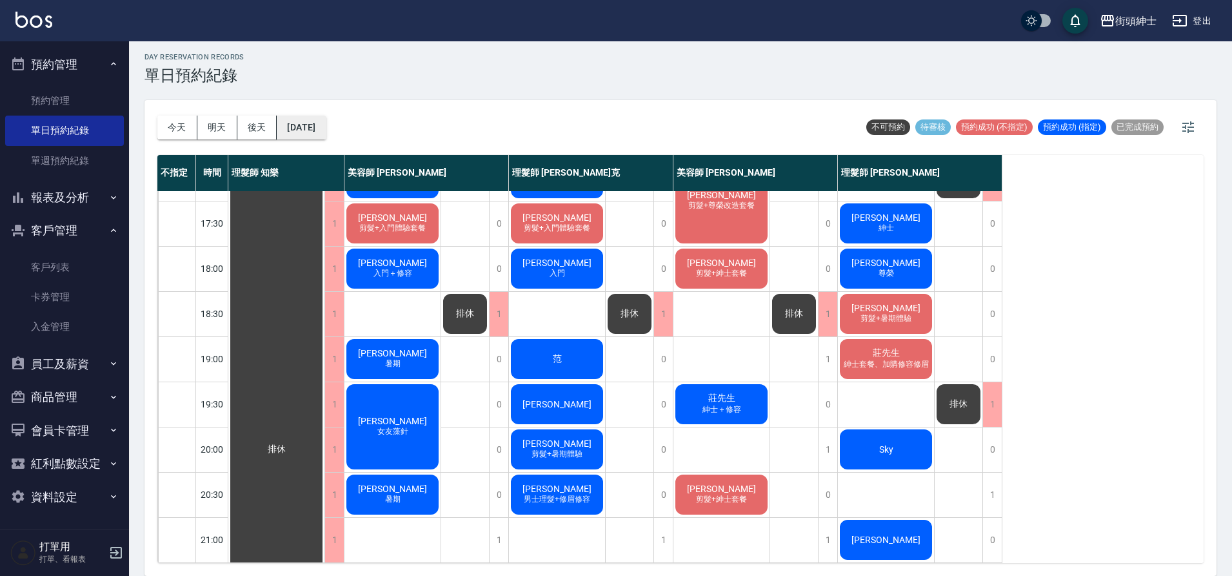
click at [321, 129] on button "2025/09/20" at bounding box center [301, 127] width 49 height 24
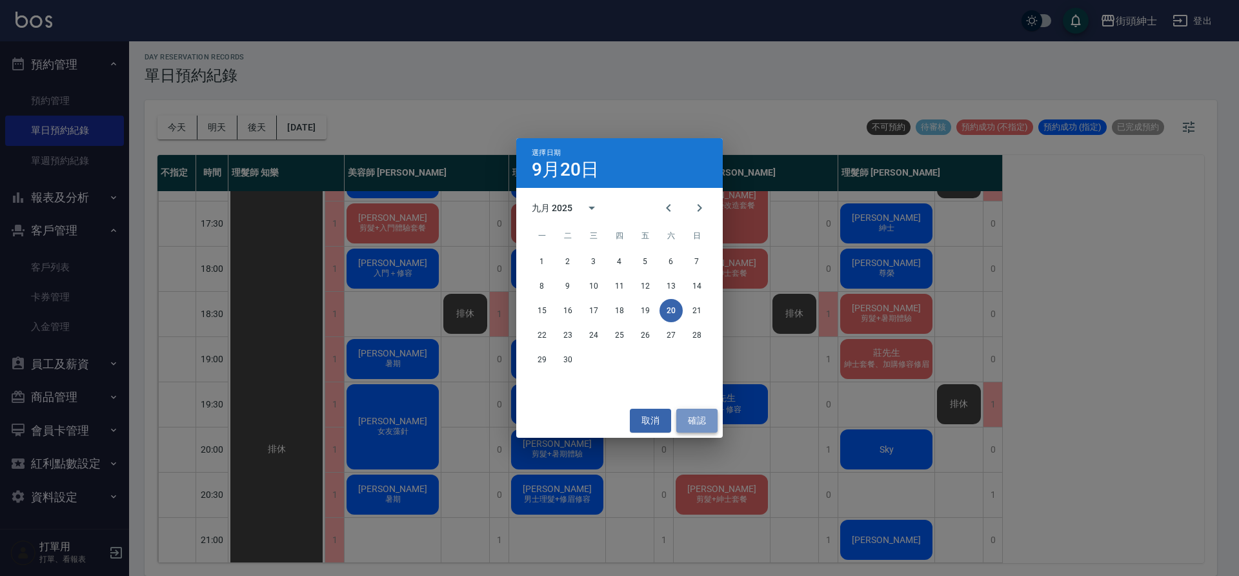
click at [702, 421] on button "確認" at bounding box center [696, 420] width 41 height 24
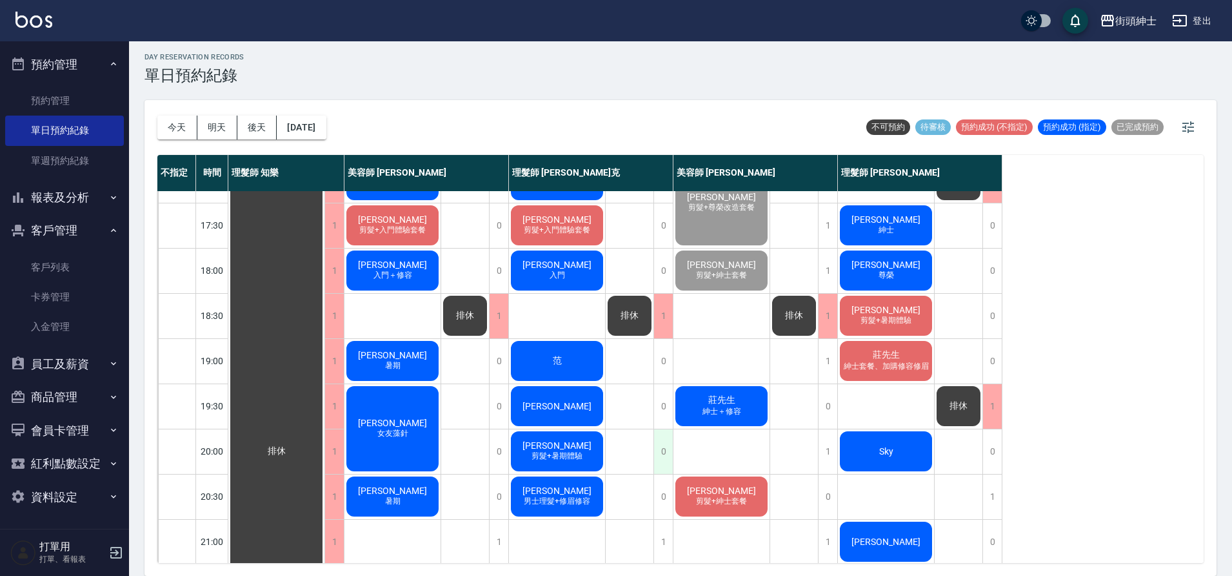
scroll to position [565, 0]
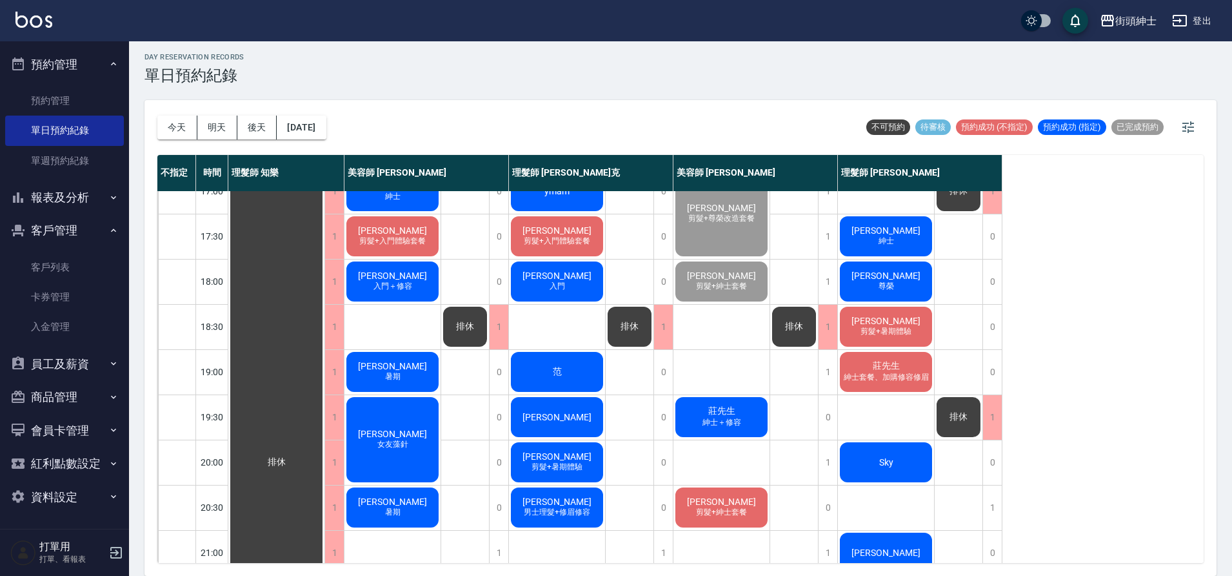
click at [708, 427] on span "紳士＋修容" at bounding box center [722, 422] width 44 height 11
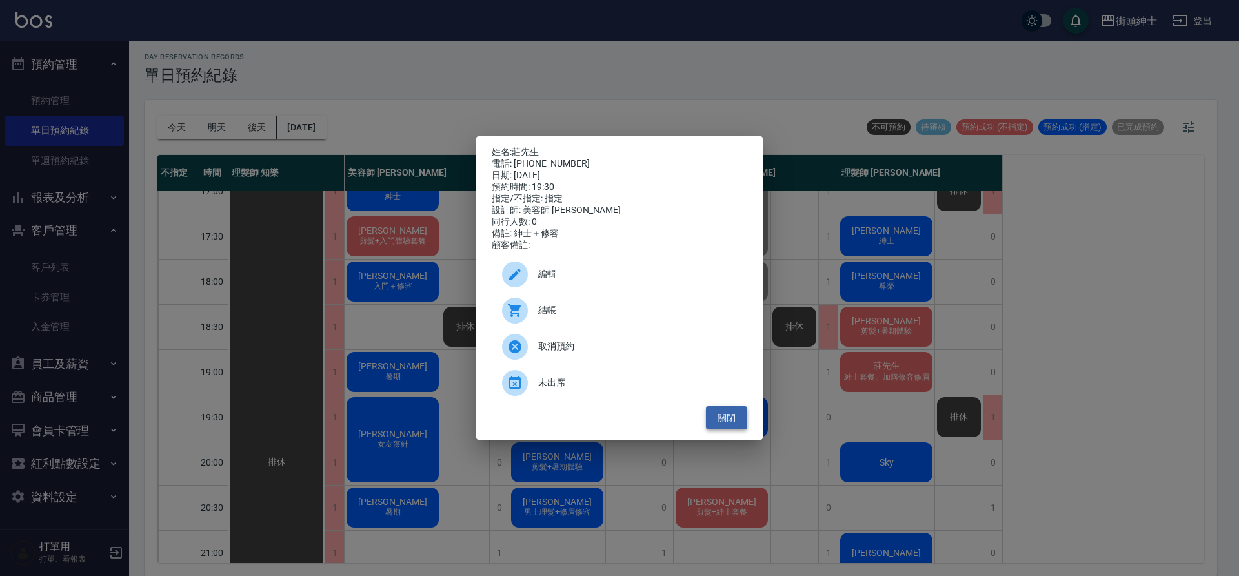
click at [727, 419] on button "關閉" at bounding box center [726, 418] width 41 height 24
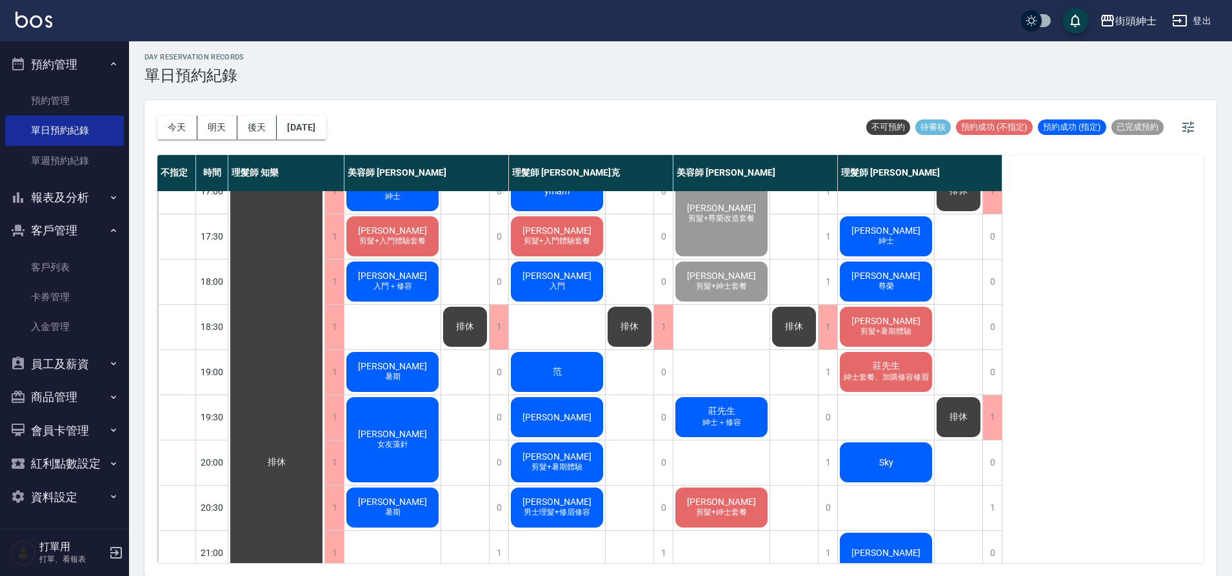
click at [713, 424] on span "紳士＋修容" at bounding box center [722, 422] width 44 height 11
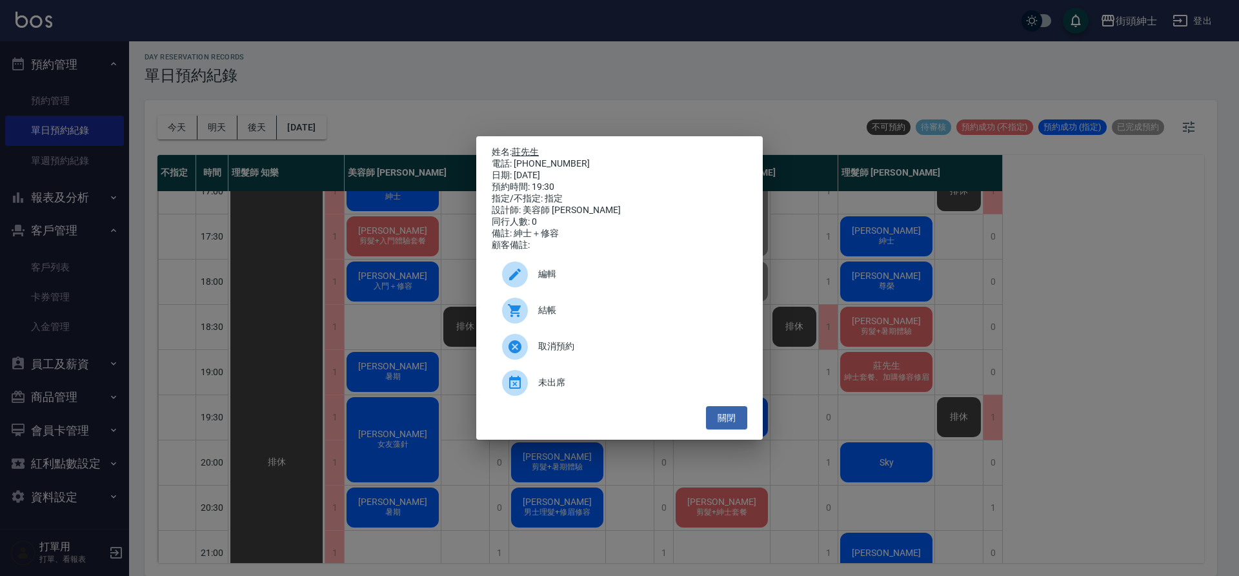
click at [534, 149] on link "莊先生" at bounding box center [525, 151] width 27 height 10
drag, startPoint x: 728, startPoint y: 435, endPoint x: 725, endPoint y: 428, distance: 7.8
click at [727, 430] on button "關閉" at bounding box center [726, 418] width 41 height 24
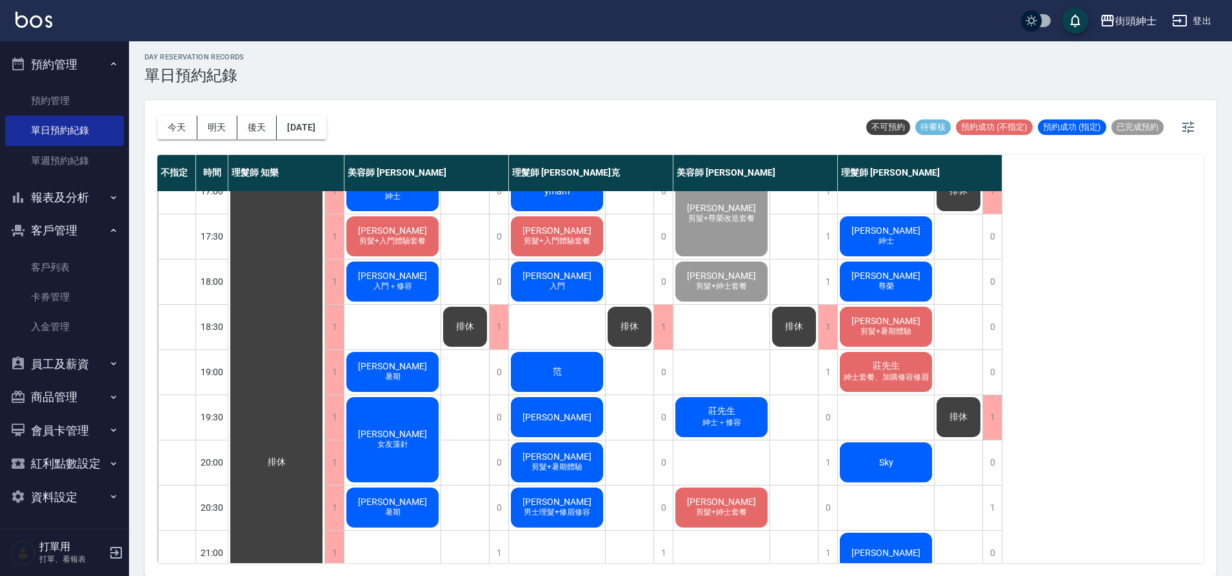
click at [725, 421] on span "紳士＋修容" at bounding box center [722, 422] width 44 height 11
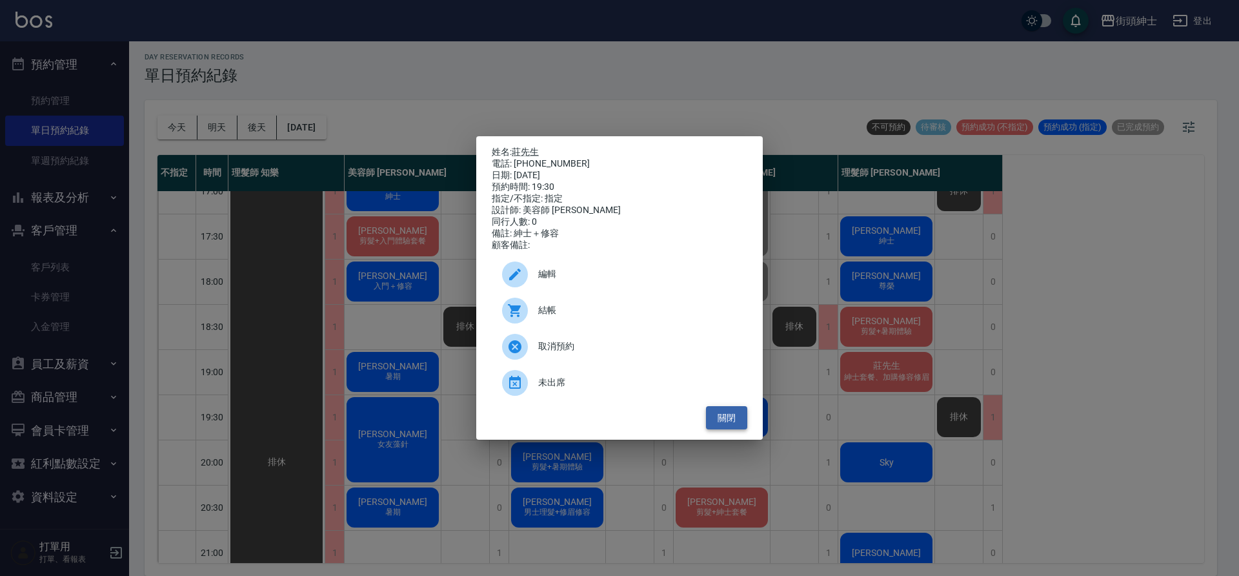
click at [732, 428] on button "關閉" at bounding box center [726, 418] width 41 height 24
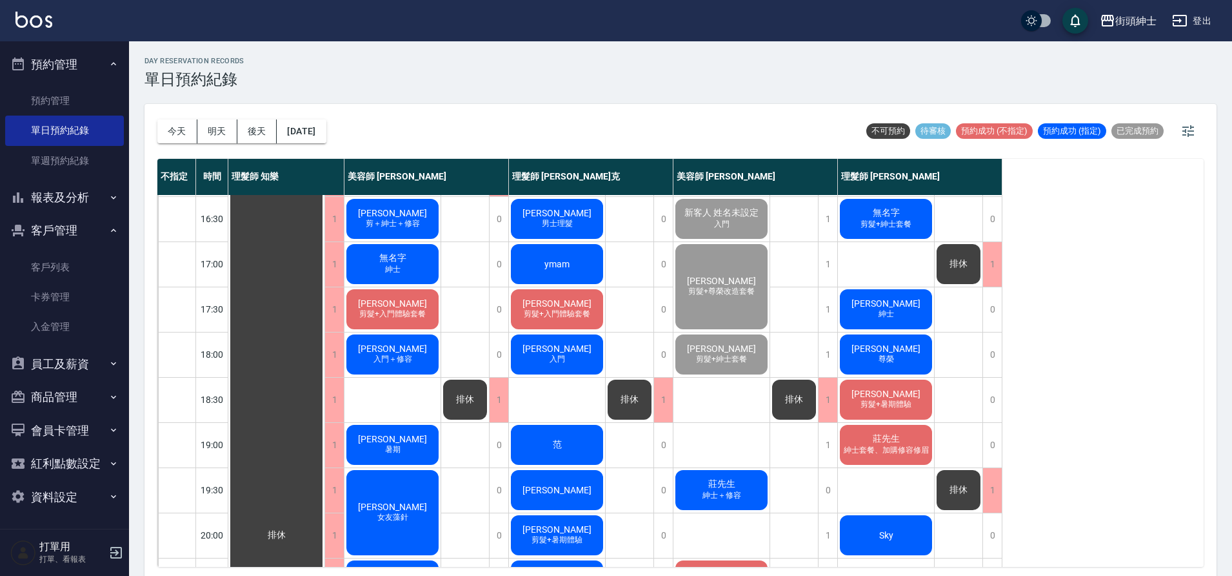
scroll to position [505, 0]
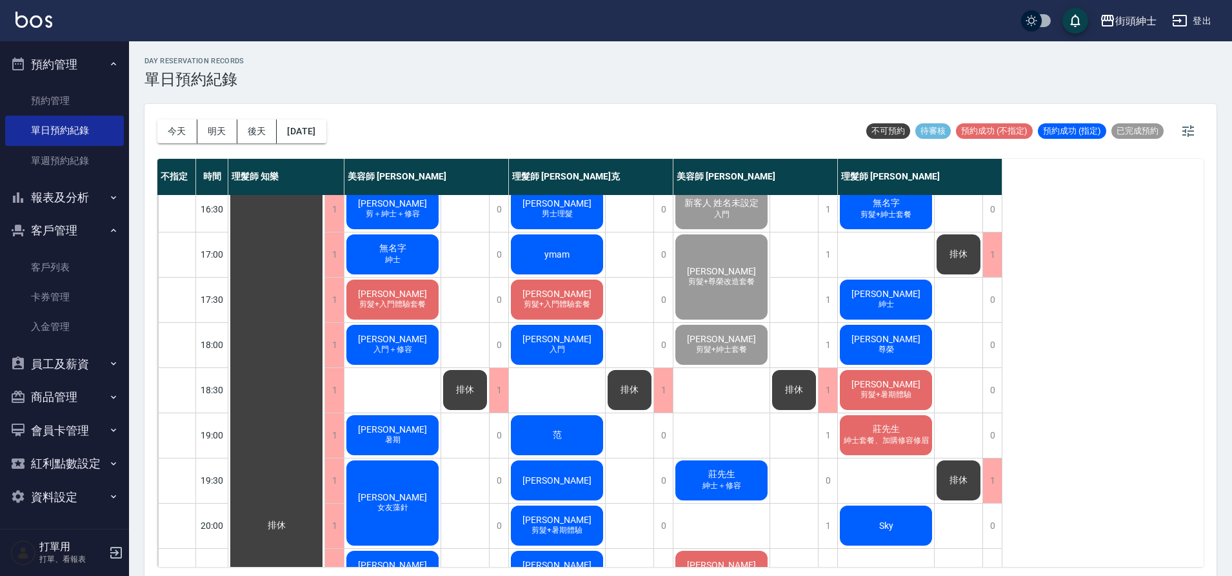
click at [915, 427] on div "莊先生 紳士套餐、加購修容修眉" at bounding box center [886, 435] width 96 height 44
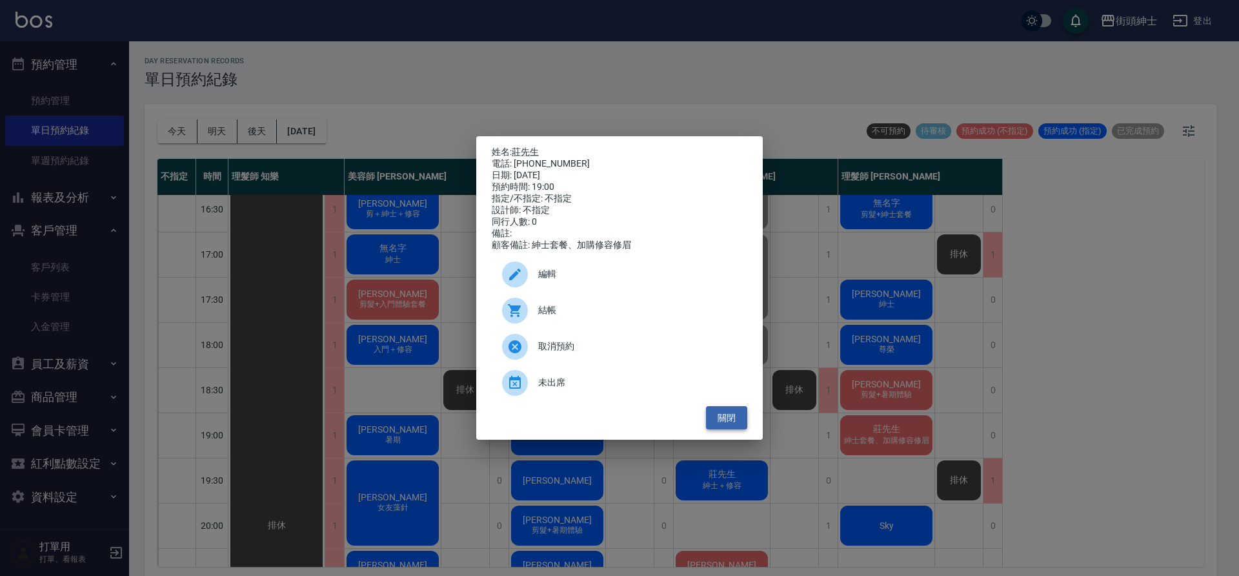
click at [729, 420] on button "關閉" at bounding box center [726, 418] width 41 height 24
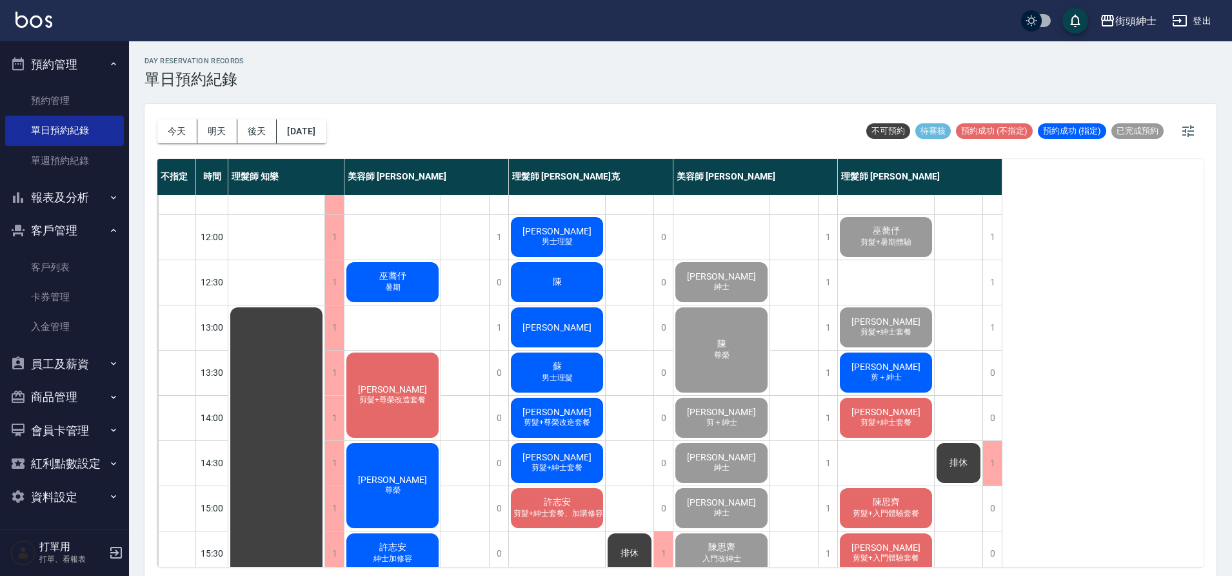
scroll to position [87, 0]
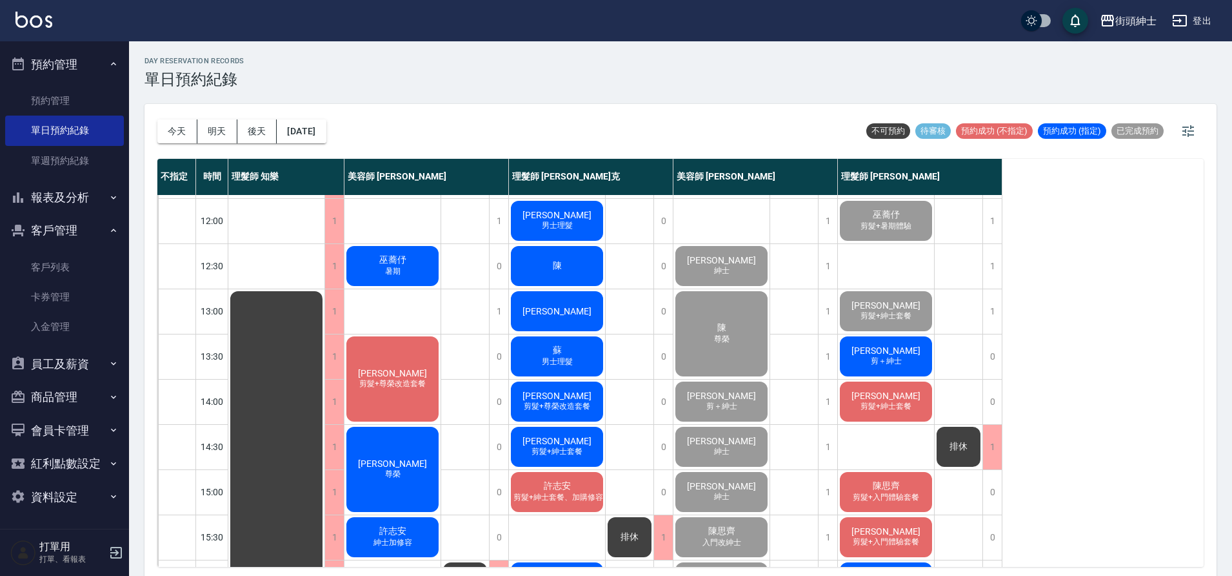
click at [903, 364] on span "剪＋紳士" at bounding box center [887, 361] width 36 height 11
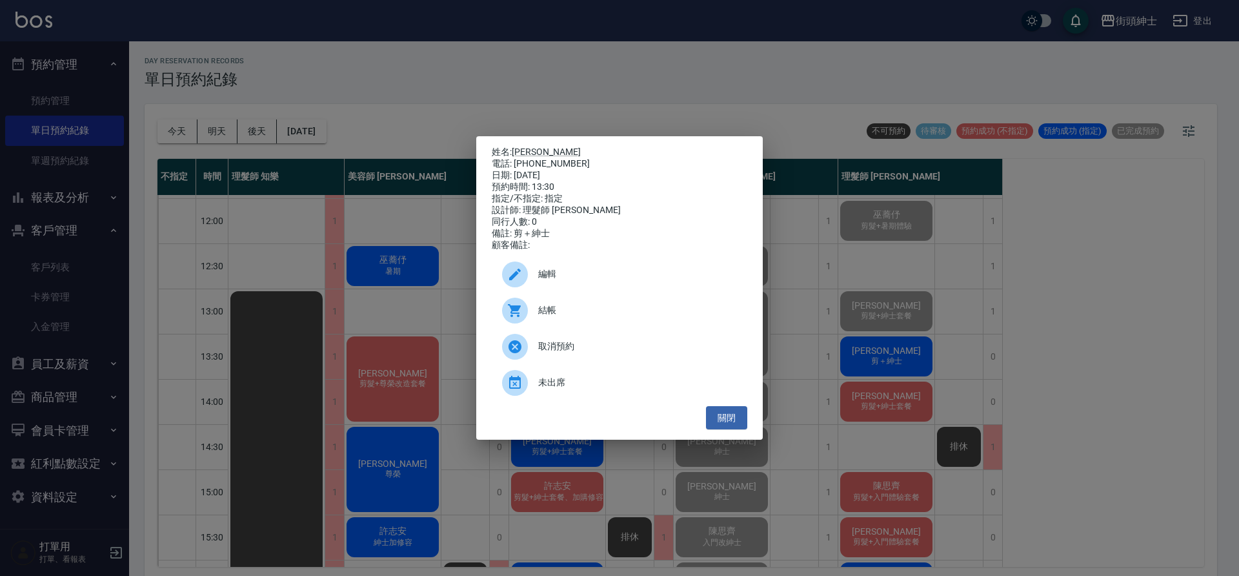
click at [594, 317] on span "結帳" at bounding box center [637, 310] width 199 height 14
click at [742, 417] on button "關閉" at bounding box center [726, 418] width 41 height 24
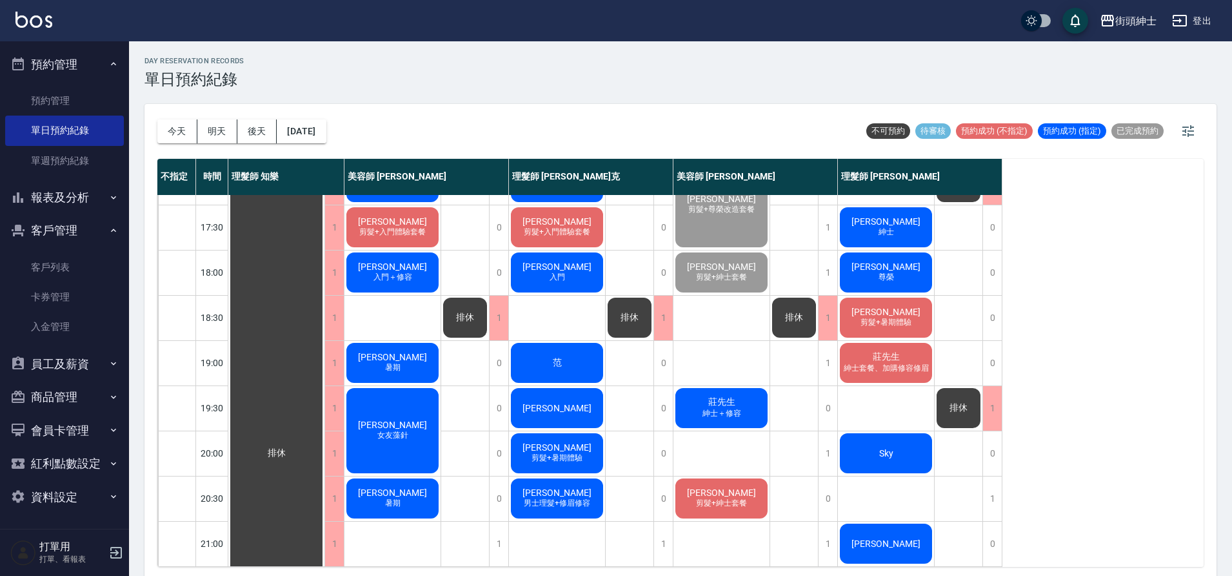
scroll to position [587, 0]
click at [746, 400] on div "莊先生 紳士＋修容" at bounding box center [722, 408] width 96 height 44
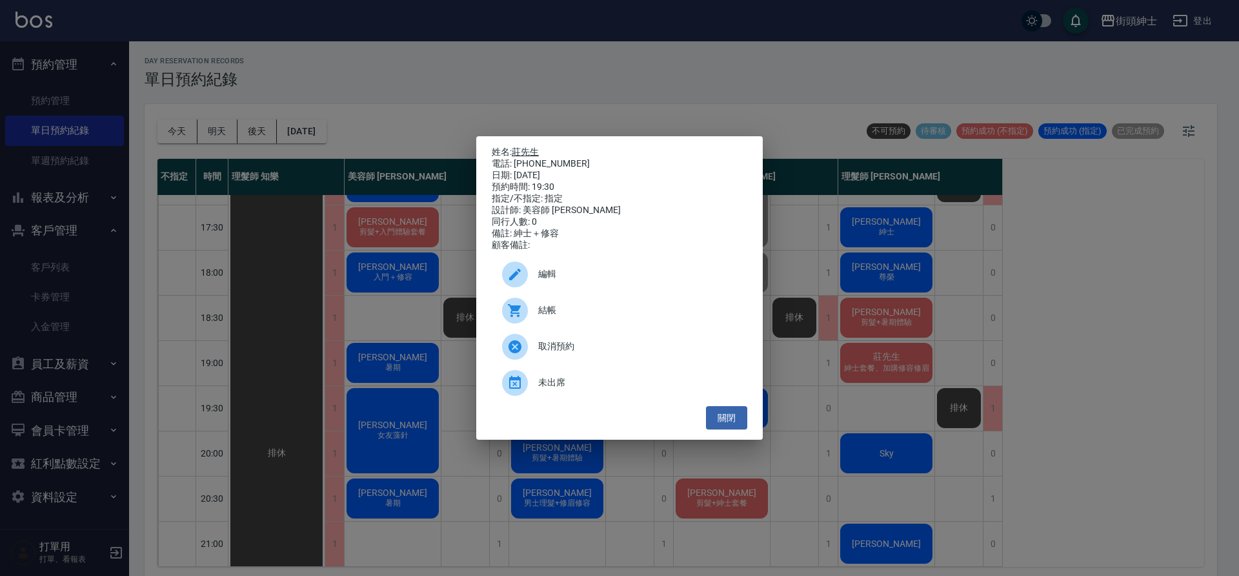
click at [536, 149] on link "莊先生" at bounding box center [525, 151] width 27 height 10
click at [736, 419] on button "關閉" at bounding box center [726, 418] width 41 height 24
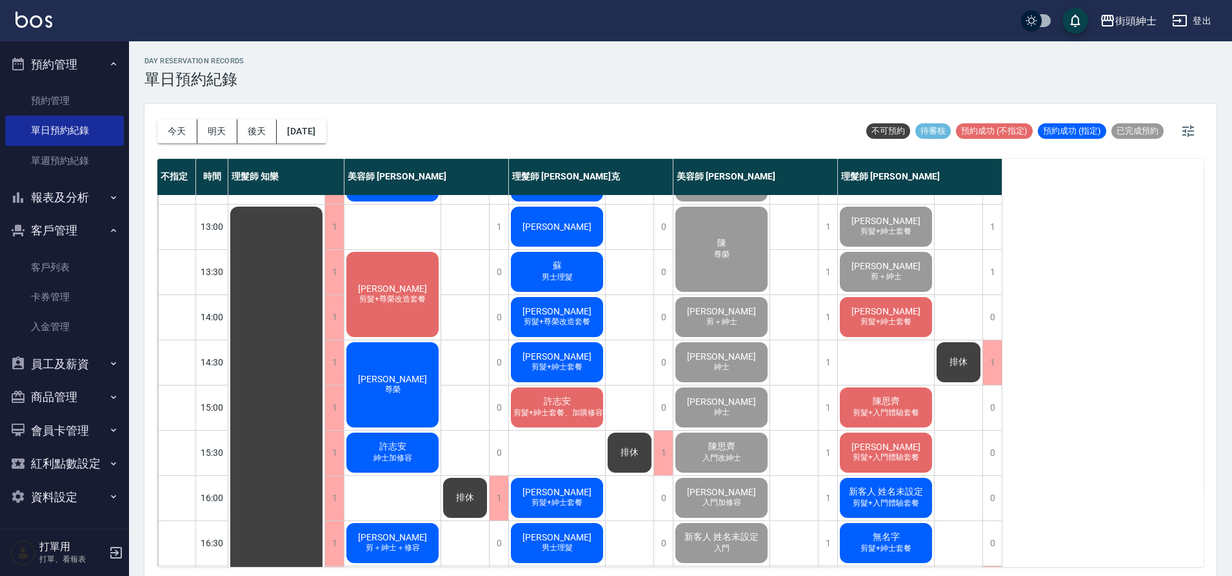
scroll to position [170, 0]
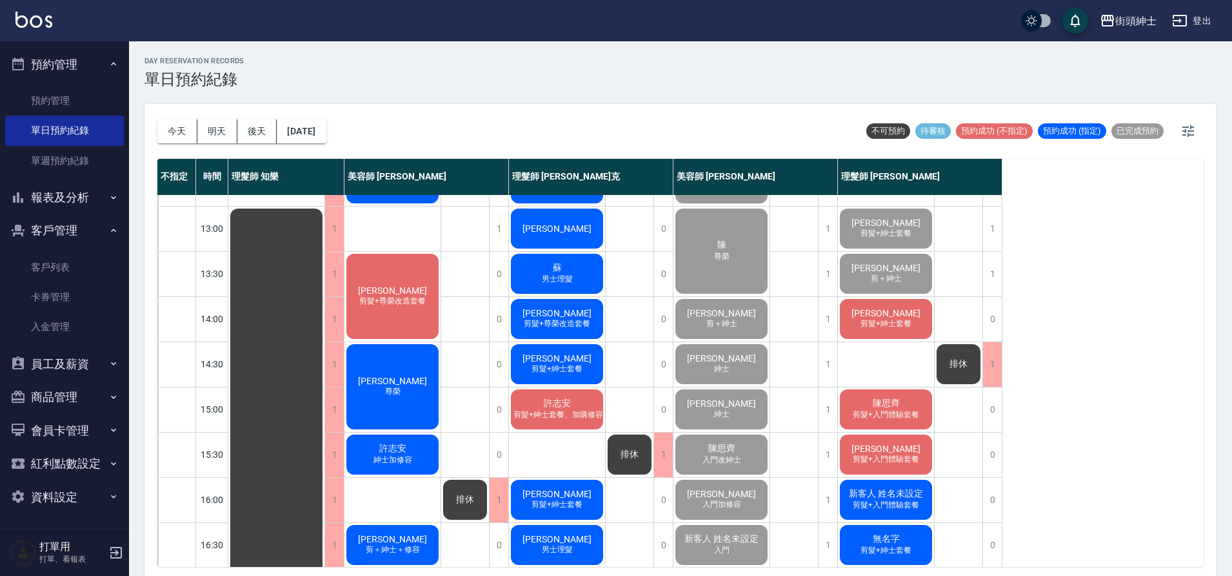
click at [877, 331] on div "廖哲儀 剪髮+紳士套餐" at bounding box center [886, 319] width 96 height 44
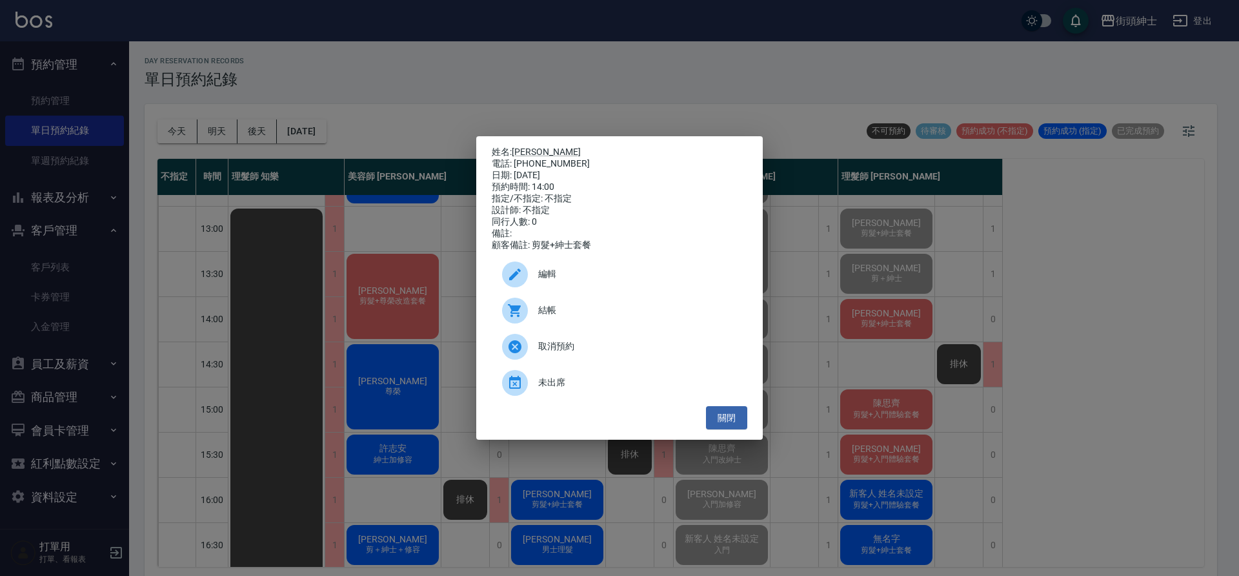
click at [557, 316] on span "結帳" at bounding box center [637, 310] width 199 height 14
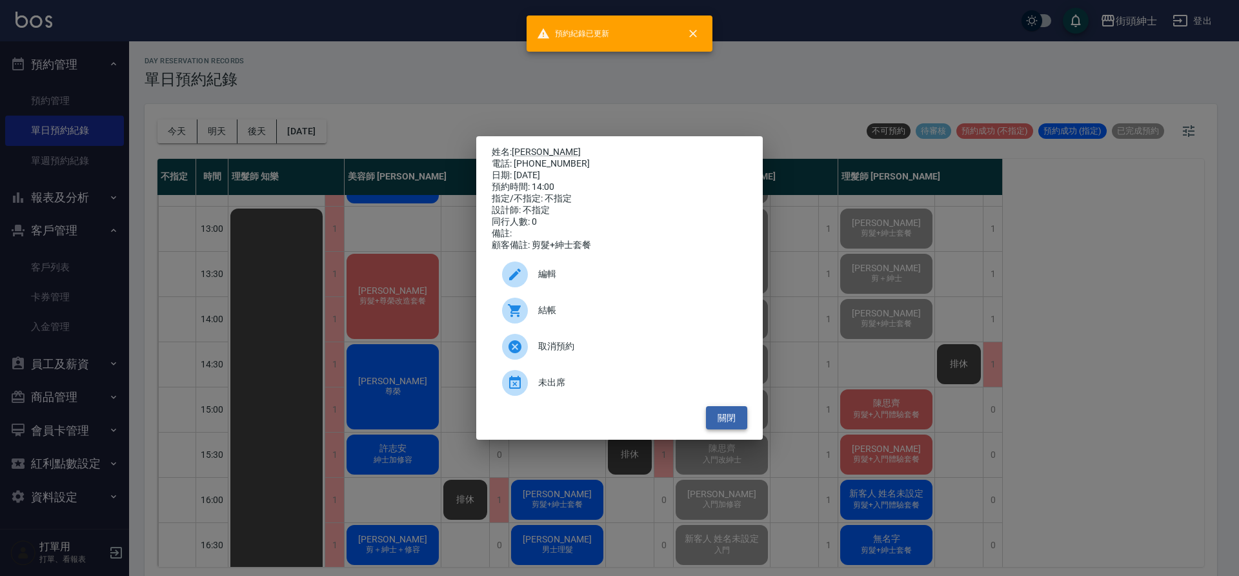
click at [736, 416] on button "關閉" at bounding box center [726, 418] width 41 height 24
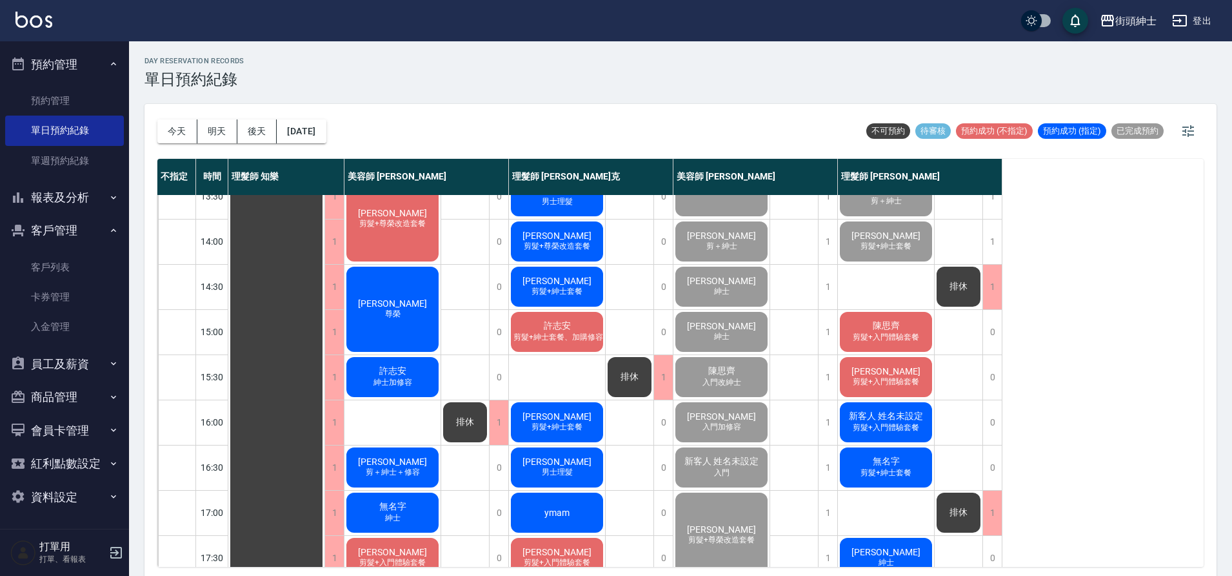
scroll to position [251, 0]
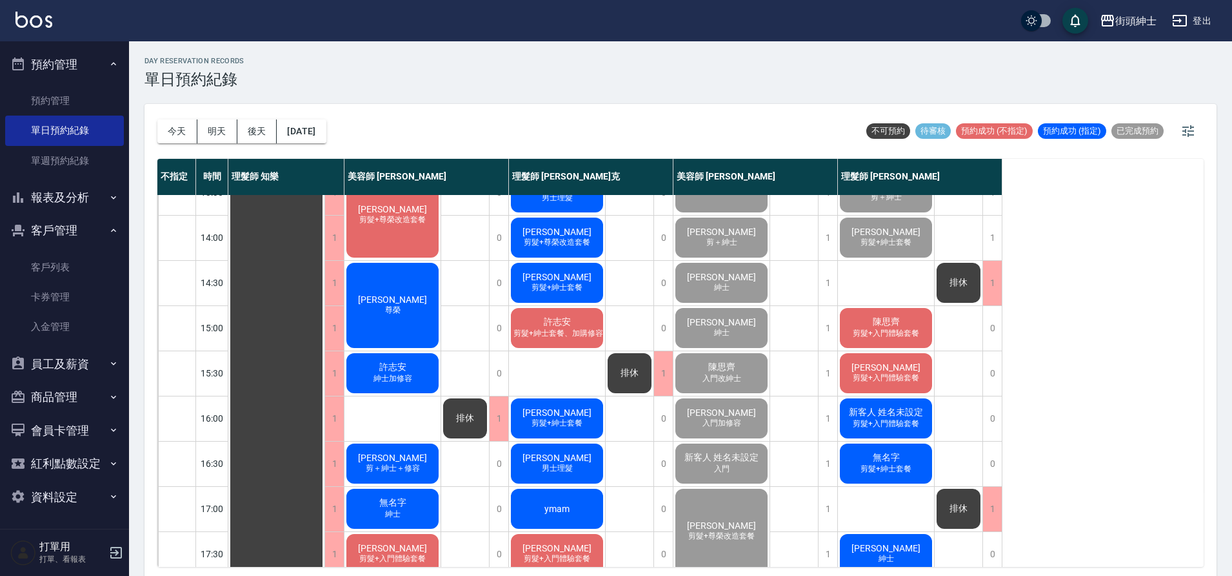
click at [912, 330] on span "剪髮+入門體驗套餐" at bounding box center [886, 333] width 72 height 11
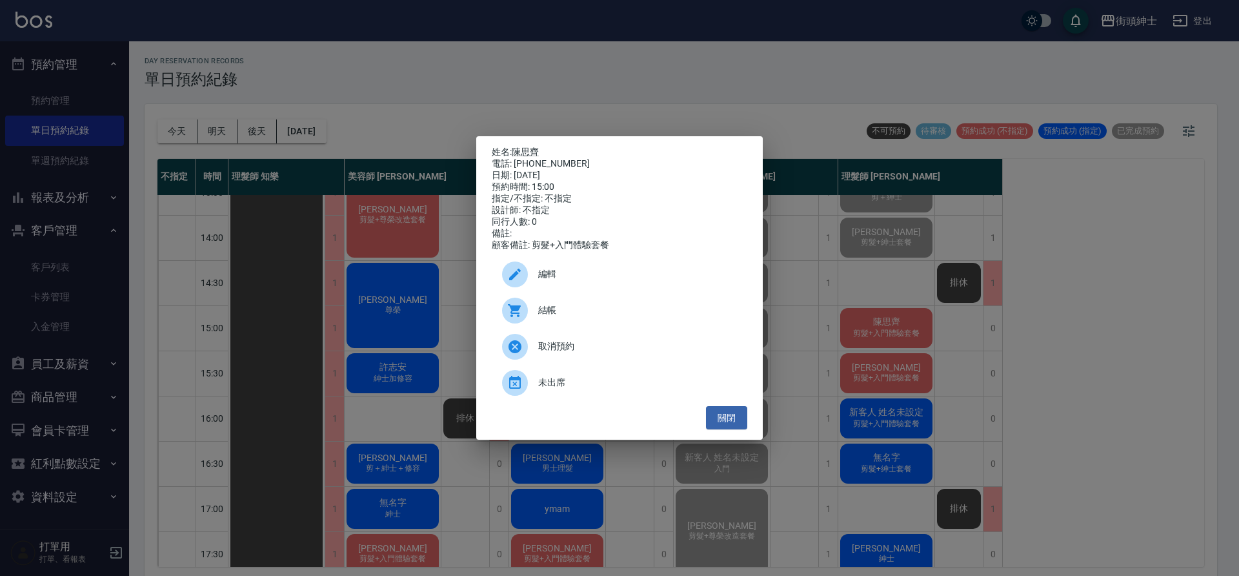
click at [597, 309] on span "結帳" at bounding box center [637, 310] width 199 height 14
drag, startPoint x: 731, startPoint y: 422, endPoint x: 745, endPoint y: 416, distance: 15.3
click at [731, 421] on button "關閉" at bounding box center [726, 418] width 41 height 24
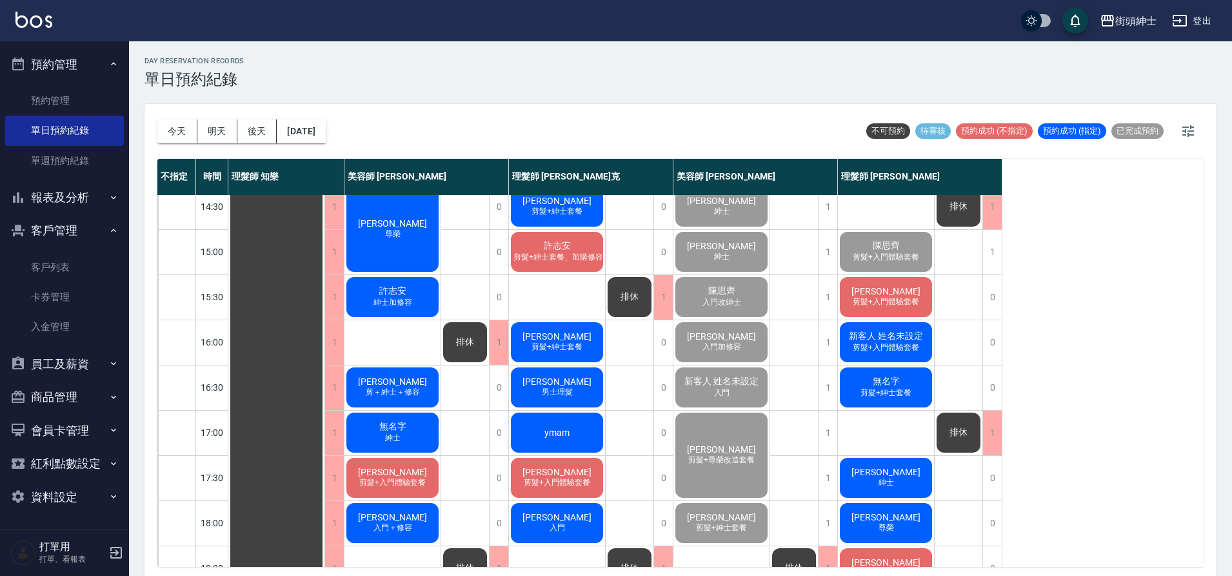
scroll to position [328, 0]
click at [888, 301] on span "剪髮+入門體驗套餐" at bounding box center [886, 301] width 72 height 11
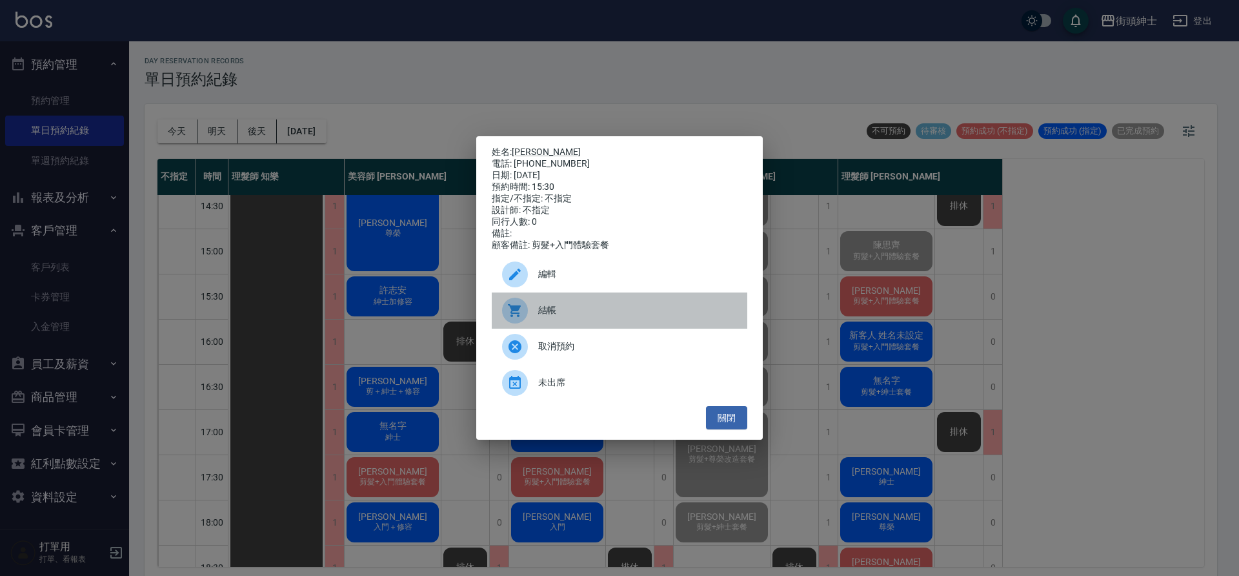
click at [594, 314] on span "結帳" at bounding box center [637, 310] width 199 height 14
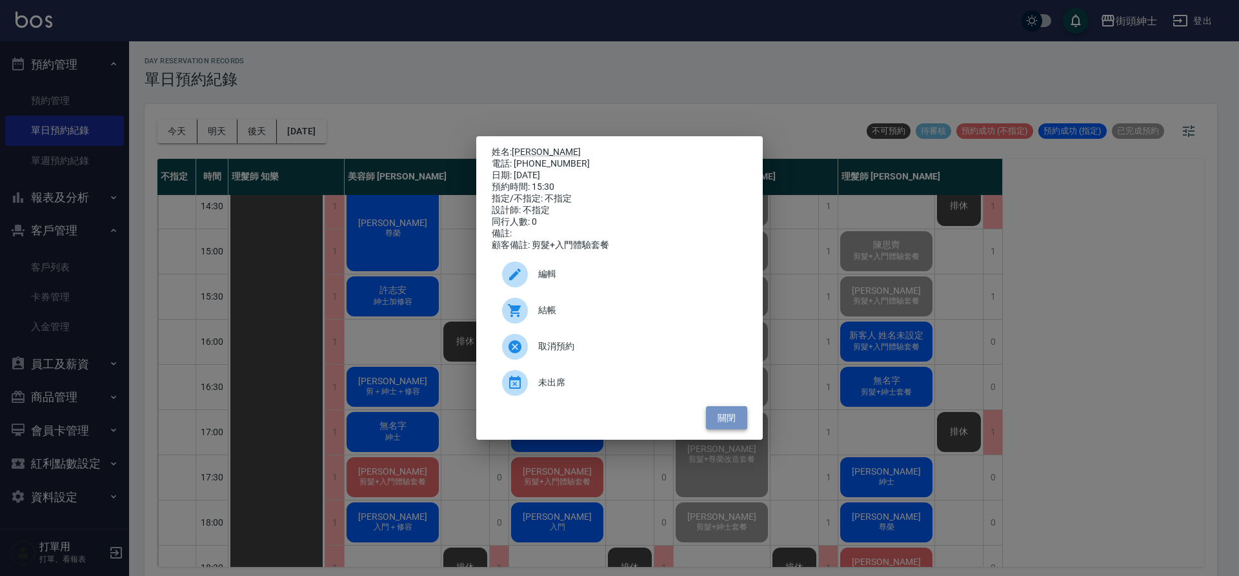
click at [730, 417] on button "關閉" at bounding box center [726, 418] width 41 height 24
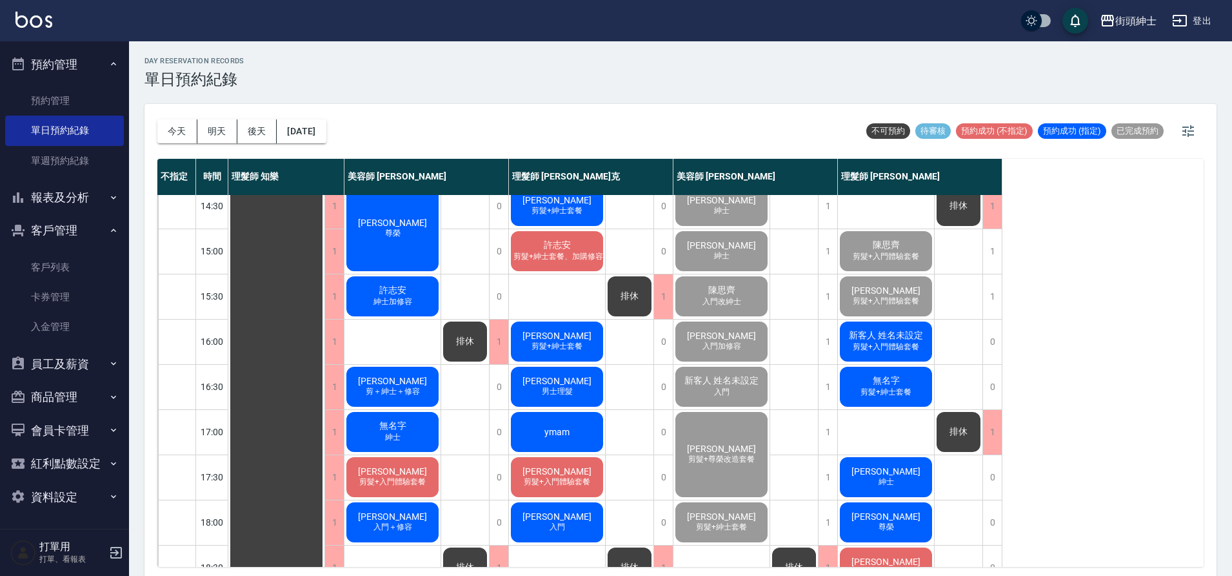
click at [917, 351] on span "剪髮+入門體驗套餐" at bounding box center [886, 346] width 72 height 11
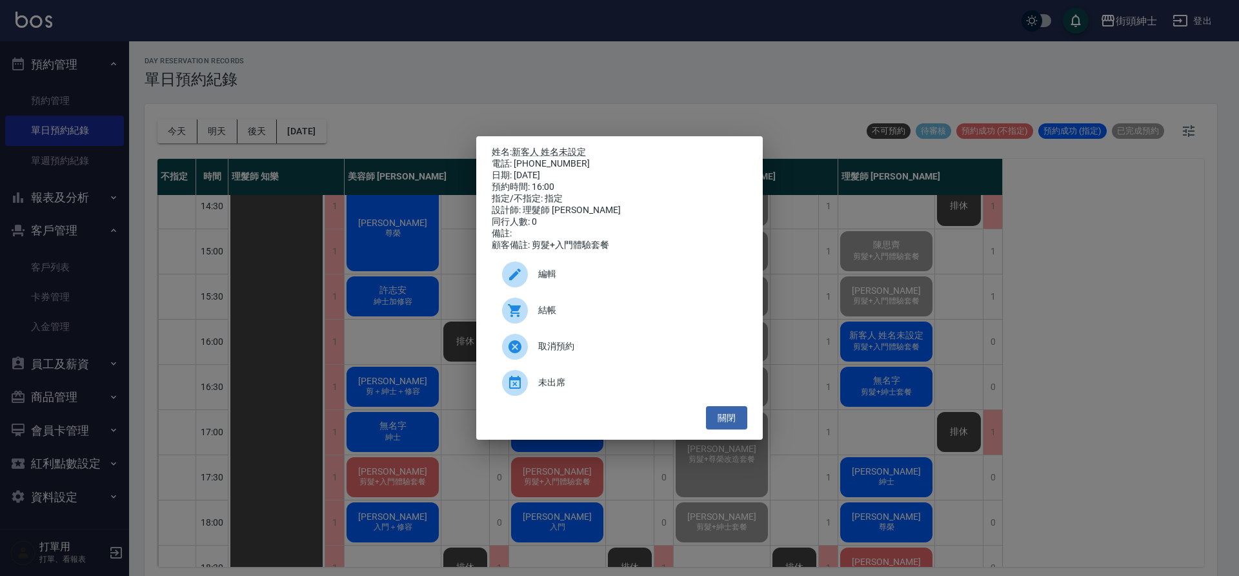
click at [610, 316] on span "結帳" at bounding box center [637, 310] width 199 height 14
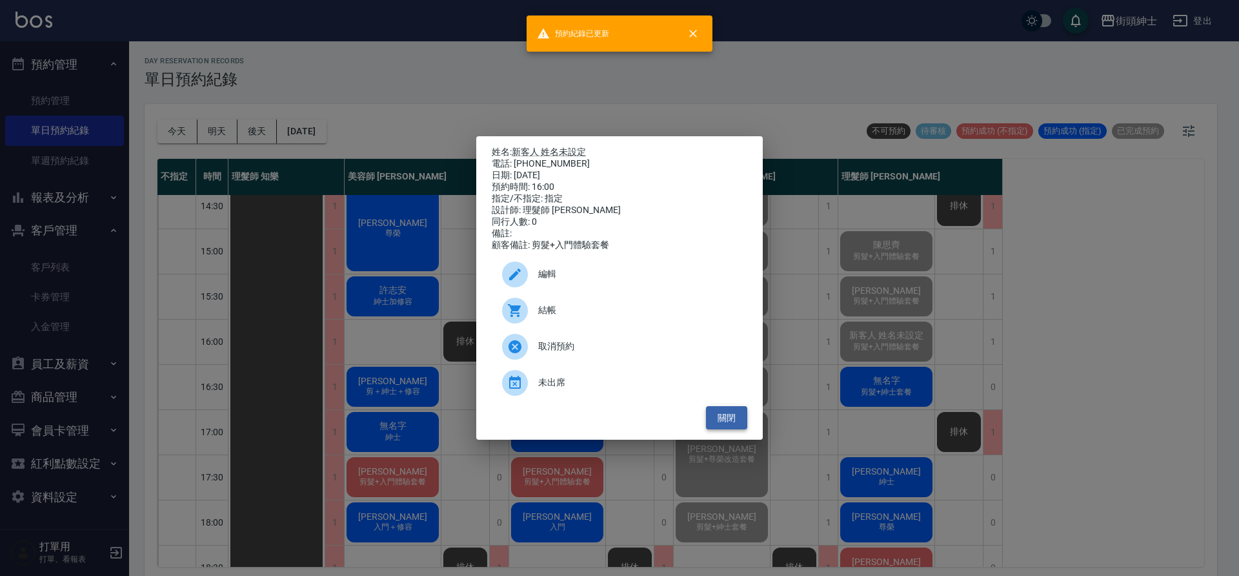
click at [739, 421] on button "關閉" at bounding box center [726, 418] width 41 height 24
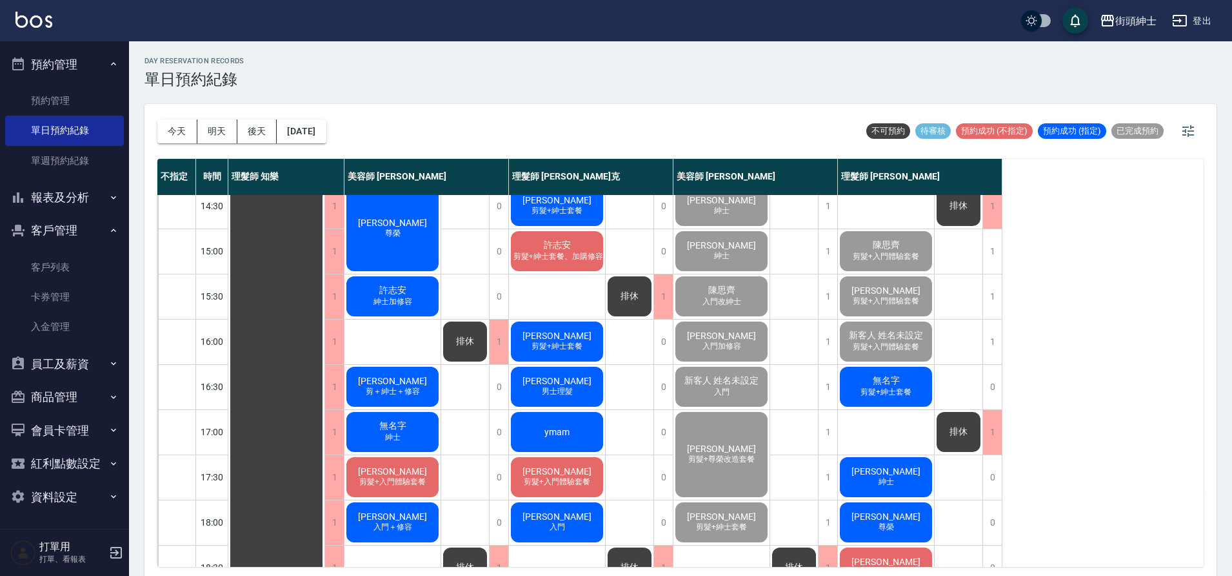
click at [900, 381] on span "無名字" at bounding box center [886, 381] width 32 height 12
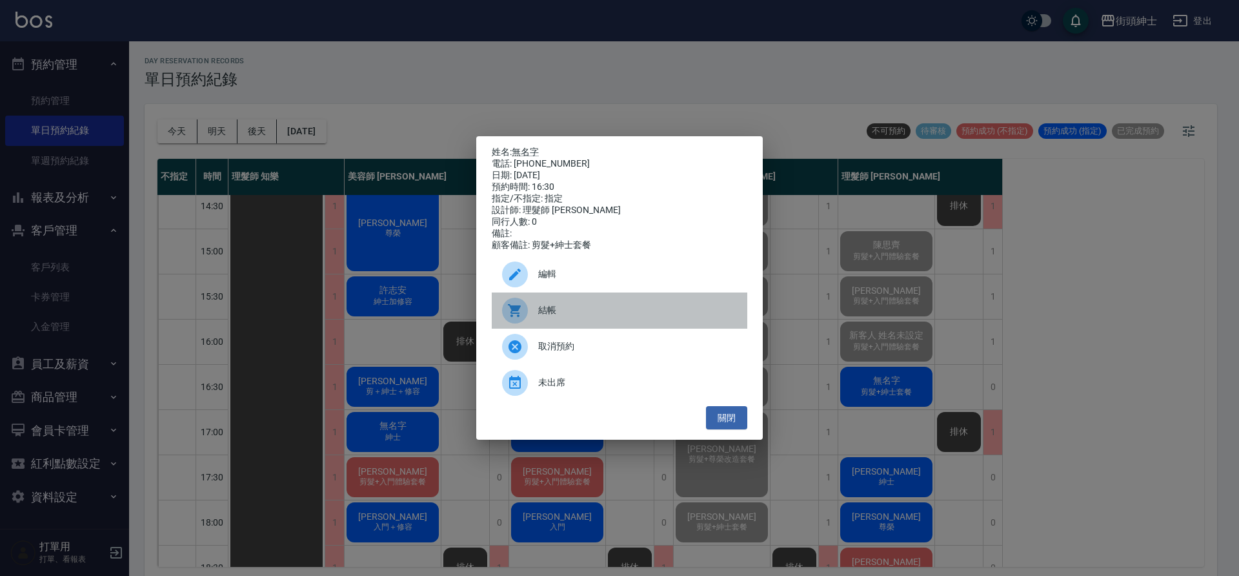
click at [590, 308] on span "結帳" at bounding box center [637, 310] width 199 height 14
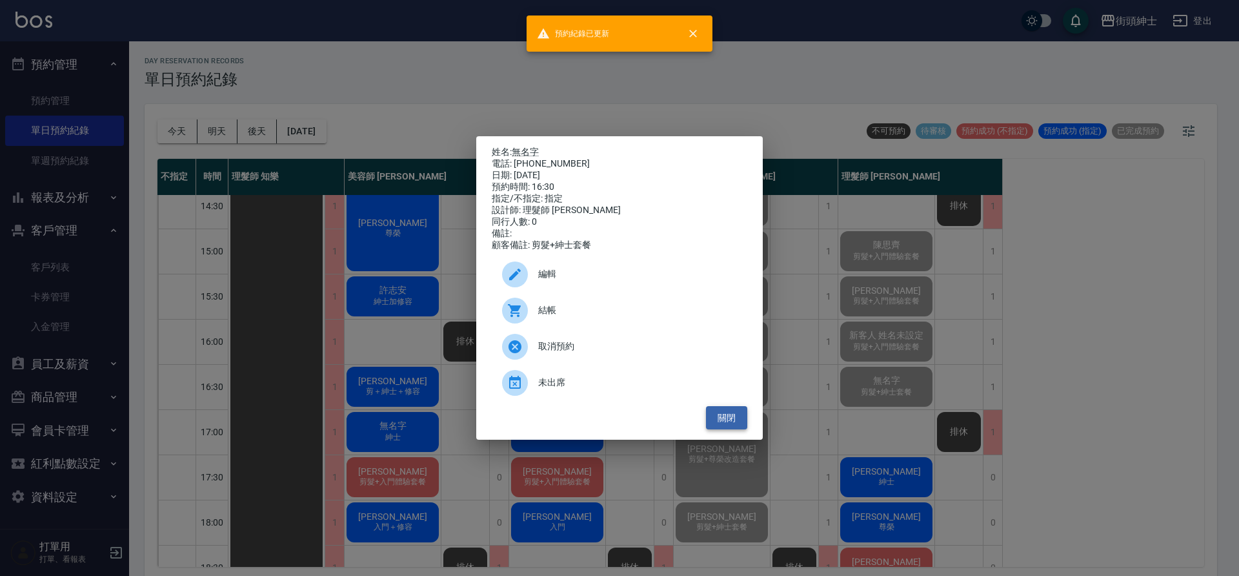
click at [737, 426] on button "關閉" at bounding box center [726, 418] width 41 height 24
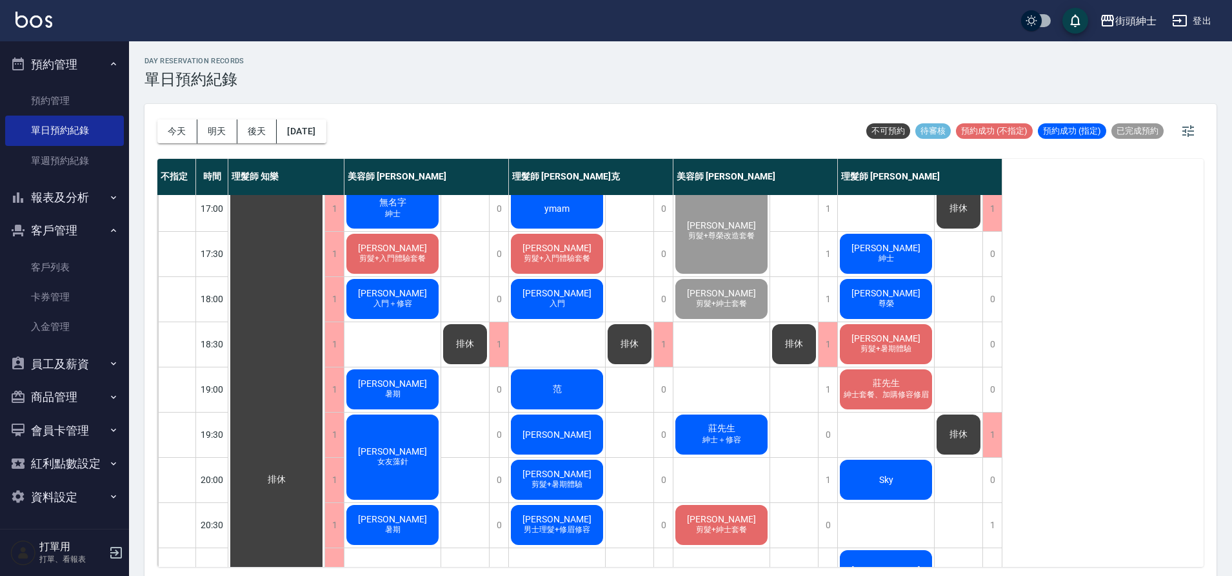
scroll to position [548, 0]
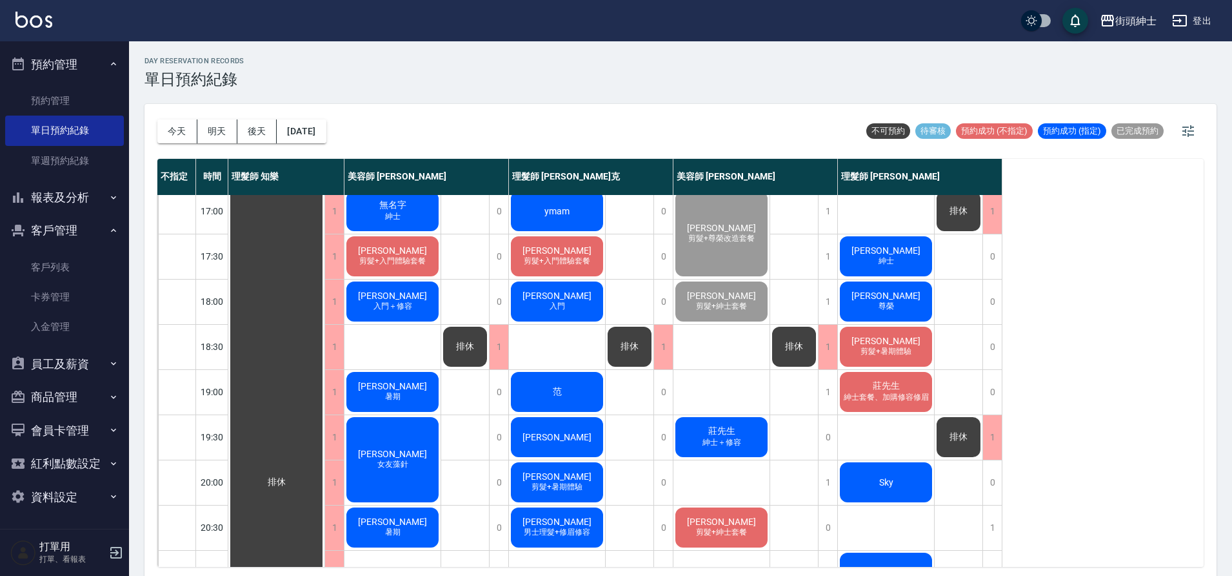
click at [902, 270] on div "鄭嘉宏 紳士" at bounding box center [886, 256] width 96 height 44
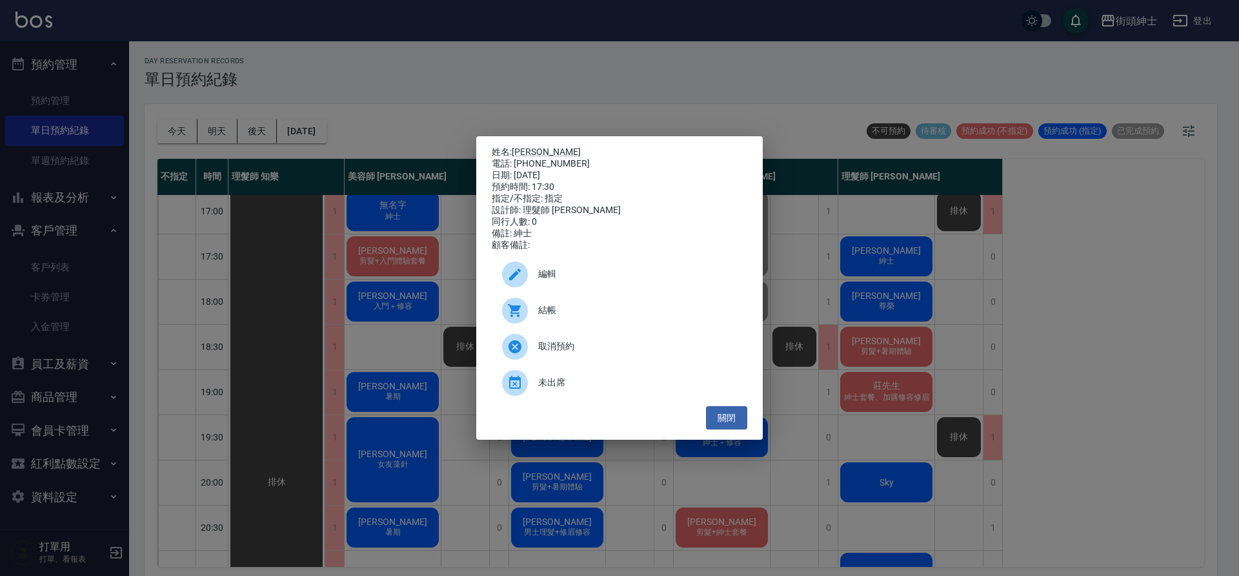
click at [570, 311] on span "結帳" at bounding box center [637, 310] width 199 height 14
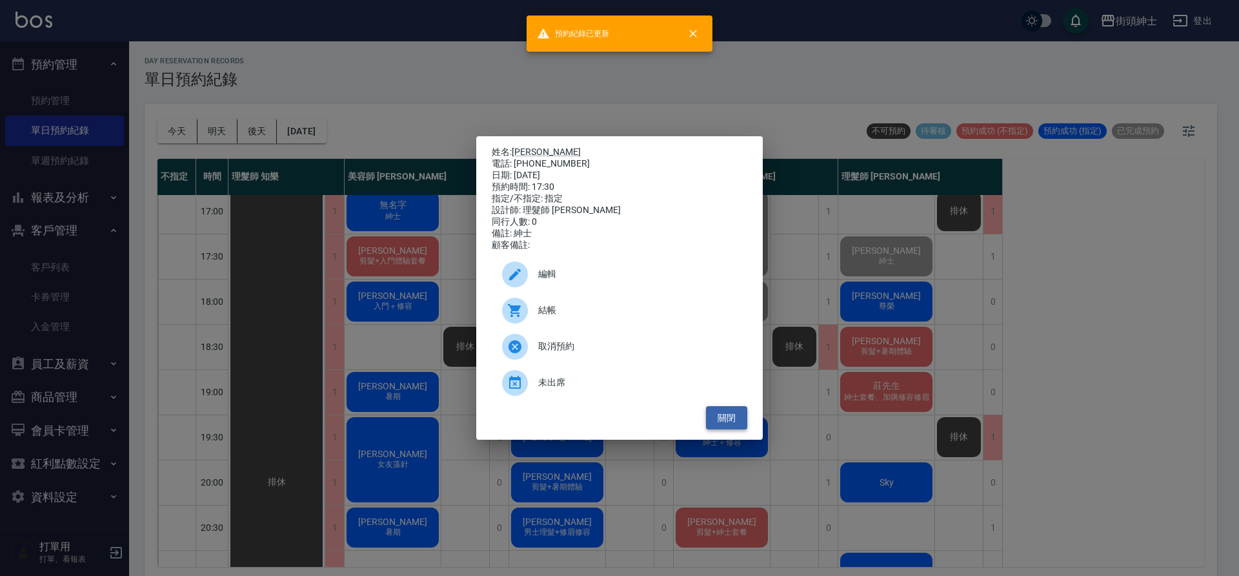
click at [732, 427] on button "關閉" at bounding box center [726, 418] width 41 height 24
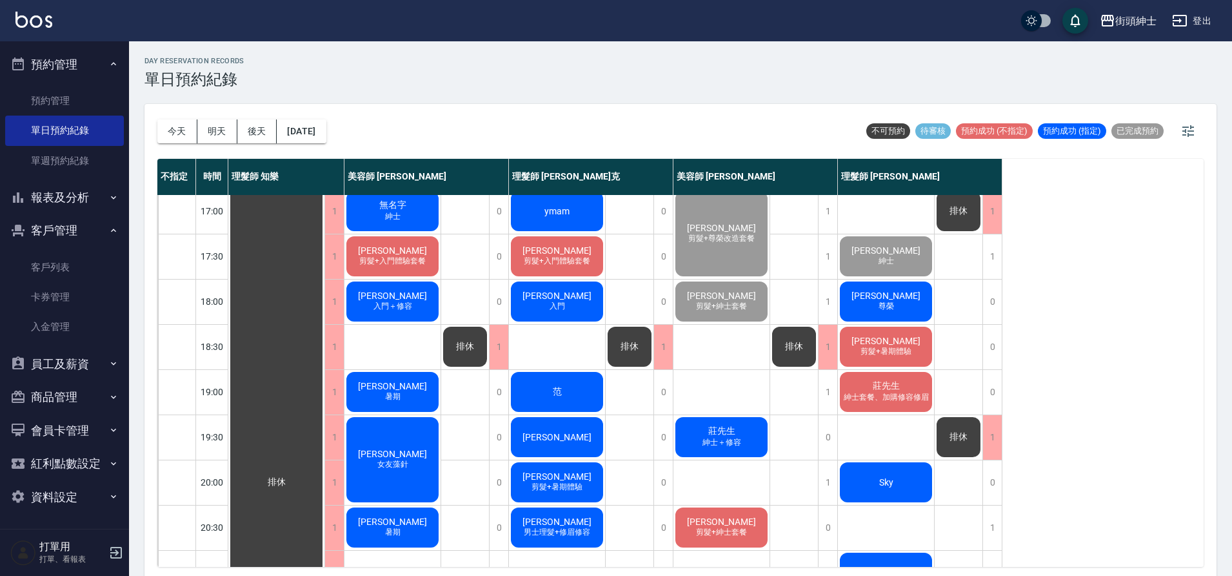
click at [884, 304] on span "尊榮" at bounding box center [886, 306] width 21 height 11
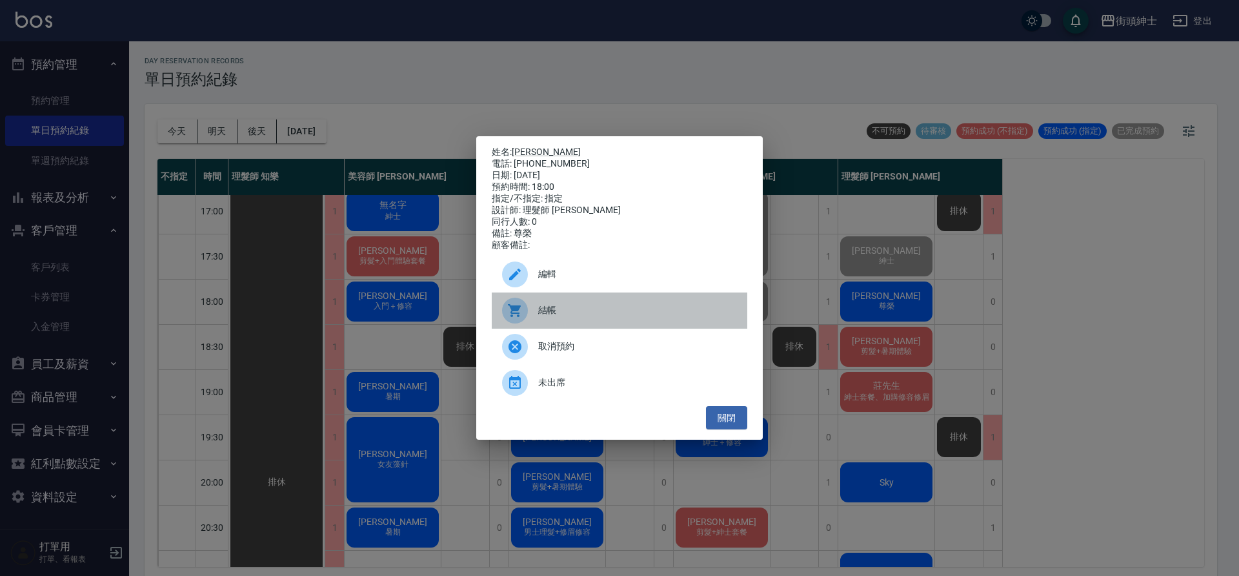
click at [614, 317] on span "結帳" at bounding box center [637, 310] width 199 height 14
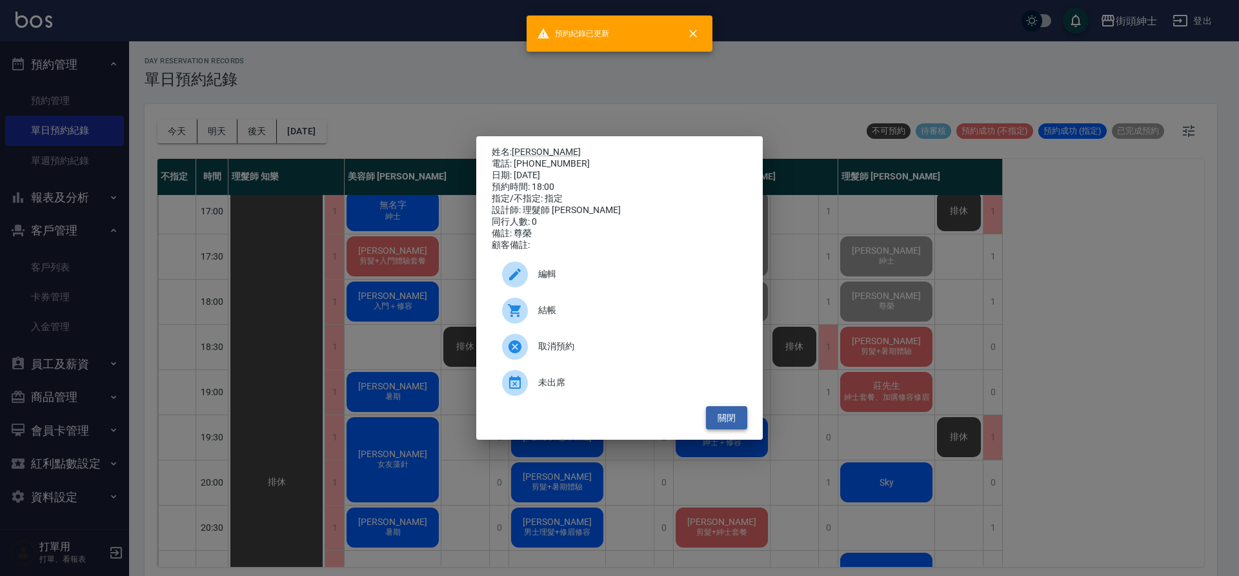
click at [734, 419] on button "關閉" at bounding box center [726, 418] width 41 height 24
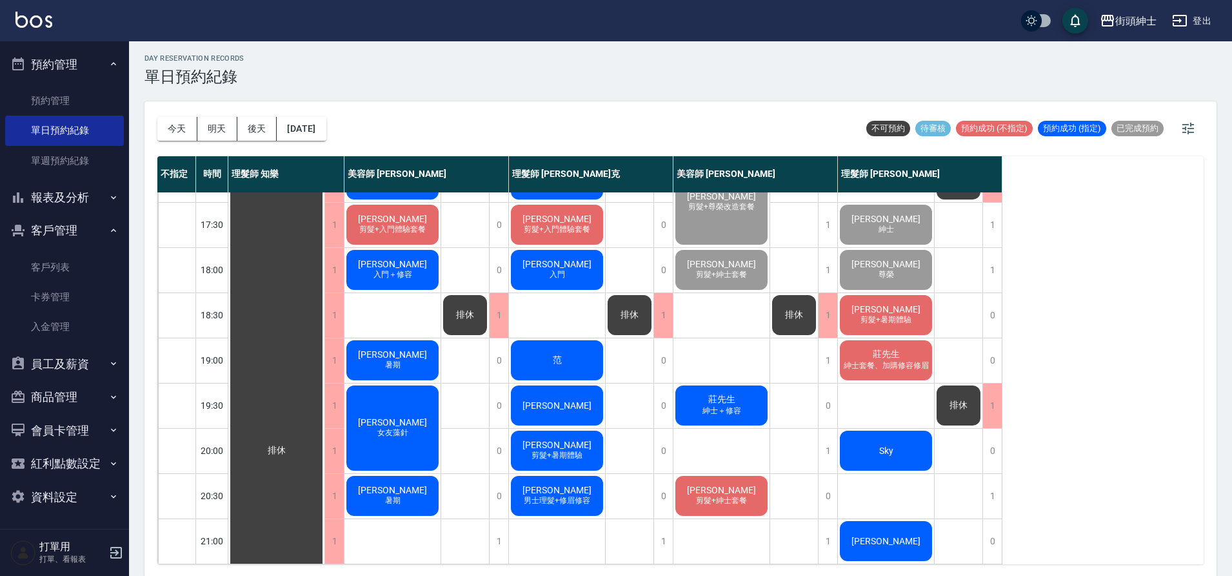
scroll to position [4, 0]
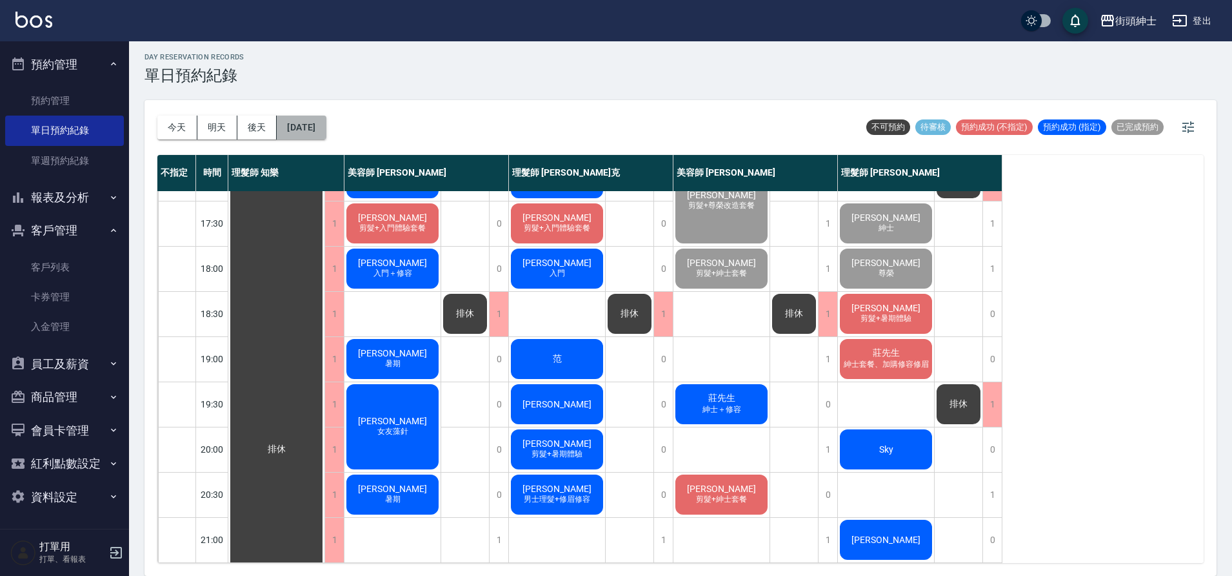
click at [326, 126] on button "2025/09/20" at bounding box center [301, 127] width 49 height 24
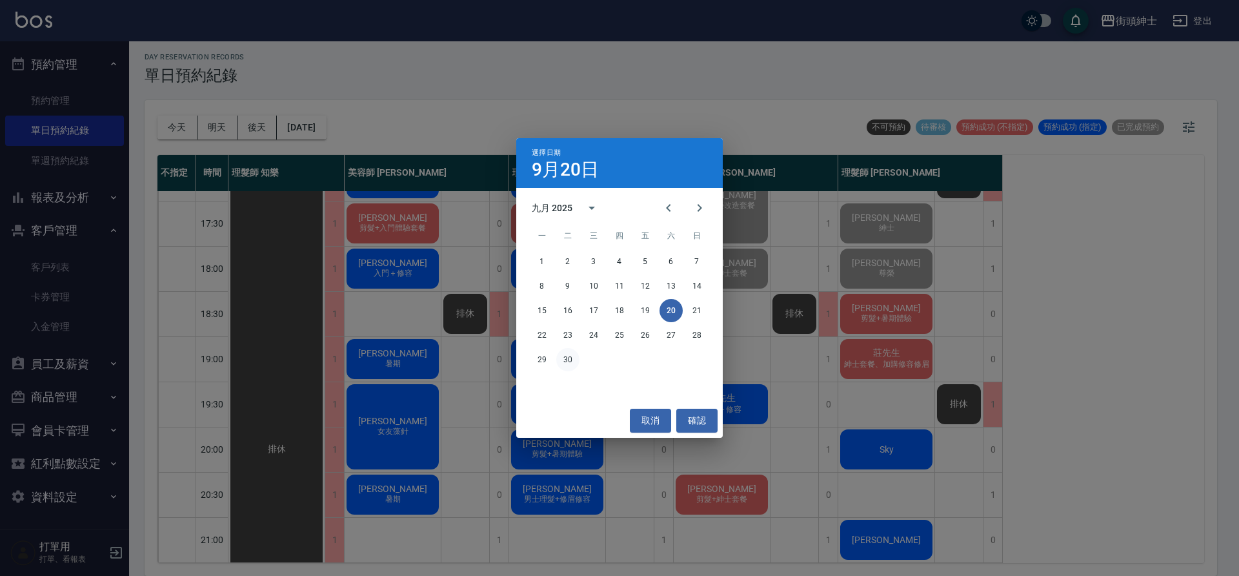
click at [574, 360] on button "30" at bounding box center [567, 359] width 23 height 23
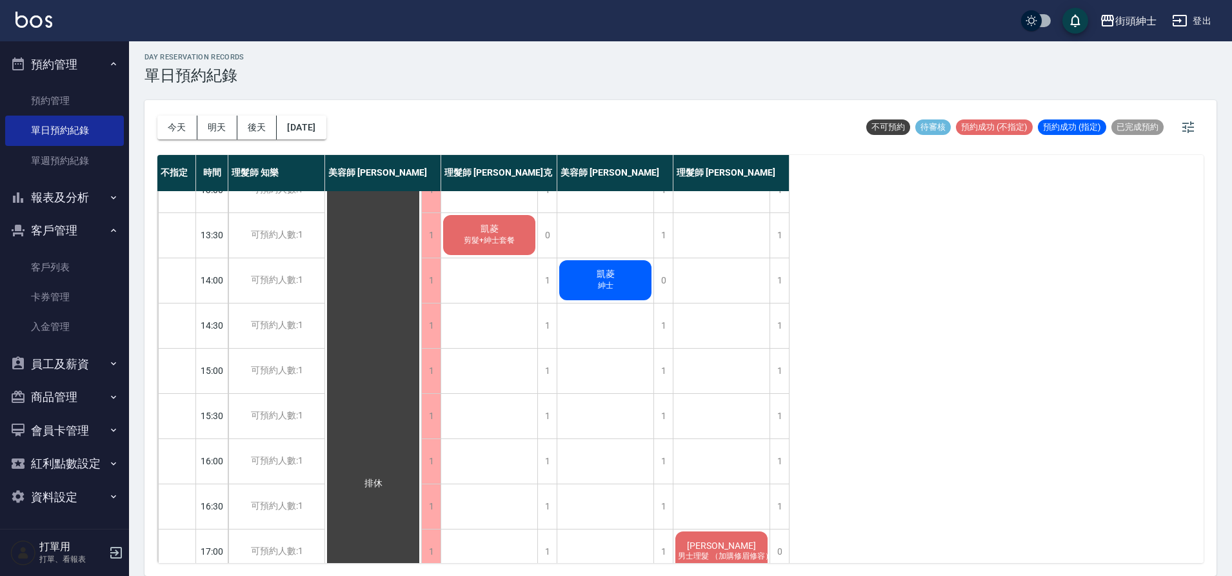
scroll to position [314, 0]
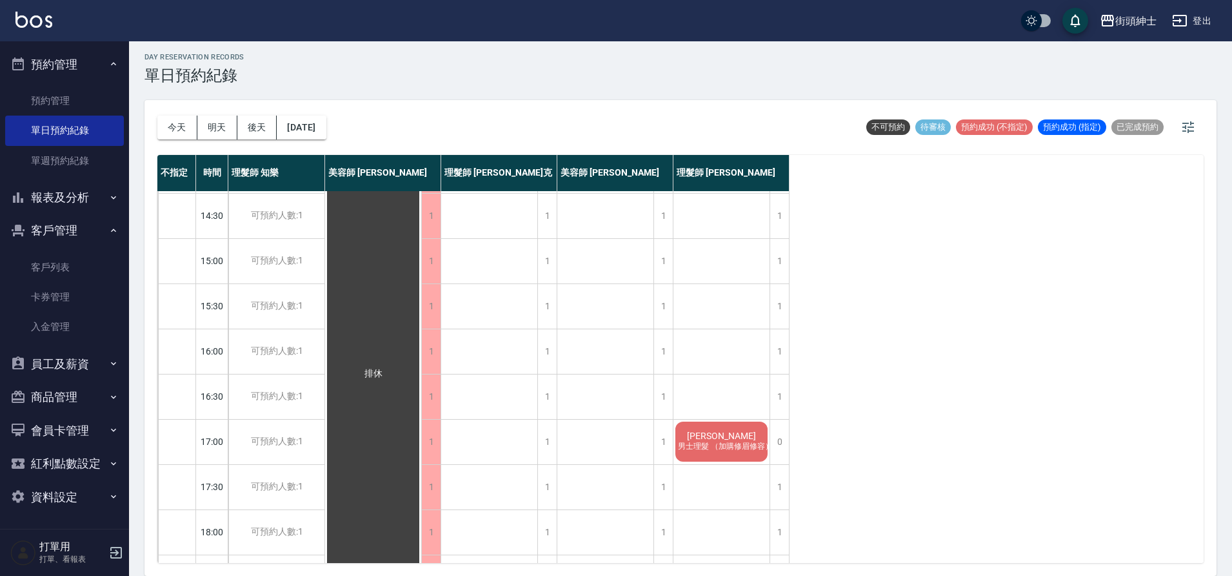
click at [721, 439] on span "Hank" at bounding box center [722, 435] width 74 height 10
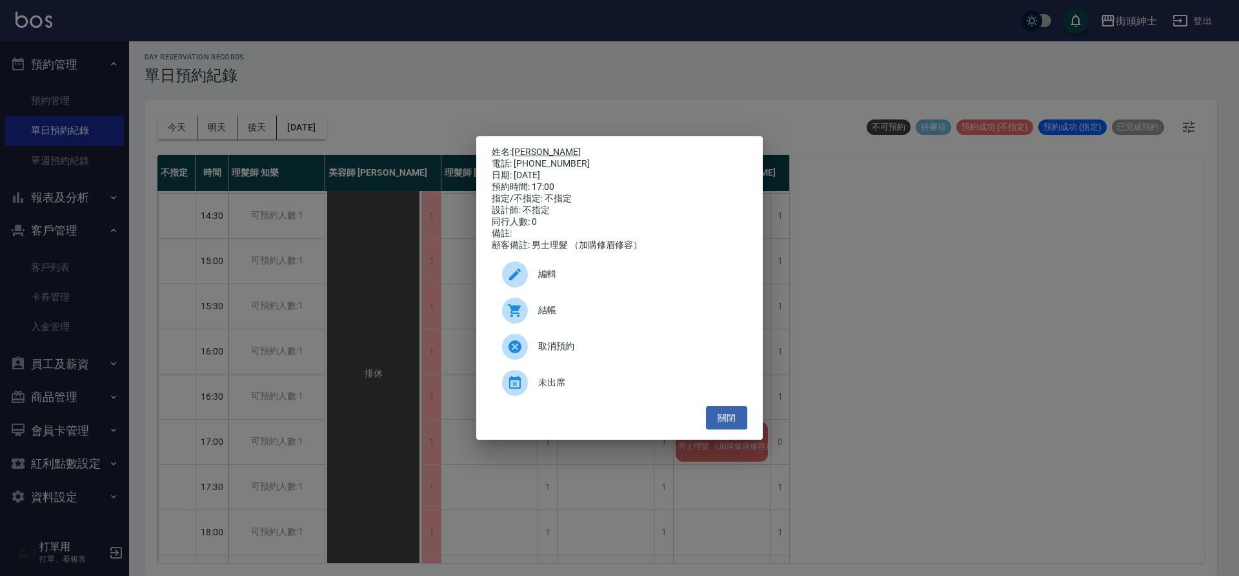
click at [527, 150] on link "Hank" at bounding box center [546, 151] width 69 height 10
click at [719, 419] on button "關閉" at bounding box center [726, 418] width 41 height 24
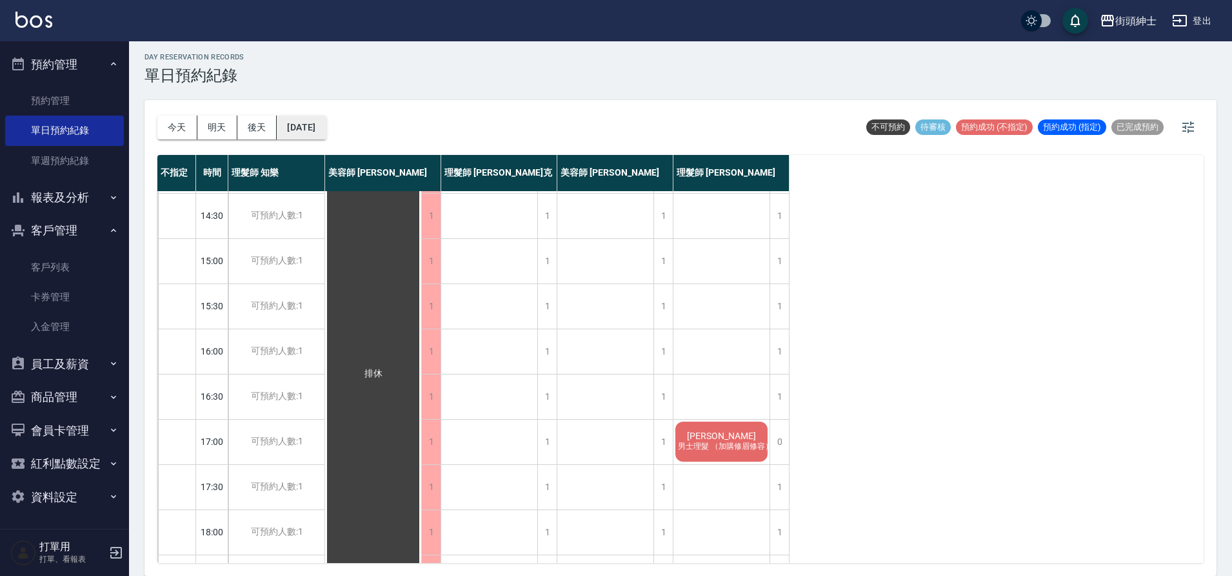
click at [326, 132] on button "2025/09/30" at bounding box center [301, 127] width 49 height 24
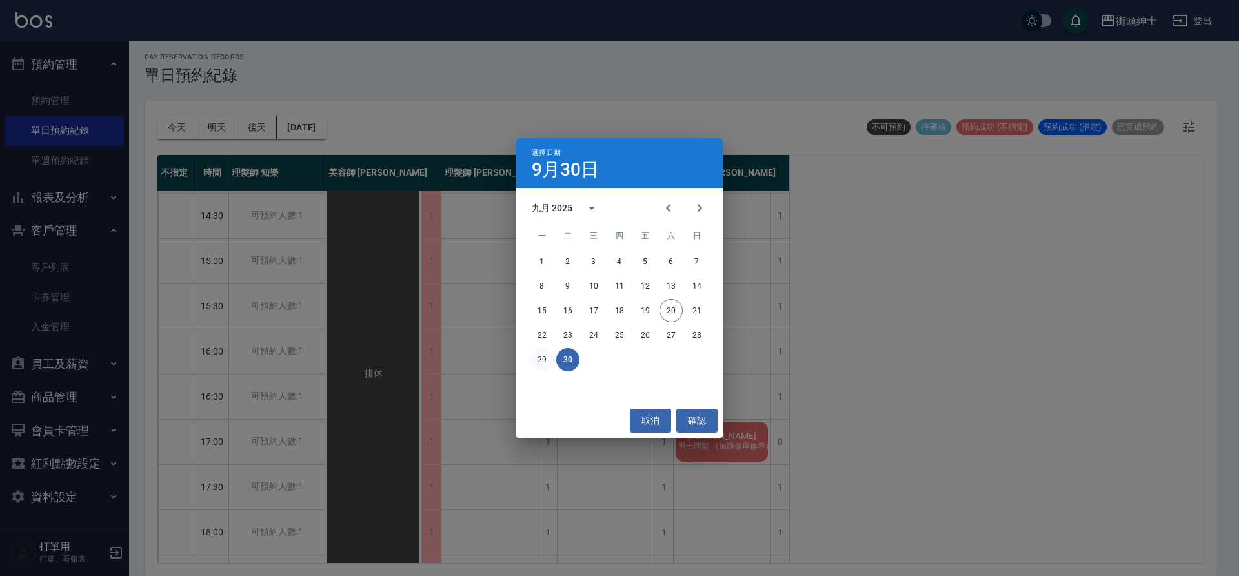
click at [547, 360] on button "29" at bounding box center [541, 359] width 23 height 23
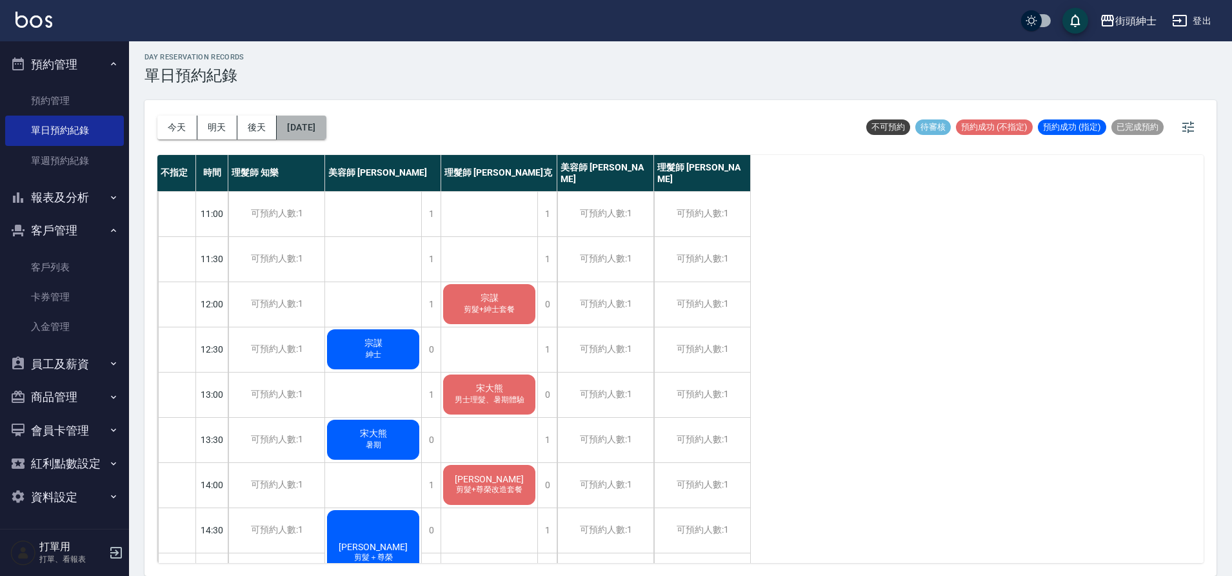
click at [321, 130] on button "2025/09/29" at bounding box center [301, 127] width 49 height 24
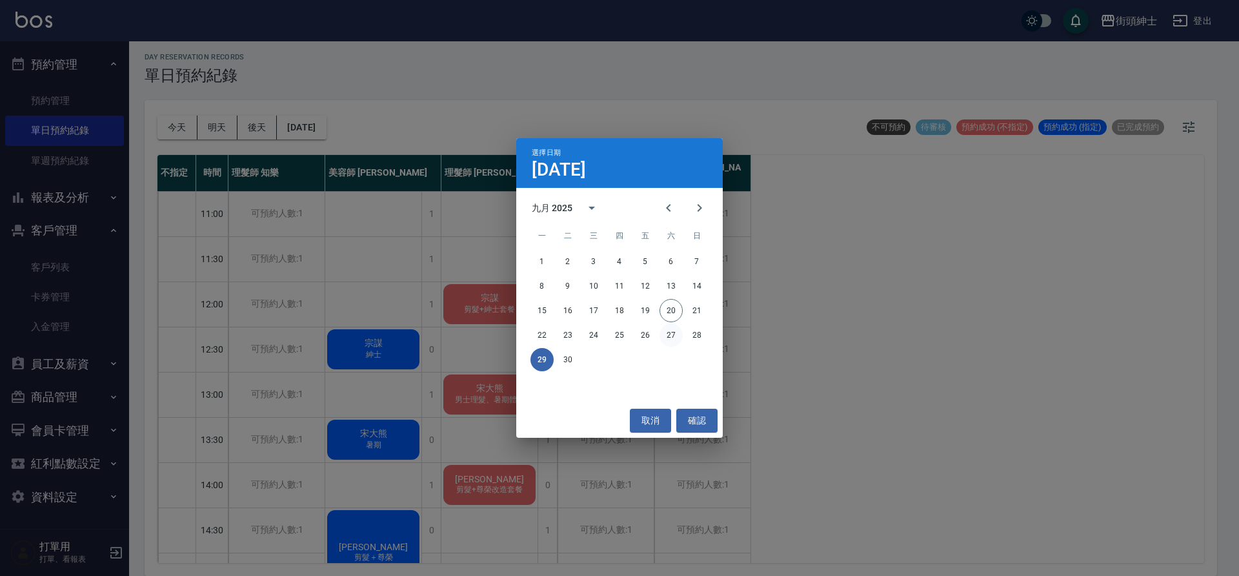
click at [675, 328] on button "27" at bounding box center [670, 334] width 23 height 23
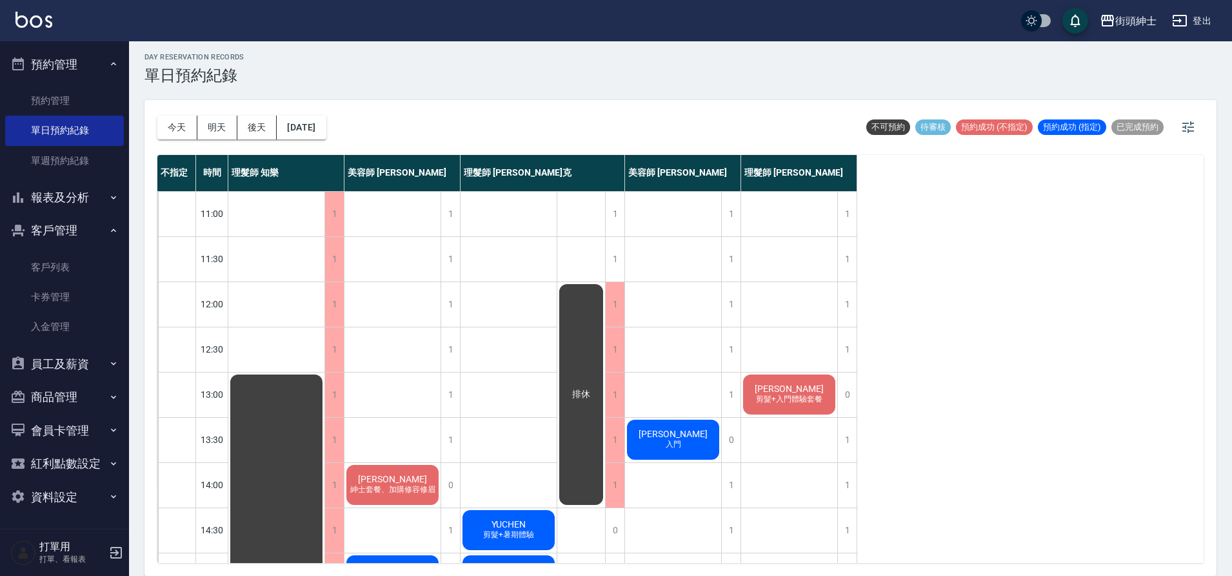
scroll to position [23, 0]
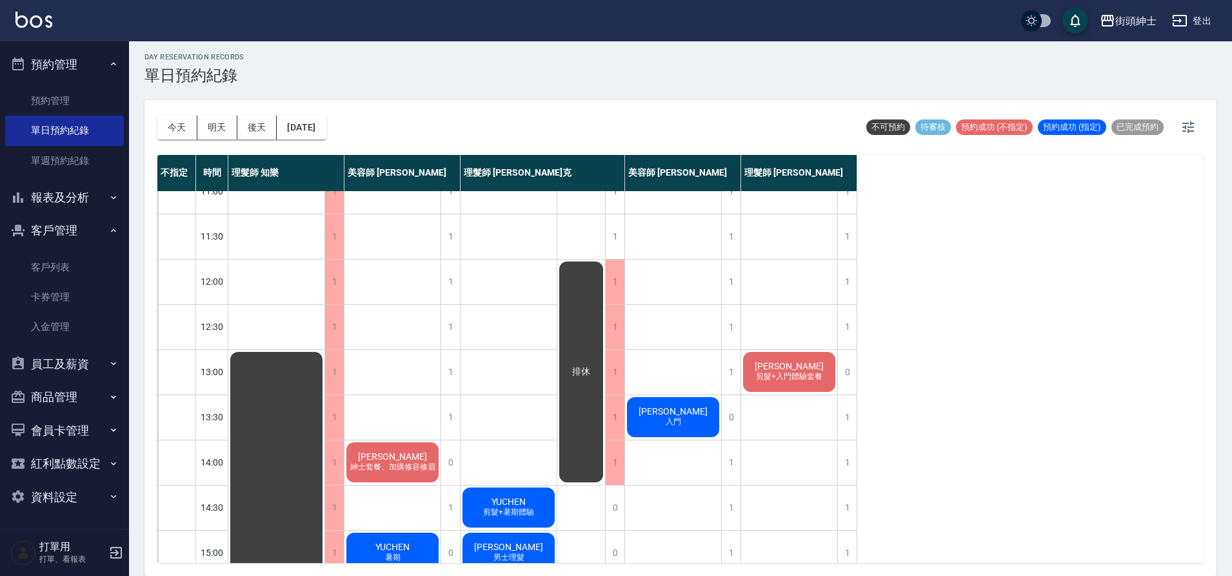
click at [821, 374] on span "剪髮+入門體驗套餐" at bounding box center [790, 376] width 72 height 11
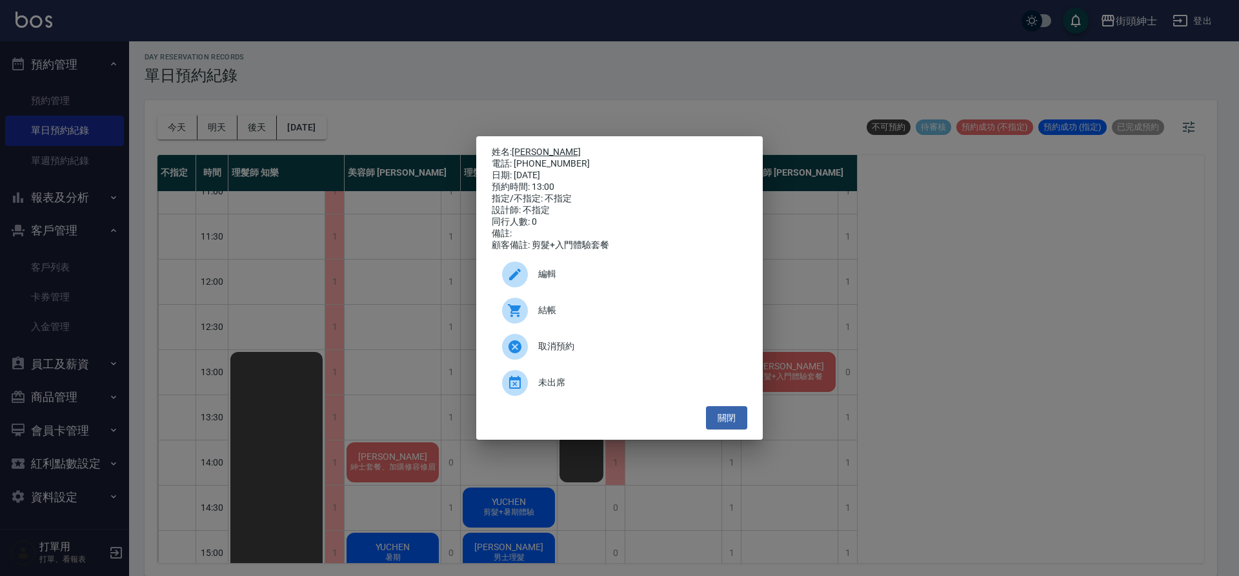
click at [528, 147] on link "郭彥廷" at bounding box center [546, 151] width 69 height 10
click at [734, 427] on button "關閉" at bounding box center [726, 418] width 41 height 24
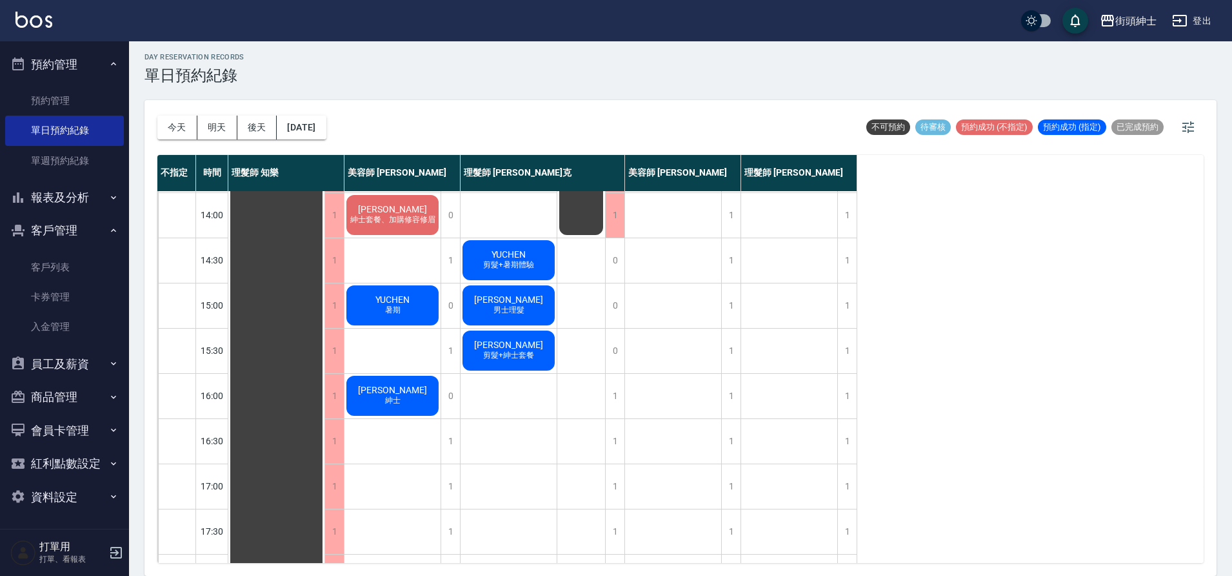
scroll to position [225, 0]
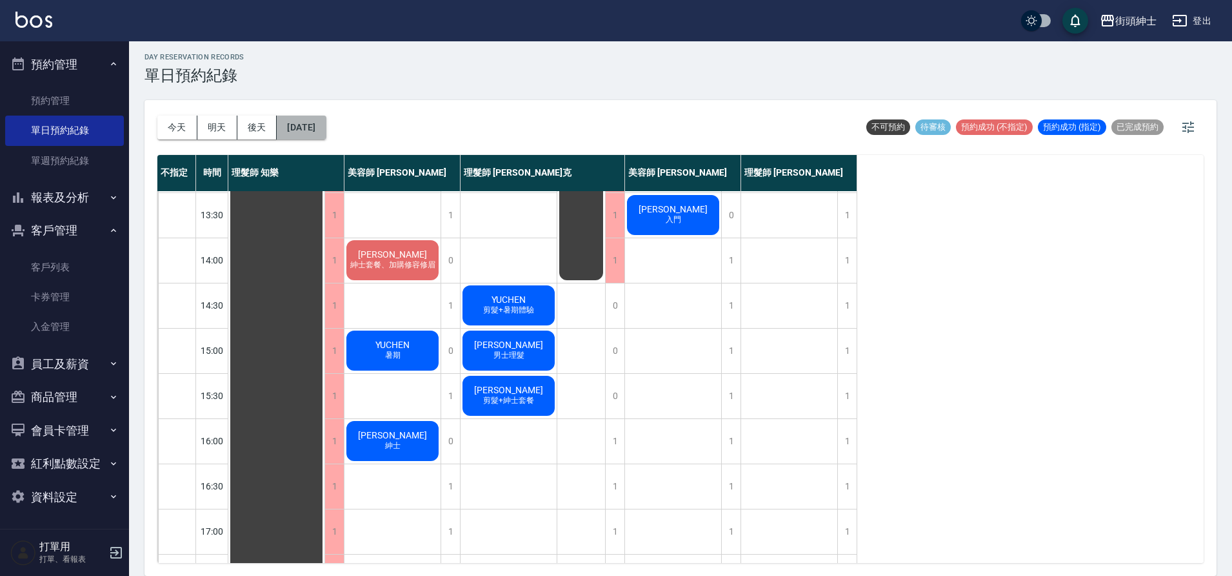
click at [326, 138] on button "2025/09/27" at bounding box center [301, 127] width 49 height 24
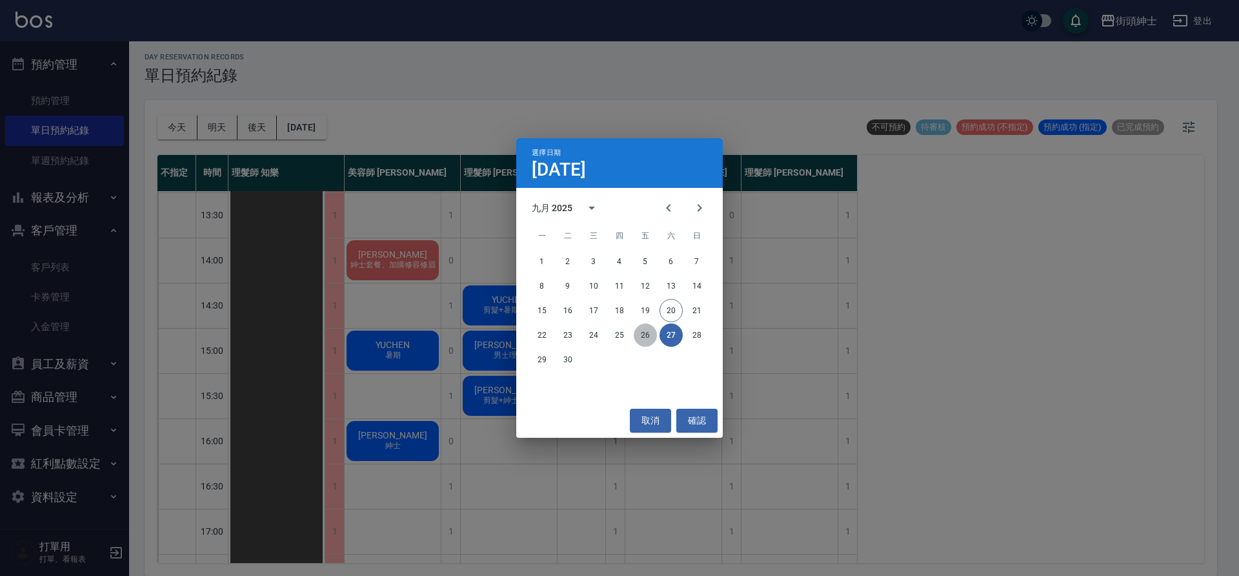
click at [649, 332] on button "26" at bounding box center [645, 334] width 23 height 23
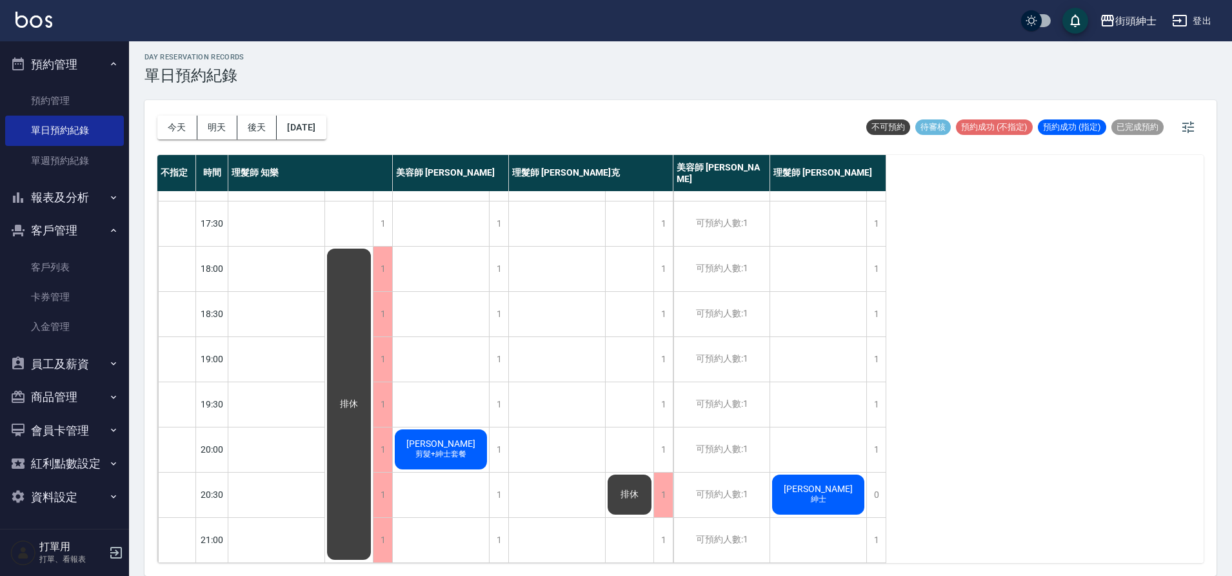
scroll to position [587, 0]
click at [828, 483] on span "玟博DENNIS" at bounding box center [818, 488] width 74 height 10
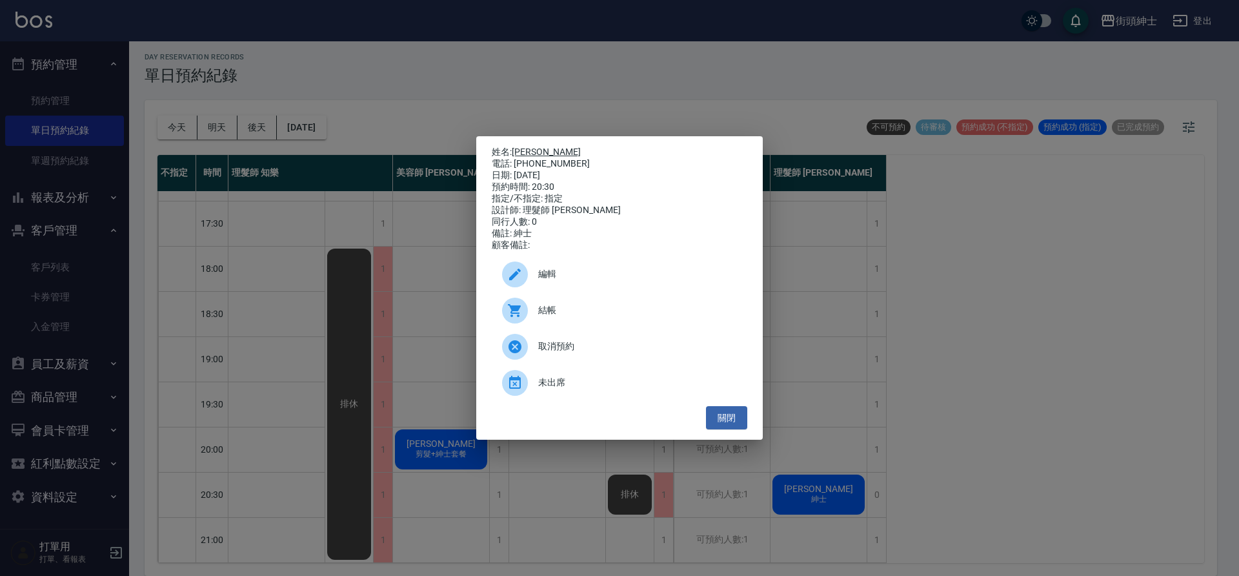
click at [549, 148] on link "玟博DENNIS" at bounding box center [546, 151] width 69 height 10
click at [730, 416] on button "關閉" at bounding box center [726, 418] width 41 height 24
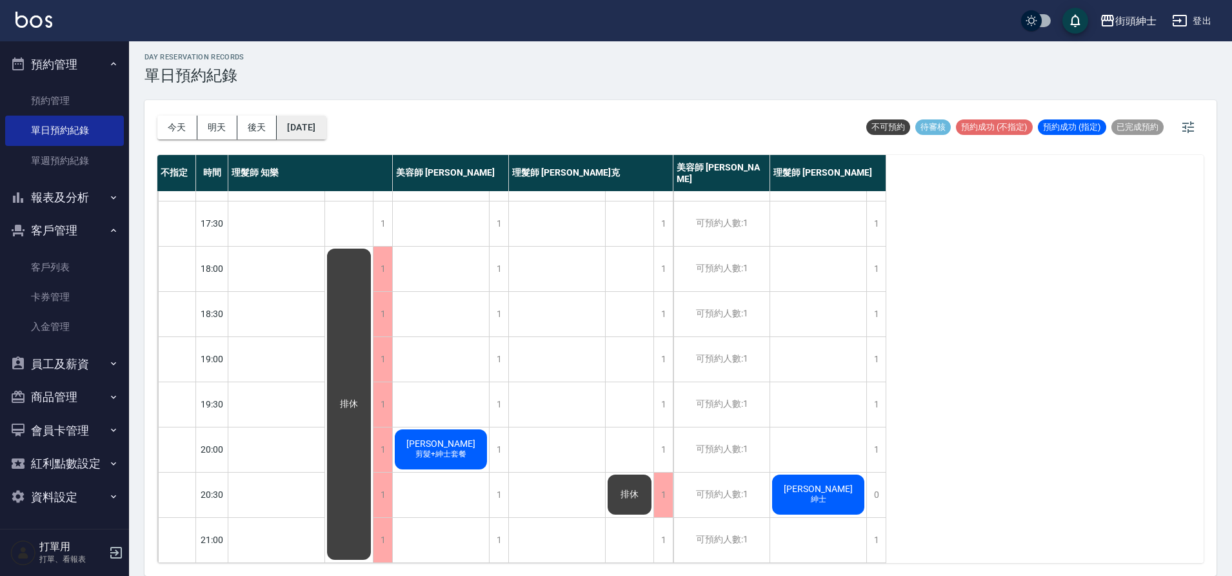
click at [319, 128] on button "2025/09/26" at bounding box center [301, 127] width 49 height 24
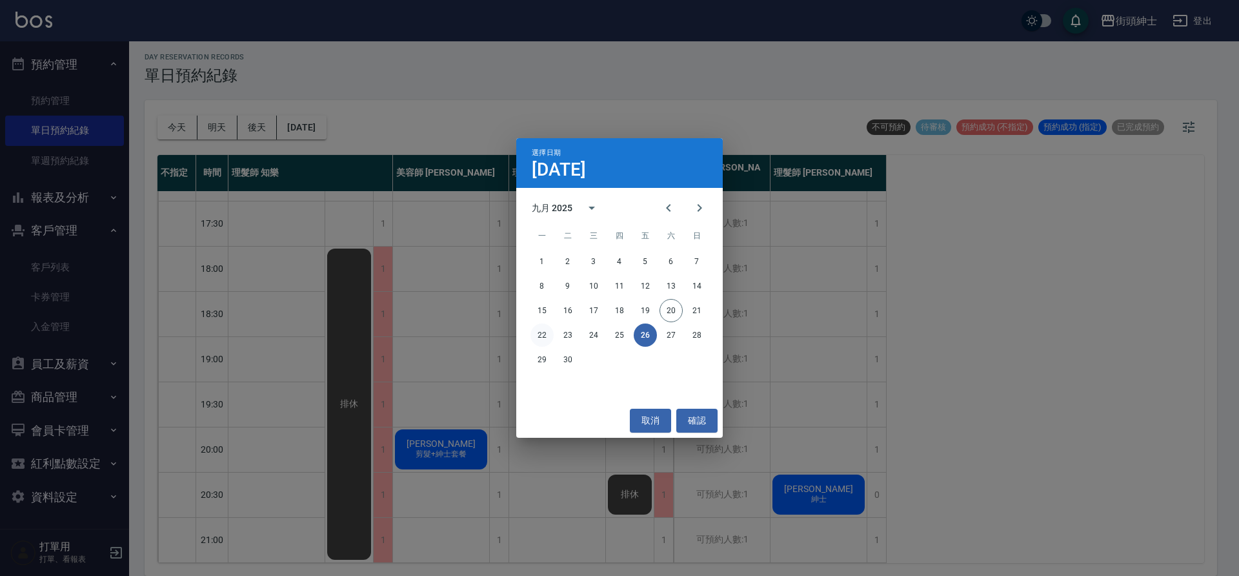
click at [545, 335] on button "22" at bounding box center [541, 334] width 23 height 23
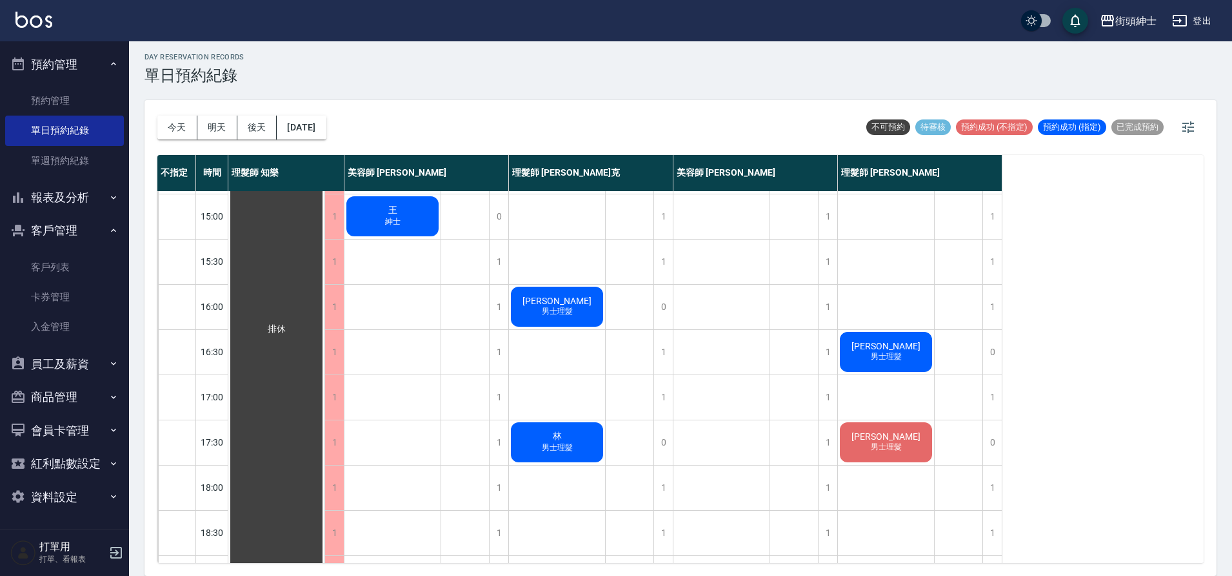
scroll to position [352, 0]
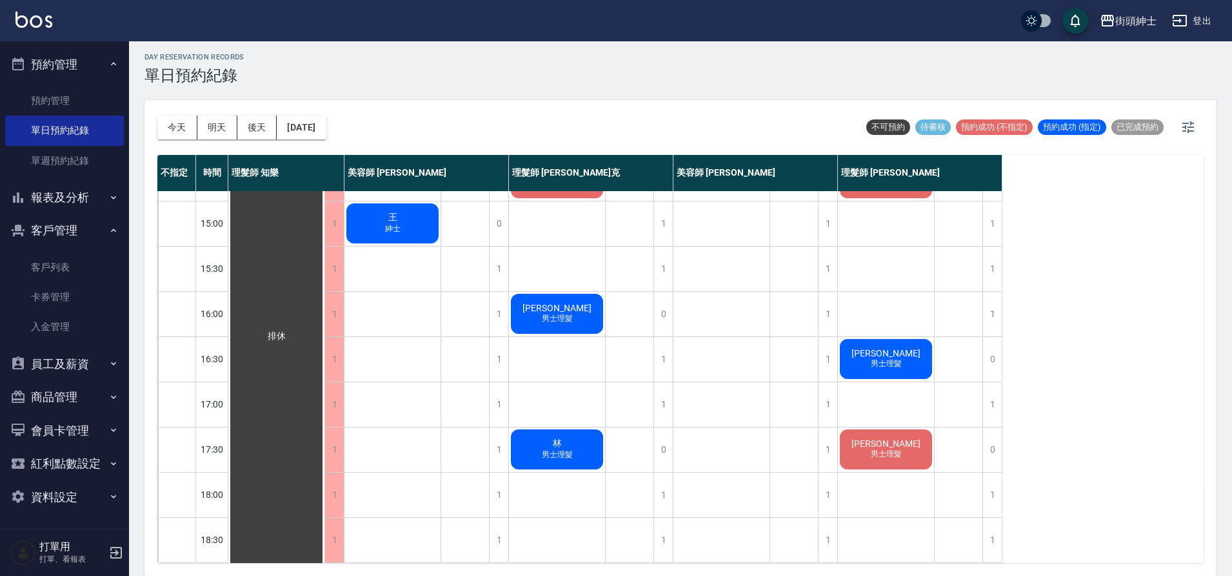
click at [884, 357] on span "chih yi" at bounding box center [886, 353] width 74 height 10
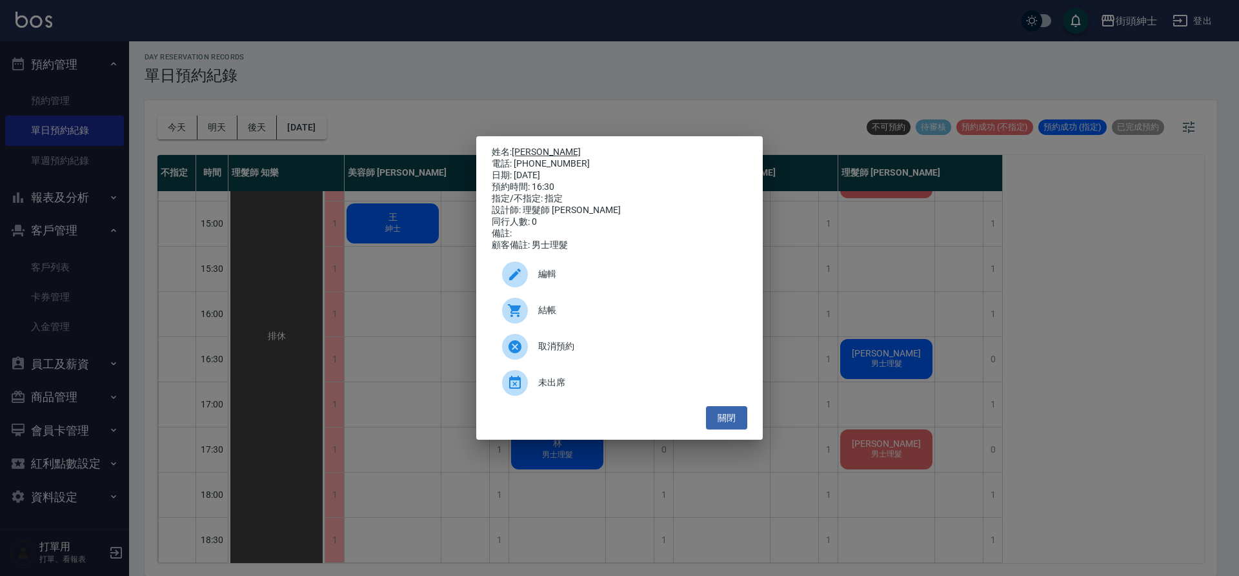
click at [535, 151] on link "chih yi" at bounding box center [546, 151] width 69 height 10
click at [739, 416] on button "關閉" at bounding box center [726, 418] width 41 height 24
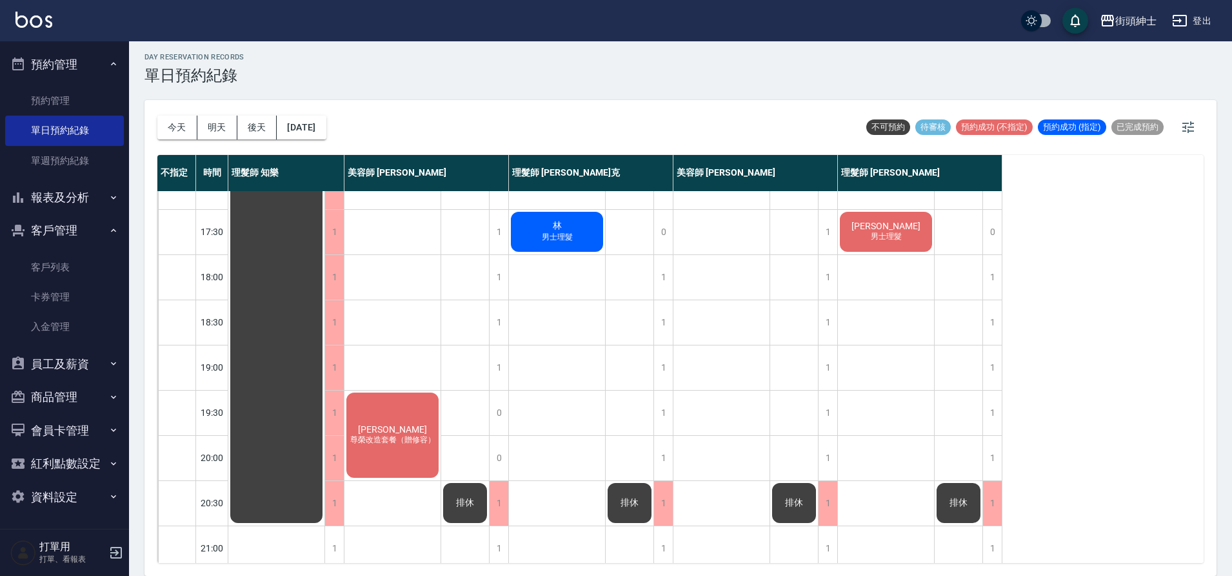
scroll to position [568, 0]
click at [890, 233] on span "男士理髮" at bounding box center [887, 237] width 36 height 11
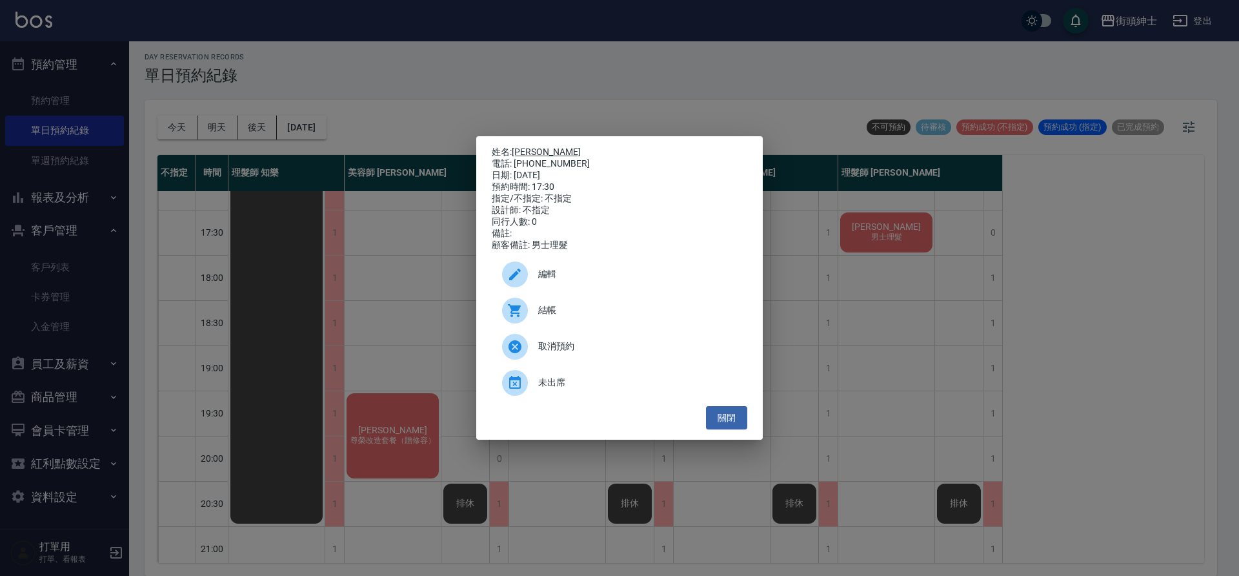
click at [523, 146] on link "[PERSON_NAME]" at bounding box center [546, 151] width 69 height 10
click at [738, 421] on button "關閉" at bounding box center [726, 418] width 41 height 24
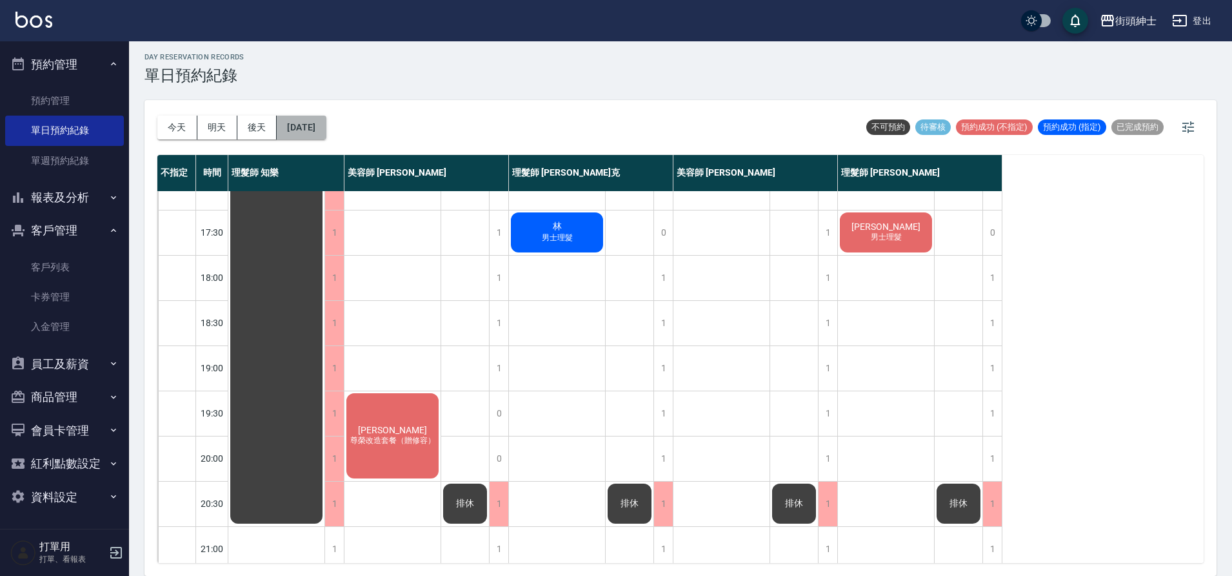
click at [326, 126] on button "2025/09/22" at bounding box center [301, 127] width 49 height 24
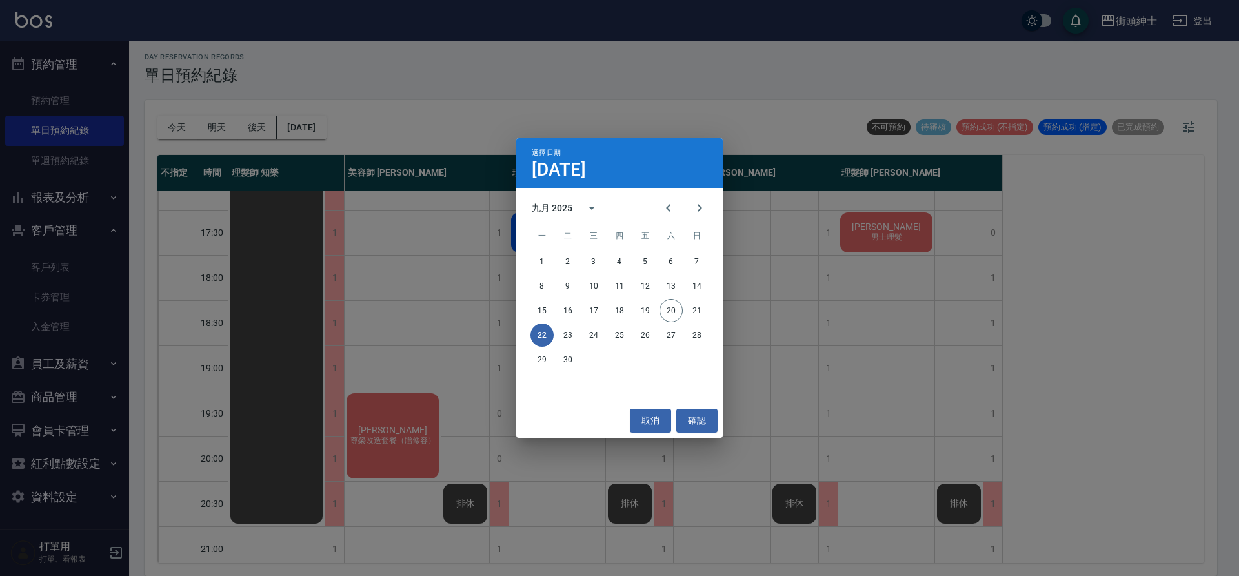
click at [433, 72] on div "選擇日期 9月22日 九月 2025 一 二 三 四 五 六 日 1 2 3 4 5 6 7 8 9 10 11 12 13 14 15 16 17 18 1…" at bounding box center [619, 288] width 1239 height 576
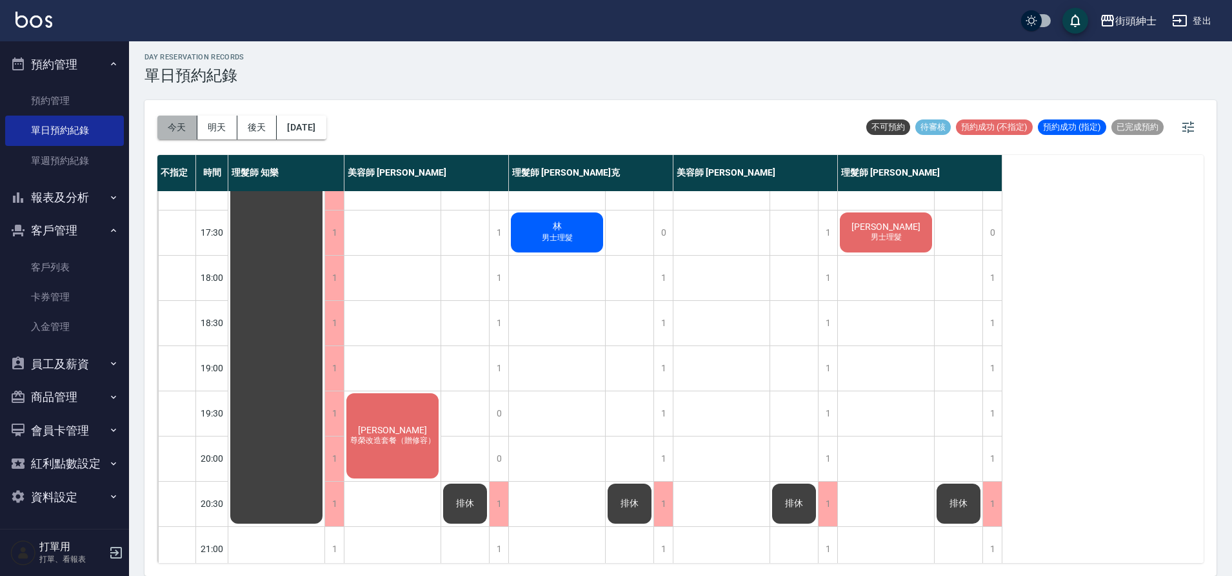
click at [191, 121] on button "今天" at bounding box center [177, 127] width 40 height 24
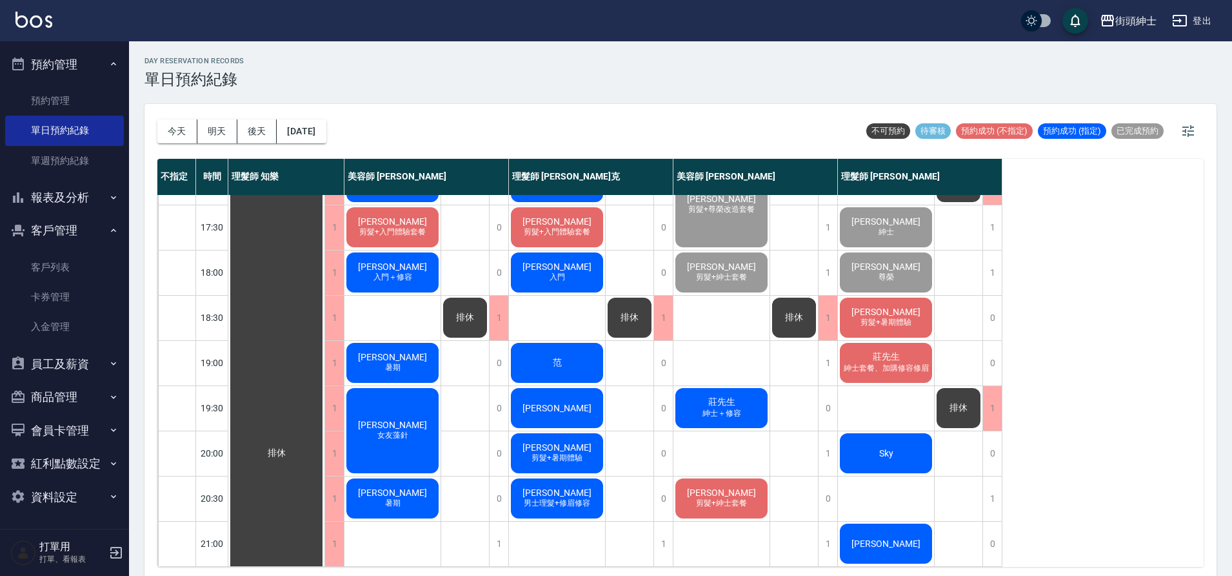
scroll to position [584, 0]
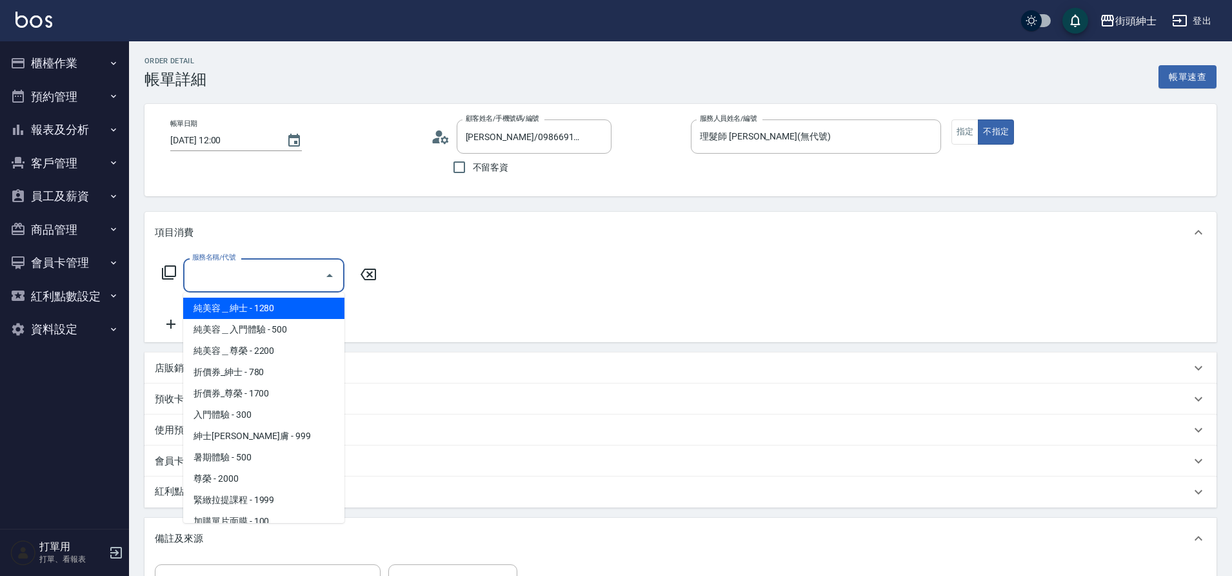
scroll to position [99, 0]
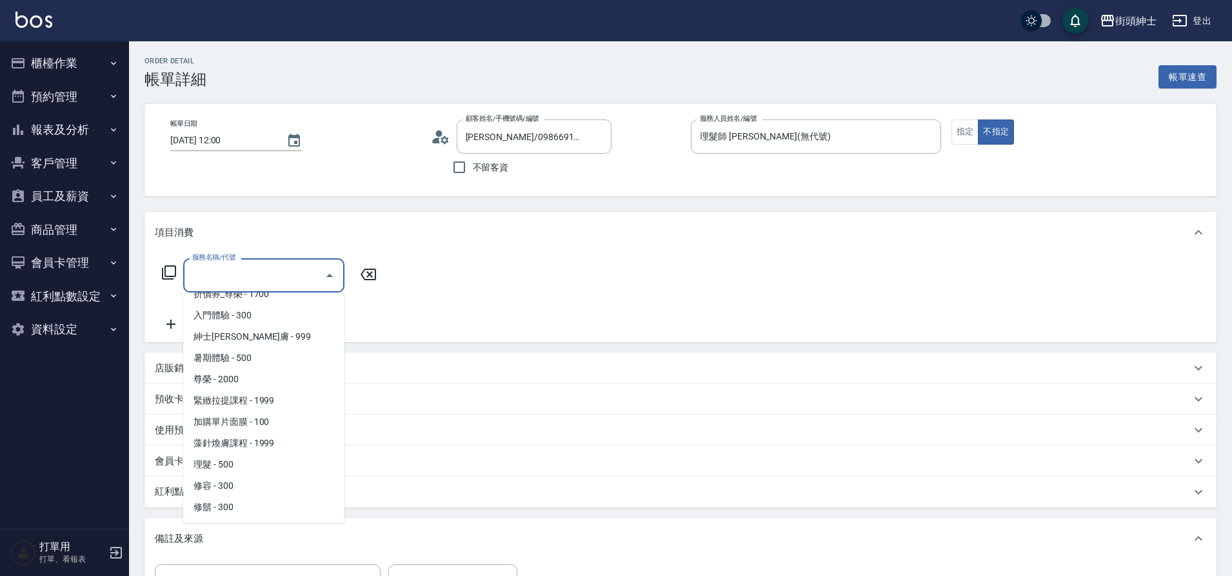
click at [254, 467] on span "理髮 - 500" at bounding box center [263, 464] width 161 height 21
type input "理髮(A02)"
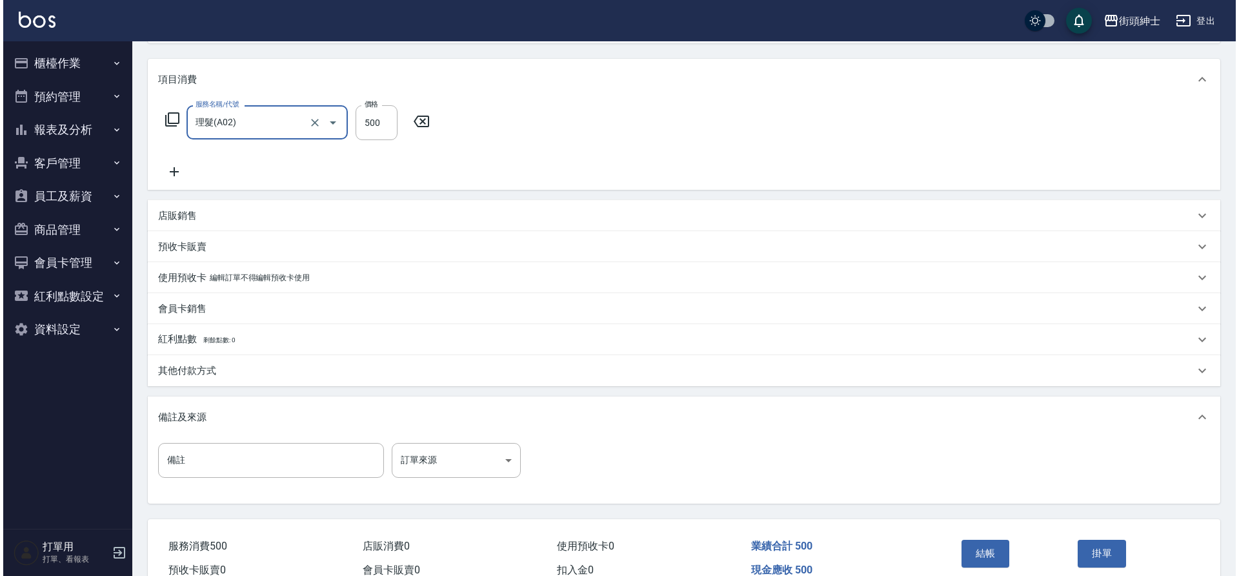
scroll to position [216, 0]
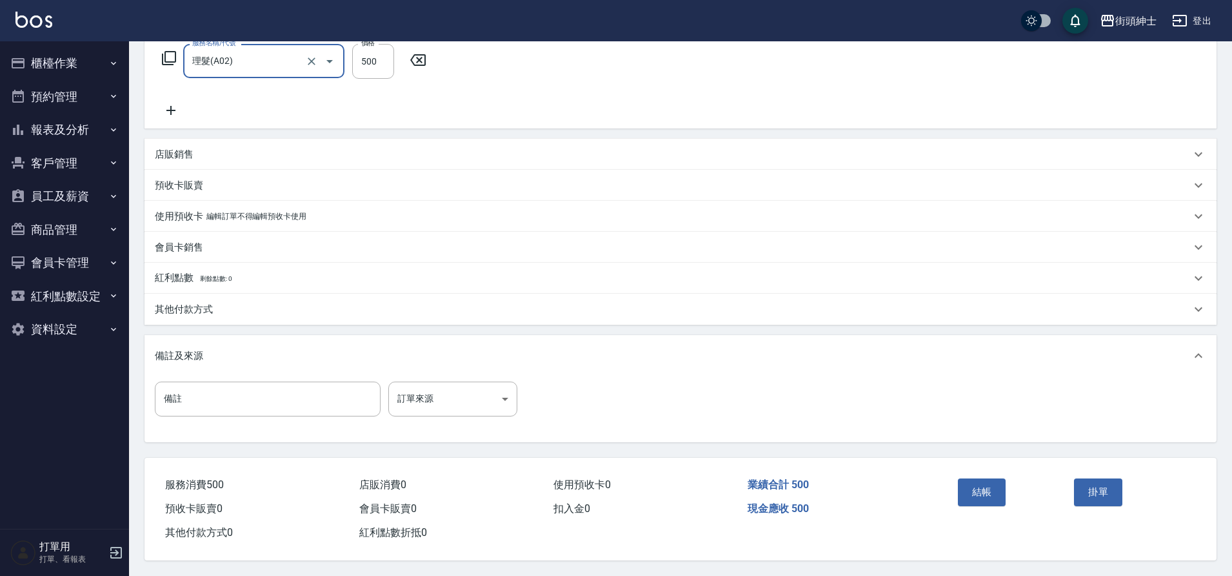
click at [964, 490] on button "結帳" at bounding box center [982, 491] width 48 height 27
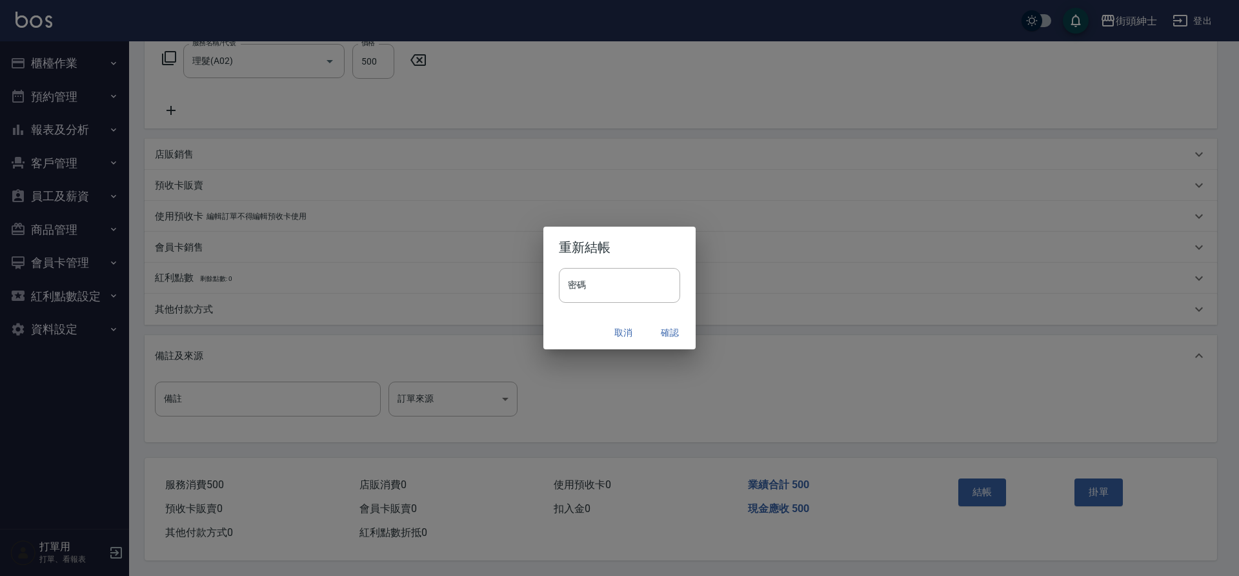
drag, startPoint x: 0, startPoint y: 0, endPoint x: 661, endPoint y: 335, distance: 741.3
click at [661, 335] on button "確認" at bounding box center [669, 333] width 41 height 24
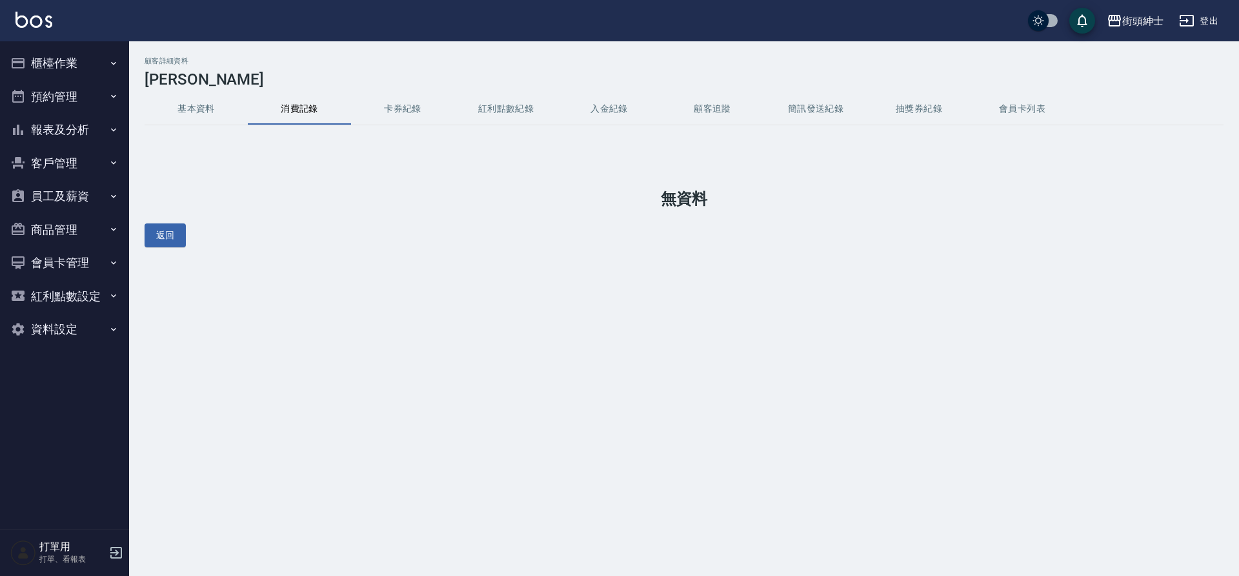
click at [197, 110] on button "基本資料" at bounding box center [196, 109] width 103 height 31
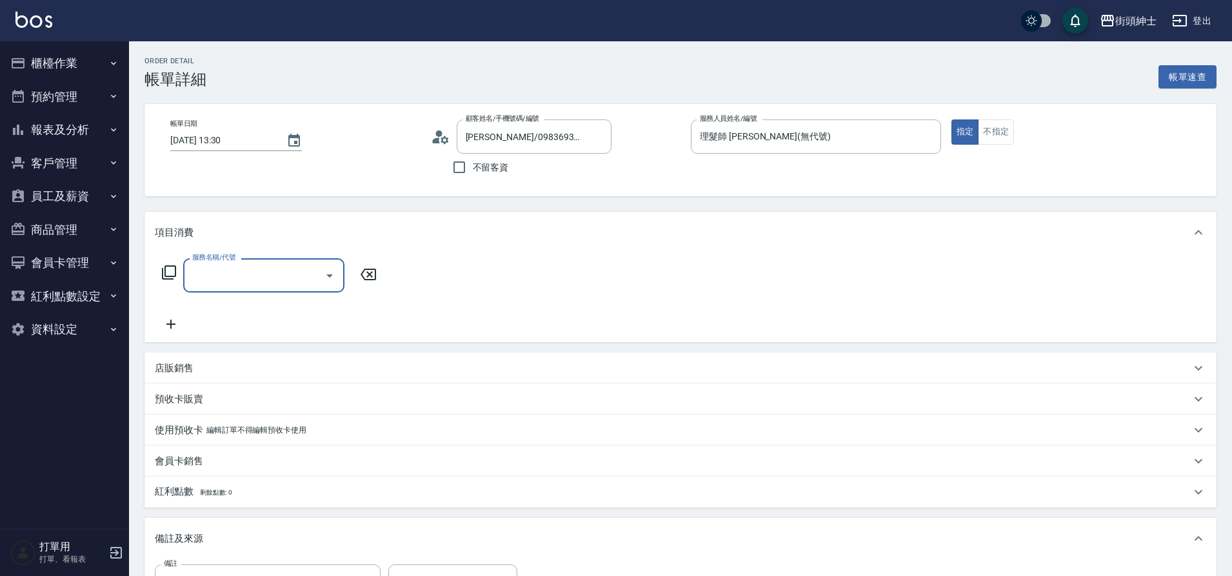
click at [336, 272] on icon "Open" at bounding box center [329, 275] width 15 height 15
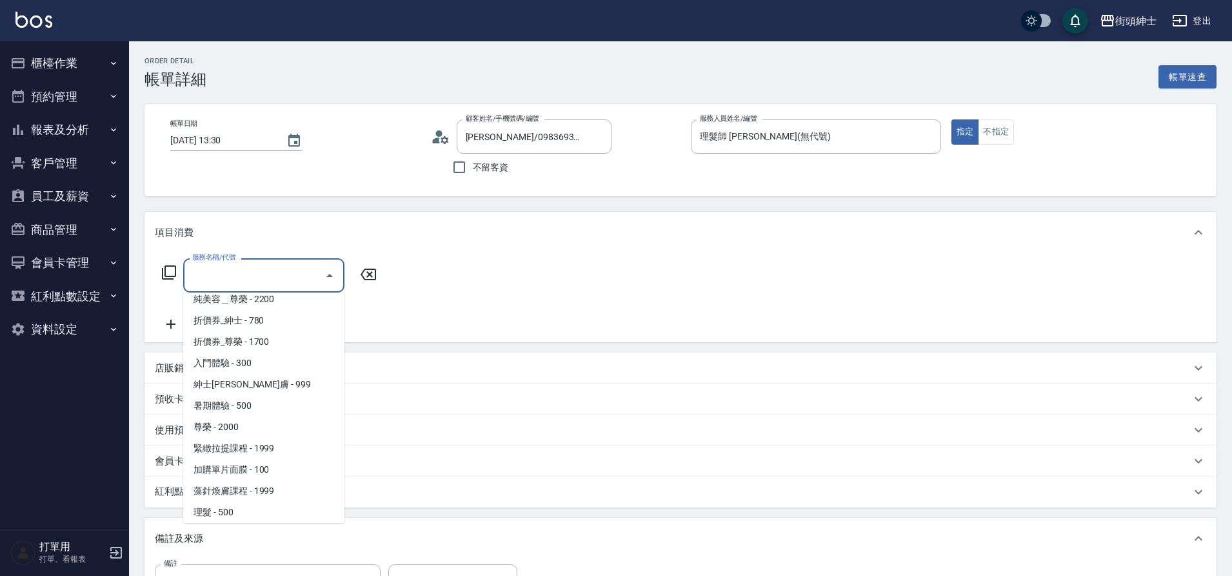
scroll to position [99, 0]
click at [260, 468] on span "理髮 - 500" at bounding box center [263, 464] width 161 height 21
type input "理髮(A02)"
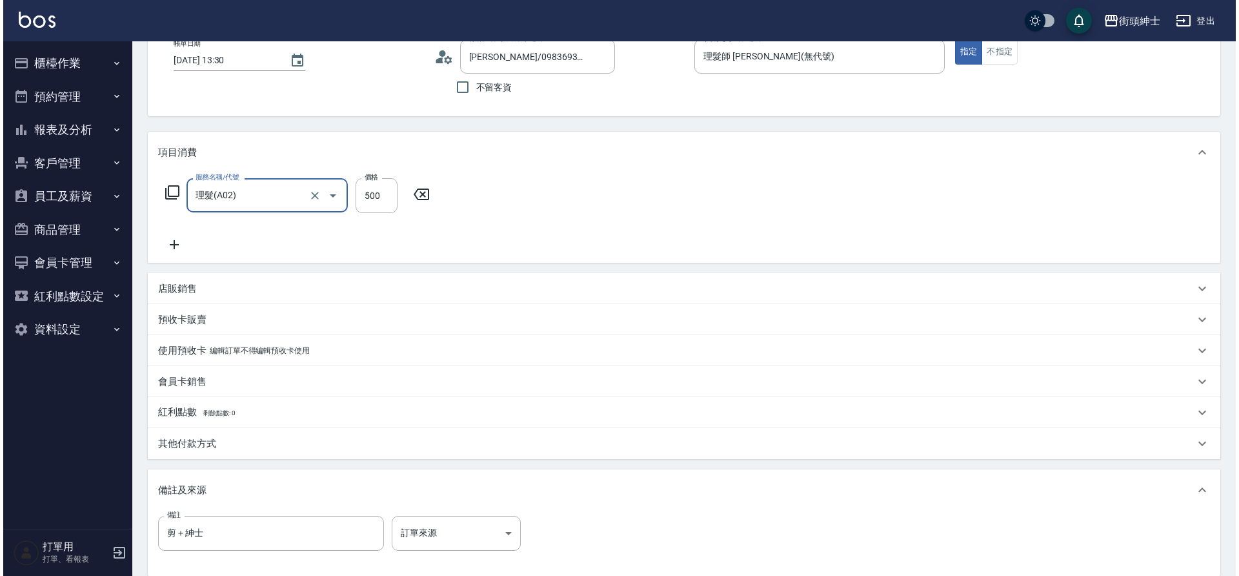
scroll to position [220, 0]
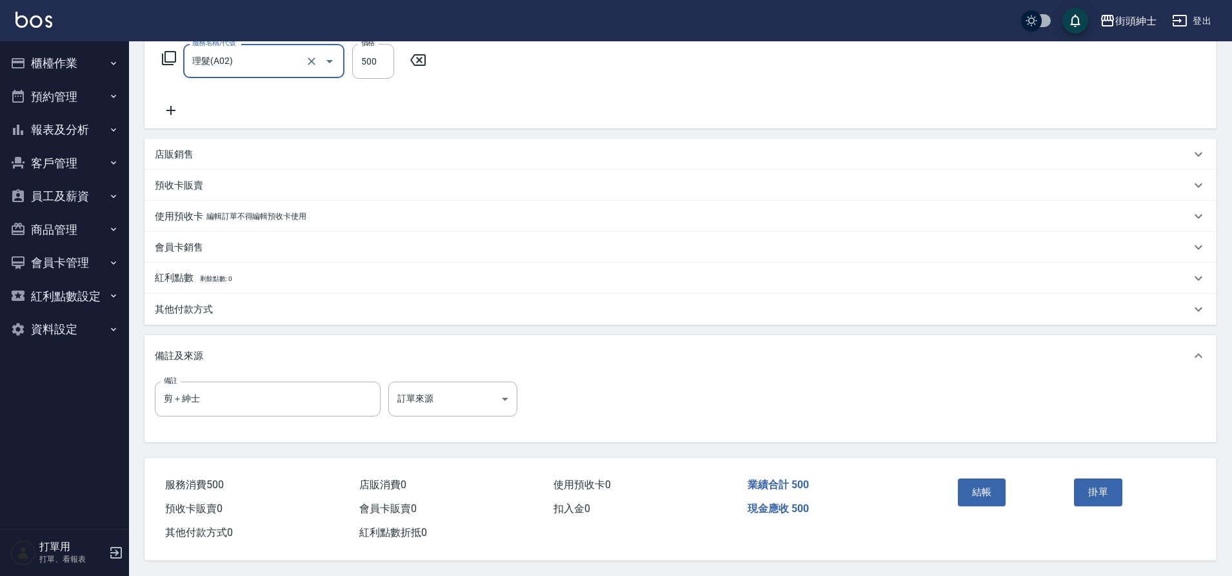
click at [999, 492] on button "結帳" at bounding box center [982, 491] width 48 height 27
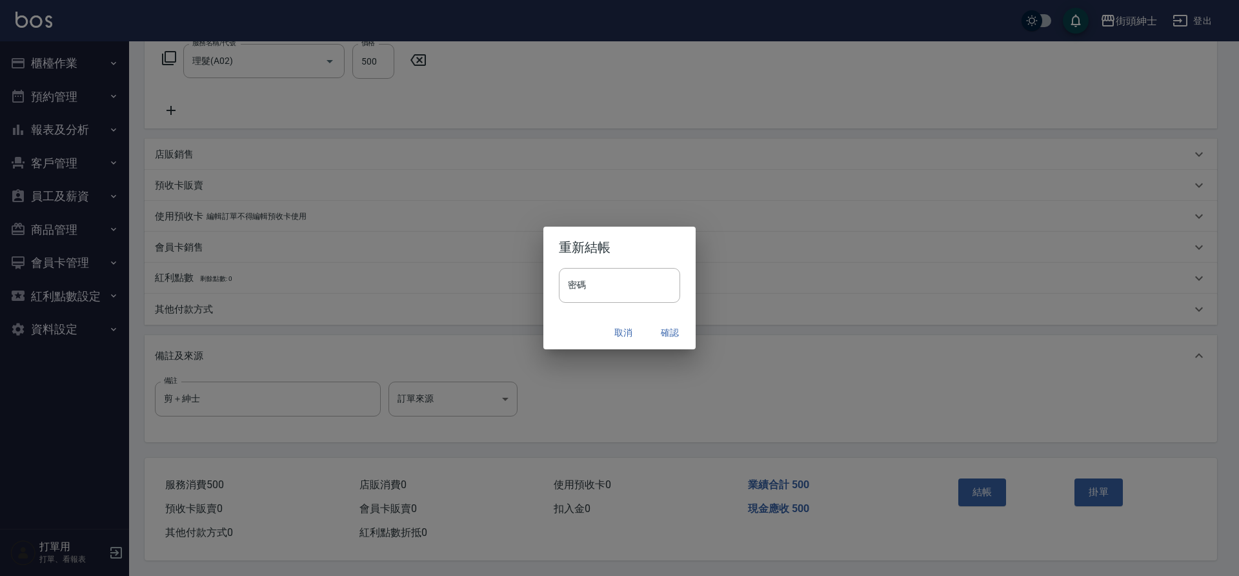
click at [667, 334] on button "確認" at bounding box center [669, 333] width 41 height 24
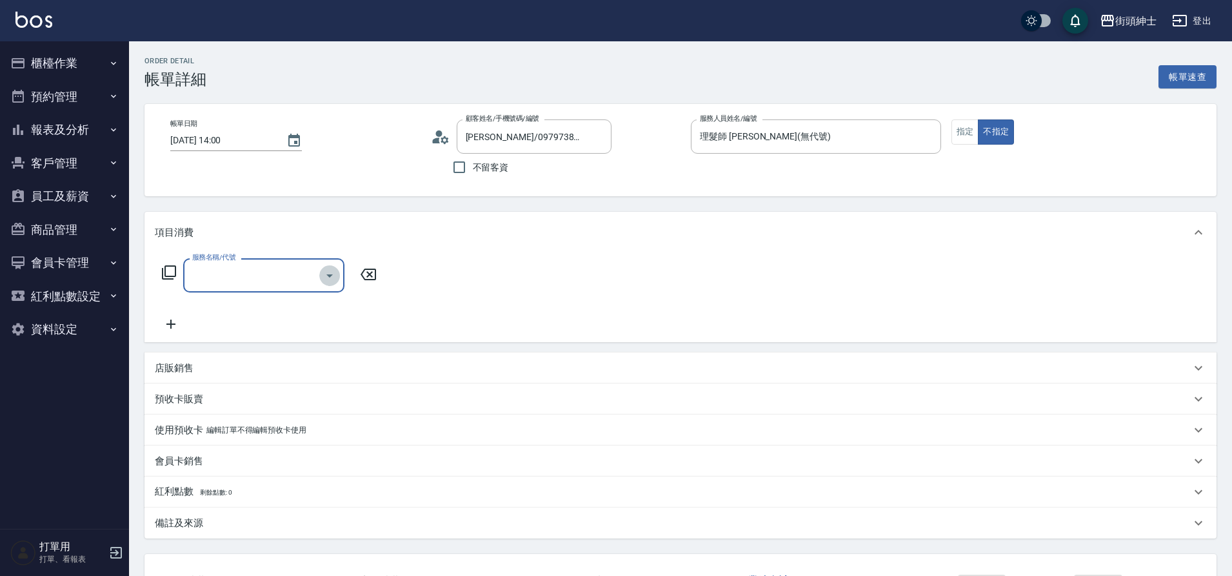
click at [324, 272] on icon "Open" at bounding box center [329, 275] width 15 height 15
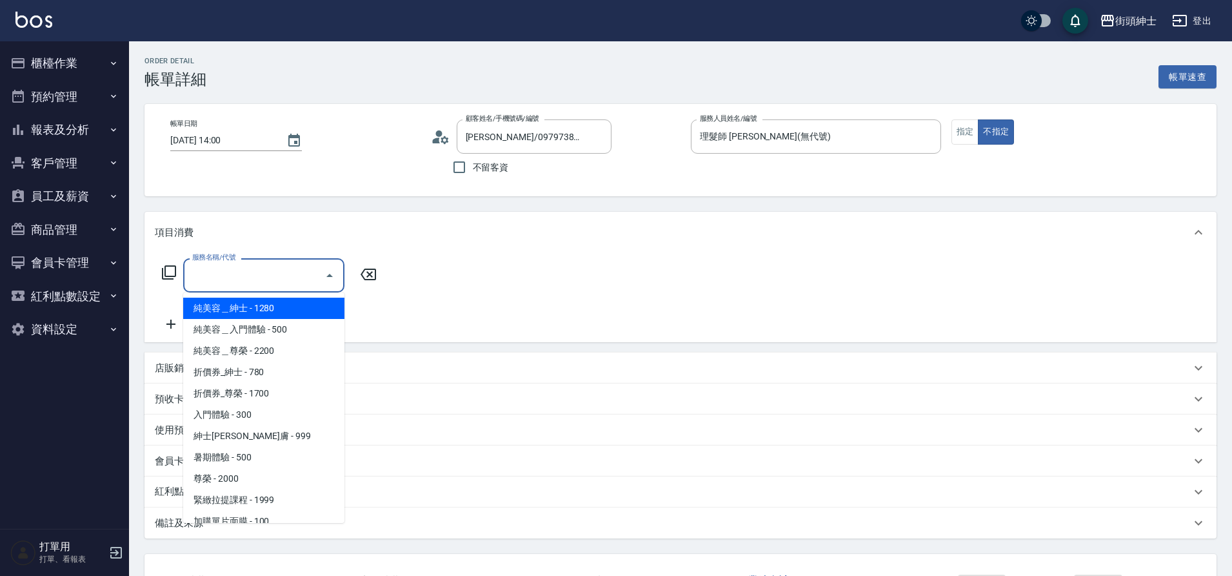
scroll to position [99, 0]
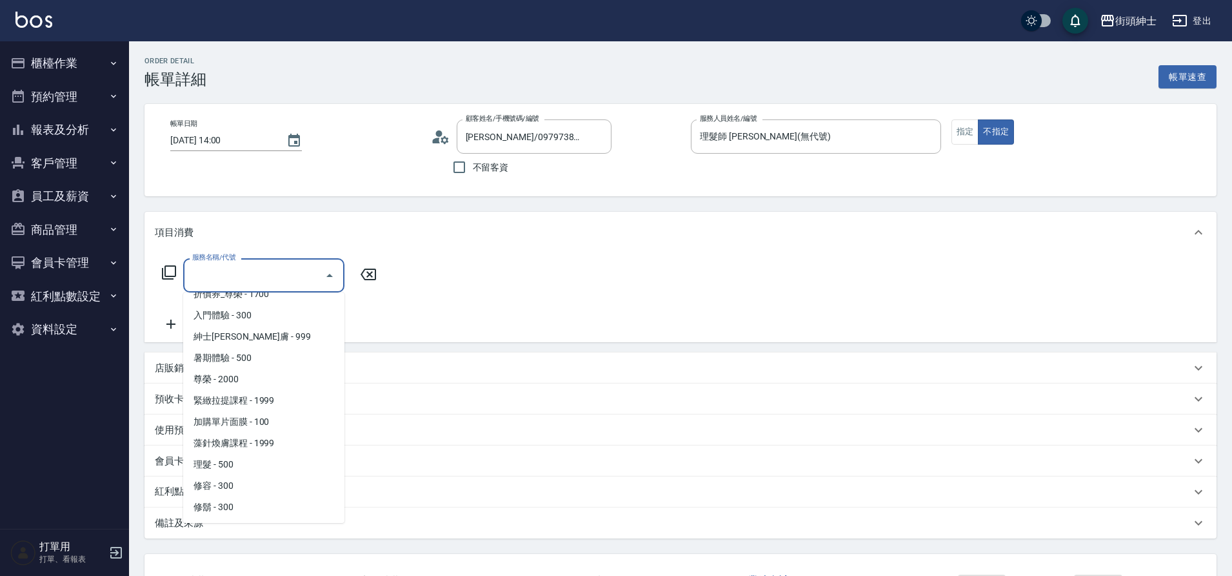
click at [239, 459] on span "理髮 - 500" at bounding box center [263, 464] width 161 height 21
type input "理髮(A02)"
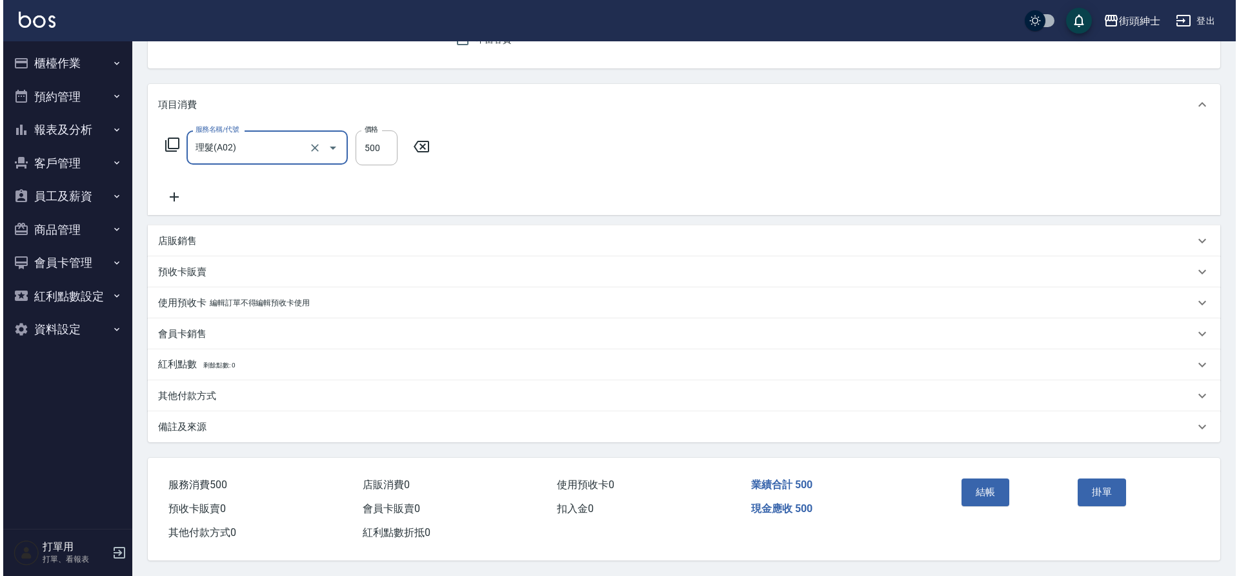
scroll to position [134, 0]
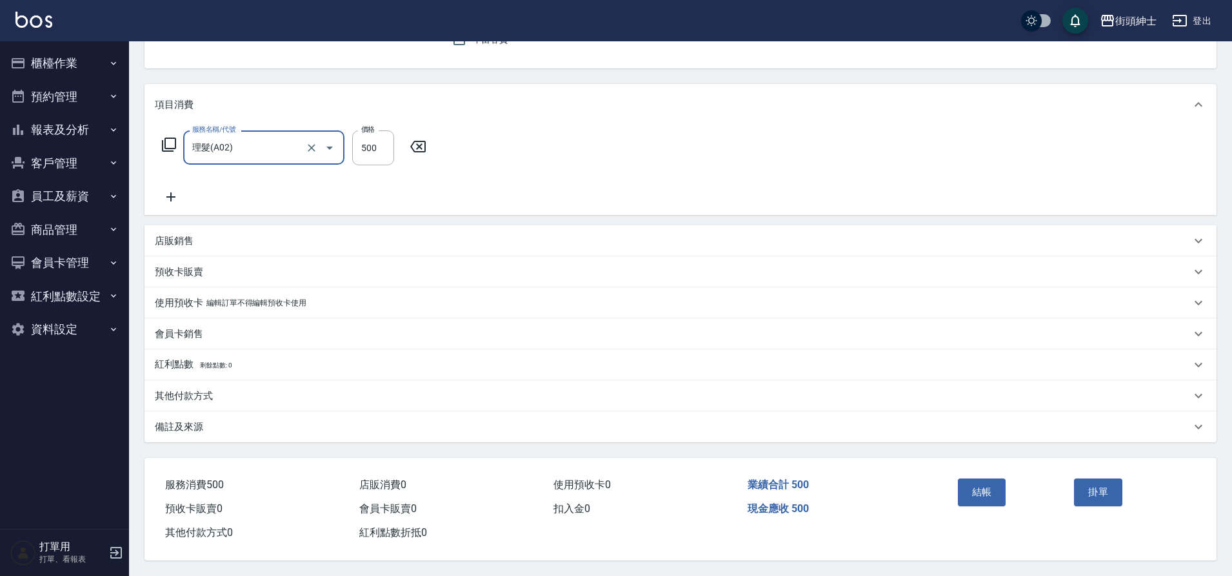
click at [970, 482] on button "結帳" at bounding box center [982, 491] width 48 height 27
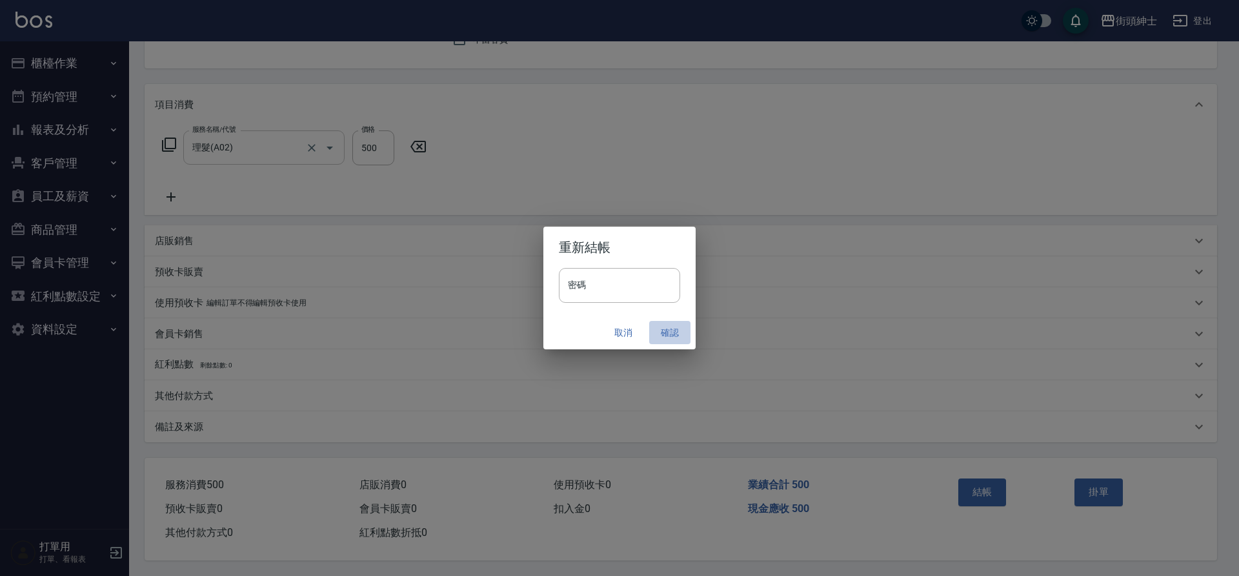
click at [667, 334] on button "確認" at bounding box center [669, 333] width 41 height 24
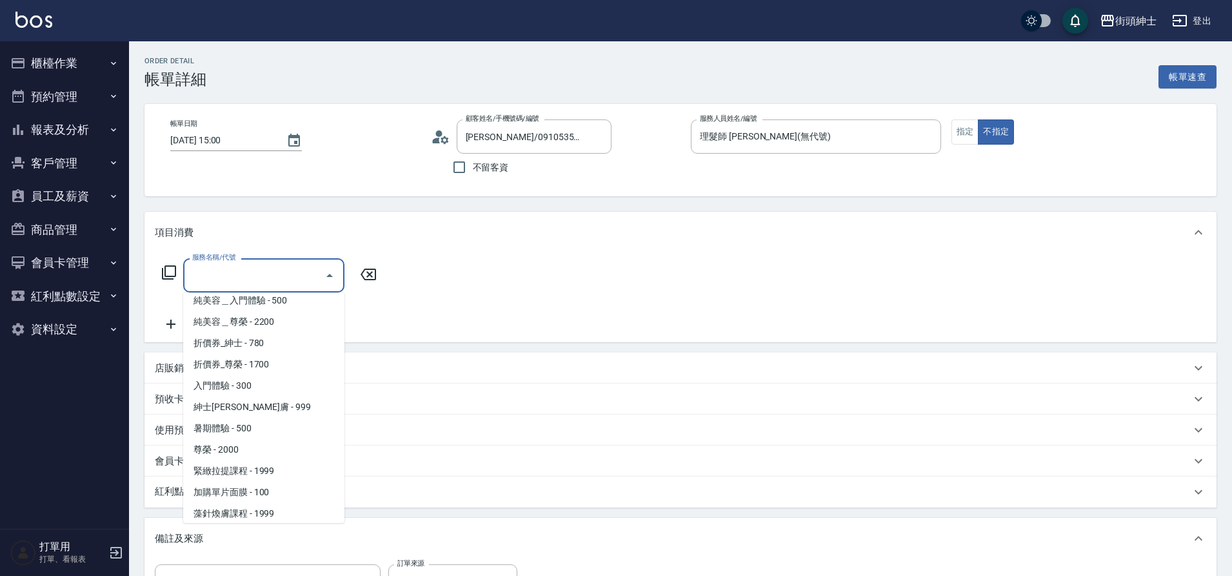
scroll to position [99, 0]
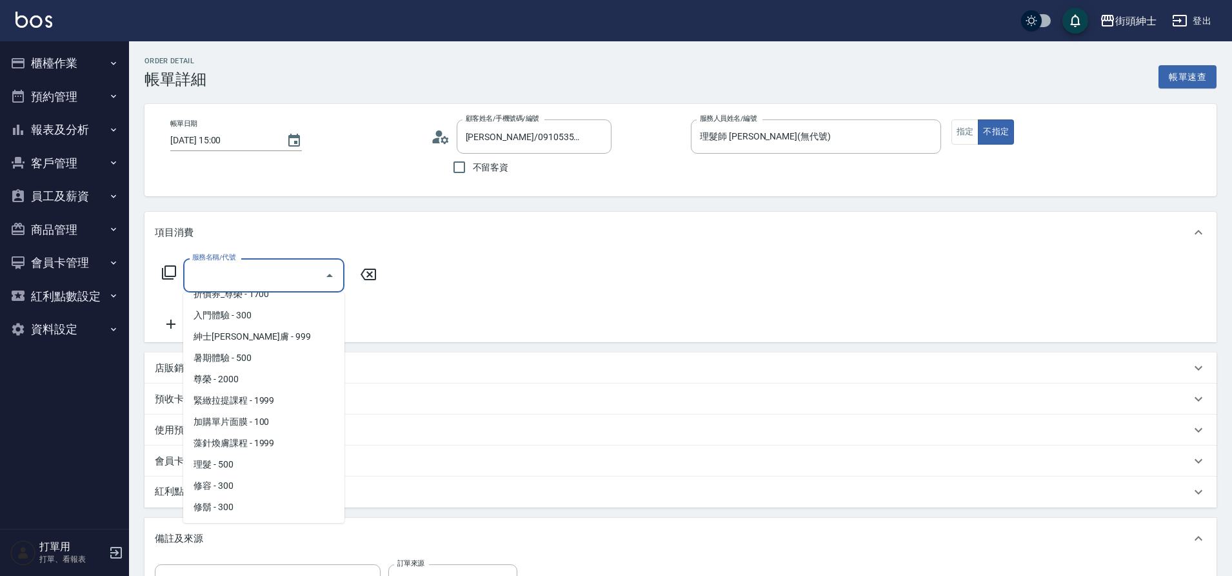
click at [249, 461] on span "理髮 - 500" at bounding box center [263, 464] width 161 height 21
type input "理髮(A02)"
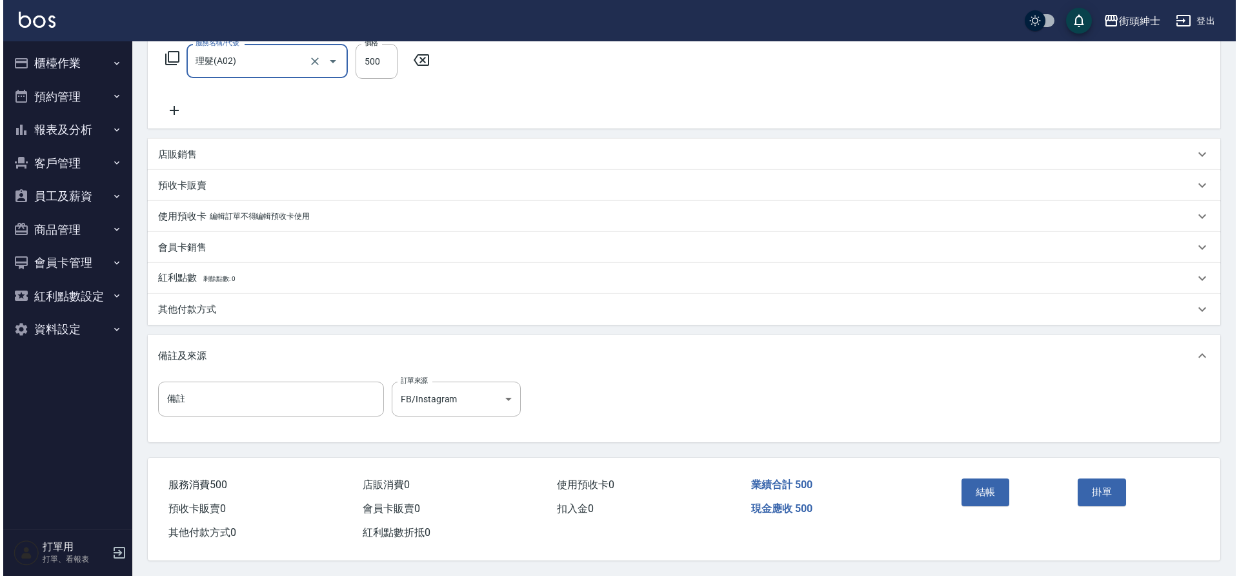
scroll to position [220, 0]
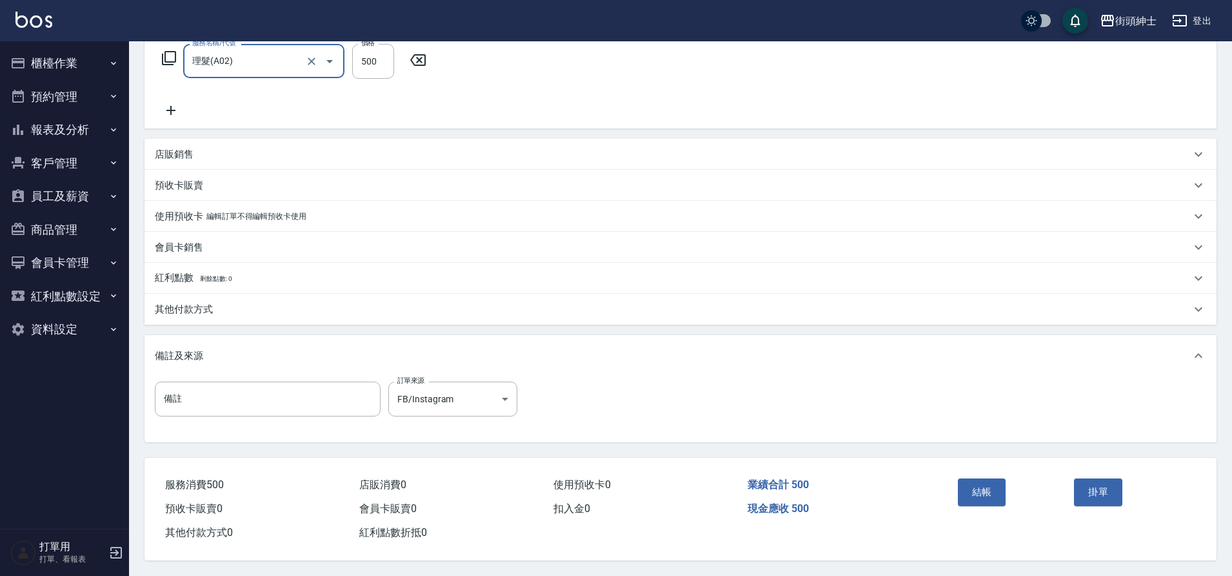
click at [976, 481] on button "結帳" at bounding box center [982, 491] width 48 height 27
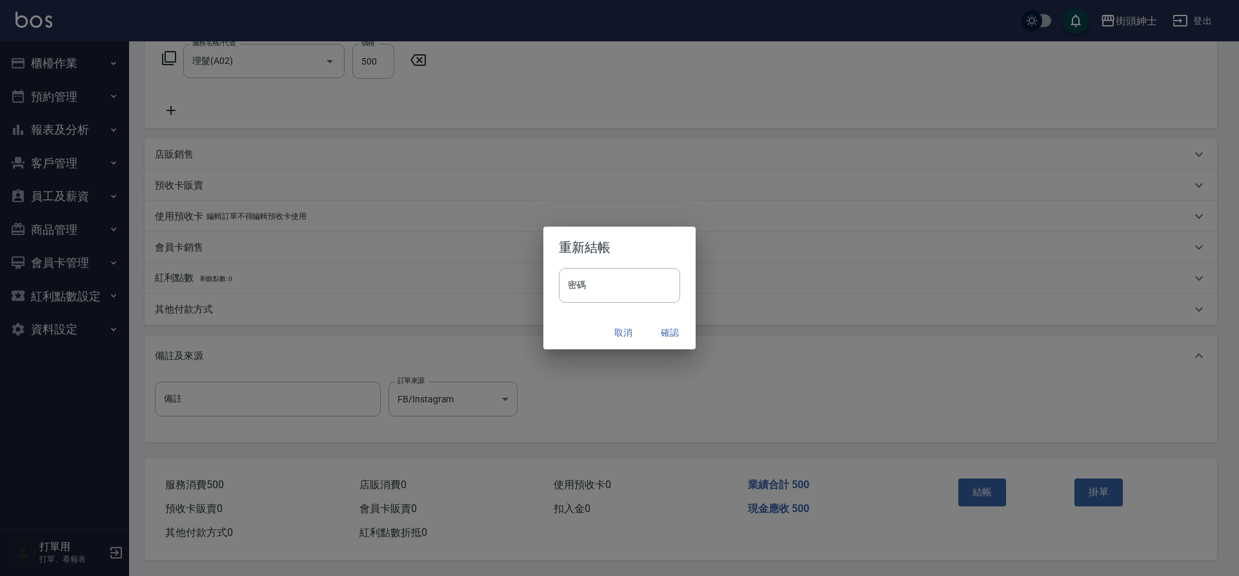
click at [663, 335] on button "確認" at bounding box center [669, 333] width 41 height 24
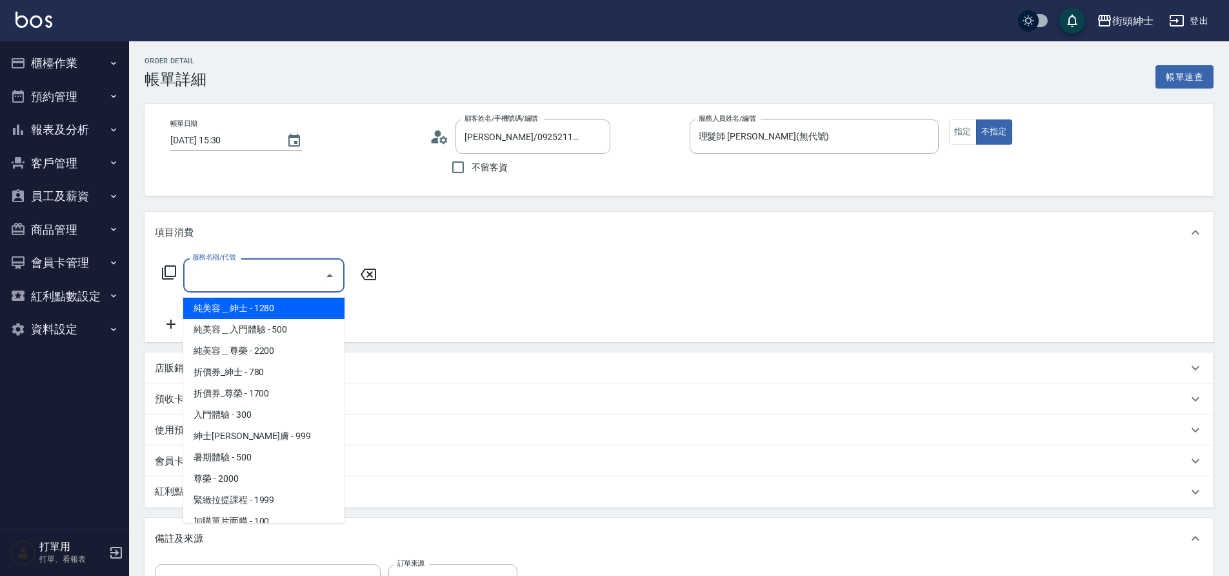
type input "[PERSON_NAME]/0925211658/null"
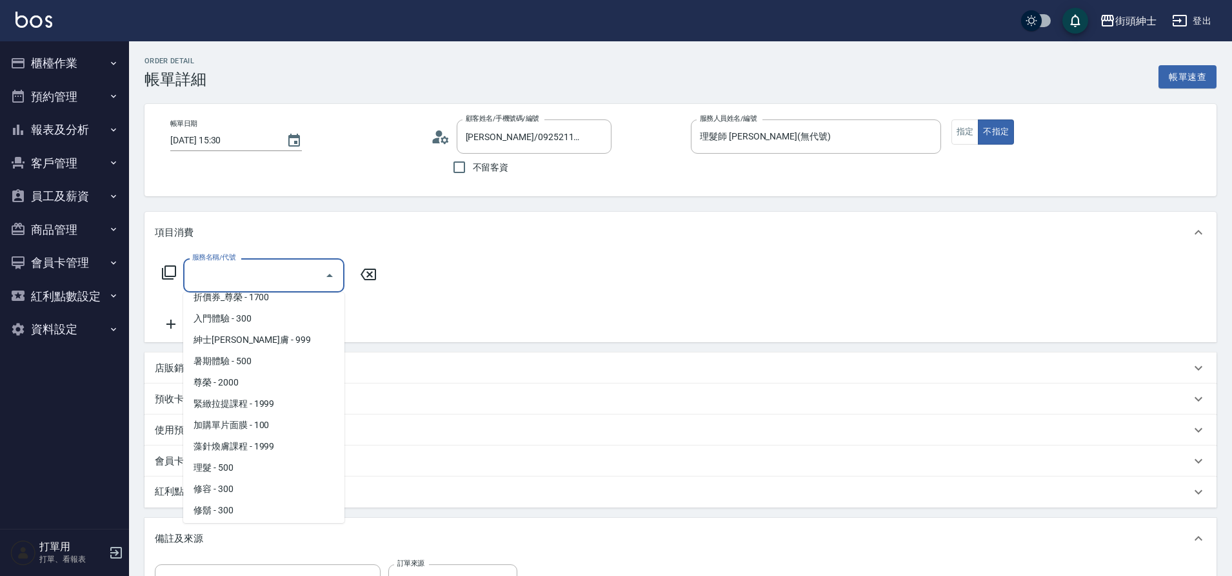
scroll to position [97, 0]
drag, startPoint x: 0, startPoint y: 0, endPoint x: 244, endPoint y: 464, distance: 524.1
click at [244, 464] on span "理髮 - 500" at bounding box center [263, 466] width 161 height 21
type input "理髮(A02)"
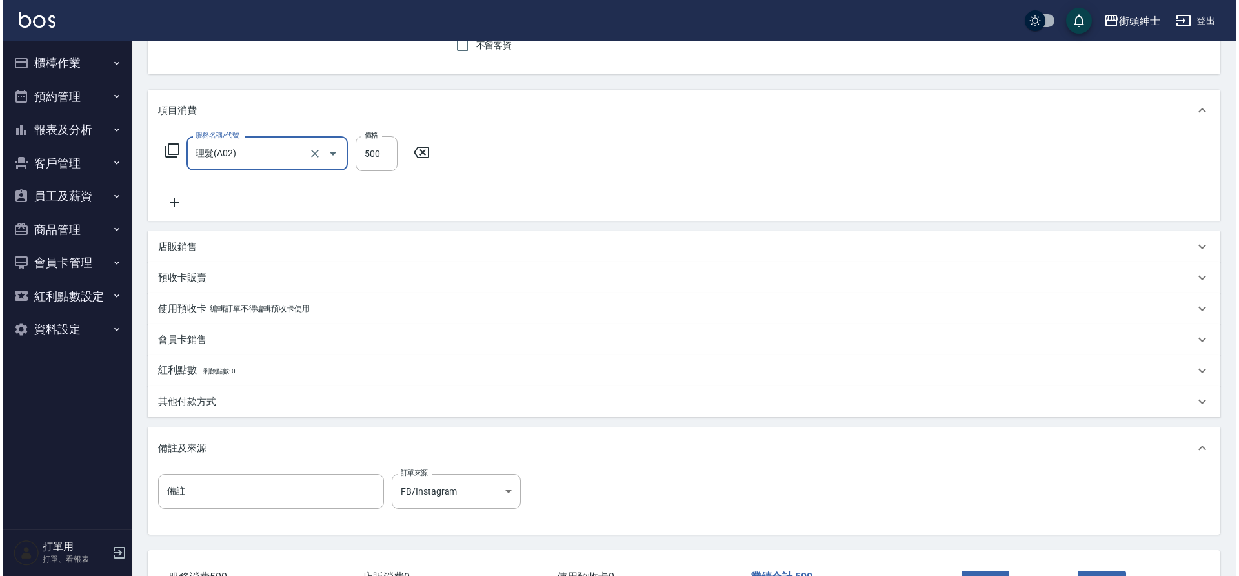
scroll to position [220, 0]
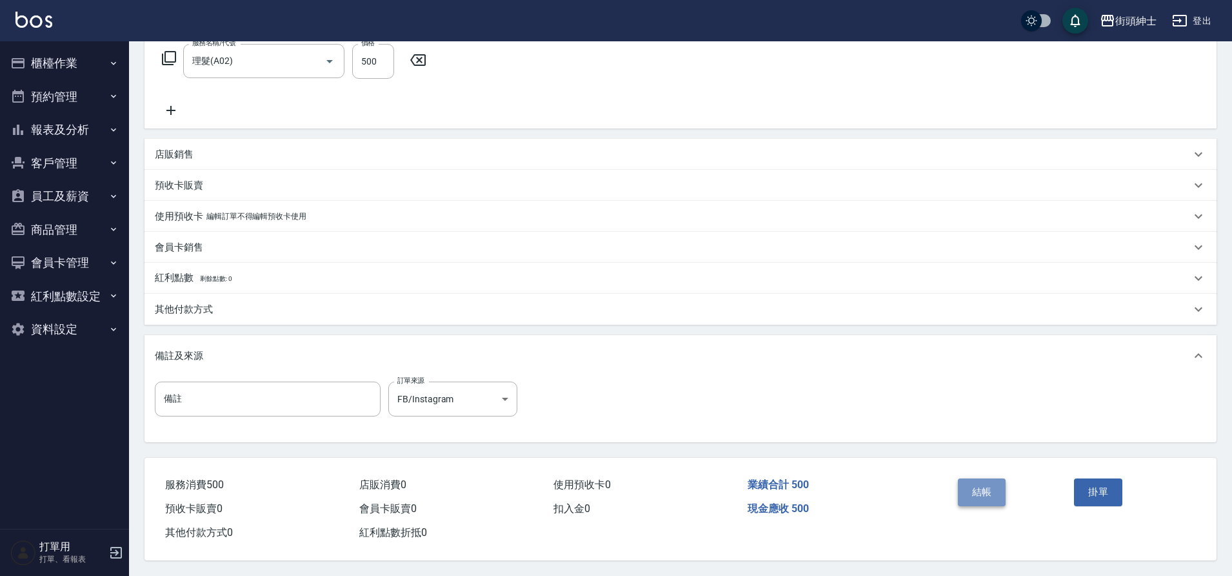
drag, startPoint x: 244, startPoint y: 464, endPoint x: 980, endPoint y: 481, distance: 736.4
click at [980, 481] on button "結帳" at bounding box center [982, 491] width 48 height 27
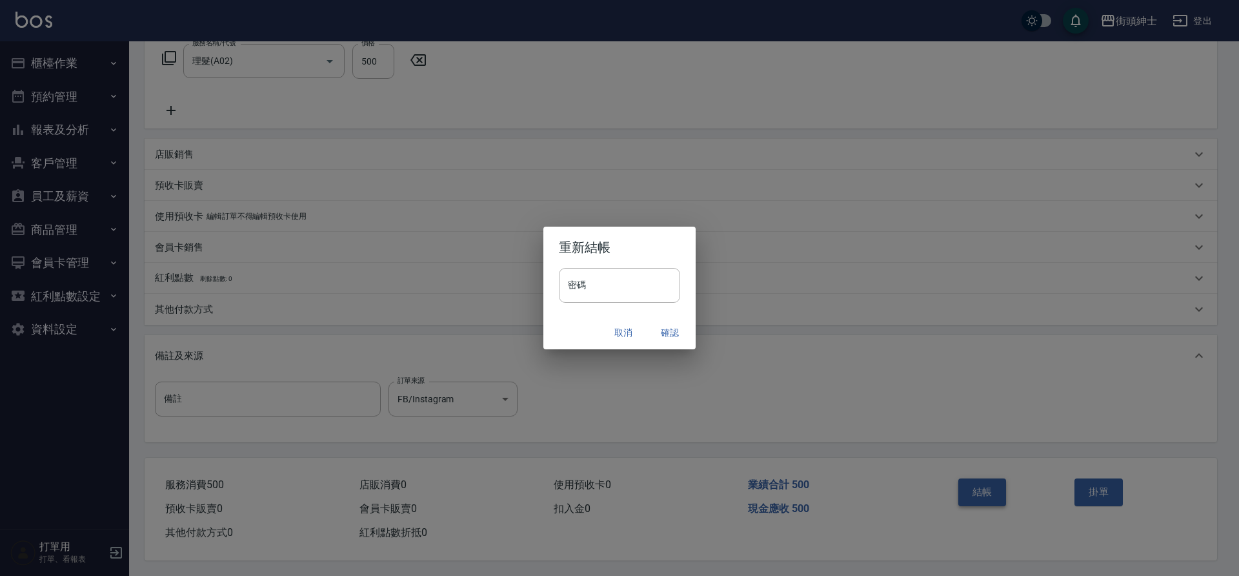
click at [668, 331] on button "確認" at bounding box center [669, 333] width 41 height 24
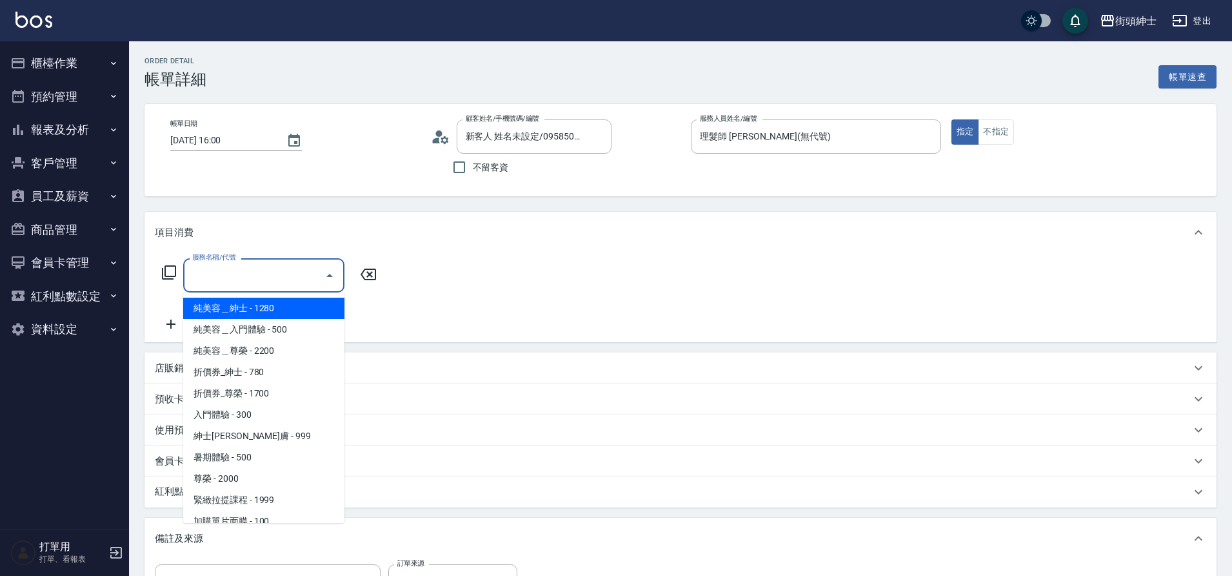
scroll to position [99, 0]
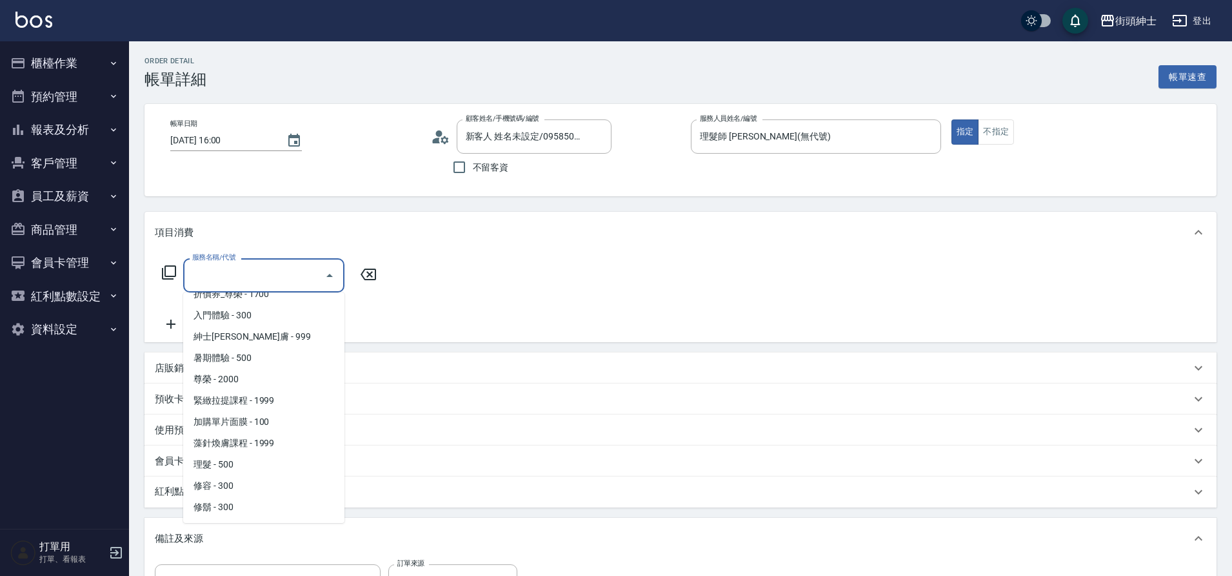
drag, startPoint x: 0, startPoint y: 0, endPoint x: 241, endPoint y: 465, distance: 524.1
click at [241, 465] on span "理髮 - 500" at bounding box center [263, 464] width 161 height 21
type input "理髮(A02)"
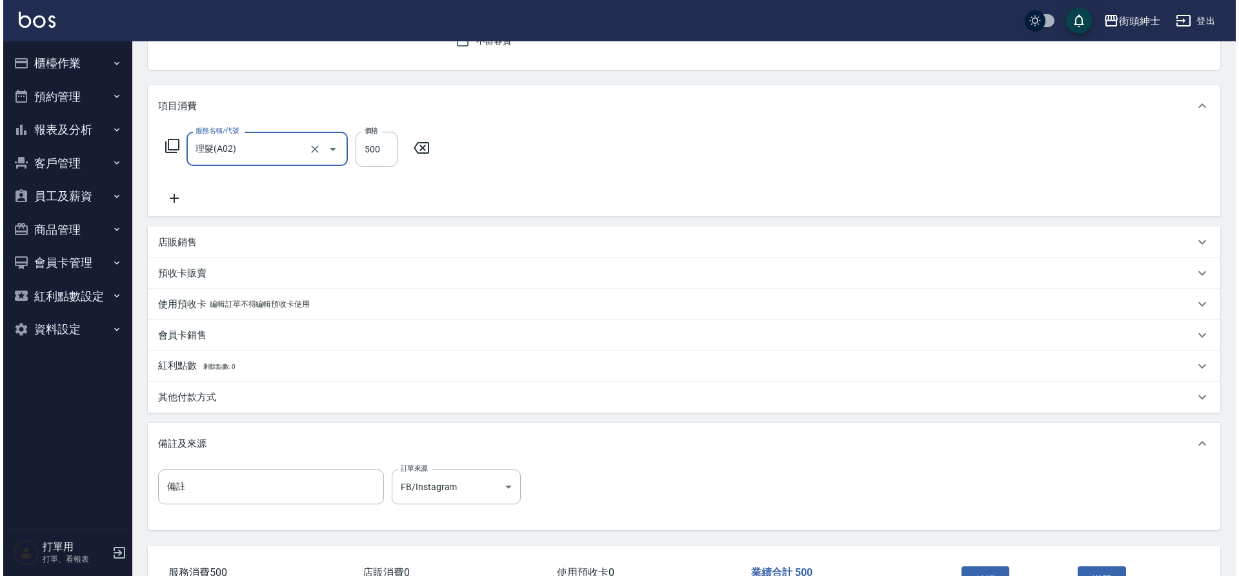
scroll to position [220, 0]
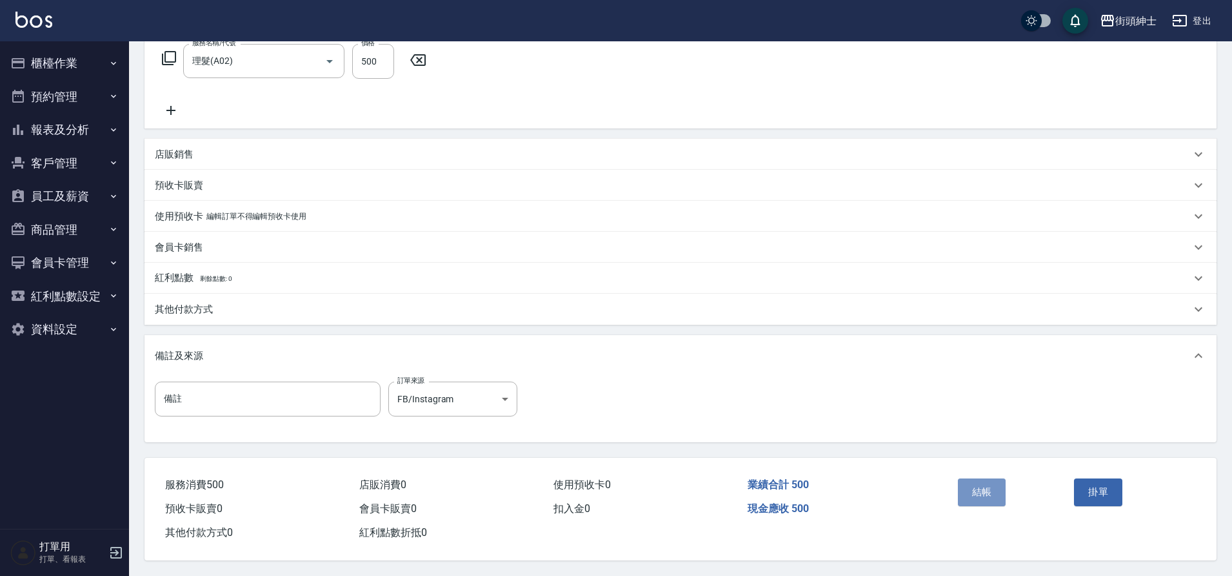
click at [993, 487] on button "結帳" at bounding box center [982, 491] width 48 height 27
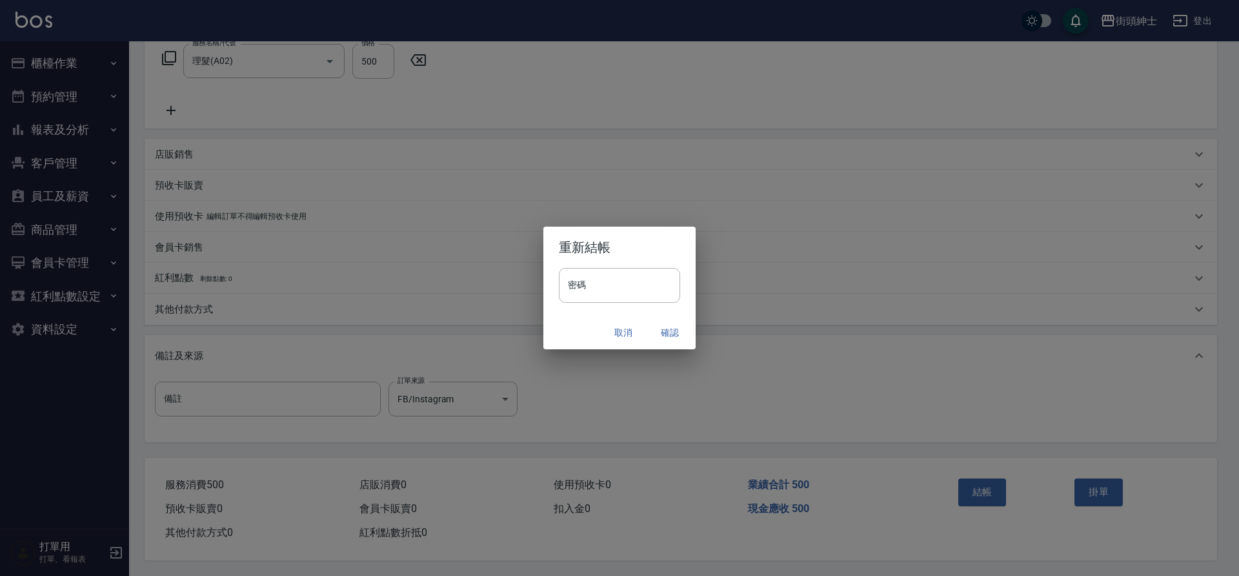
click at [670, 334] on button "確認" at bounding box center [669, 333] width 41 height 24
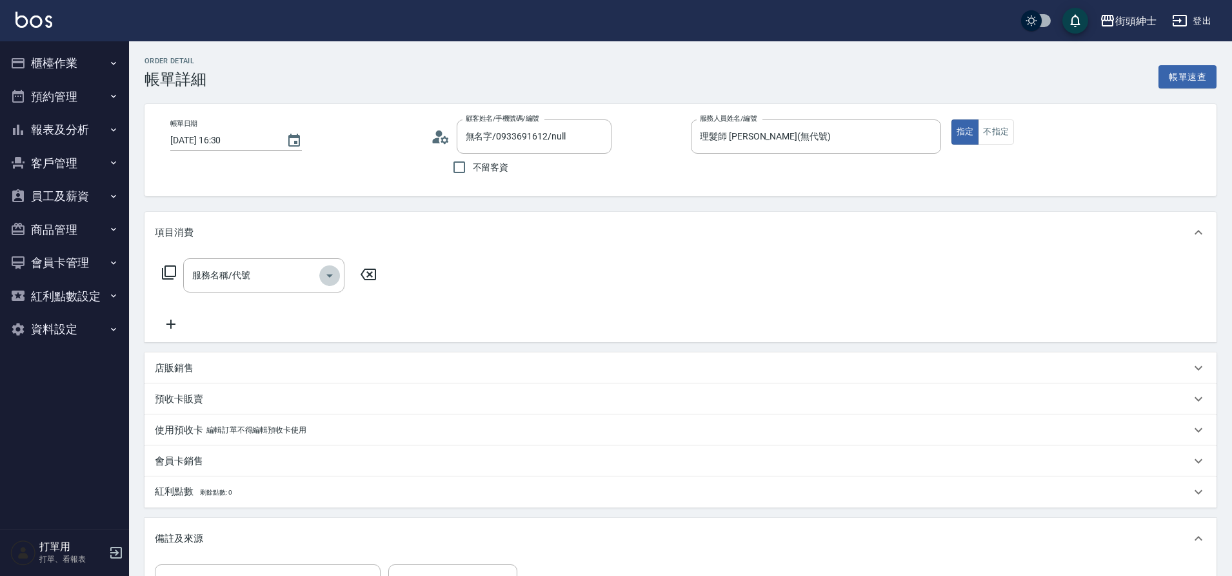
click at [329, 281] on icon "Open" at bounding box center [329, 275] width 15 height 15
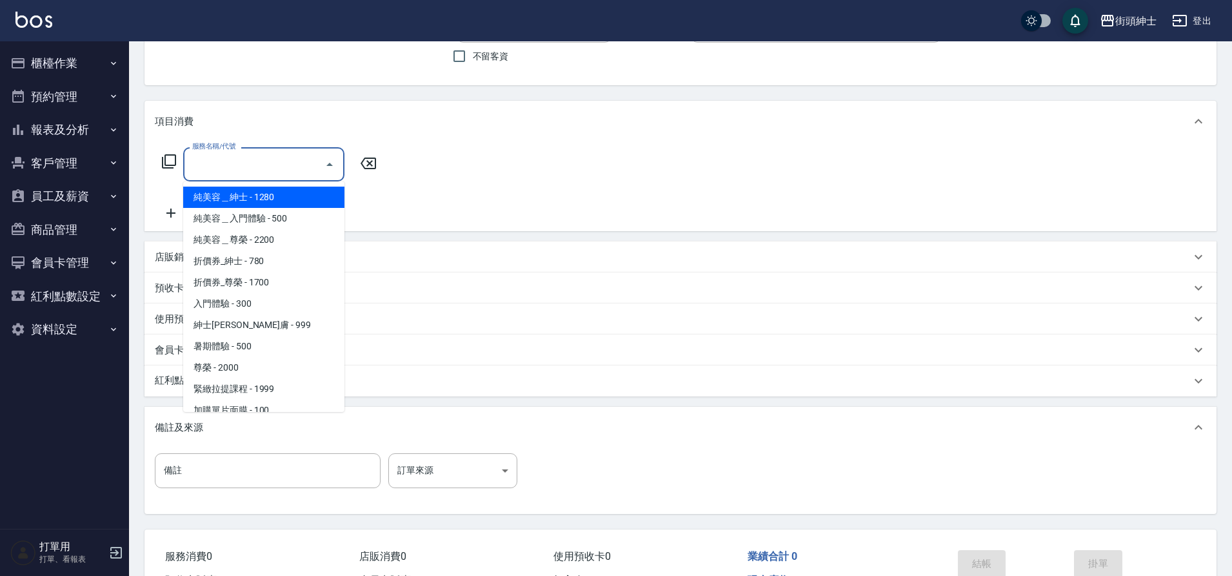
scroll to position [99, 0]
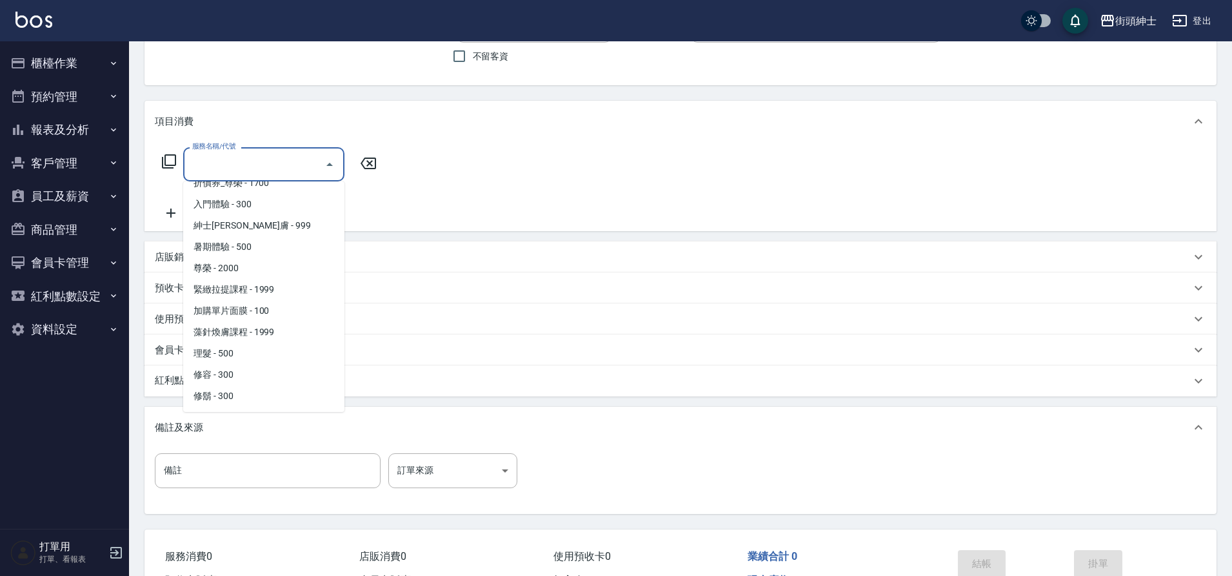
drag, startPoint x: 0, startPoint y: 0, endPoint x: 250, endPoint y: 357, distance: 435.9
click at [250, 357] on span "理髮 - 500" at bounding box center [263, 353] width 161 height 21
type input "理髮(A02)"
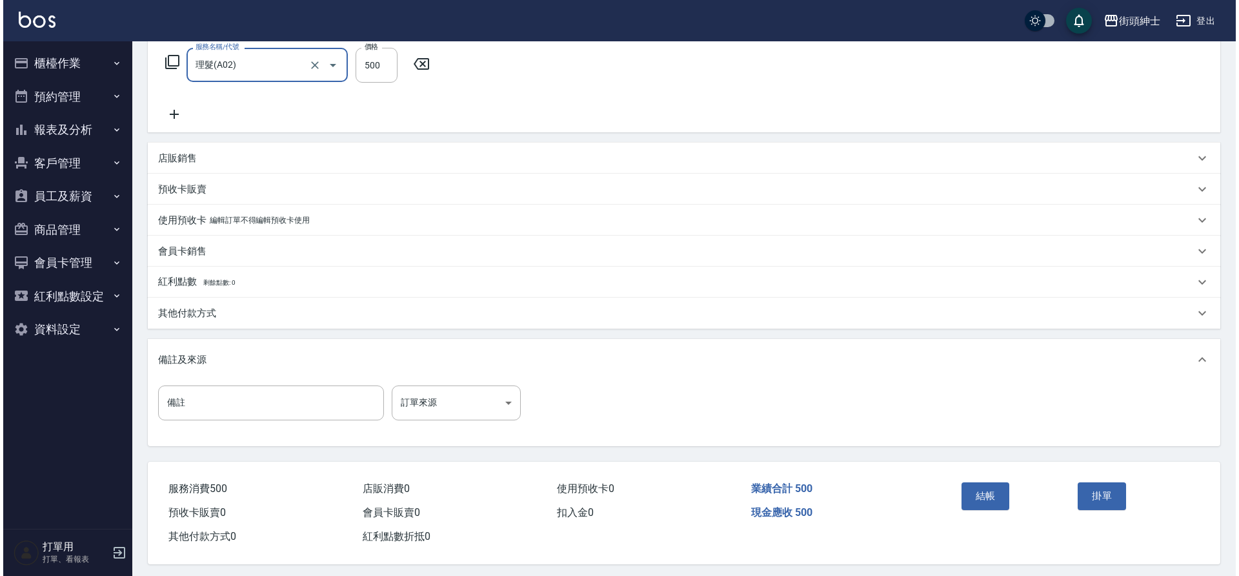
scroll to position [218, 0]
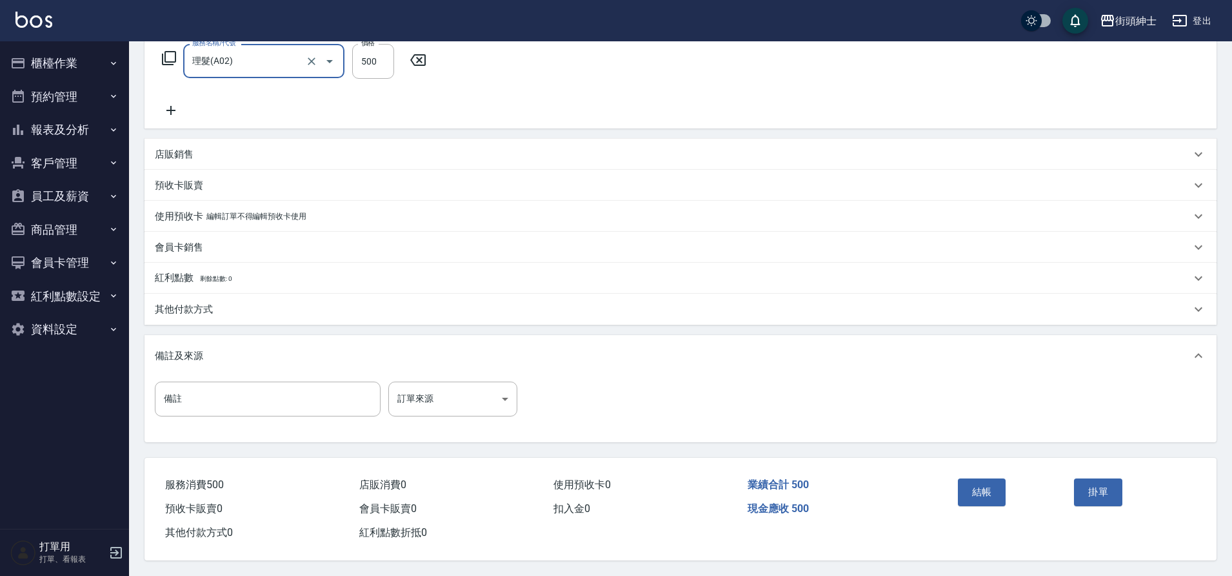
click at [976, 486] on button "結帳" at bounding box center [982, 491] width 48 height 27
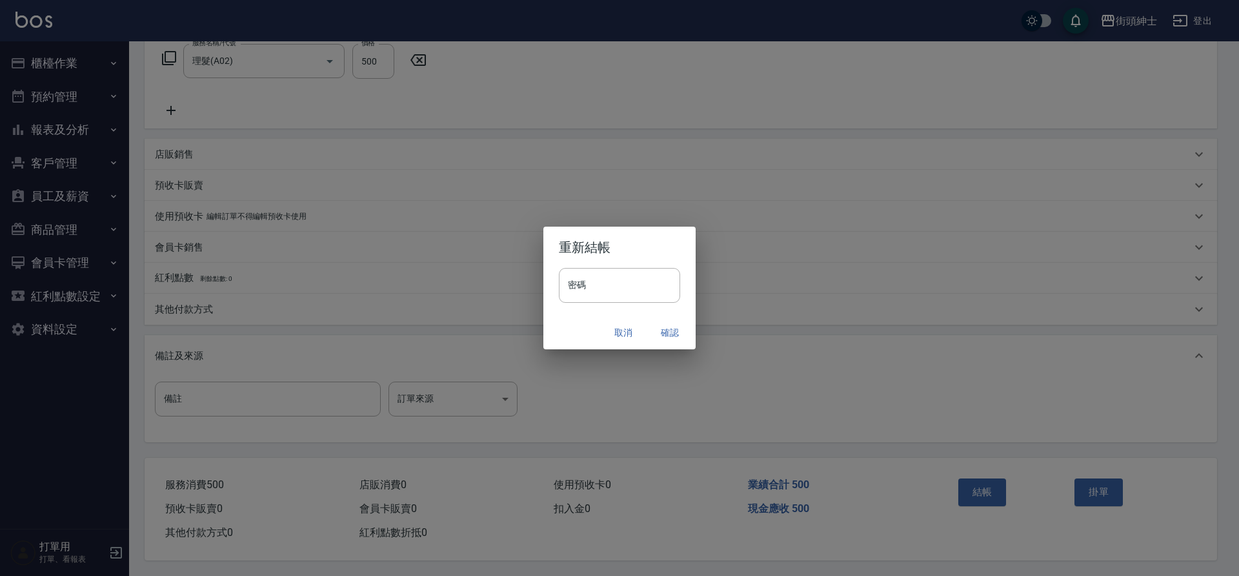
click at [672, 331] on button "確認" at bounding box center [669, 333] width 41 height 24
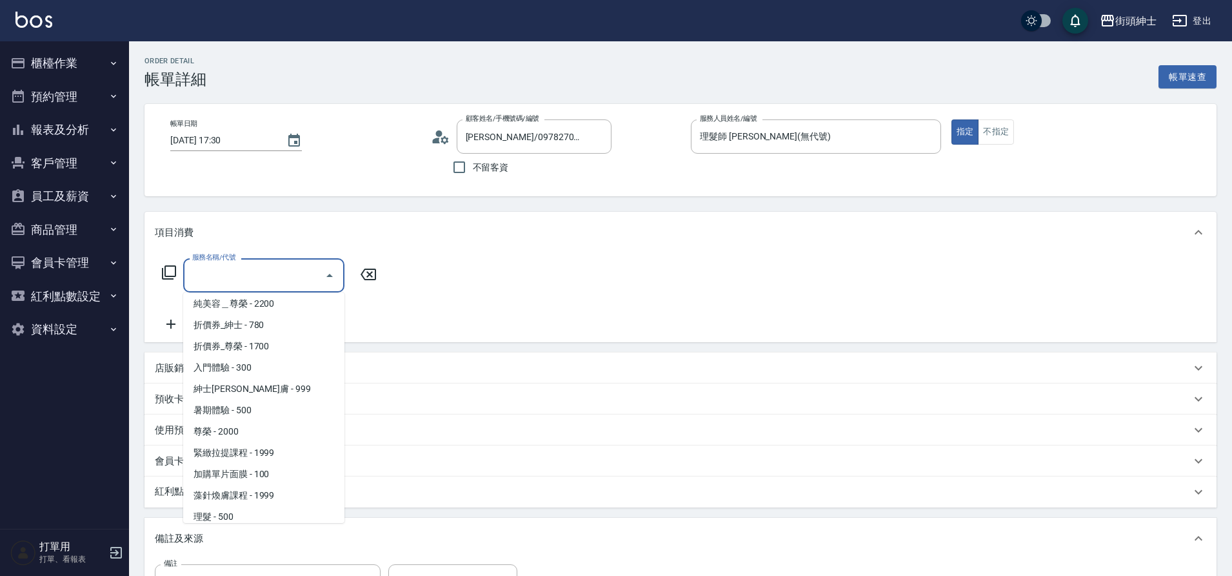
scroll to position [99, 0]
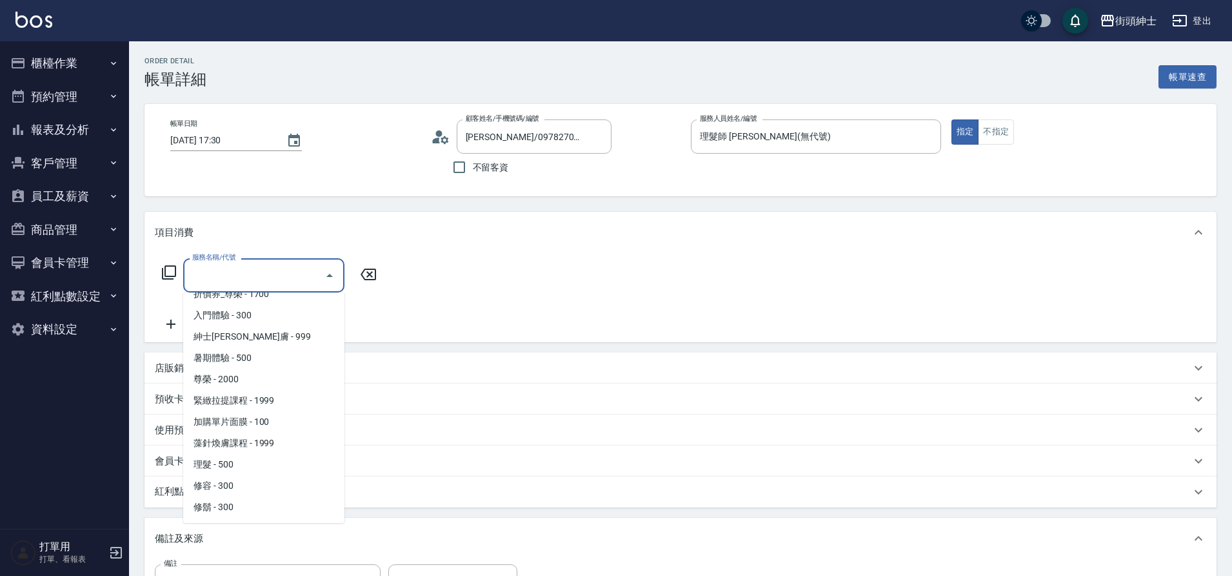
drag, startPoint x: 0, startPoint y: 0, endPoint x: 239, endPoint y: 464, distance: 521.8
click at [239, 464] on span "理髮 - 500" at bounding box center [263, 464] width 161 height 21
type input "理髮(A02)"
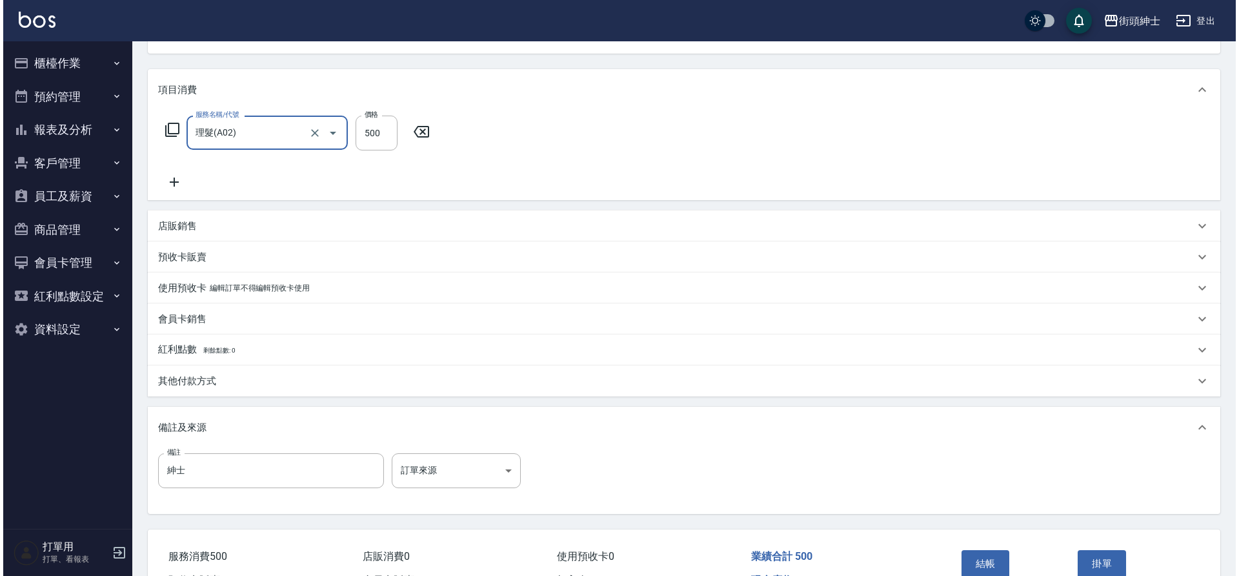
scroll to position [148, 0]
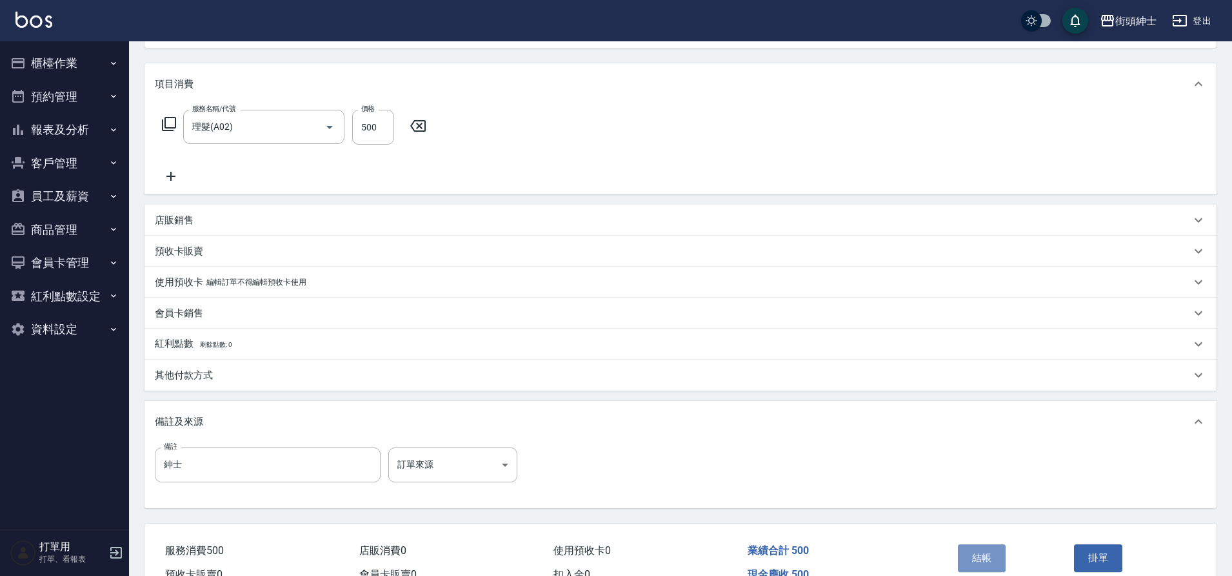
click at [996, 548] on button "結帳" at bounding box center [982, 557] width 48 height 27
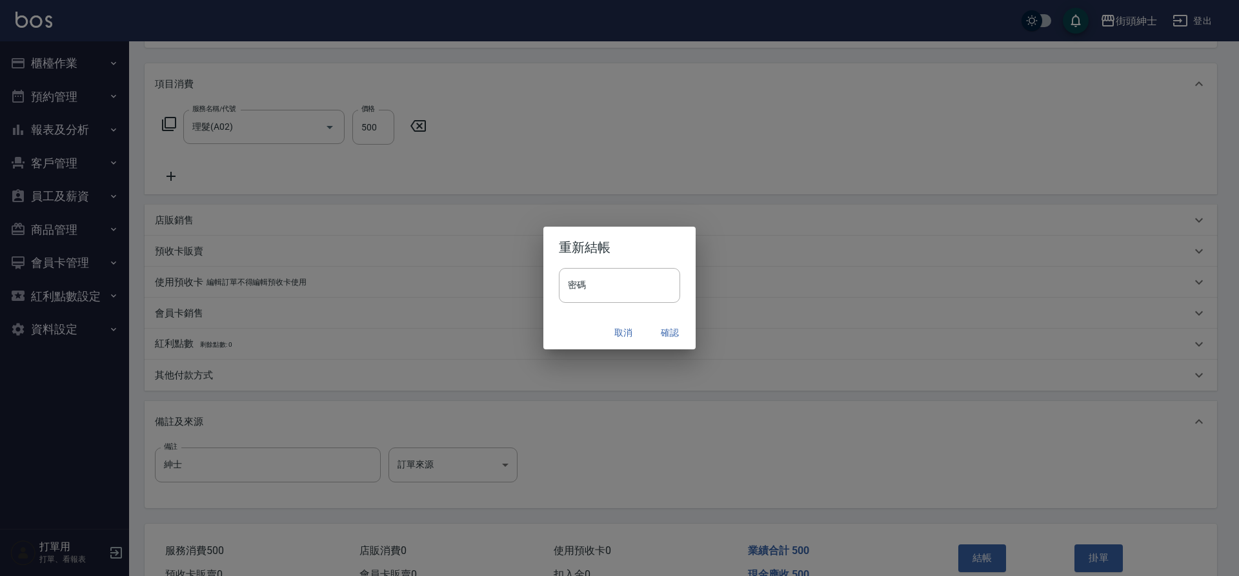
click at [670, 333] on button "確認" at bounding box center [669, 333] width 41 height 24
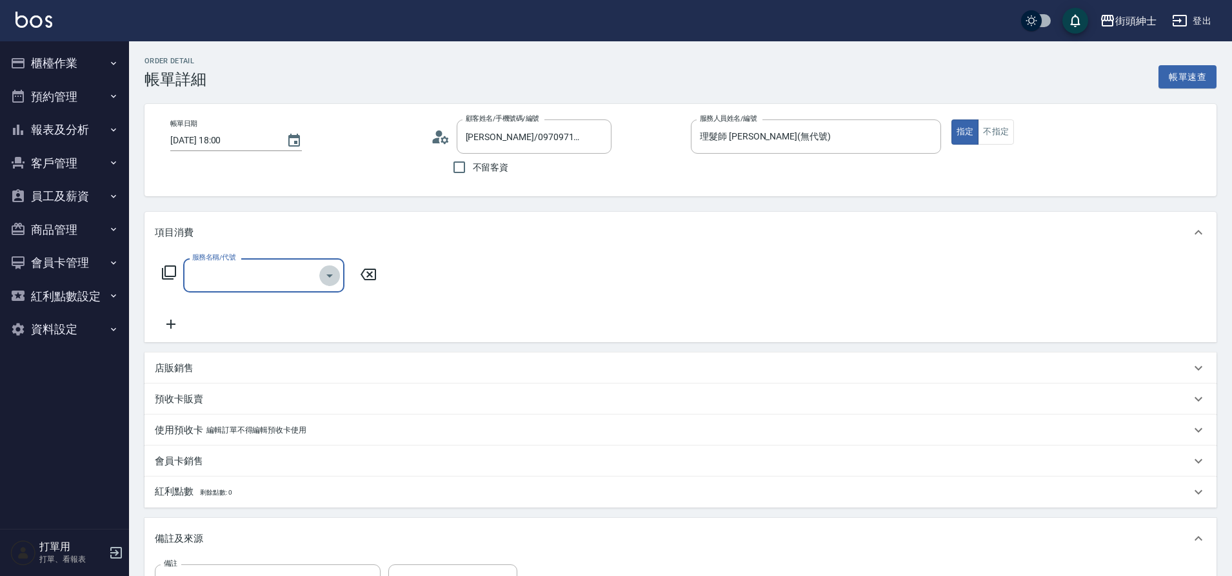
click at [323, 280] on icon "Open" at bounding box center [329, 275] width 15 height 15
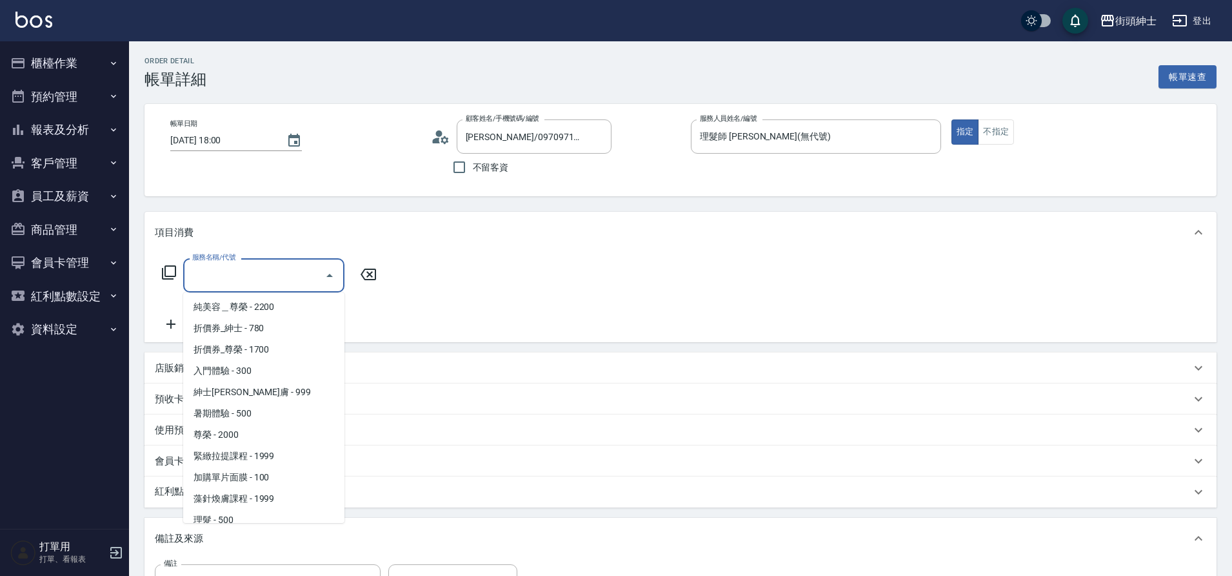
scroll to position [99, 0]
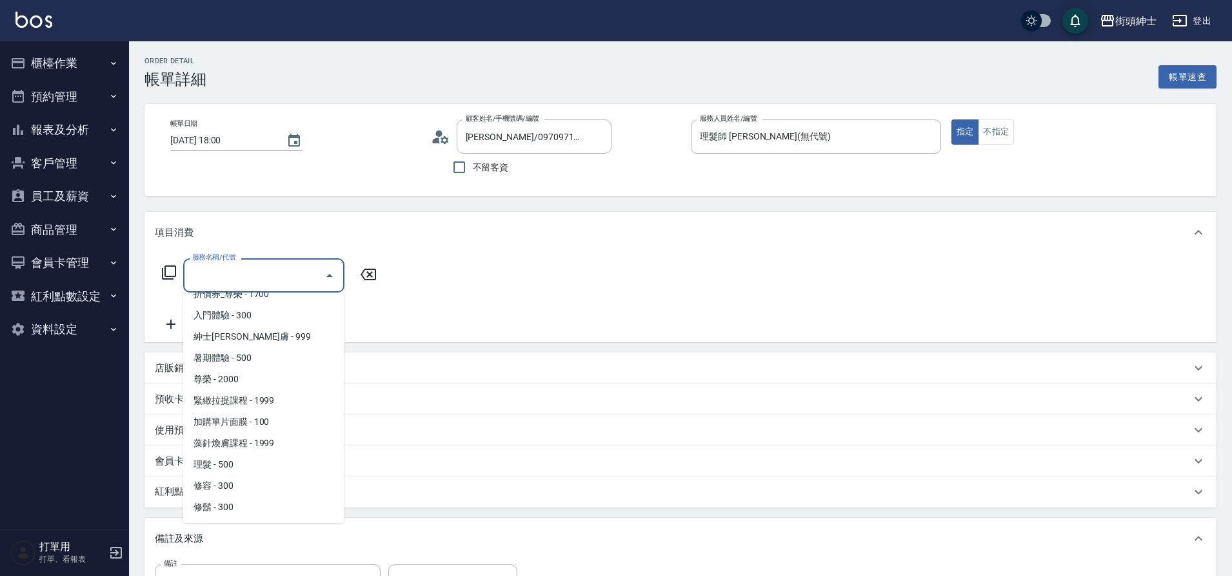
drag, startPoint x: 0, startPoint y: 0, endPoint x: 250, endPoint y: 463, distance: 525.7
click at [250, 463] on span "理髮 - 500" at bounding box center [263, 464] width 161 height 21
type input "理髮(A02)"
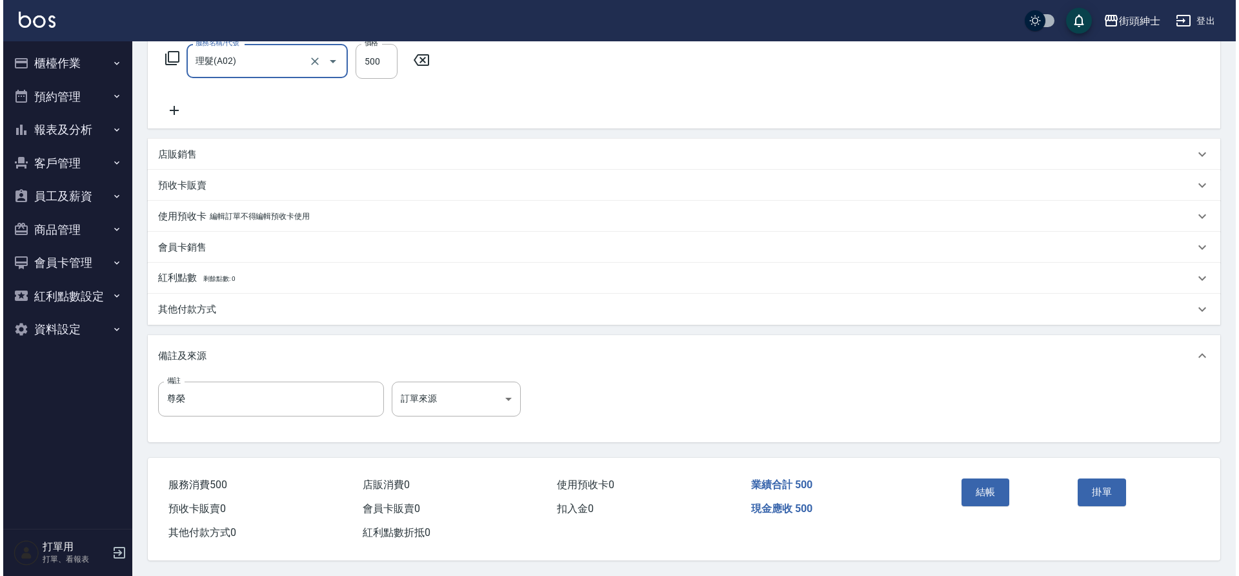
scroll to position [220, 0]
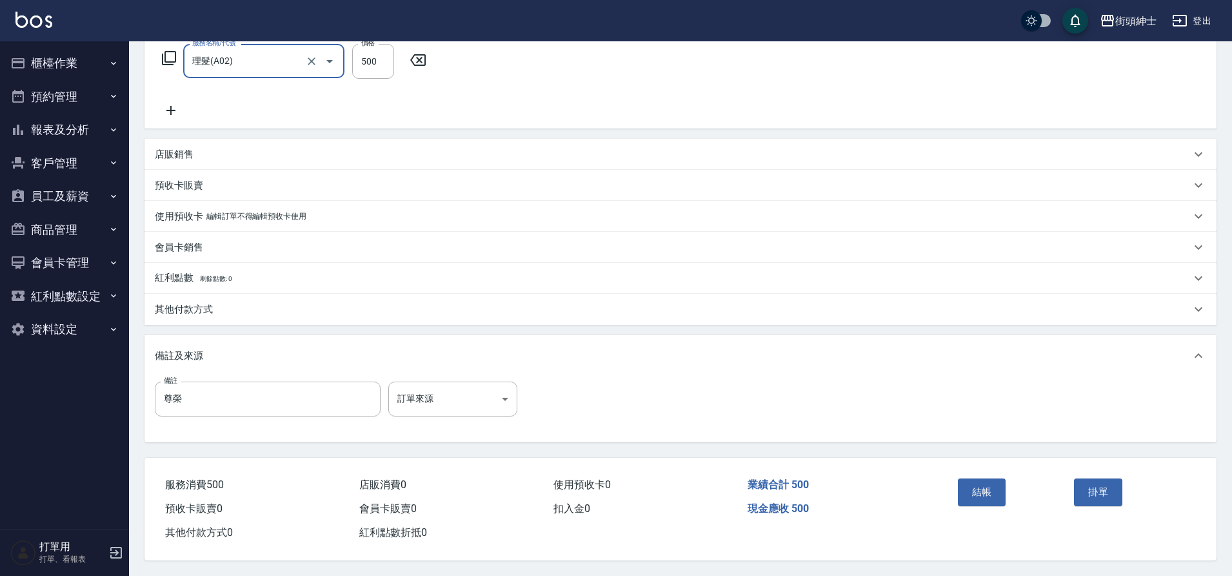
click at [986, 489] on button "結帳" at bounding box center [982, 491] width 48 height 27
